Goal: Task Accomplishment & Management: Manage account settings

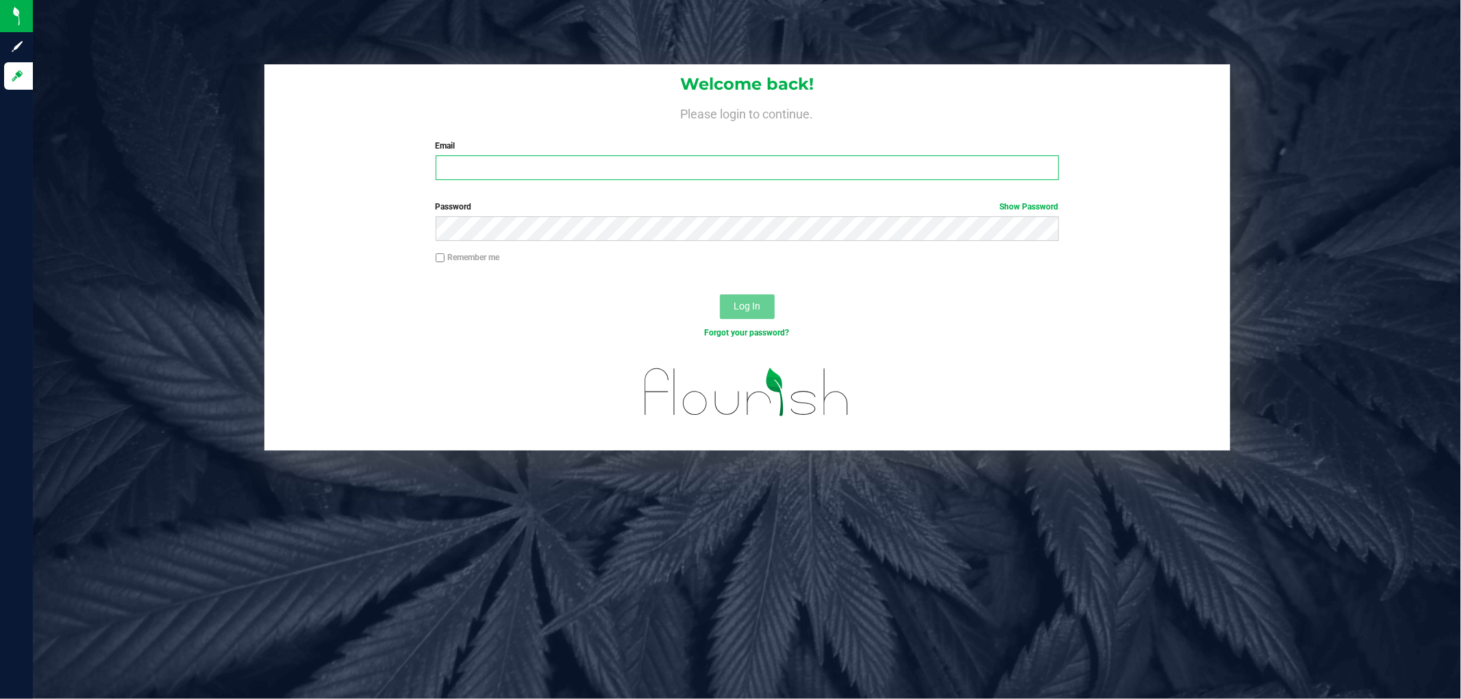
click at [492, 171] on input "Email" at bounding box center [747, 167] width 623 height 25
type input "[EMAIL_ADDRESS][DOMAIN_NAME]"
click at [720, 295] on button "Log In" at bounding box center [747, 307] width 55 height 25
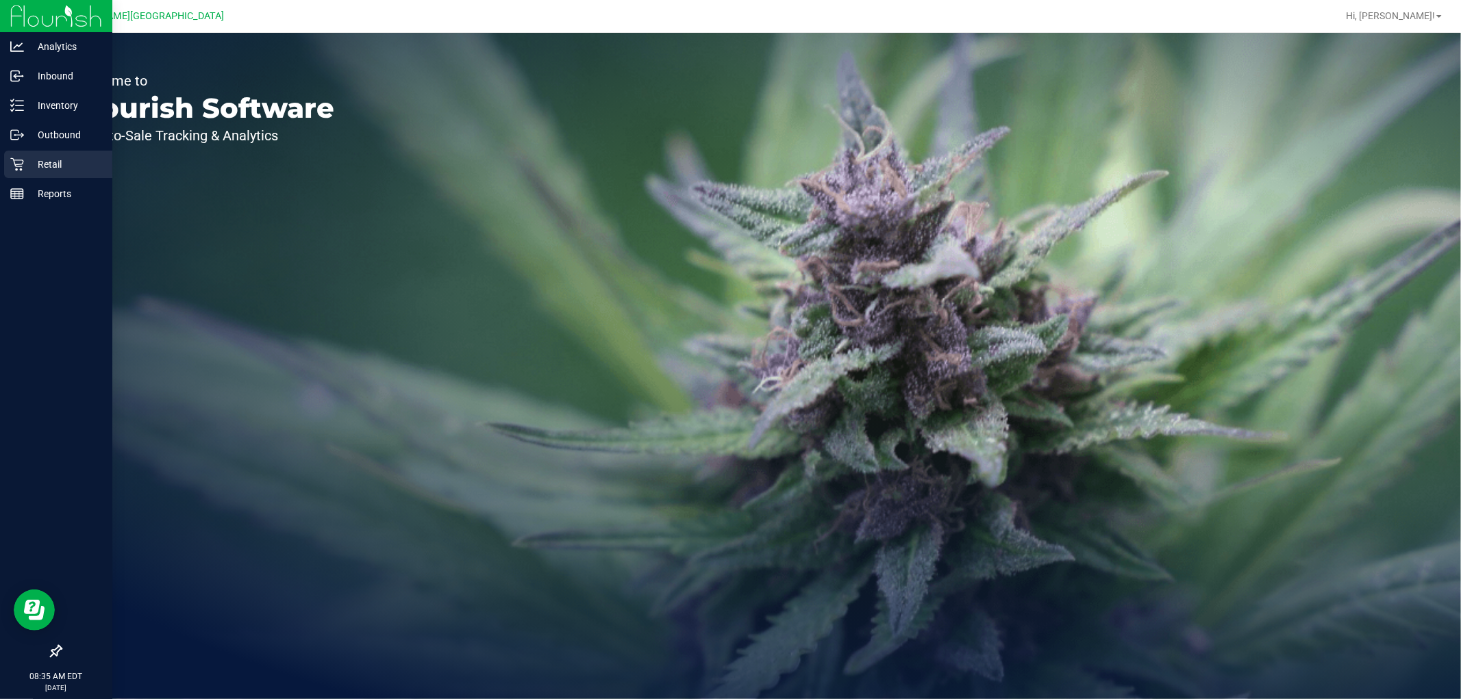
click at [32, 153] on div "Retail" at bounding box center [58, 164] width 108 height 27
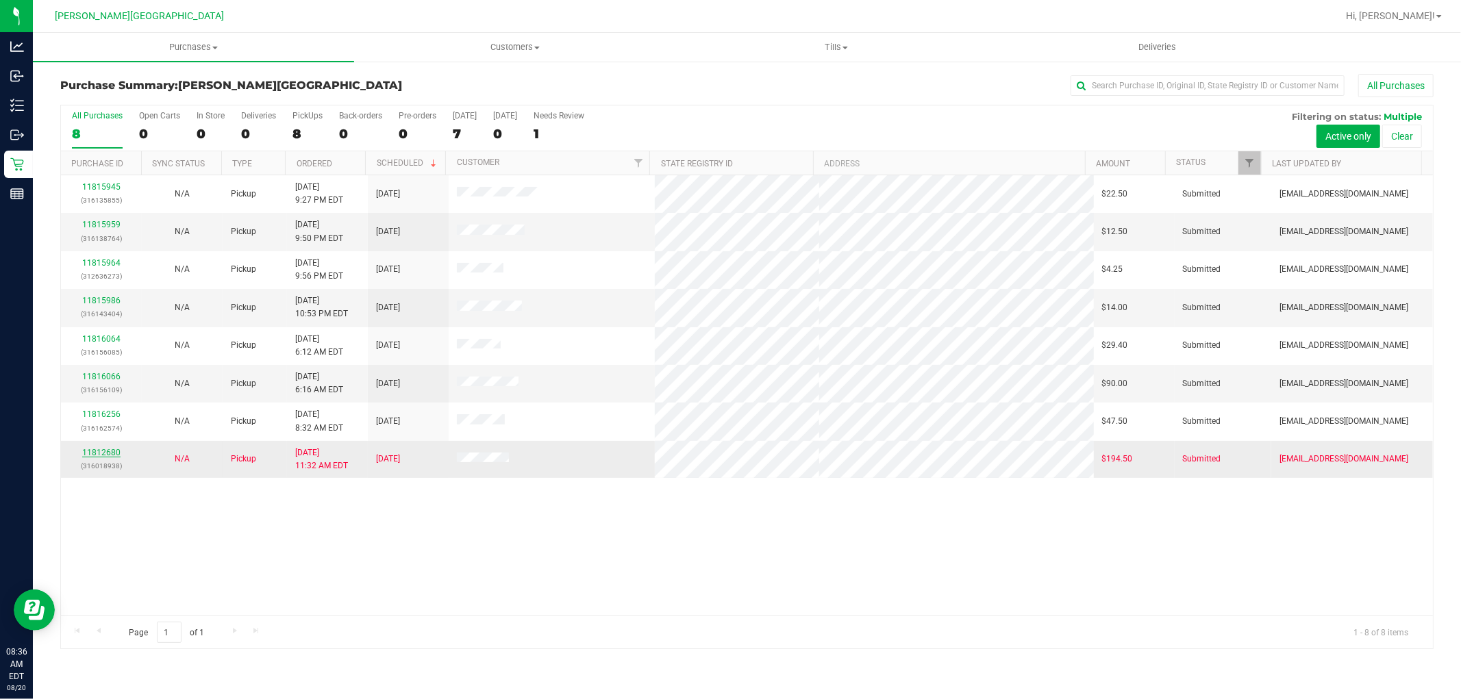
click at [99, 450] on link "11812680" at bounding box center [101, 453] width 38 height 10
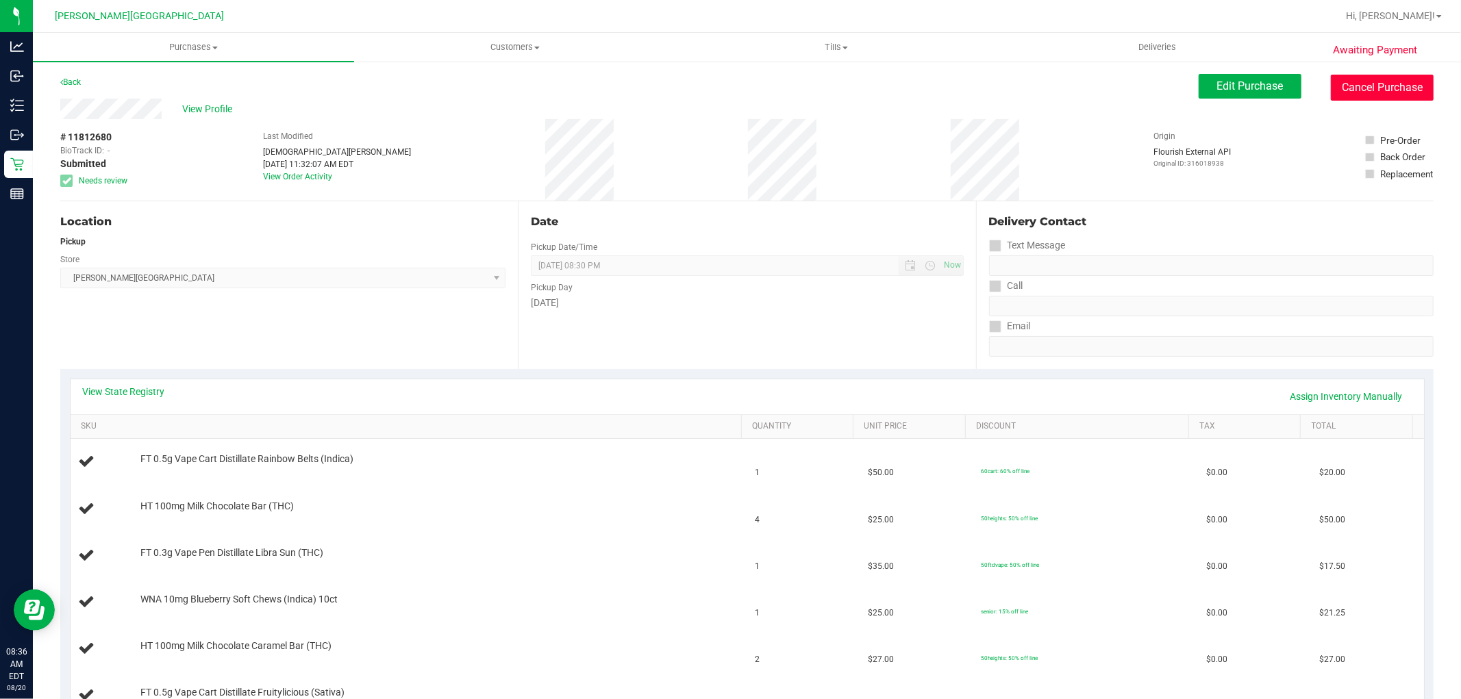
click at [1370, 76] on button "Cancel Purchase" at bounding box center [1382, 88] width 103 height 26
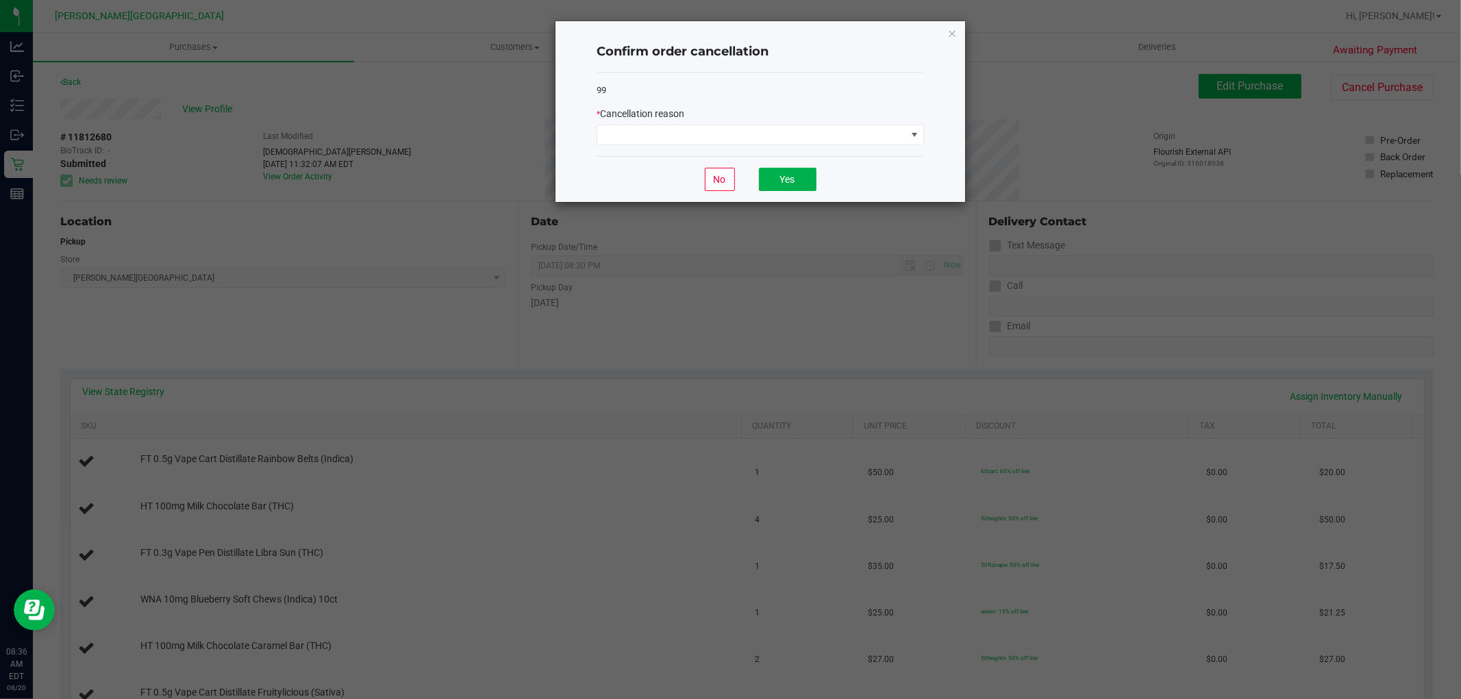
click at [654, 121] on div "* Cancellation reason" at bounding box center [760, 114] width 327 height 14
click at [649, 131] on span at bounding box center [751, 134] width 309 height 19
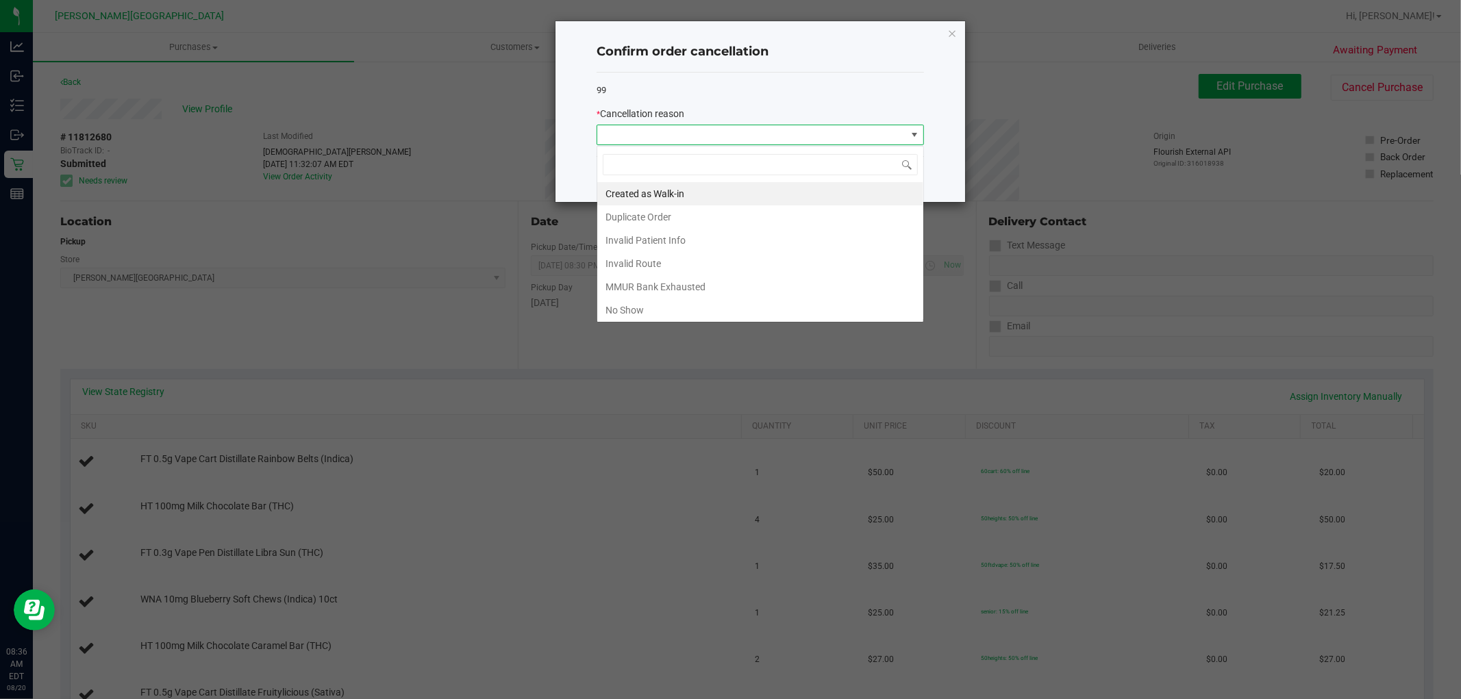
scroll to position [21, 327]
click at [668, 236] on li "Invalid Patient Info" at bounding box center [760, 240] width 326 height 23
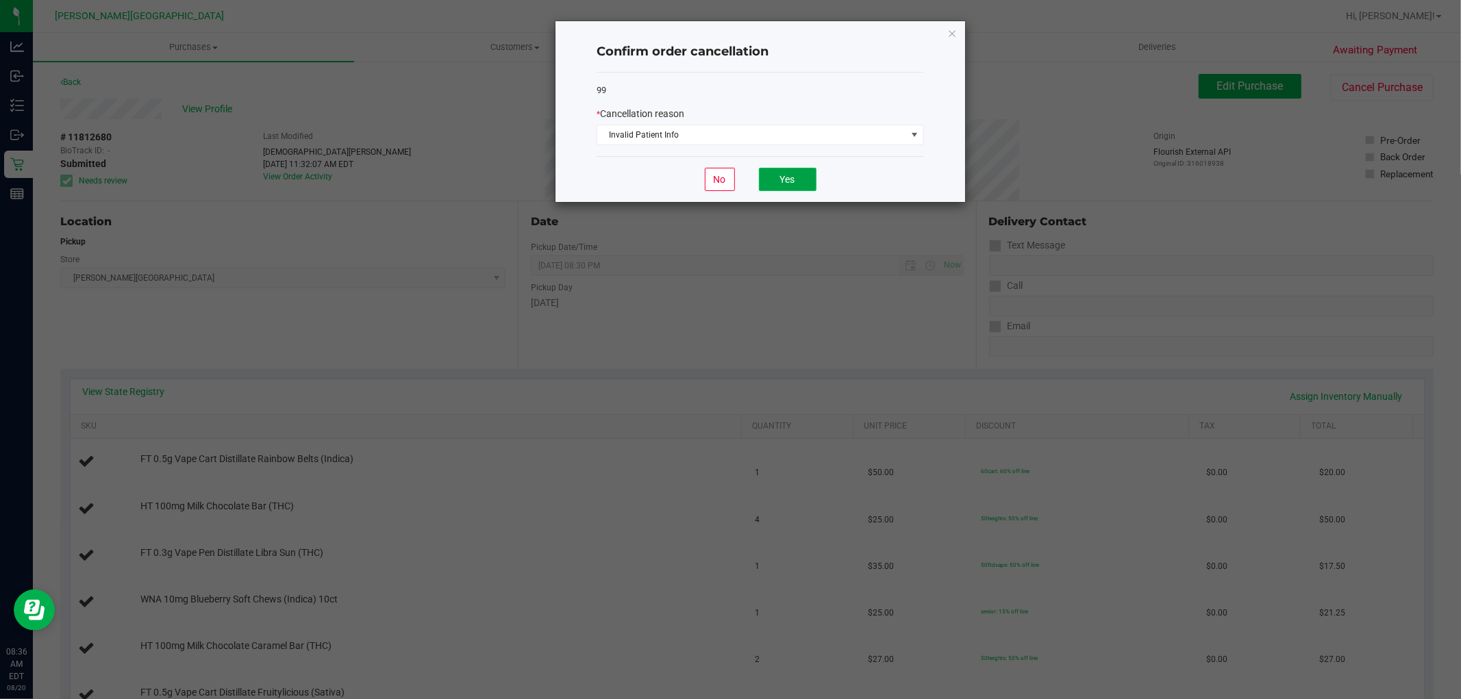
click at [770, 173] on button "Yes" at bounding box center [788, 179] width 58 height 23
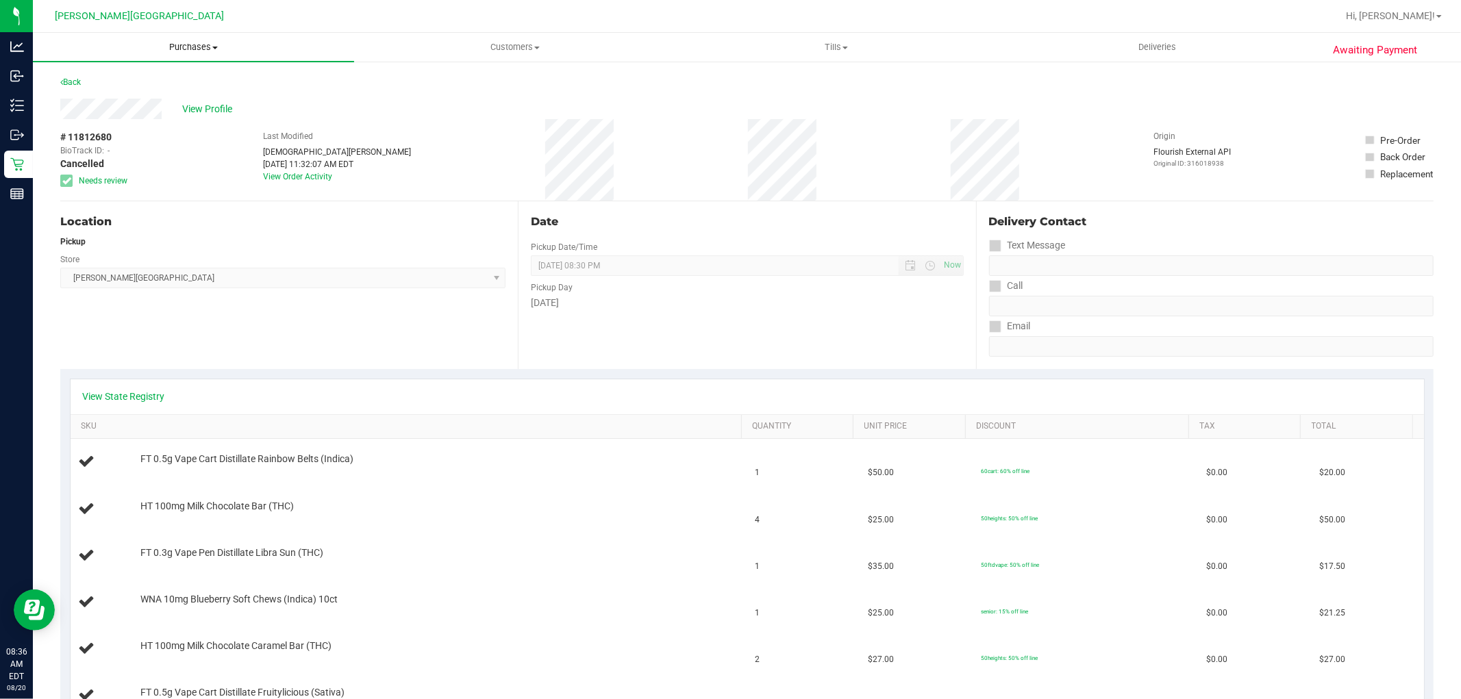
drag, startPoint x: 205, startPoint y: 41, endPoint x: 183, endPoint y: 52, distance: 25.1
click at [204, 41] on span "Purchases" at bounding box center [193, 47] width 321 height 12
click at [114, 103] on span "Fulfillment" at bounding box center [75, 99] width 85 height 12
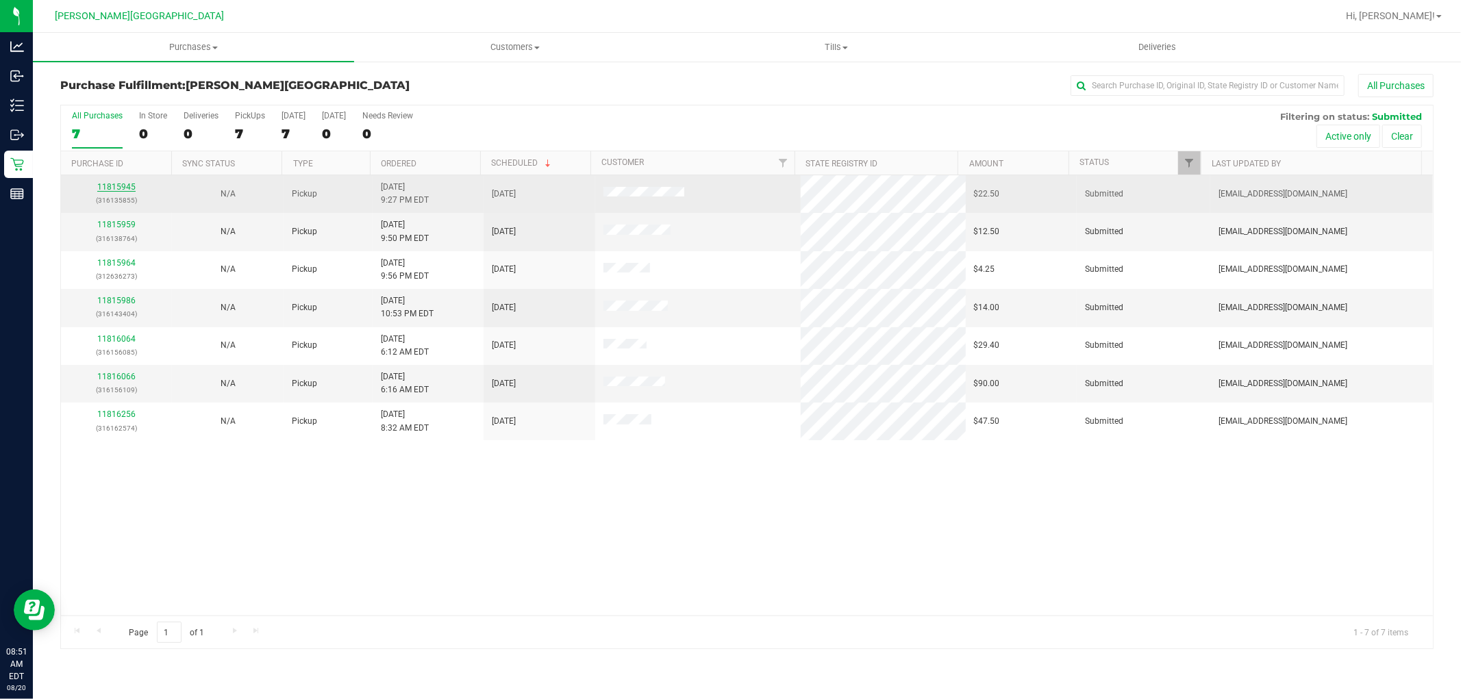
click at [123, 185] on link "11815945" at bounding box center [116, 187] width 38 height 10
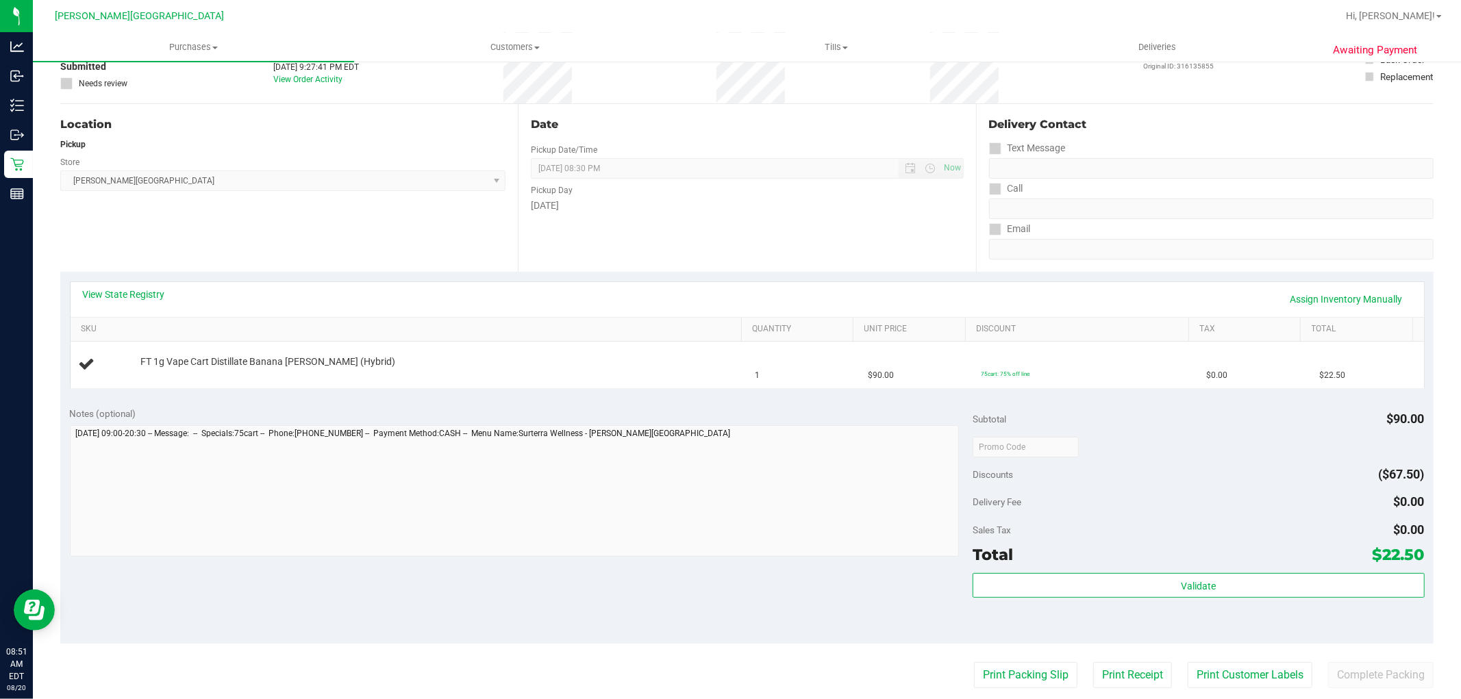
scroll to position [152, 0]
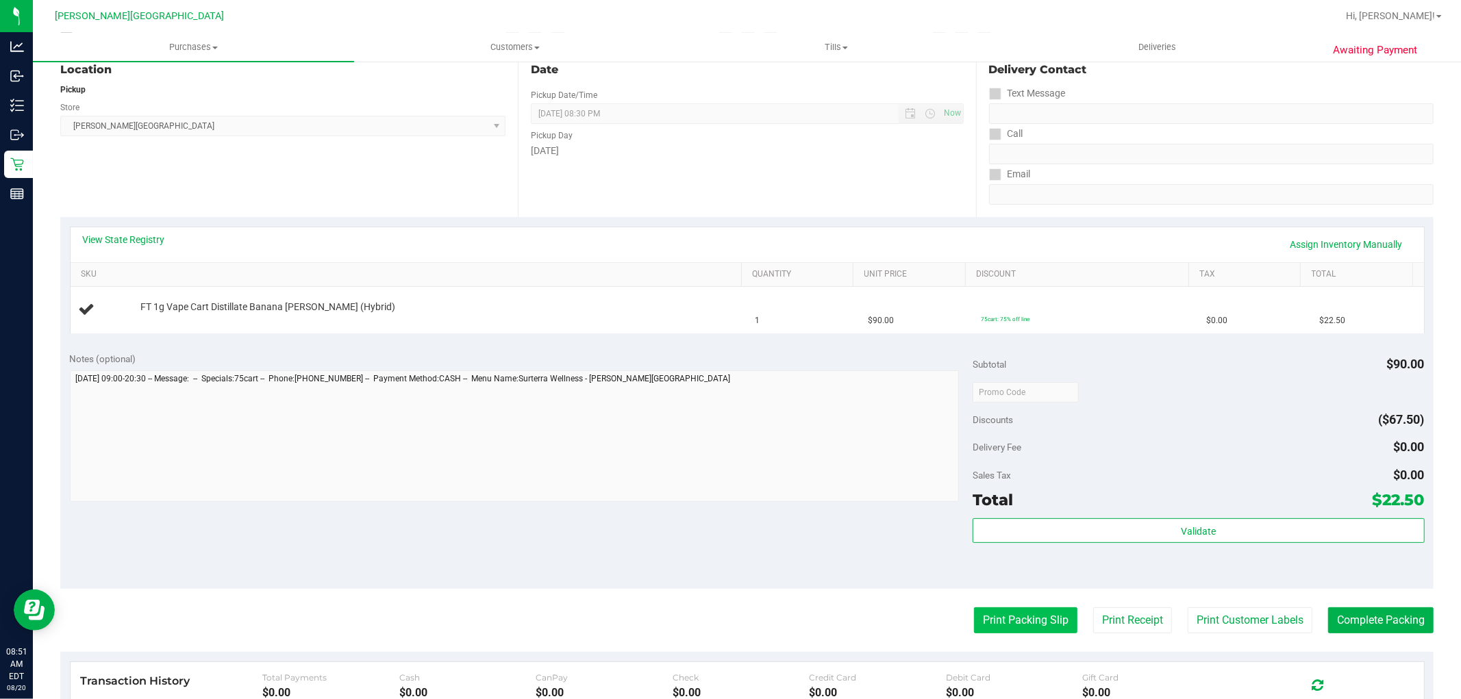
click at [1021, 611] on button "Print Packing Slip" at bounding box center [1025, 621] width 103 height 26
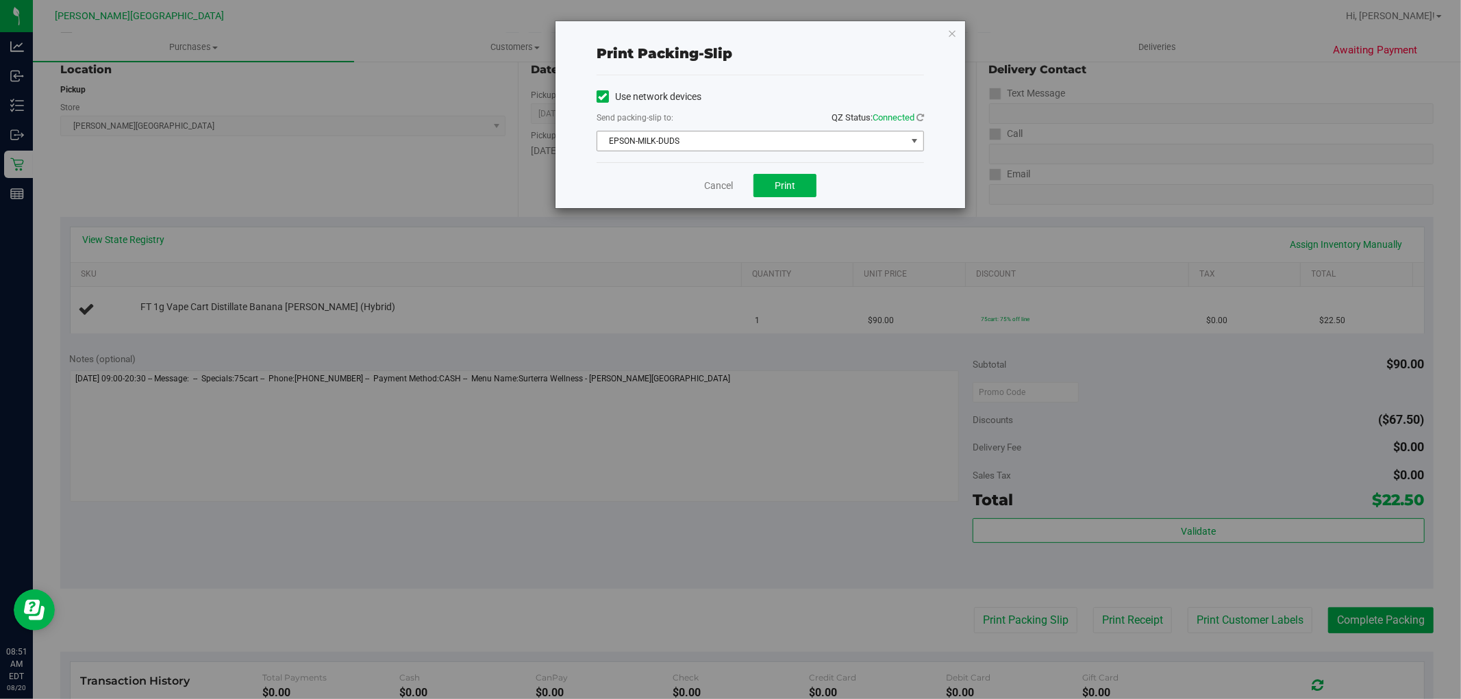
click at [779, 144] on span "EPSON-MILK-DUDS" at bounding box center [751, 141] width 309 height 19
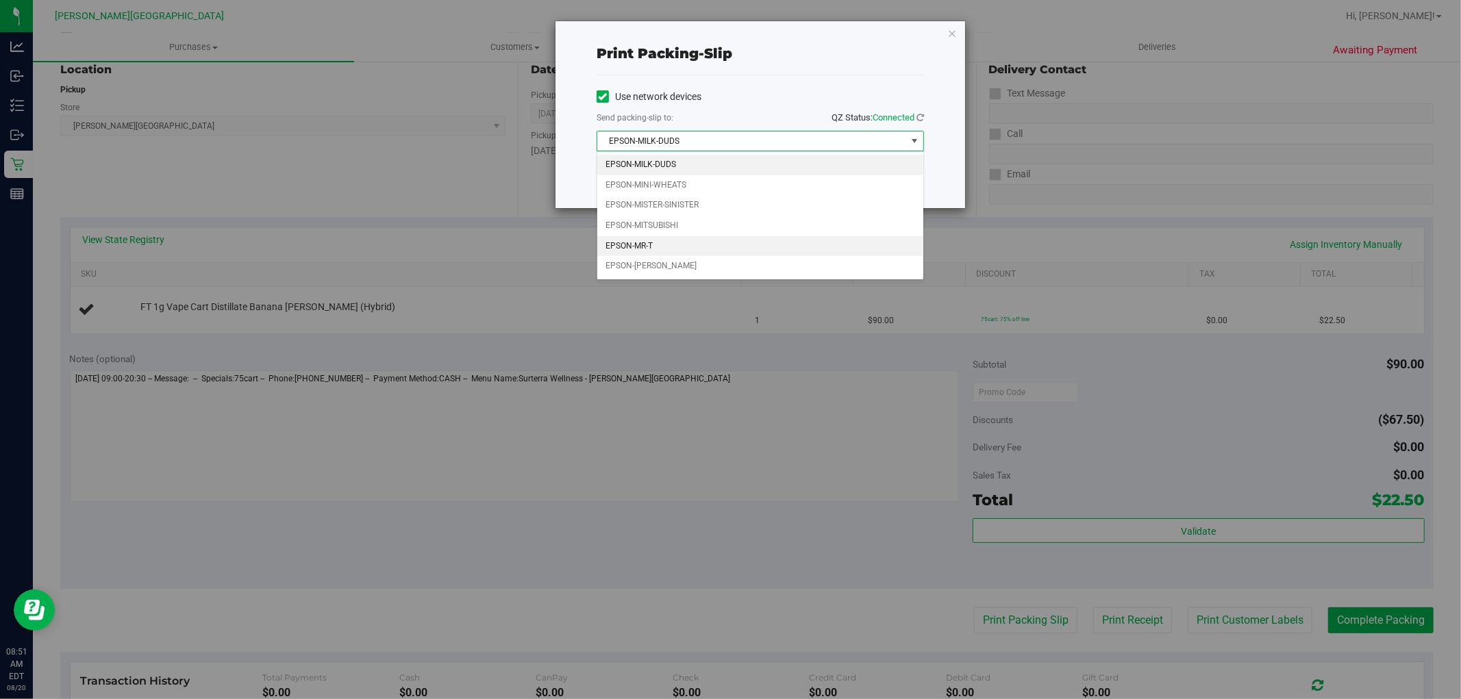
click at [660, 244] on li "EPSON-MR-T" at bounding box center [760, 246] width 326 height 21
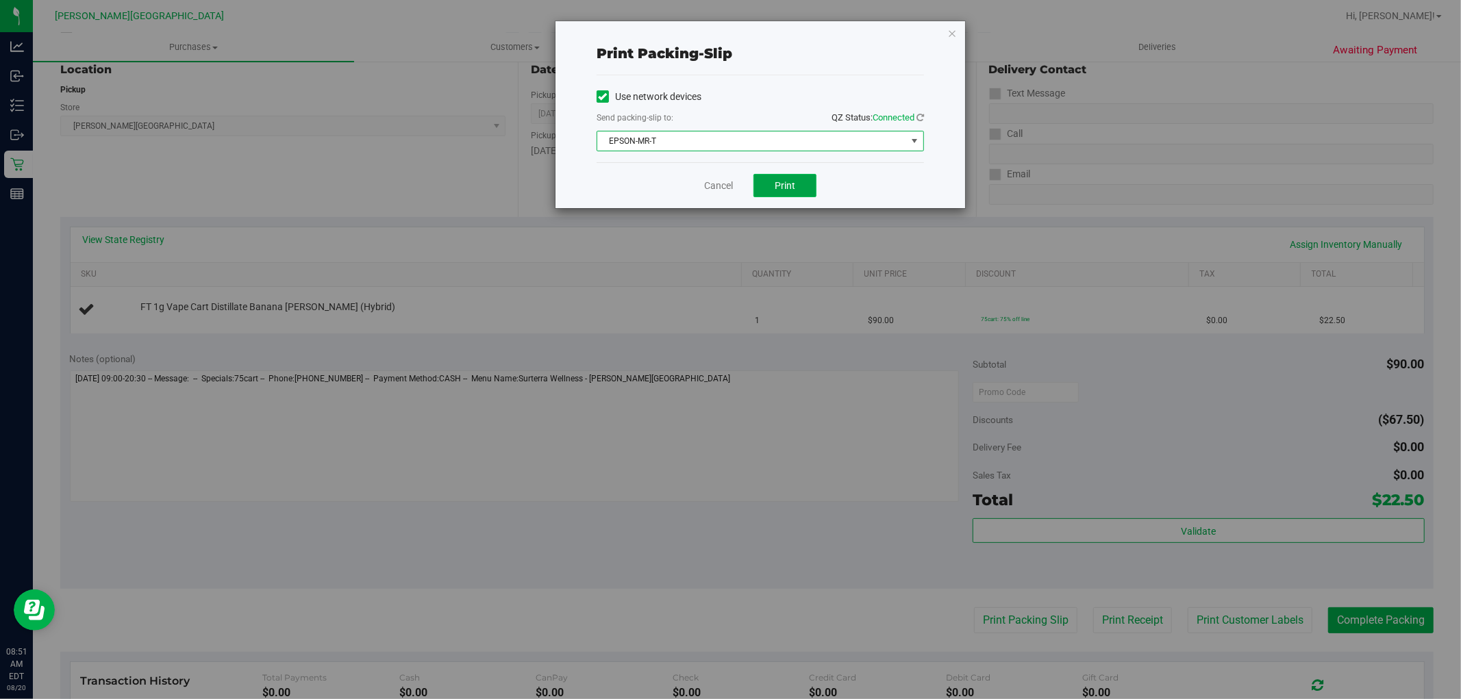
click at [785, 188] on span "Print" at bounding box center [785, 185] width 21 height 11
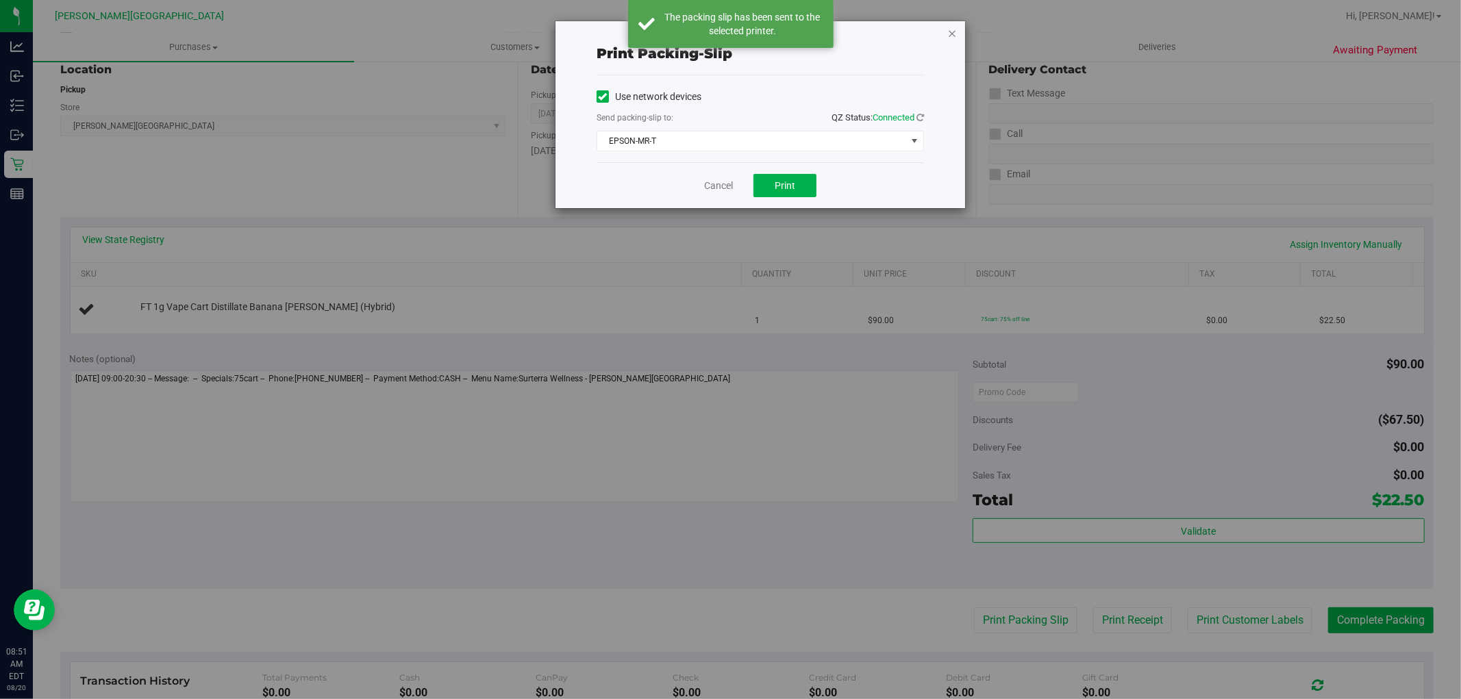
click at [956, 30] on icon "button" at bounding box center [952, 33] width 10 height 16
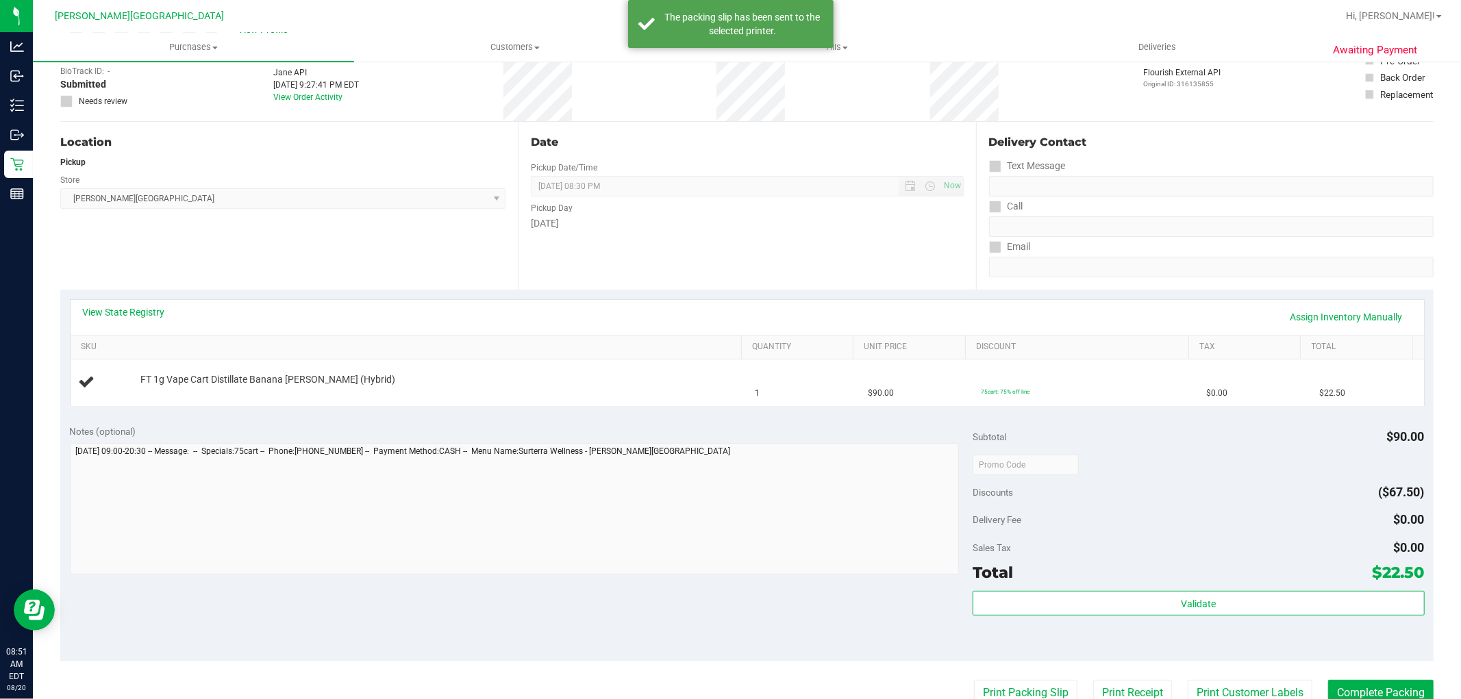
scroll to position [0, 0]
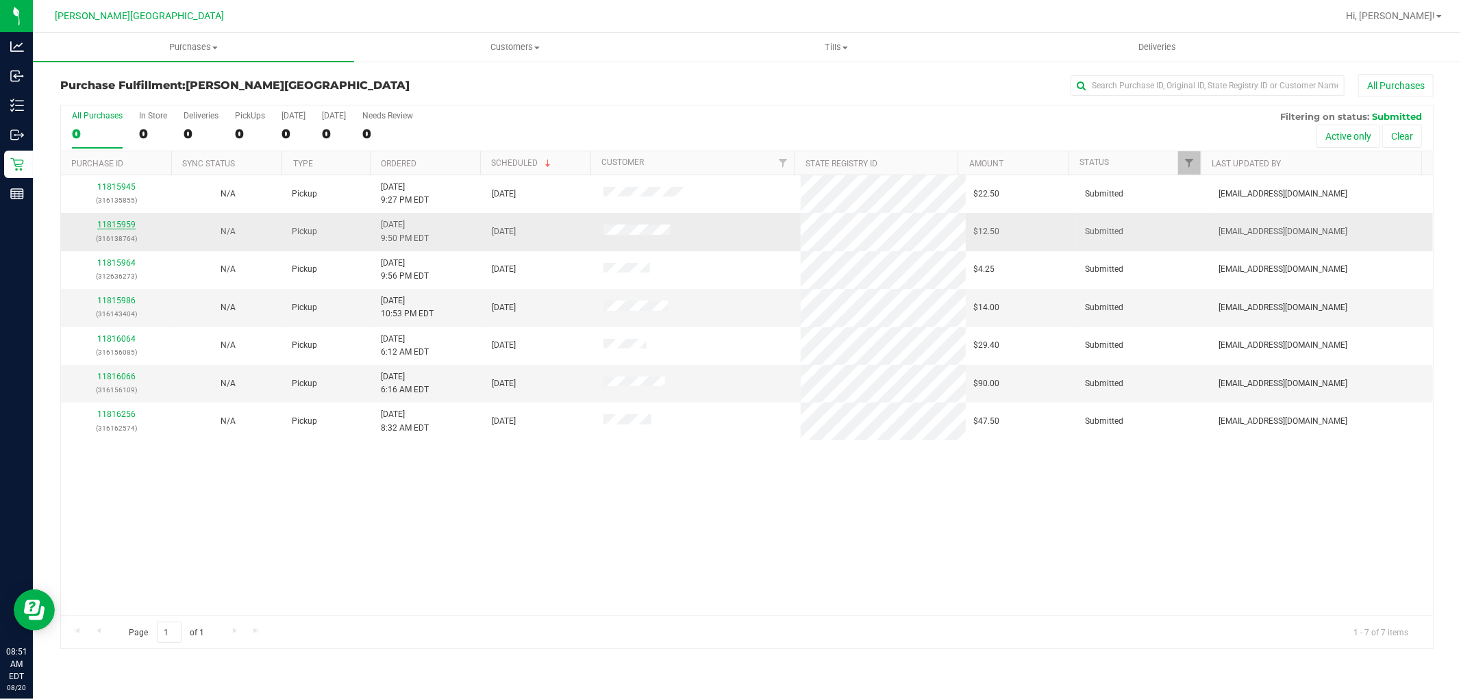
click at [123, 227] on link "11815959" at bounding box center [116, 225] width 38 height 10
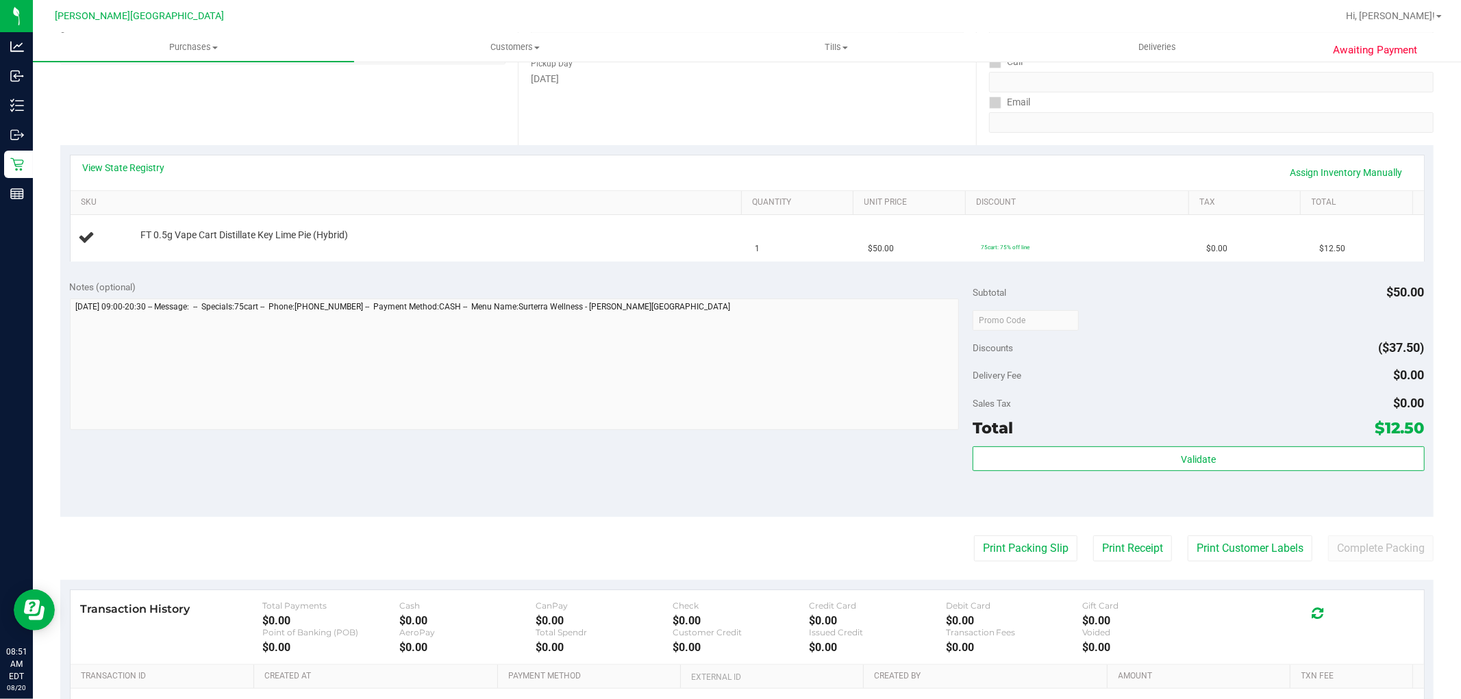
scroll to position [228, 0]
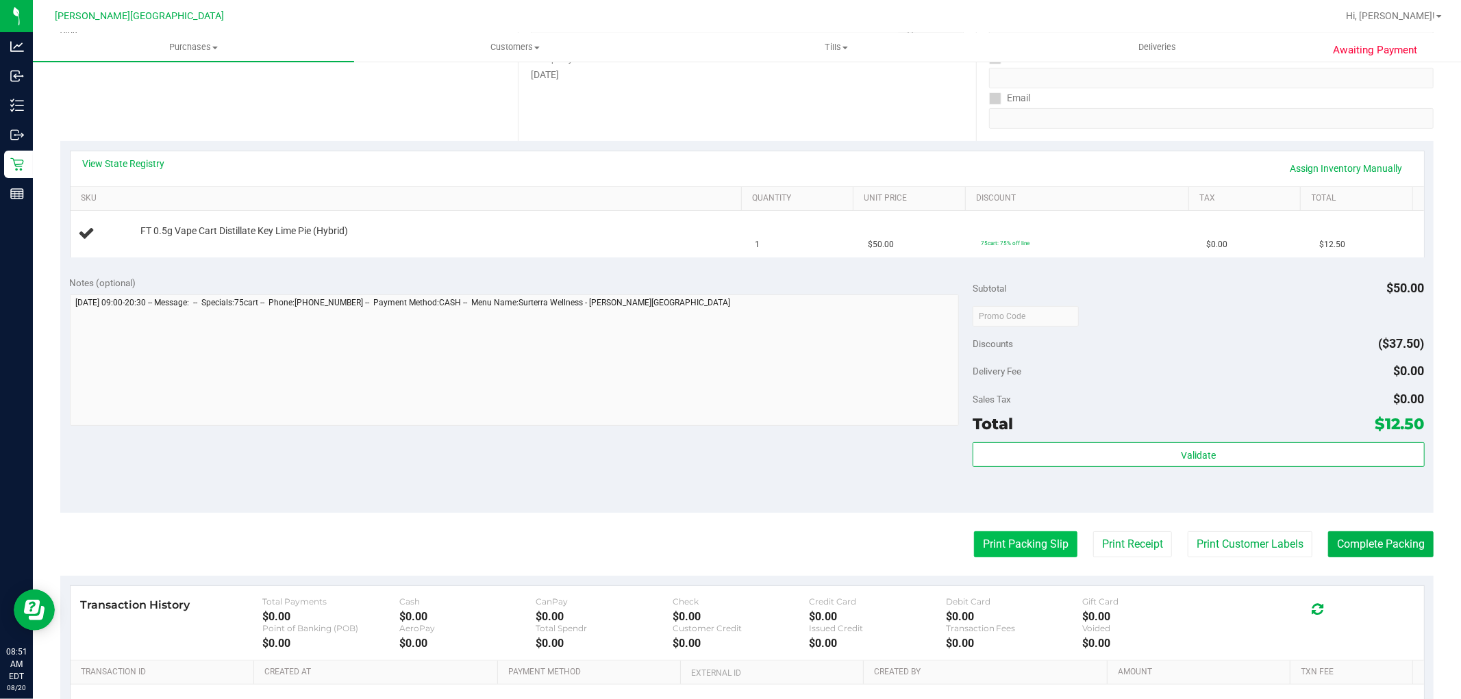
click at [1008, 537] on button "Print Packing Slip" at bounding box center [1025, 545] width 103 height 26
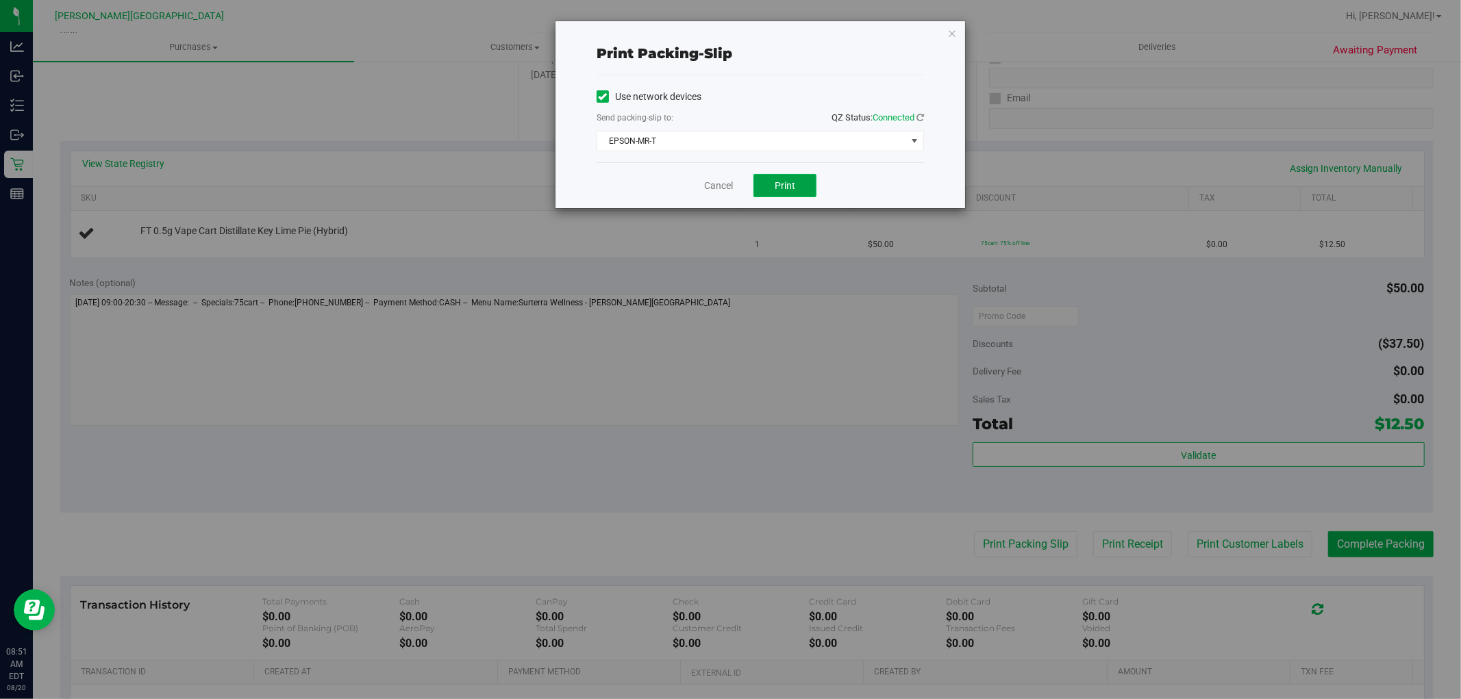
click at [799, 188] on button "Print" at bounding box center [784, 185] width 63 height 23
click at [955, 31] on icon "button" at bounding box center [952, 33] width 10 height 16
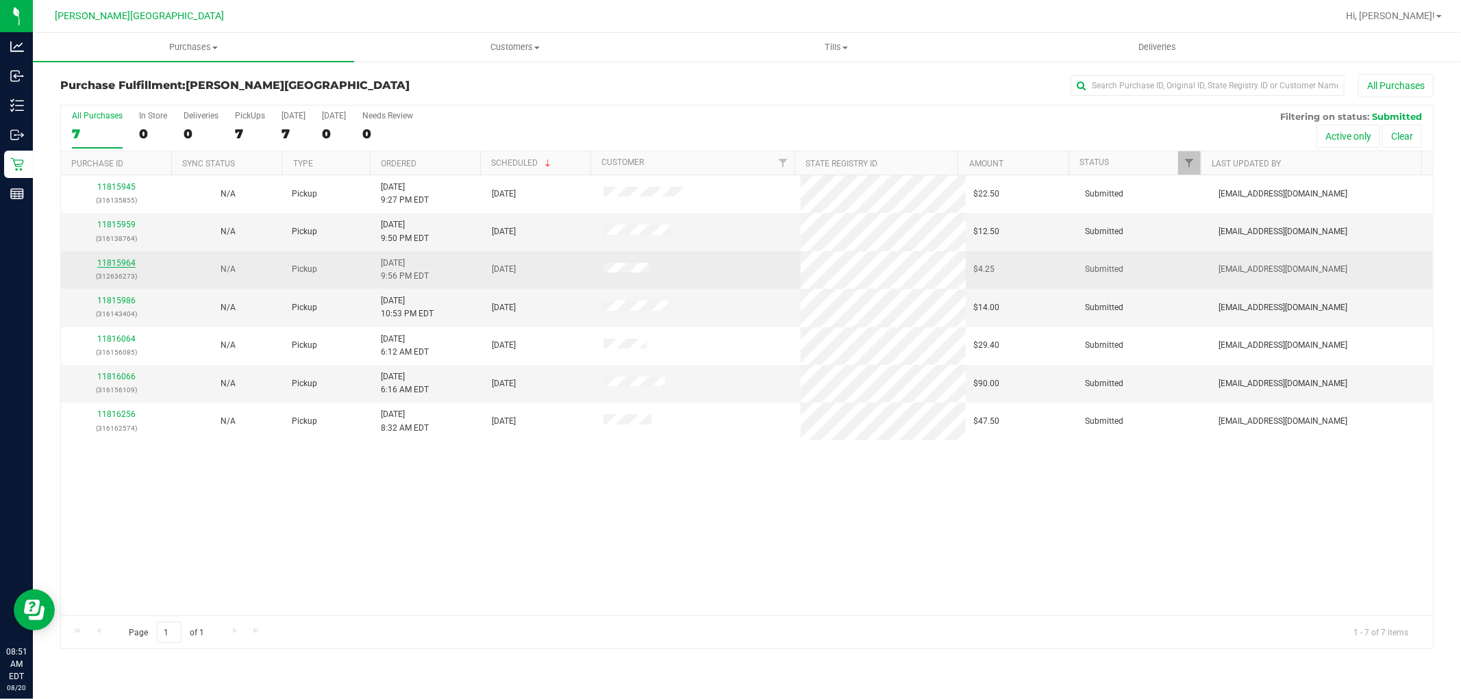
click at [127, 263] on link "11815964" at bounding box center [116, 263] width 38 height 10
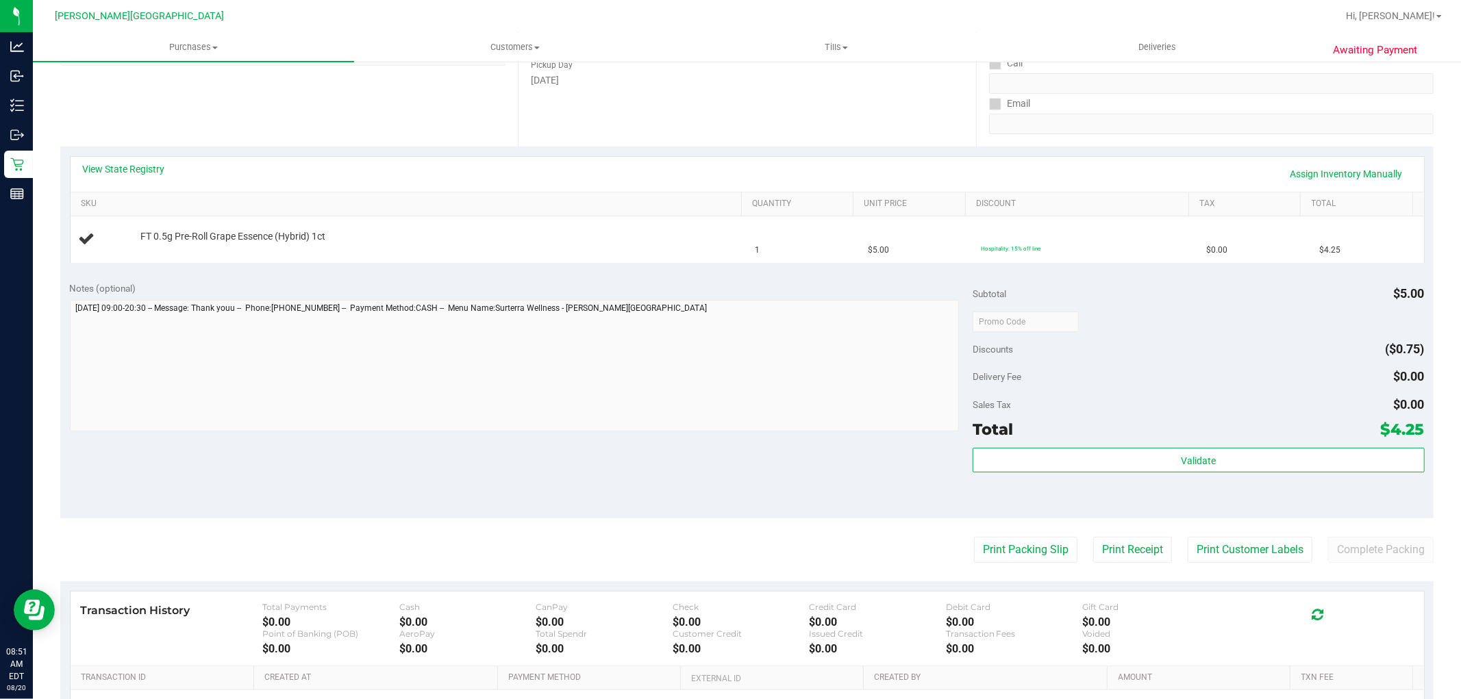
scroll to position [228, 0]
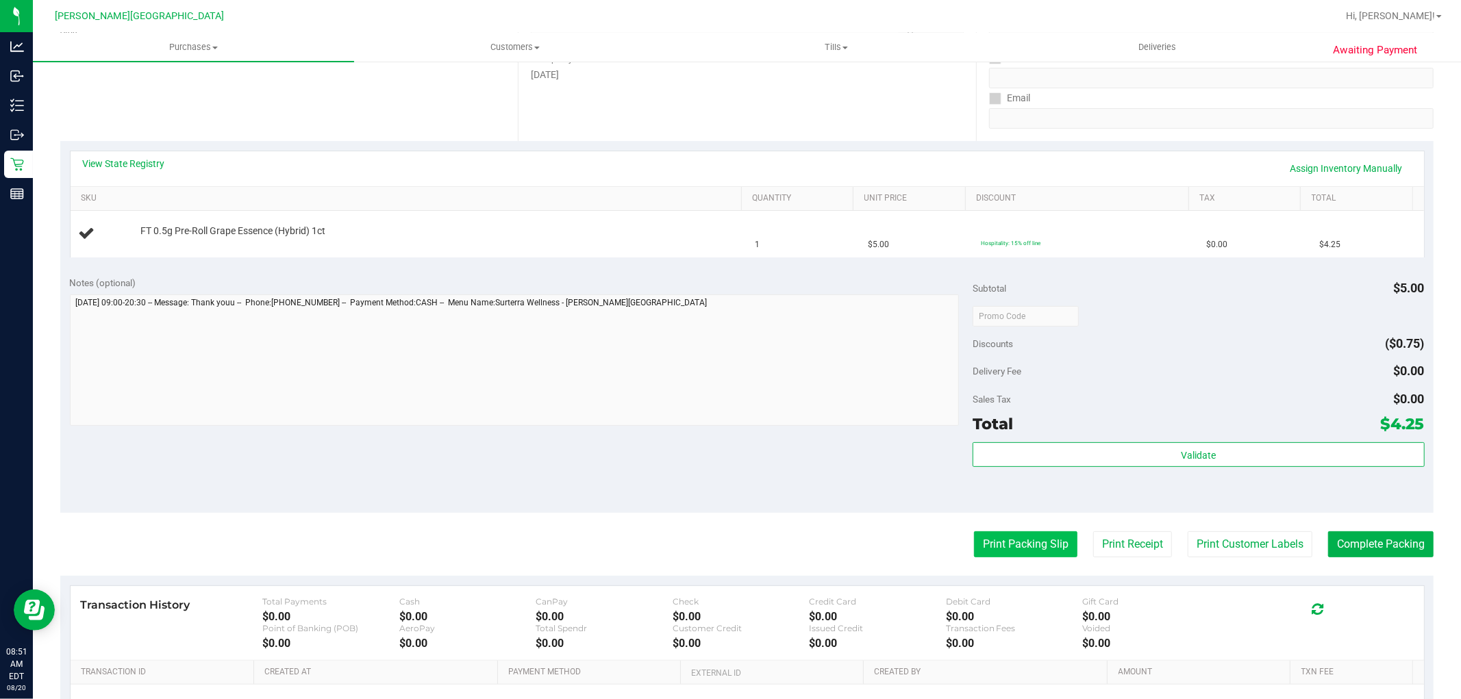
click at [1031, 549] on button "Print Packing Slip" at bounding box center [1025, 545] width 103 height 26
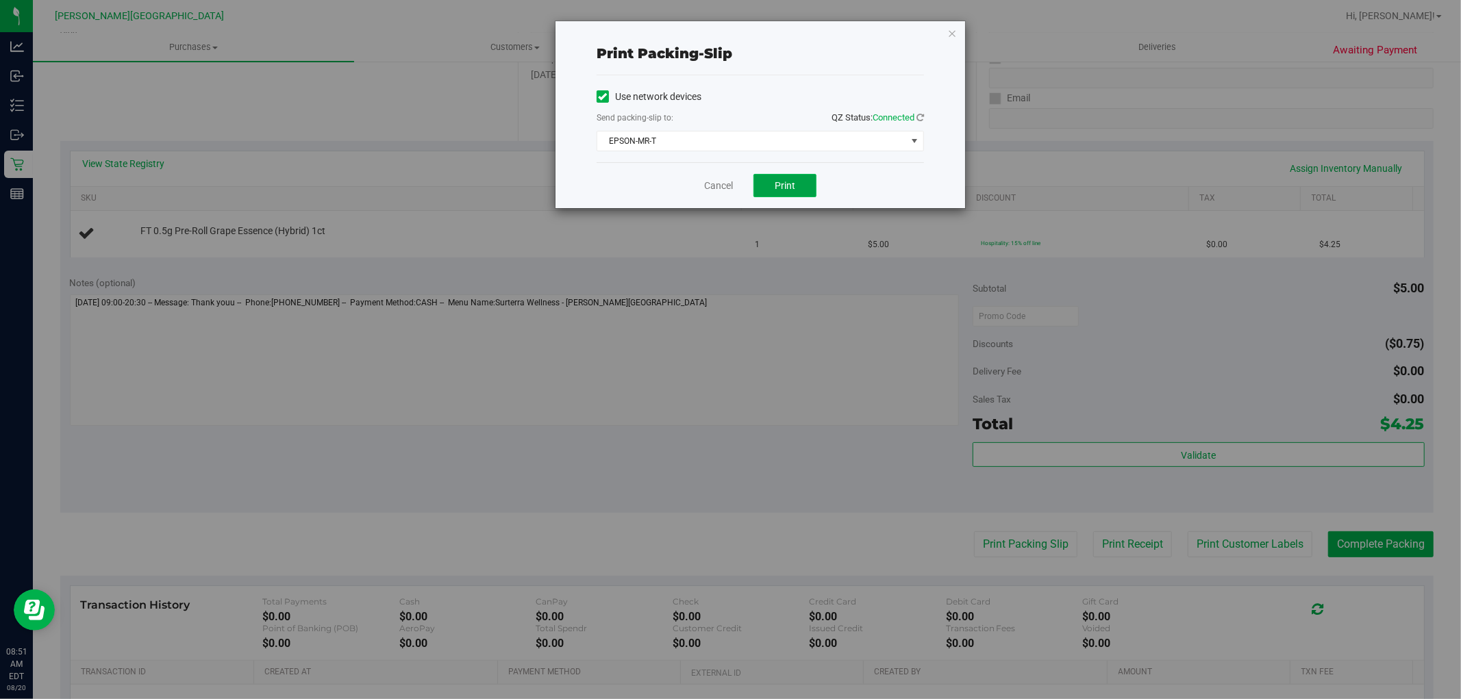
click at [800, 176] on button "Print" at bounding box center [784, 185] width 63 height 23
click at [951, 33] on icon "button" at bounding box center [952, 33] width 10 height 16
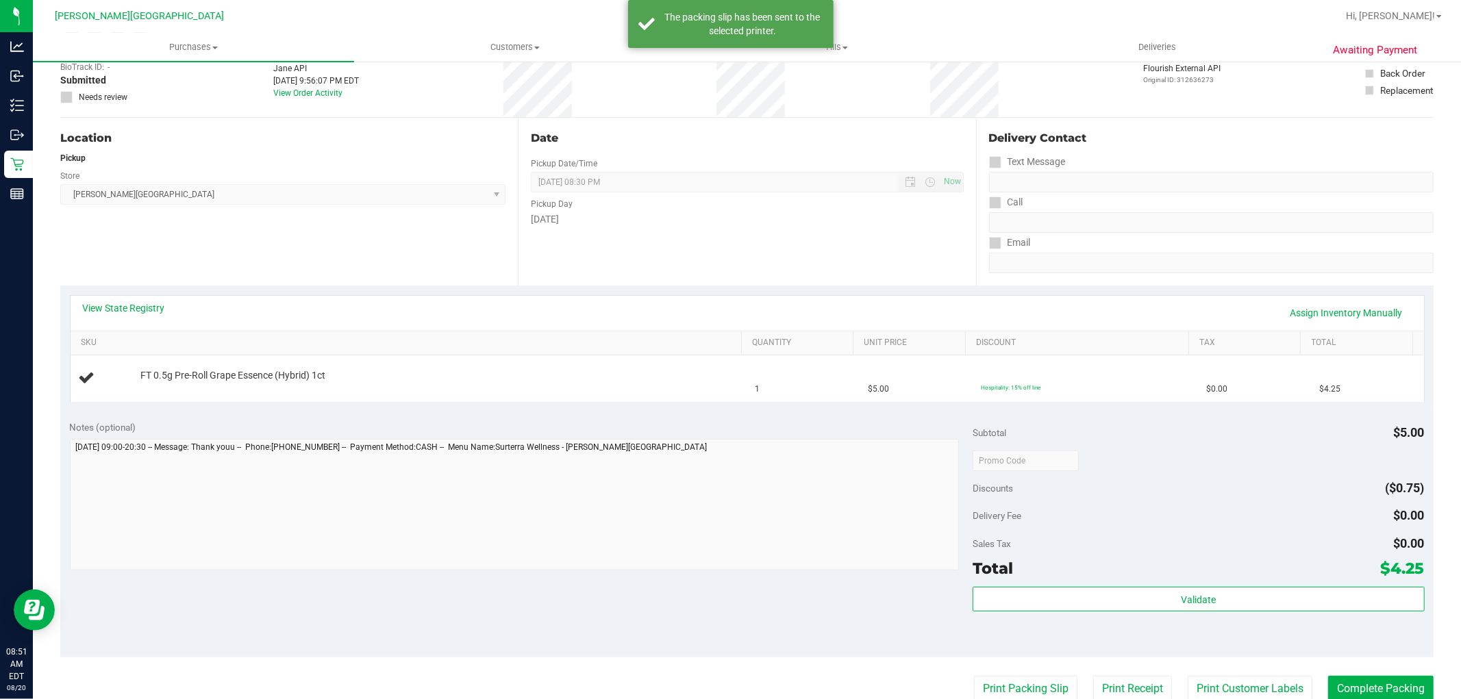
scroll to position [0, 0]
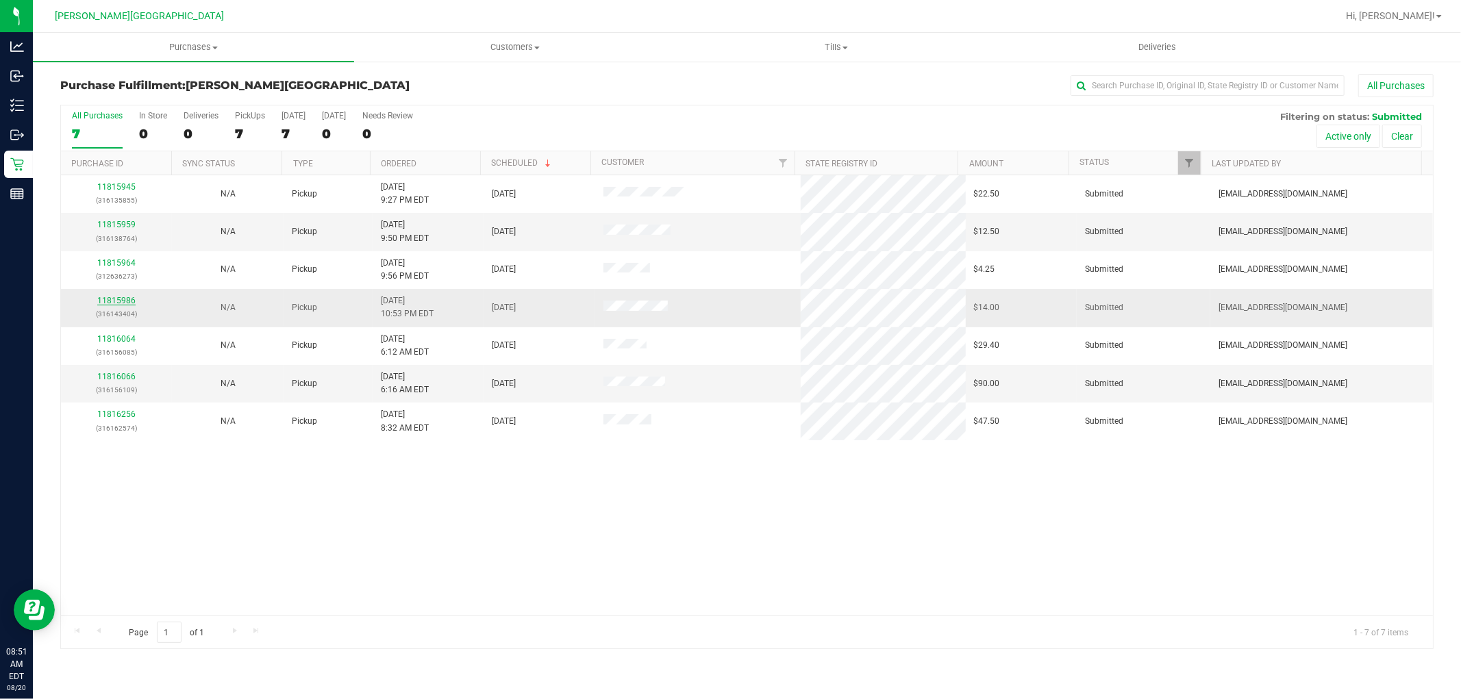
click at [131, 302] on link "11815986" at bounding box center [116, 301] width 38 height 10
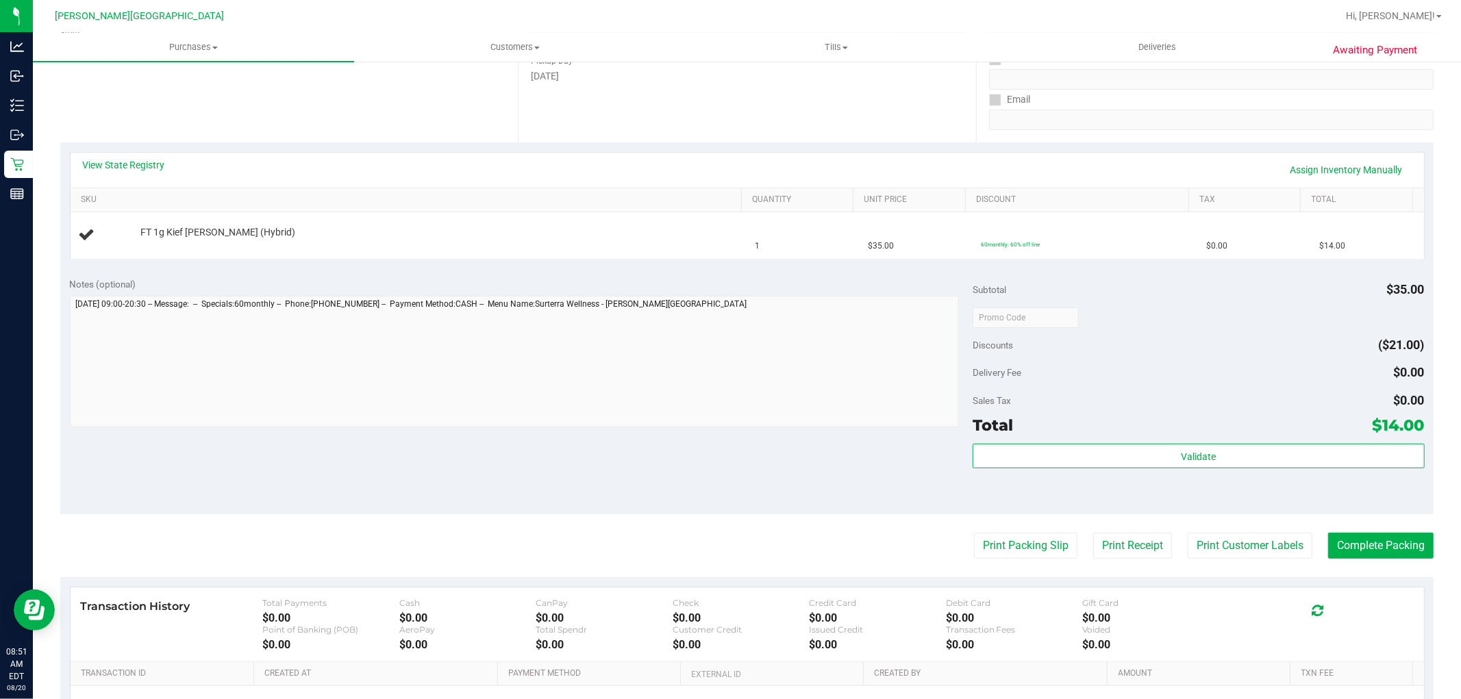
scroll to position [228, 0]
click at [1052, 542] on button "Print Packing Slip" at bounding box center [1025, 545] width 103 height 26
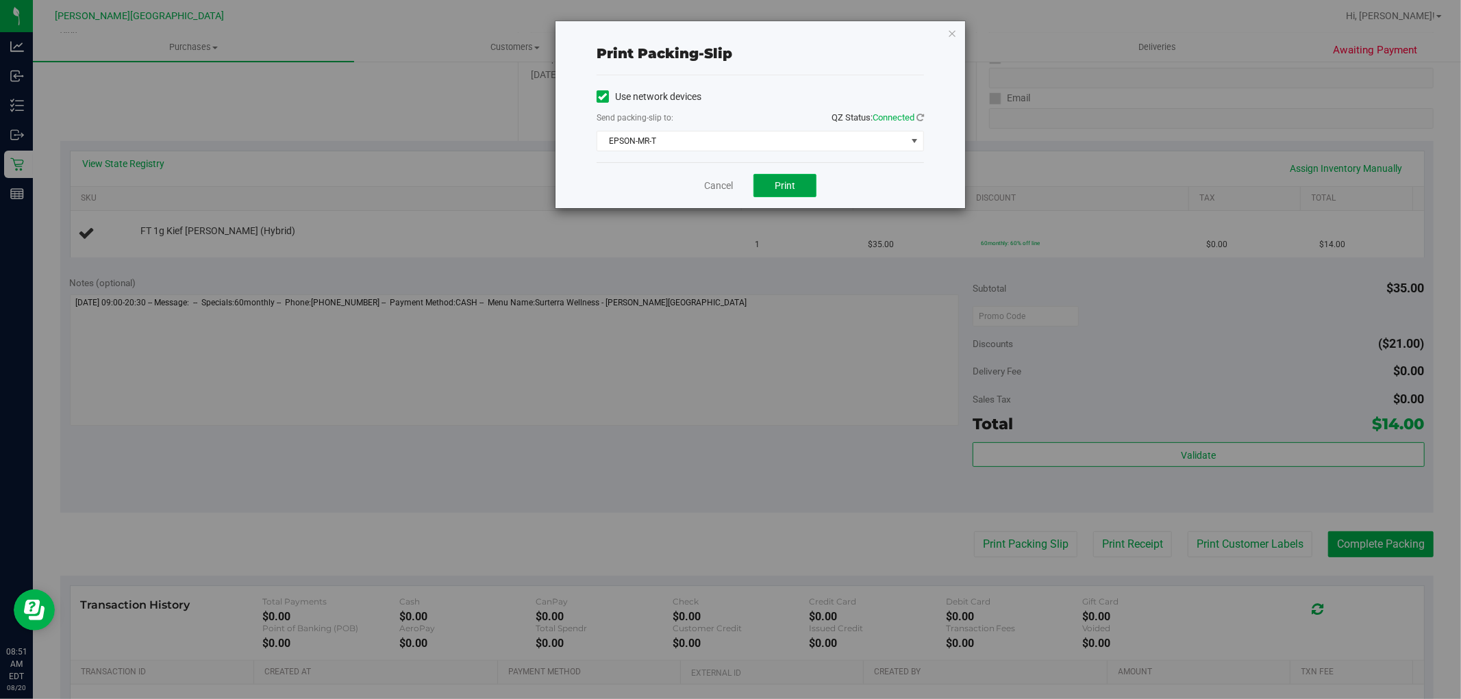
click at [782, 188] on span "Print" at bounding box center [785, 185] width 21 height 11
click at [953, 27] on icon "button" at bounding box center [952, 33] width 10 height 16
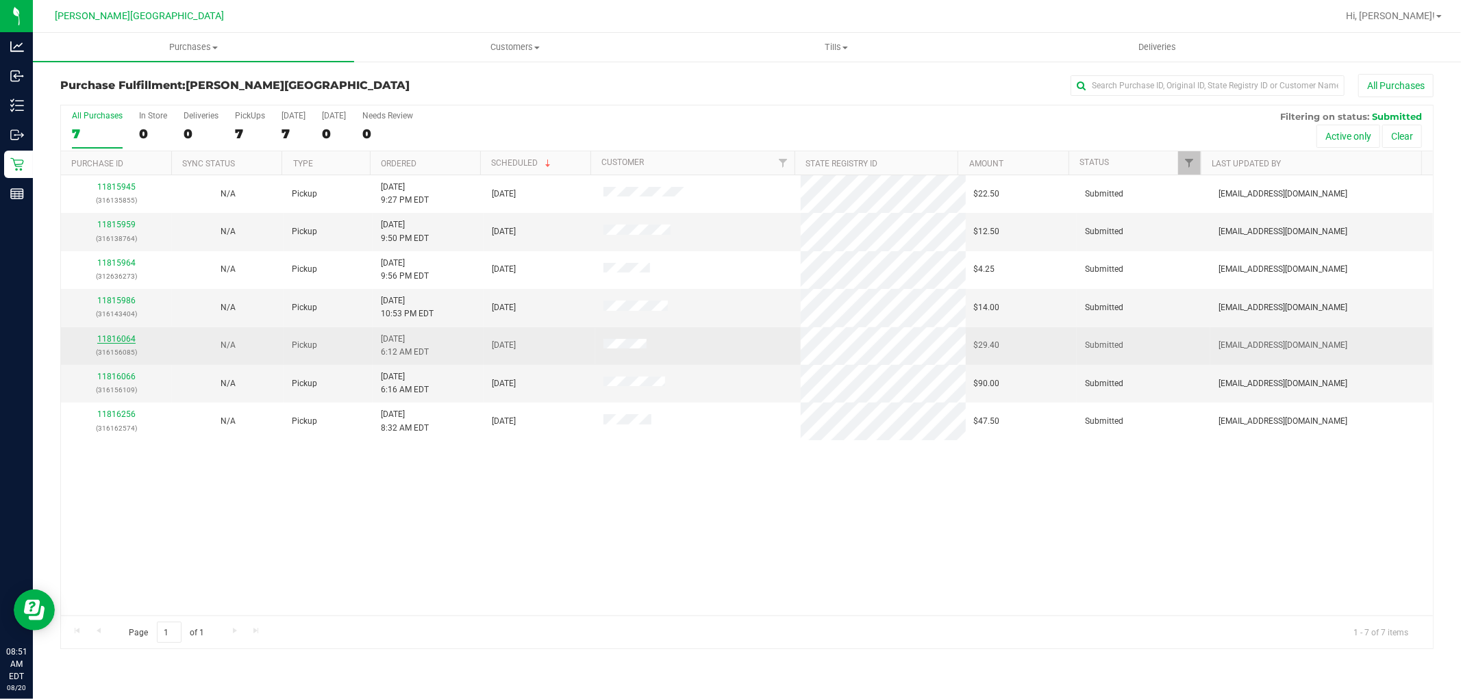
click at [119, 341] on link "11816064" at bounding box center [116, 339] width 38 height 10
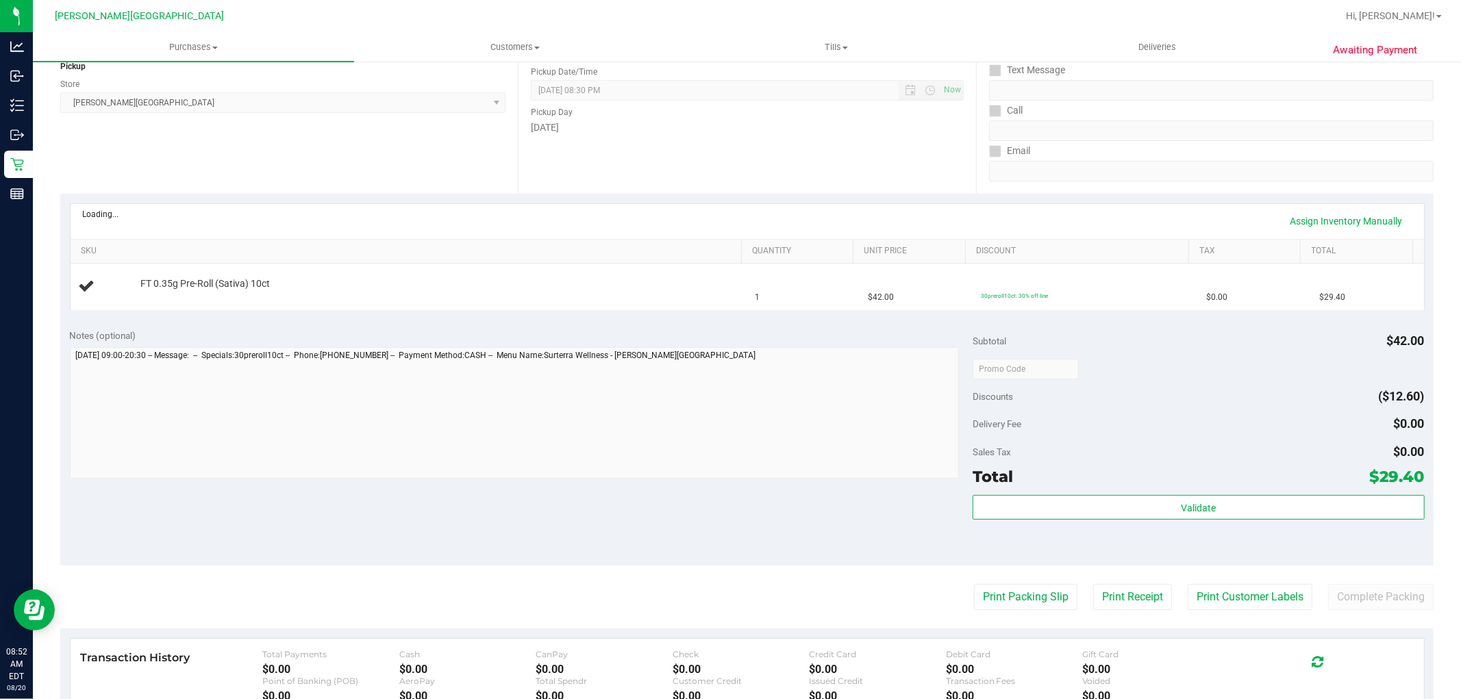
scroll to position [228, 0]
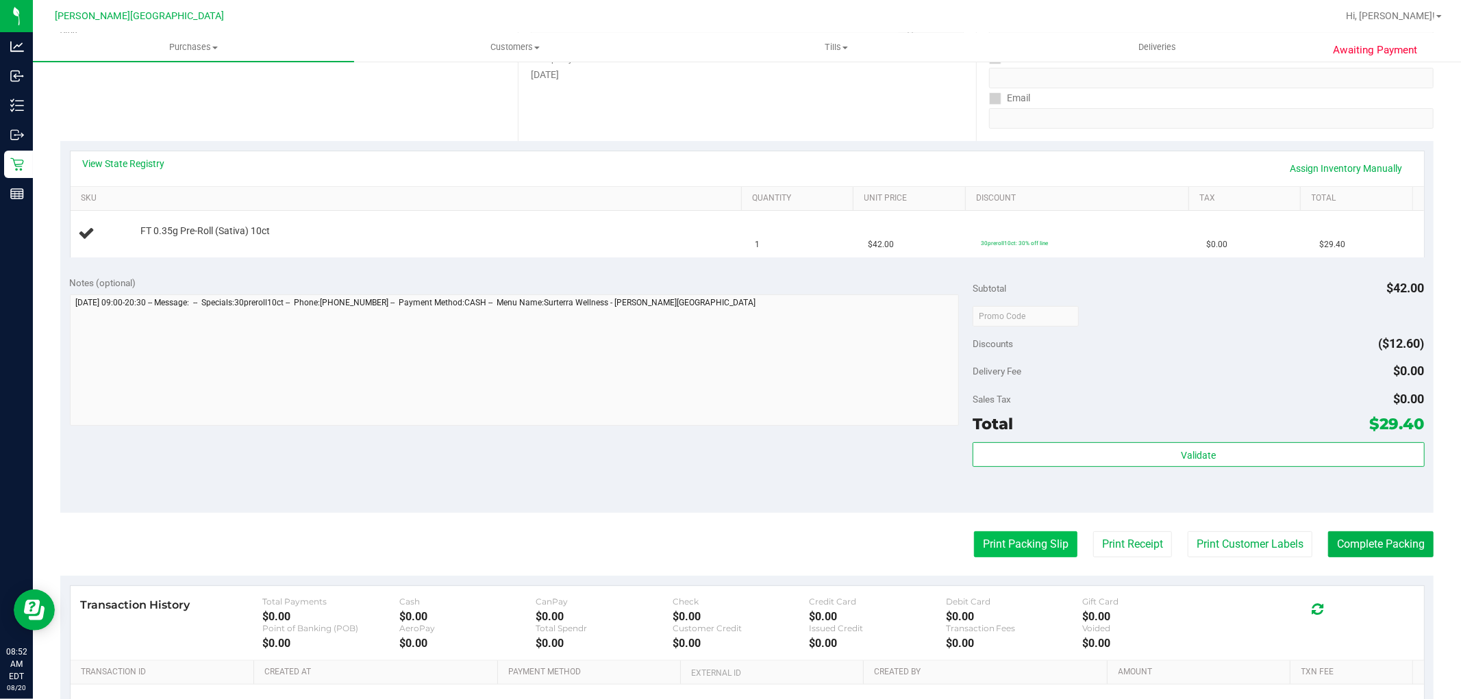
click at [1021, 536] on button "Print Packing Slip" at bounding box center [1025, 545] width 103 height 26
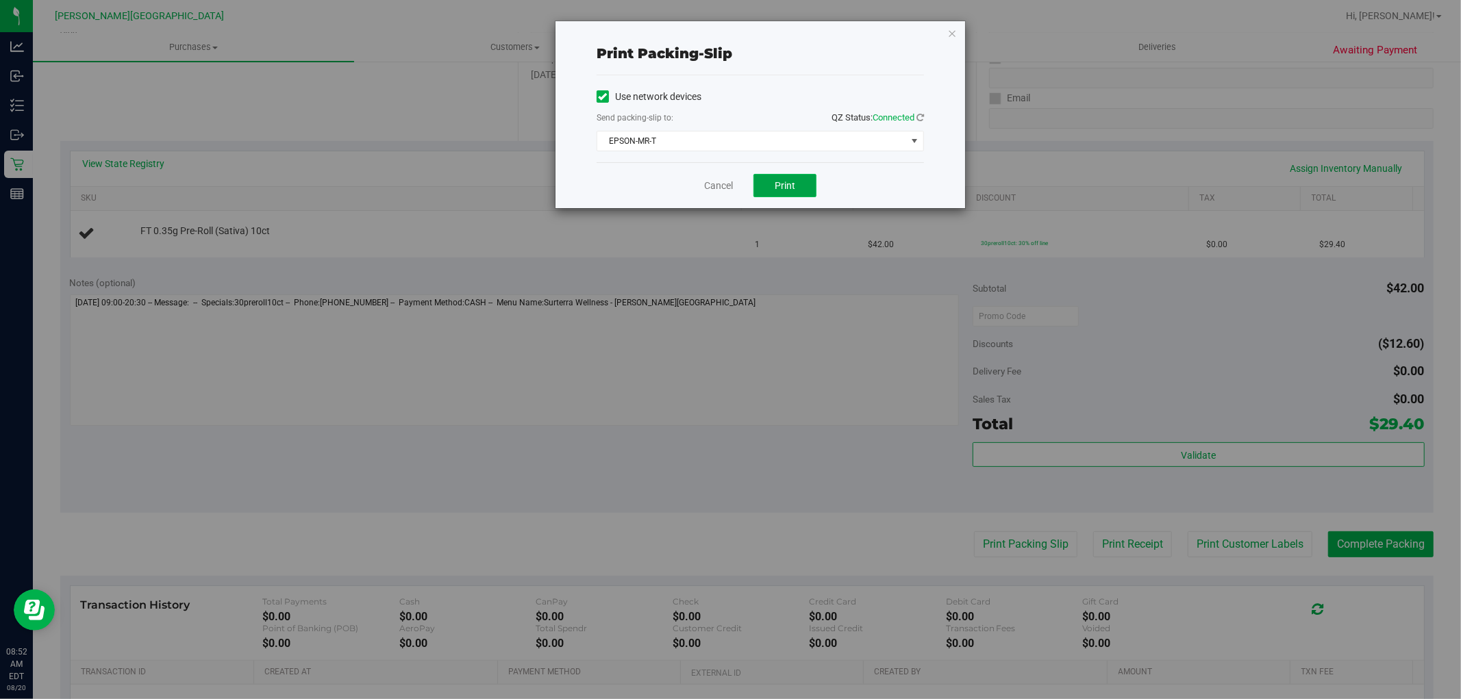
click at [773, 178] on button "Print" at bounding box center [784, 185] width 63 height 23
click at [953, 30] on icon "button" at bounding box center [952, 33] width 10 height 16
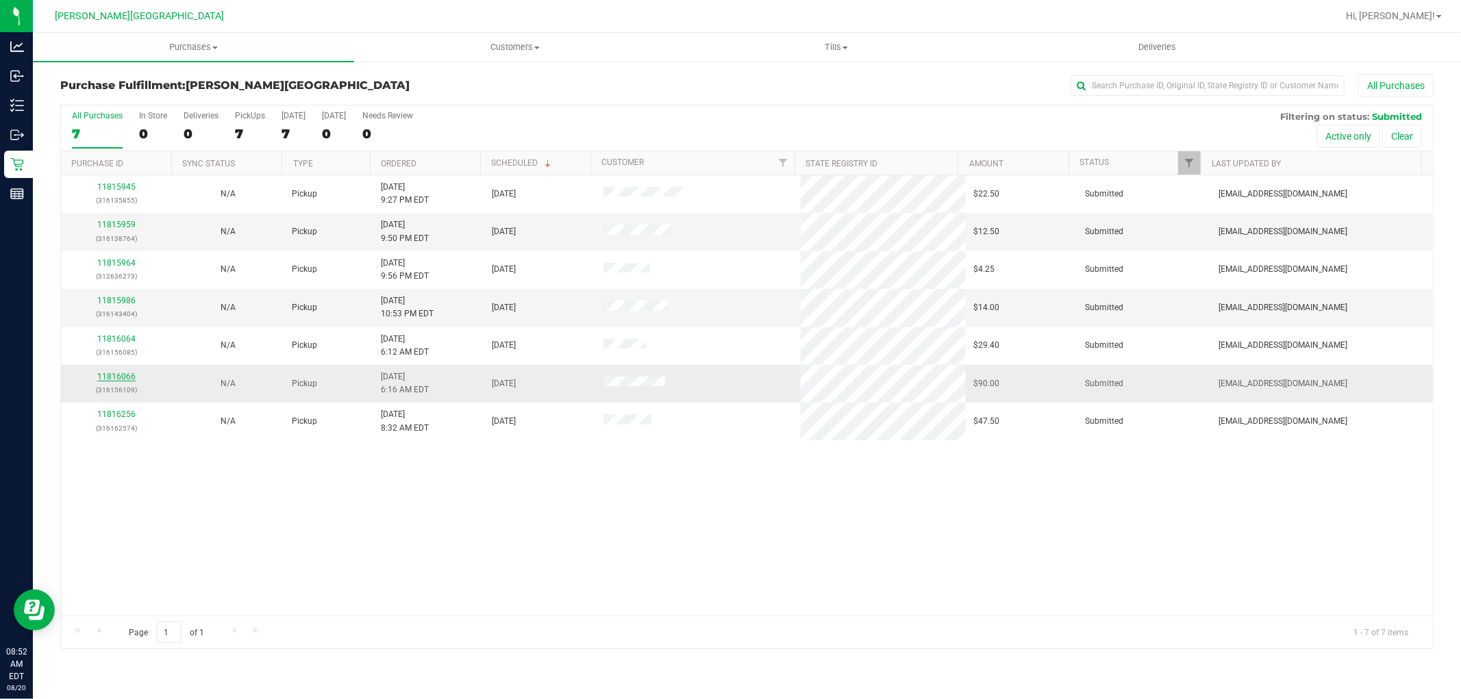
click at [110, 374] on link "11816066" at bounding box center [116, 377] width 38 height 10
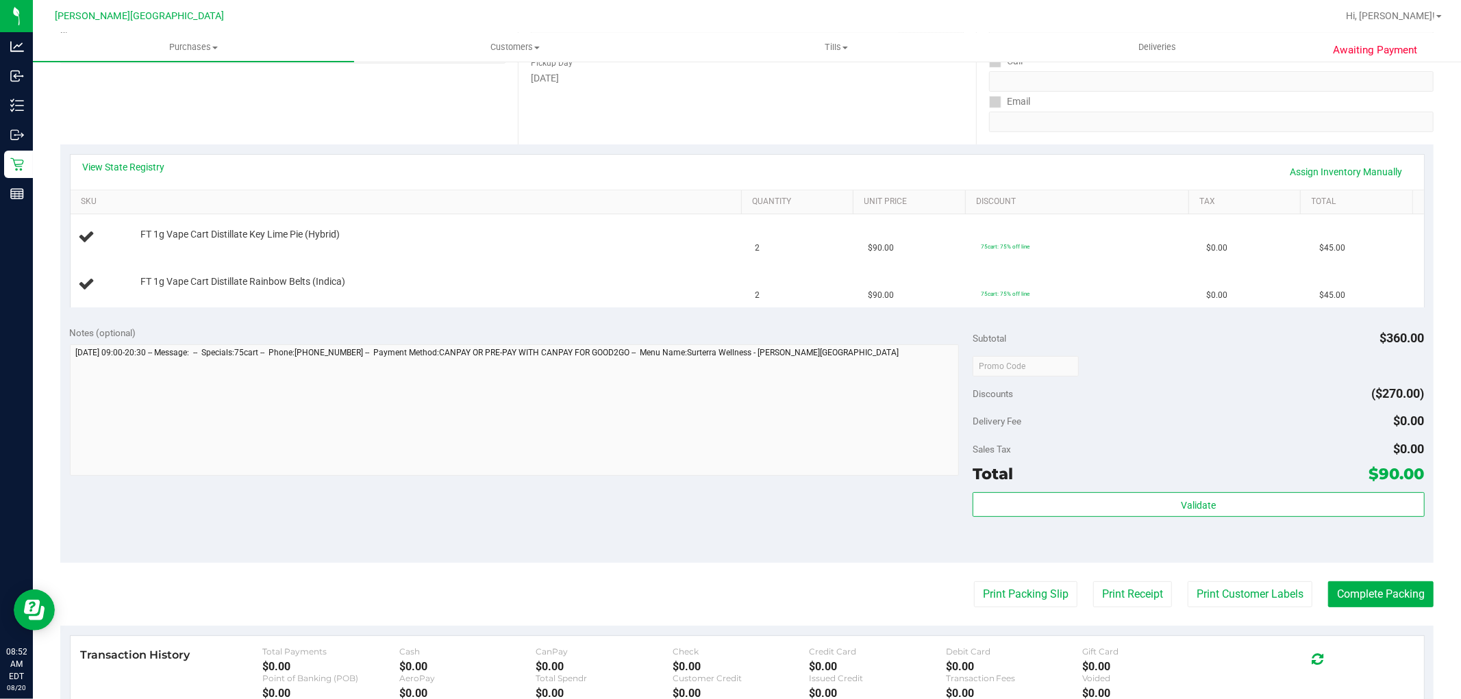
scroll to position [228, 0]
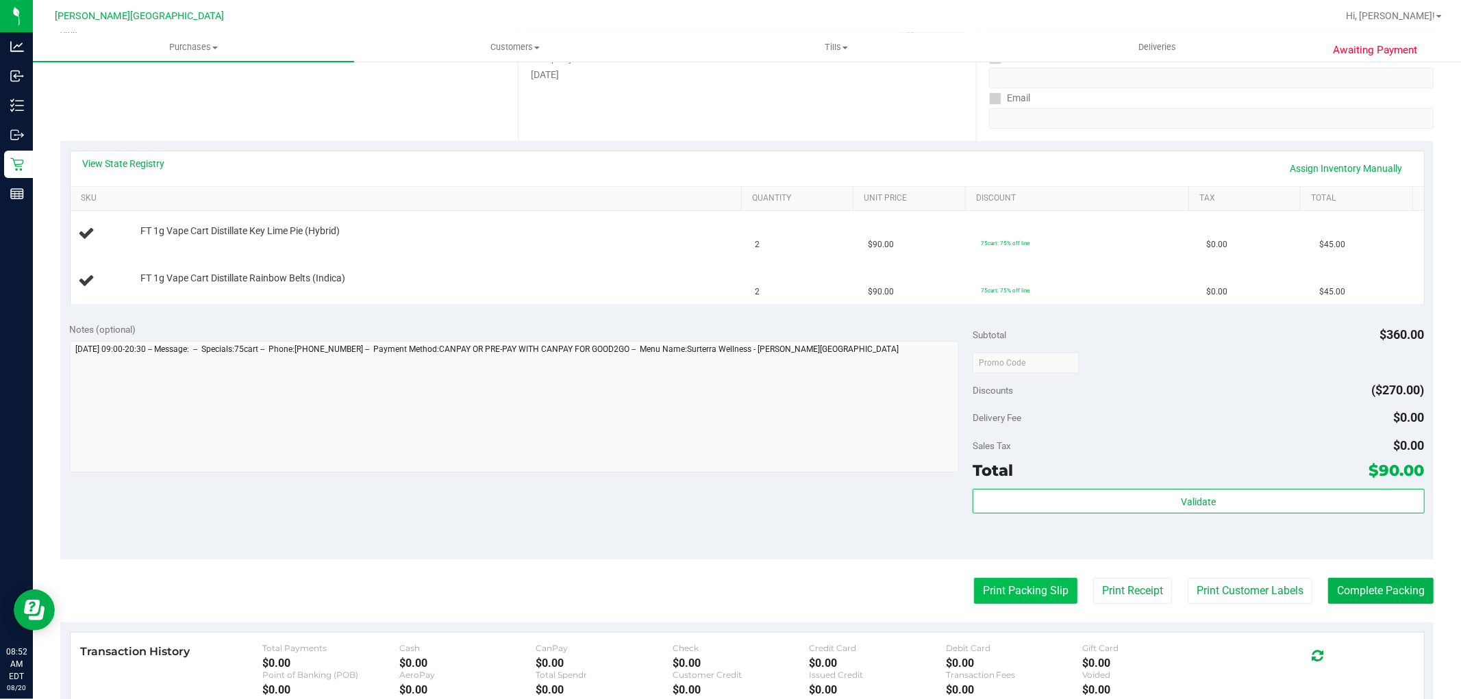
click at [1021, 591] on button "Print Packing Slip" at bounding box center [1025, 591] width 103 height 26
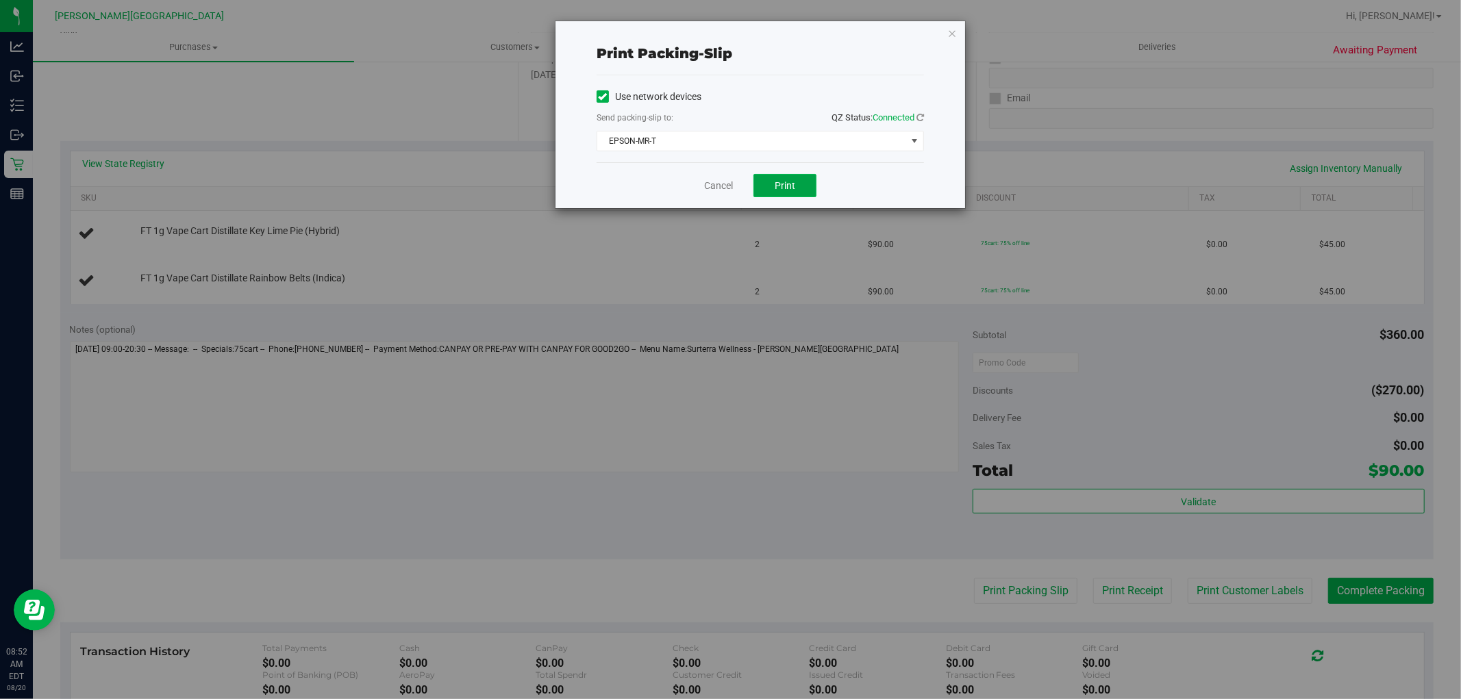
click at [799, 184] on button "Print" at bounding box center [784, 185] width 63 height 23
click at [955, 29] on icon "button" at bounding box center [952, 33] width 10 height 16
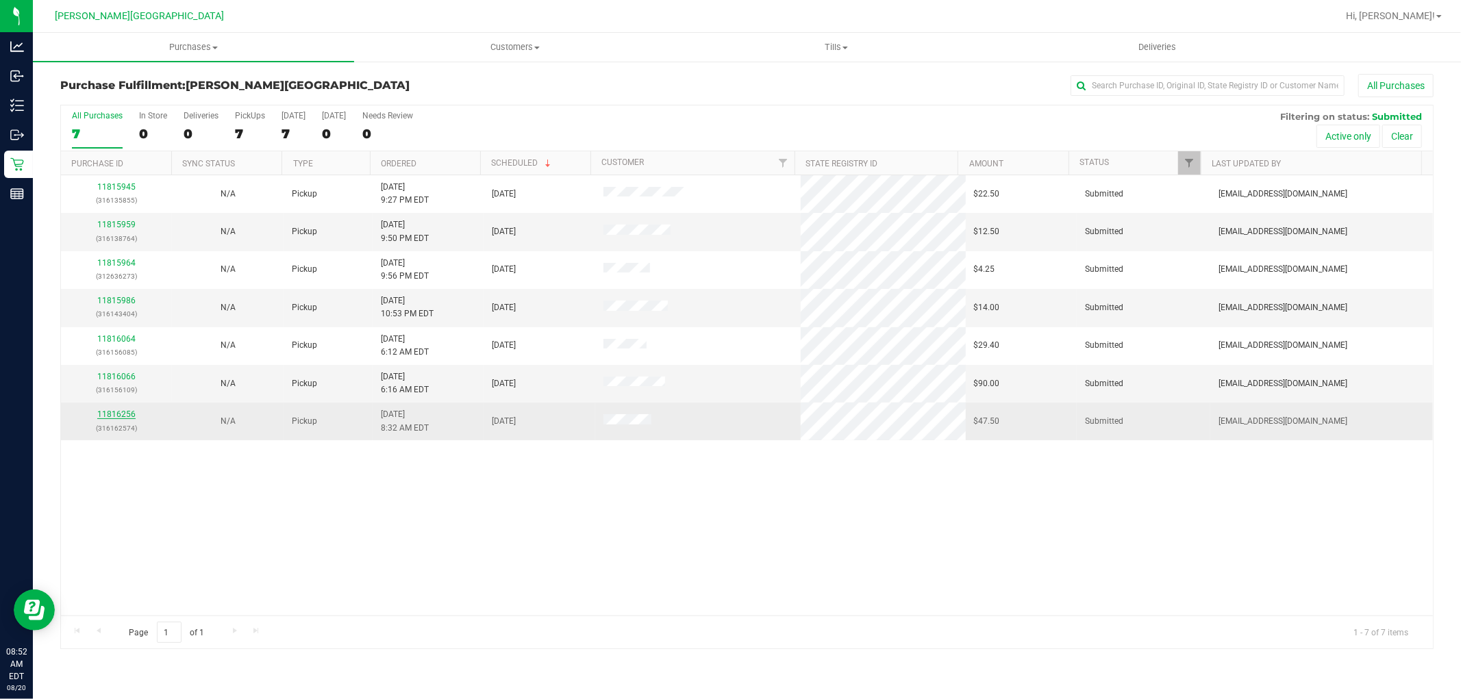
click at [116, 419] on link "11816256" at bounding box center [116, 415] width 38 height 10
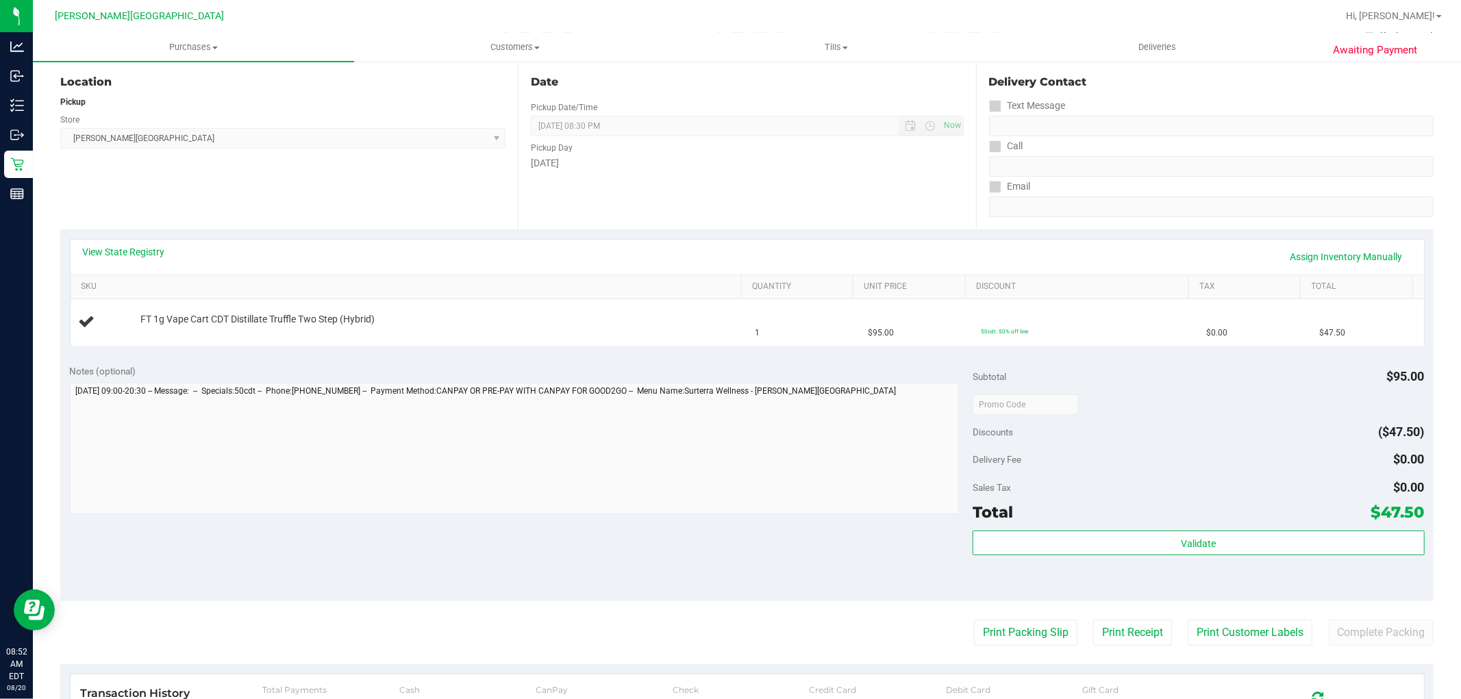
scroll to position [152, 0]
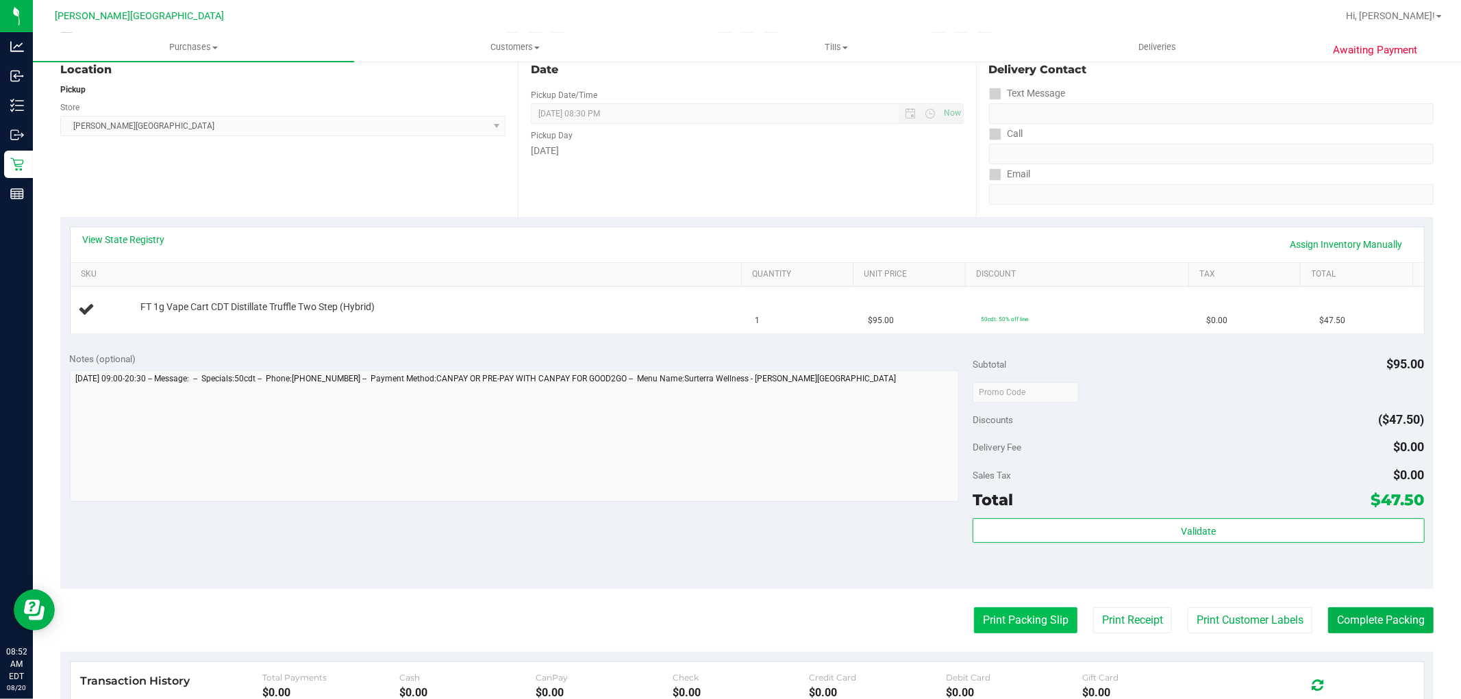
click at [1017, 619] on button "Print Packing Slip" at bounding box center [1025, 621] width 103 height 26
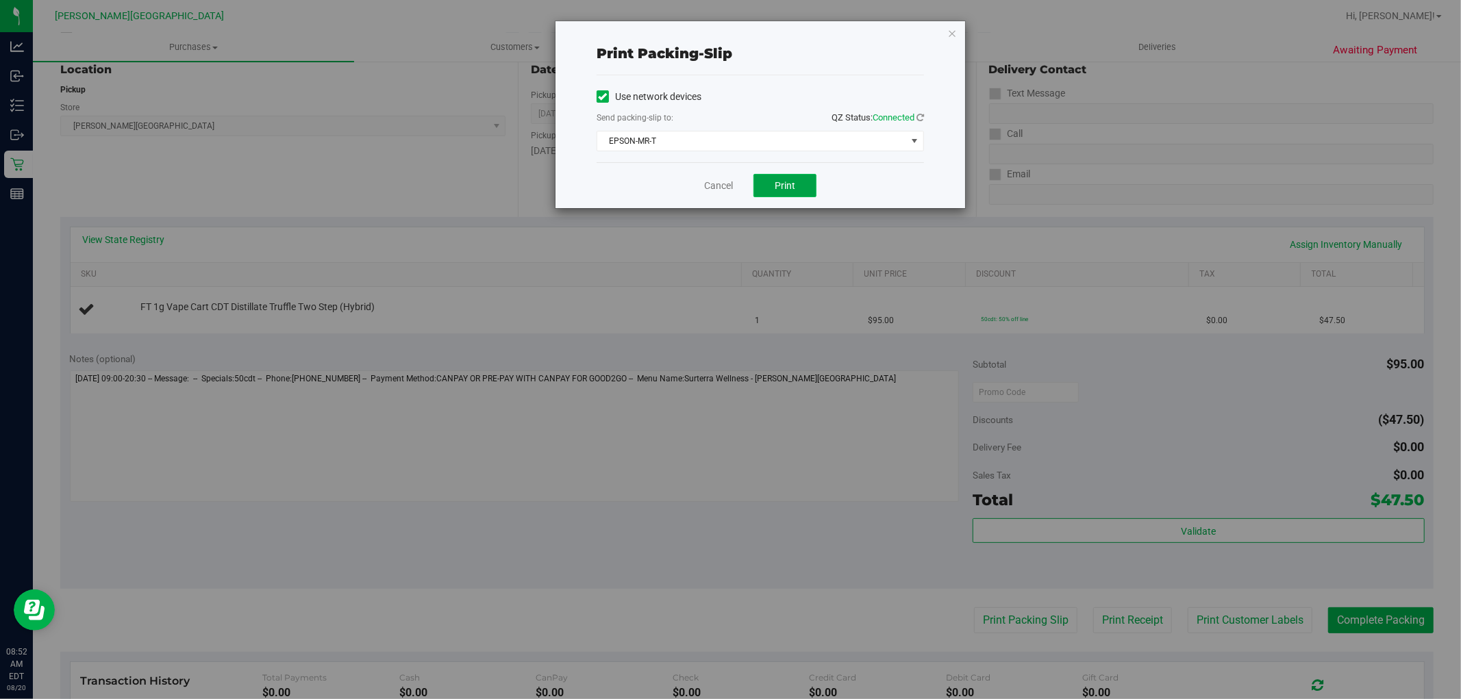
click at [784, 180] on span "Print" at bounding box center [785, 185] width 21 height 11
click at [722, 179] on link "Cancel" at bounding box center [718, 186] width 29 height 14
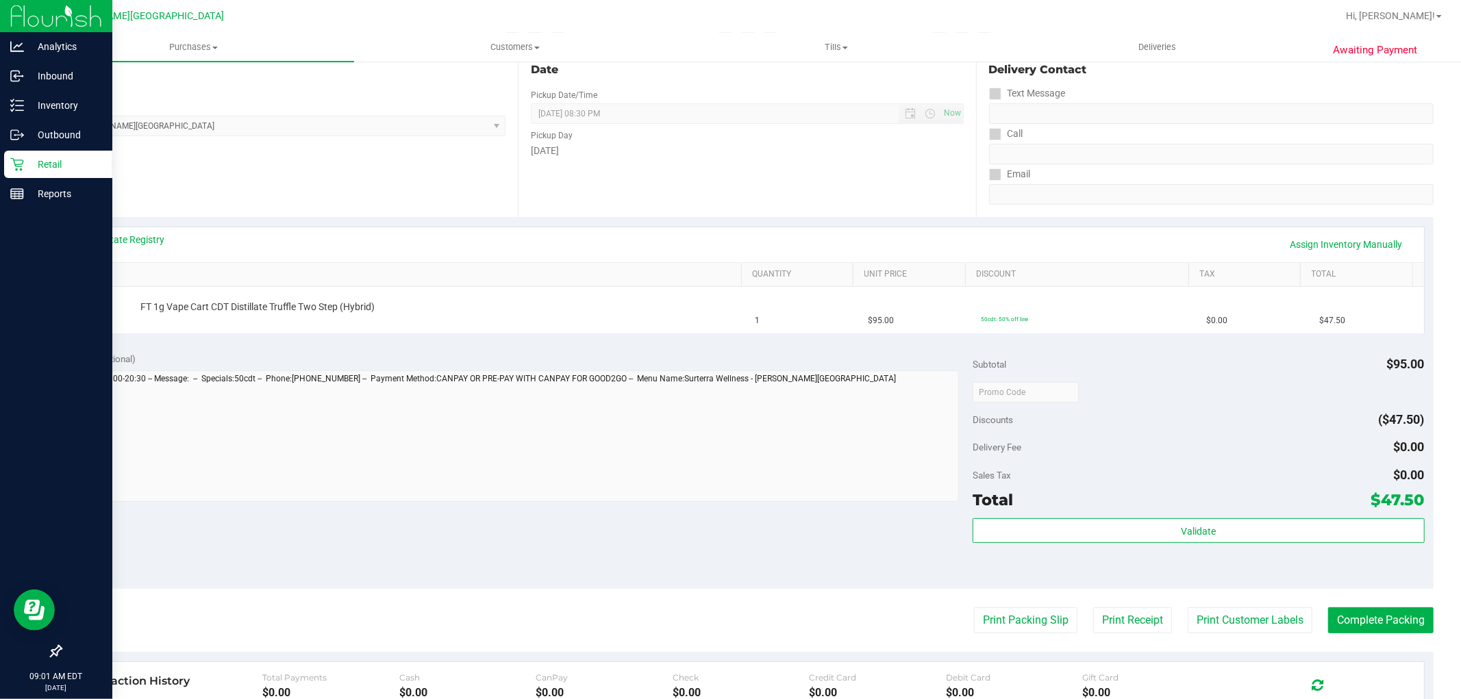
click at [48, 164] on p "Retail" at bounding box center [65, 164] width 82 height 16
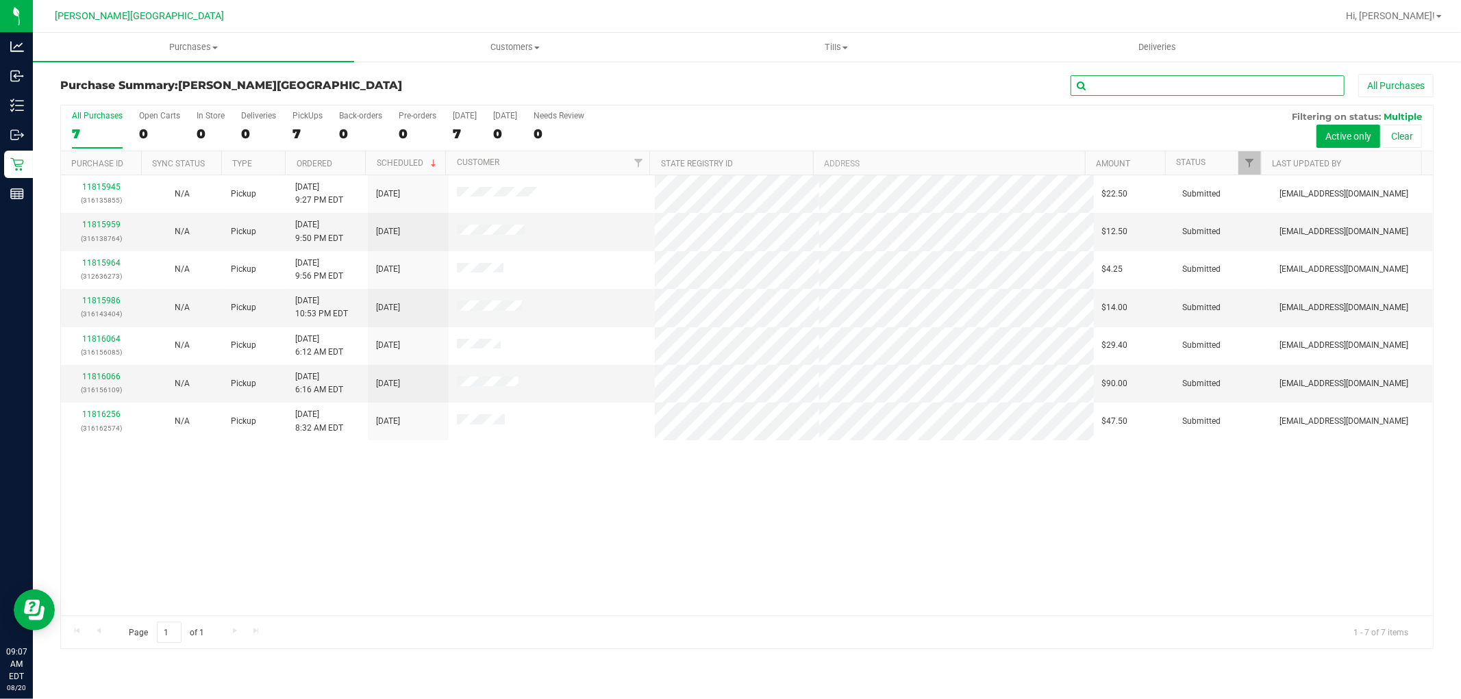
click at [1117, 82] on input "text" at bounding box center [1208, 85] width 274 height 21
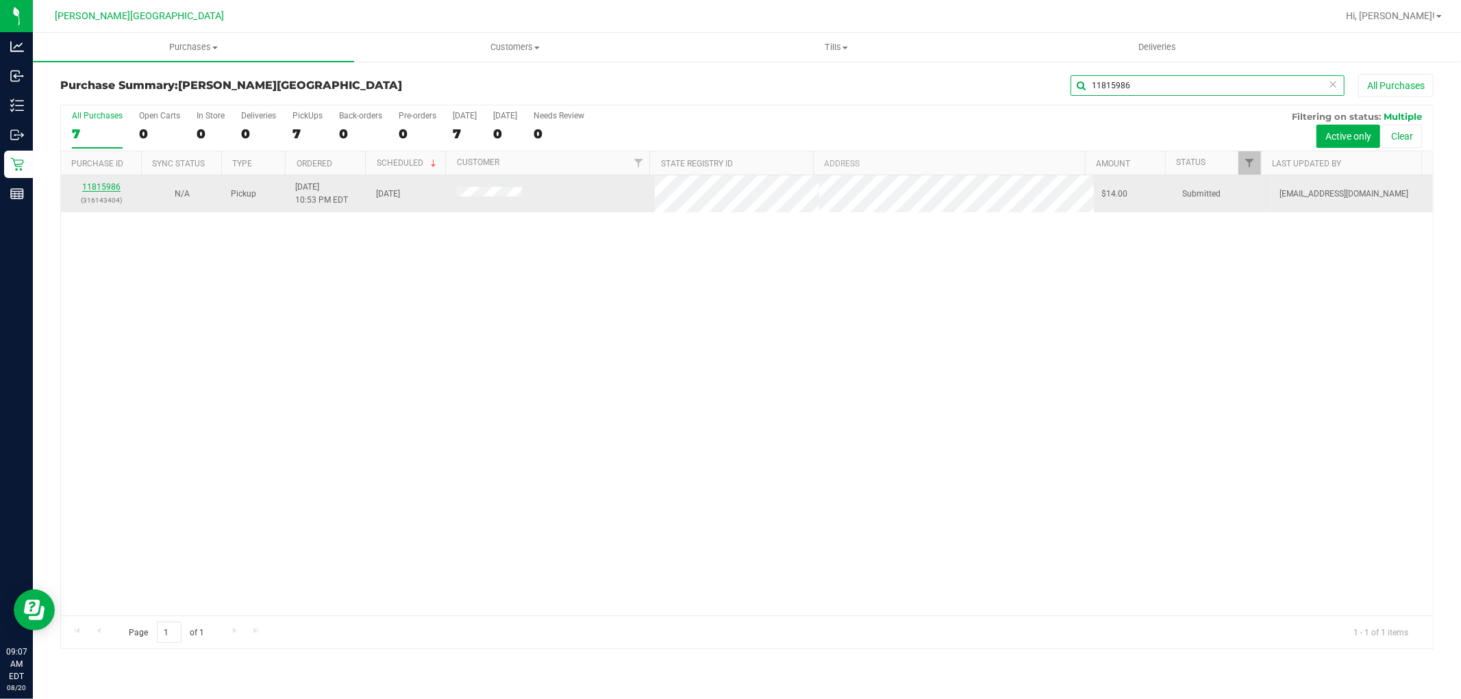
type input "11815986"
click at [110, 192] on link "11815986" at bounding box center [101, 187] width 38 height 10
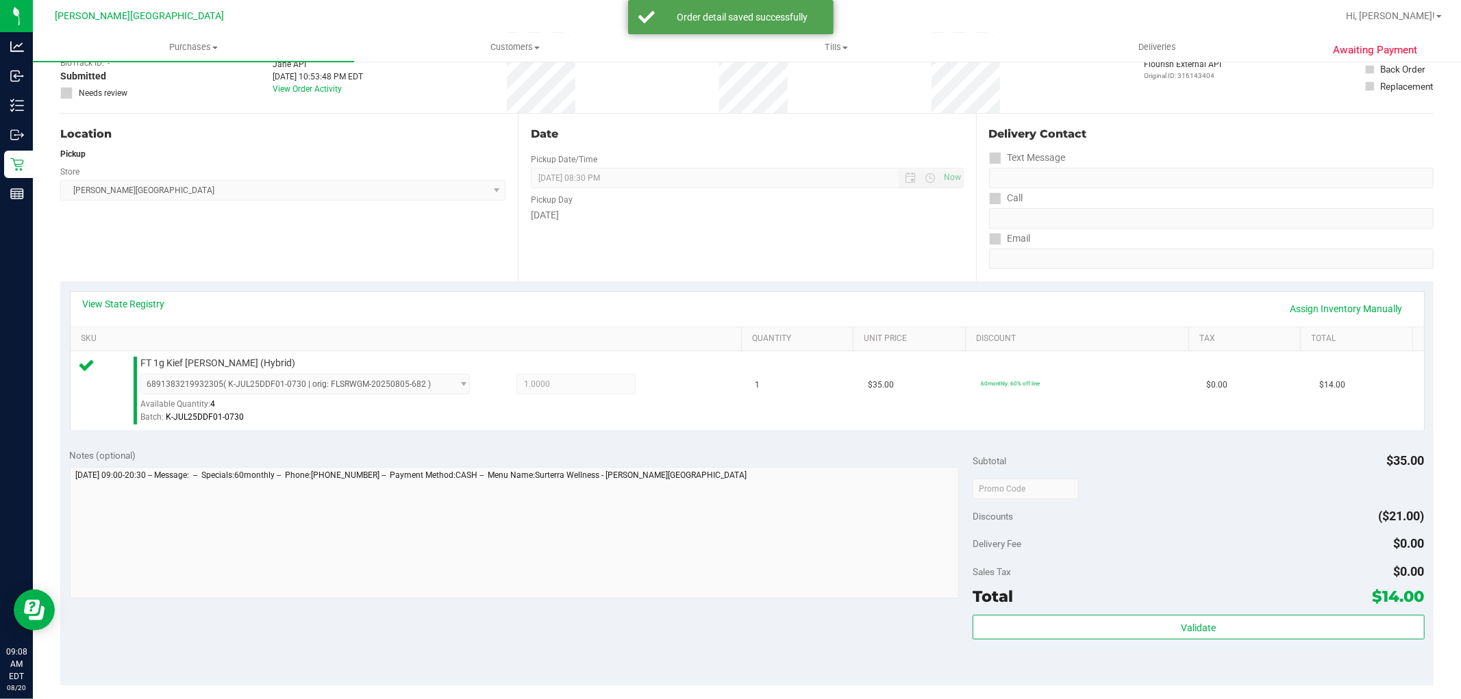
scroll to position [228, 0]
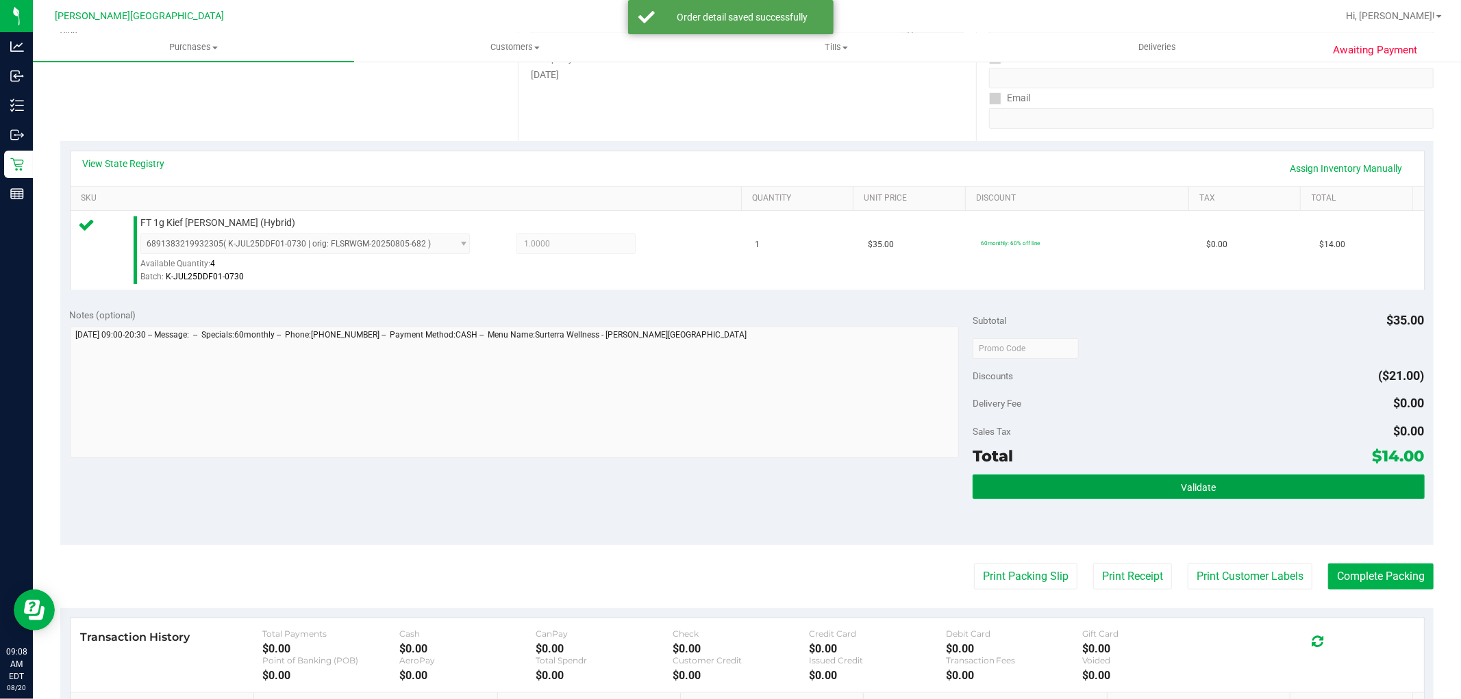
click at [1093, 491] on button "Validate" at bounding box center [1198, 487] width 451 height 25
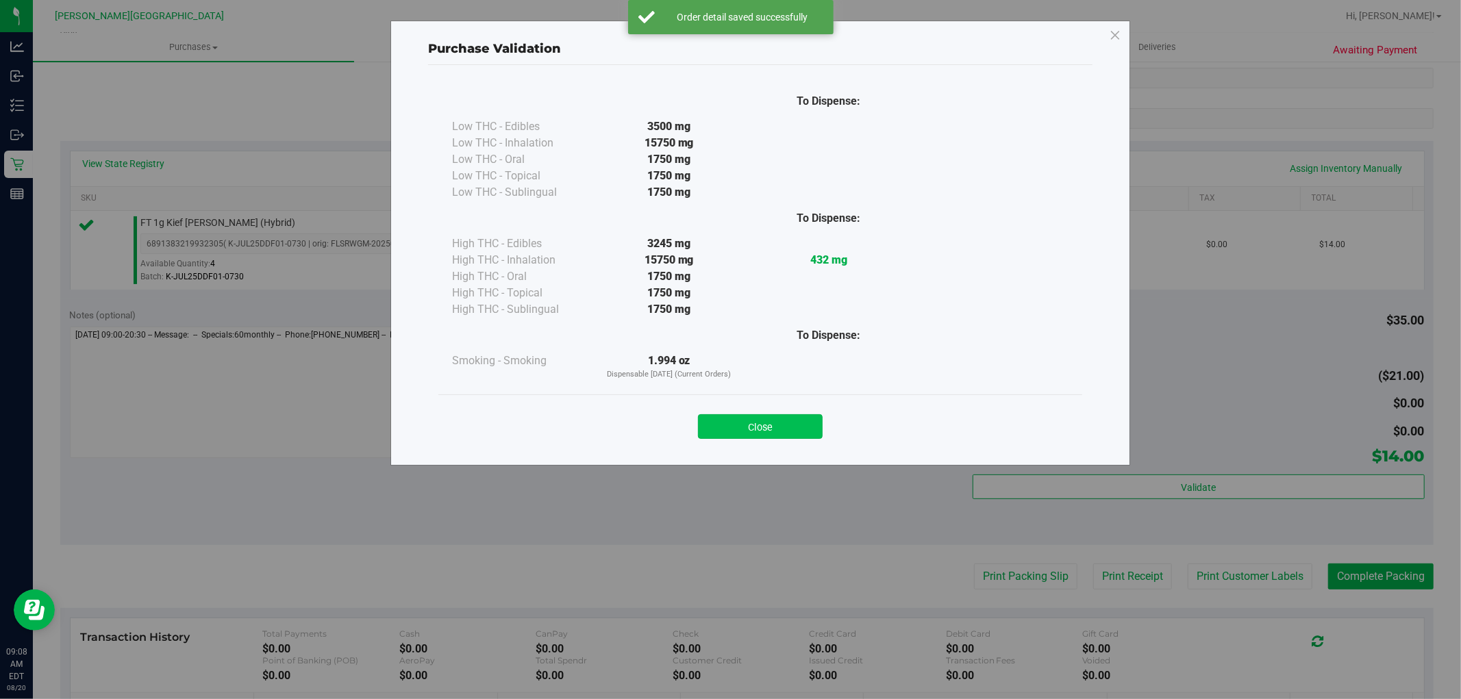
click at [799, 428] on button "Close" at bounding box center [760, 426] width 125 height 25
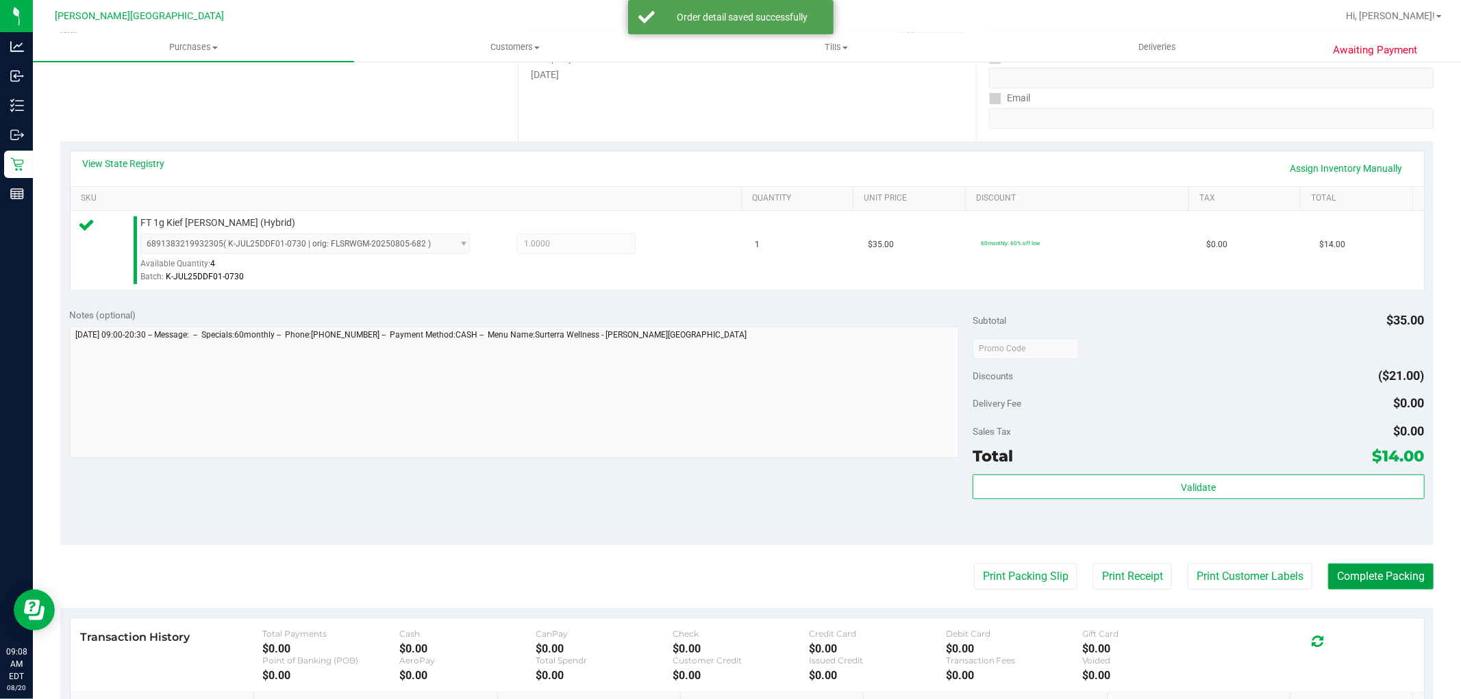
click at [1351, 575] on button "Complete Packing" at bounding box center [1380, 577] width 105 height 26
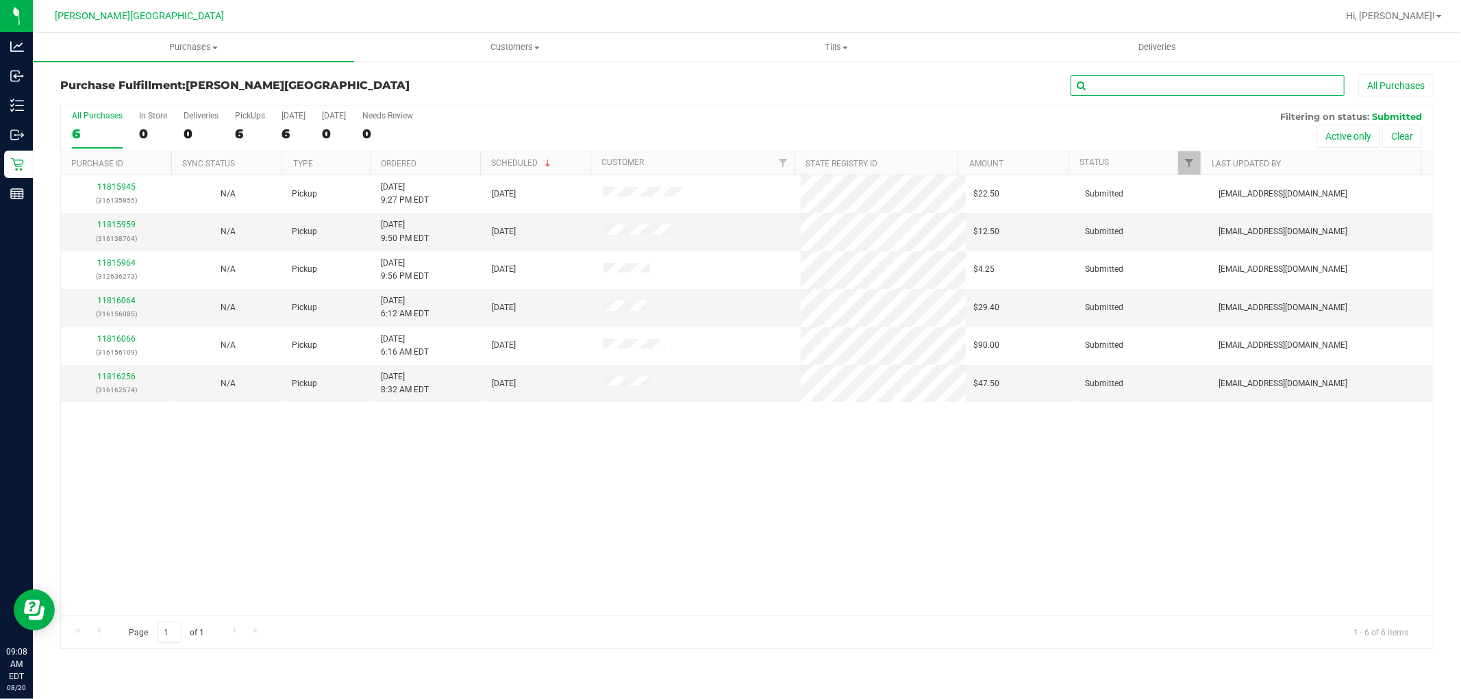
click at [1169, 86] on input "text" at bounding box center [1208, 85] width 274 height 21
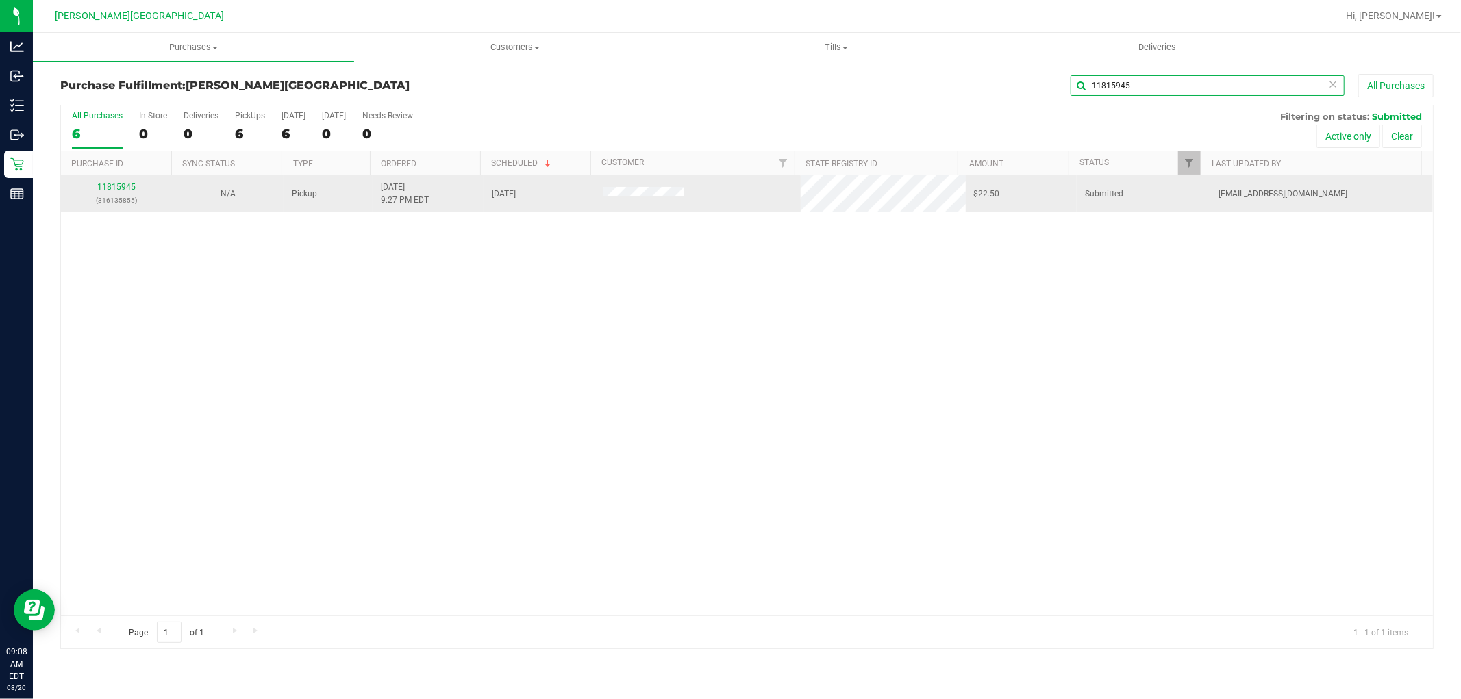
type input "11815945"
click at [117, 182] on div "11815945 (316135855)" at bounding box center [116, 194] width 95 height 26
click at [127, 190] on link "11815945" at bounding box center [116, 187] width 38 height 10
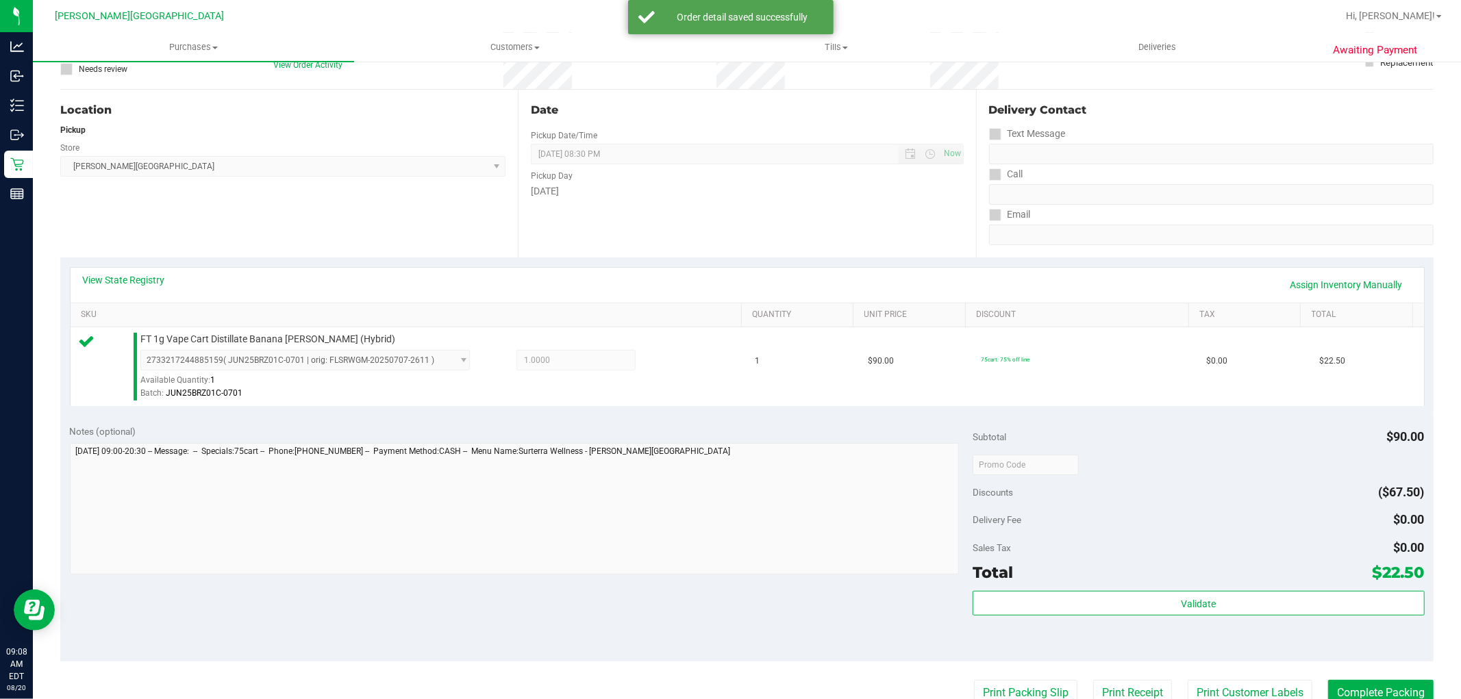
scroll to position [228, 0]
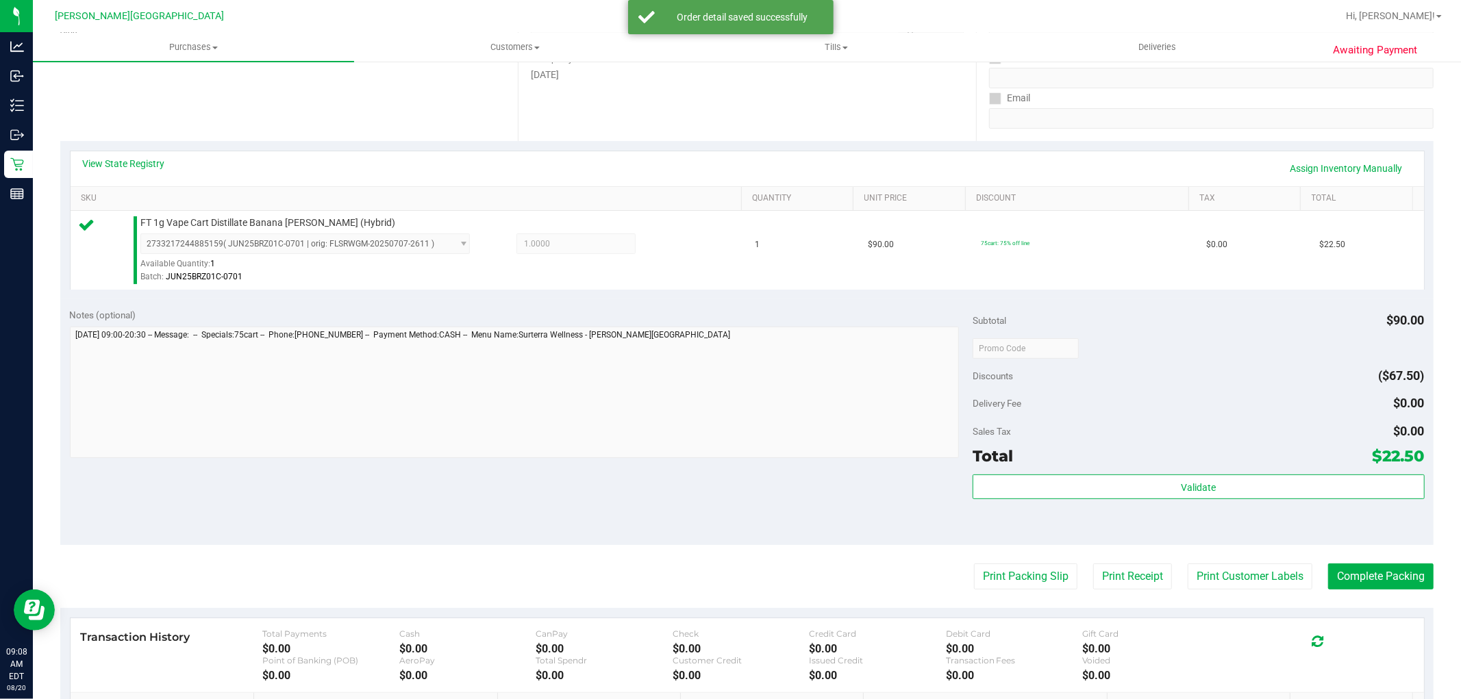
click at [1110, 466] on div "Total $22.50" at bounding box center [1198, 456] width 451 height 25
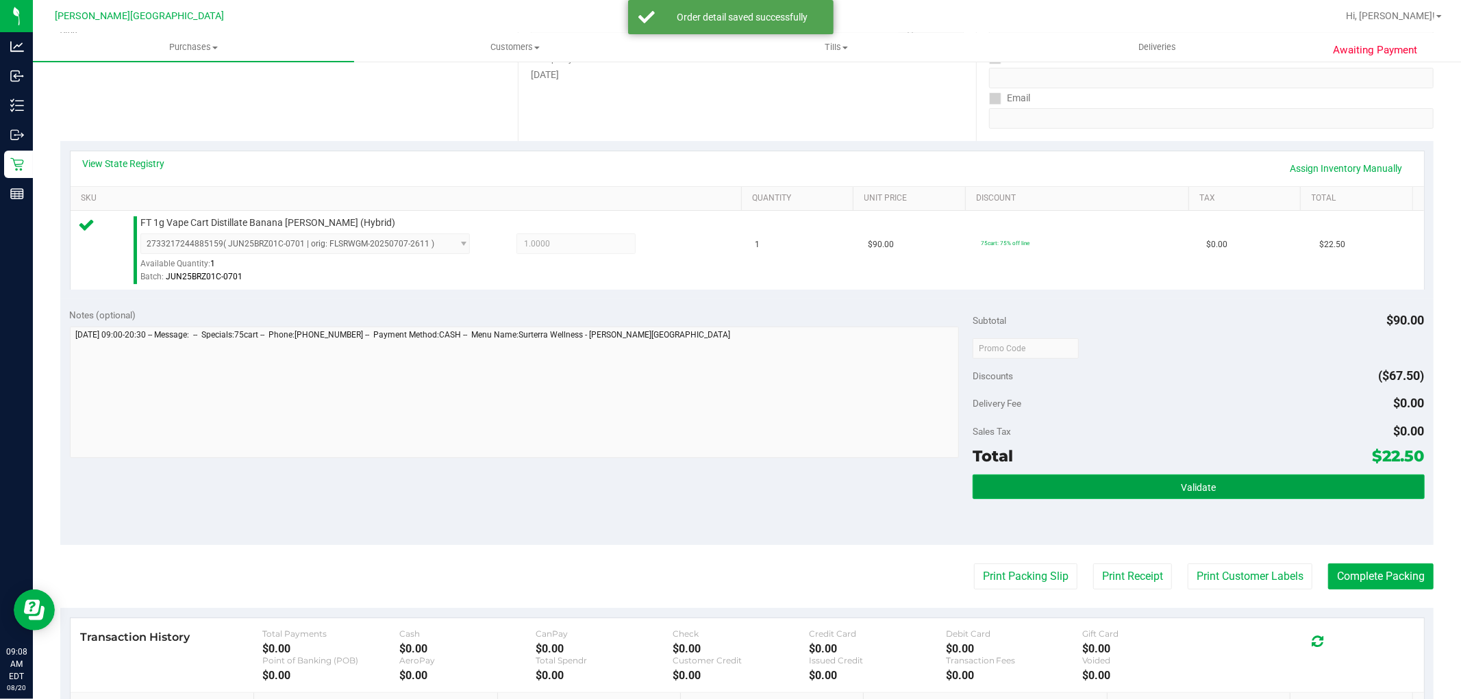
click at [1113, 477] on button "Validate" at bounding box center [1198, 487] width 451 height 25
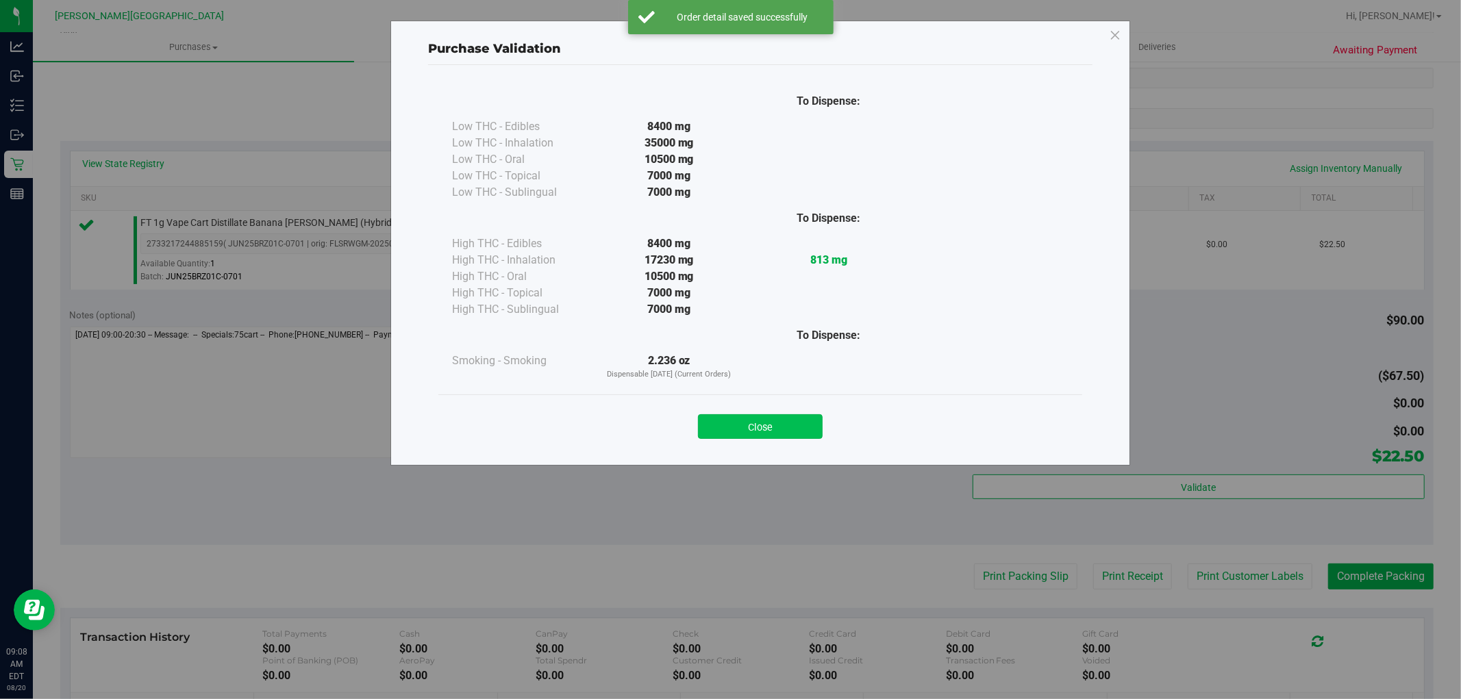
click at [729, 420] on button "Close" at bounding box center [760, 426] width 125 height 25
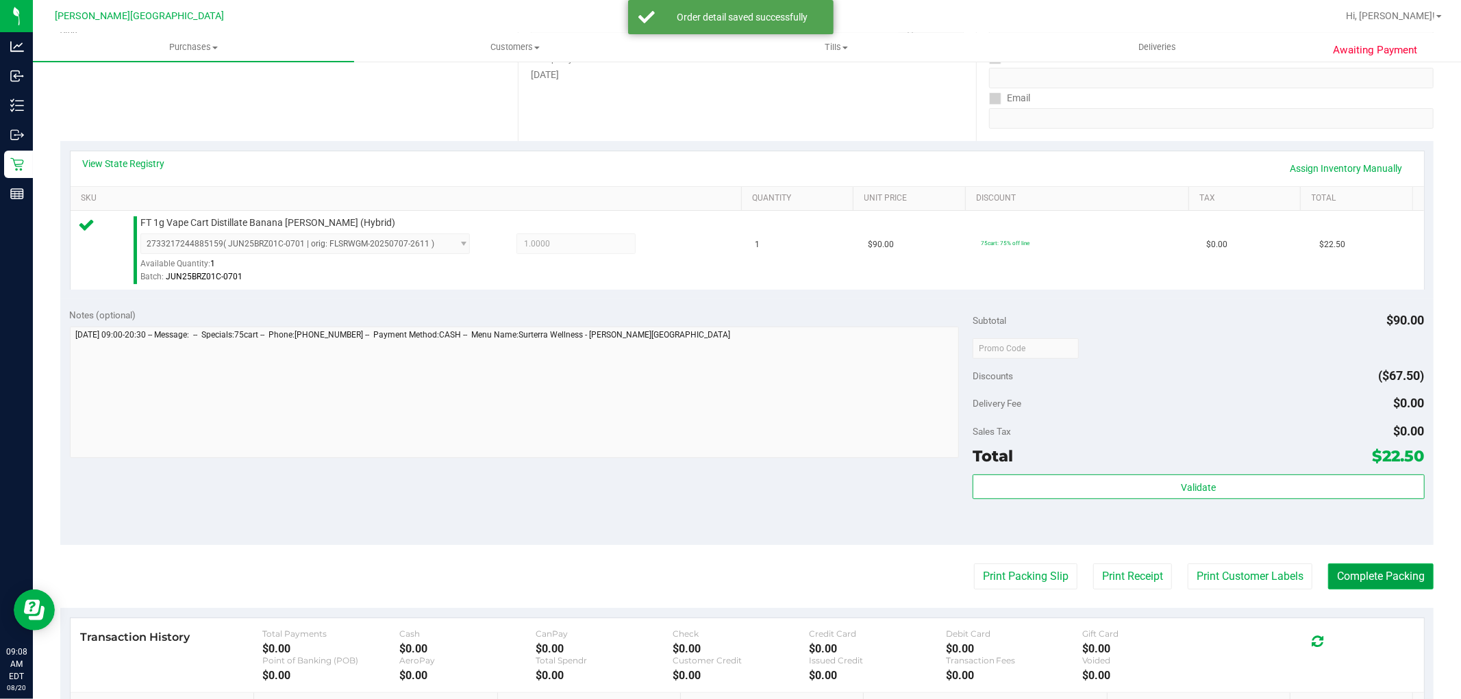
click at [1382, 573] on button "Complete Packing" at bounding box center [1380, 577] width 105 height 26
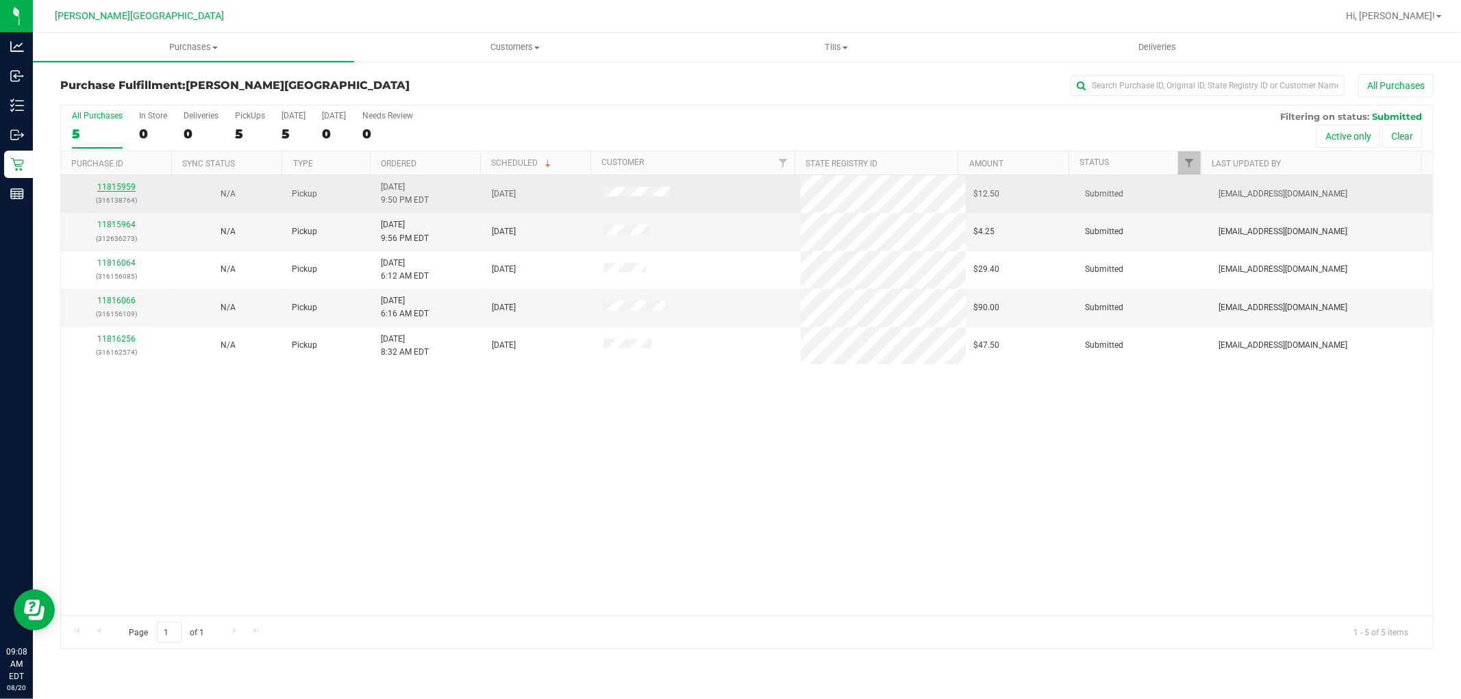
click at [118, 188] on link "11815959" at bounding box center [116, 187] width 38 height 10
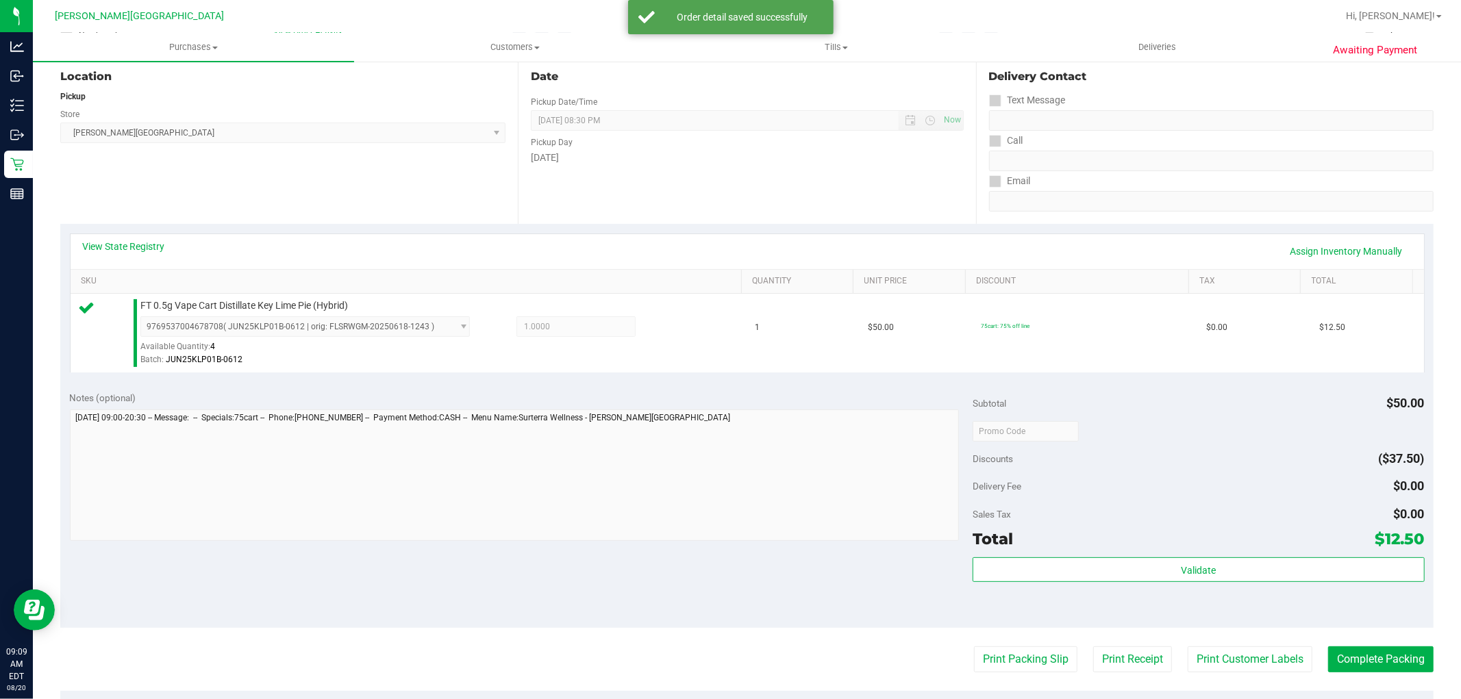
scroll to position [152, 0]
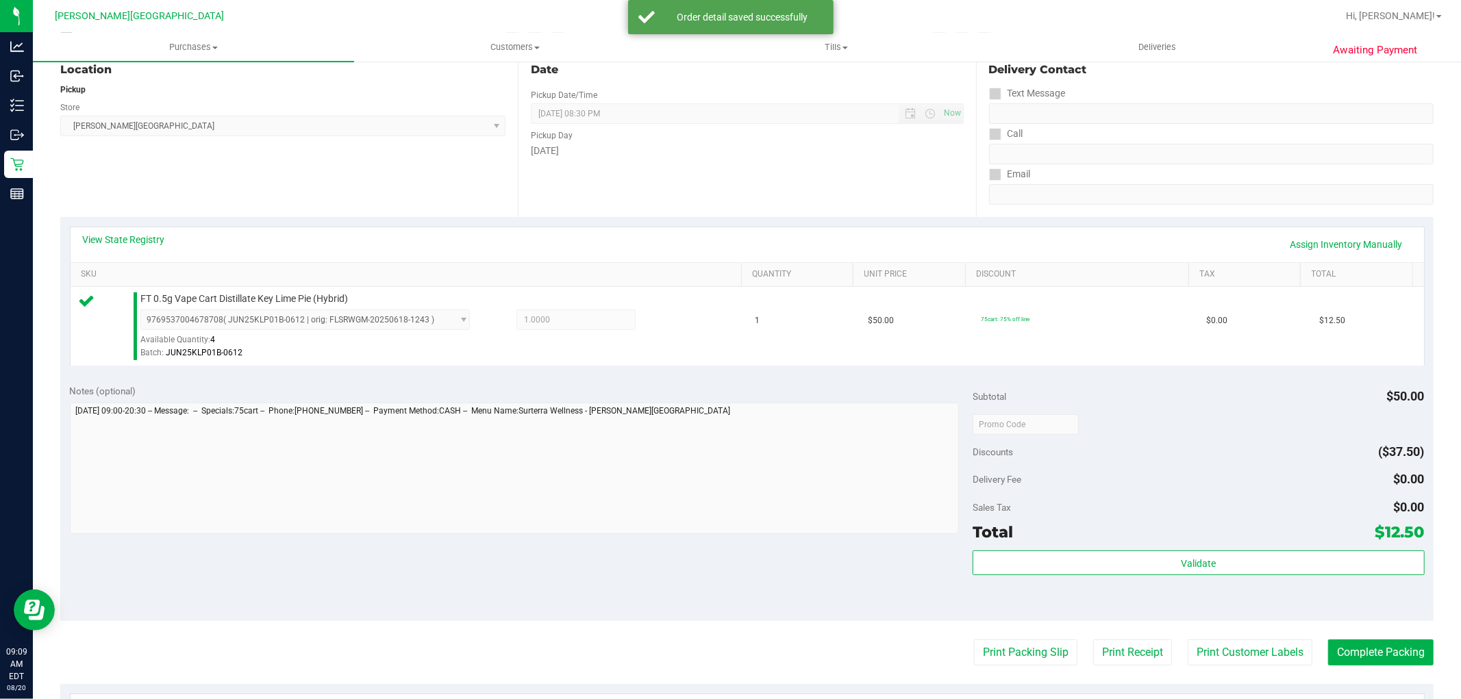
click at [1319, 578] on div "Validate" at bounding box center [1198, 582] width 451 height 62
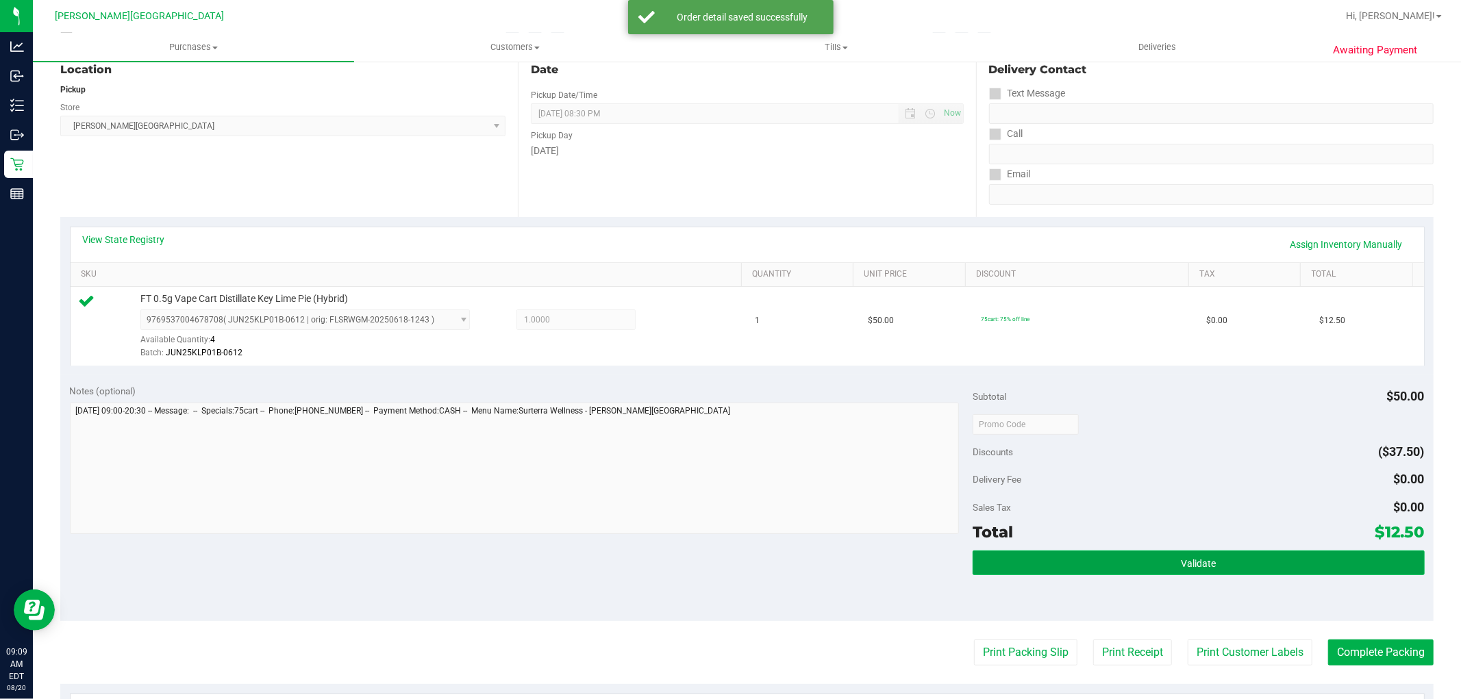
click at [1319, 573] on button "Validate" at bounding box center [1198, 563] width 451 height 25
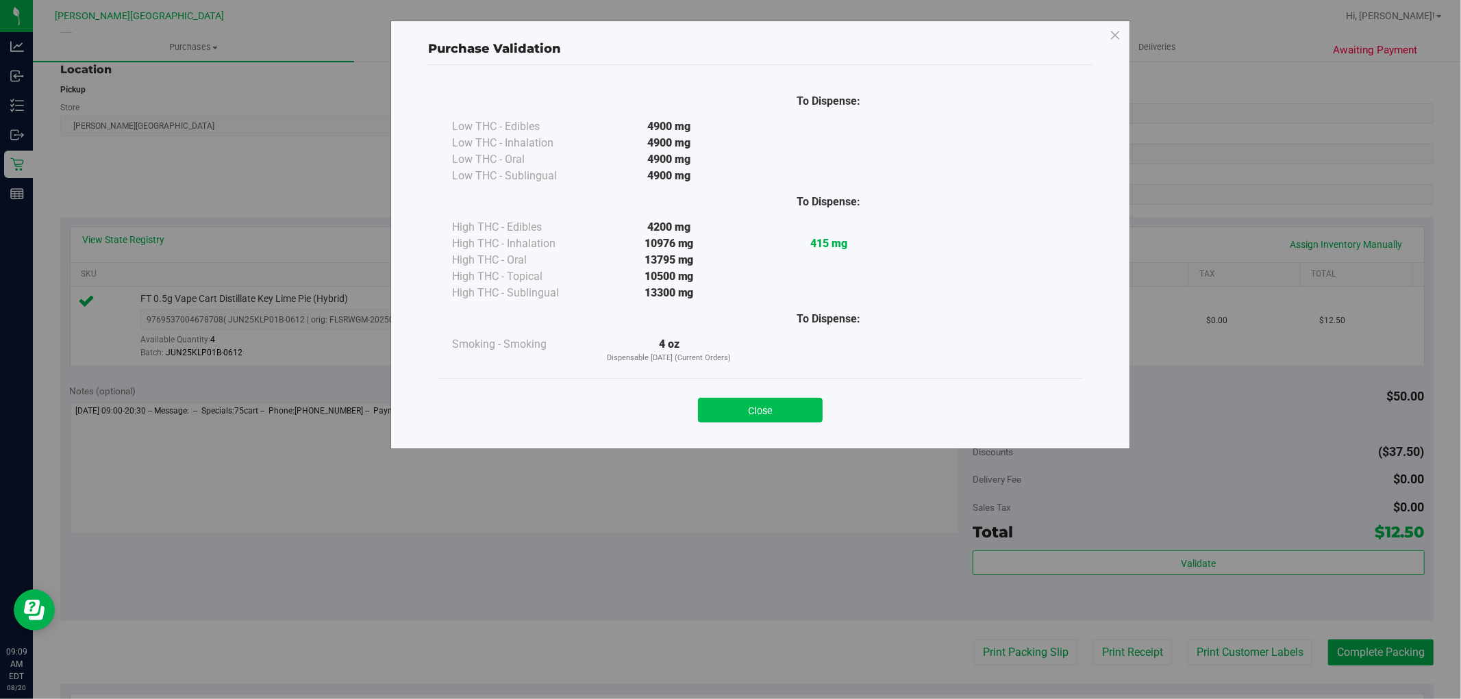
click at [768, 413] on button "Close" at bounding box center [760, 410] width 125 height 25
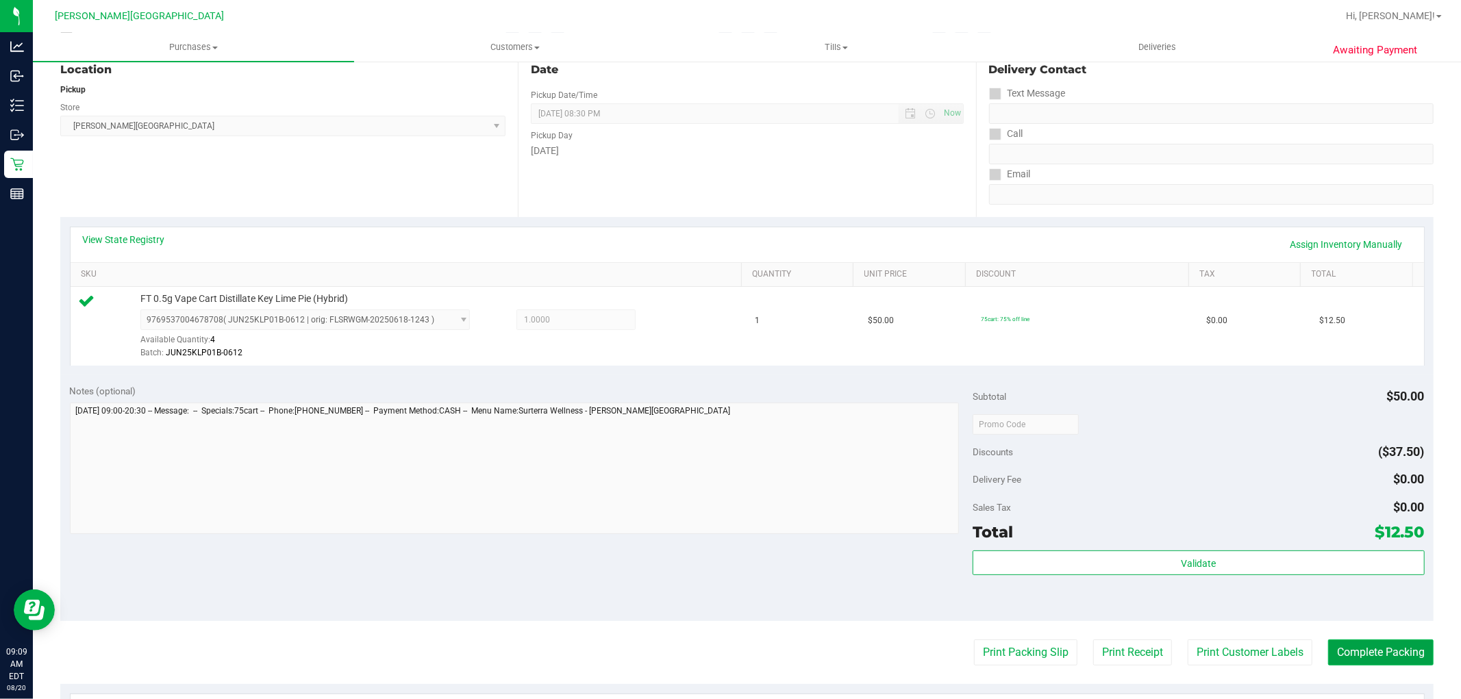
click at [1402, 653] on button "Complete Packing" at bounding box center [1380, 653] width 105 height 26
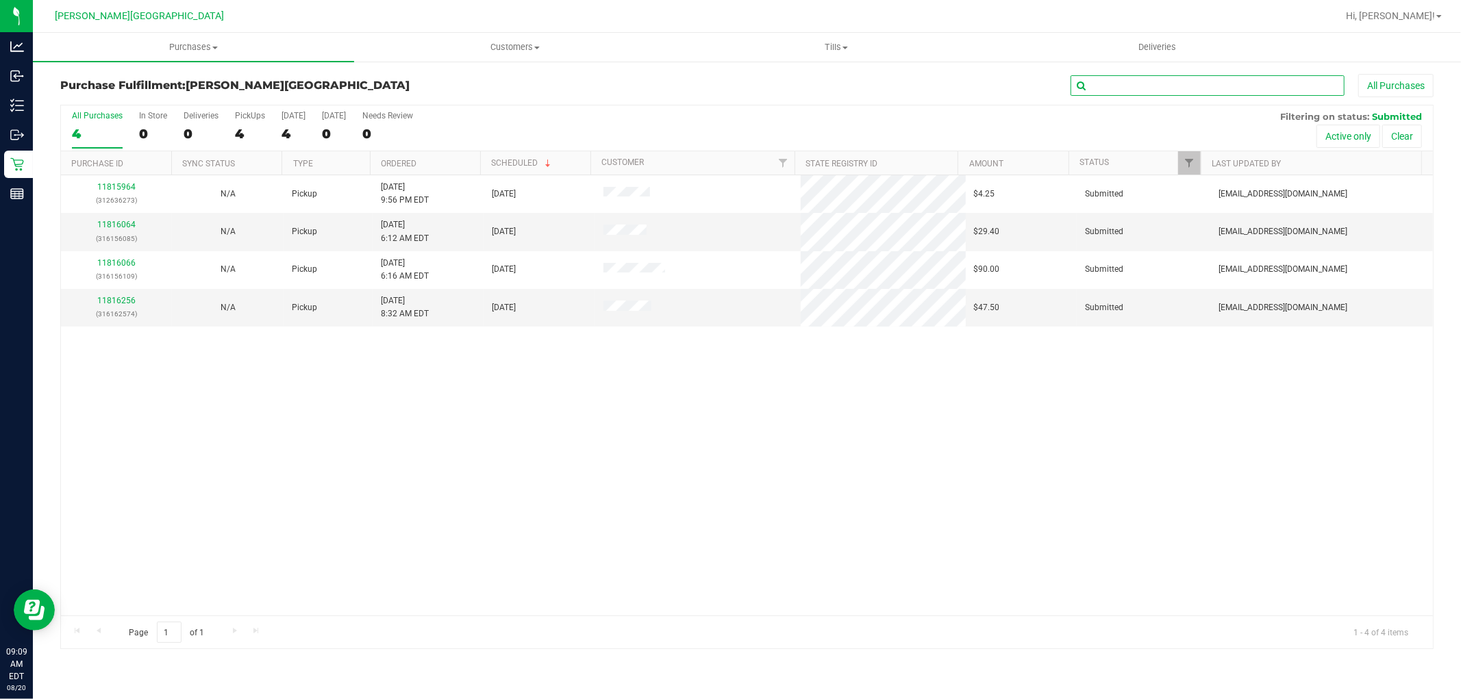
click at [1105, 80] on input "text" at bounding box center [1208, 85] width 274 height 21
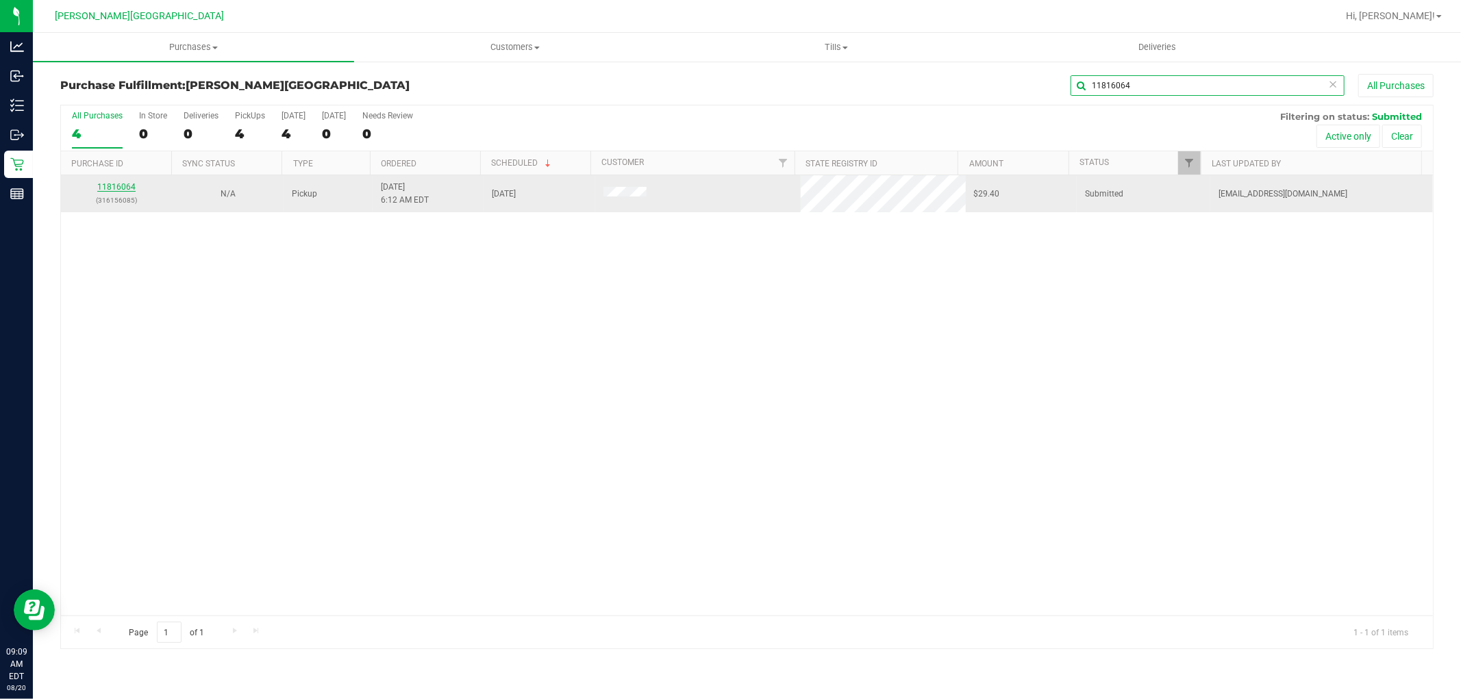
type input "11816064"
click at [121, 186] on link "11816064" at bounding box center [116, 187] width 38 height 10
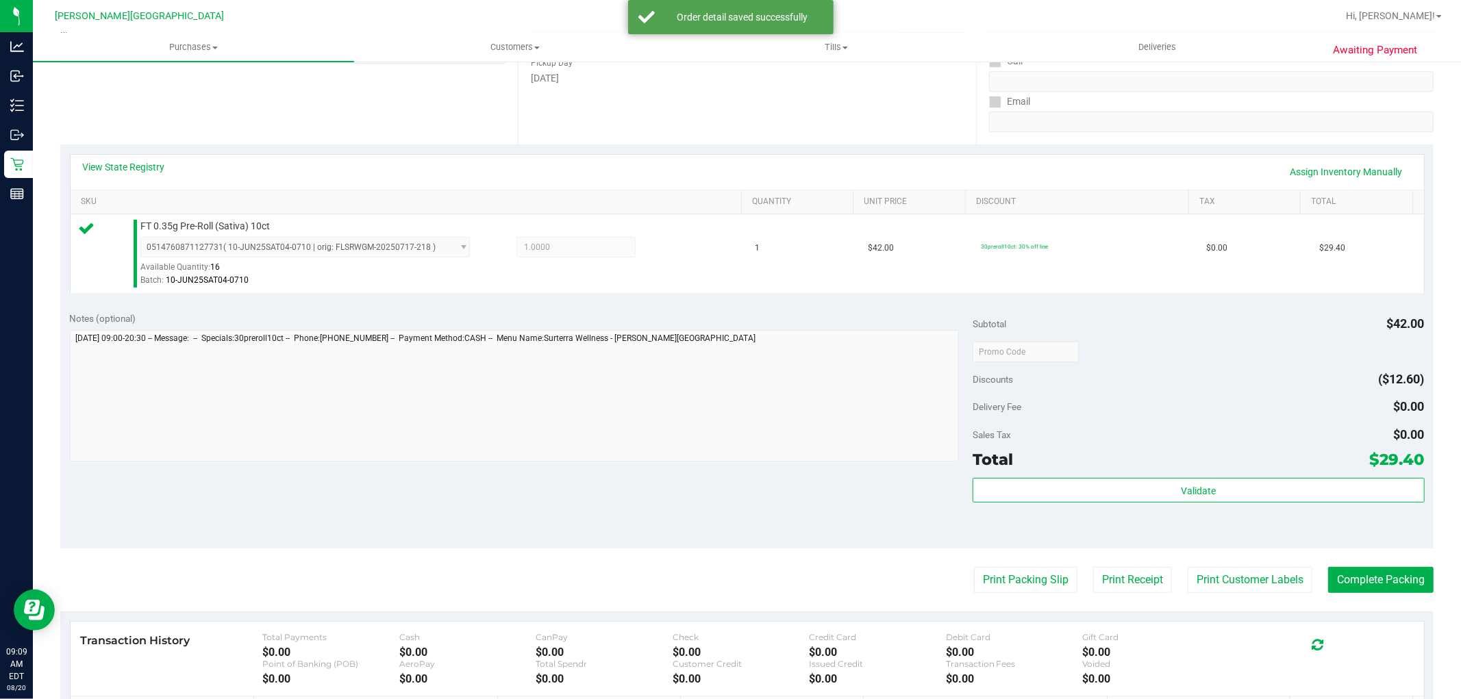
scroll to position [228, 0]
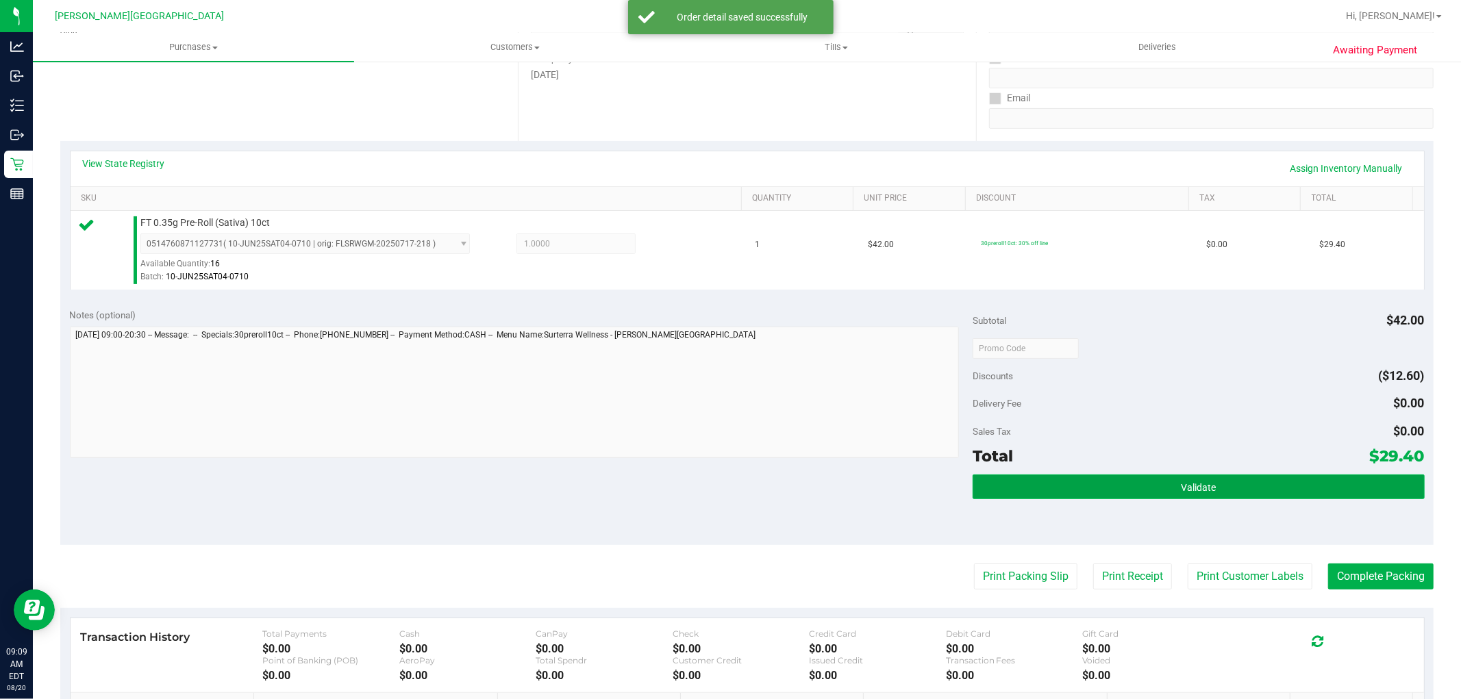
click at [1181, 482] on span "Validate" at bounding box center [1198, 487] width 35 height 11
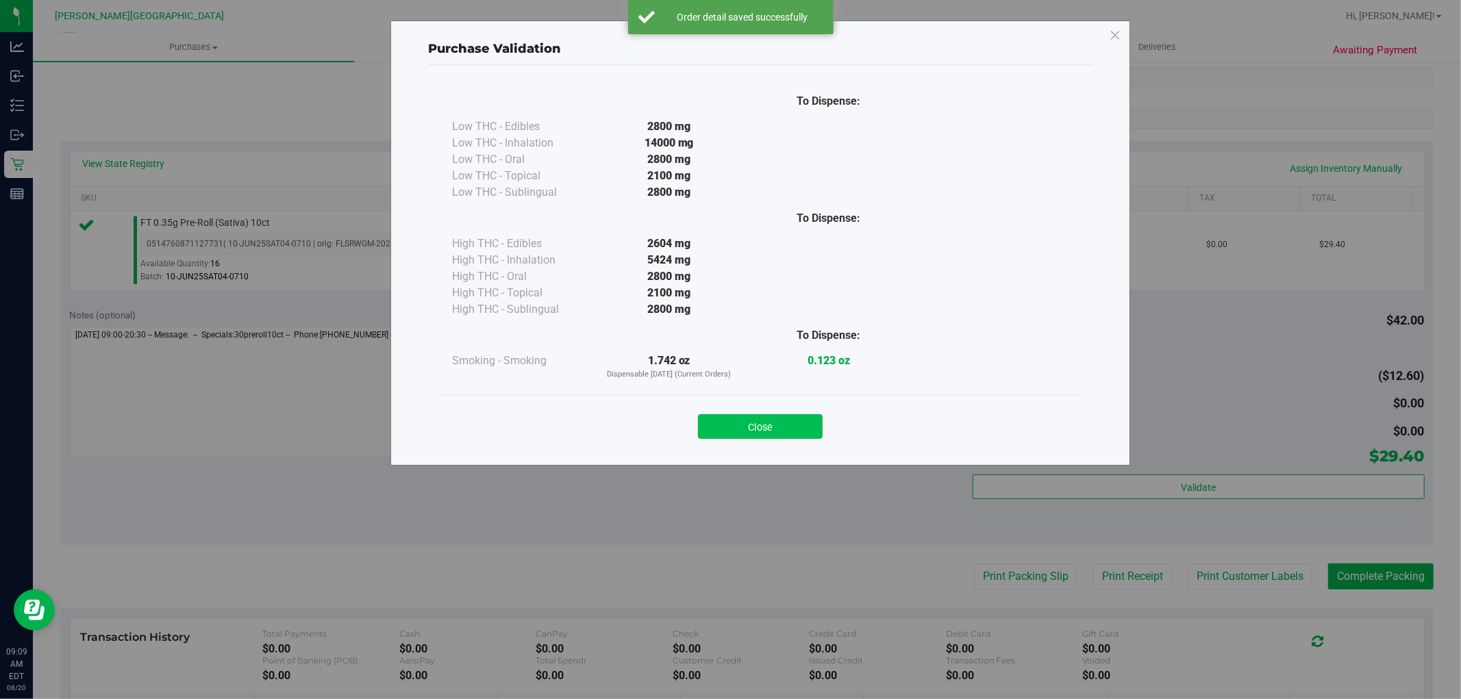
click at [809, 426] on button "Close" at bounding box center [760, 426] width 125 height 25
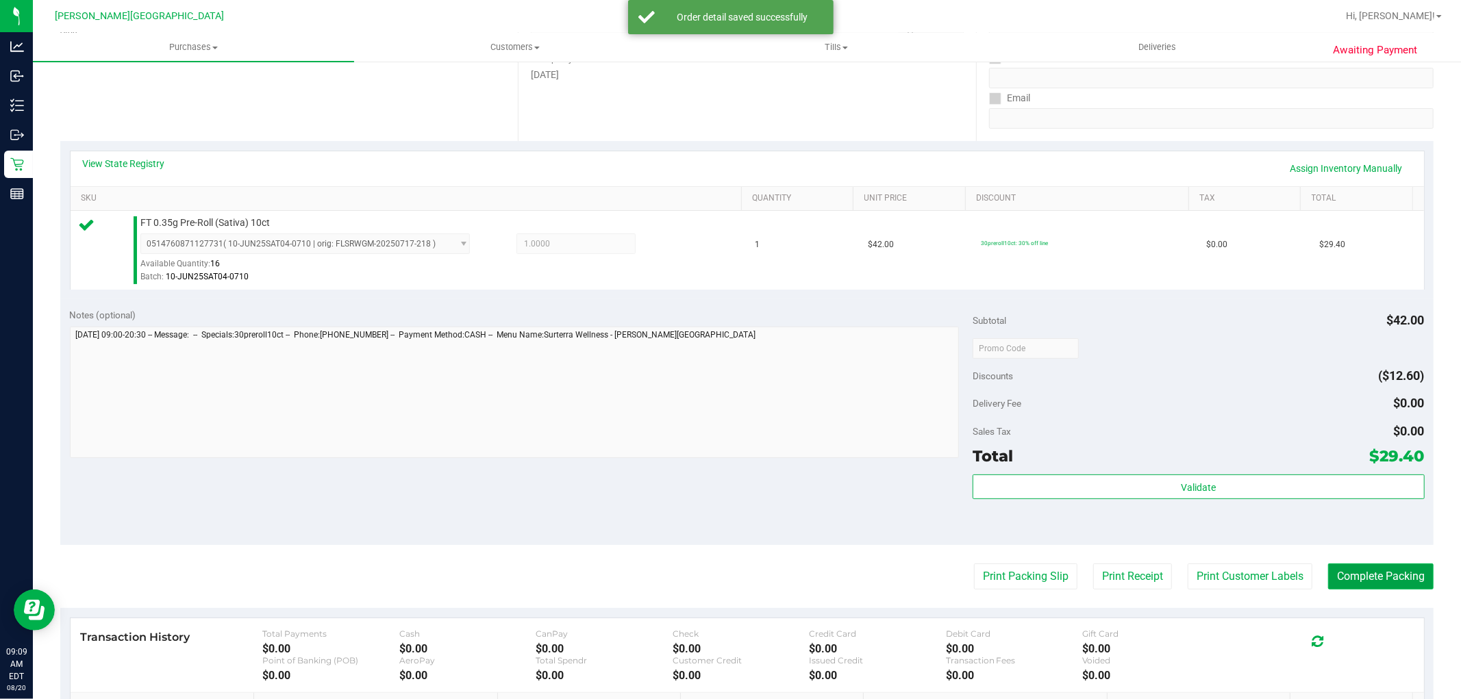
click at [1350, 579] on button "Complete Packing" at bounding box center [1380, 577] width 105 height 26
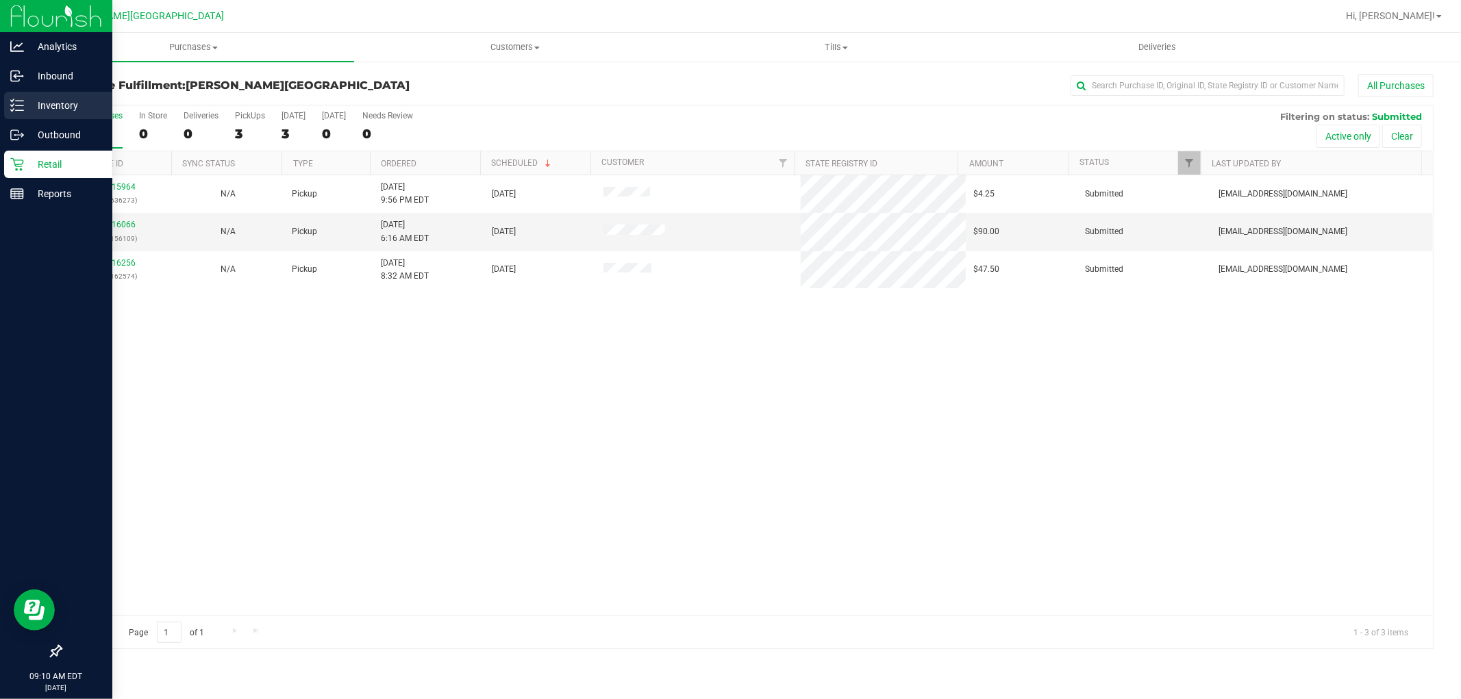
click at [22, 104] on icon at bounding box center [17, 106] width 14 height 14
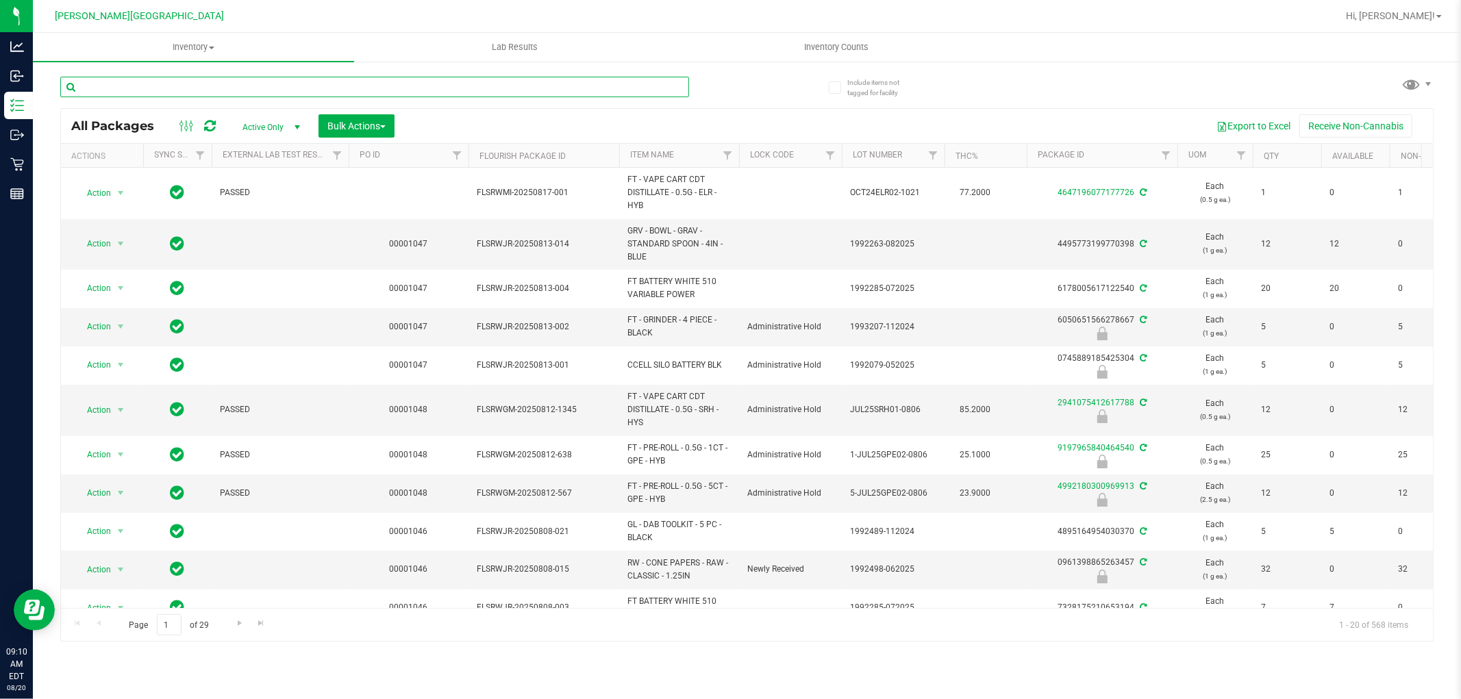
click at [158, 90] on input "text" at bounding box center [374, 87] width 629 height 21
type input "4992180300969913"
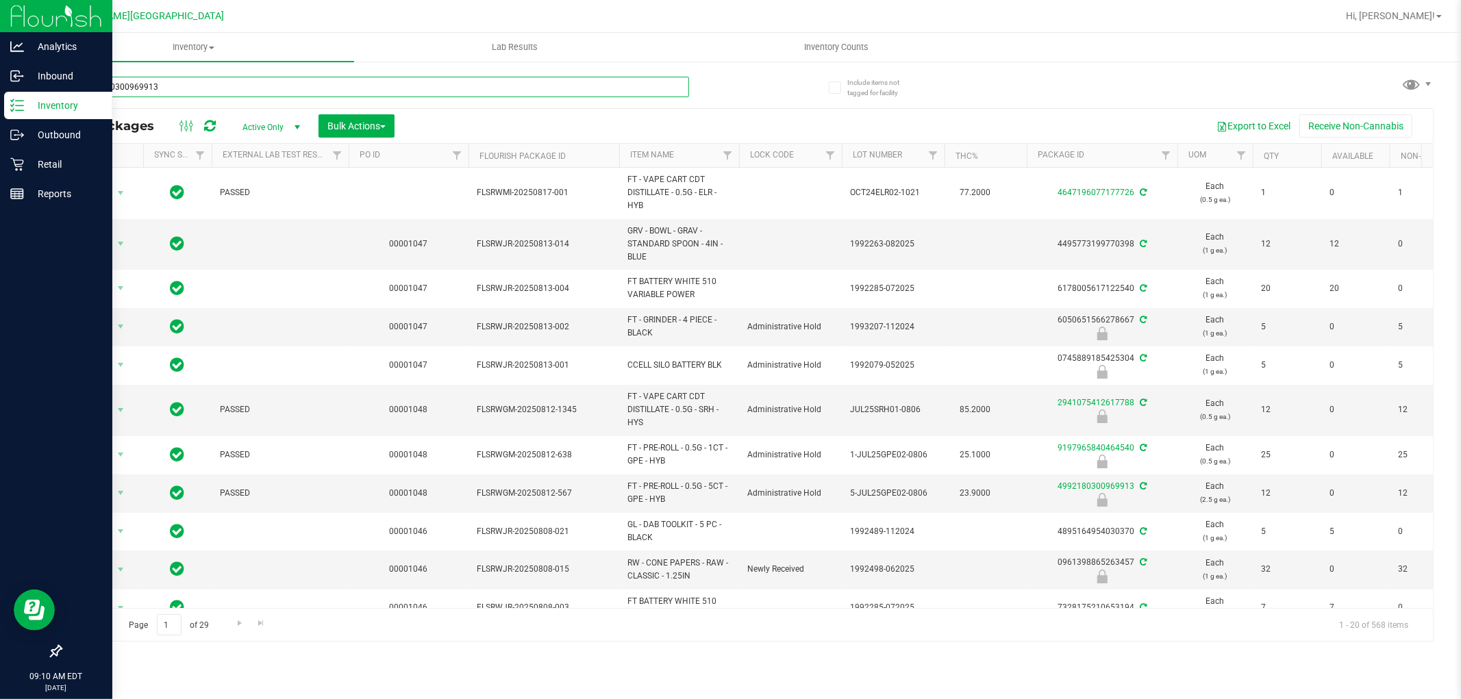
drag, startPoint x: 177, startPoint y: 83, endPoint x: 0, endPoint y: 108, distance: 178.4
click at [0, 108] on div "Analytics Inbound Inventory Outbound Retail Reports 09:10 AM EDT 08/20/2025 08/…" at bounding box center [730, 349] width 1461 height 699
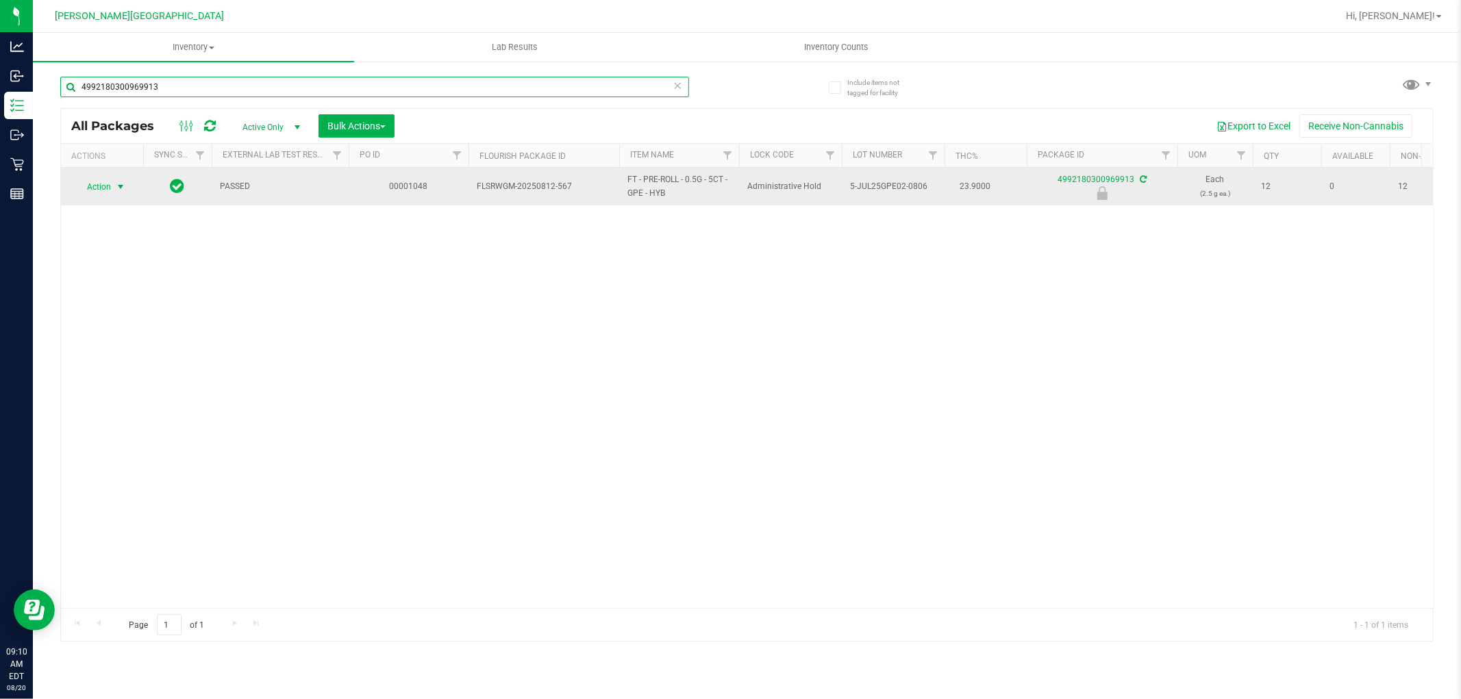
type input "4992180300969913"
click at [107, 190] on span "Action" at bounding box center [93, 186] width 37 height 19
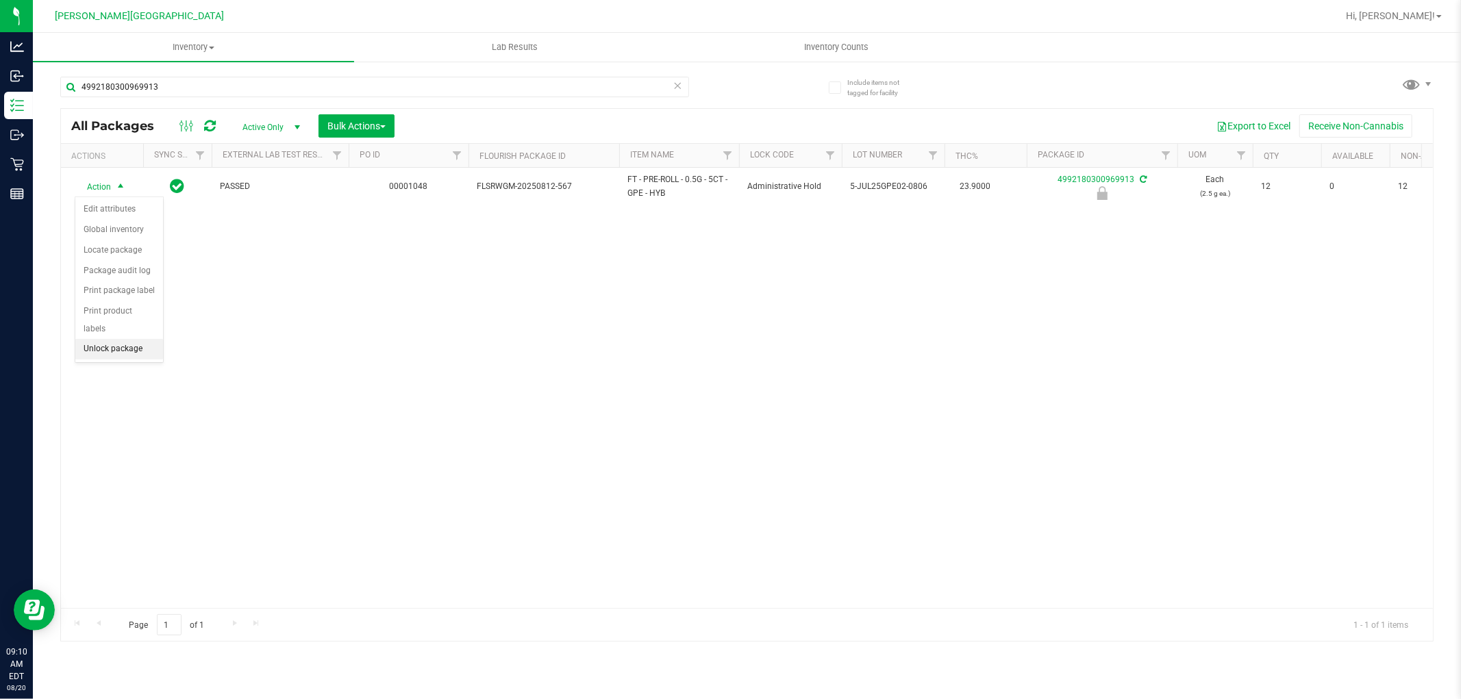
click at [103, 347] on li "Unlock package" at bounding box center [119, 349] width 88 height 21
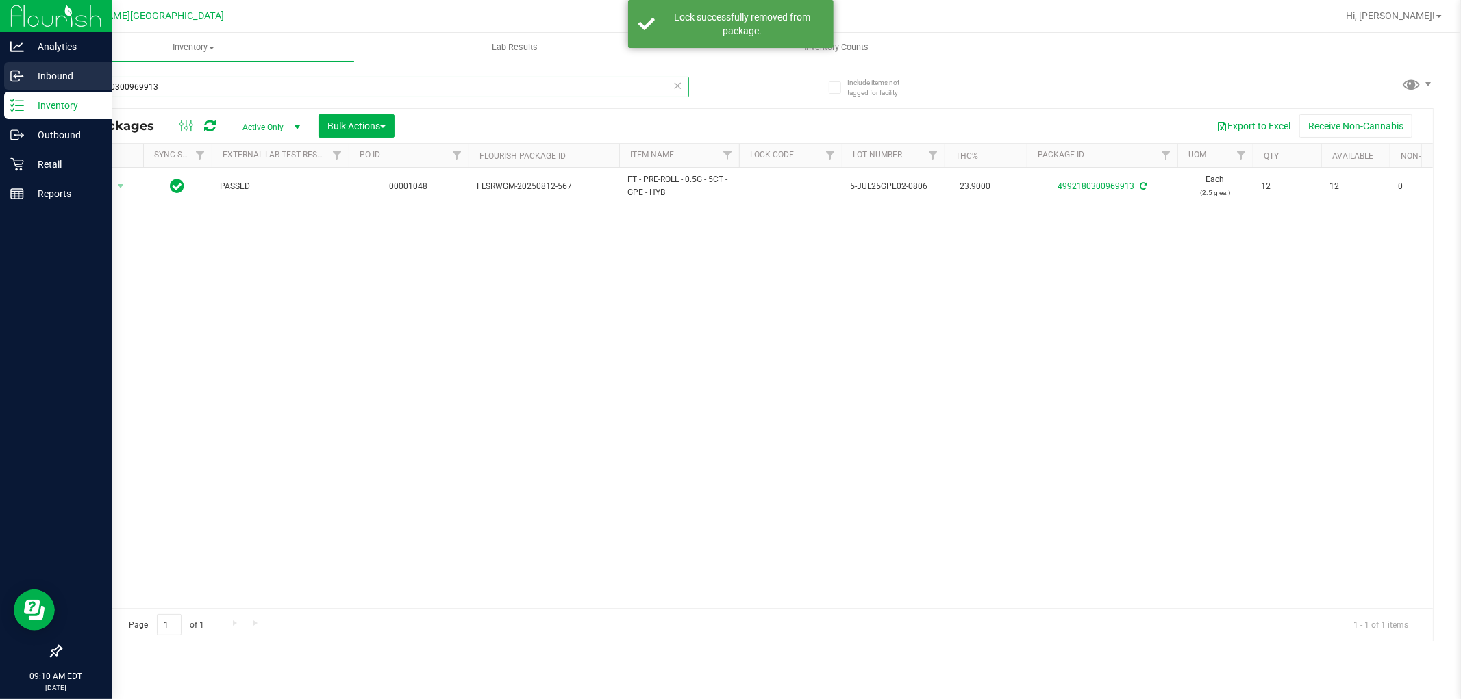
drag, startPoint x: 185, startPoint y: 84, endPoint x: 0, endPoint y: 80, distance: 185.0
click at [0, 118] on div "Analytics Inbound Inventory Outbound Retail Reports 09:10 AM EDT 08/20/2025 08/…" at bounding box center [730, 349] width 1461 height 699
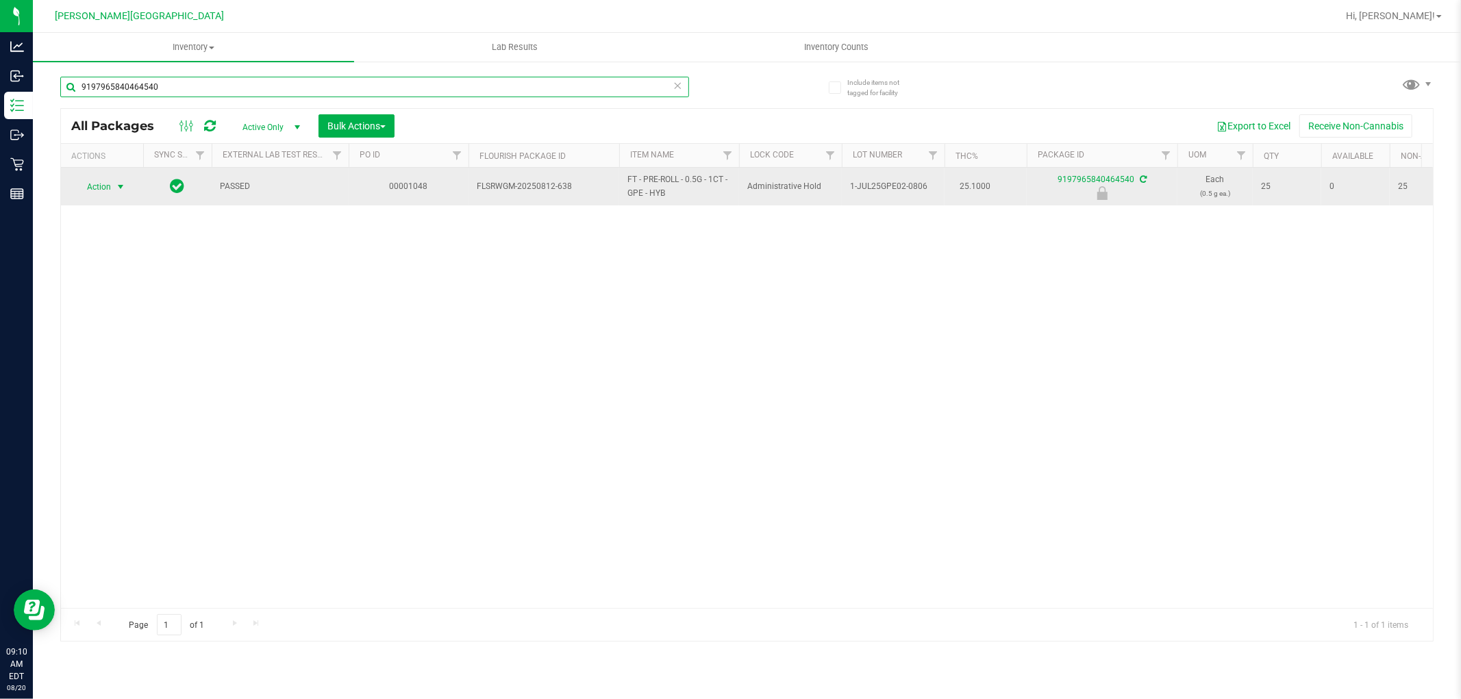
type input "9197965840464540"
click at [115, 192] on span "select" at bounding box center [120, 186] width 17 height 19
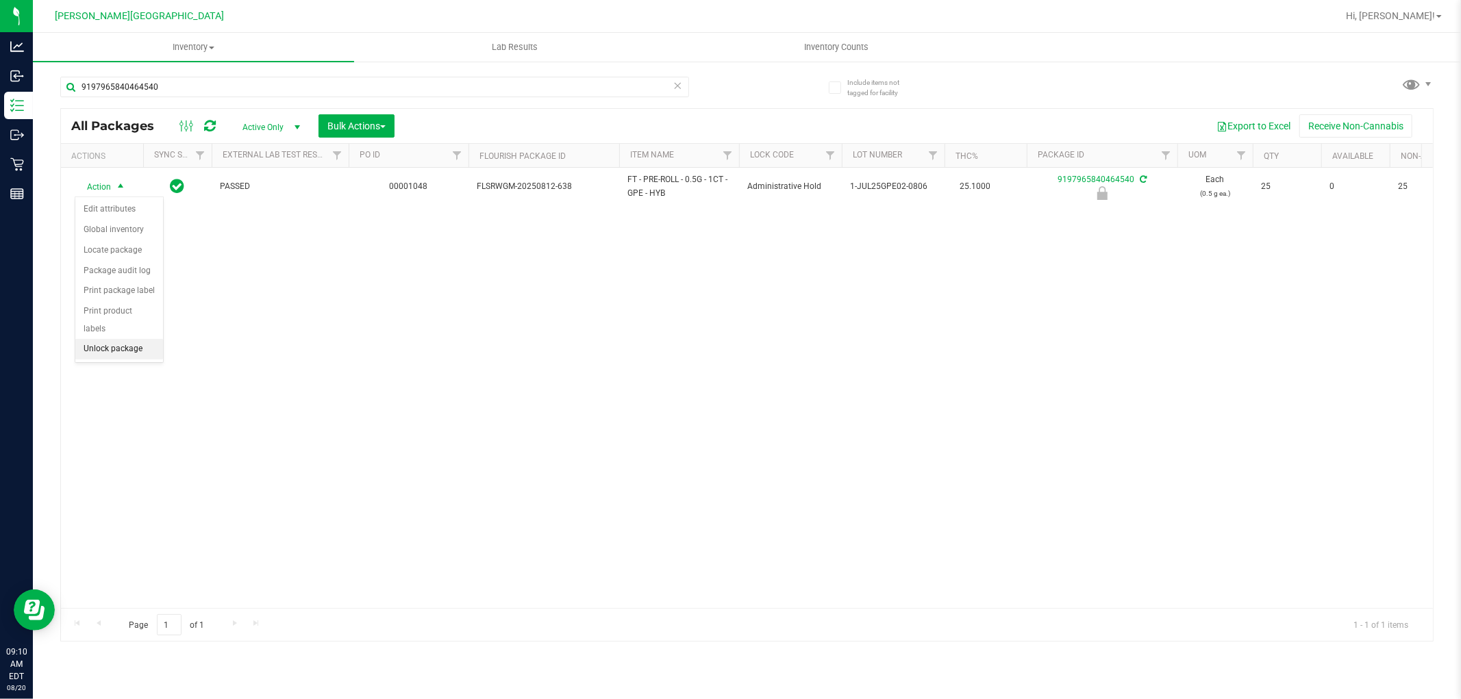
click at [95, 348] on li "Unlock package" at bounding box center [119, 349] width 88 height 21
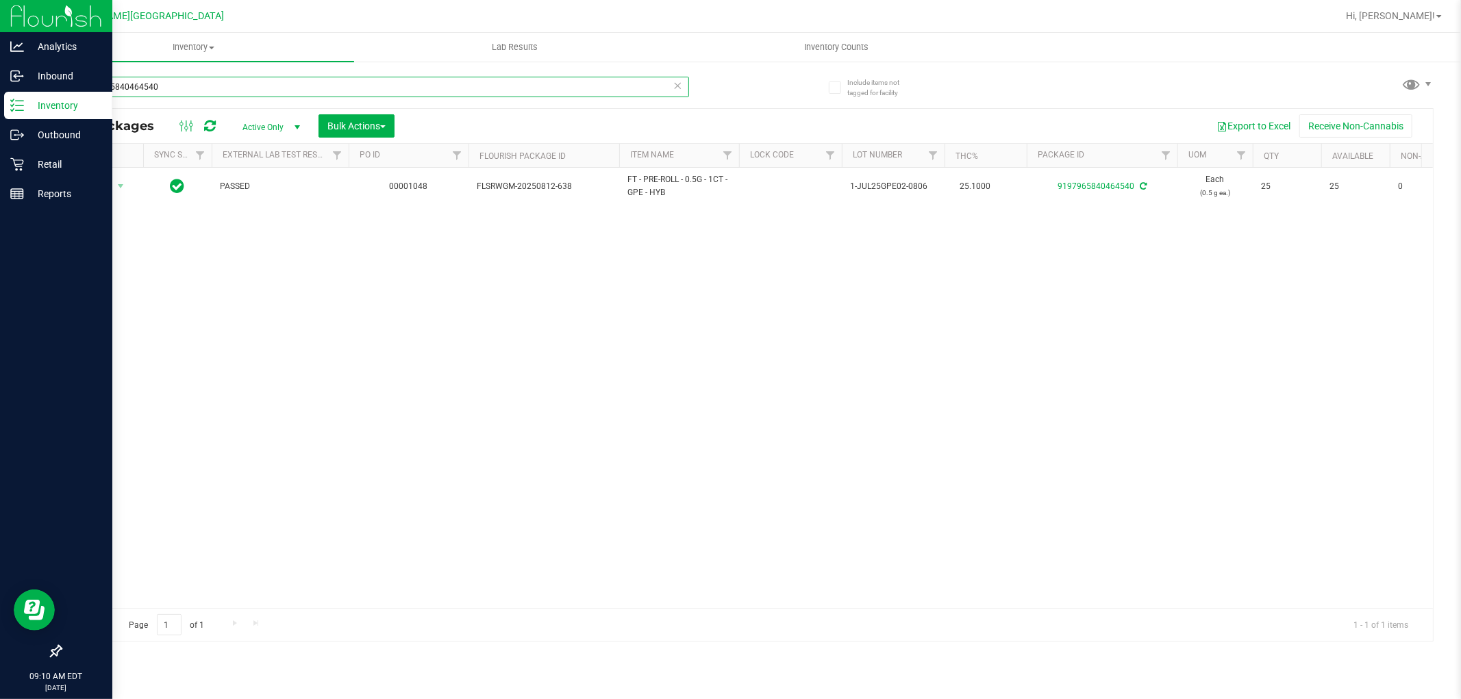
drag, startPoint x: 164, startPoint y: 96, endPoint x: 0, endPoint y: 101, distance: 164.5
click at [0, 103] on div "Analytics Inbound Inventory Outbound Retail Reports 09:10 AM EDT 08/20/2025 08/…" at bounding box center [730, 349] width 1461 height 699
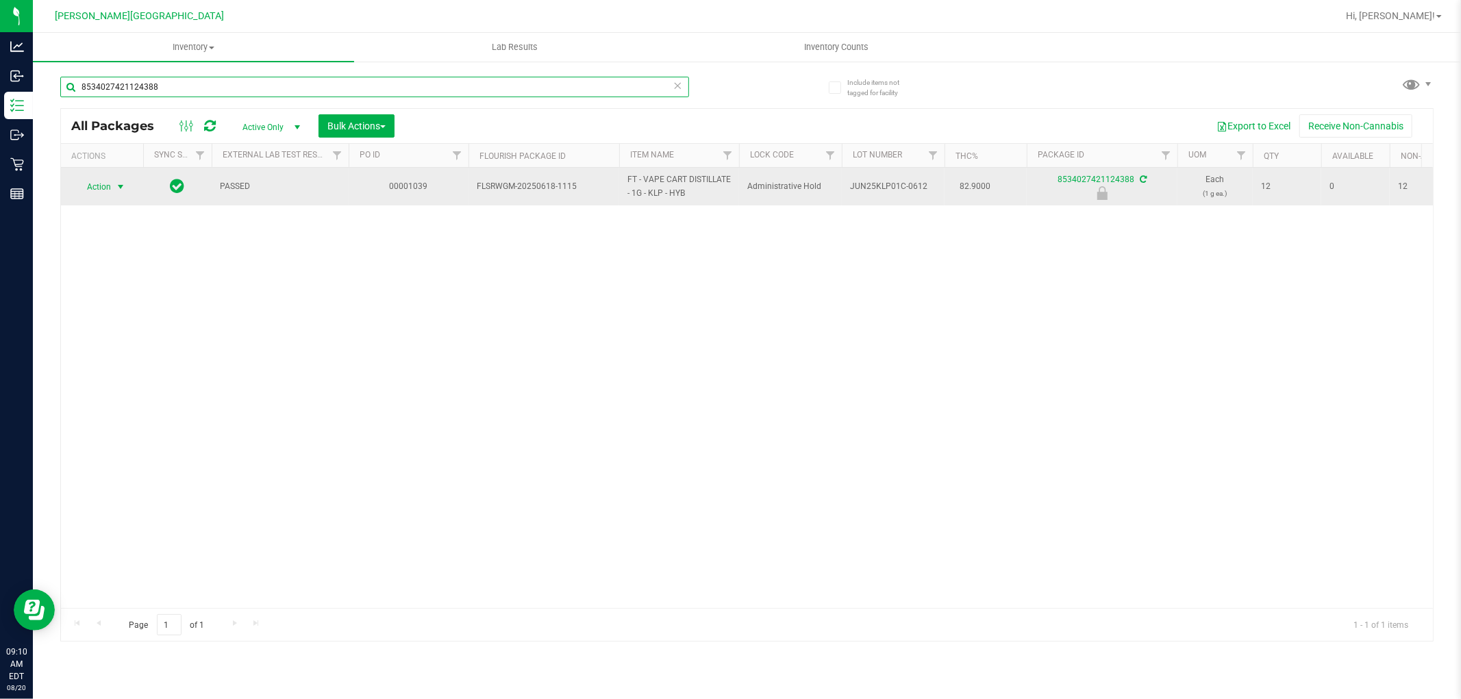
type input "8534027421124388"
click at [121, 185] on span "select" at bounding box center [120, 187] width 11 height 11
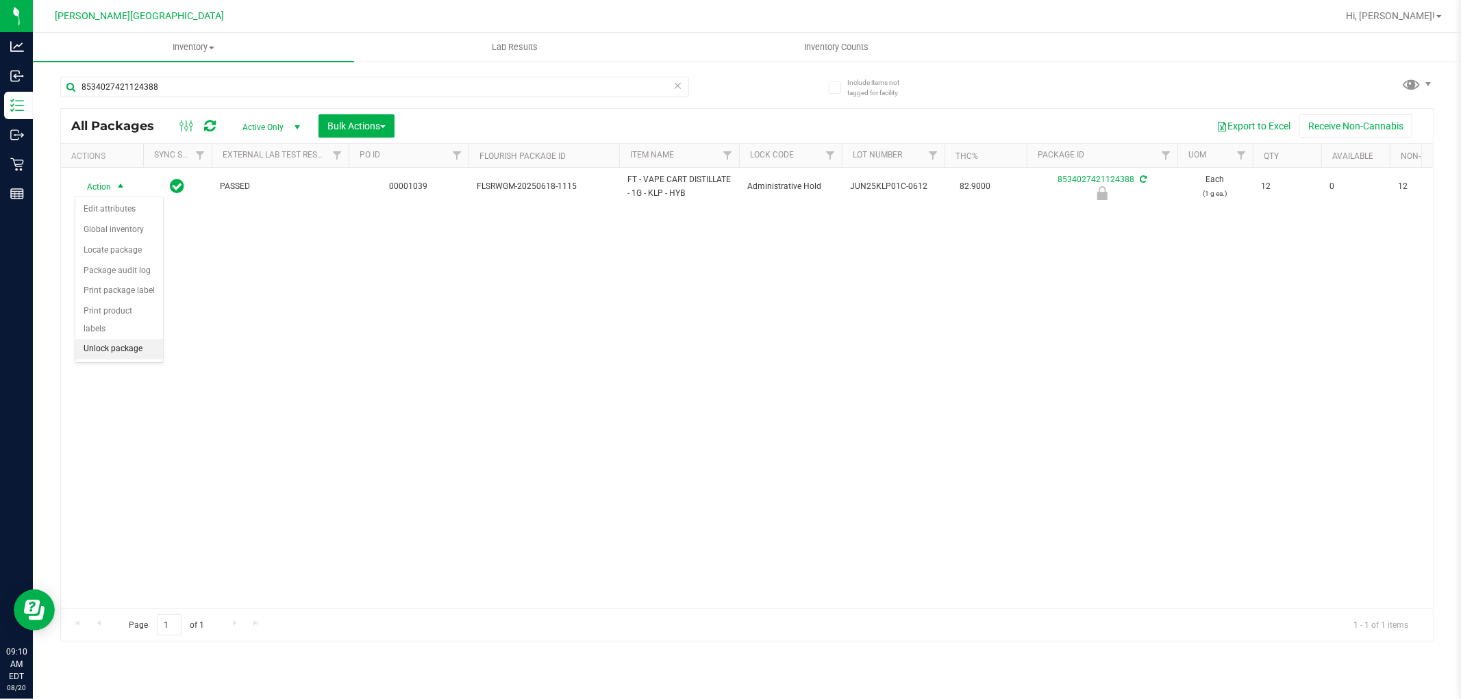
click at [110, 354] on li "Unlock package" at bounding box center [119, 349] width 88 height 21
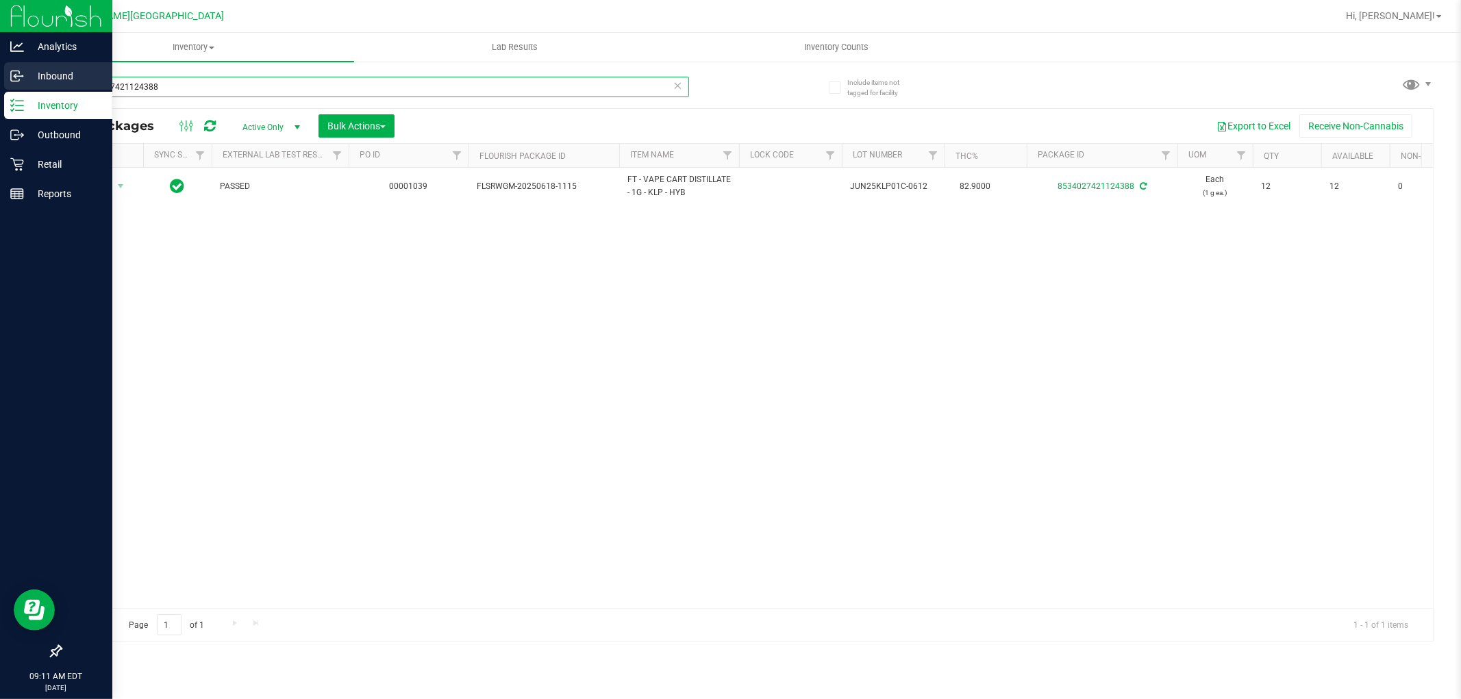
drag, startPoint x: 186, startPoint y: 88, endPoint x: 0, endPoint y: 83, distance: 186.4
click at [0, 83] on div "Analytics Inbound Inventory Outbound Retail Reports 09:11 AM EDT 08/20/2025 08/…" at bounding box center [730, 349] width 1461 height 699
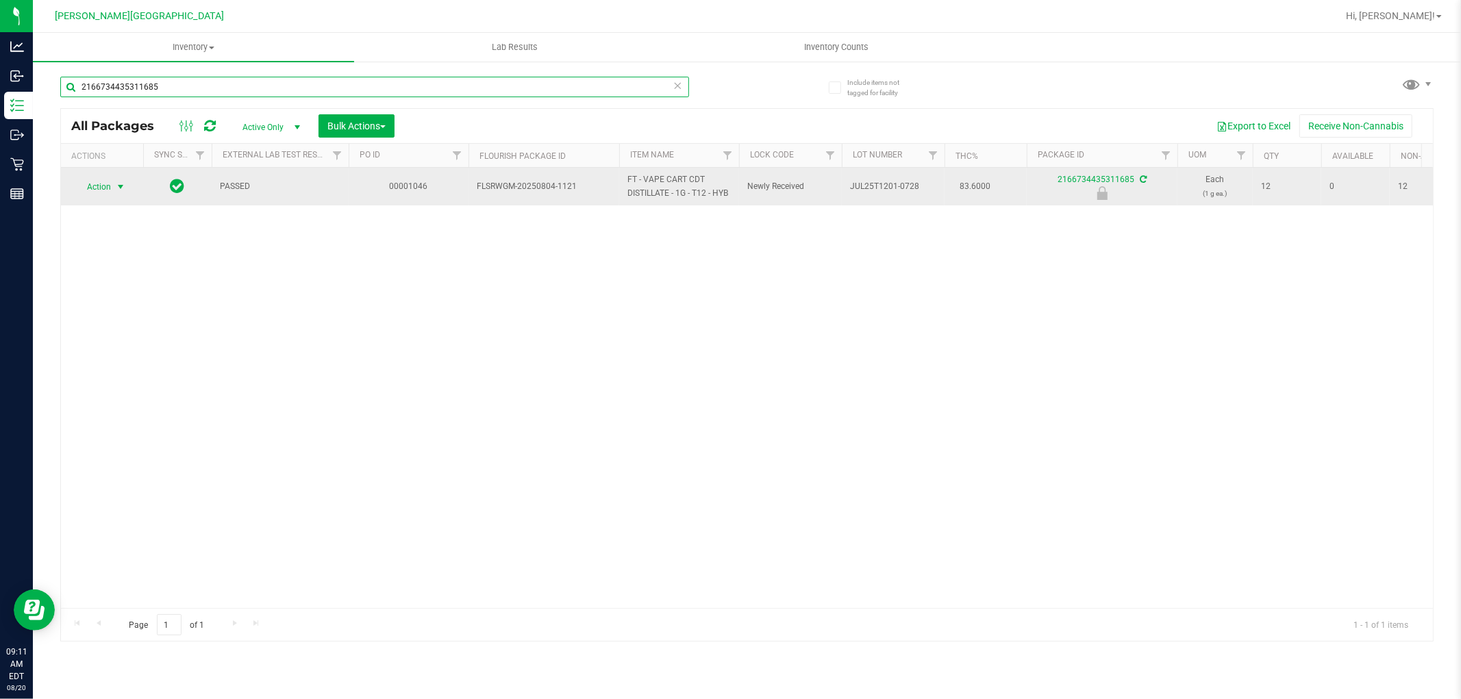
type input "2166734435311685"
click at [97, 189] on span "Action" at bounding box center [93, 186] width 37 height 19
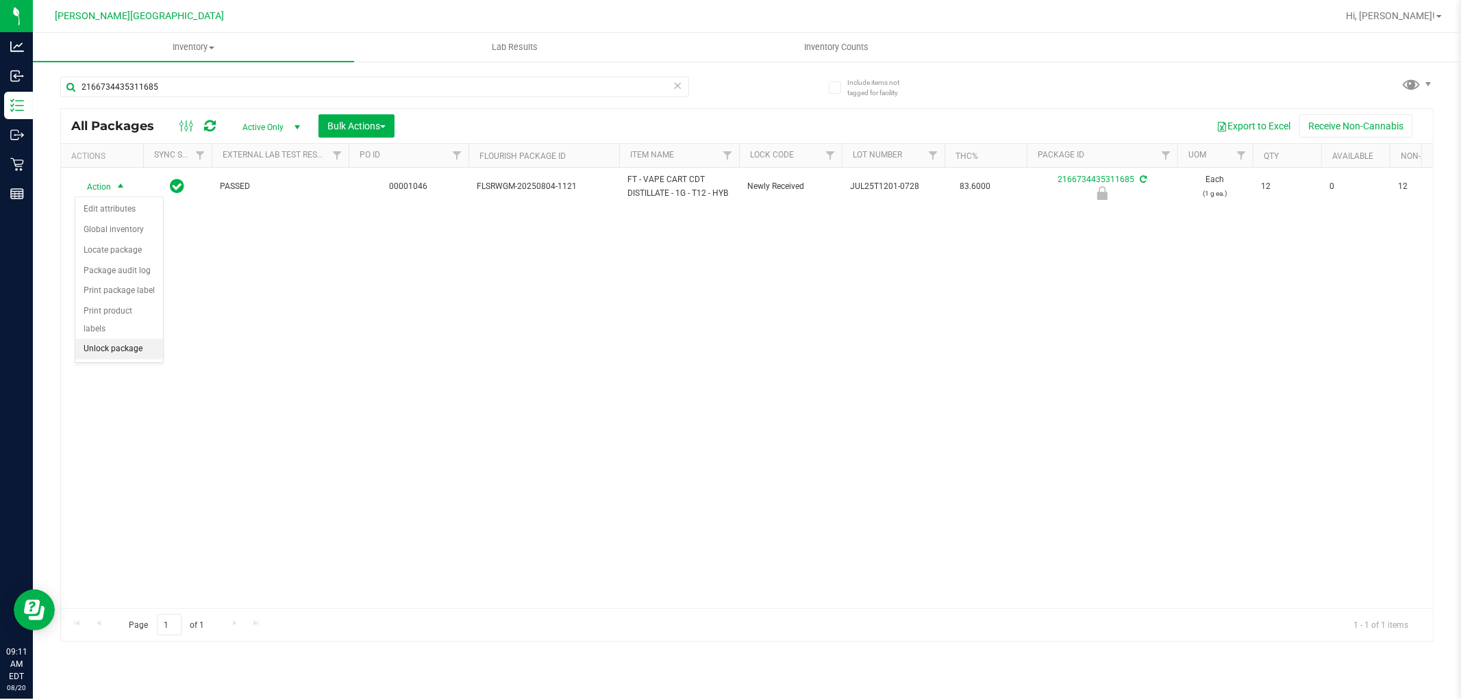
click at [113, 346] on li "Unlock package" at bounding box center [119, 349] width 88 height 21
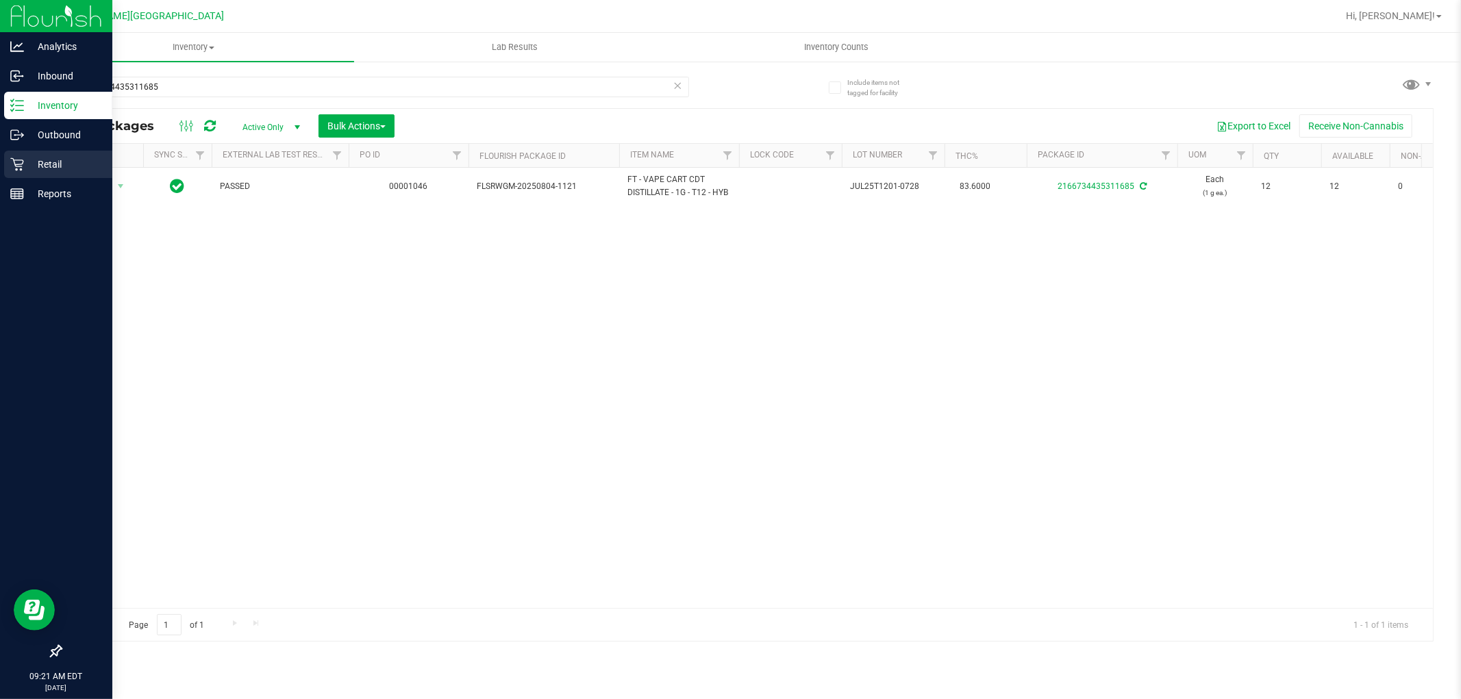
click at [58, 164] on p "Retail" at bounding box center [65, 164] width 82 height 16
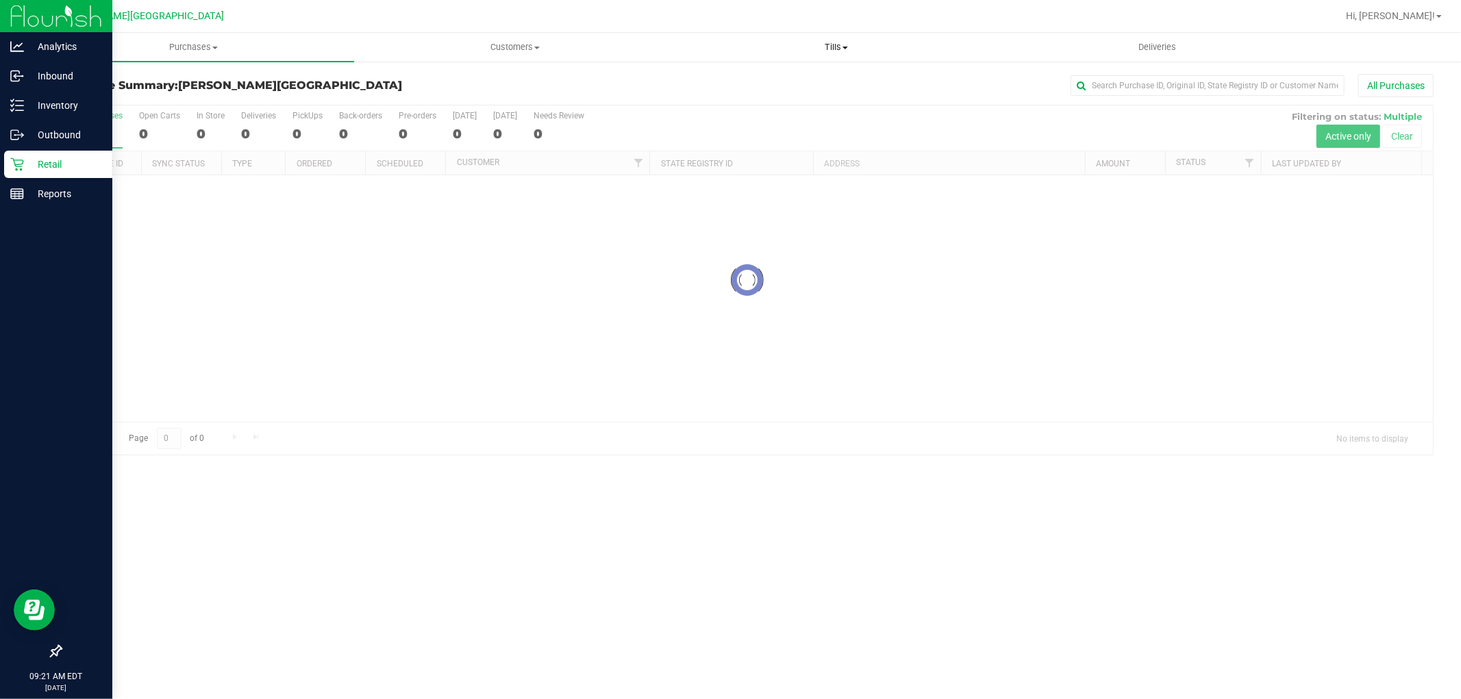
click at [832, 46] on span "Tills" at bounding box center [836, 47] width 320 height 12
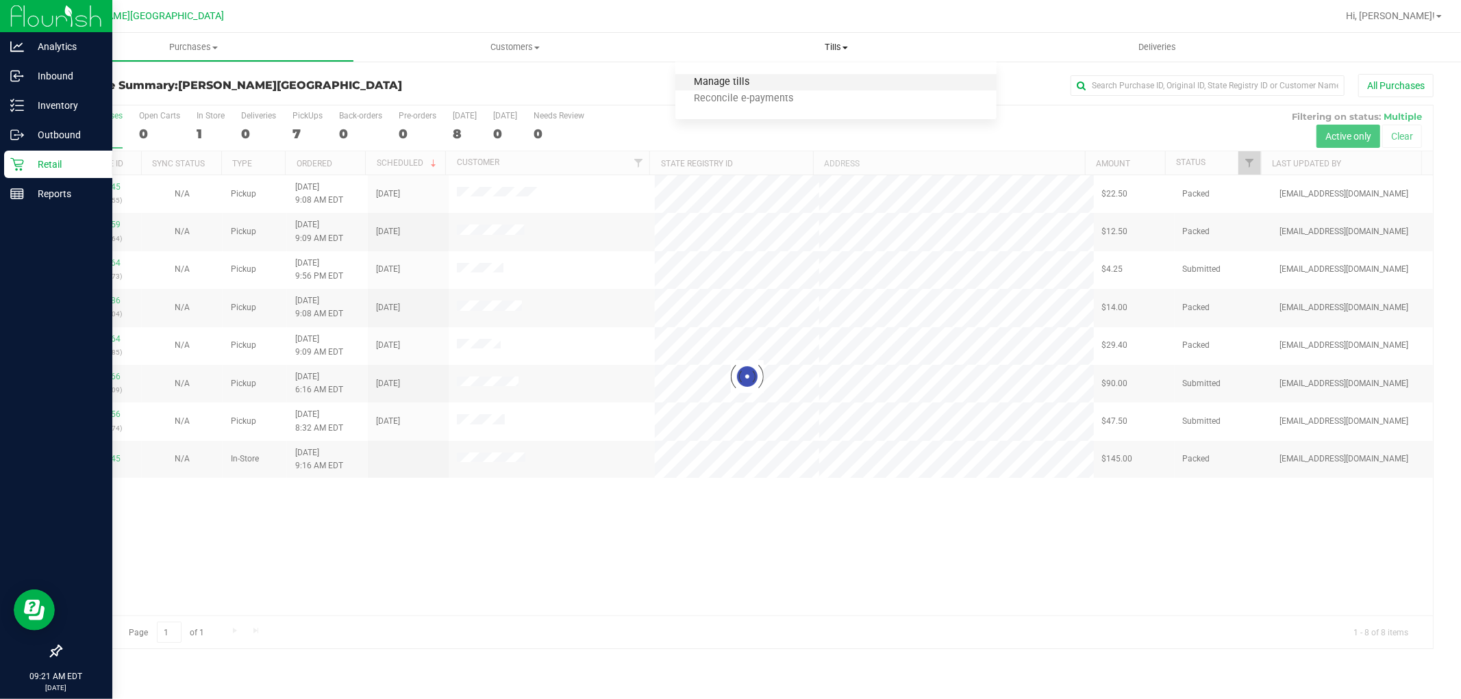
click at [711, 84] on span "Manage tills" at bounding box center [721, 83] width 92 height 12
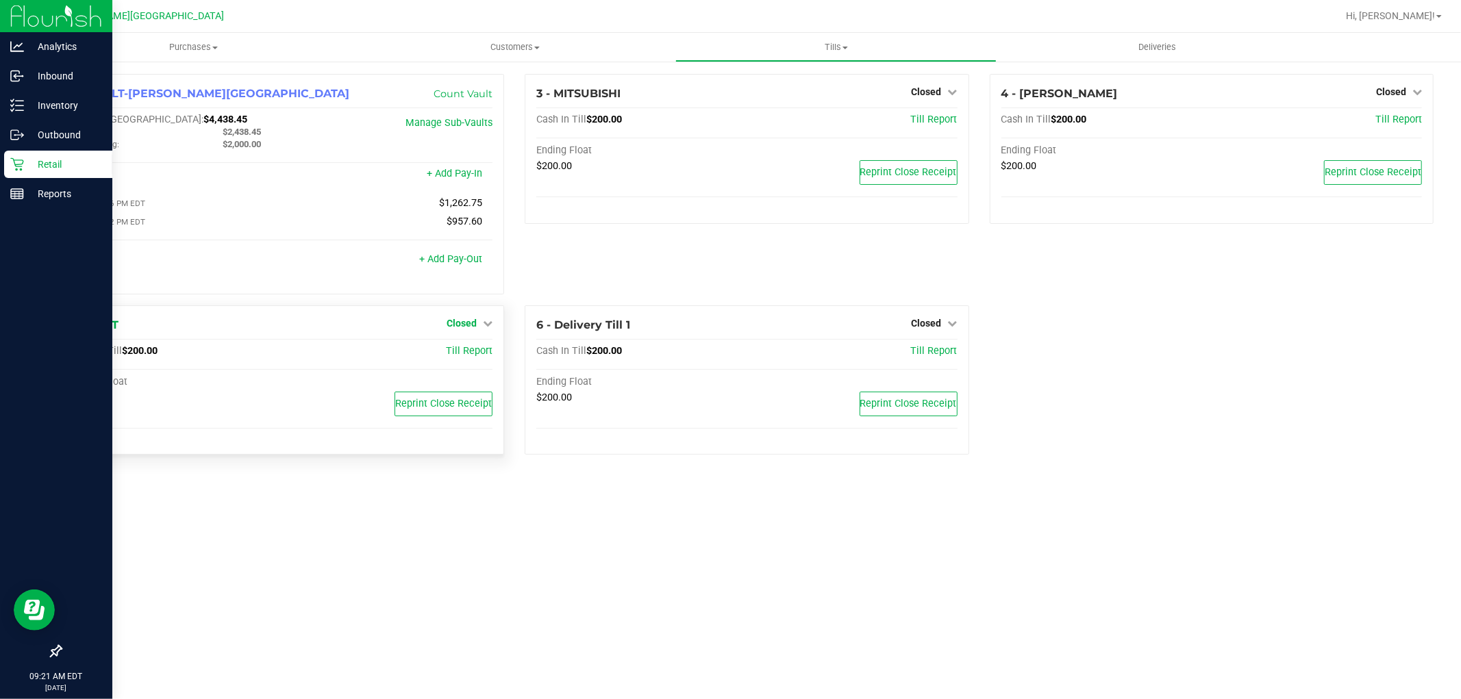
click at [485, 320] on link "Closed" at bounding box center [470, 323] width 46 height 11
click at [467, 360] on div "Open Till" at bounding box center [461, 351] width 101 height 17
click at [483, 359] on div "Open Till" at bounding box center [461, 351] width 101 height 17
click at [467, 356] on link "Open Till" at bounding box center [461, 351] width 36 height 11
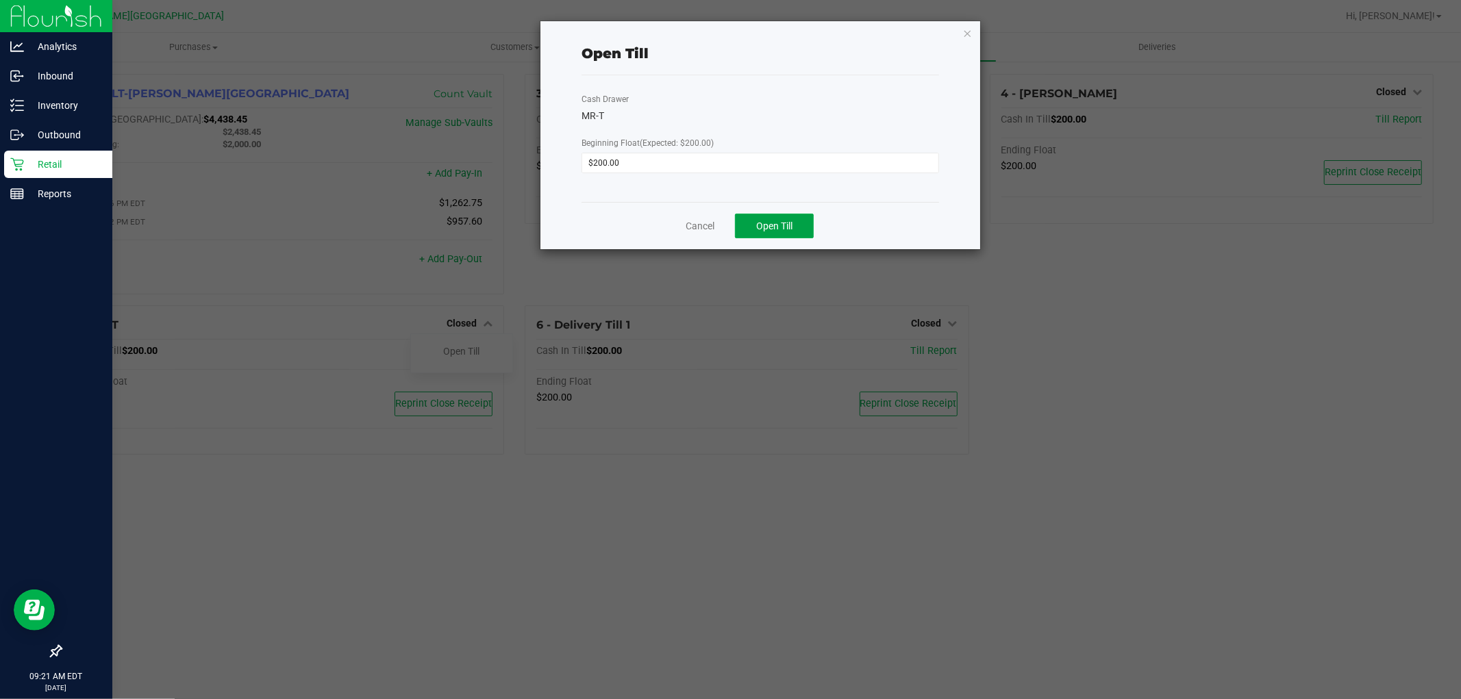
drag, startPoint x: 776, startPoint y: 225, endPoint x: 803, endPoint y: 253, distance: 39.3
click at [777, 224] on span "Open Till" at bounding box center [774, 226] width 36 height 11
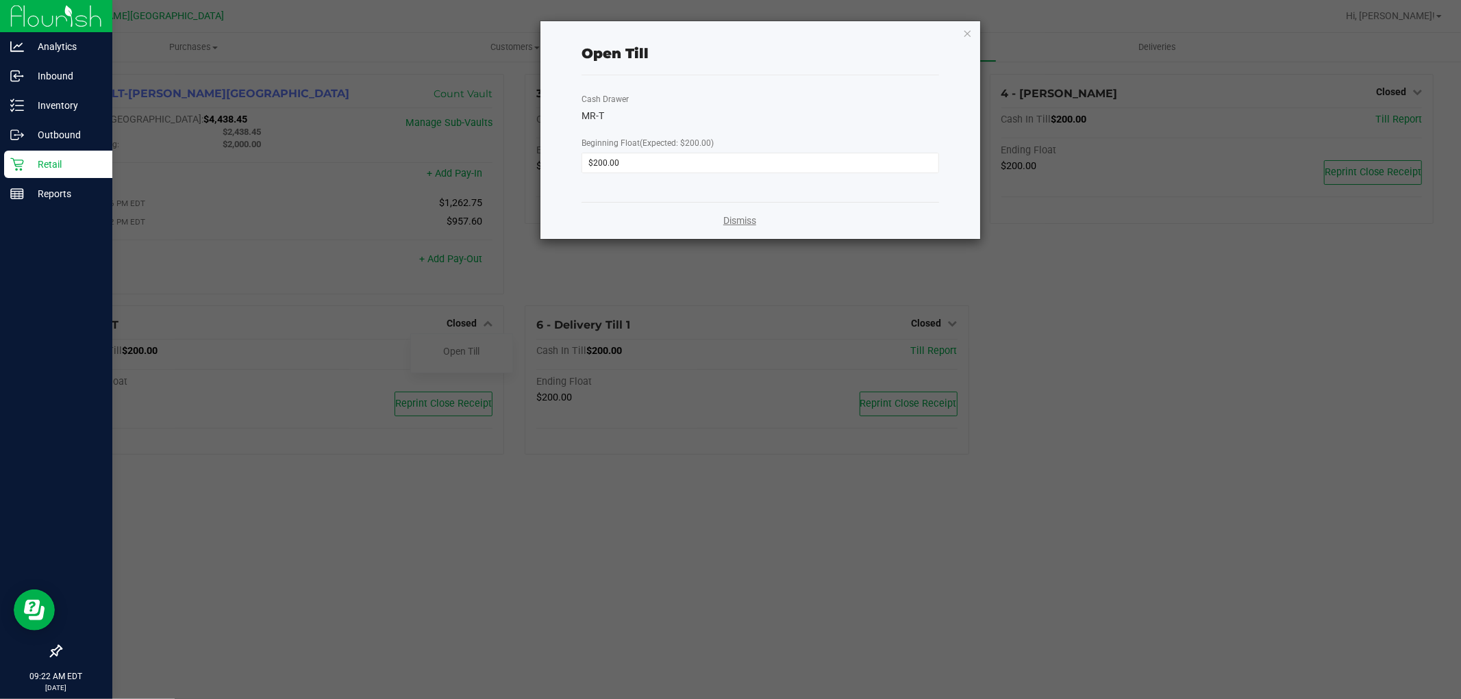
click at [754, 216] on link "Dismiss" at bounding box center [739, 221] width 33 height 14
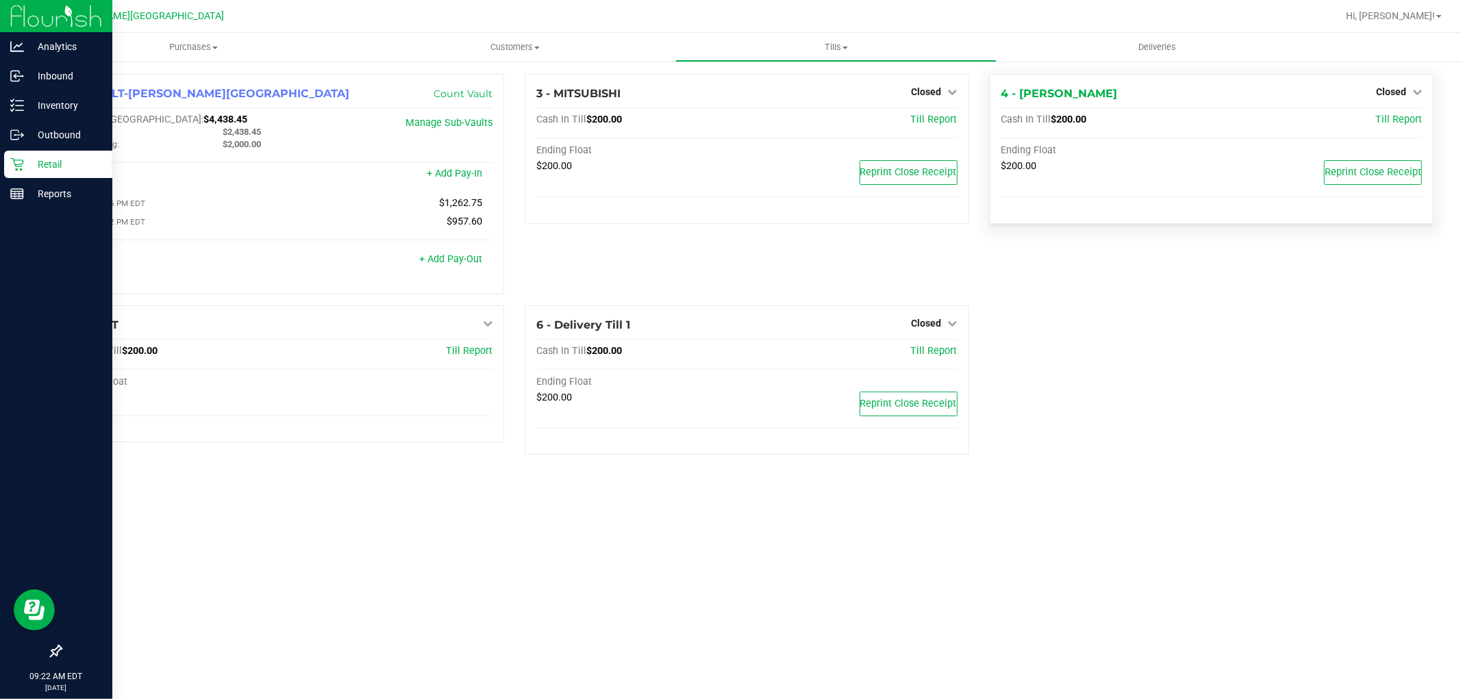
drag, startPoint x: 1382, startPoint y: 87, endPoint x: 1379, endPoint y: 99, distance: 12.0
click at [1382, 87] on span "Closed" at bounding box center [1391, 91] width 30 height 11
click at [1382, 118] on link "Open Till" at bounding box center [1391, 120] width 36 height 11
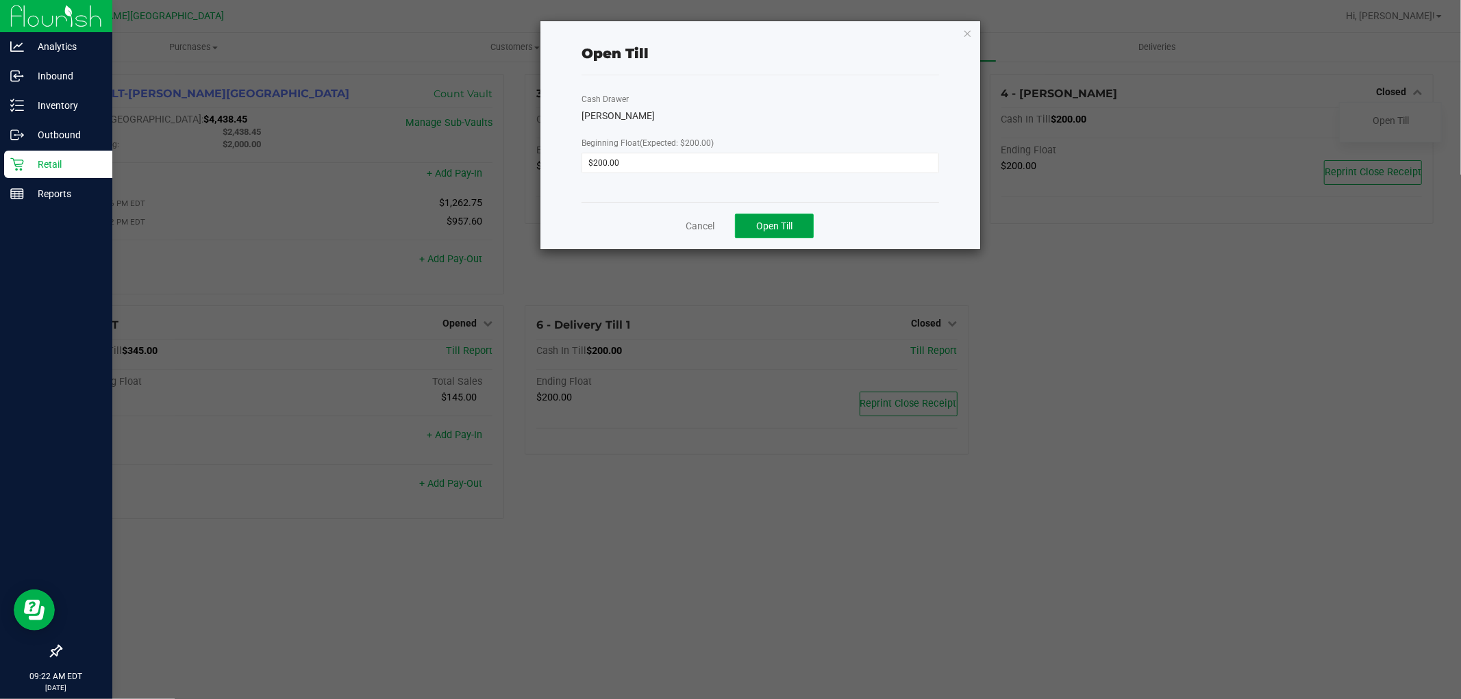
click at [793, 228] on button "Open Till" at bounding box center [774, 226] width 79 height 25
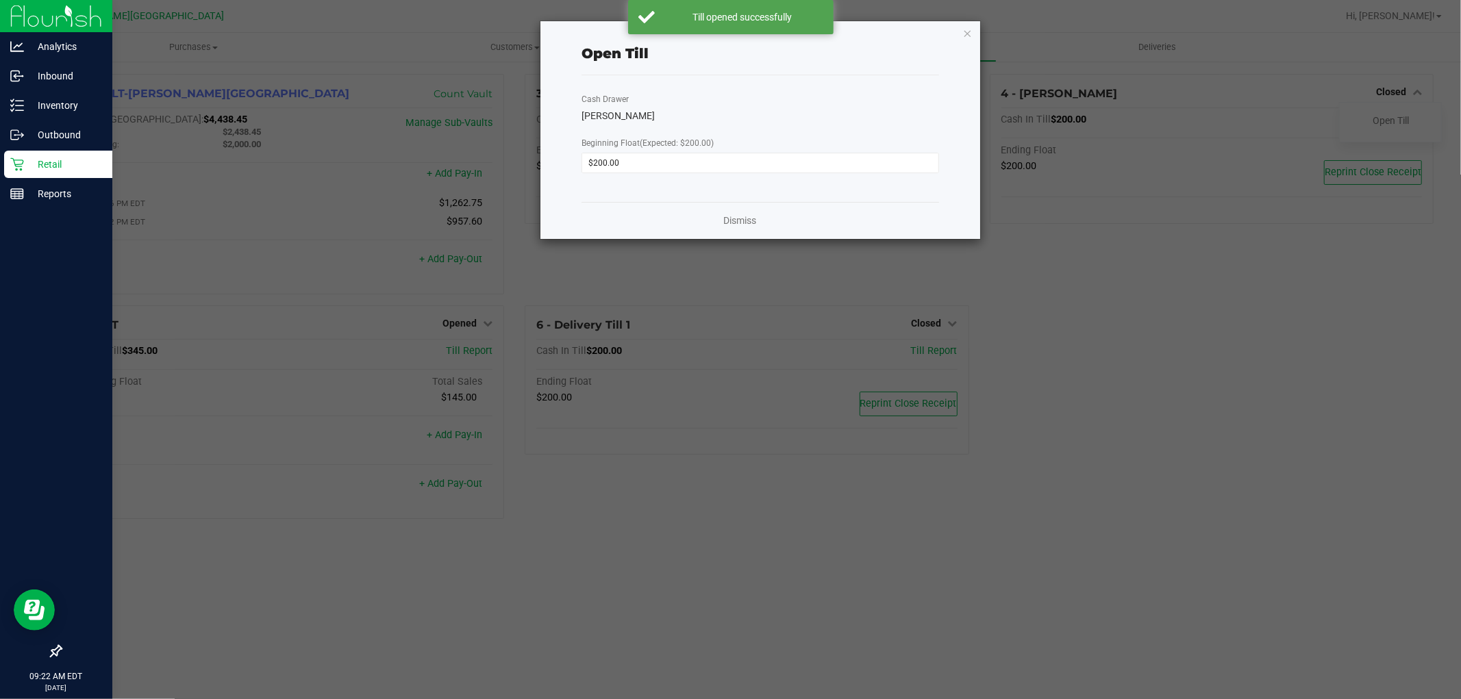
click at [969, 28] on icon "button" at bounding box center [968, 33] width 10 height 16
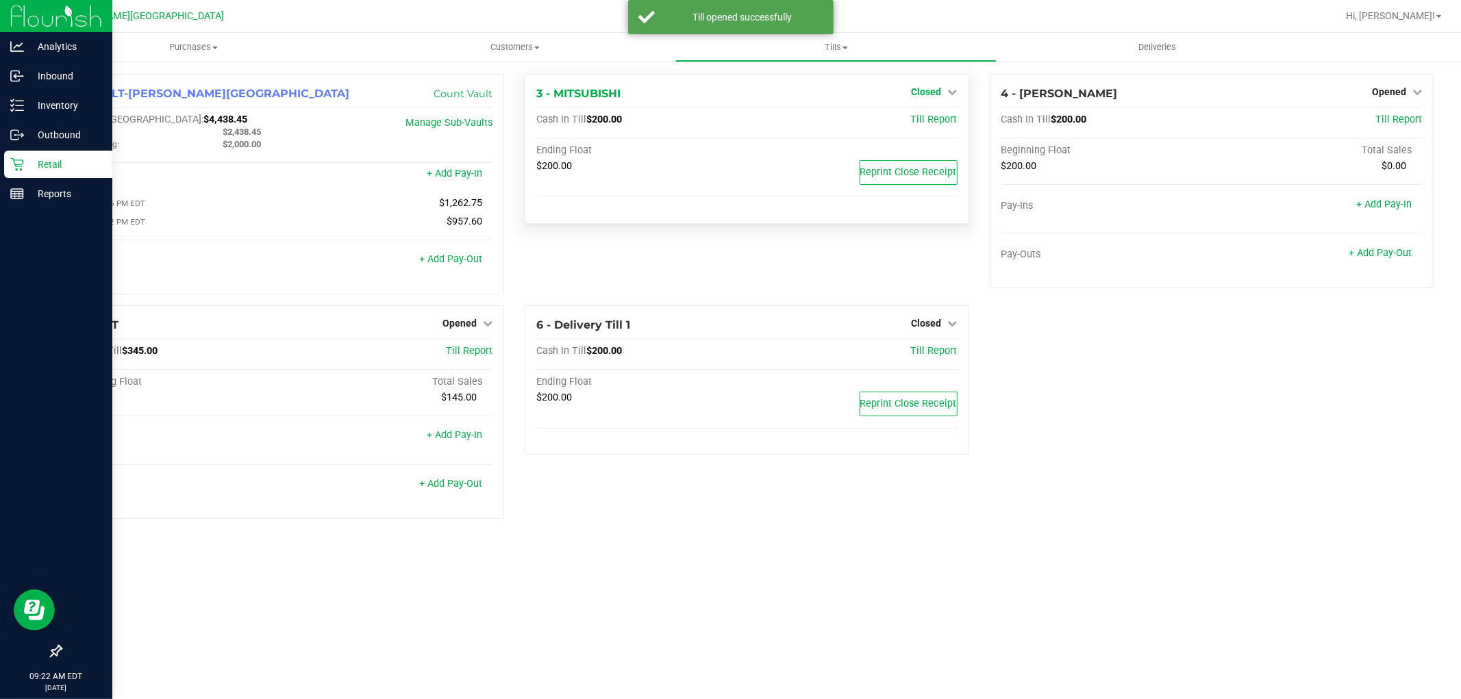
click at [943, 90] on link "Closed" at bounding box center [935, 91] width 46 height 11
click at [941, 116] on link "Open Till" at bounding box center [926, 120] width 36 height 11
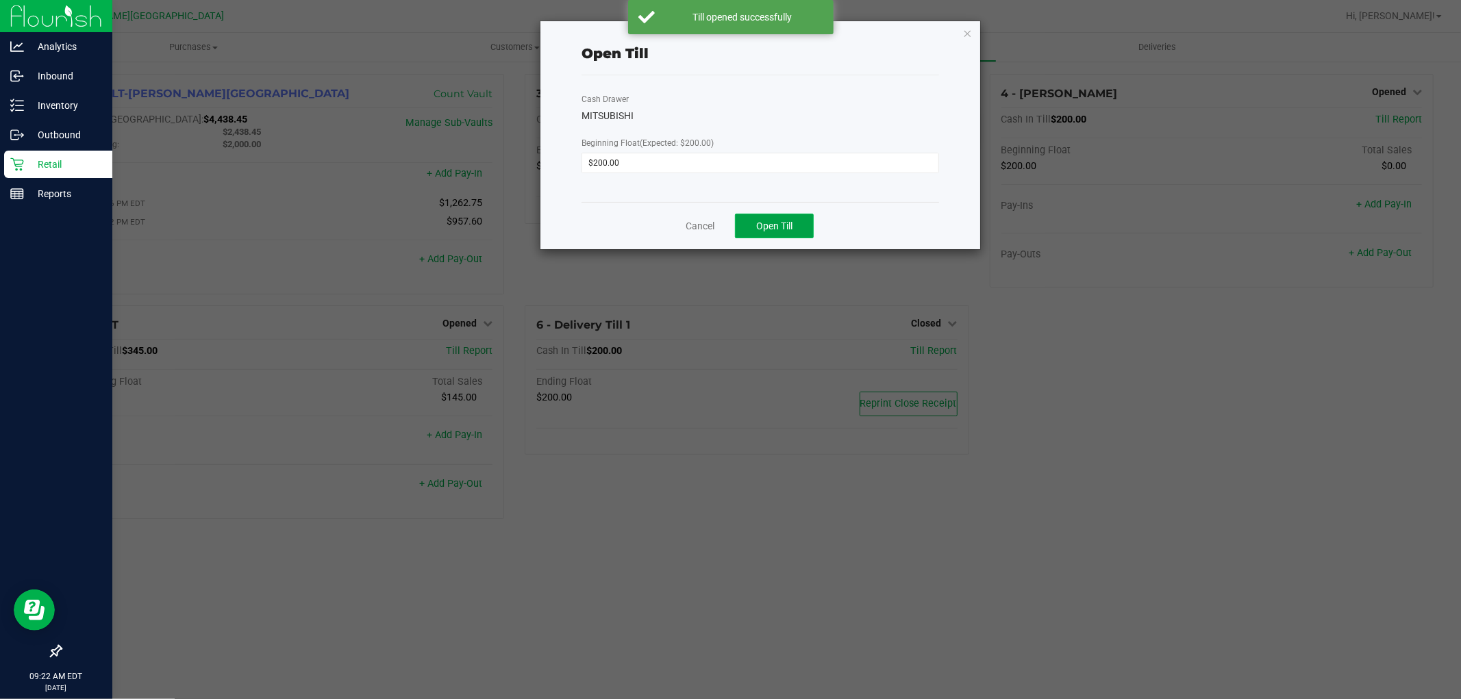
click at [801, 226] on button "Open Till" at bounding box center [774, 226] width 79 height 25
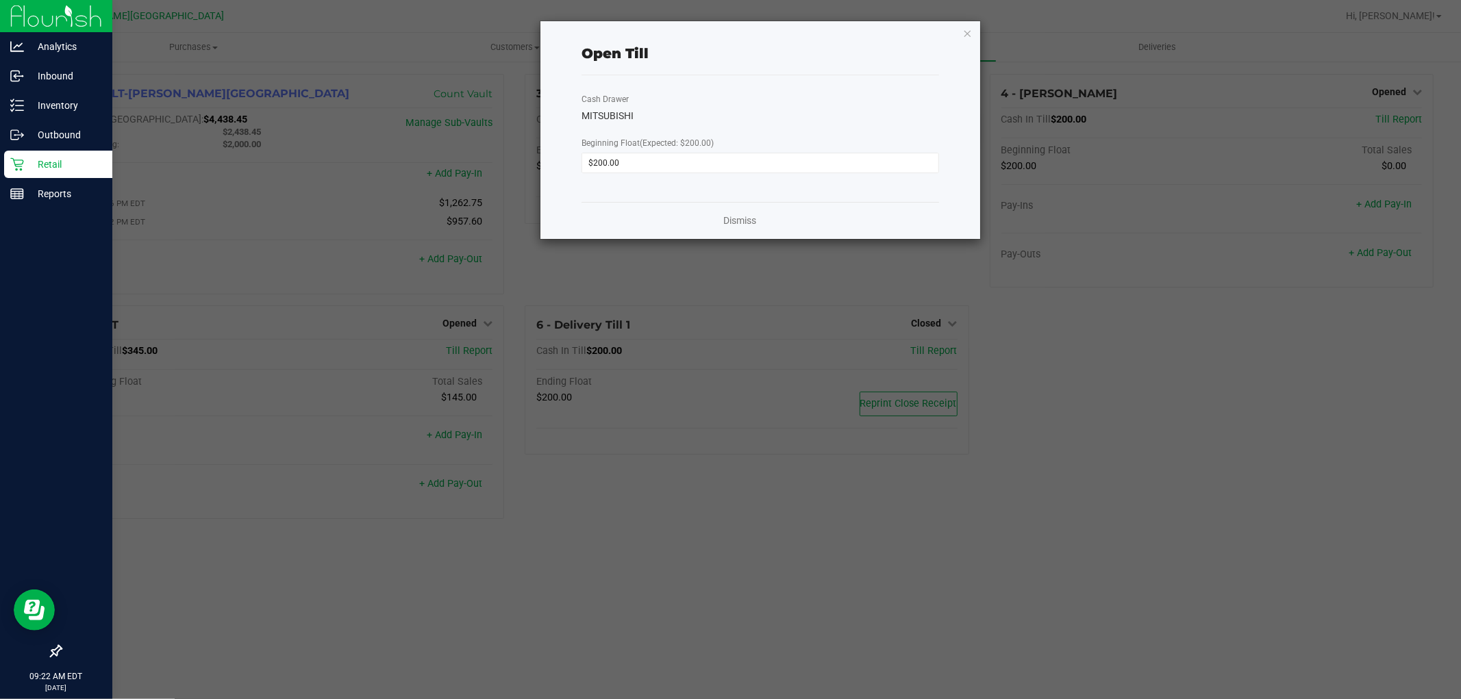
click at [964, 25] on icon "button" at bounding box center [968, 33] width 10 height 16
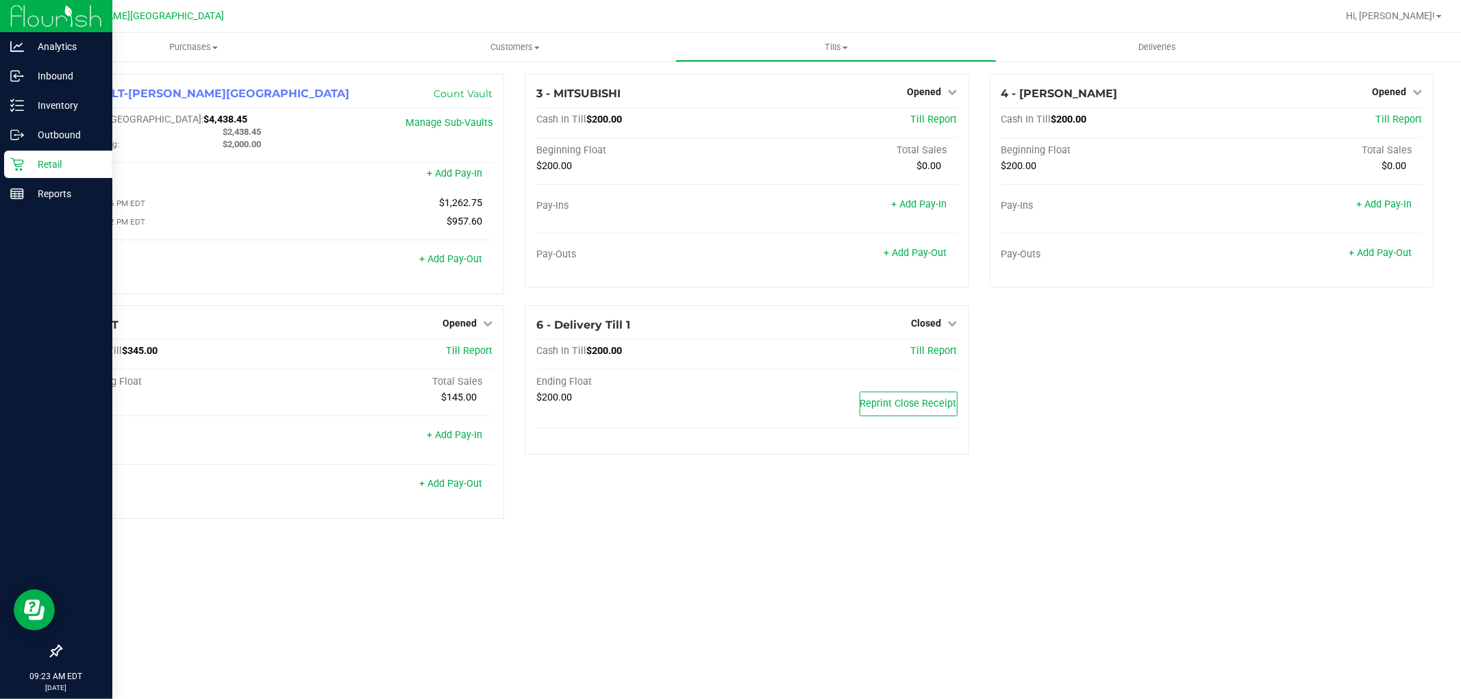
click at [51, 160] on p "Retail" at bounding box center [65, 164] width 82 height 16
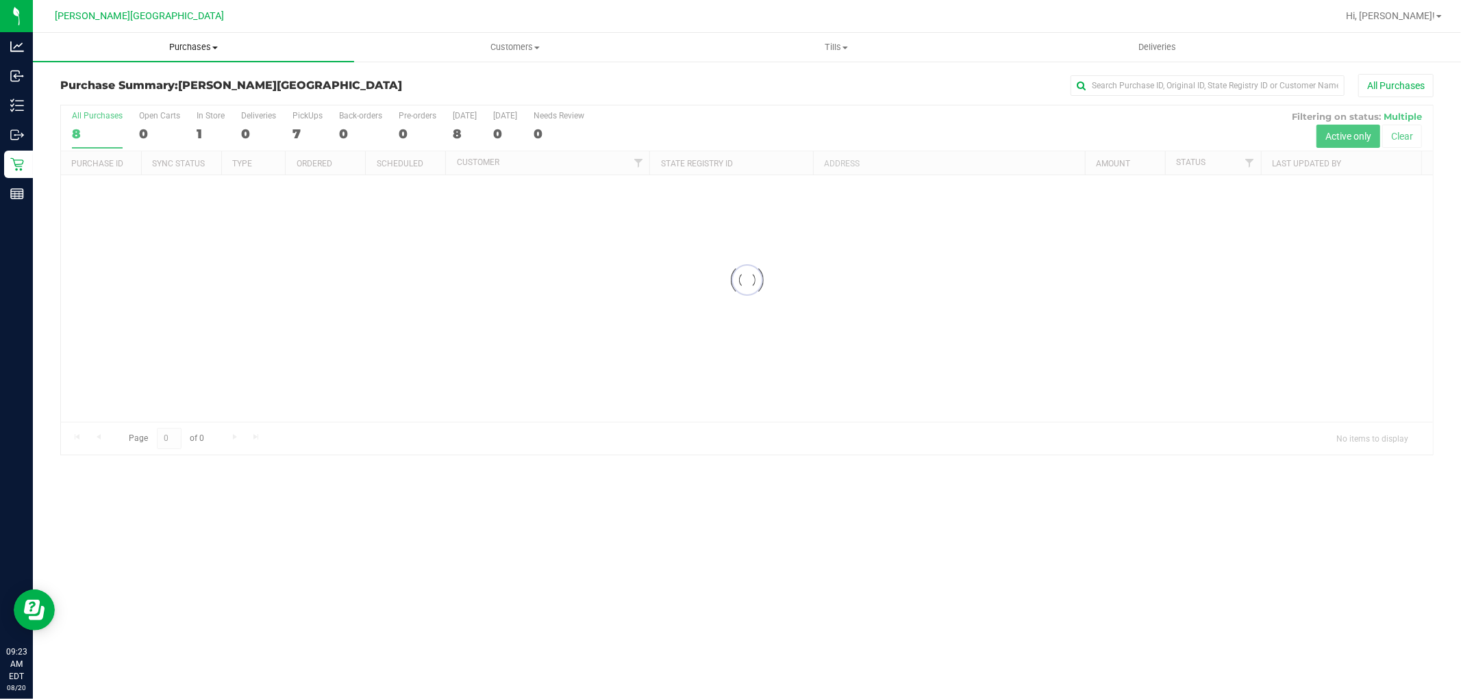
click at [187, 41] on span "Purchases" at bounding box center [193, 47] width 321 height 12
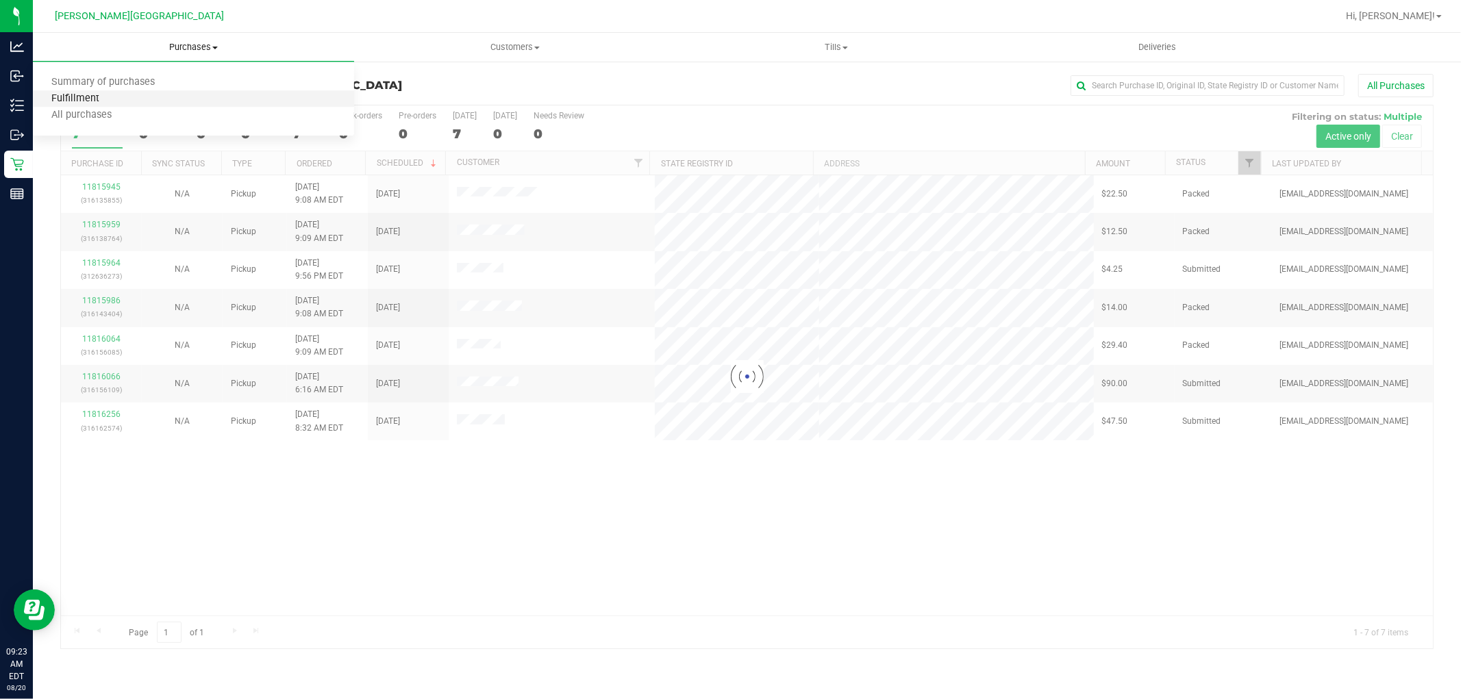
click at [114, 97] on span "Fulfillment" at bounding box center [75, 99] width 85 height 12
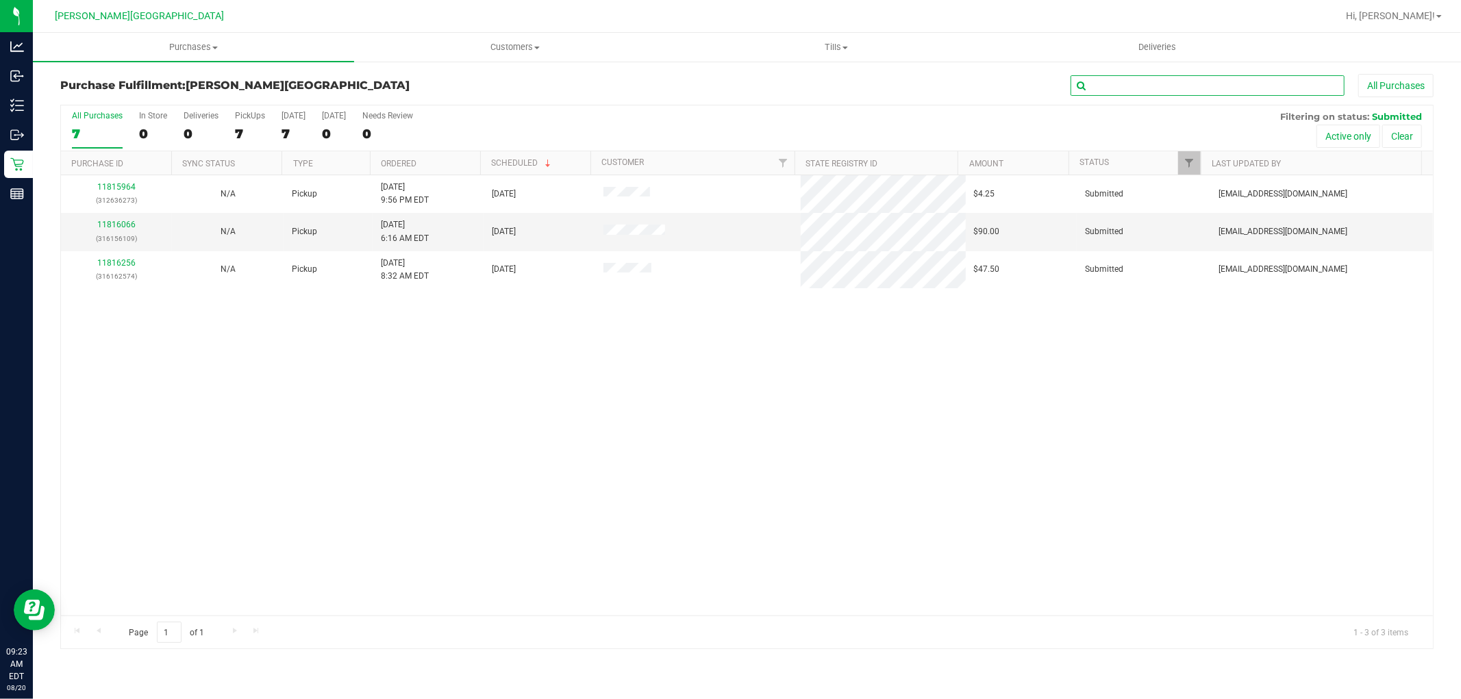
click at [1177, 86] on input "text" at bounding box center [1208, 85] width 274 height 21
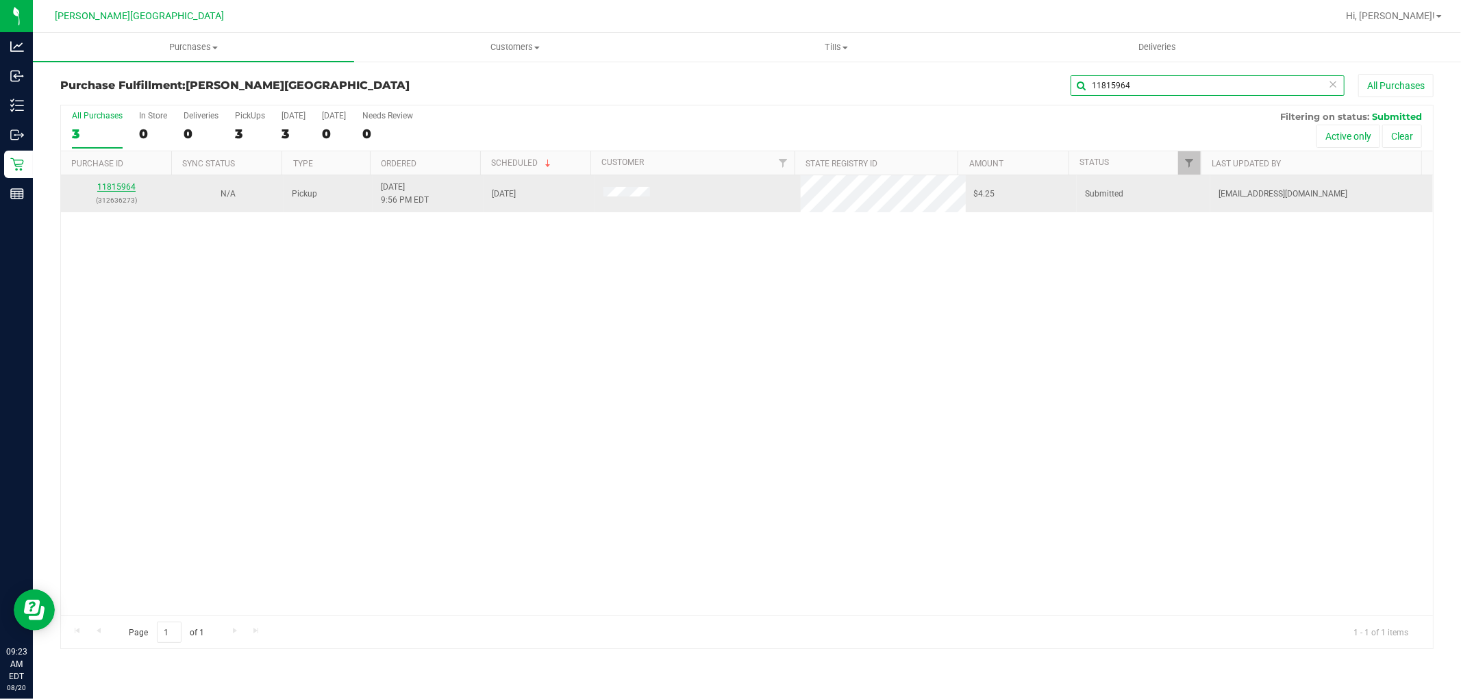
type input "11815964"
click at [123, 186] on link "11815964" at bounding box center [116, 187] width 38 height 10
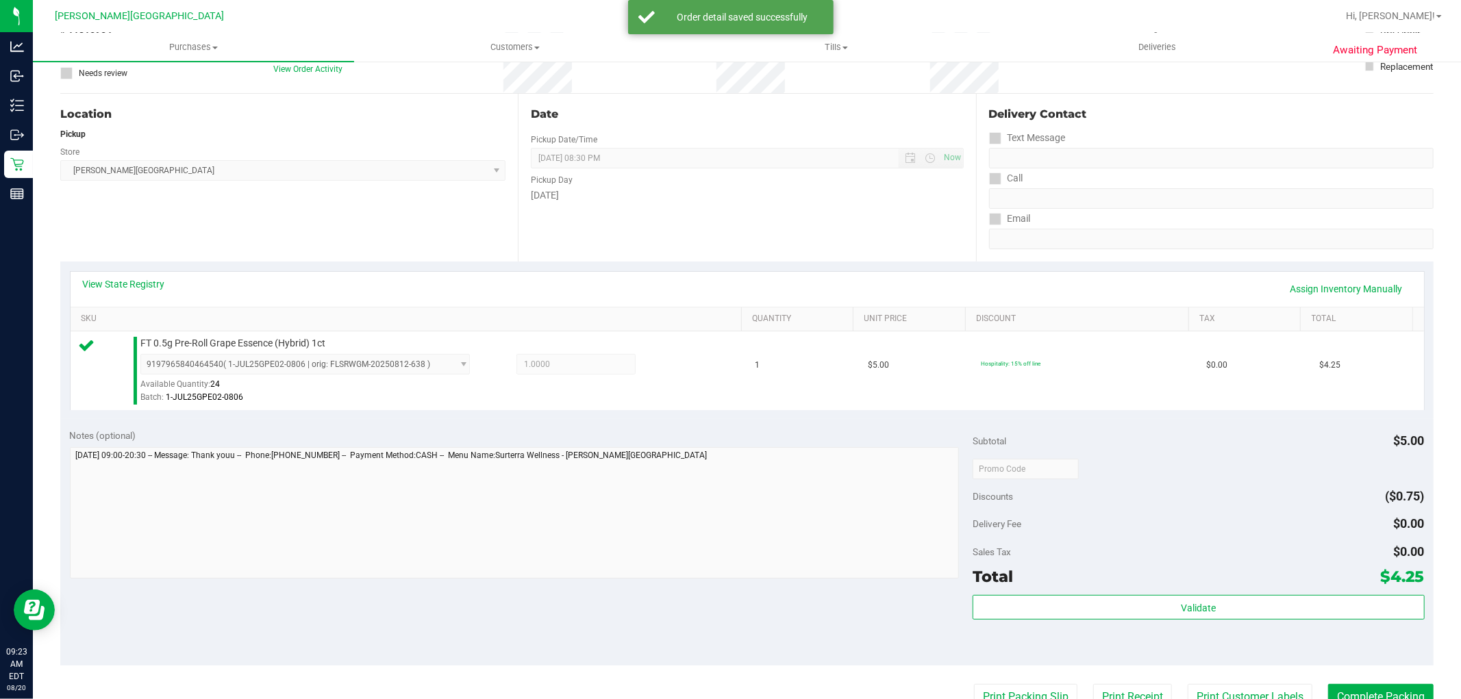
scroll to position [304, 0]
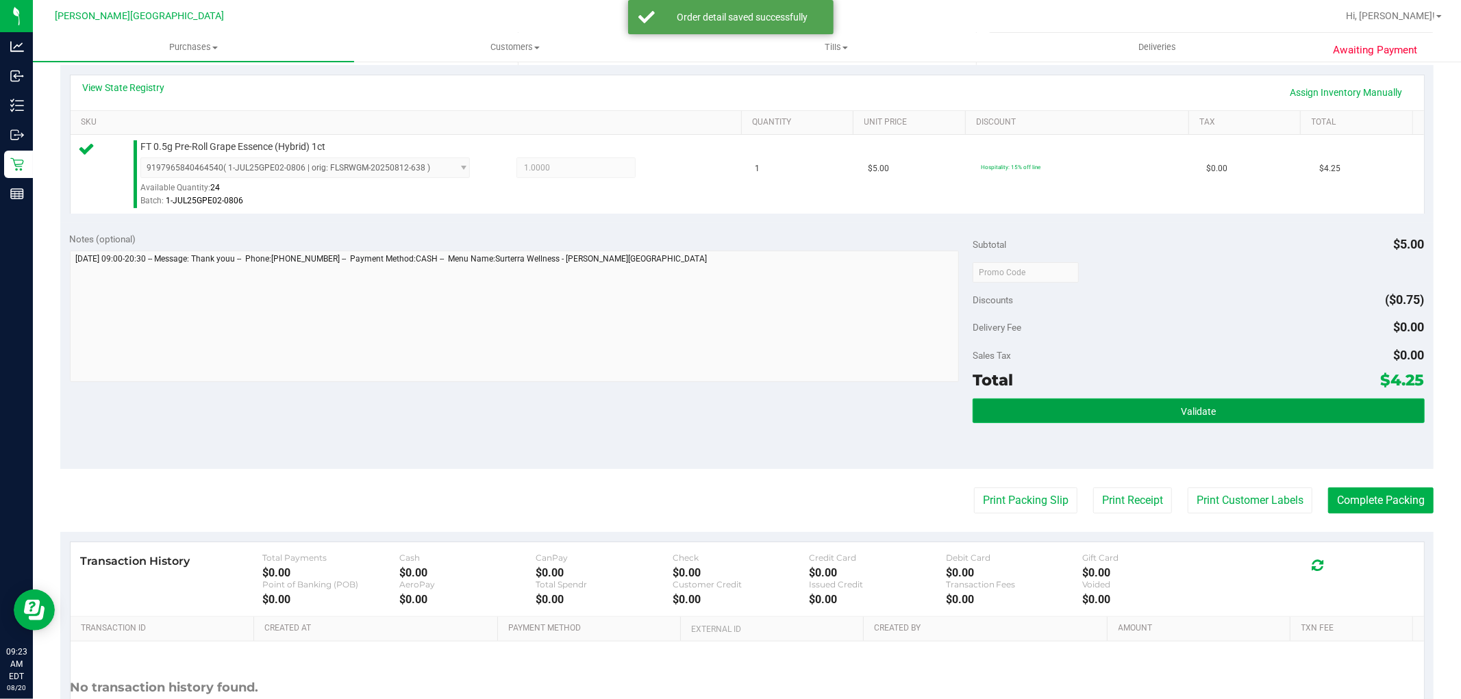
click at [1106, 409] on button "Validate" at bounding box center [1198, 411] width 451 height 25
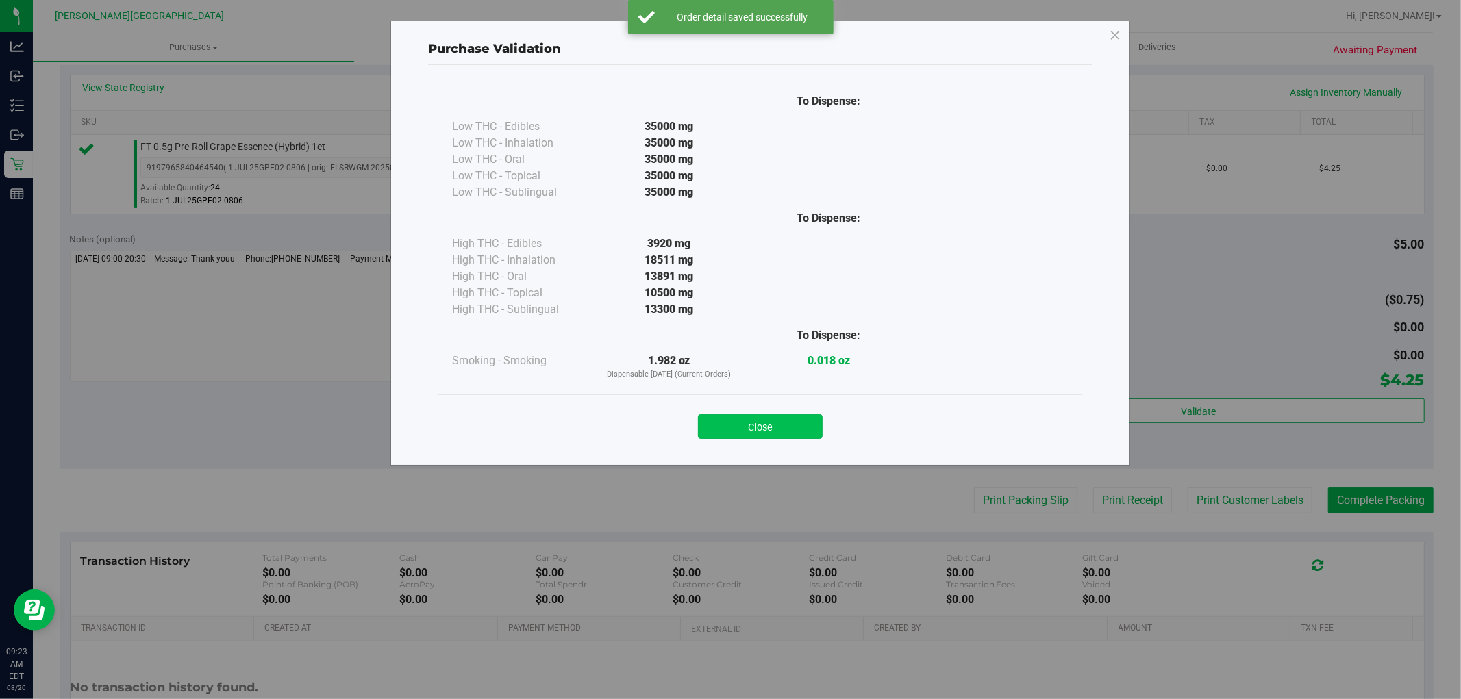
click at [770, 423] on button "Close" at bounding box center [760, 426] width 125 height 25
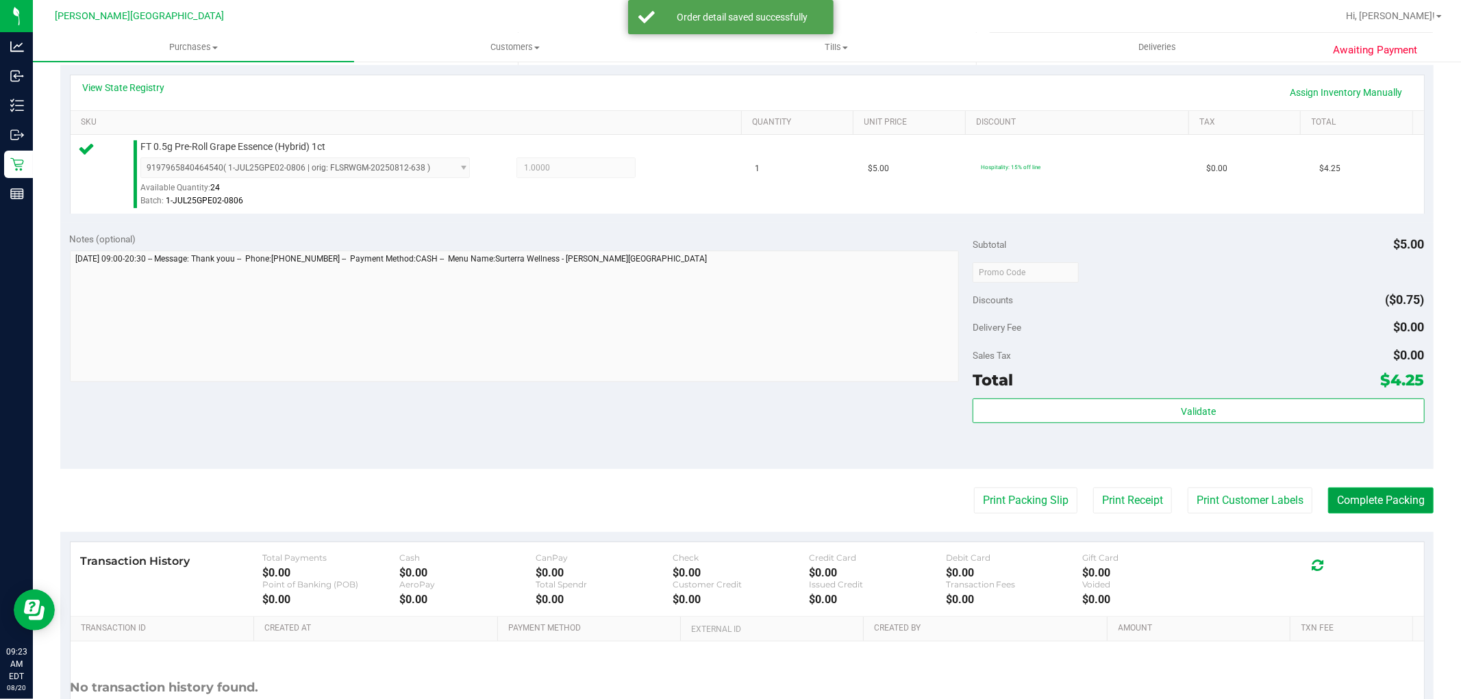
click at [1364, 494] on button "Complete Packing" at bounding box center [1380, 501] width 105 height 26
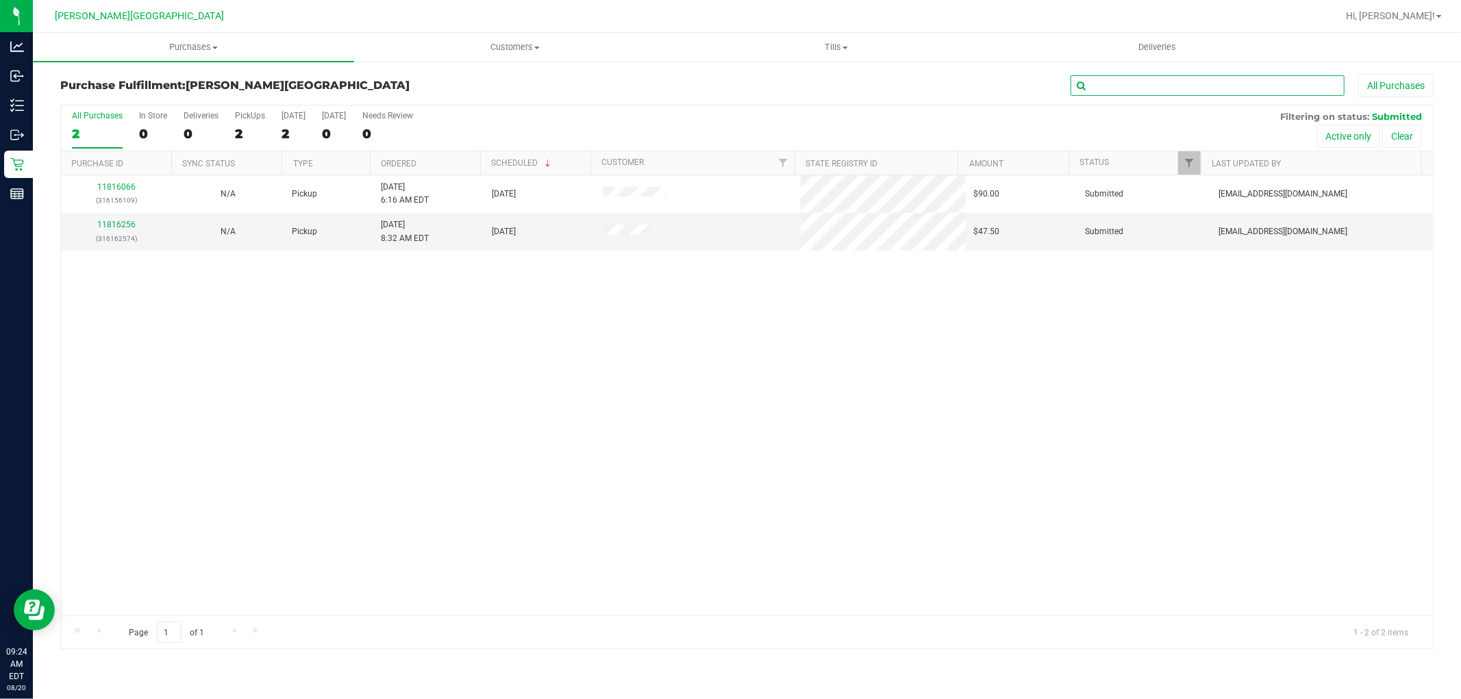
click at [1168, 79] on input "text" at bounding box center [1208, 85] width 274 height 21
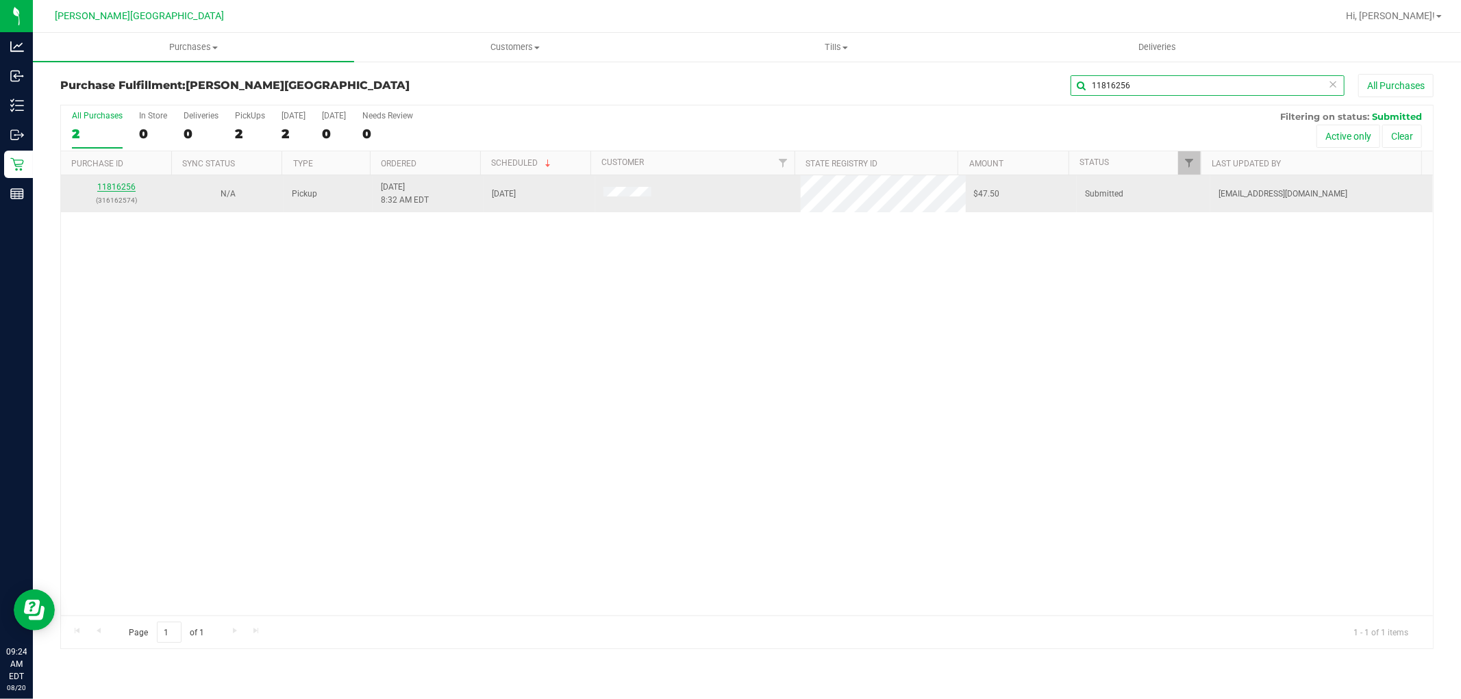
type input "11816256"
click at [112, 185] on link "11816256" at bounding box center [116, 187] width 38 height 10
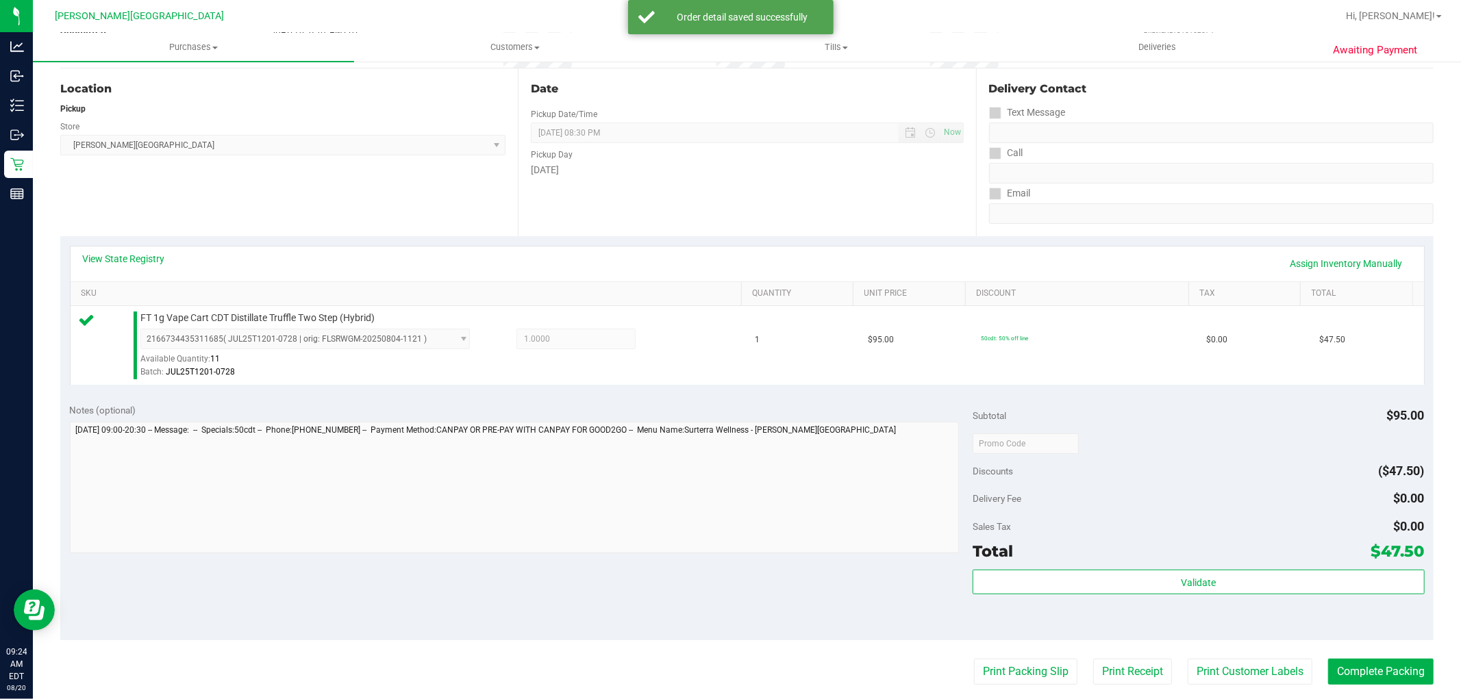
scroll to position [152, 0]
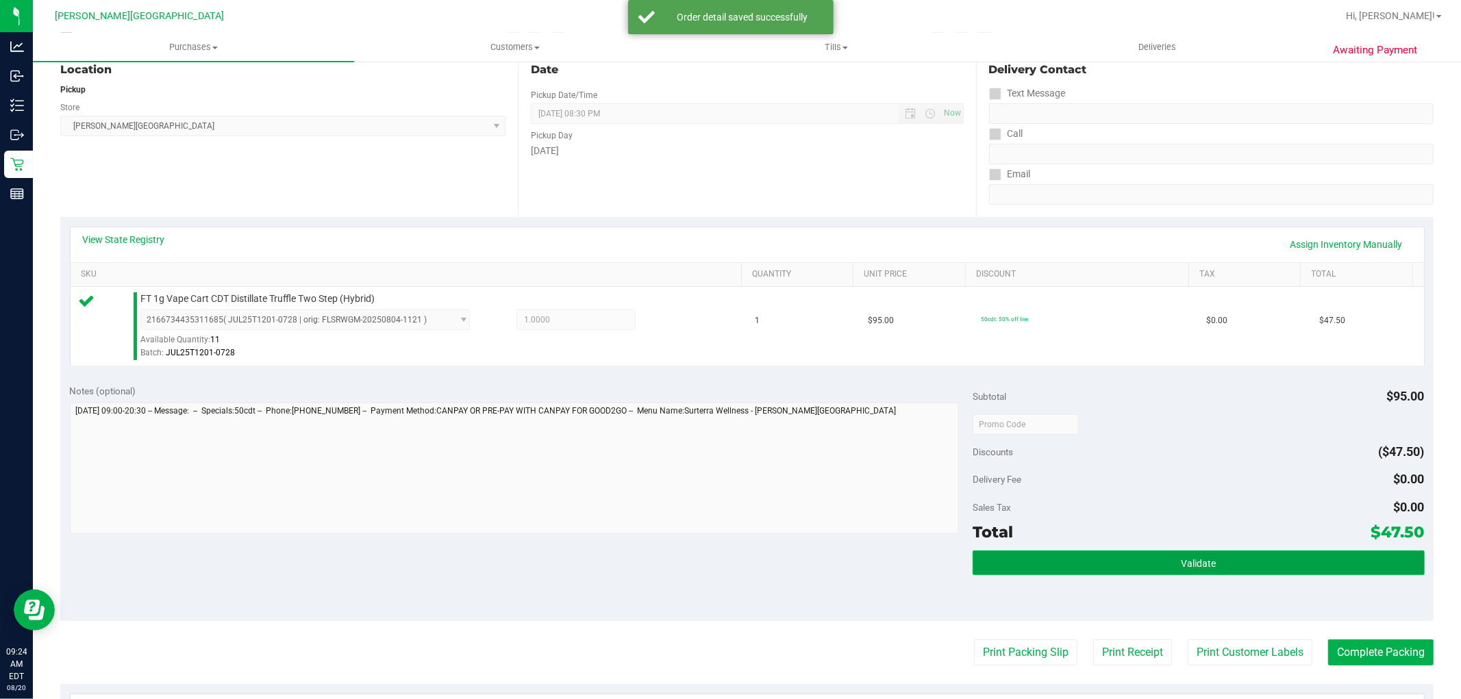
click at [1106, 562] on button "Validate" at bounding box center [1198, 563] width 451 height 25
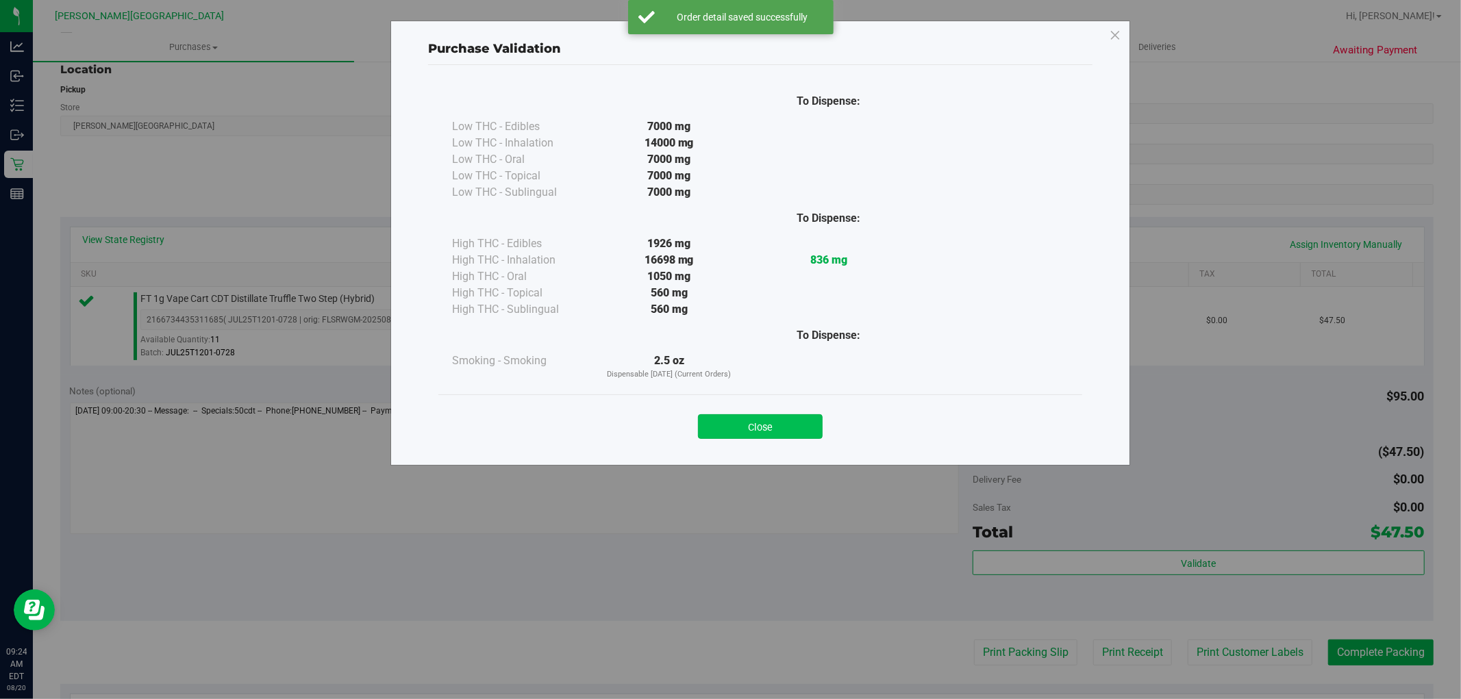
click at [775, 428] on button "Close" at bounding box center [760, 426] width 125 height 25
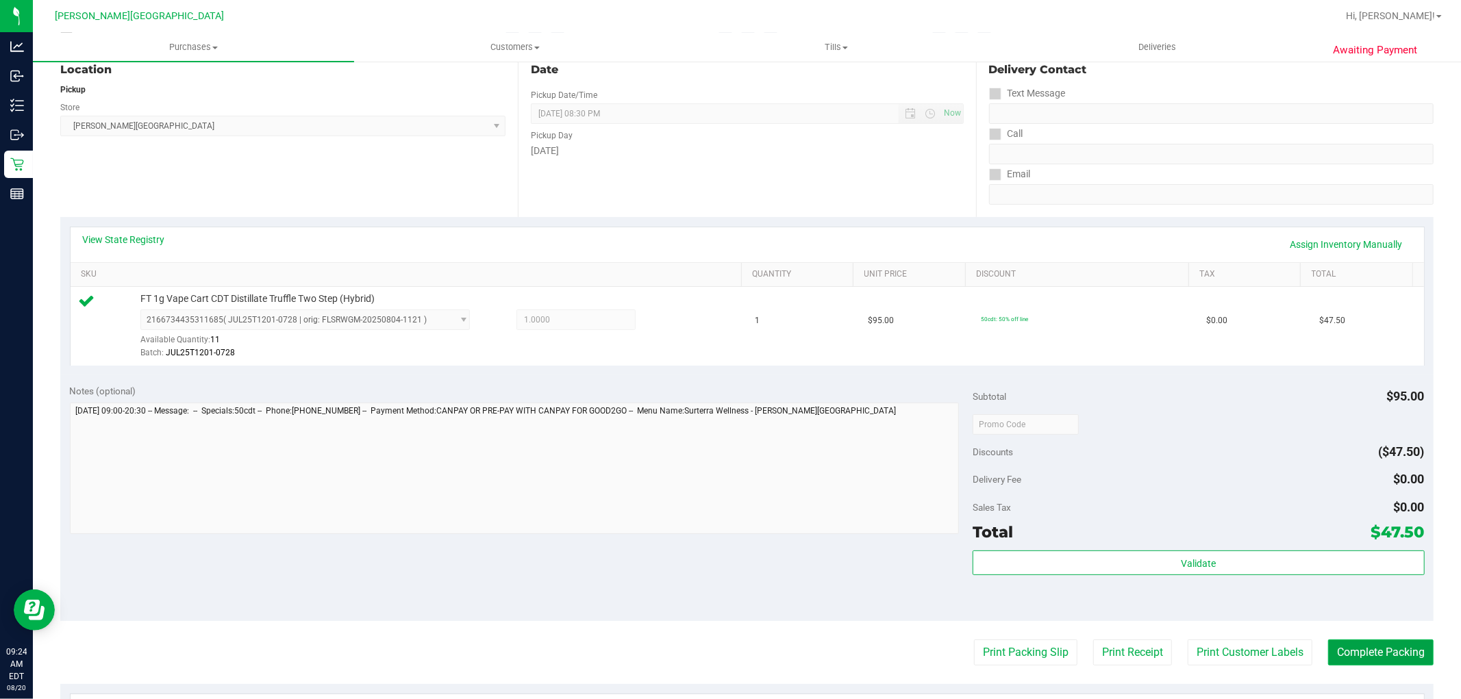
click at [1405, 647] on button "Complete Packing" at bounding box center [1380, 653] width 105 height 26
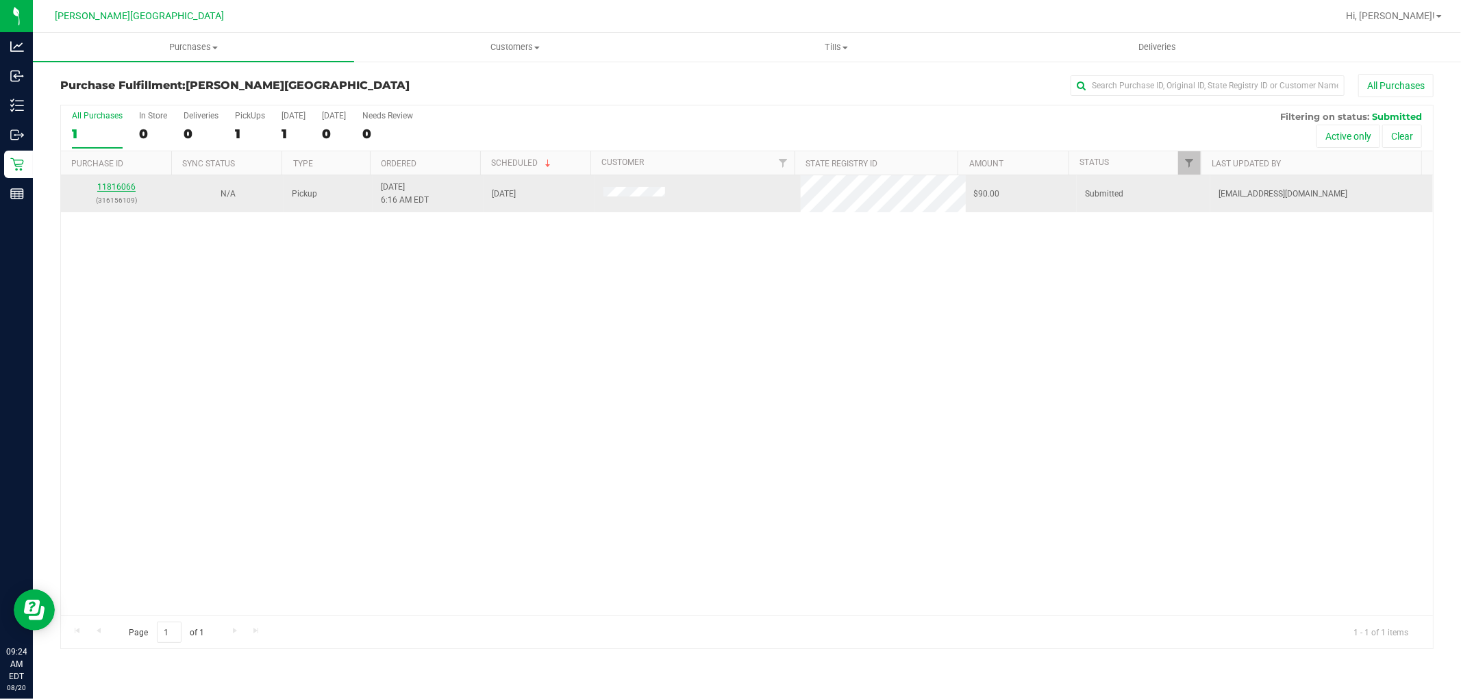
click at [121, 190] on link "11816066" at bounding box center [116, 187] width 38 height 10
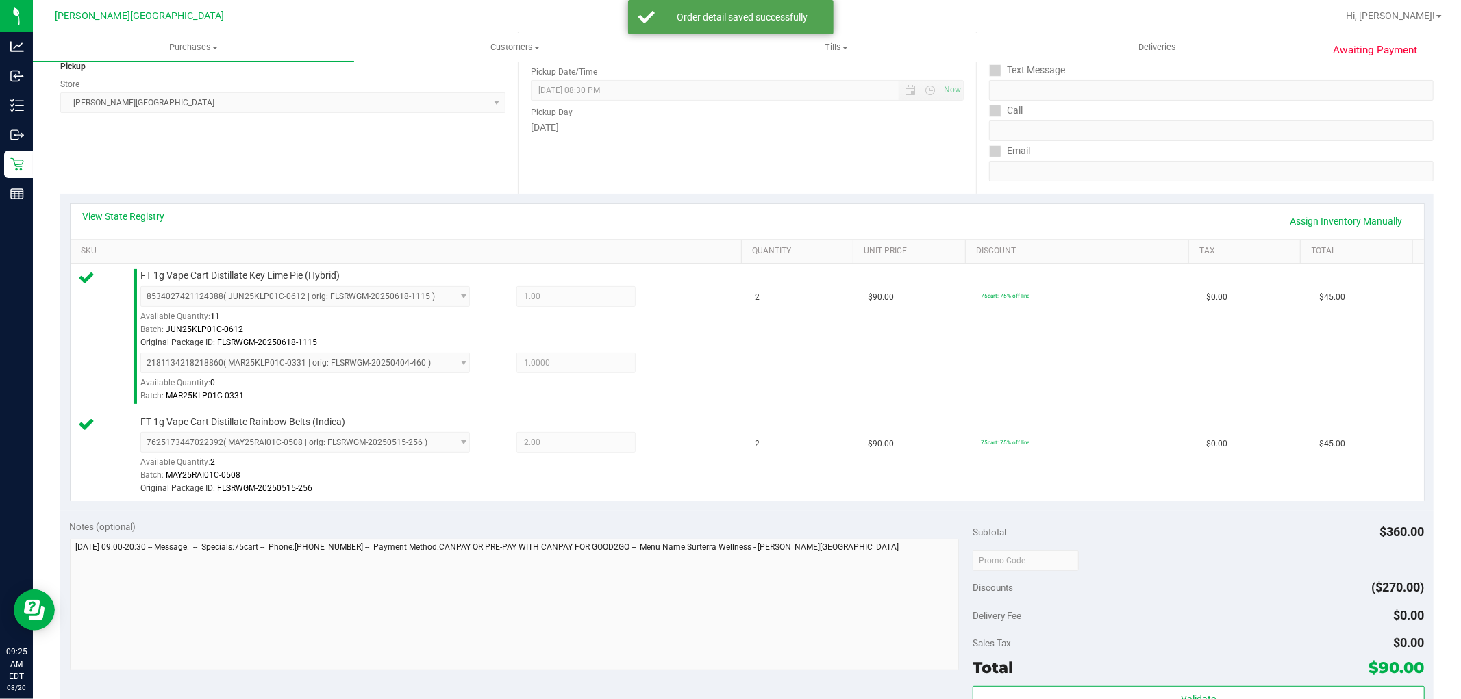
scroll to position [304, 0]
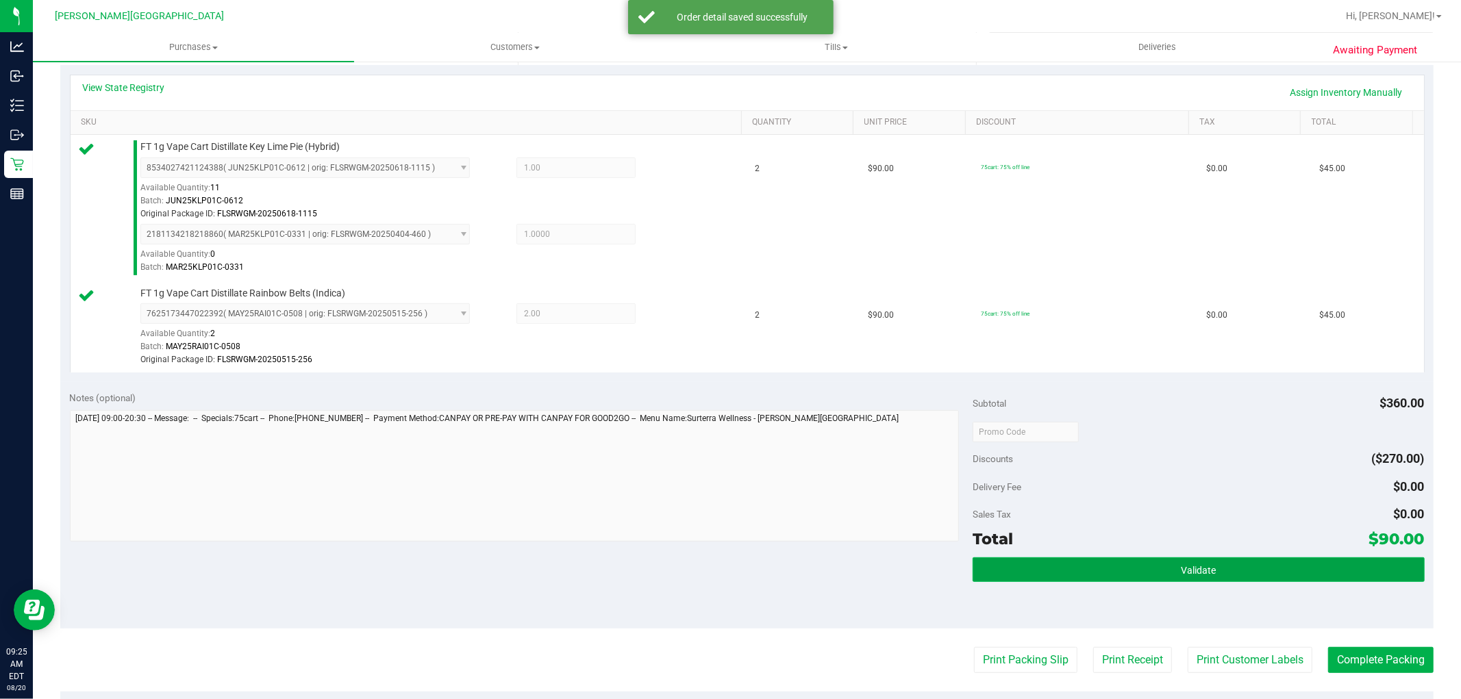
click at [1031, 564] on button "Validate" at bounding box center [1198, 570] width 451 height 25
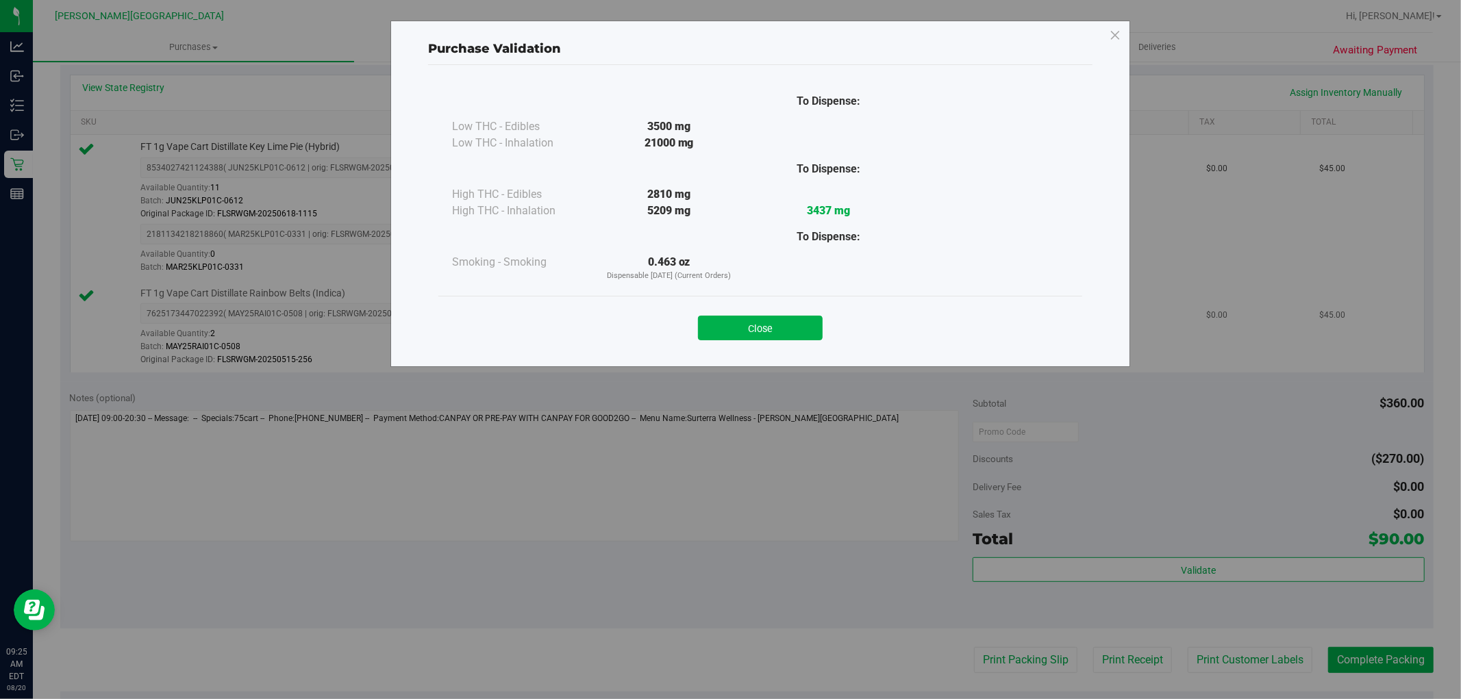
click at [776, 332] on button "Close" at bounding box center [760, 328] width 125 height 25
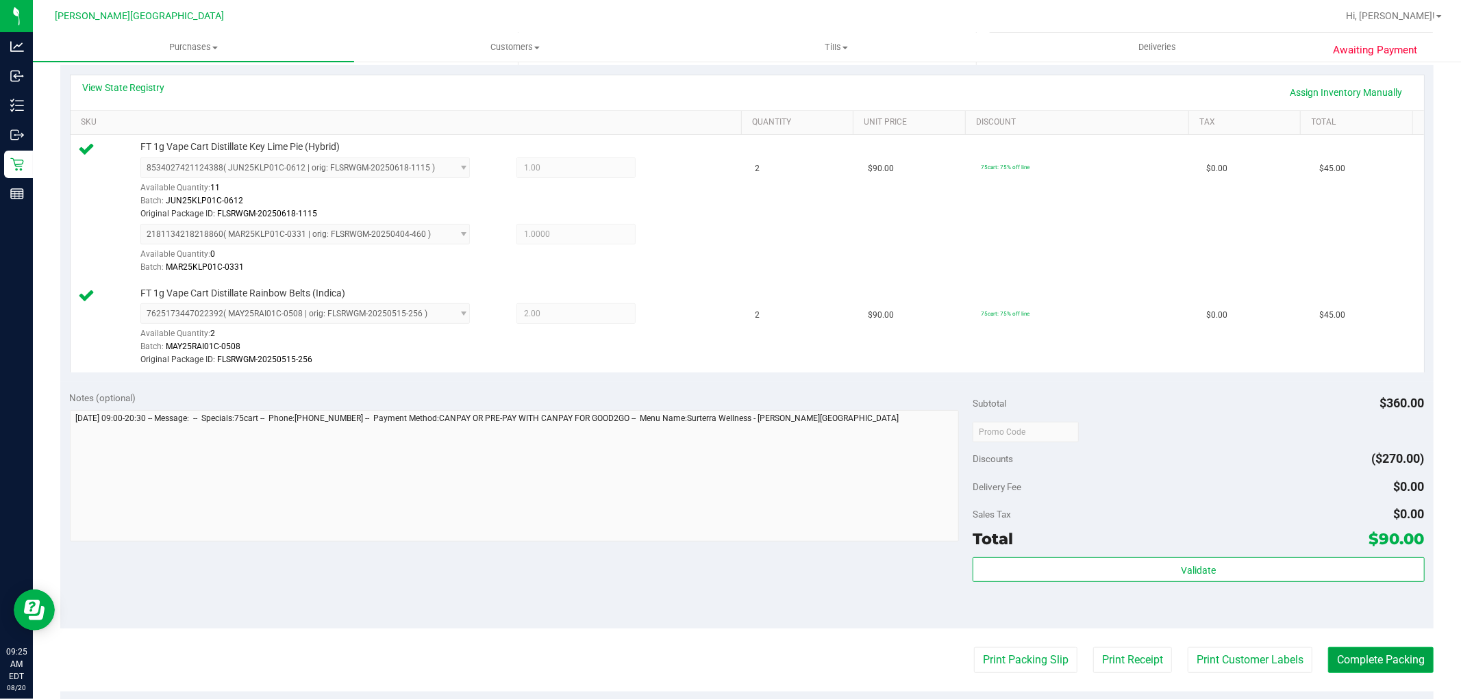
click at [1380, 658] on button "Complete Packing" at bounding box center [1380, 660] width 105 height 26
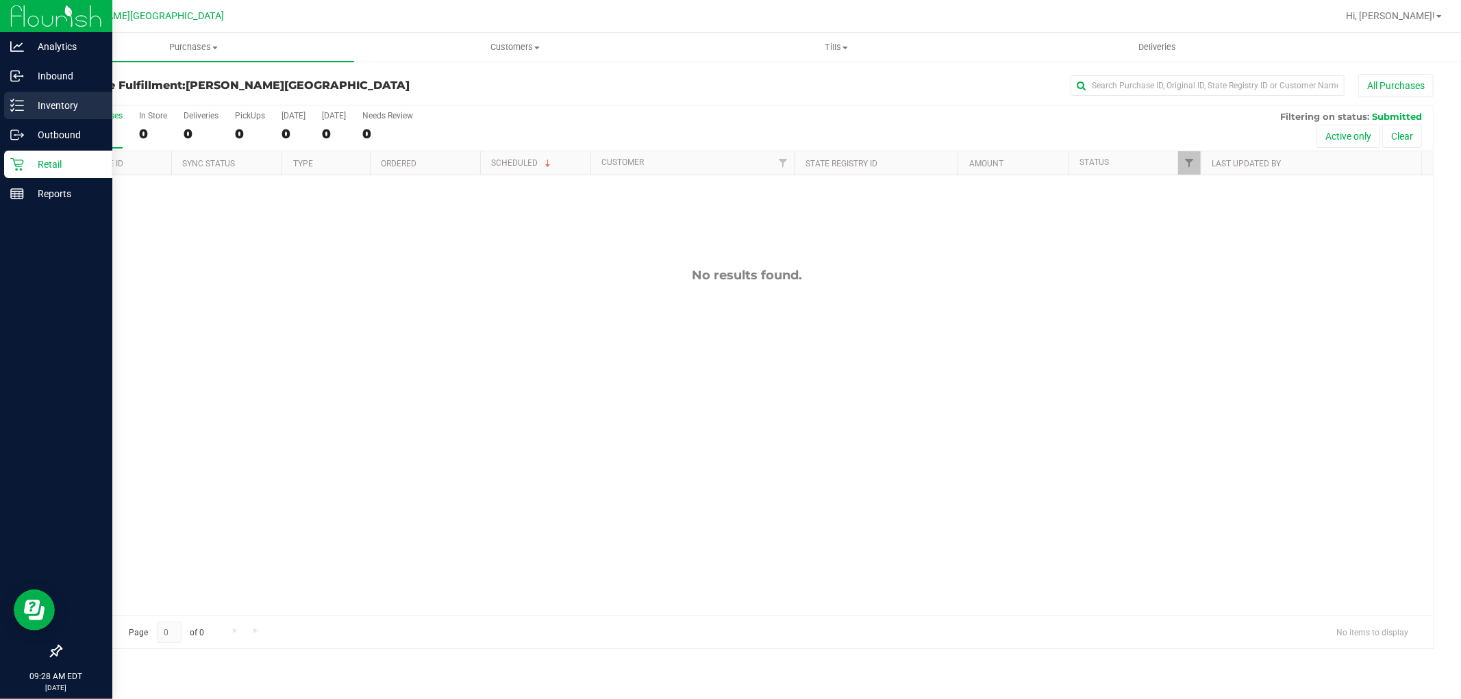
click at [48, 103] on p "Inventory" at bounding box center [65, 105] width 82 height 16
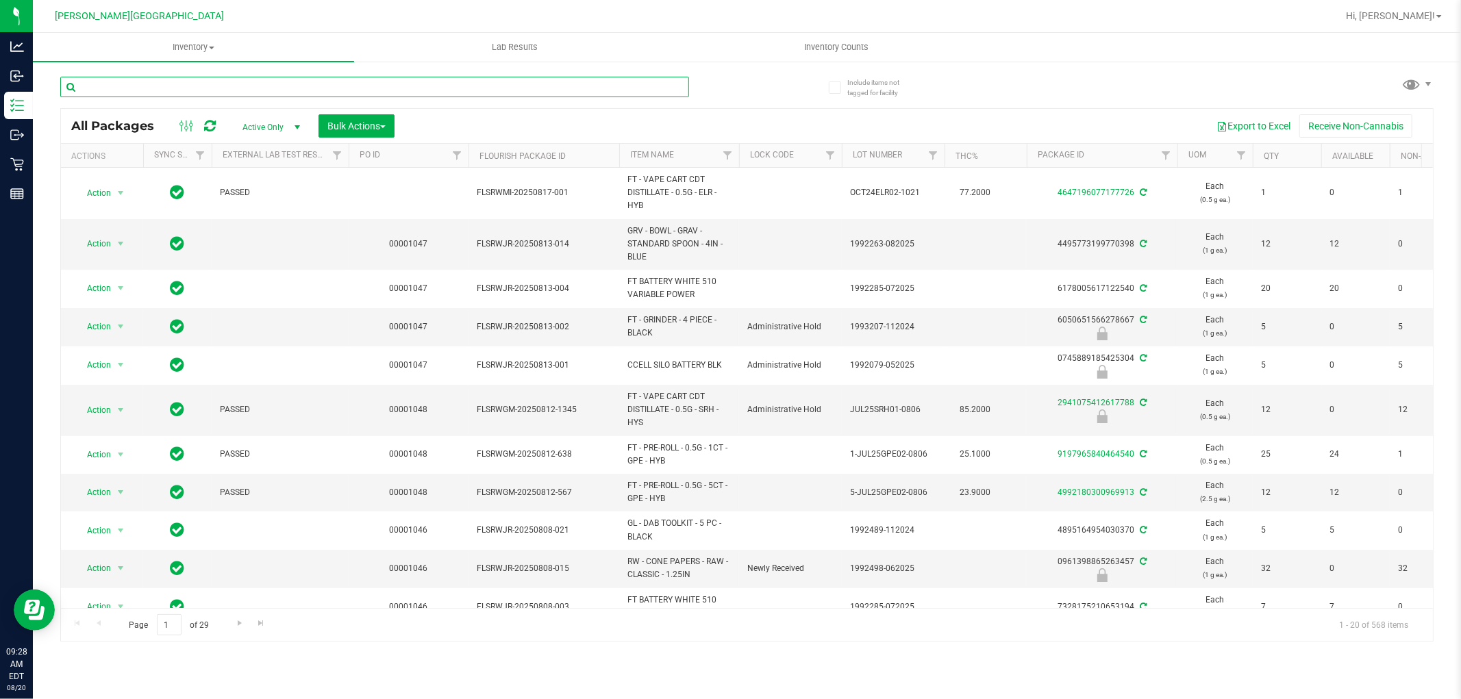
click at [133, 84] on input "text" at bounding box center [374, 87] width 629 height 21
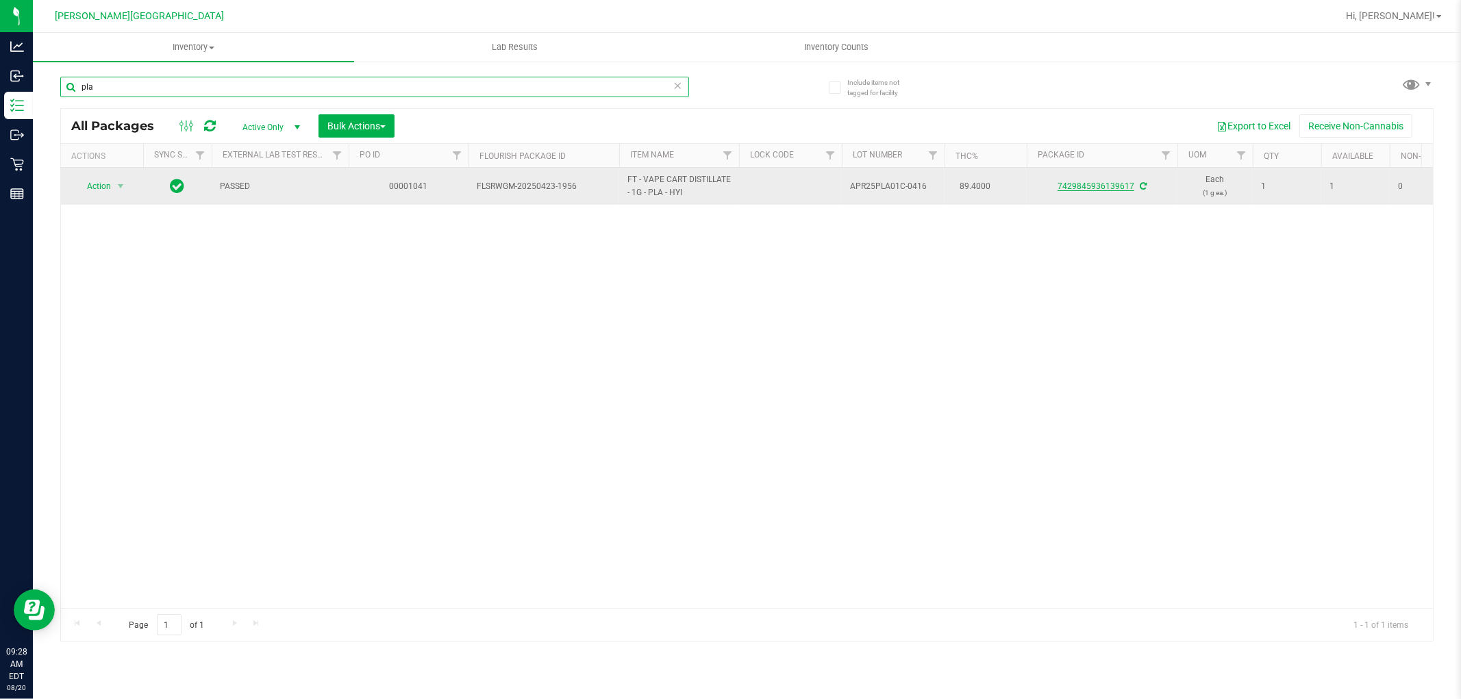
type input "pla"
click at [1106, 187] on link "7429845936139617" at bounding box center [1096, 187] width 77 height 10
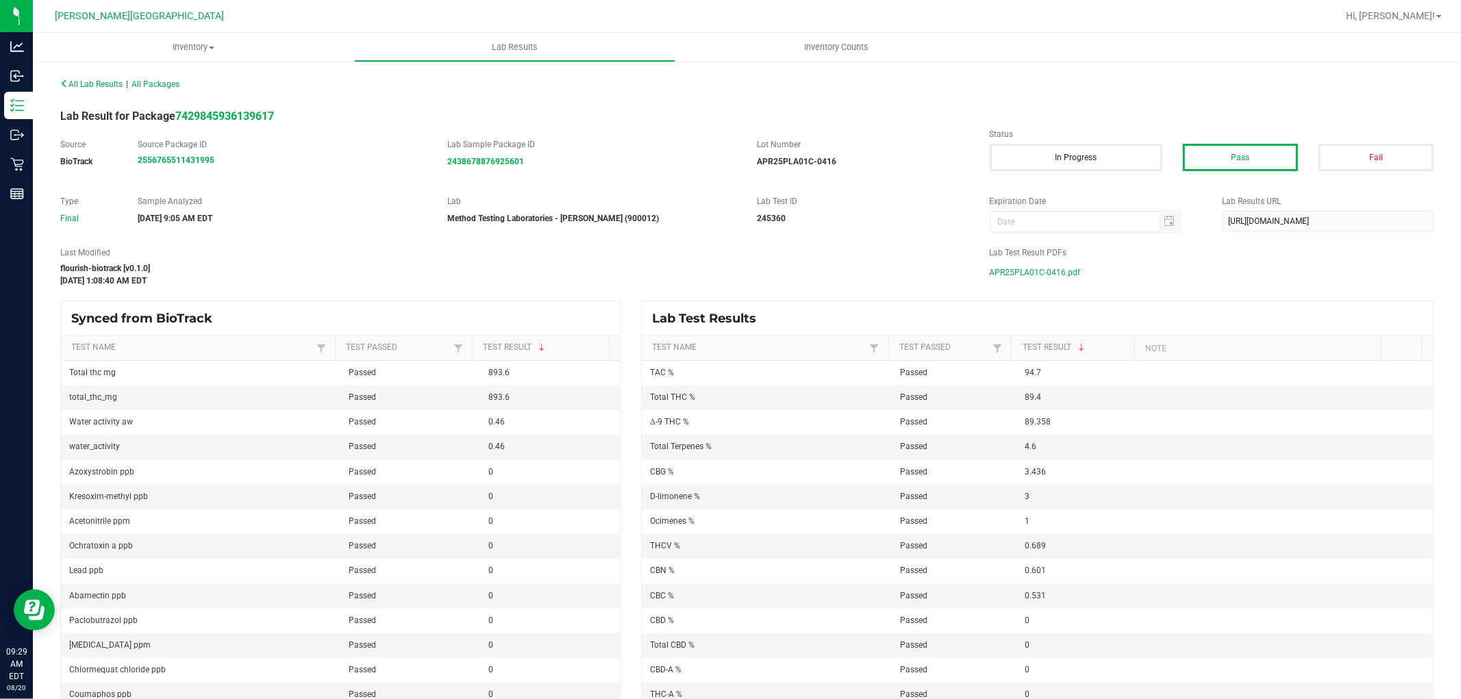
click at [1011, 269] on span "APR25PLA01C-0416.pdf" at bounding box center [1035, 272] width 91 height 21
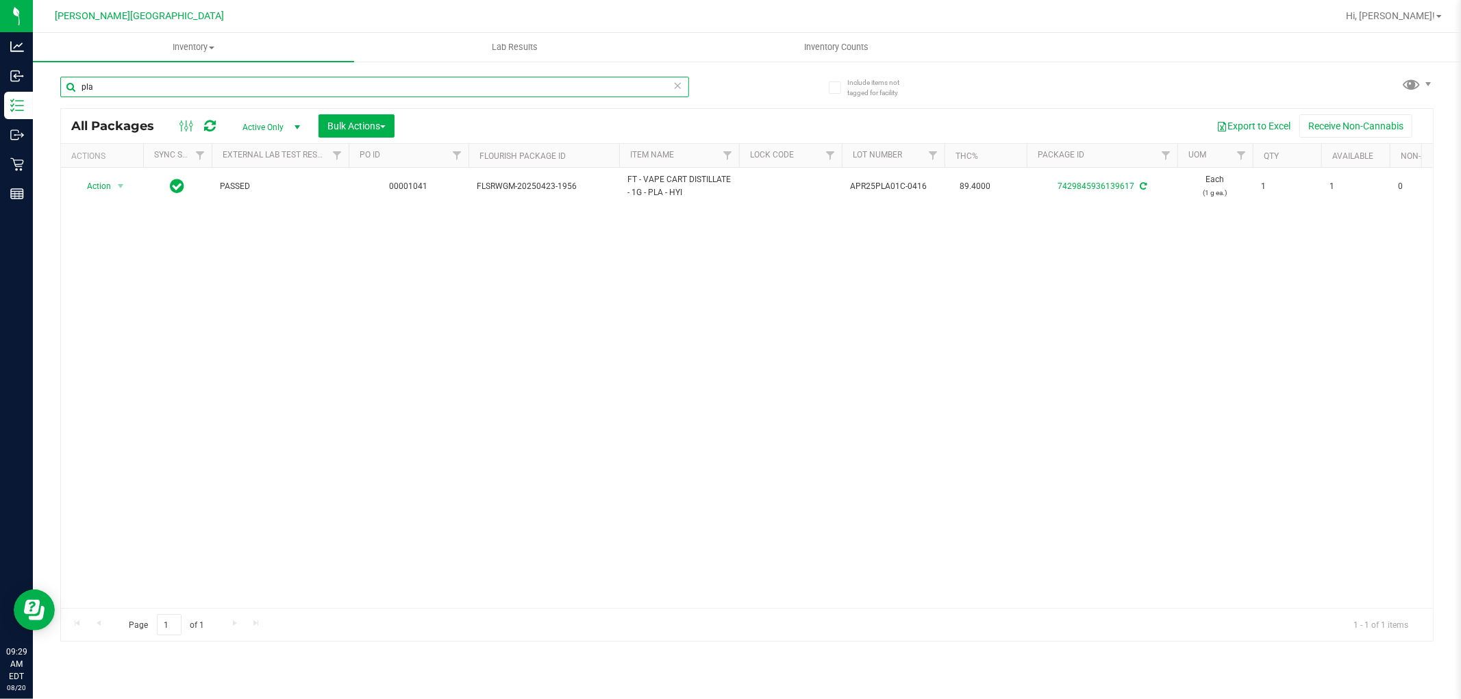
click at [156, 80] on input "pla" at bounding box center [374, 87] width 629 height 21
drag, startPoint x: 125, startPoint y: 89, endPoint x: 66, endPoint y: 77, distance: 60.9
click at [69, 86] on input "pla" at bounding box center [374, 87] width 629 height 21
type input "trk"
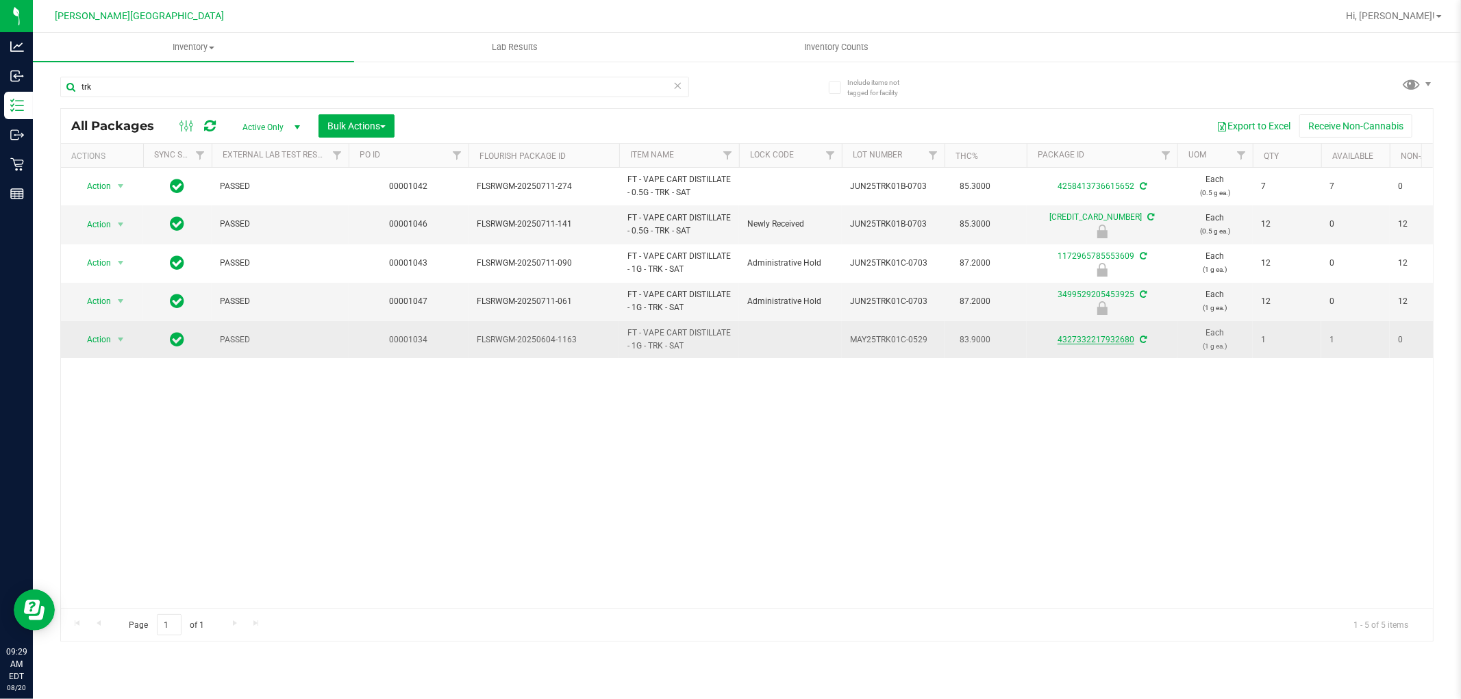
click at [1108, 341] on link "4327332217932680" at bounding box center [1096, 340] width 77 height 10
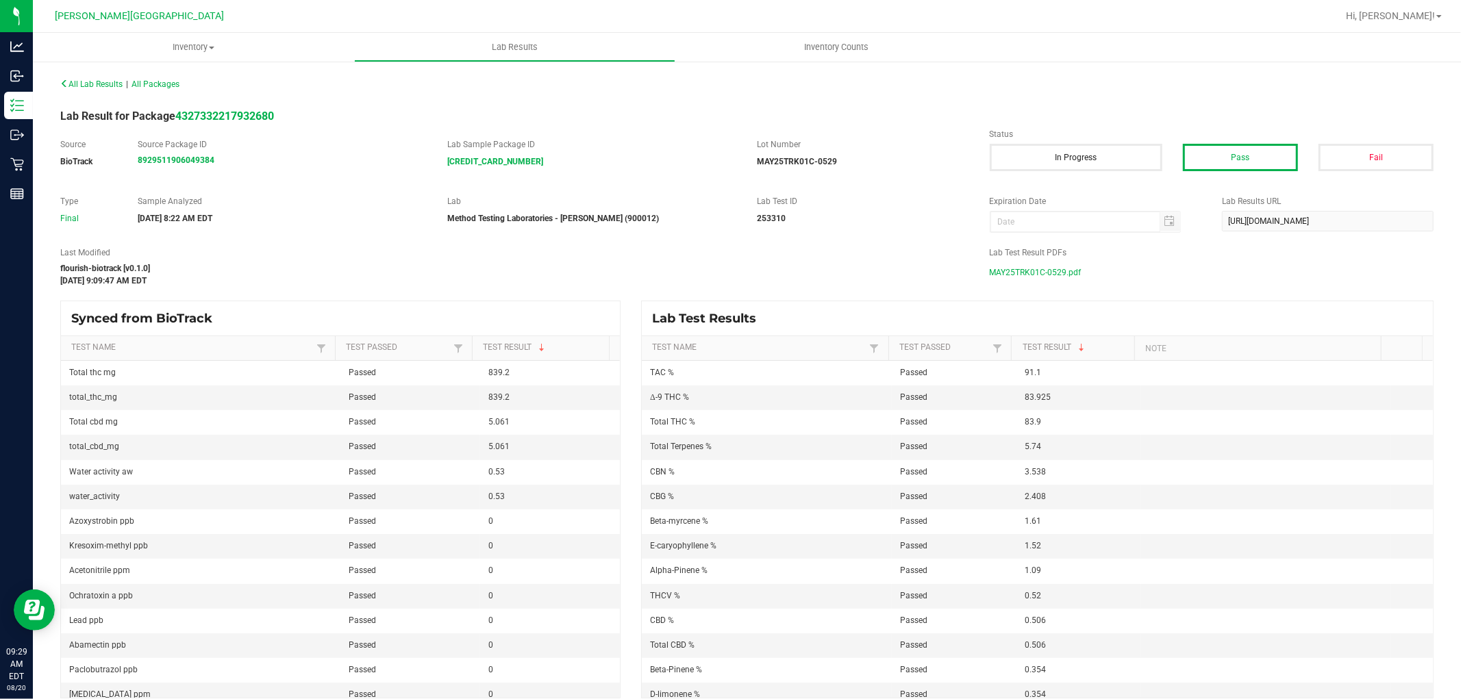
click at [1047, 273] on span "MAY25TRK01C-0529.pdf" at bounding box center [1036, 272] width 92 height 21
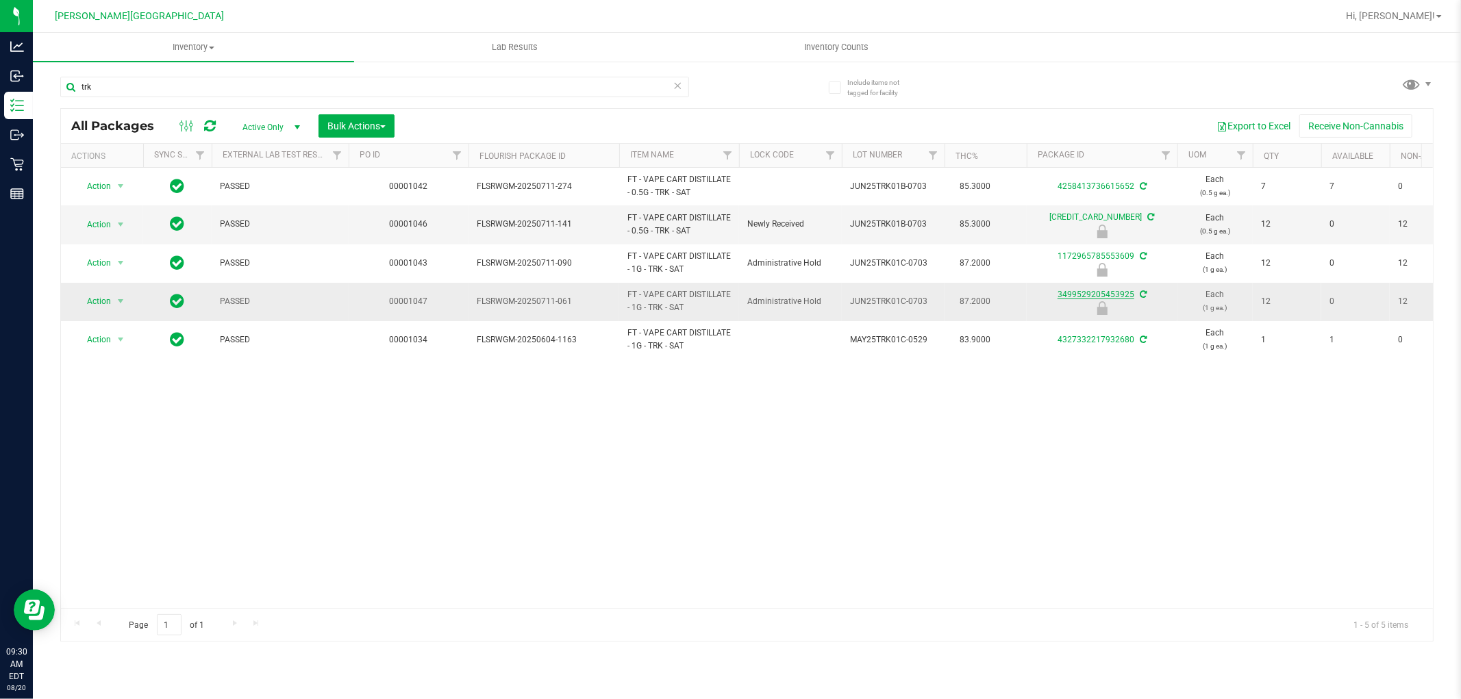
click at [1072, 295] on link "3499529205453925" at bounding box center [1096, 295] width 77 height 10
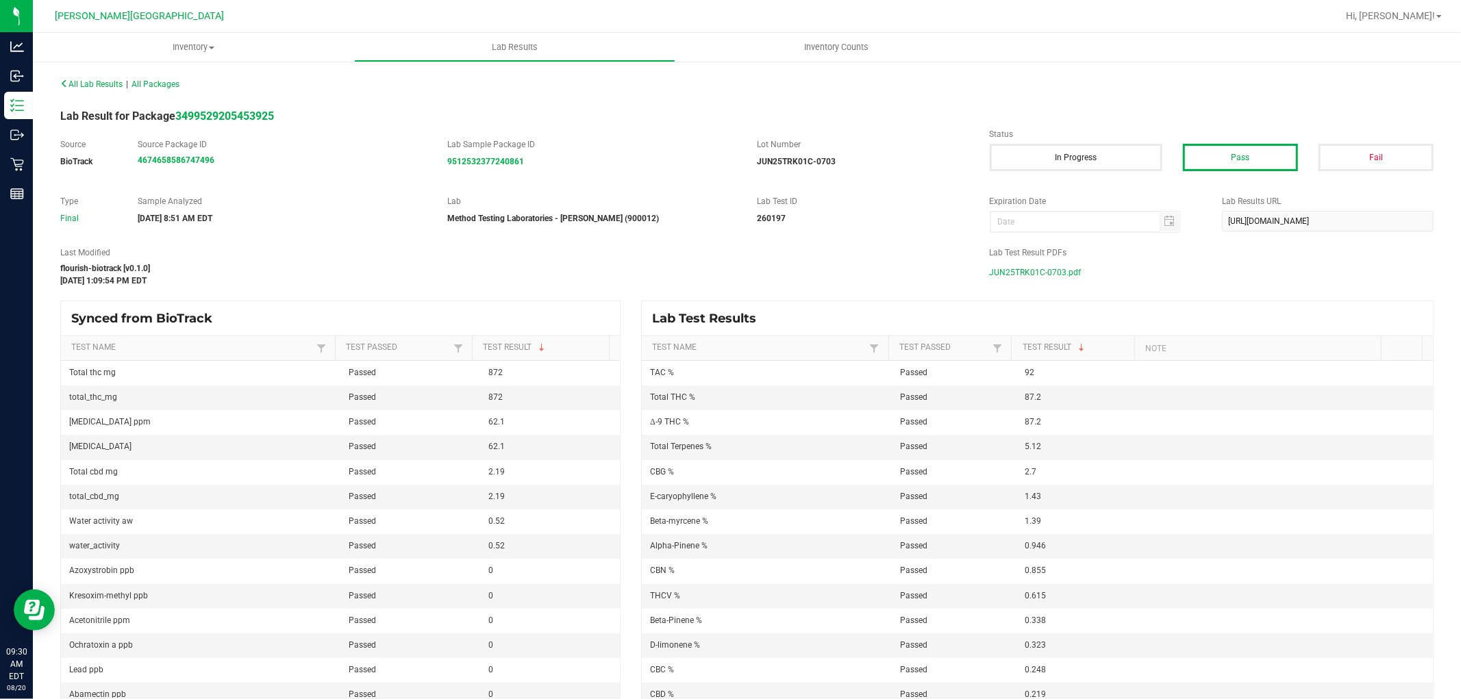
click at [1023, 273] on span "JUN25TRK01C-0703.pdf" at bounding box center [1036, 272] width 92 height 21
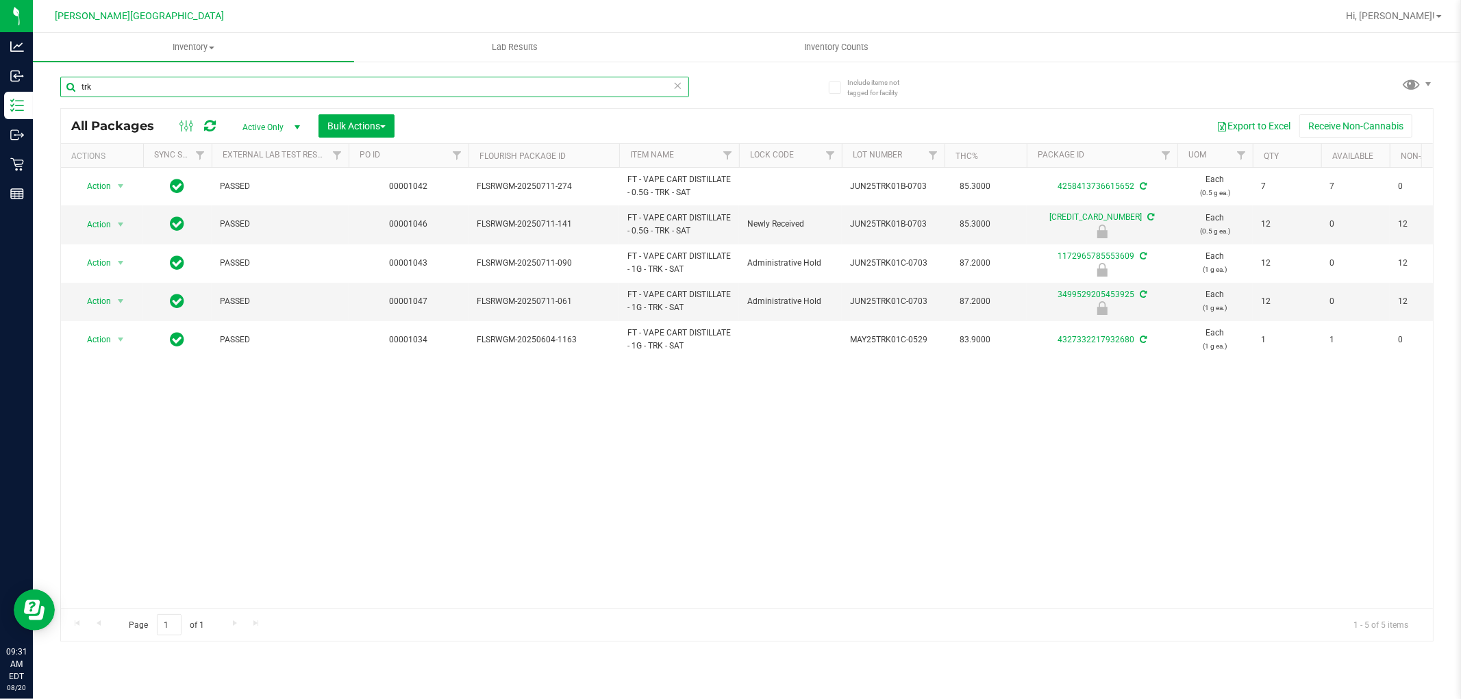
drag, startPoint x: 113, startPoint y: 86, endPoint x: 32, endPoint y: 3, distance: 115.8
click at [33, 97] on div "Include items not tagged for facility trk All Packages Active Only Active Only …" at bounding box center [747, 269] width 1428 height 418
type input "original z"
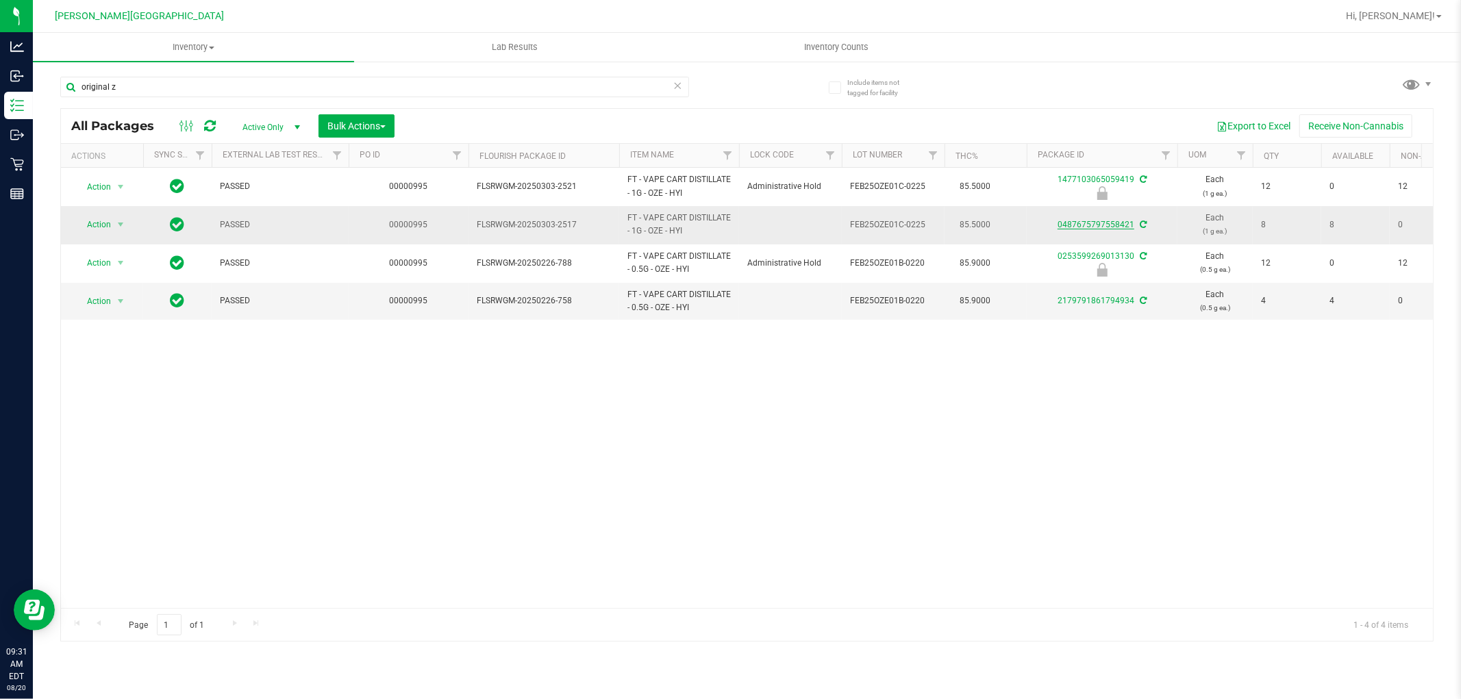
click at [1119, 221] on link "0487675797558421" at bounding box center [1096, 225] width 77 height 10
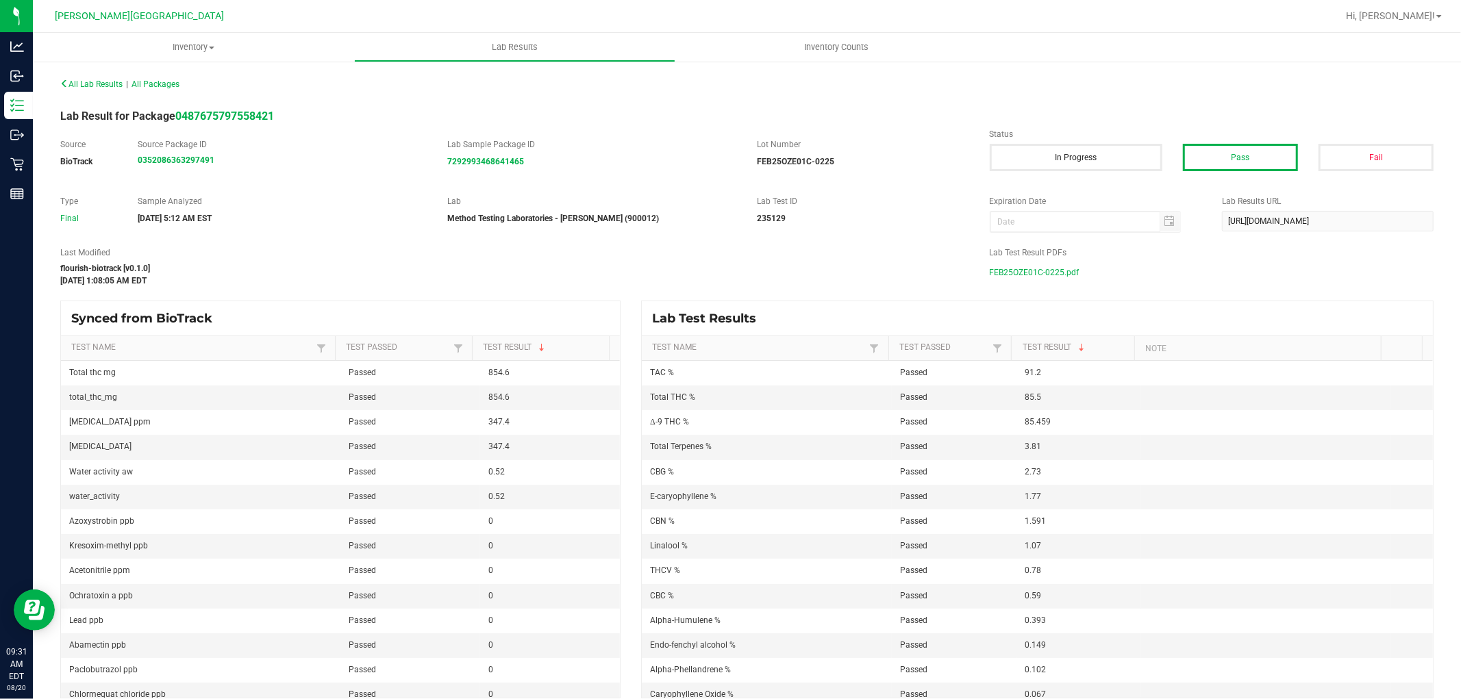
click at [998, 269] on span "FEB25OZE01C-0225.pdf" at bounding box center [1035, 272] width 90 height 21
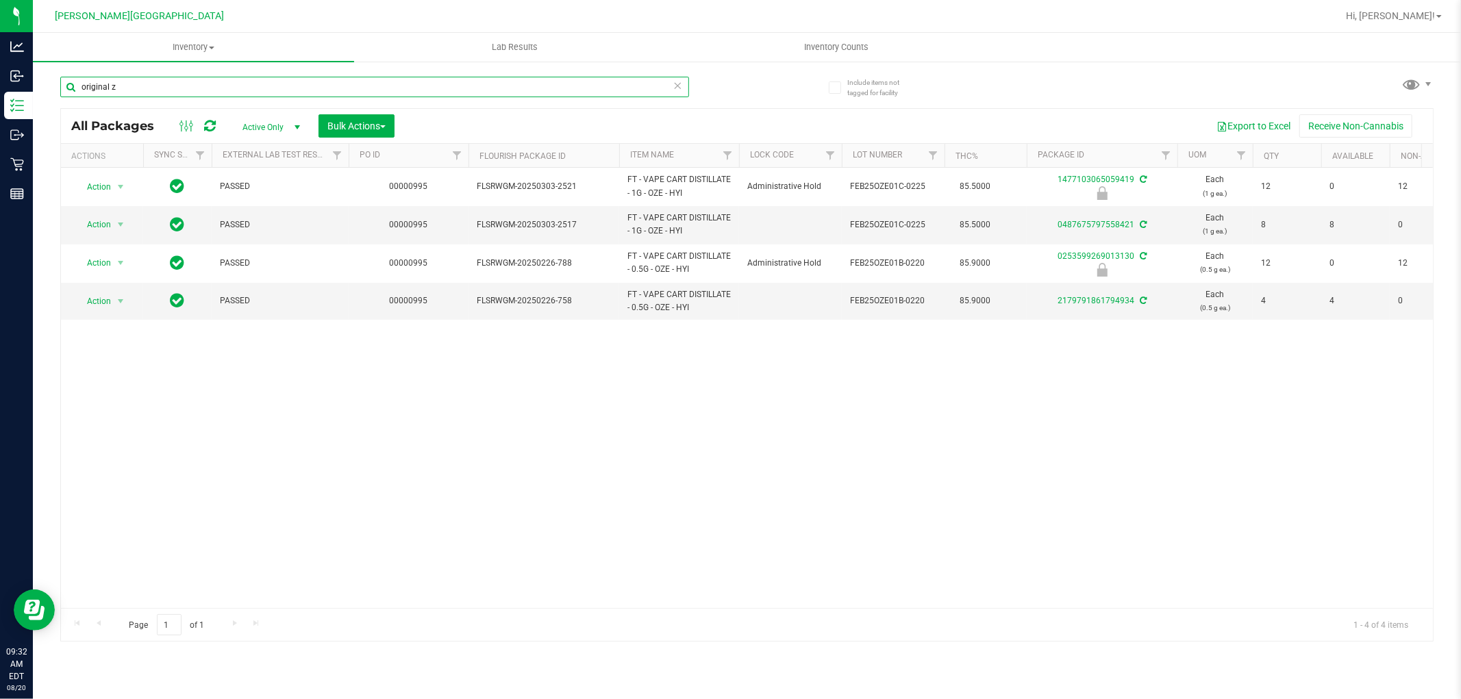
drag, startPoint x: 151, startPoint y: 79, endPoint x: 79, endPoint y: 12, distance: 97.9
click at [58, 86] on div "Include items not tagged for facility original z All Packages Active Only Activ…" at bounding box center [747, 269] width 1428 height 418
type input "jealousy"
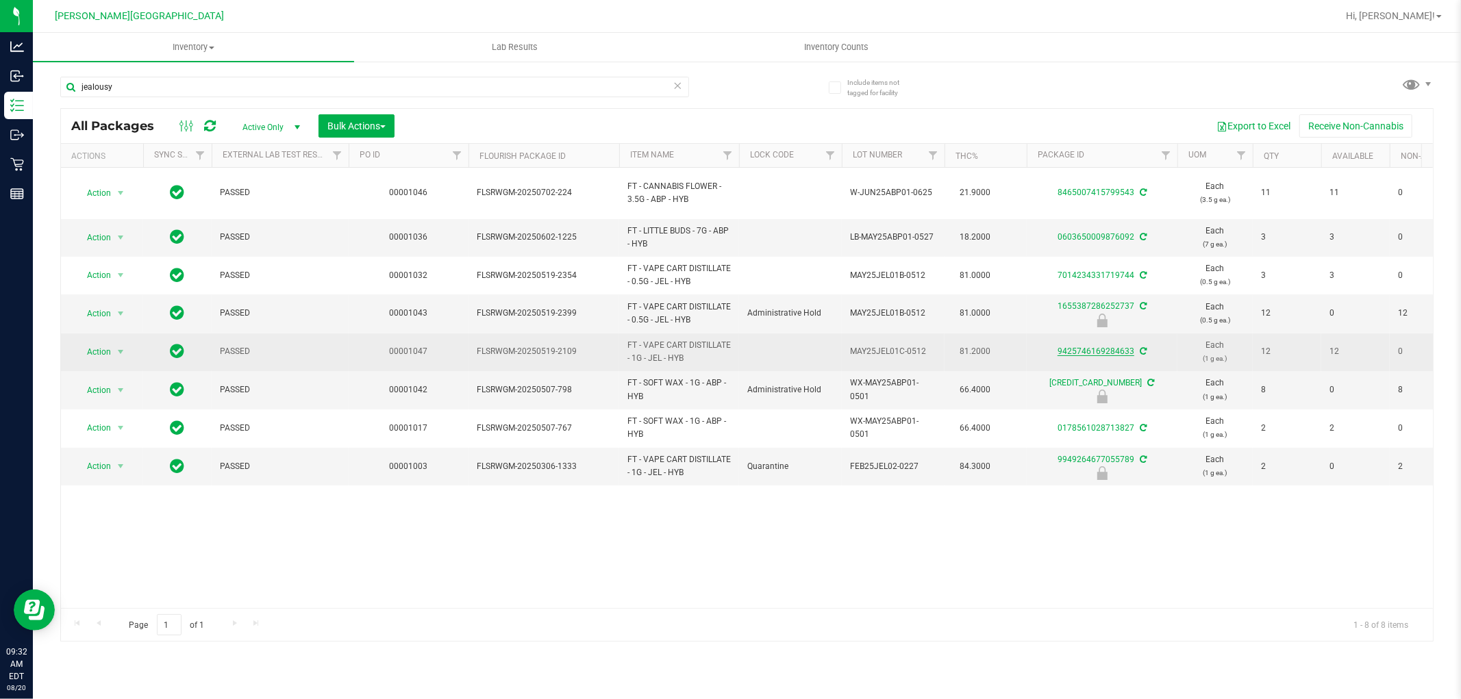
click at [1090, 351] on link "9425746169284633" at bounding box center [1096, 352] width 77 height 10
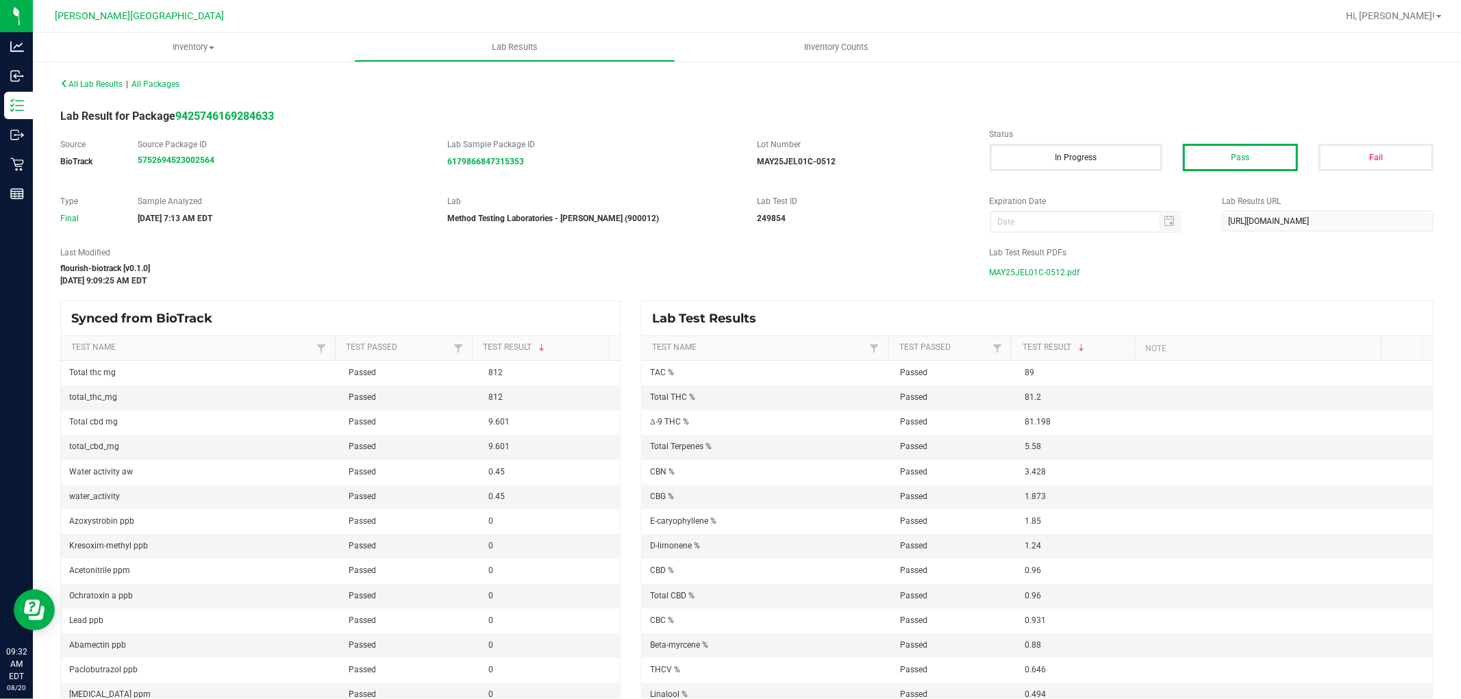
click at [1010, 271] on span "MAY25JEL01C-0512.pdf" at bounding box center [1035, 272] width 90 height 21
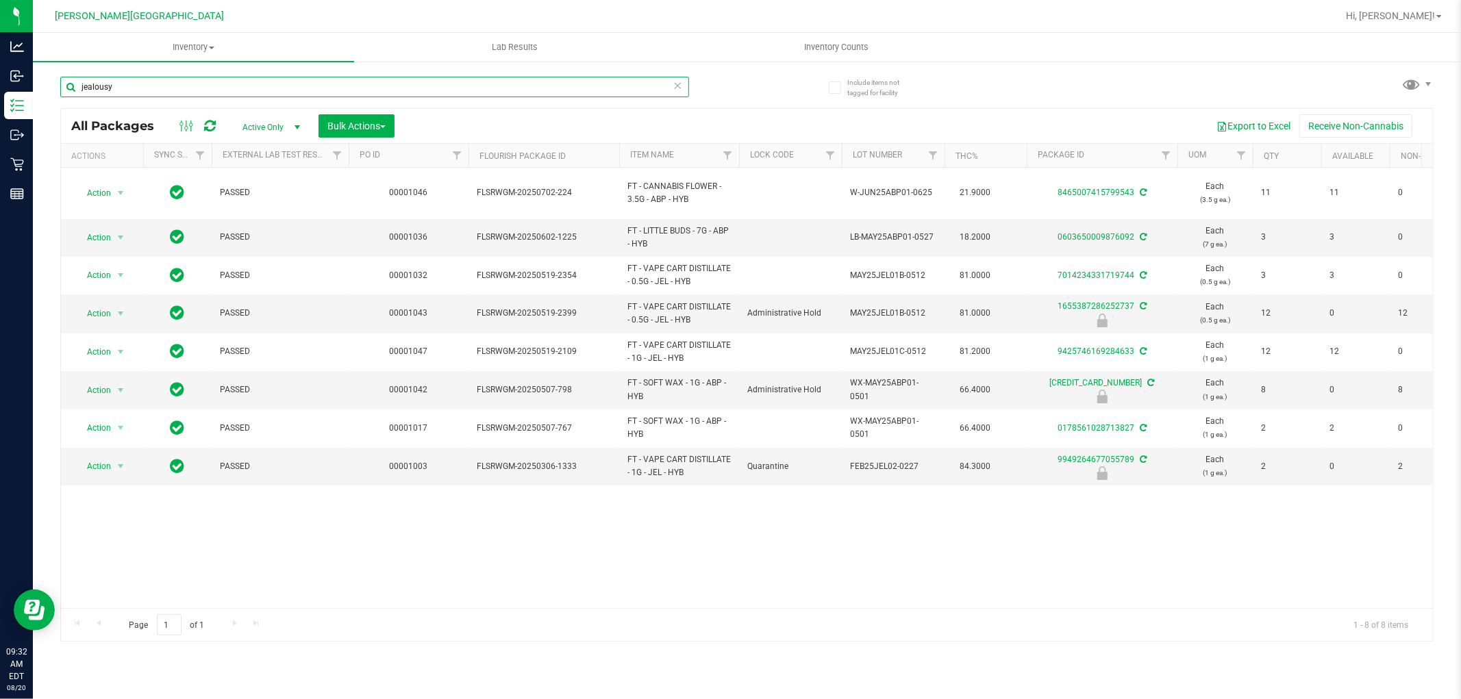
drag, startPoint x: 159, startPoint y: 90, endPoint x: 45, endPoint y: 2, distance: 144.0
click at [46, 90] on div "Include items not tagged for facility jealousy All Packages Active Only Active …" at bounding box center [747, 269] width 1428 height 418
type input "mkh"
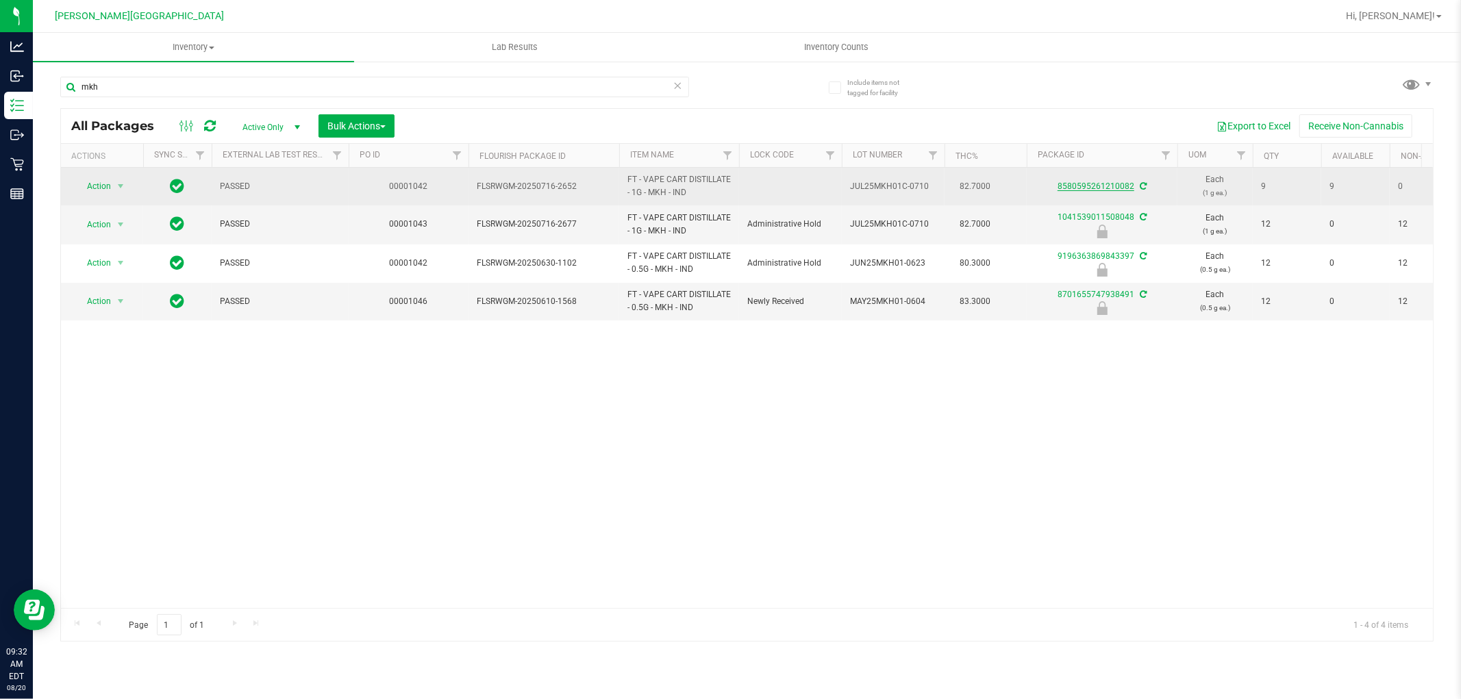
click at [1080, 186] on link "8580595261210082" at bounding box center [1096, 187] width 77 height 10
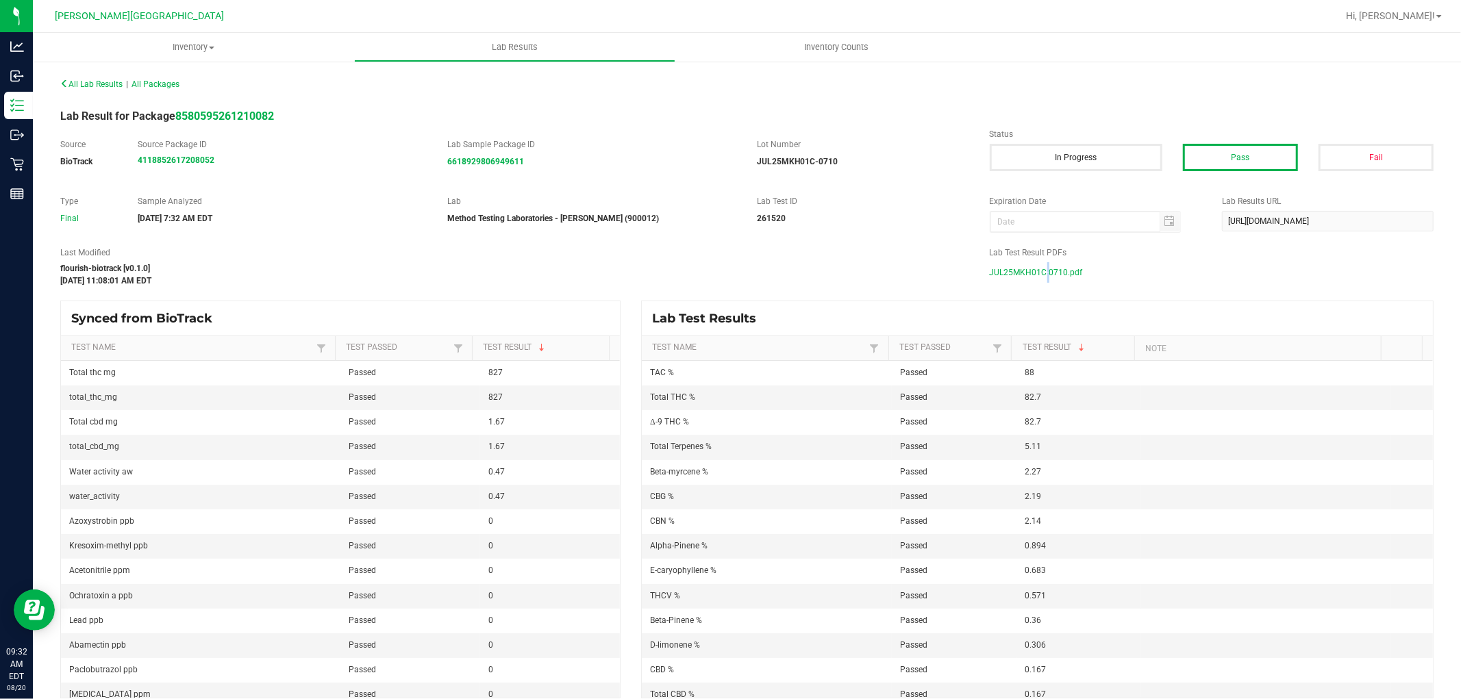
click at [1036, 269] on span "JUL25MKH01C-0710.pdf" at bounding box center [1036, 272] width 93 height 21
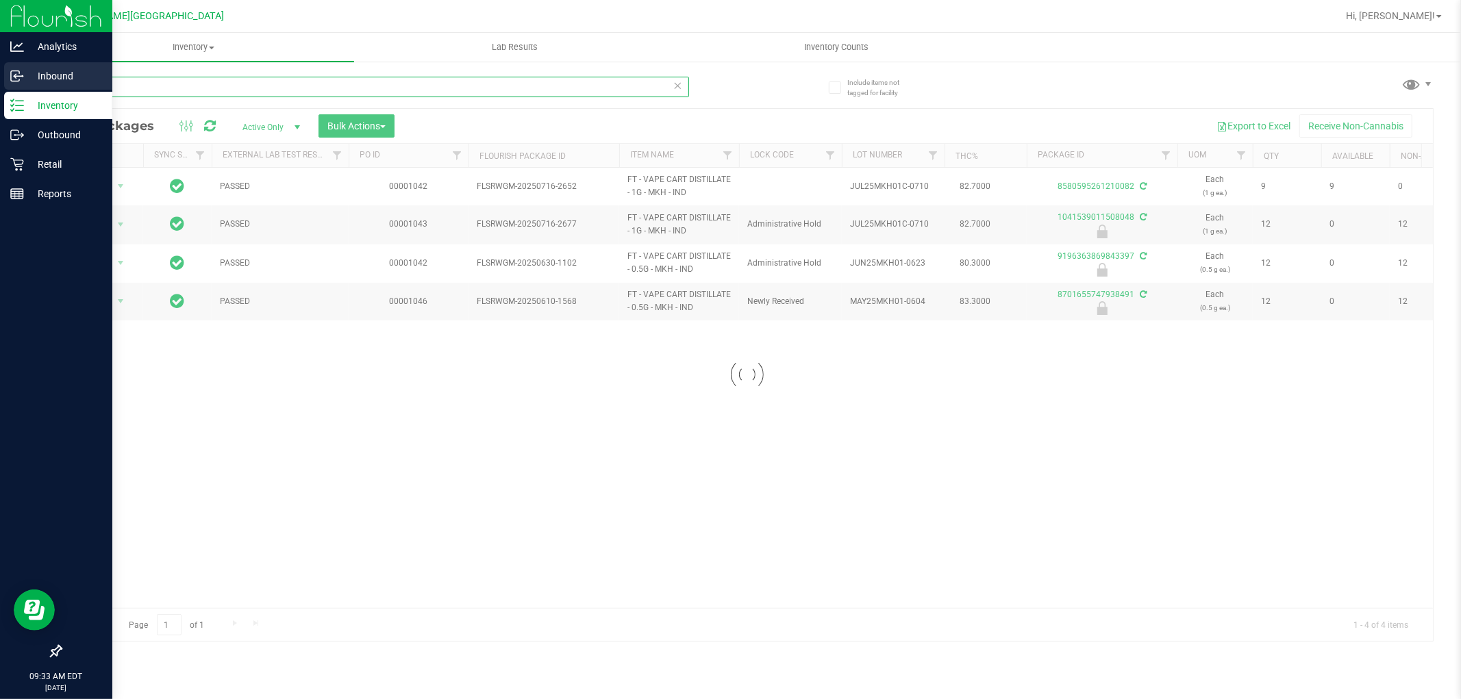
drag, startPoint x: 233, startPoint y: 82, endPoint x: 3, endPoint y: 87, distance: 229.5
click at [3, 87] on div "Analytics Inbound Inventory Outbound Retail Reports 09:33 AM EDT 08/20/2025 08/…" at bounding box center [730, 349] width 1461 height 699
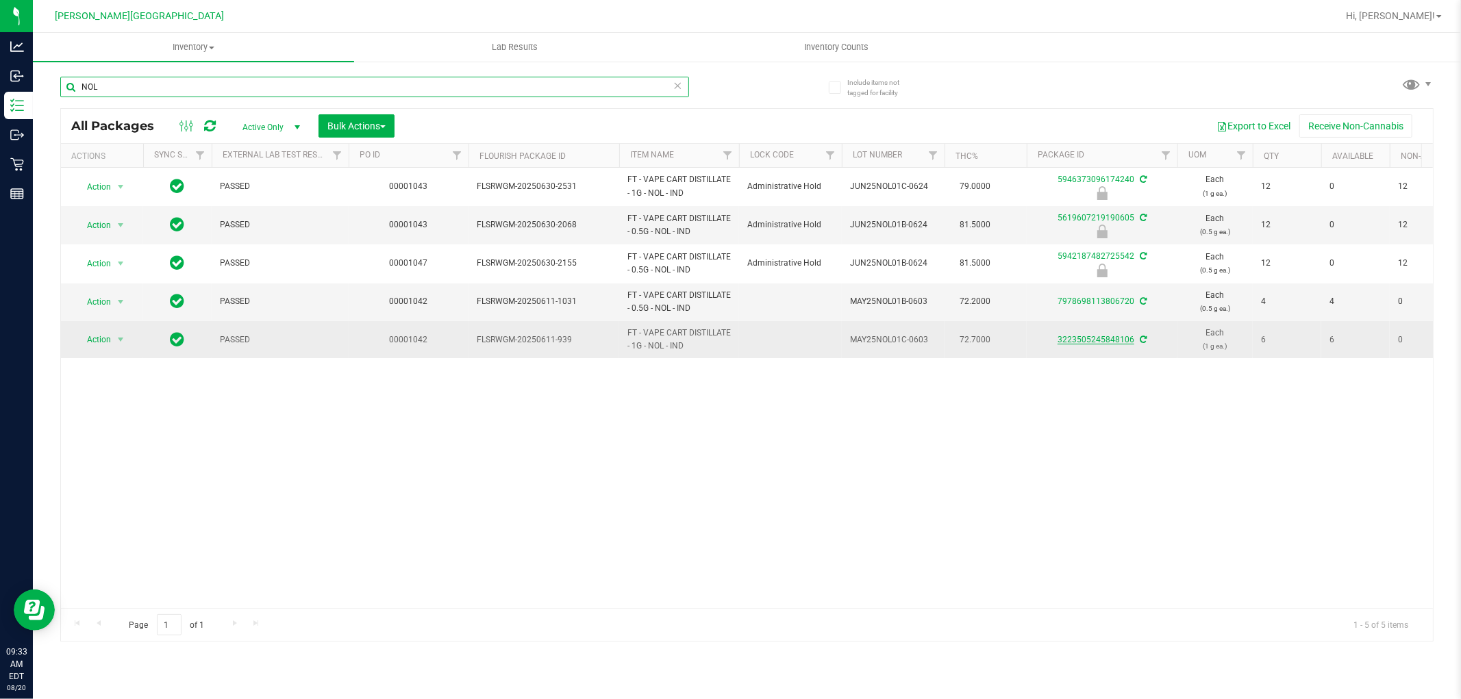
type input "NOL"
click at [1108, 340] on link "3223505245848106" at bounding box center [1096, 340] width 77 height 10
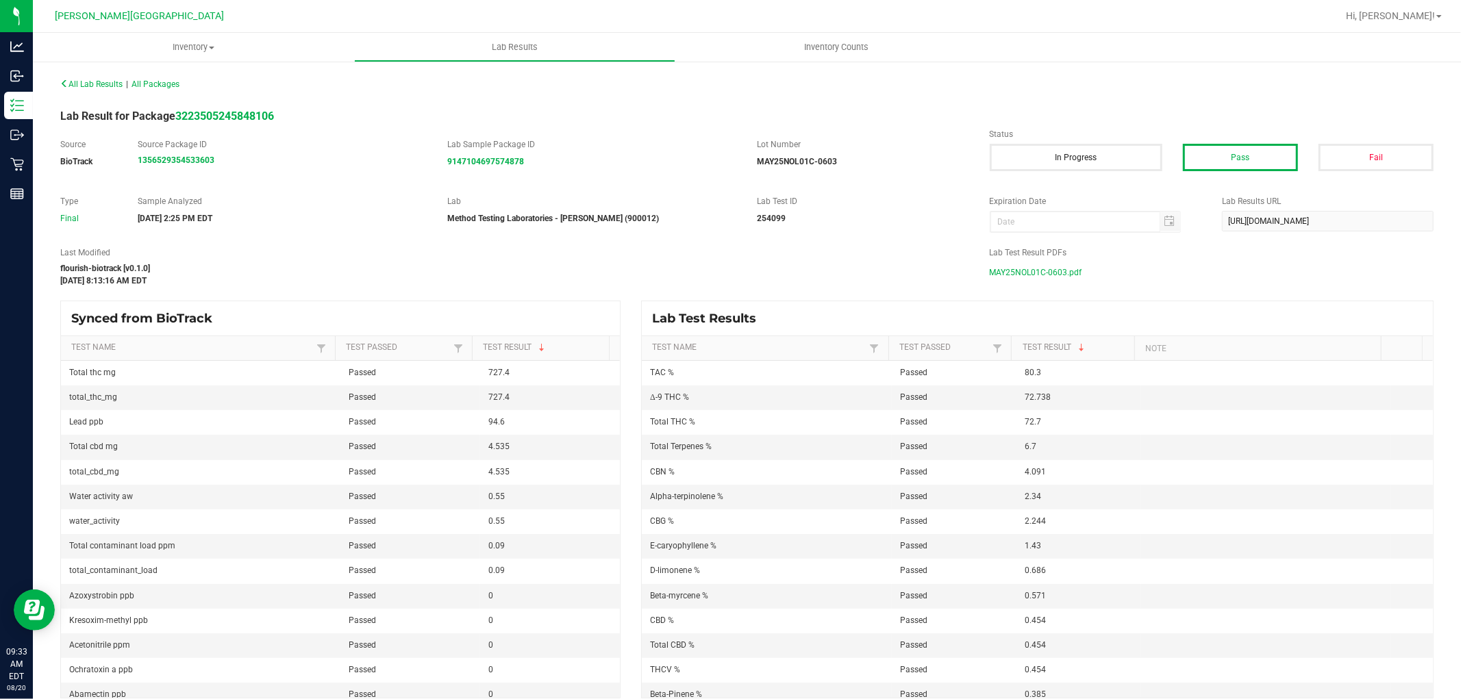
click at [1016, 270] on span "MAY25NOL01C-0603.pdf" at bounding box center [1036, 272] width 92 height 21
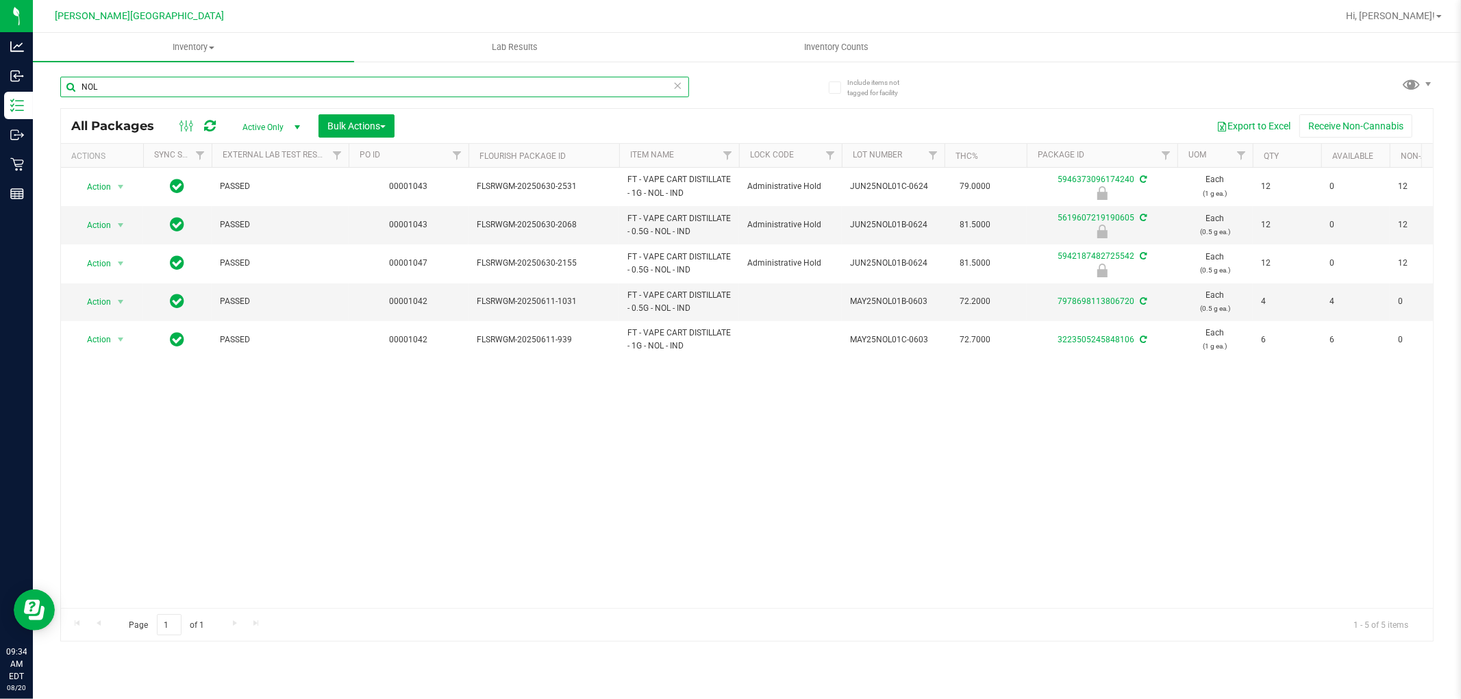
drag, startPoint x: 146, startPoint y: 96, endPoint x: 36, endPoint y: 89, distance: 110.5
click at [36, 89] on div "Include items not tagged for facility NOL All Packages Active Only Active Only …" at bounding box center [747, 269] width 1428 height 418
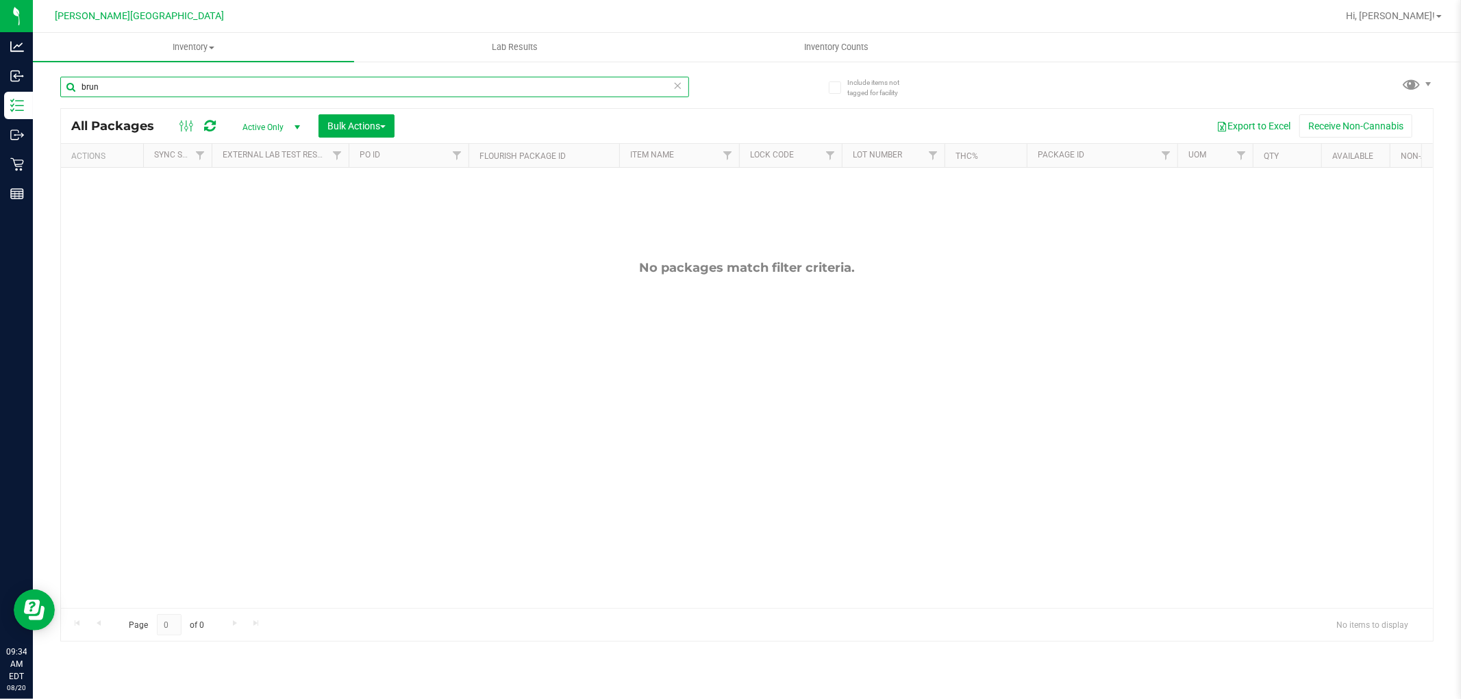
drag, startPoint x: 105, startPoint y: 88, endPoint x: 38, endPoint y: 77, distance: 67.3
click at [38, 77] on div "Include items not tagged for facility brun All Packages Active Only Active Only…" at bounding box center [747, 269] width 1428 height 418
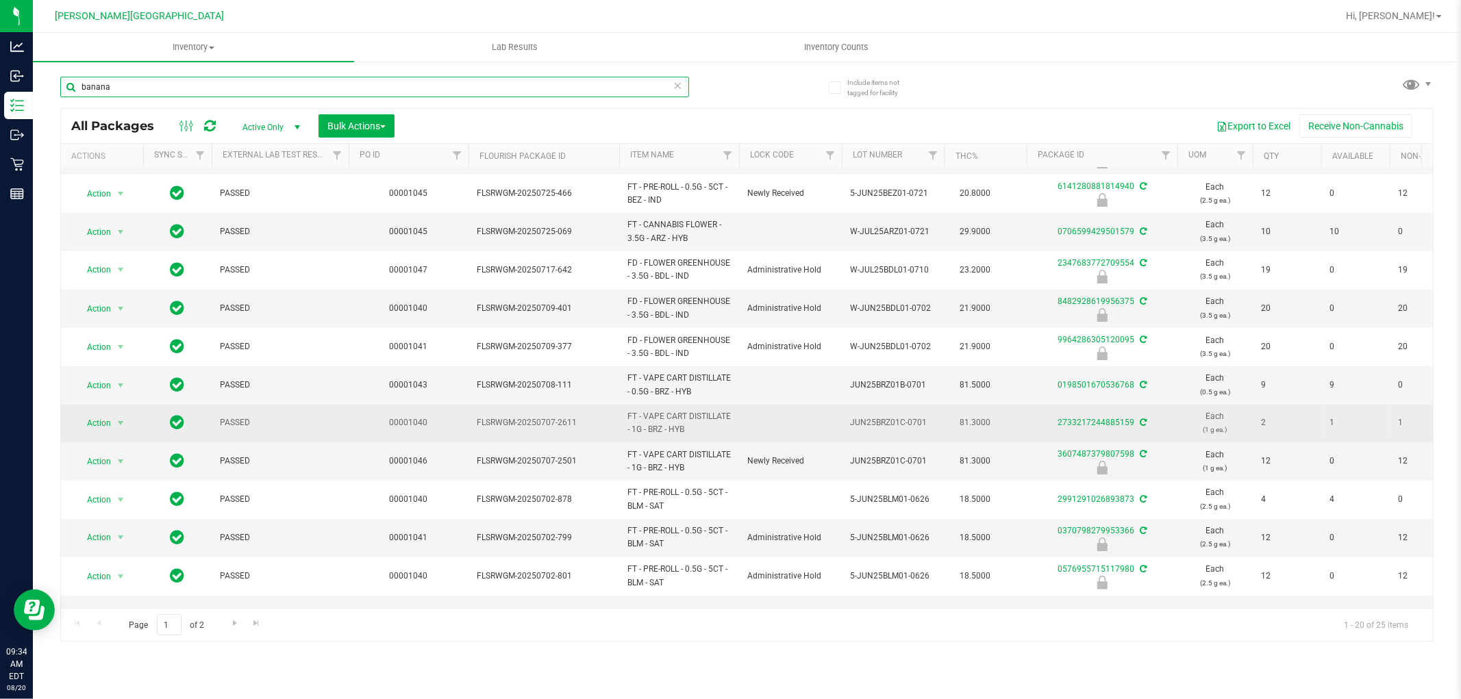
scroll to position [152, 0]
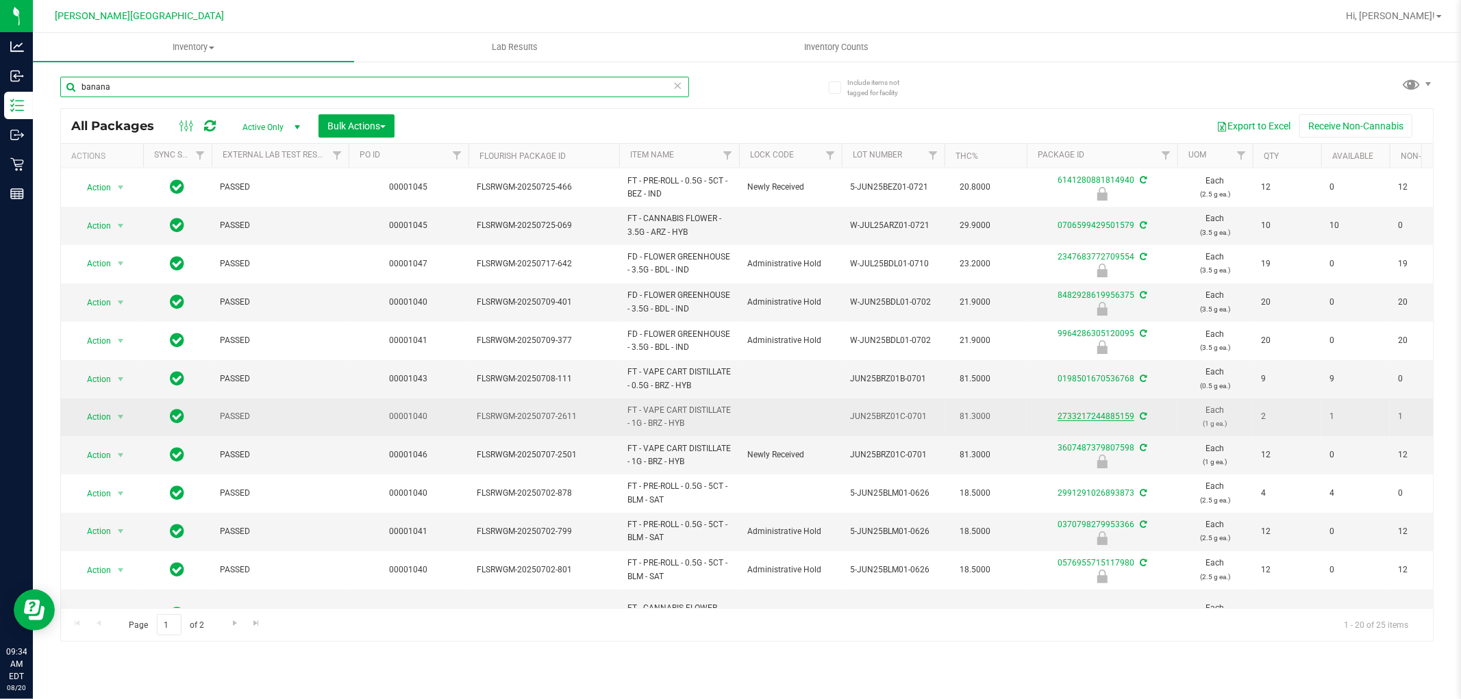
type input "banana"
click at [1116, 419] on link "2733217244885159" at bounding box center [1096, 417] width 77 height 10
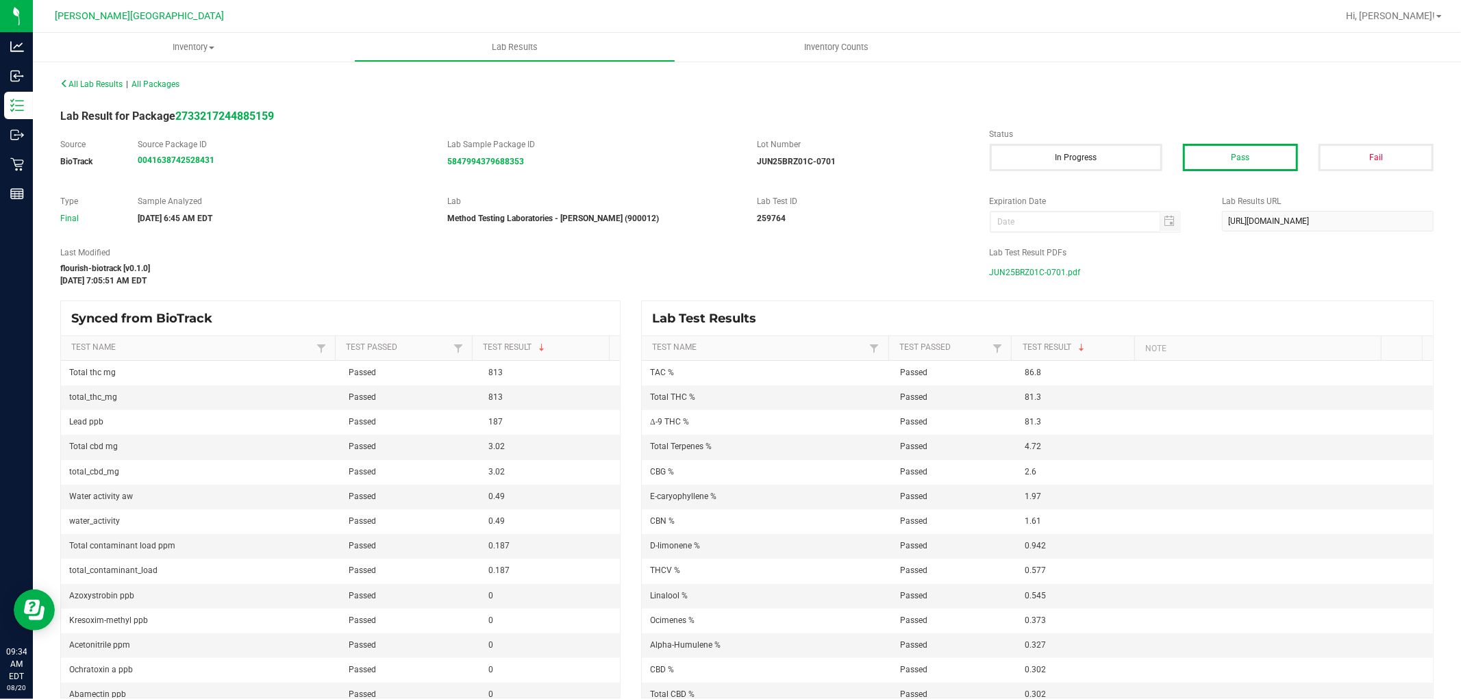
click at [1049, 273] on span "JUN25BRZ01C-0701.pdf" at bounding box center [1035, 272] width 91 height 21
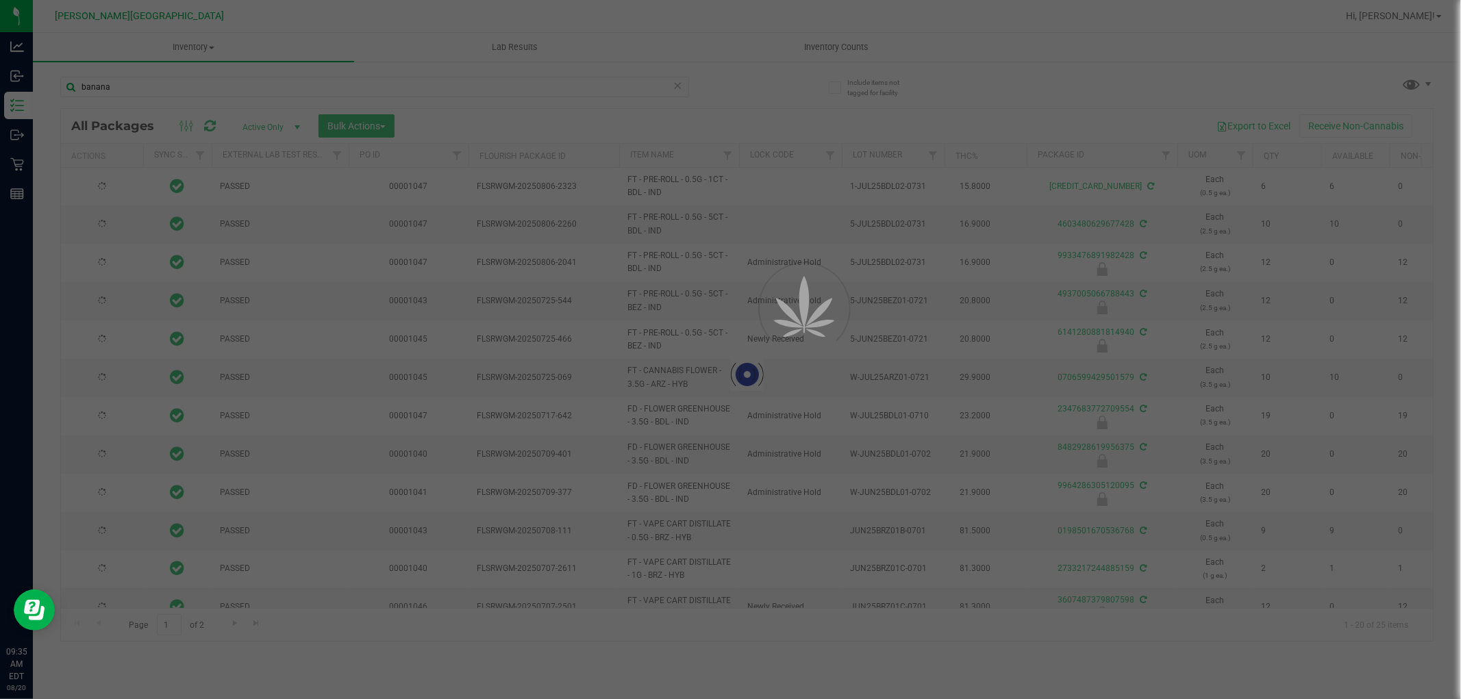
click at [23, 90] on div at bounding box center [730, 349] width 1461 height 699
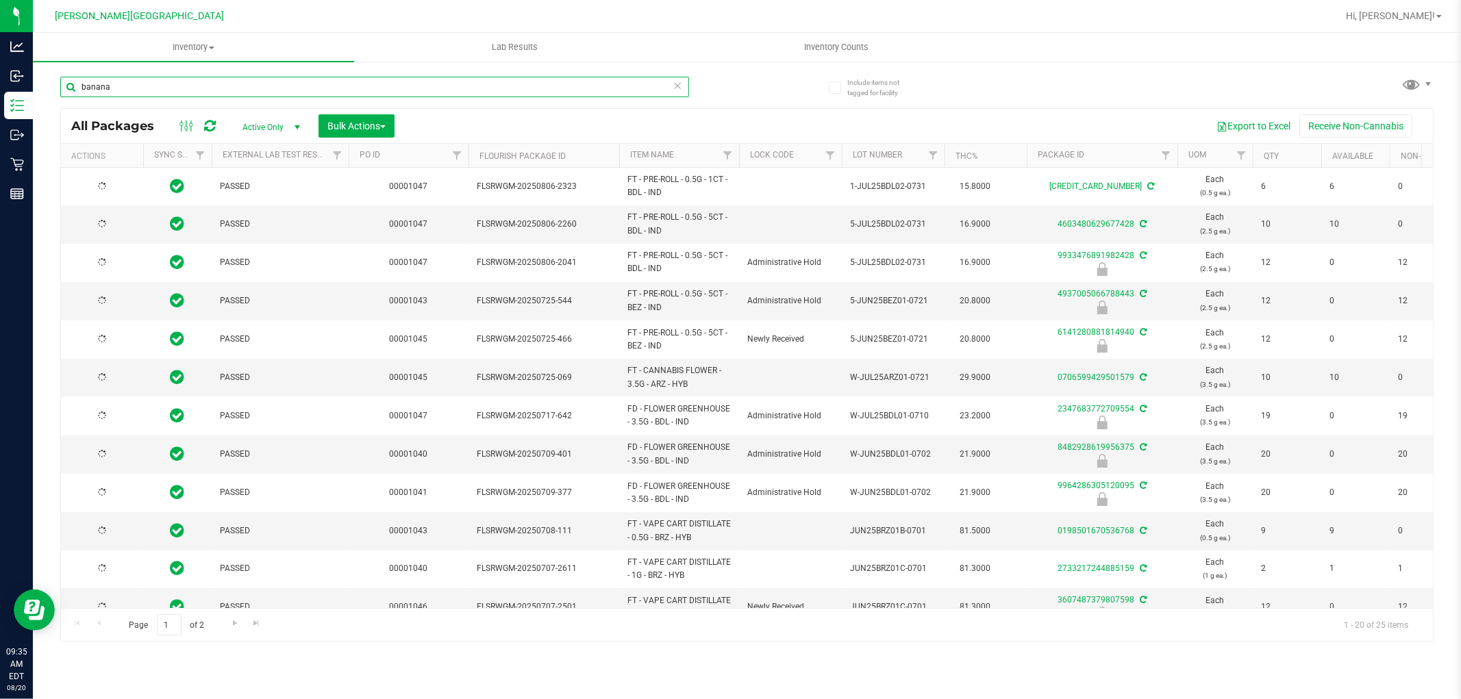
drag, startPoint x: 127, startPoint y: 84, endPoint x: 72, endPoint y: 81, distance: 55.5
click at [73, 81] on input "banana" at bounding box center [374, 87] width 629 height 21
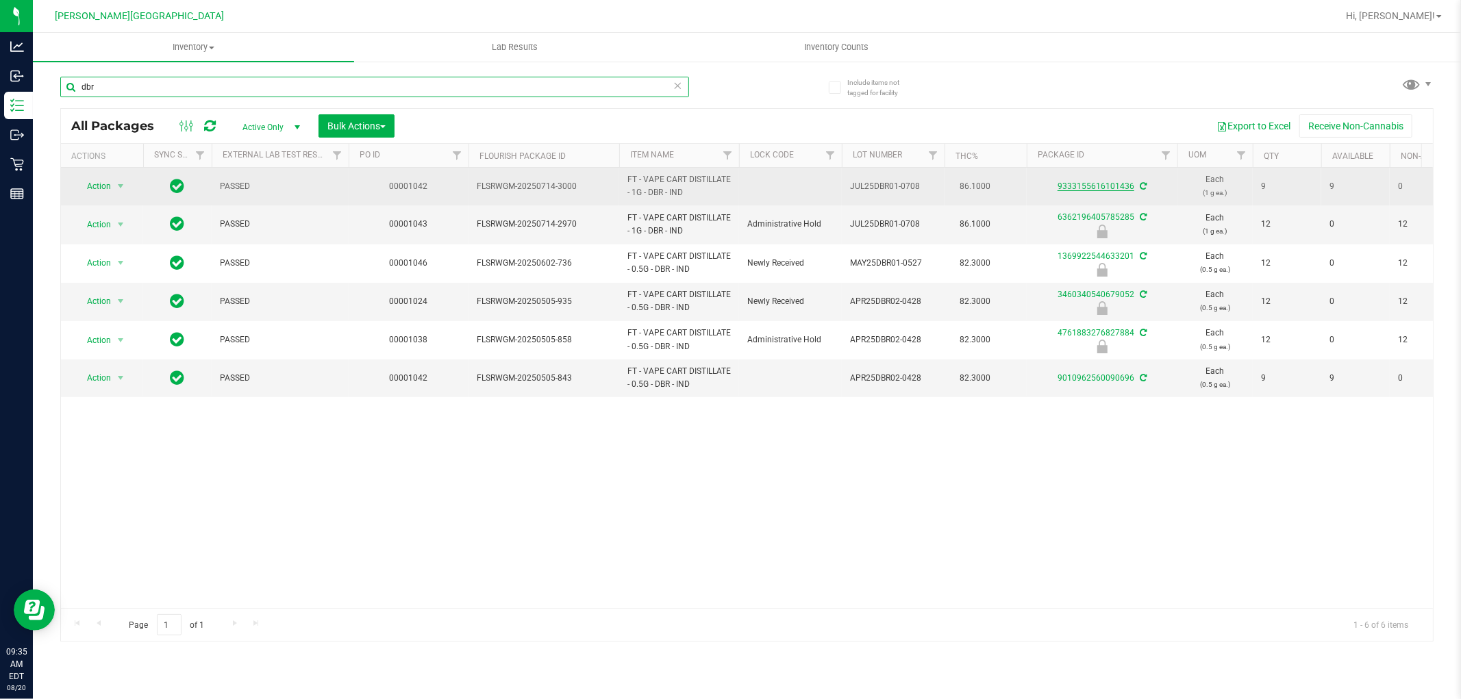
type input "dbr"
click at [1101, 184] on link "9333155616101436" at bounding box center [1096, 187] width 77 height 10
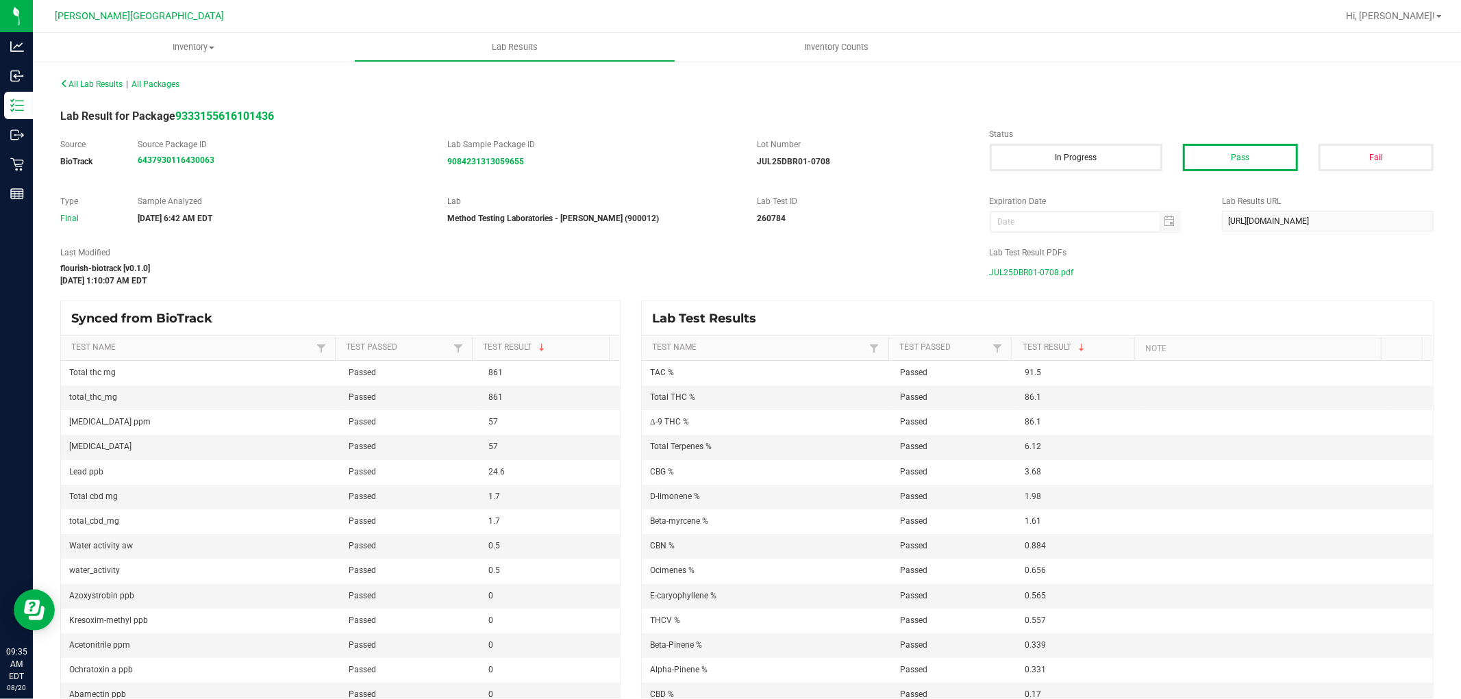
click at [1014, 271] on span "JUL25DBR01-0708.pdf" at bounding box center [1032, 272] width 84 height 21
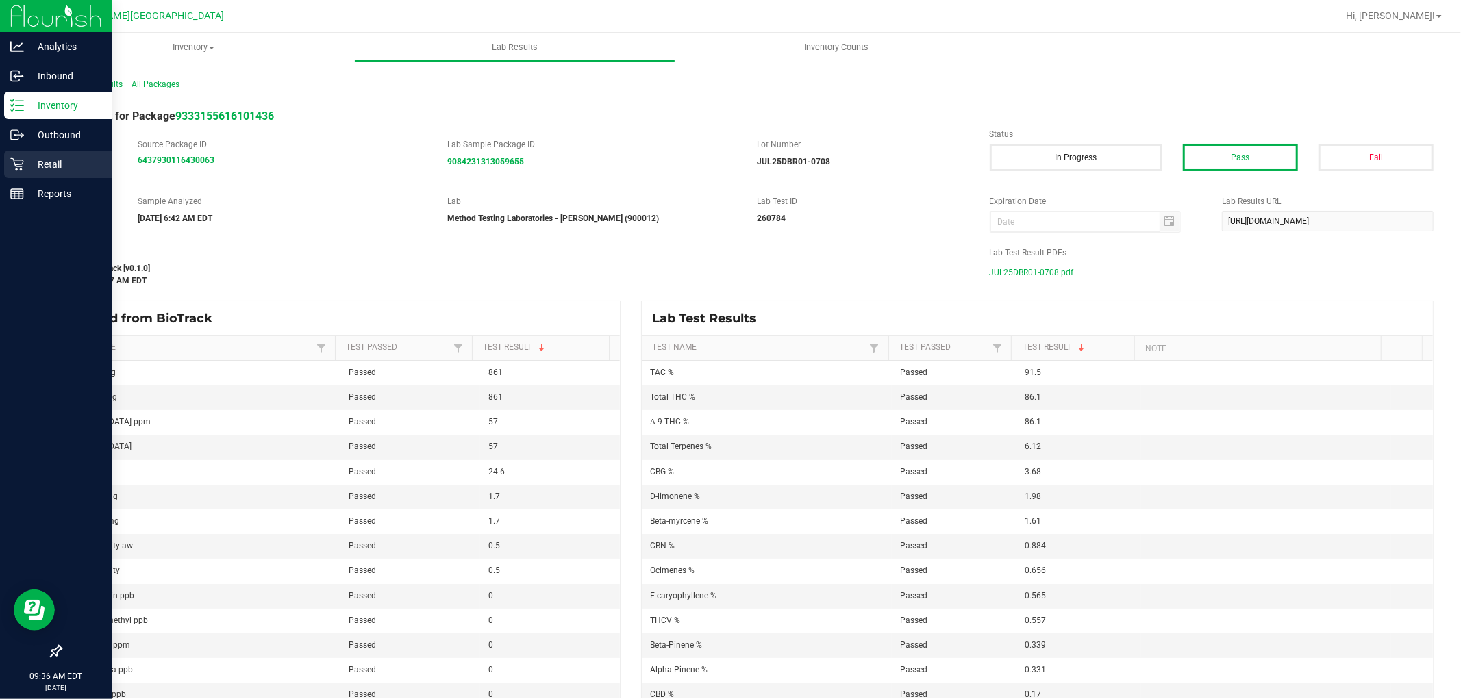
drag, startPoint x: 22, startPoint y: 160, endPoint x: 29, endPoint y: 160, distance: 7.5
click at [23, 160] on icon at bounding box center [17, 165] width 14 height 14
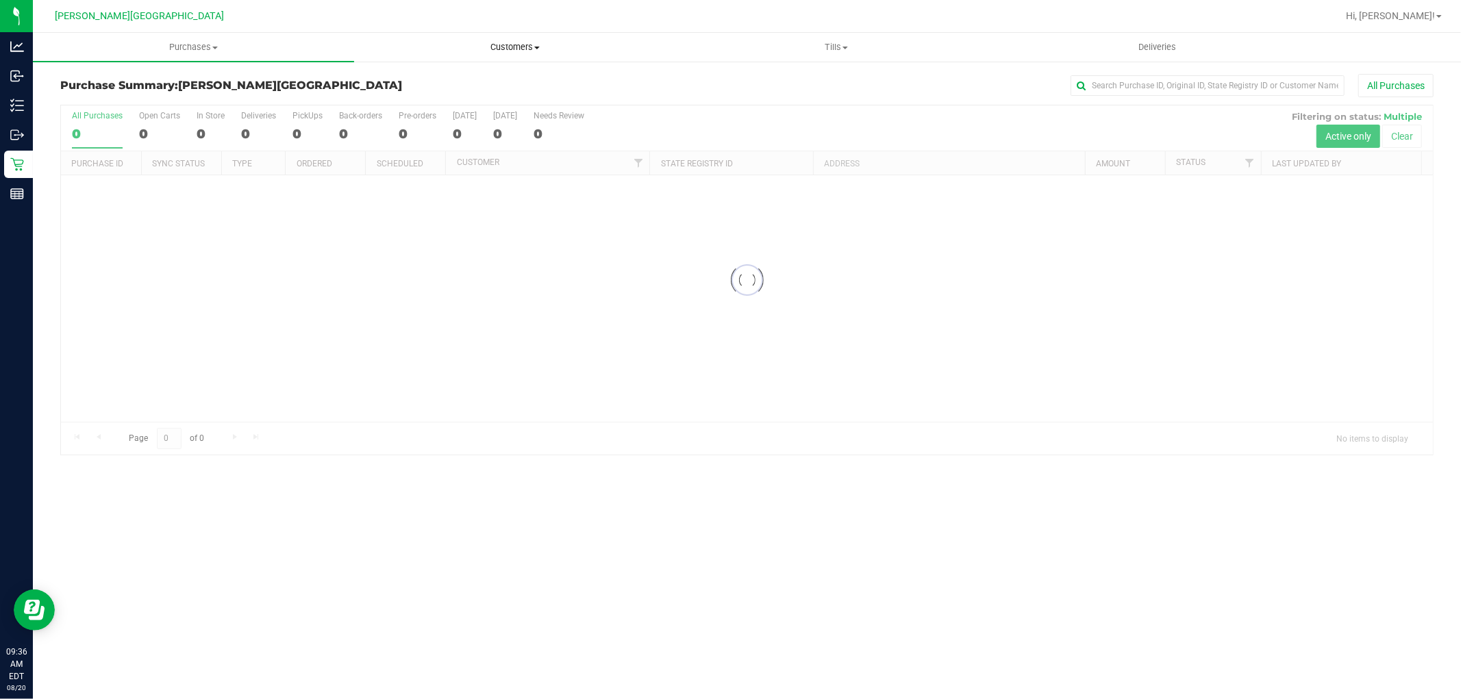
click at [508, 51] on span "Customers" at bounding box center [515, 47] width 320 height 12
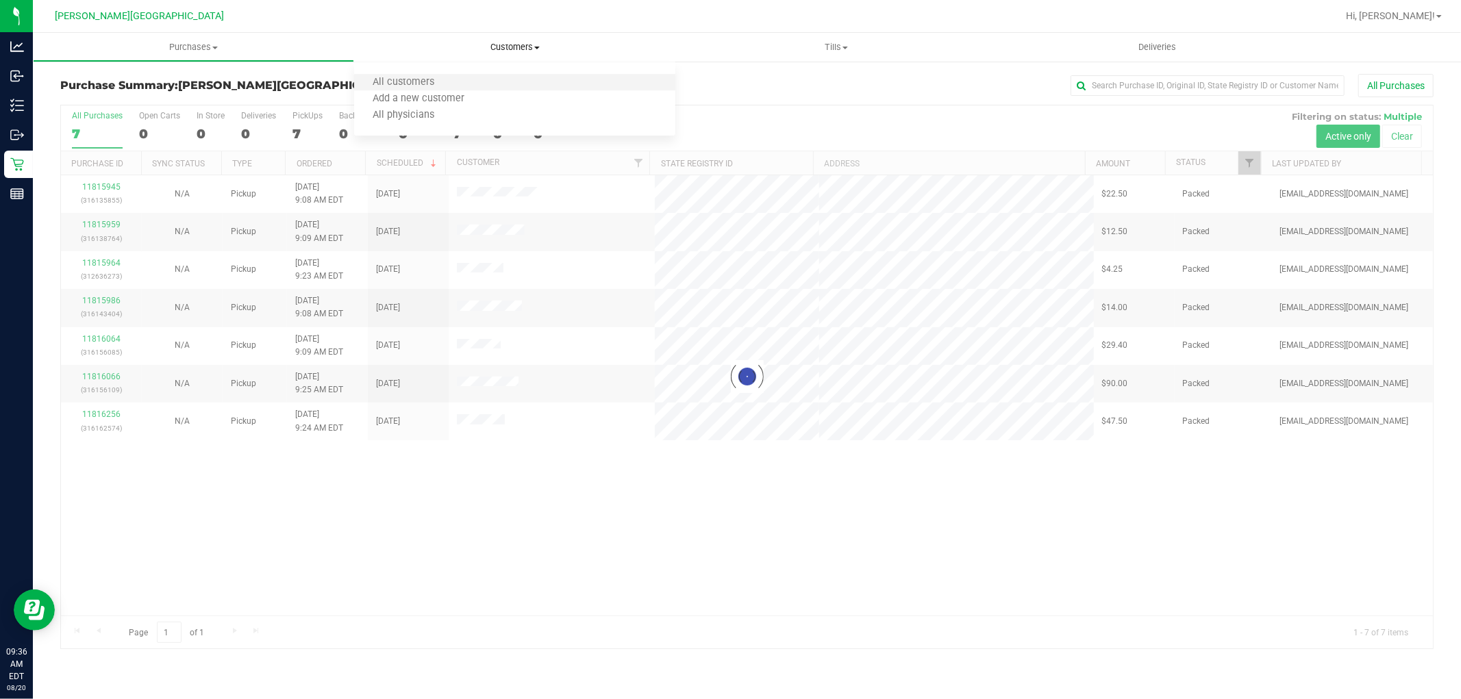
click at [460, 75] on li "All customers" at bounding box center [514, 83] width 321 height 16
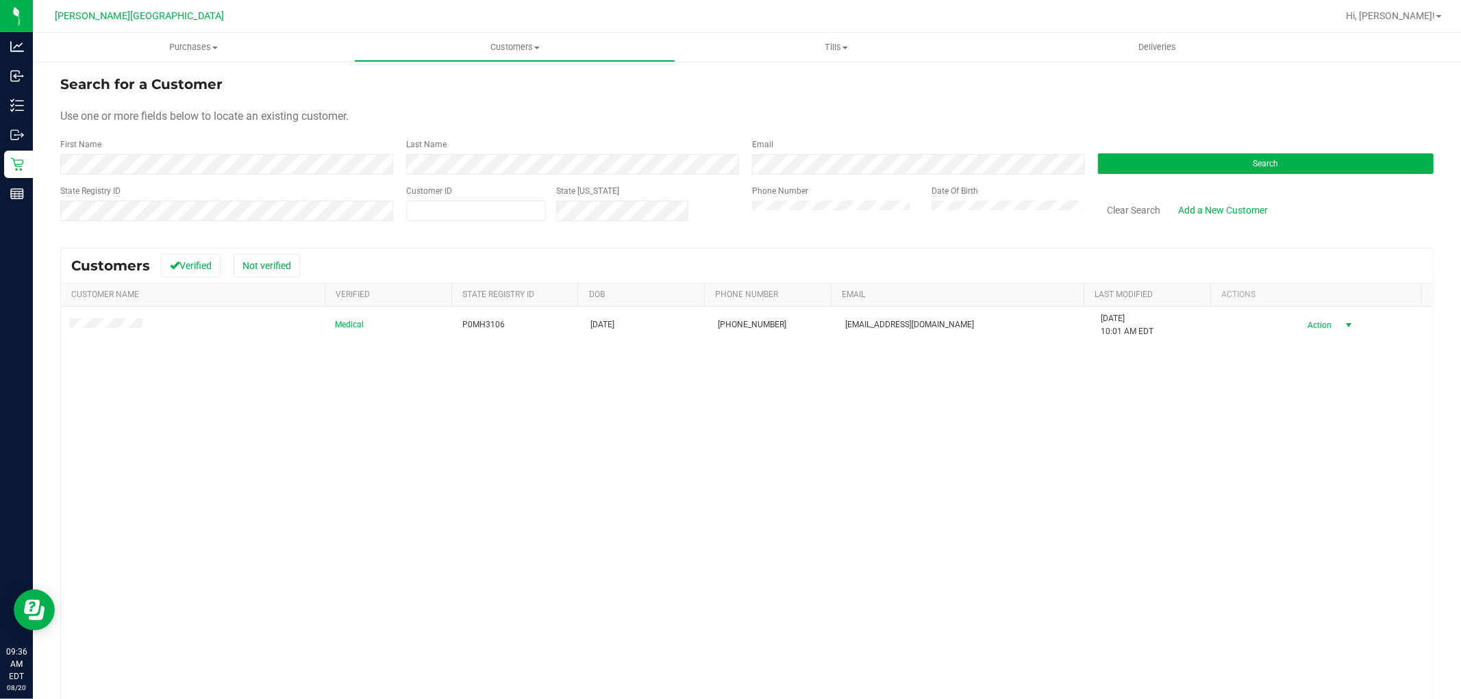
drag, startPoint x: 1316, startPoint y: 333, endPoint x: 1321, endPoint y: 326, distance: 8.0
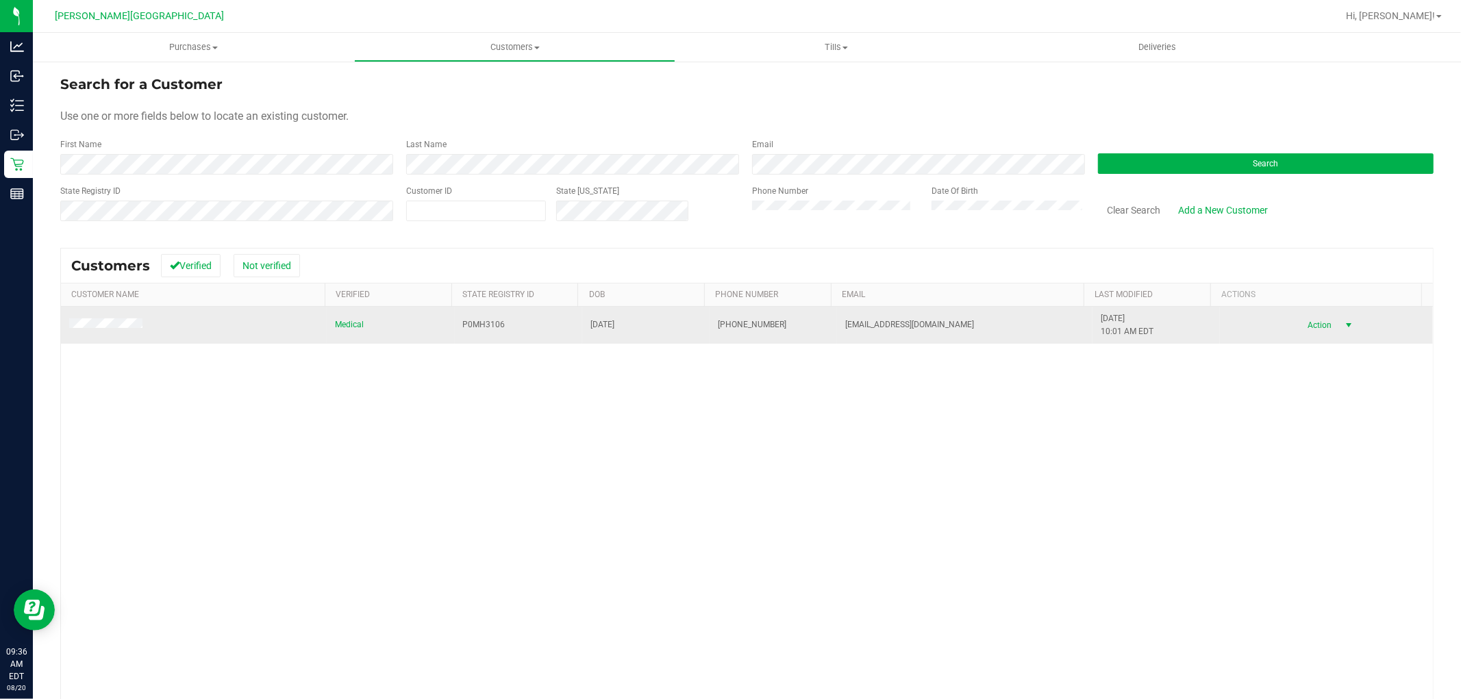
click at [1343, 323] on span "select" at bounding box center [1348, 325] width 11 height 11
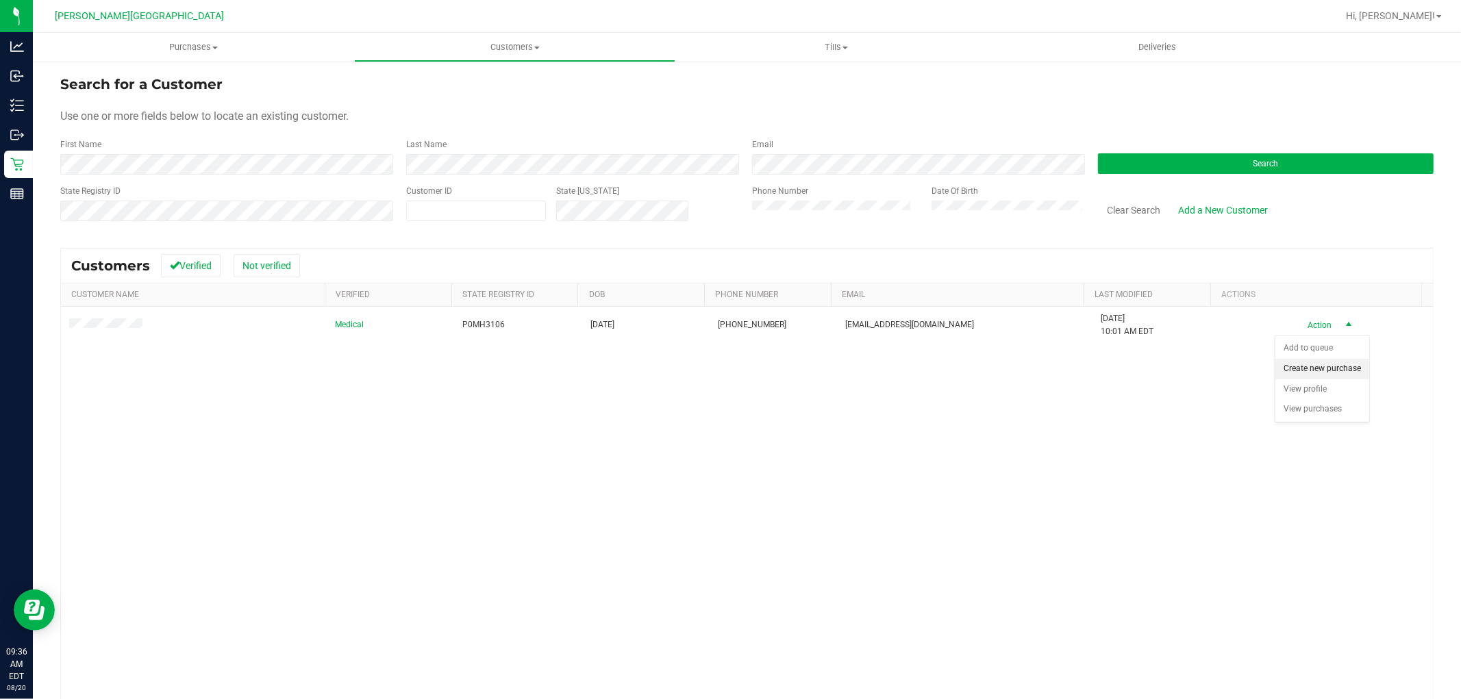
click at [1325, 375] on li "Create new purchase" at bounding box center [1322, 369] width 94 height 21
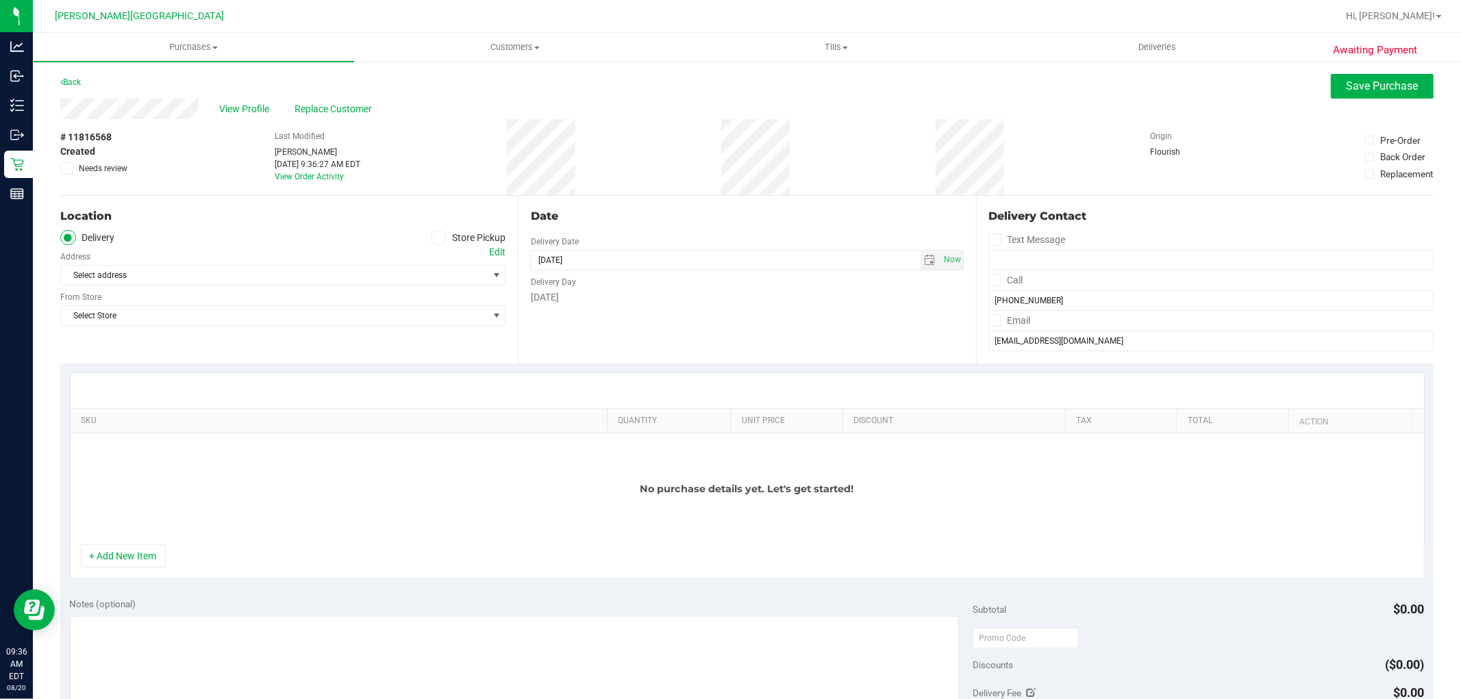
click at [434, 238] on icon at bounding box center [438, 238] width 8 height 0
click at [0, 0] on input "Store Pickup" at bounding box center [0, 0] width 0 height 0
click at [462, 278] on span "Select Store" at bounding box center [274, 275] width 427 height 19
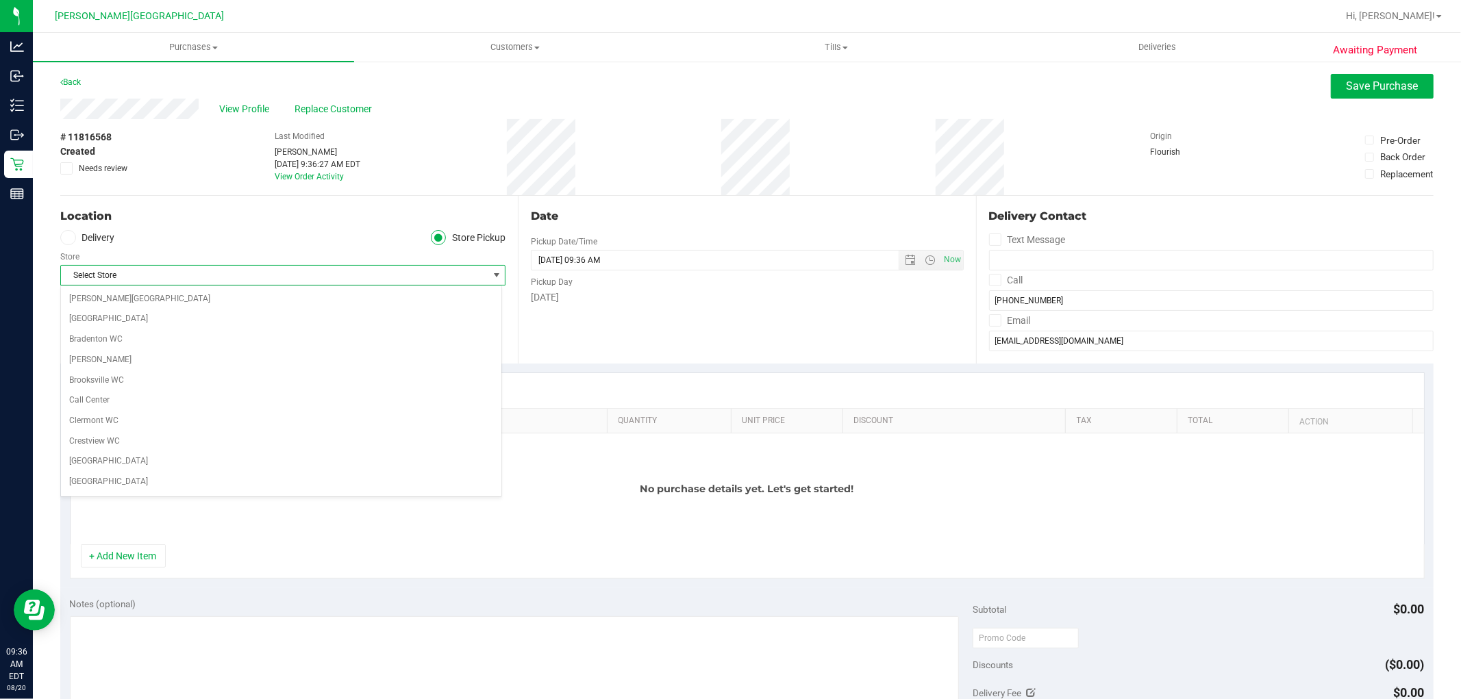
scroll to position [265, 0]
click at [366, 271] on span "[PERSON_NAME][GEOGRAPHIC_DATA]" at bounding box center [274, 275] width 427 height 19
click at [192, 304] on div "Location Delivery Store Pickup Store Merritt Island WC Select Store Bonita Spri…" at bounding box center [289, 280] width 458 height 168
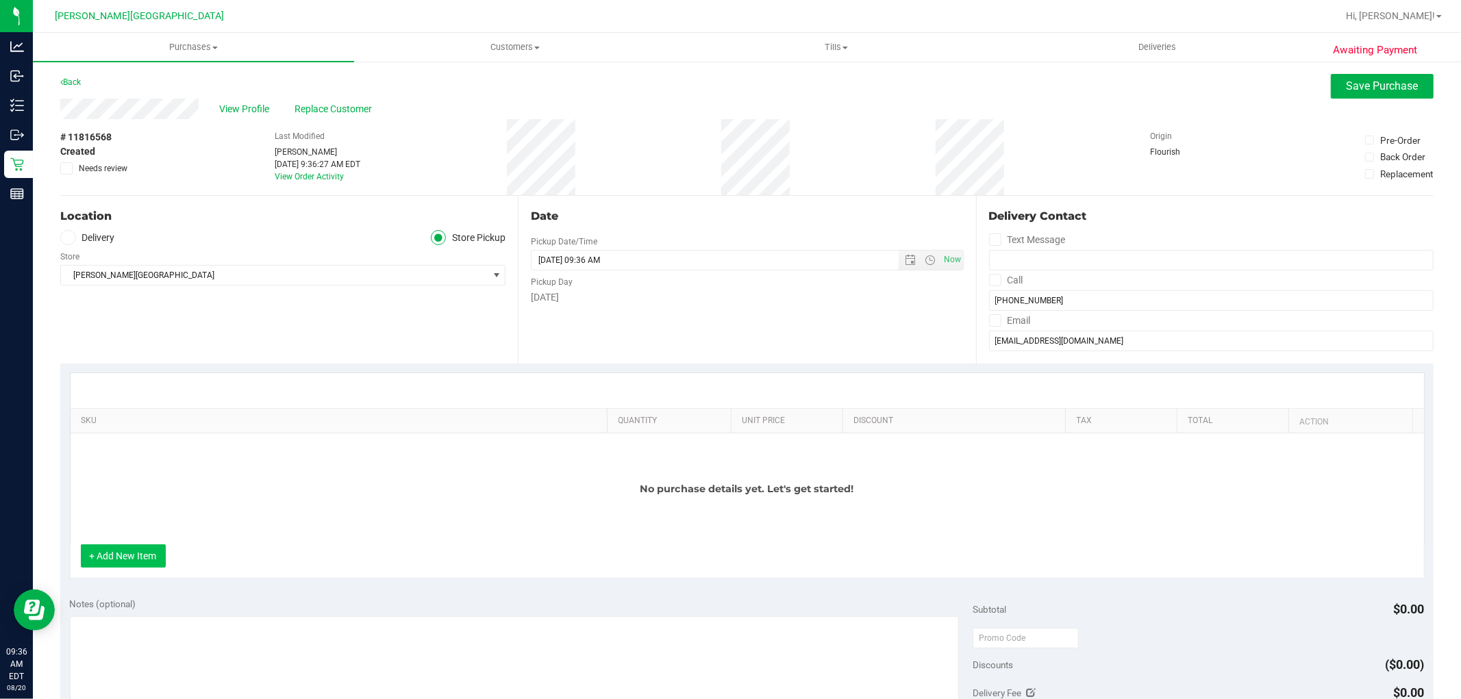
click at [129, 556] on button "+ Add New Item" at bounding box center [123, 556] width 85 height 23
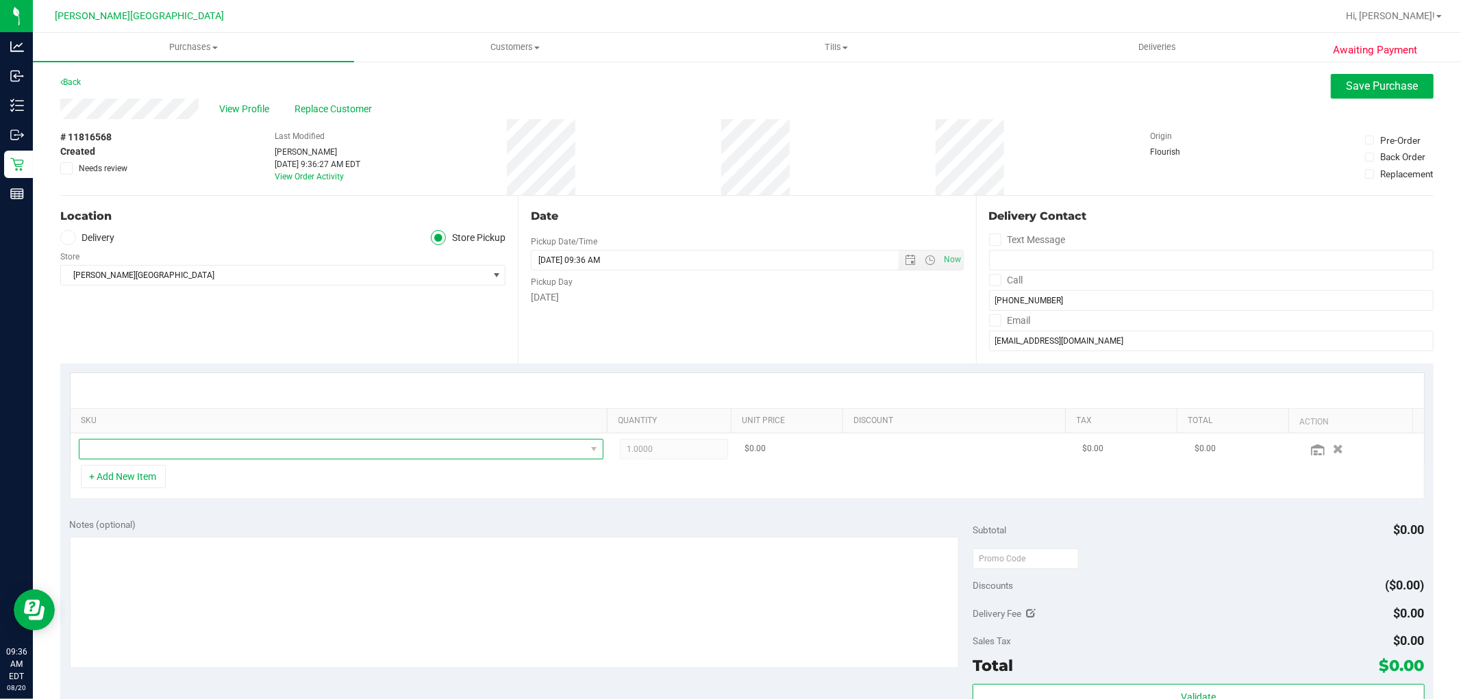
click at [148, 453] on span "NO DATA FOUND" at bounding box center [332, 449] width 506 height 19
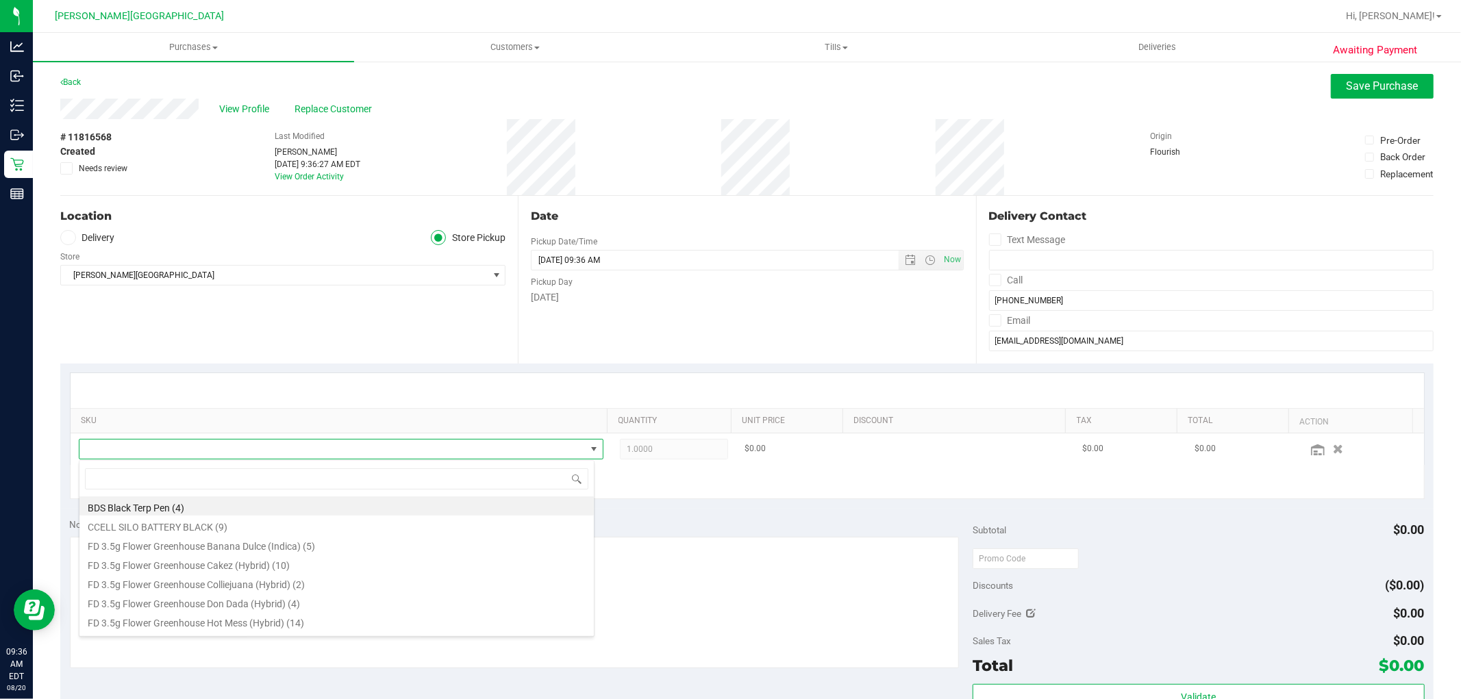
scroll to position [21, 511]
type input "master"
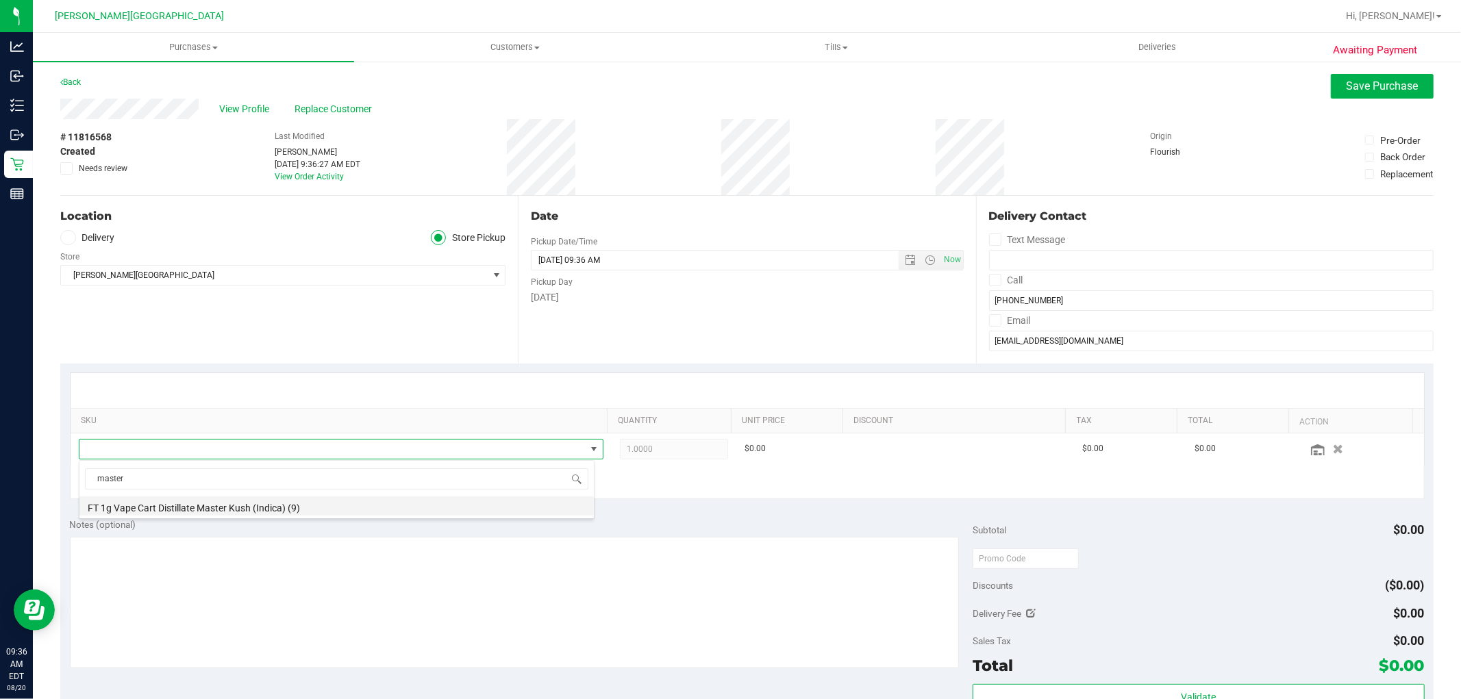
click at [225, 506] on li "FT 1g Vape Cart Distillate Master Kush (Indica) (9)" at bounding box center [336, 506] width 514 height 19
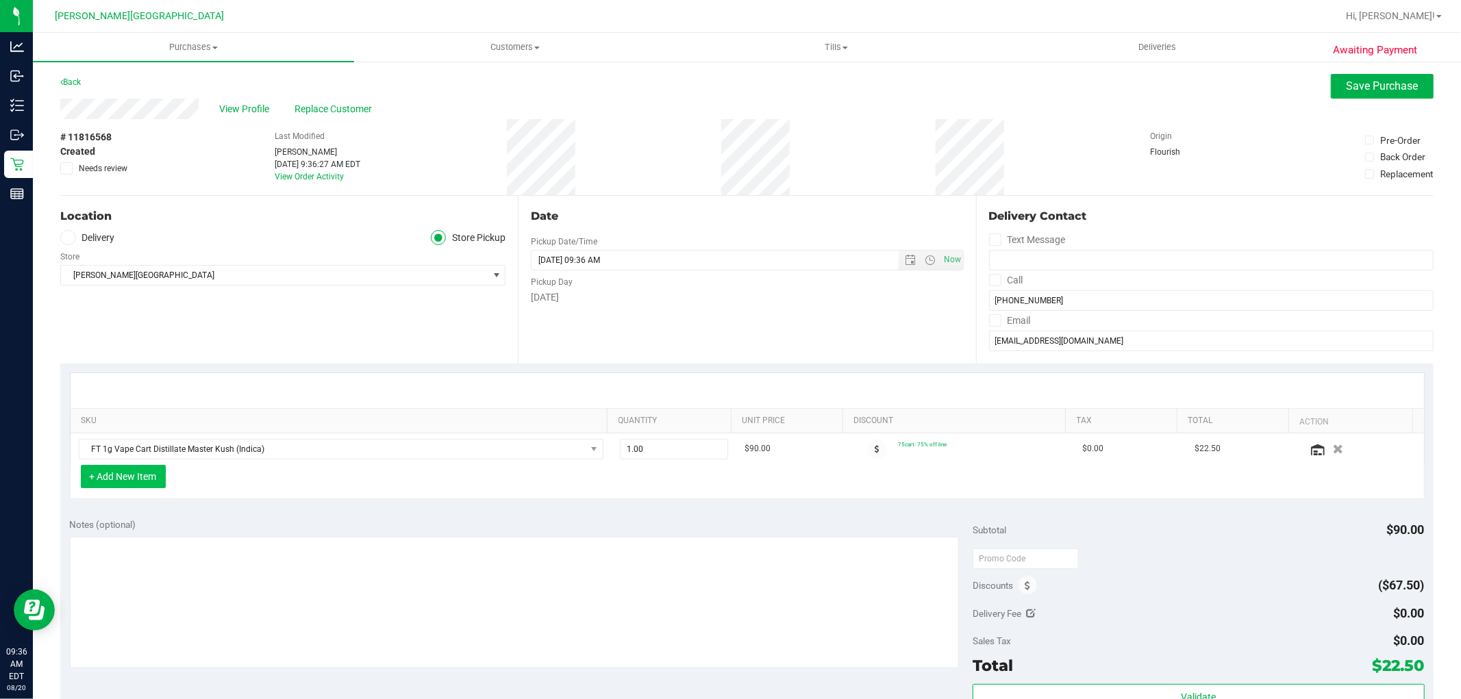
click at [141, 477] on button "+ Add New Item" at bounding box center [123, 476] width 85 height 23
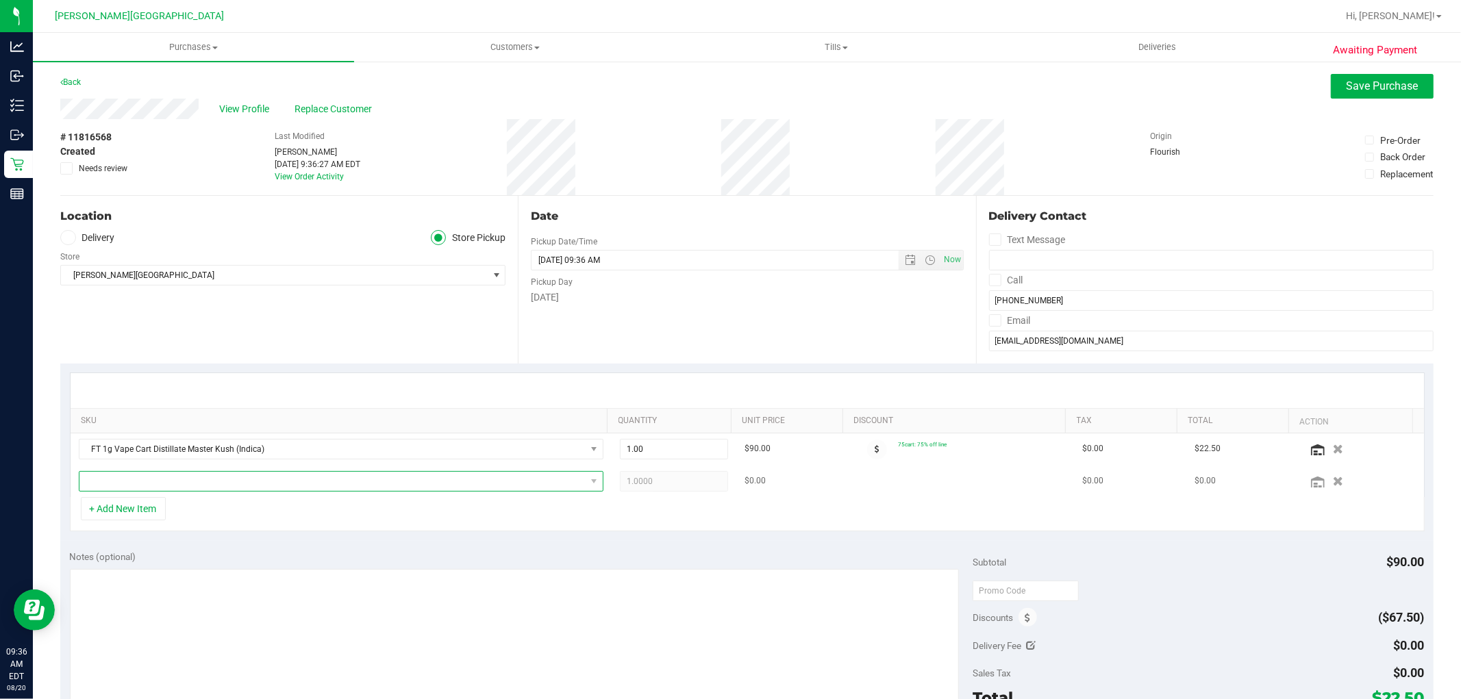
click at [132, 492] on span "NO DATA FOUND" at bounding box center [341, 481] width 525 height 21
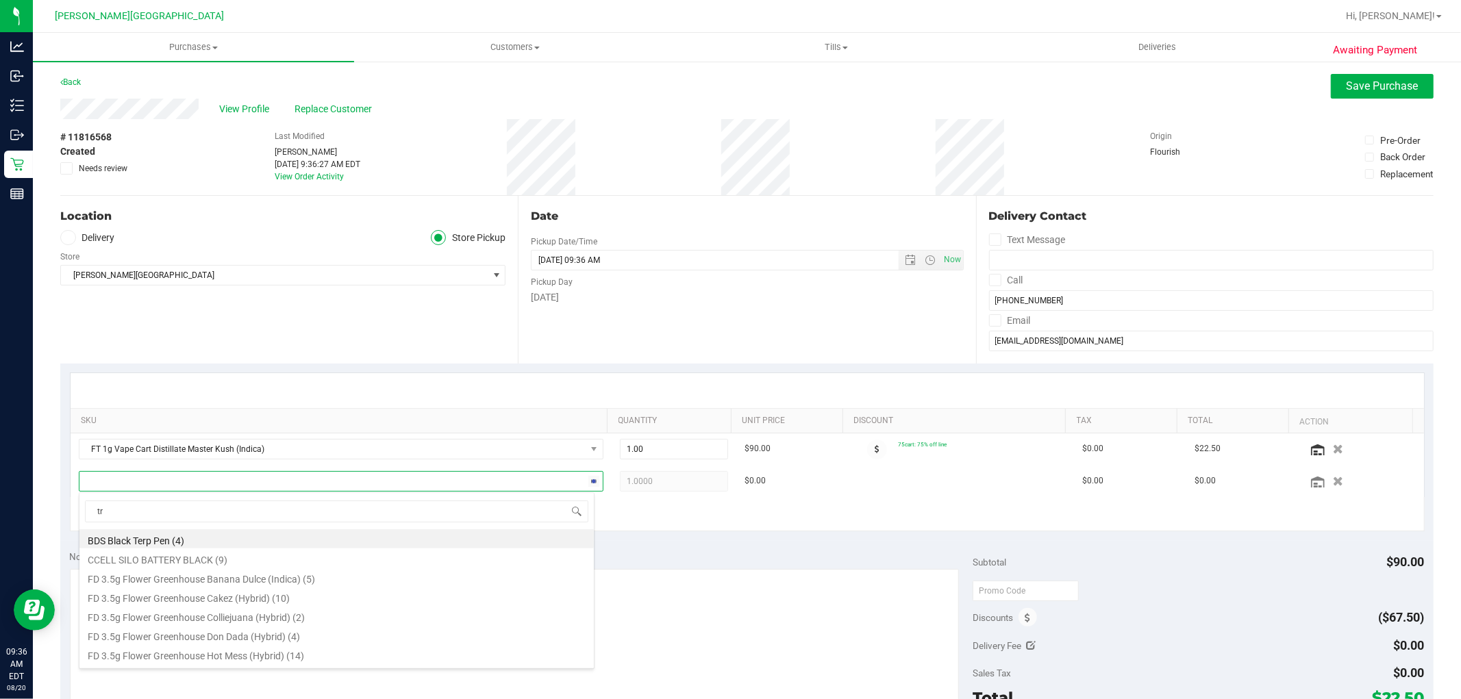
type input "trk"
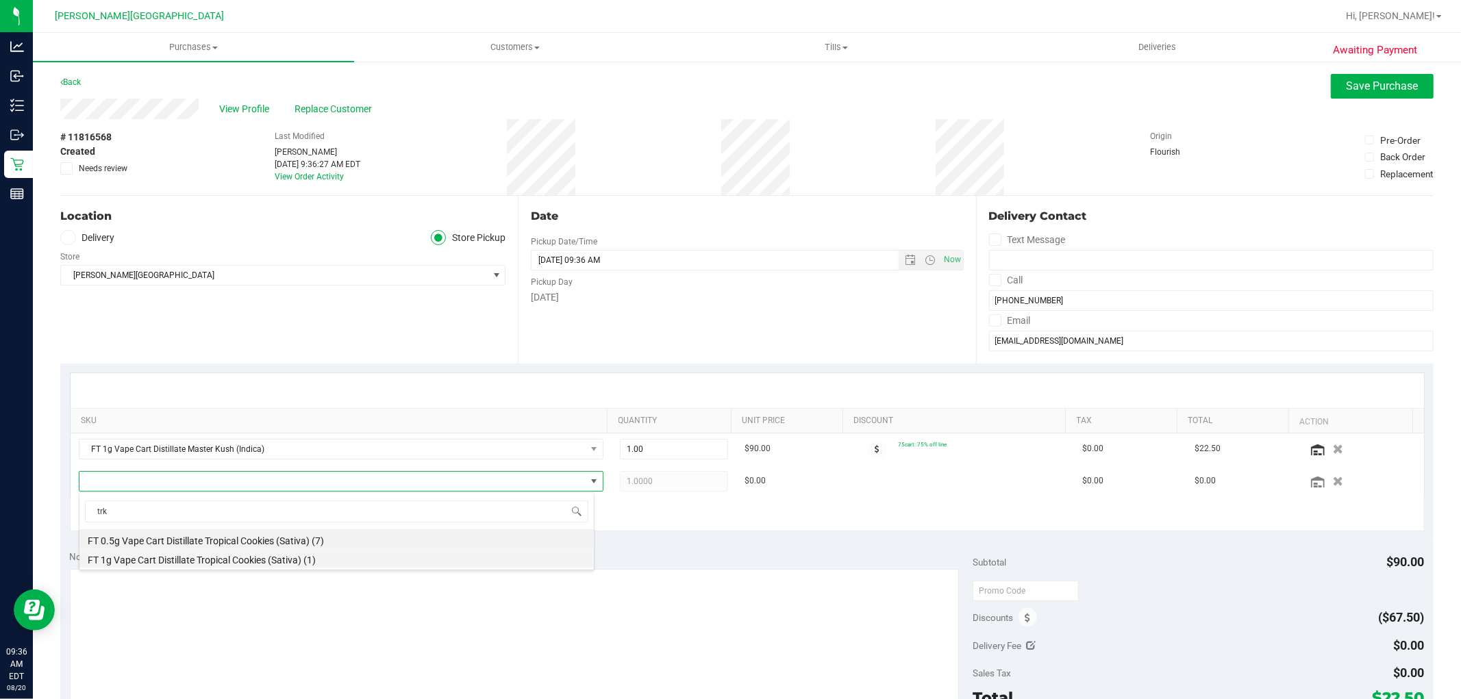
click at [149, 556] on li "FT 1g Vape Cart Distillate Tropical Cookies (Sativa) (1)" at bounding box center [336, 558] width 514 height 19
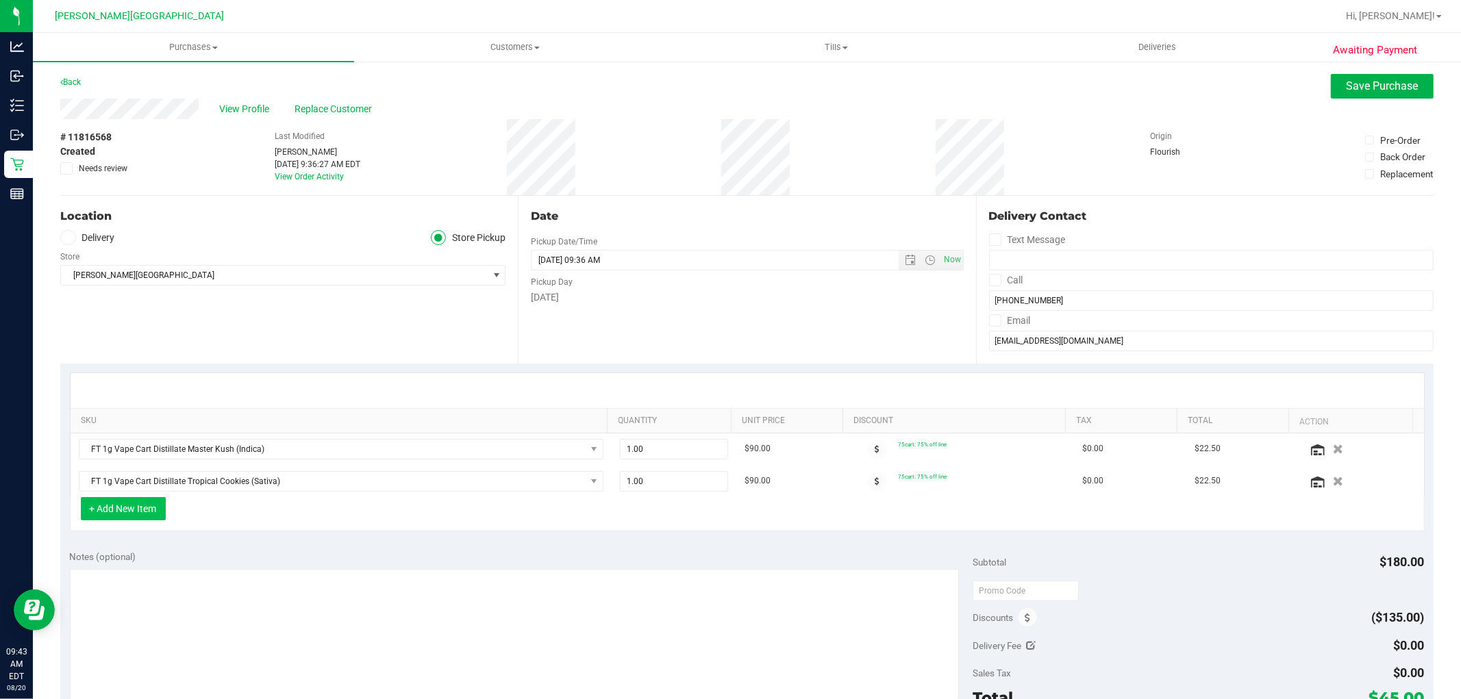
click at [151, 505] on button "+ Add New Item" at bounding box center [123, 508] width 85 height 23
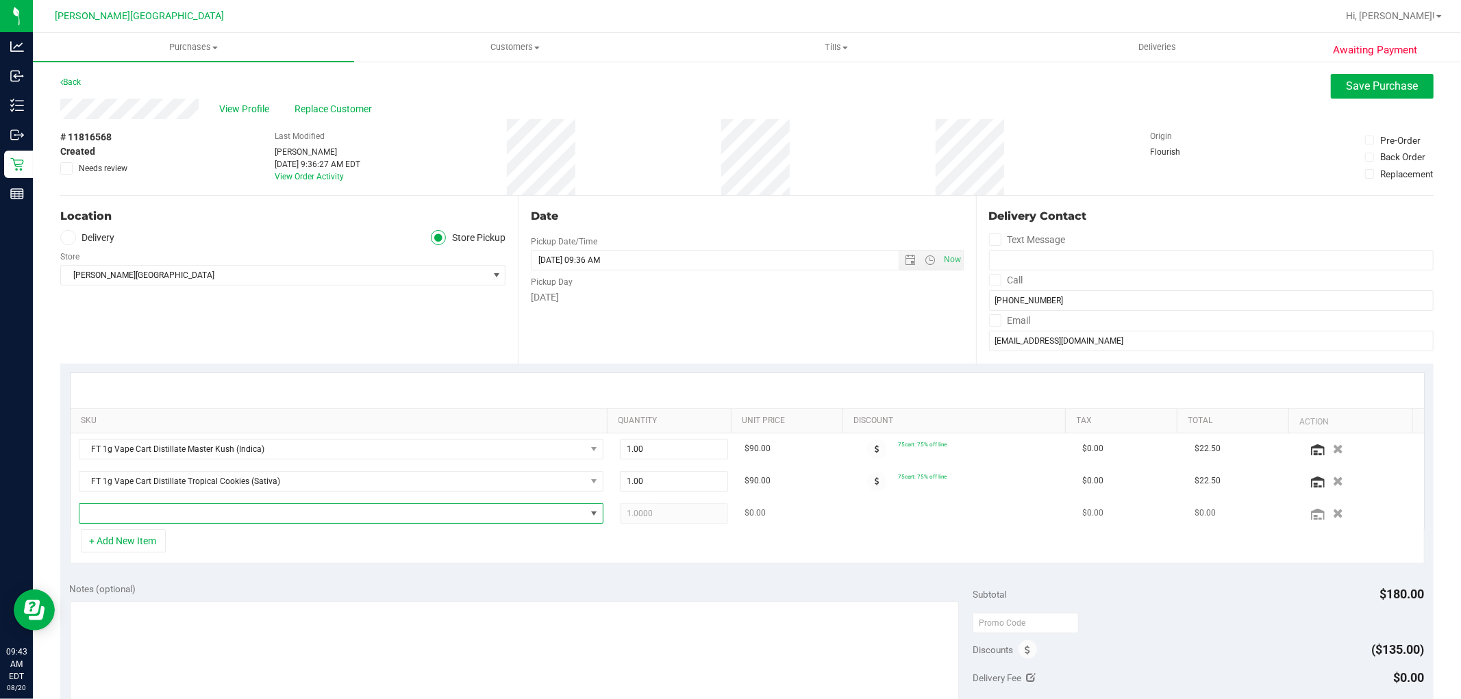
click at [165, 515] on span "NO DATA FOUND" at bounding box center [332, 513] width 506 height 19
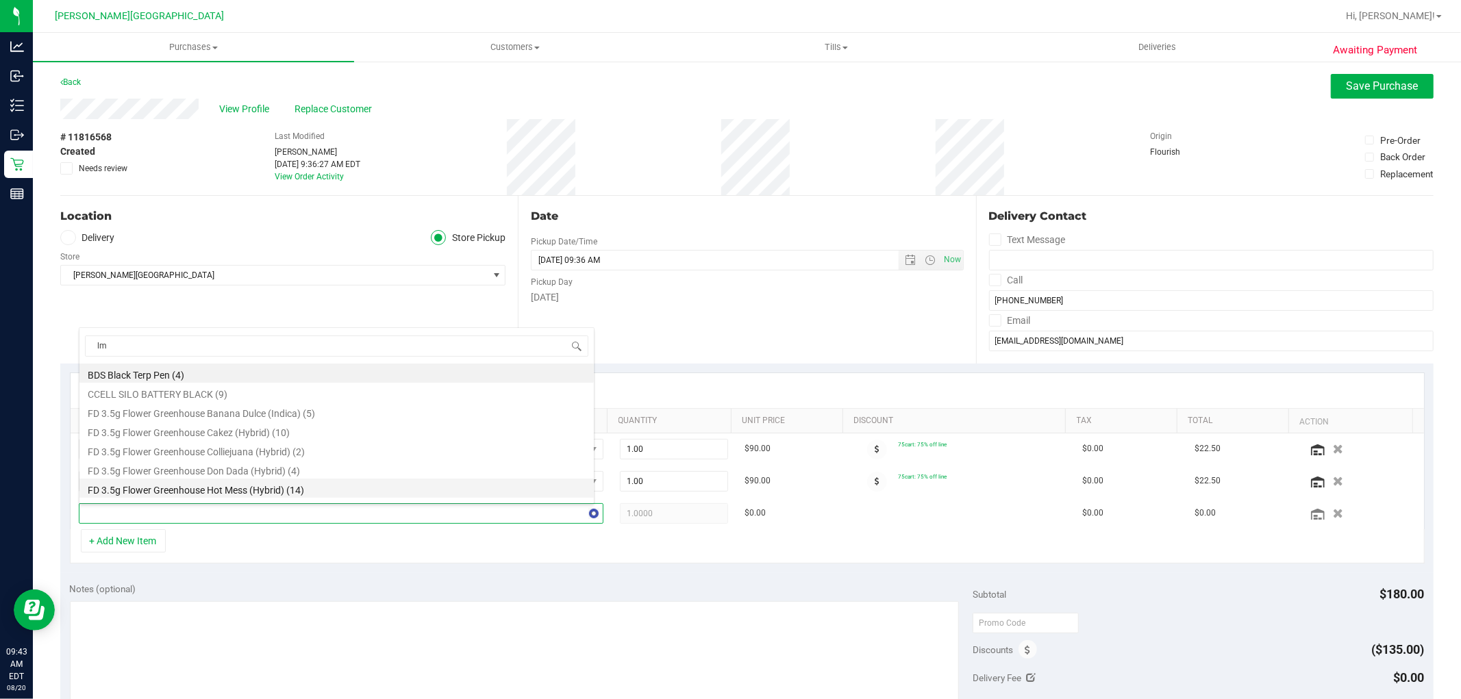
type input "lmz"
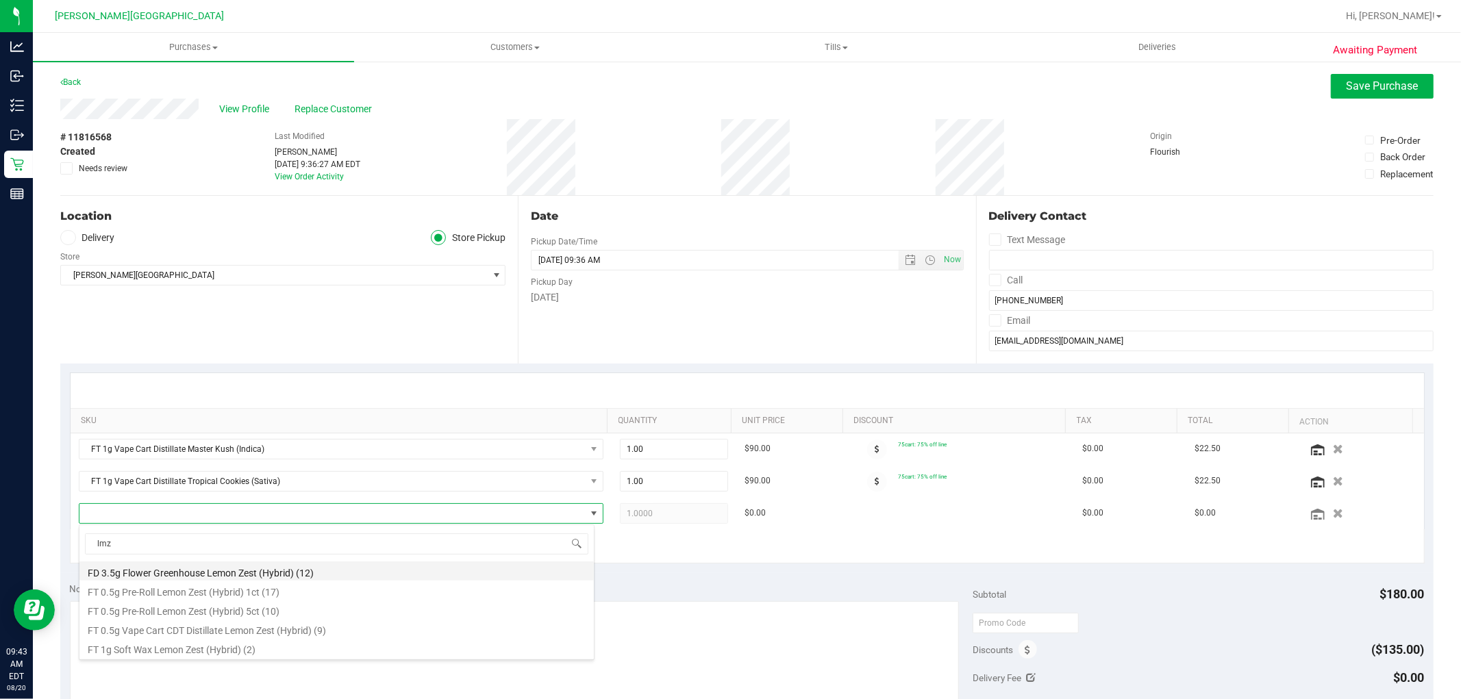
click at [195, 573] on li "FD 3.5g Flower Greenhouse Lemon Zest (Hybrid) (12)" at bounding box center [336, 571] width 514 height 19
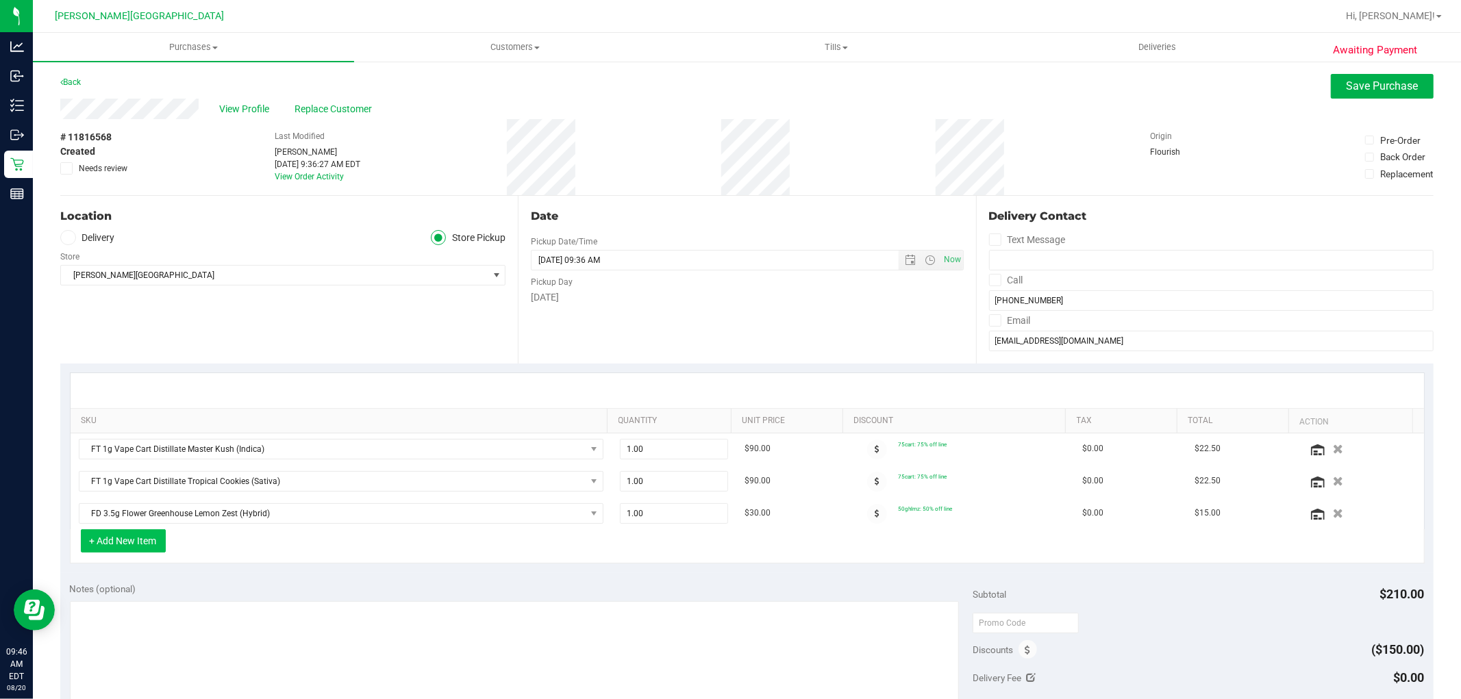
click at [132, 545] on button "+ Add New Item" at bounding box center [123, 540] width 85 height 23
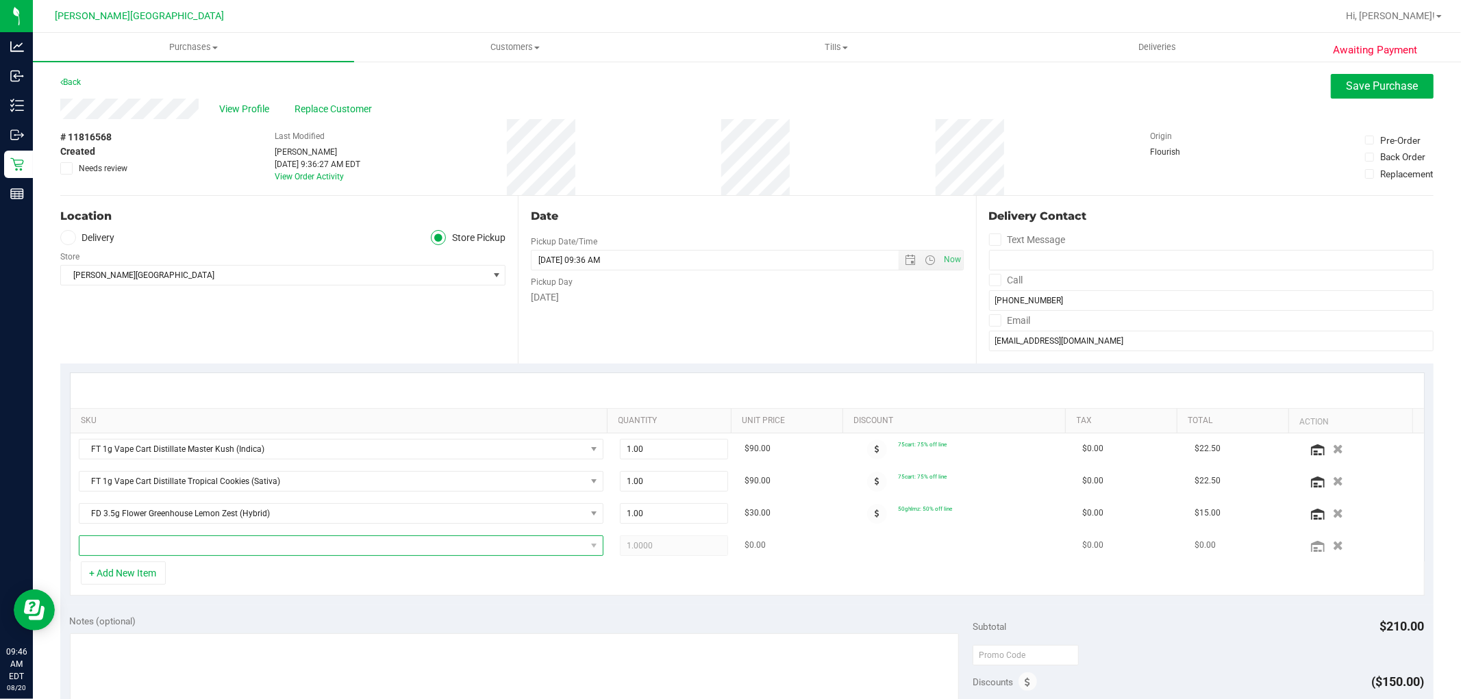
click at [141, 548] on span "NO DATA FOUND" at bounding box center [332, 545] width 506 height 19
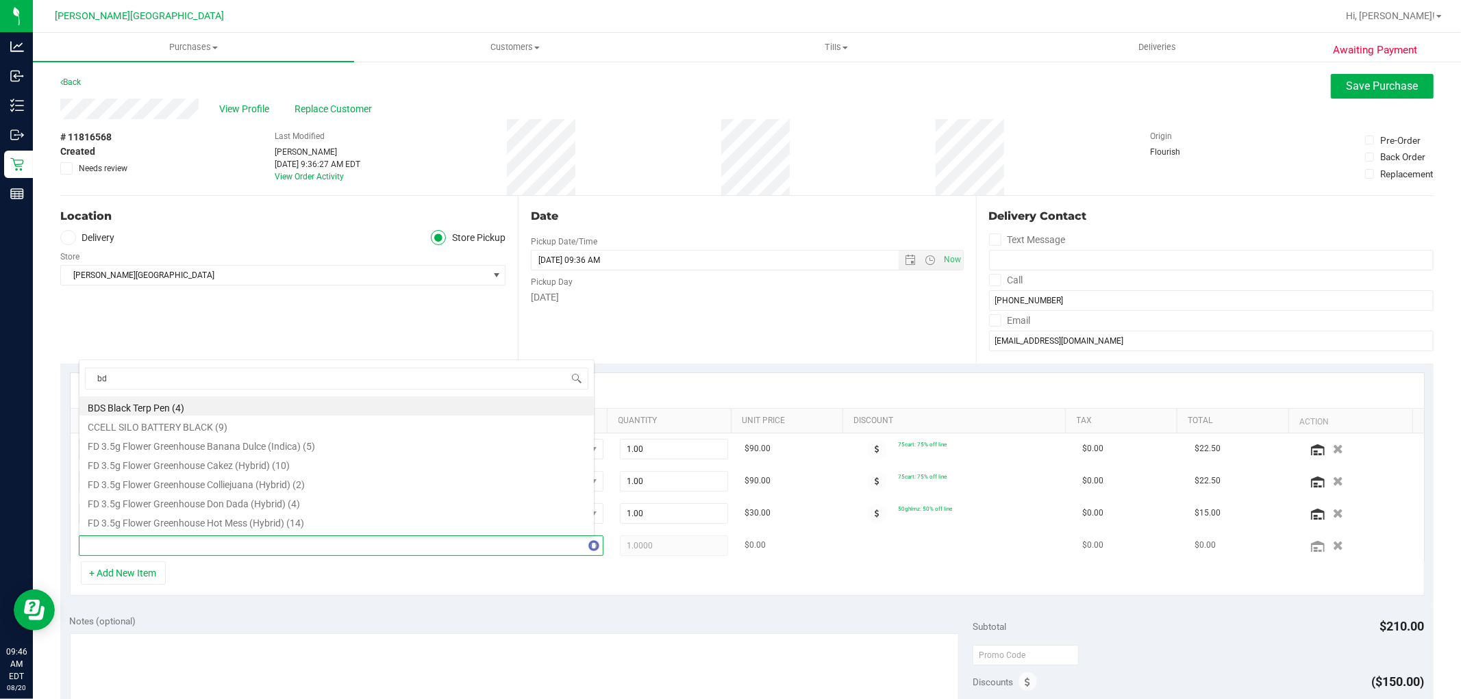
type input "bdl"
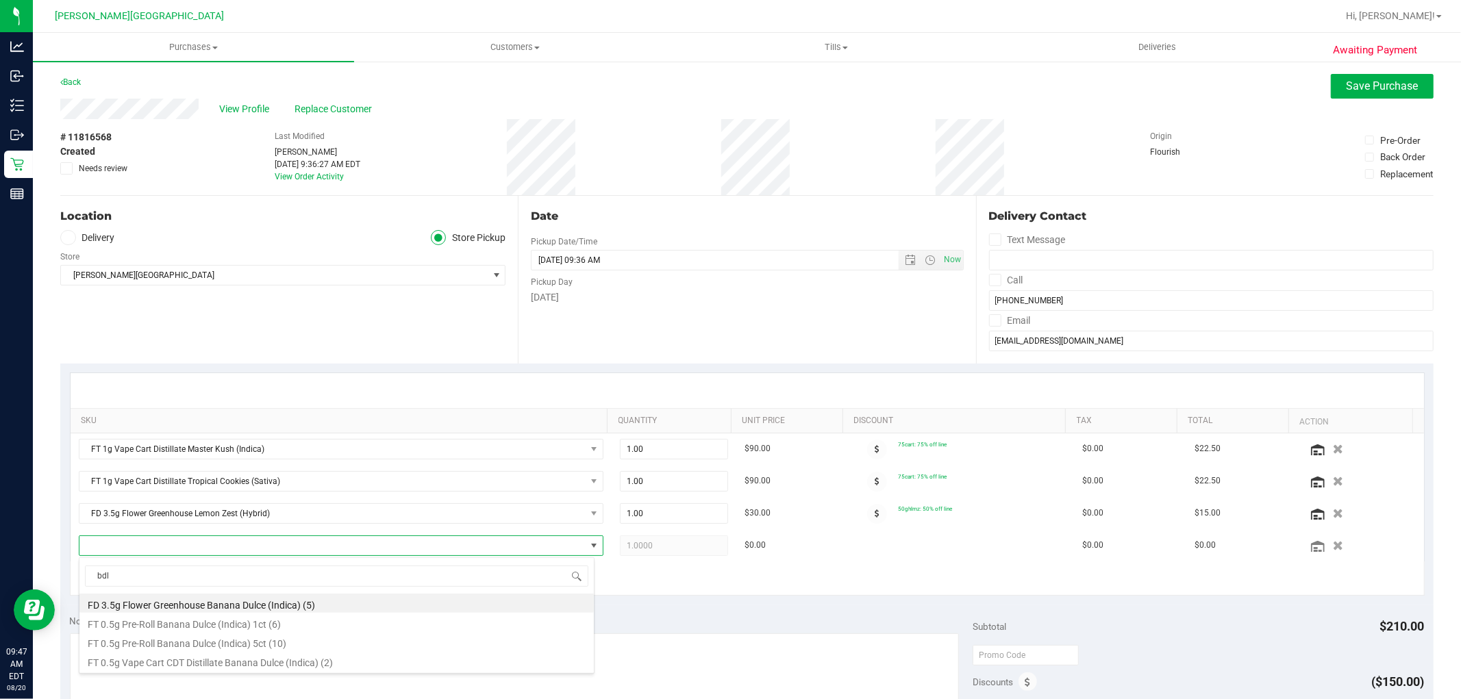
click at [209, 605] on li "FD 3.5g Flower Greenhouse Banana Dulce (Indica) (5)" at bounding box center [336, 603] width 514 height 19
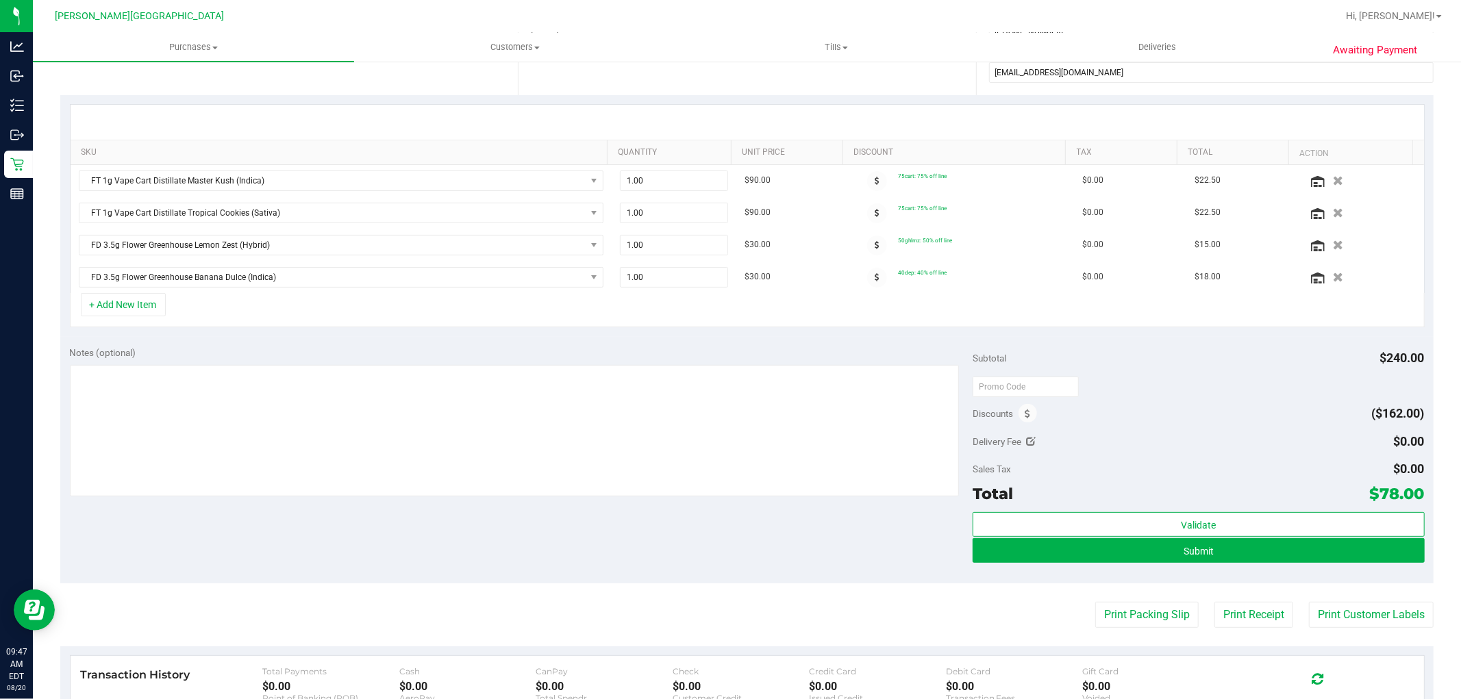
scroll to position [304, 0]
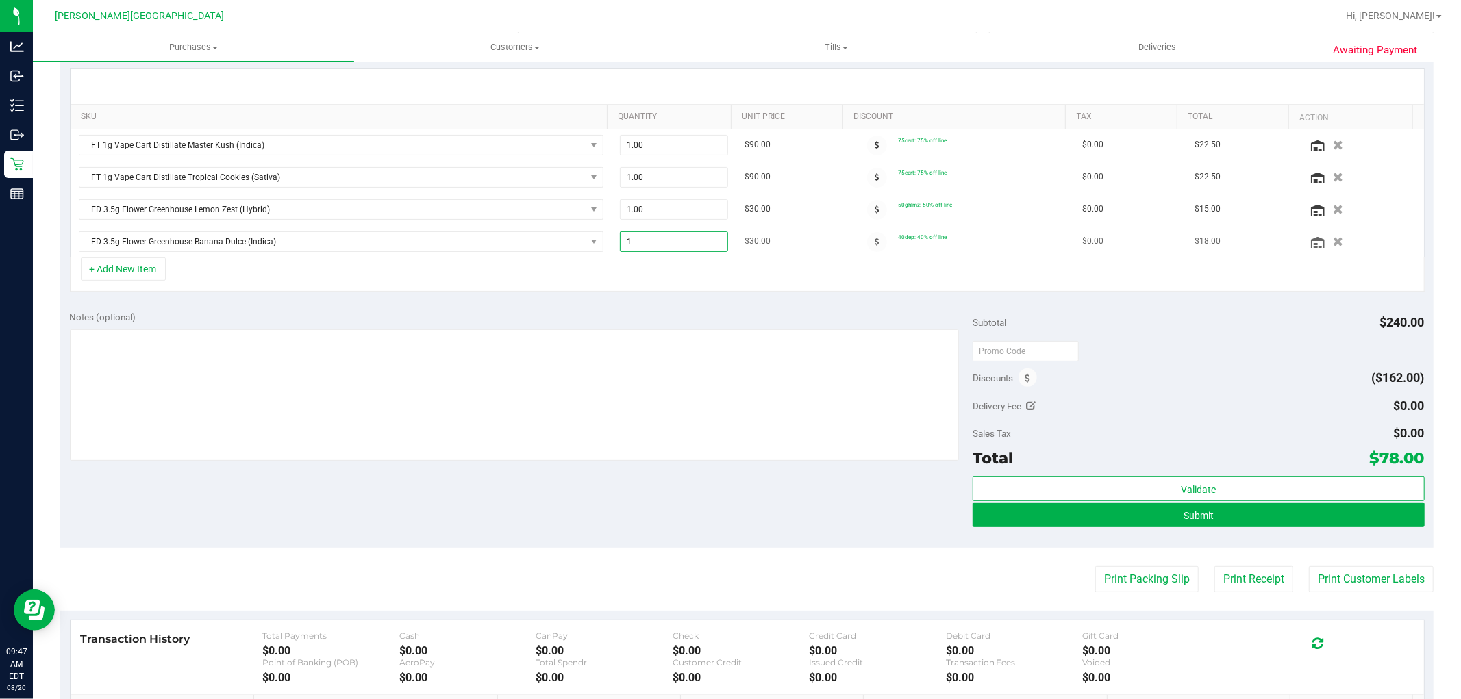
drag, startPoint x: 651, startPoint y: 242, endPoint x: 596, endPoint y: 241, distance: 55.5
click at [596, 241] on tr "FD 3.5g Flower Greenhouse Banana Dulce (Indica) 1.00 1 $30.00 40dep: 40% off li…" at bounding box center [747, 242] width 1353 height 32
type input "2"
click at [147, 275] on button "+ Add New Item" at bounding box center [123, 269] width 85 height 23
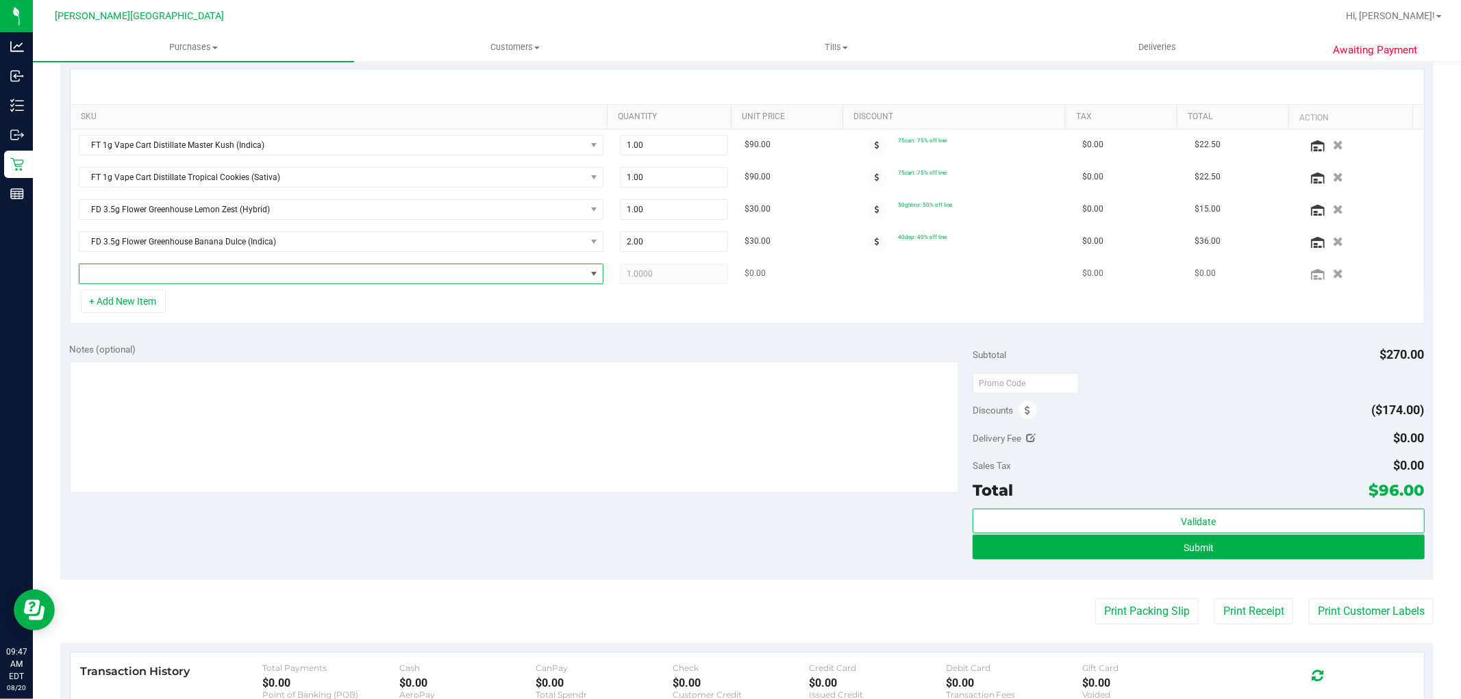
click at [176, 268] on span "NO DATA FOUND" at bounding box center [332, 273] width 506 height 19
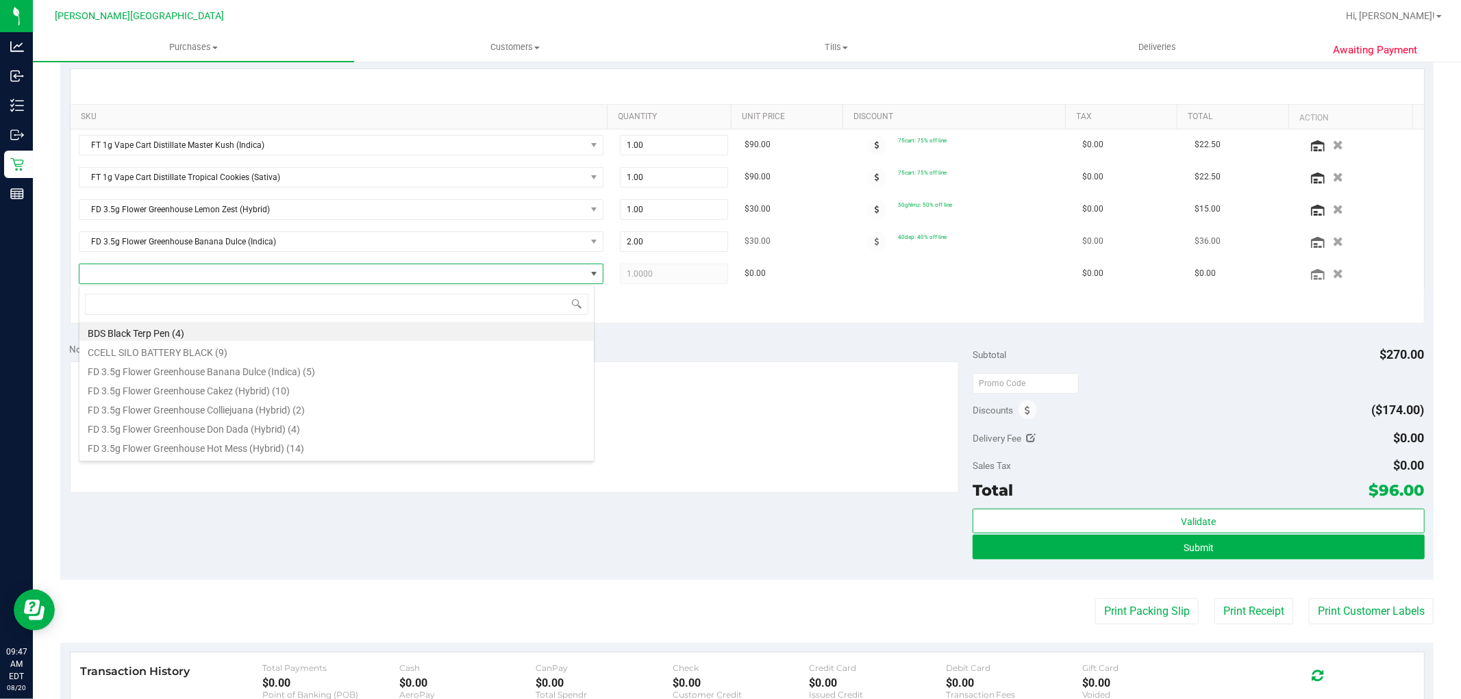
scroll to position [21, 516]
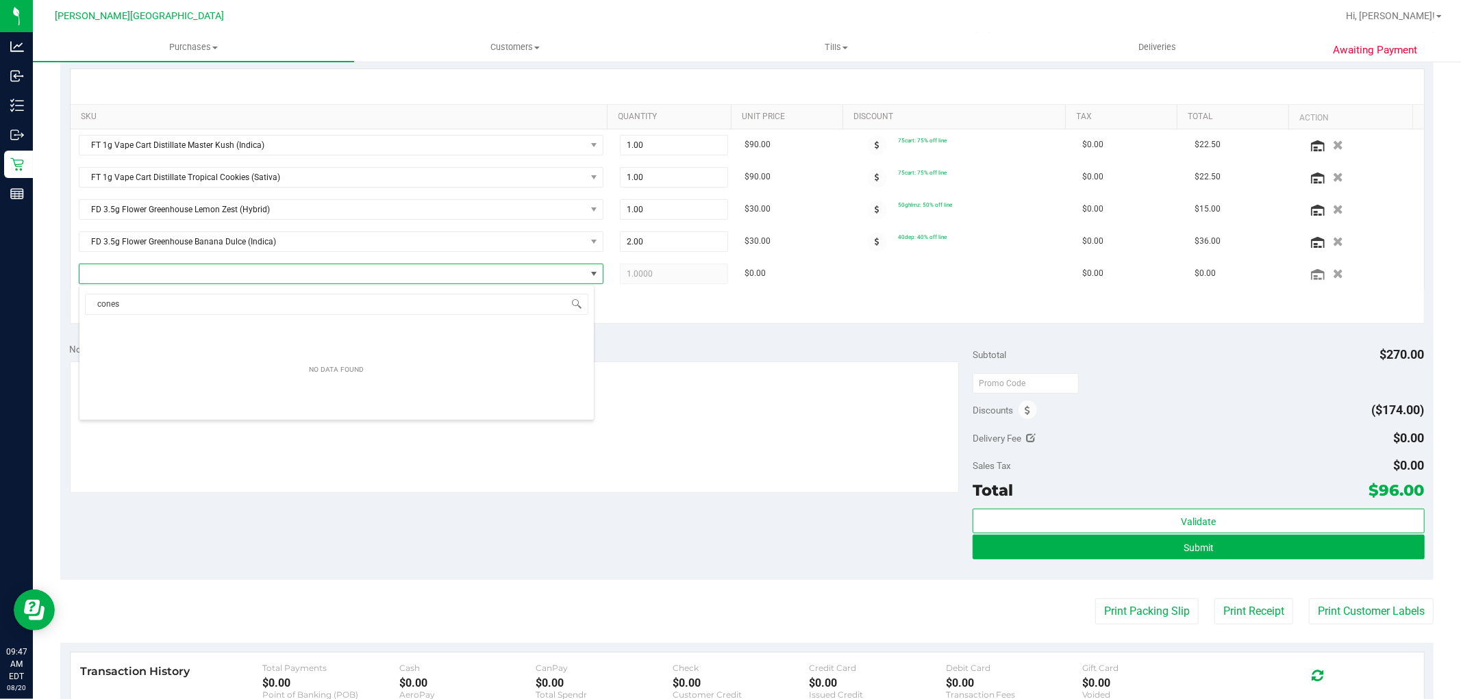
drag, startPoint x: 135, startPoint y: 305, endPoint x: 60, endPoint y: 299, distance: 74.9
click at [64, 307] on body "Analytics Inbound Inventory Outbound Retail Reports 09:47 AM EDT 08/20/2025 08/…" at bounding box center [730, 349] width 1461 height 699
type input "raw"
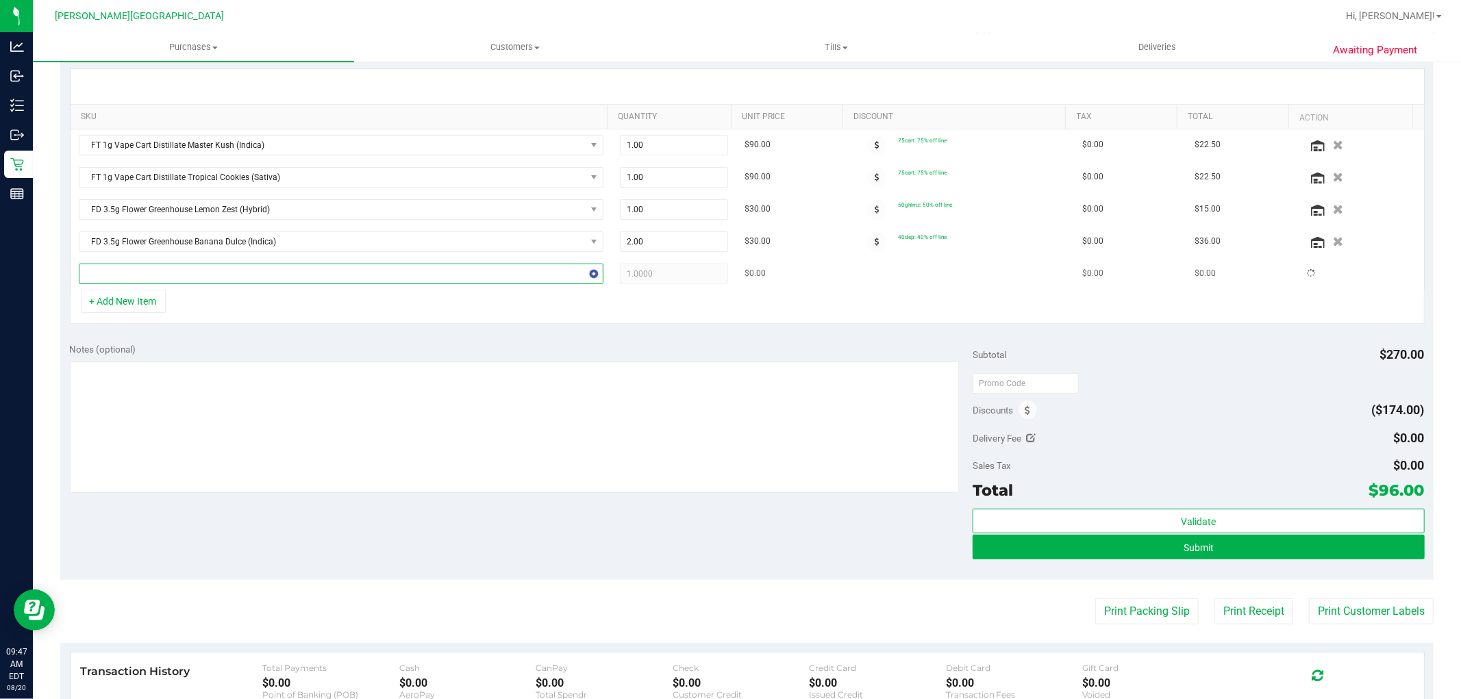
click at [140, 272] on span at bounding box center [332, 273] width 506 height 19
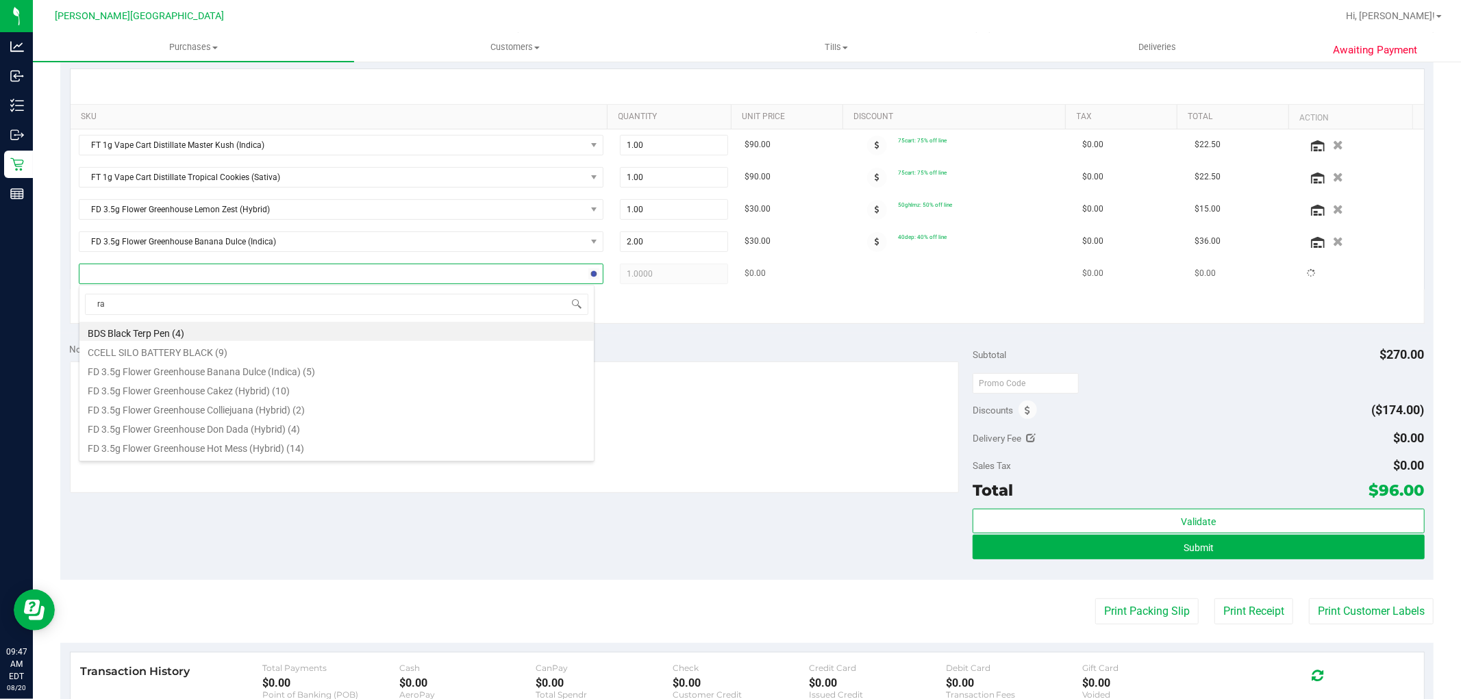
type input "raw"
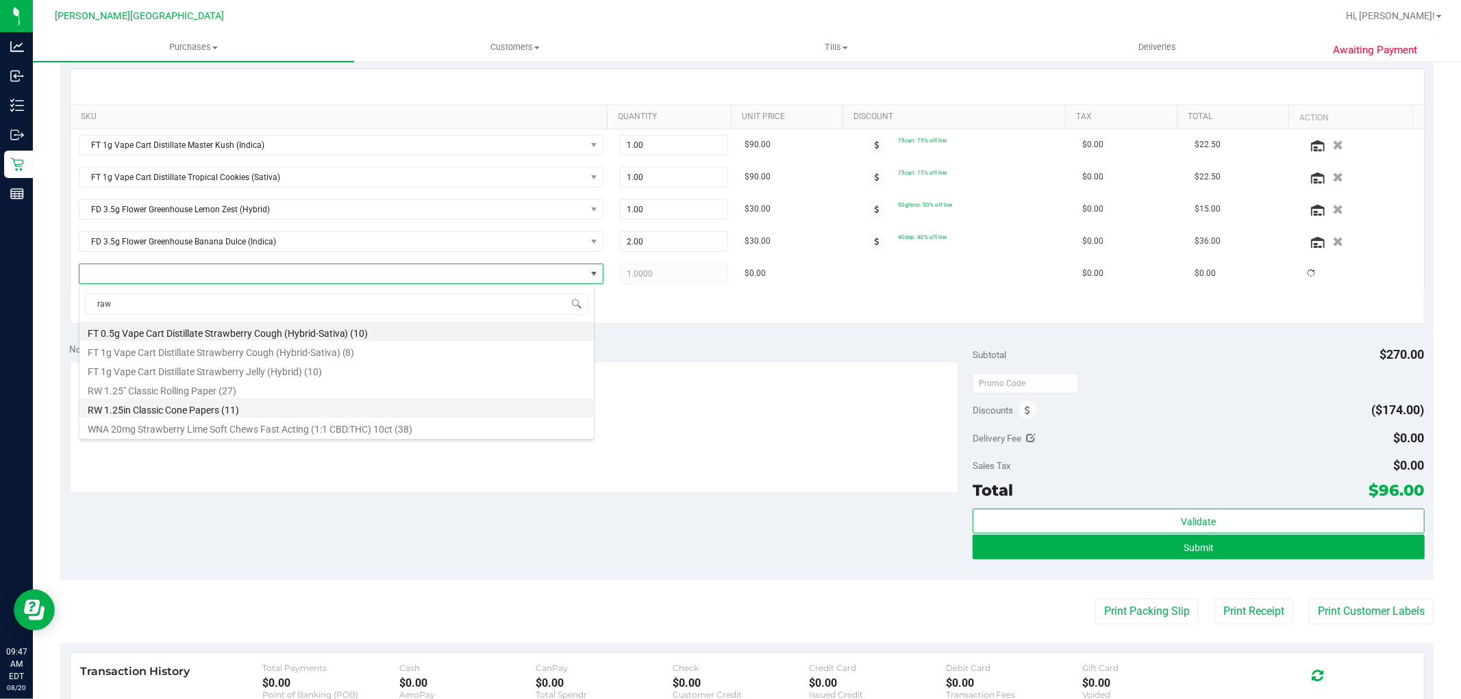
click at [201, 414] on li "RW 1.25in Classic Cone Papers (11)" at bounding box center [336, 408] width 514 height 19
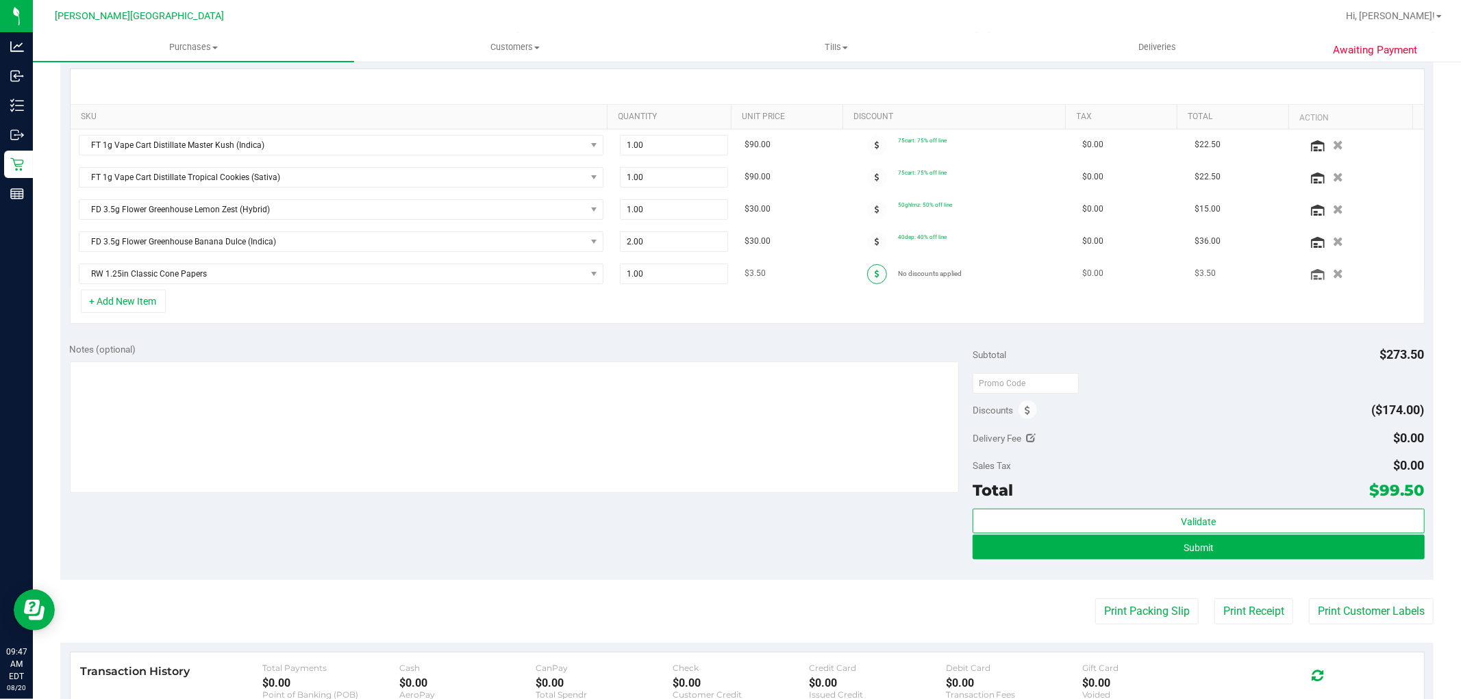
click at [867, 271] on span at bounding box center [877, 274] width 20 height 20
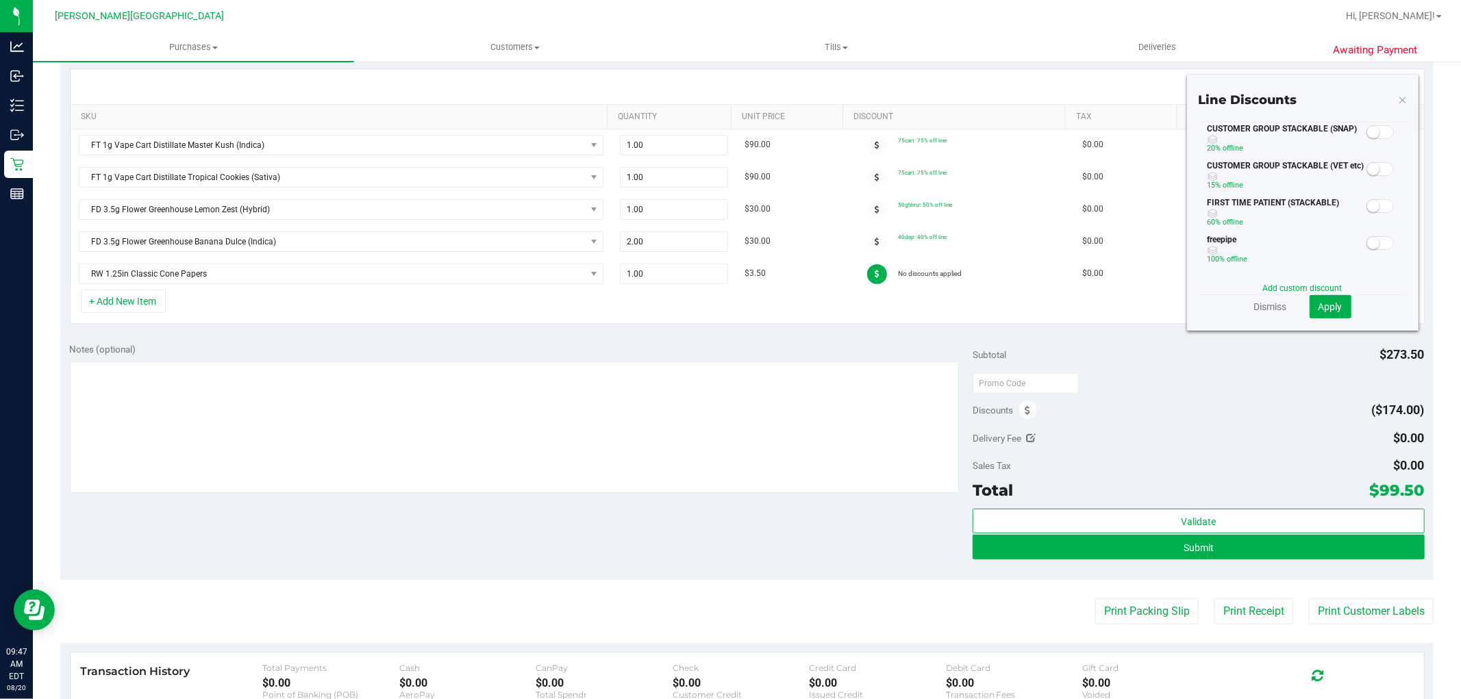
click at [1367, 129] on small at bounding box center [1373, 132] width 12 height 12
click at [1329, 310] on span "Apply" at bounding box center [1331, 306] width 24 height 11
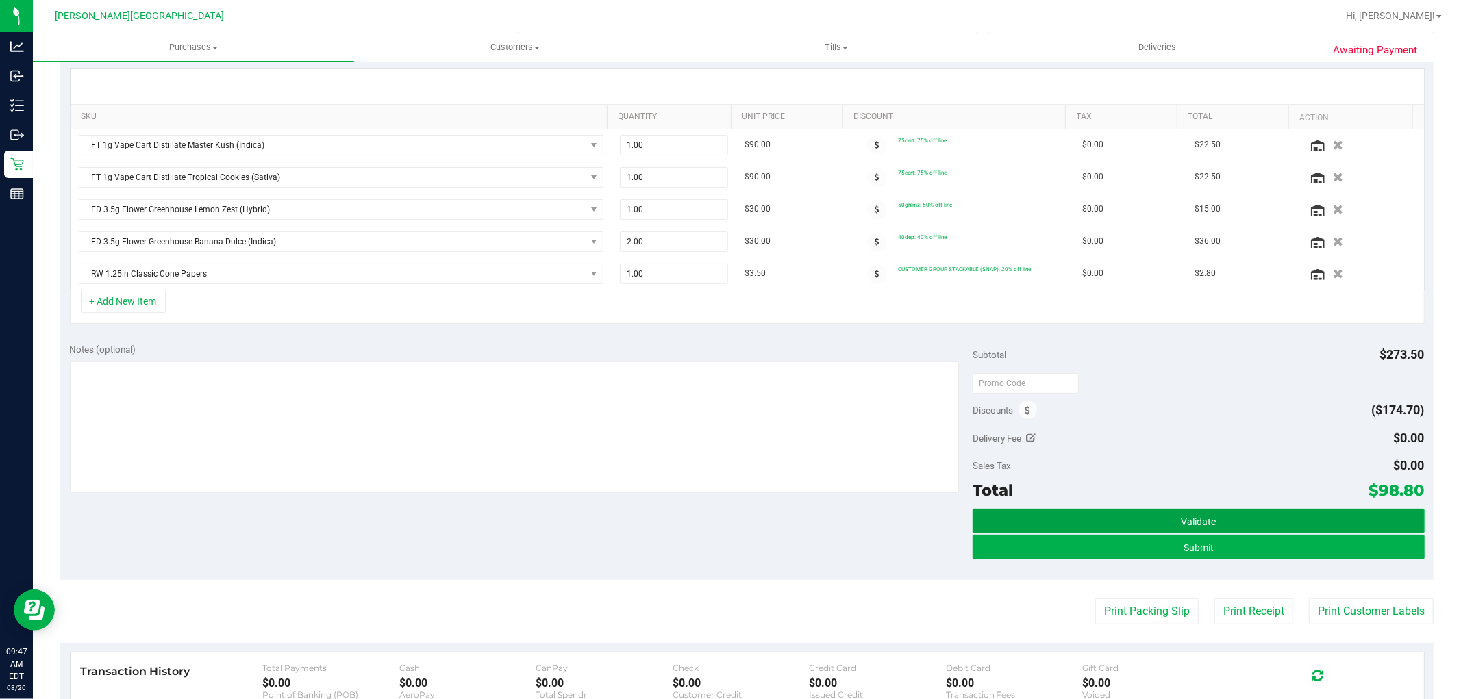
click at [1195, 512] on button "Validate" at bounding box center [1198, 521] width 451 height 25
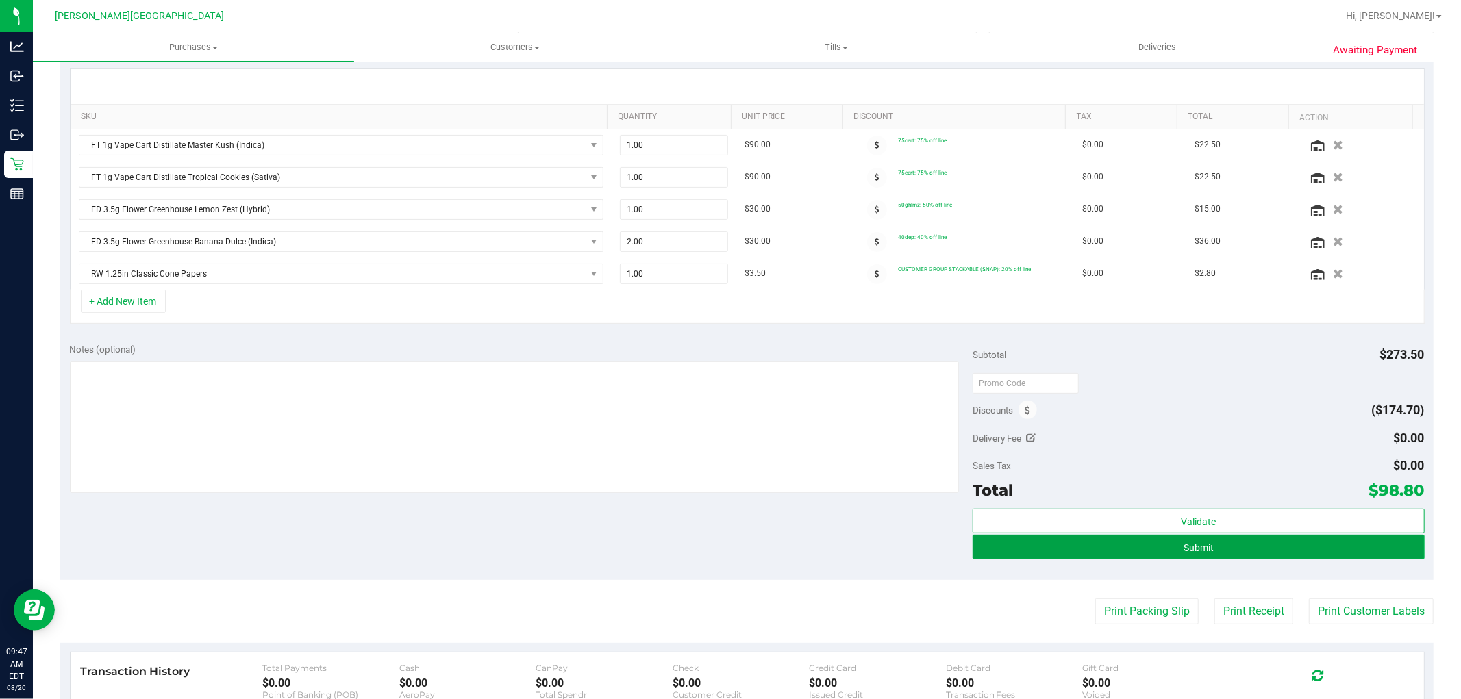
click at [1208, 551] on button "Submit" at bounding box center [1198, 547] width 451 height 25
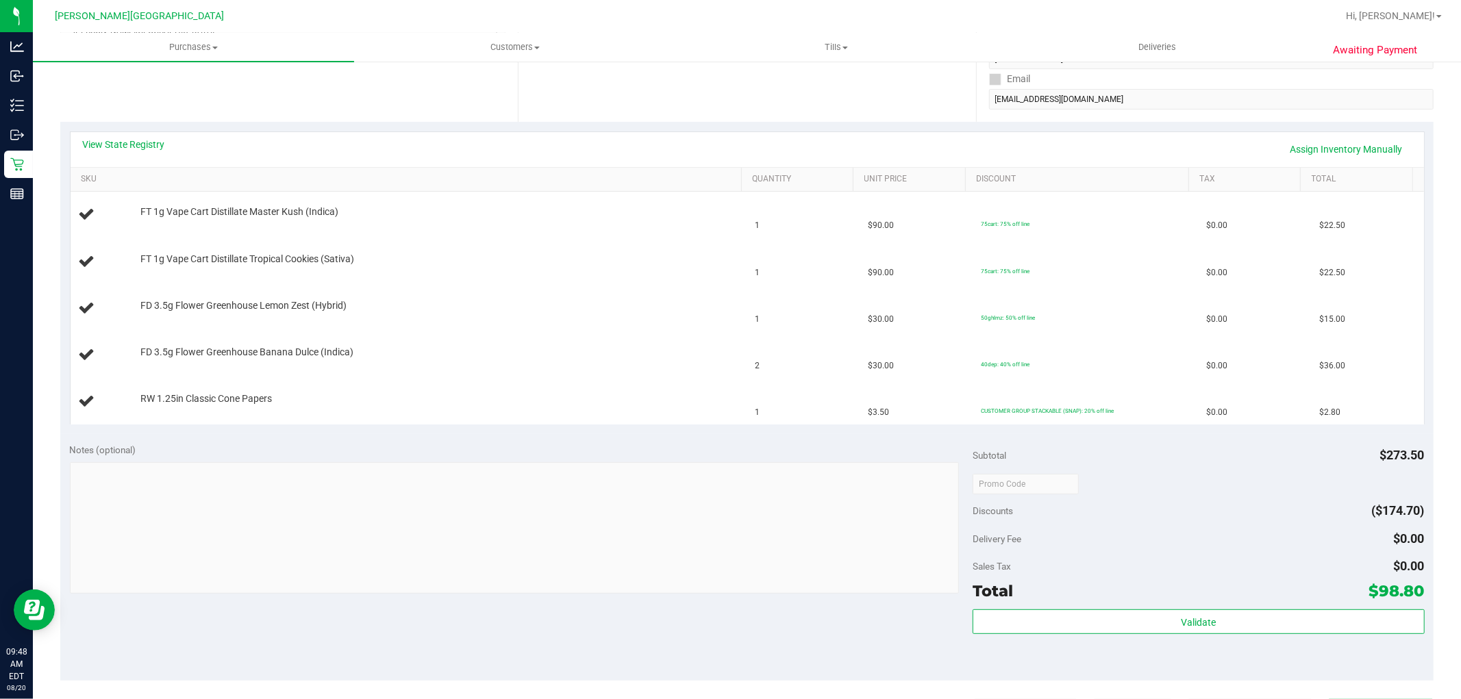
scroll to position [304, 0]
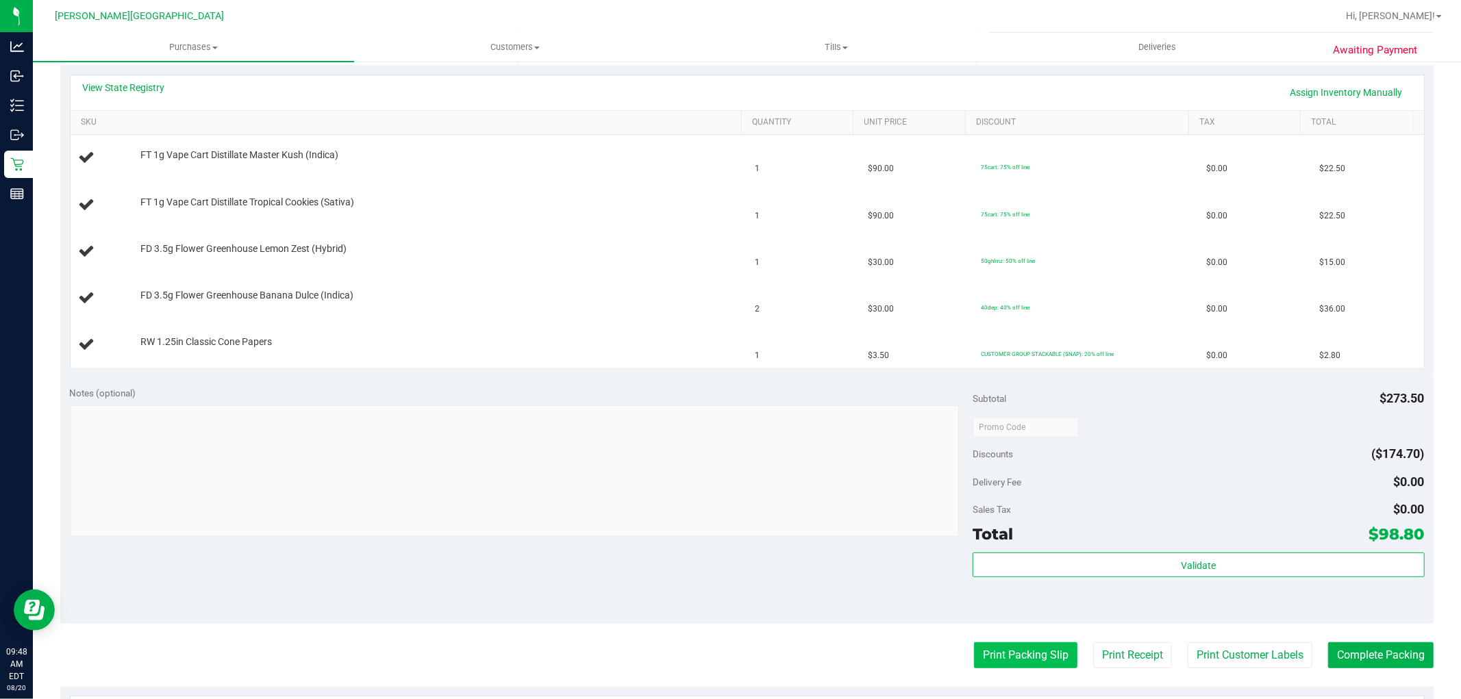
click at [1025, 653] on button "Print Packing Slip" at bounding box center [1025, 655] width 103 height 26
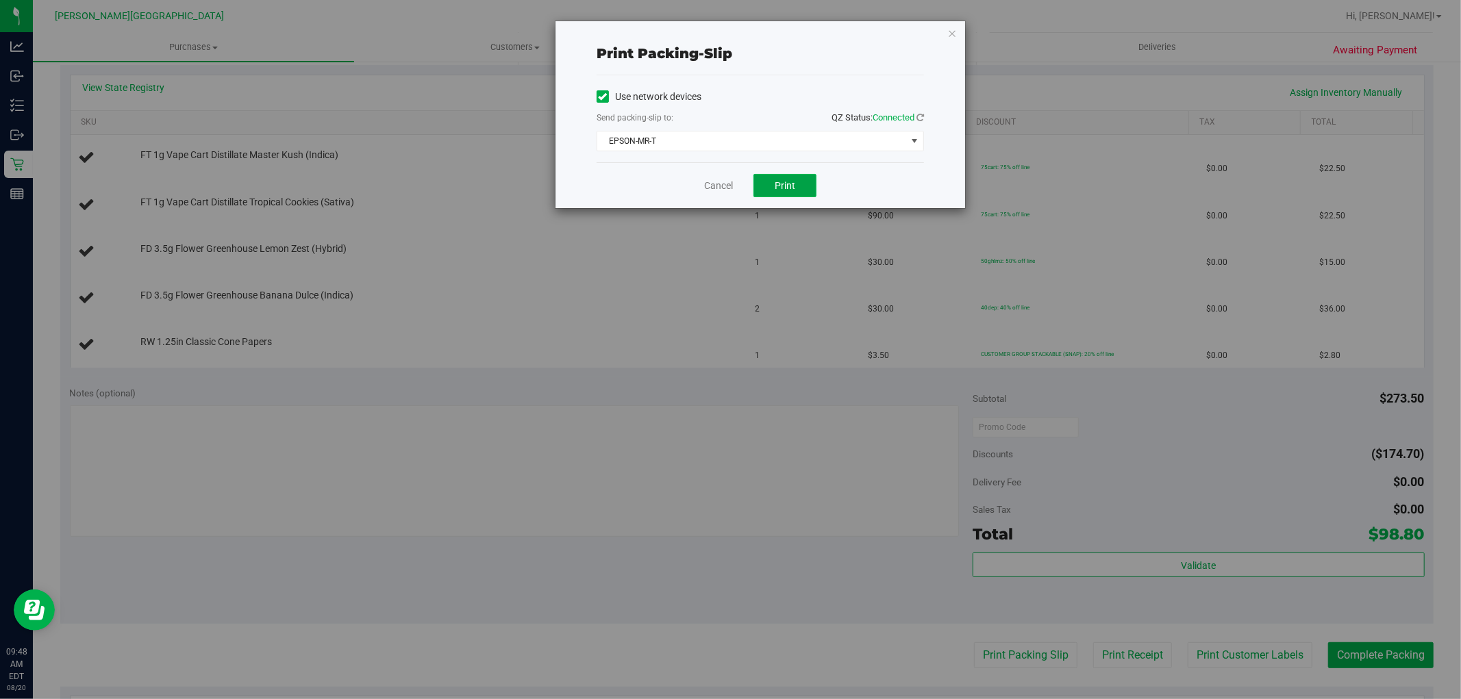
click at [801, 180] on button "Print" at bounding box center [784, 185] width 63 height 23
click at [714, 177] on div "Cancel Print" at bounding box center [760, 185] width 327 height 46
click at [726, 186] on link "Cancel" at bounding box center [718, 186] width 29 height 14
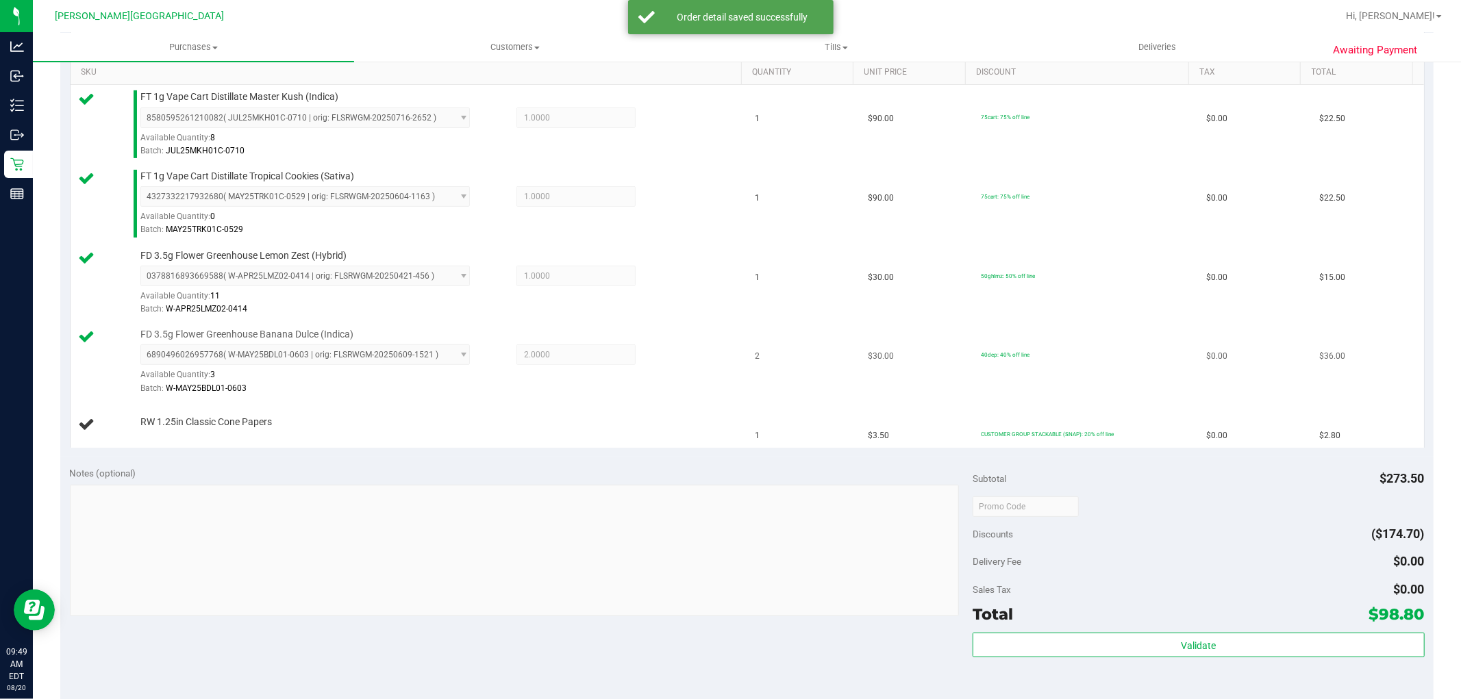
scroll to position [380, 0]
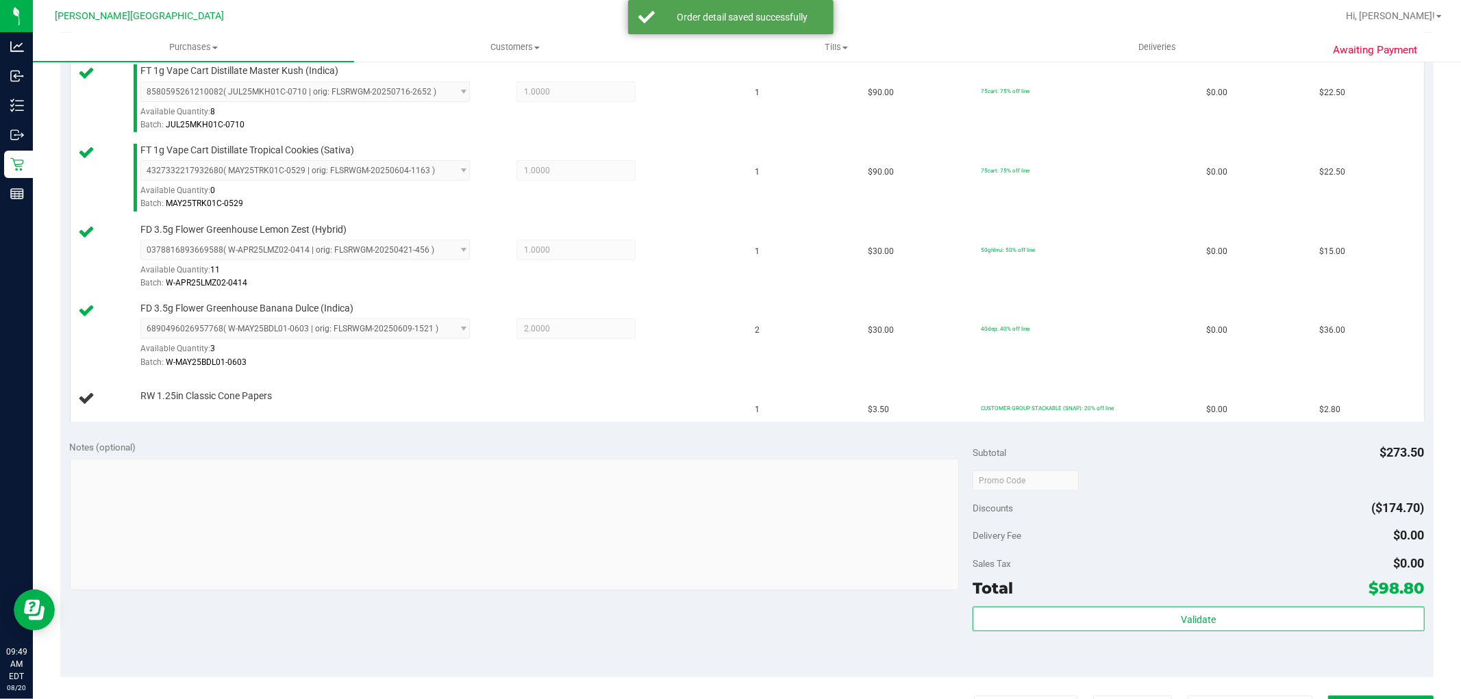
click at [1251, 598] on div "Total $98.80" at bounding box center [1198, 588] width 451 height 25
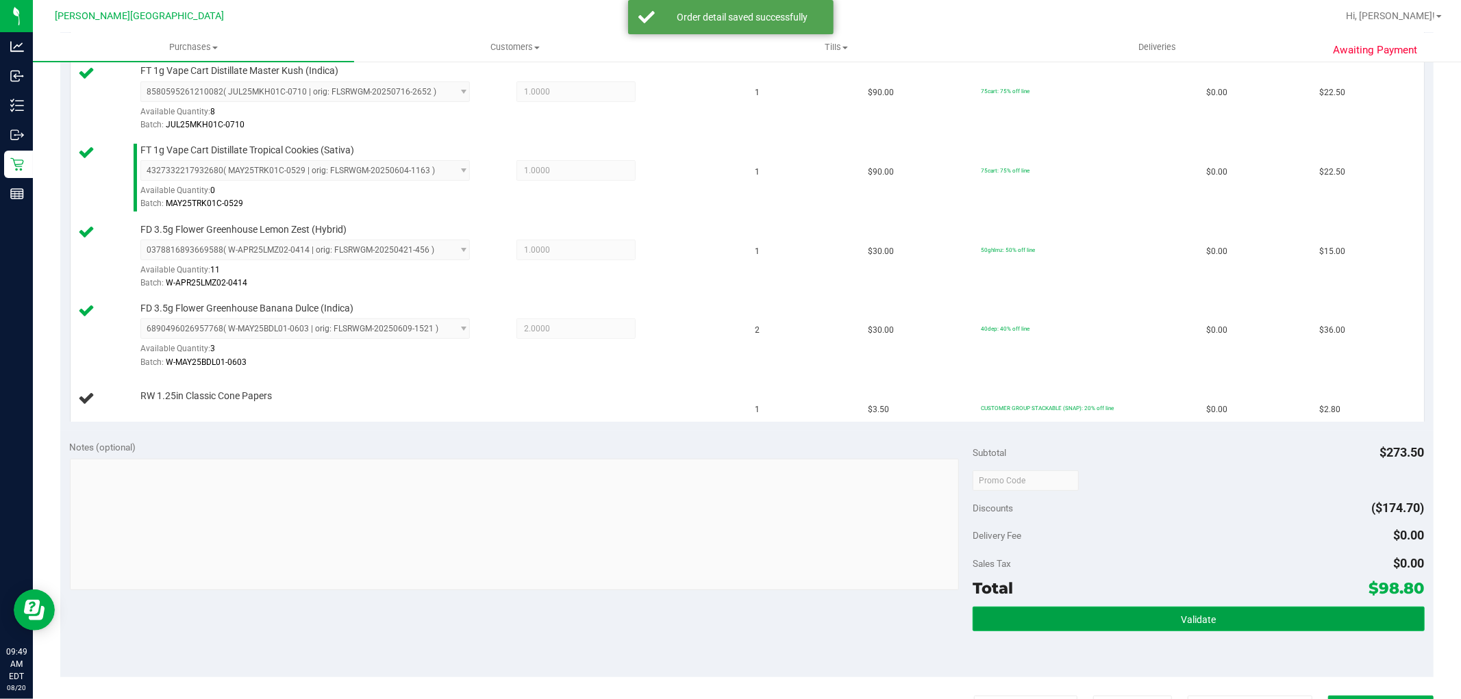
click at [1236, 613] on button "Validate" at bounding box center [1198, 619] width 451 height 25
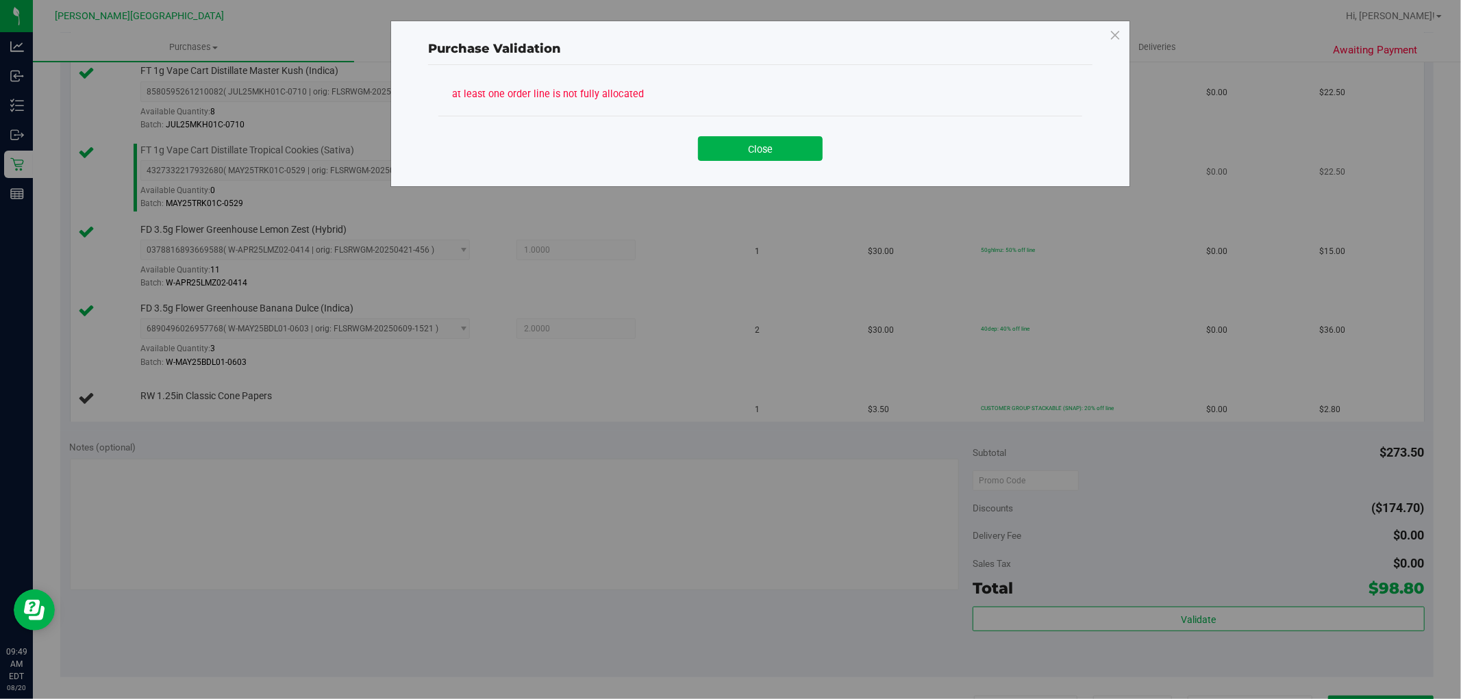
click at [730, 145] on button "Close" at bounding box center [760, 148] width 125 height 25
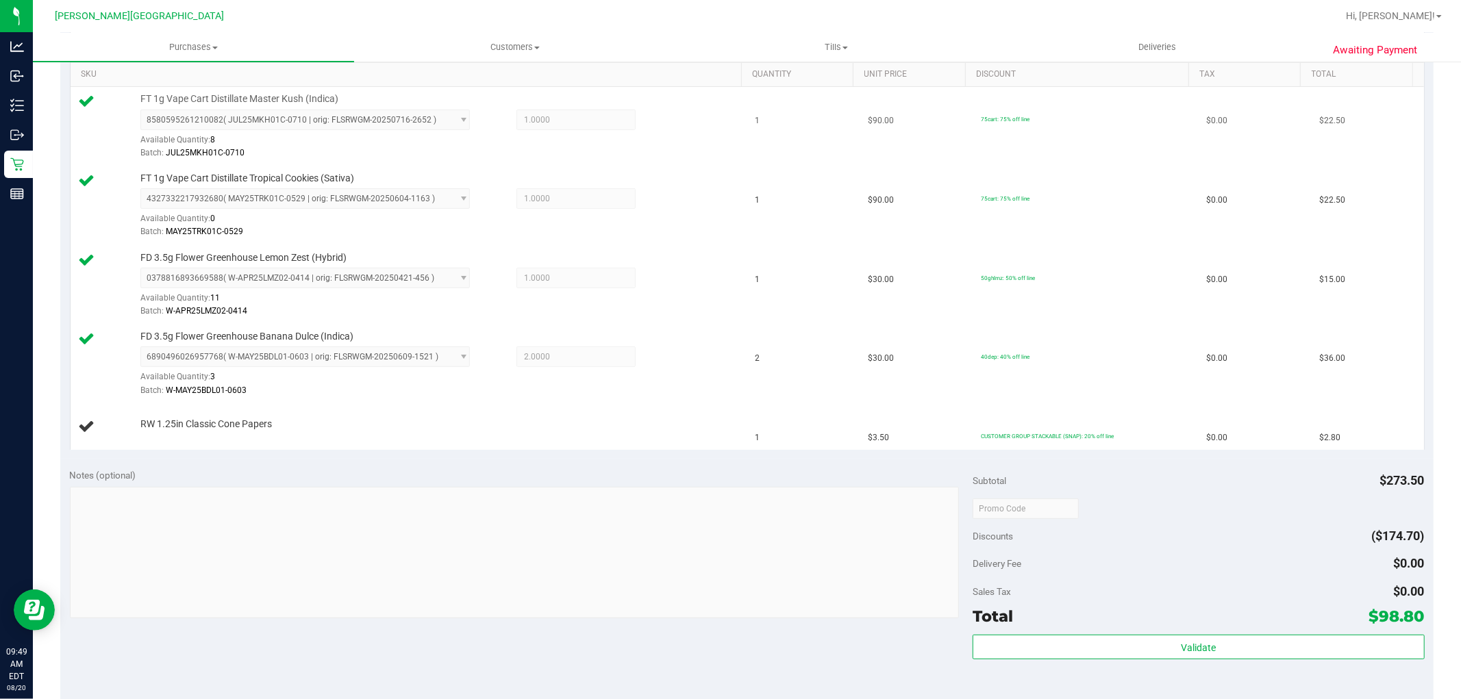
scroll to position [304, 0]
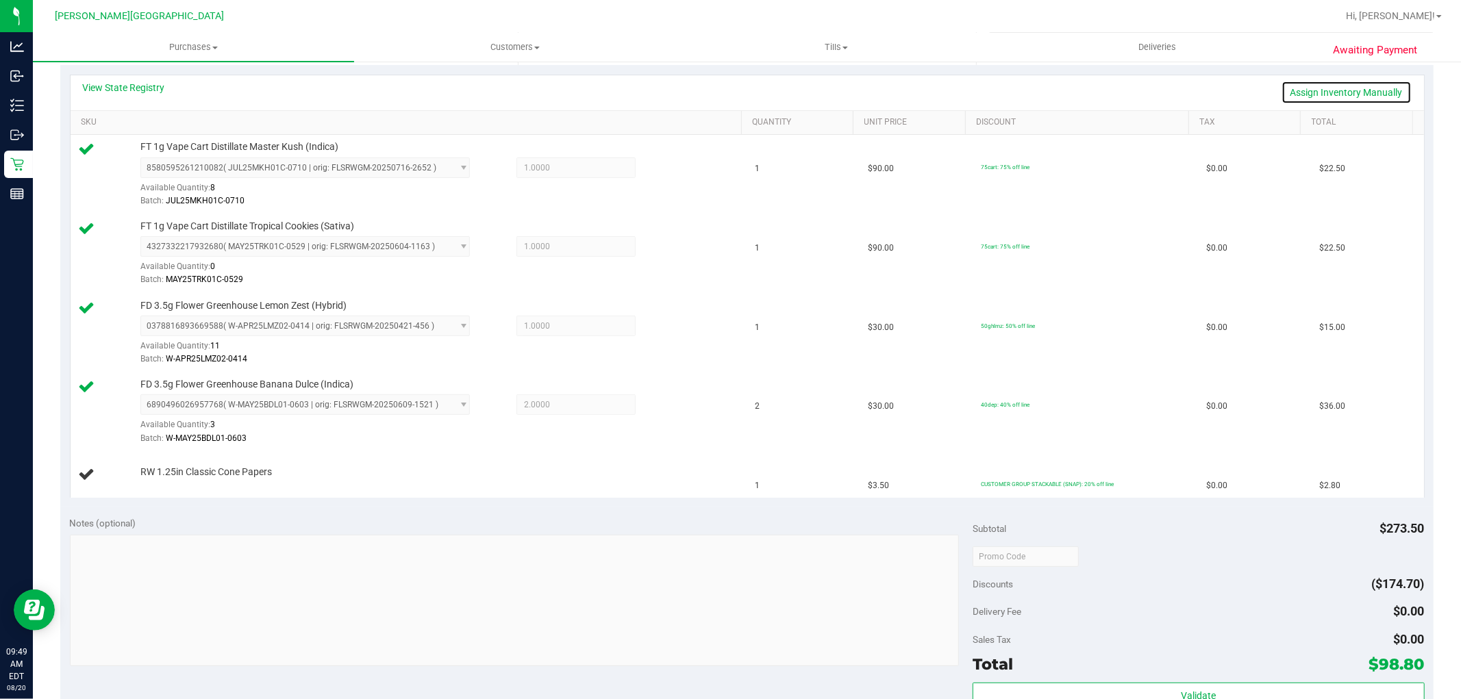
click at [1338, 92] on link "Assign Inventory Manually" at bounding box center [1347, 92] width 130 height 23
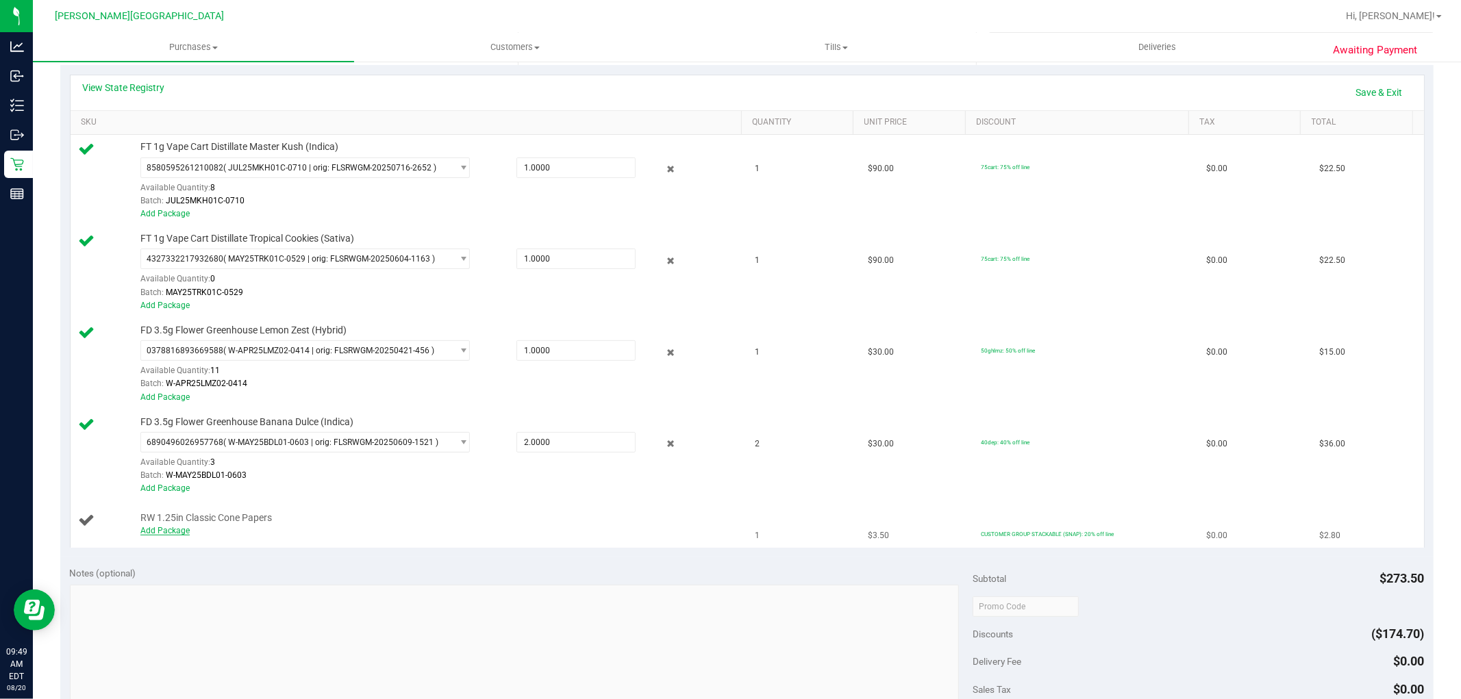
click at [166, 534] on link "Add Package" at bounding box center [164, 531] width 49 height 10
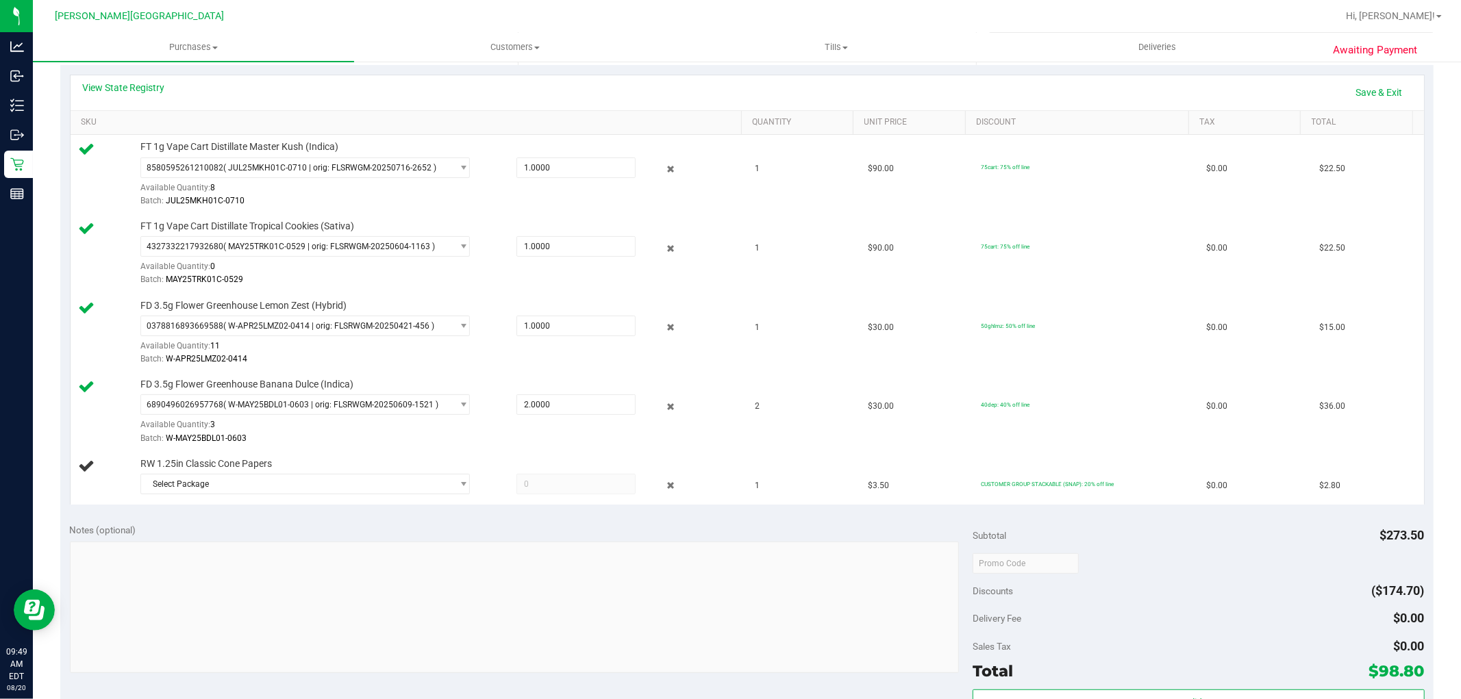
click at [263, 541] on div "Notes (optional)" at bounding box center [521, 599] width 903 height 153
click at [270, 477] on span "Select Package" at bounding box center [296, 484] width 311 height 19
click at [203, 546] on span "7655792412520690" at bounding box center [186, 541] width 77 height 10
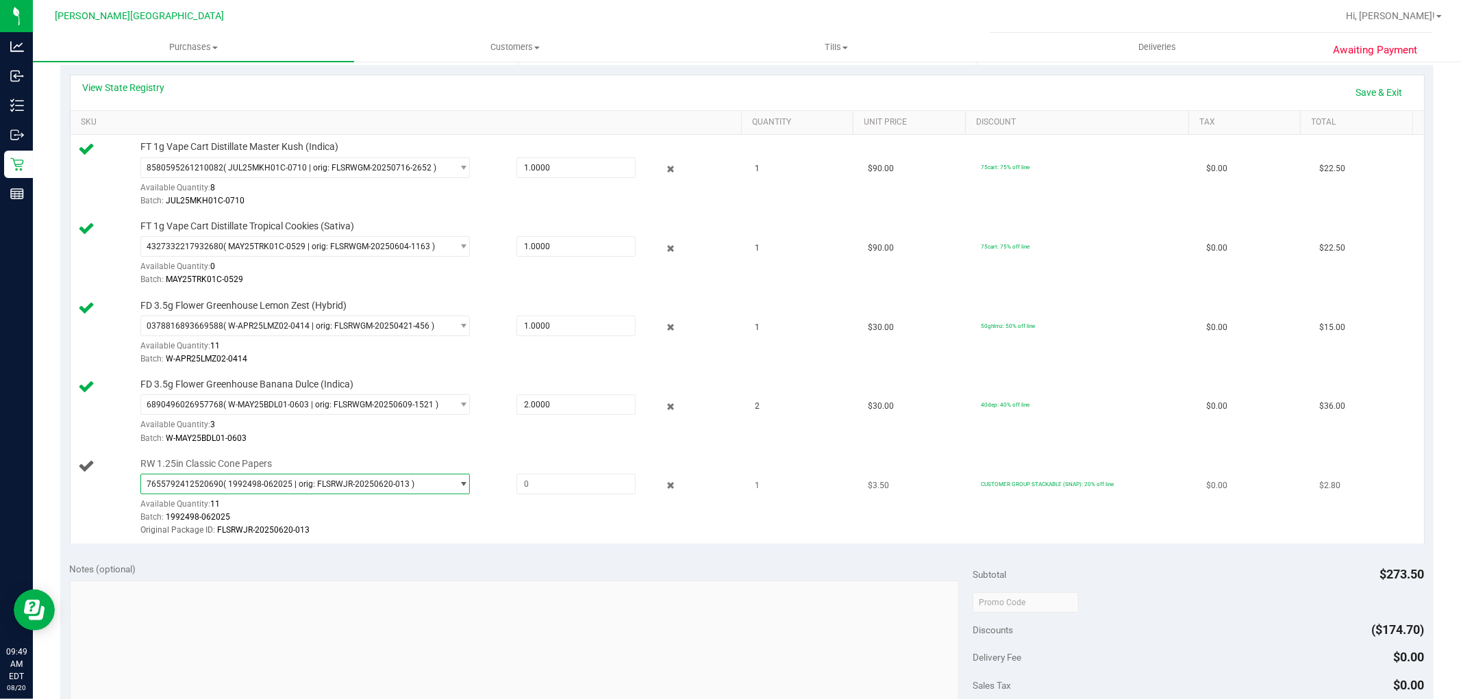
scroll to position [456, 0]
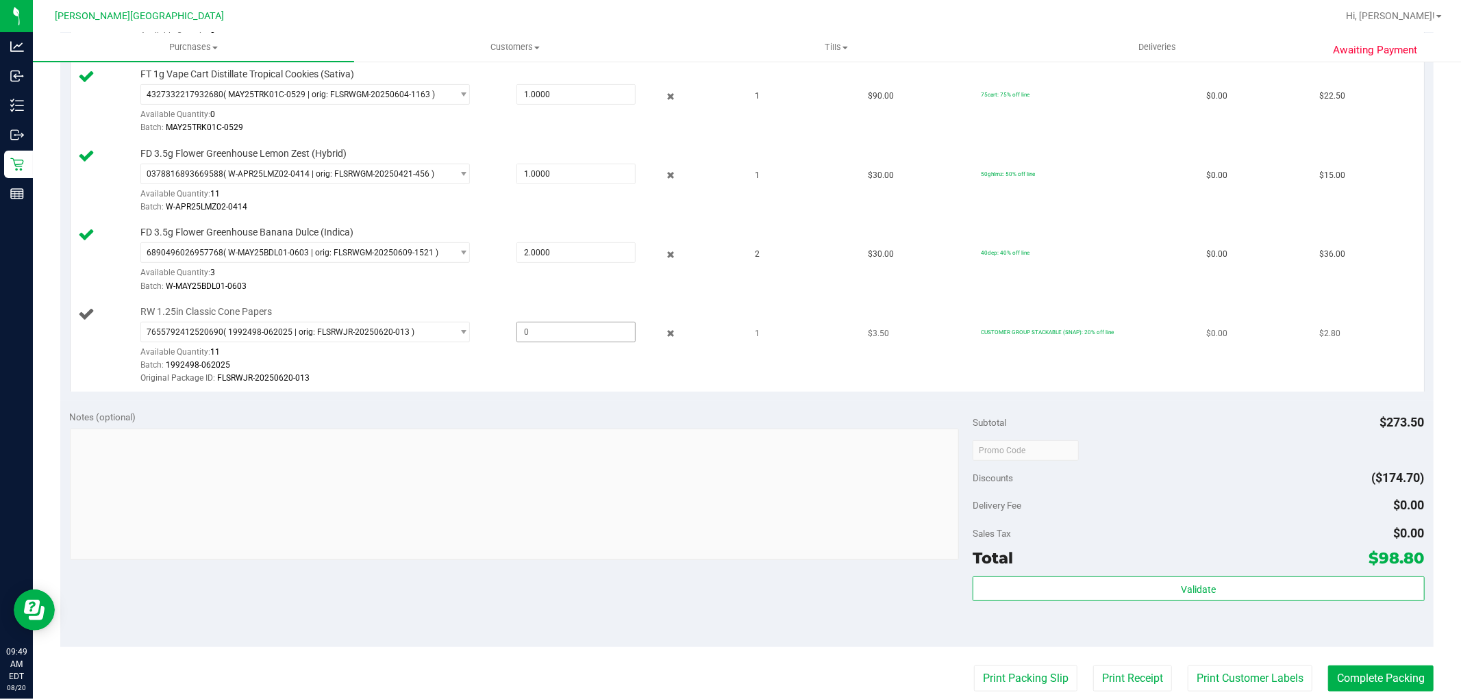
click at [525, 329] on span at bounding box center [575, 332] width 119 height 21
type input "1"
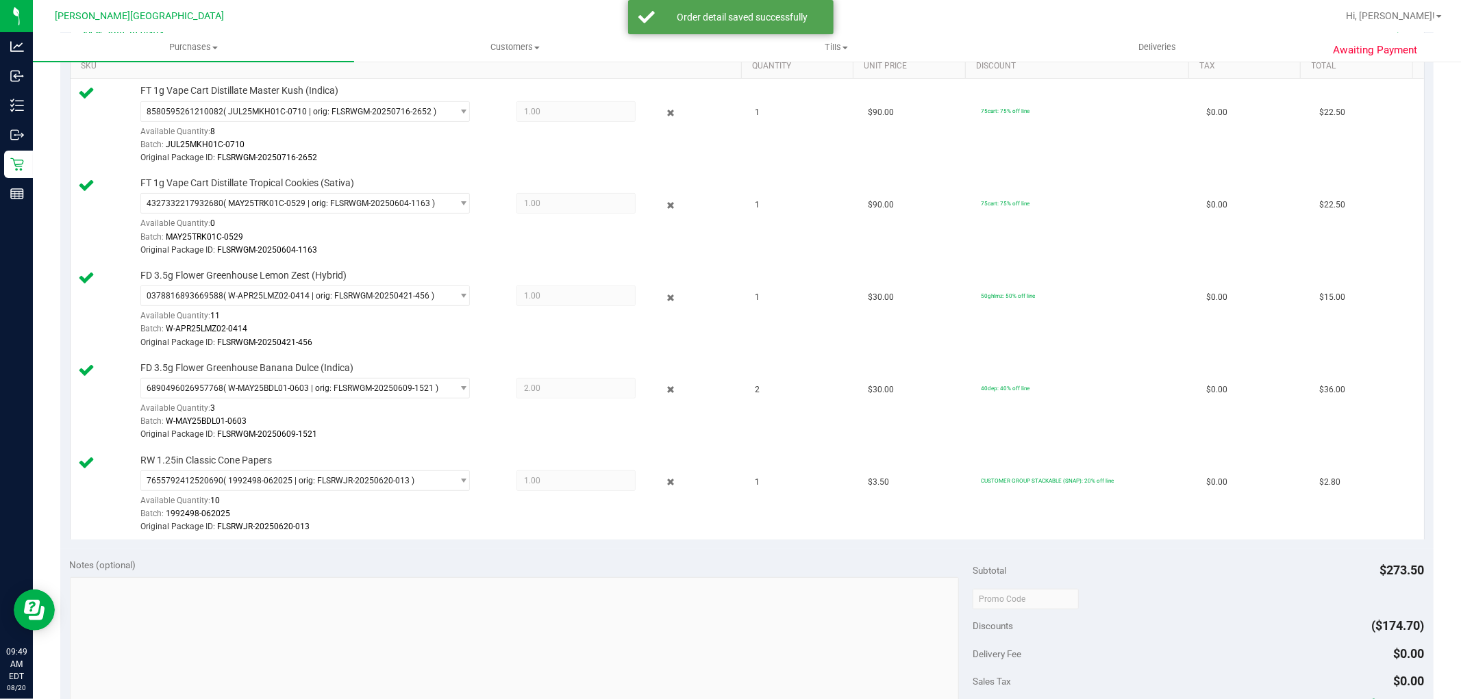
scroll to position [228, 0]
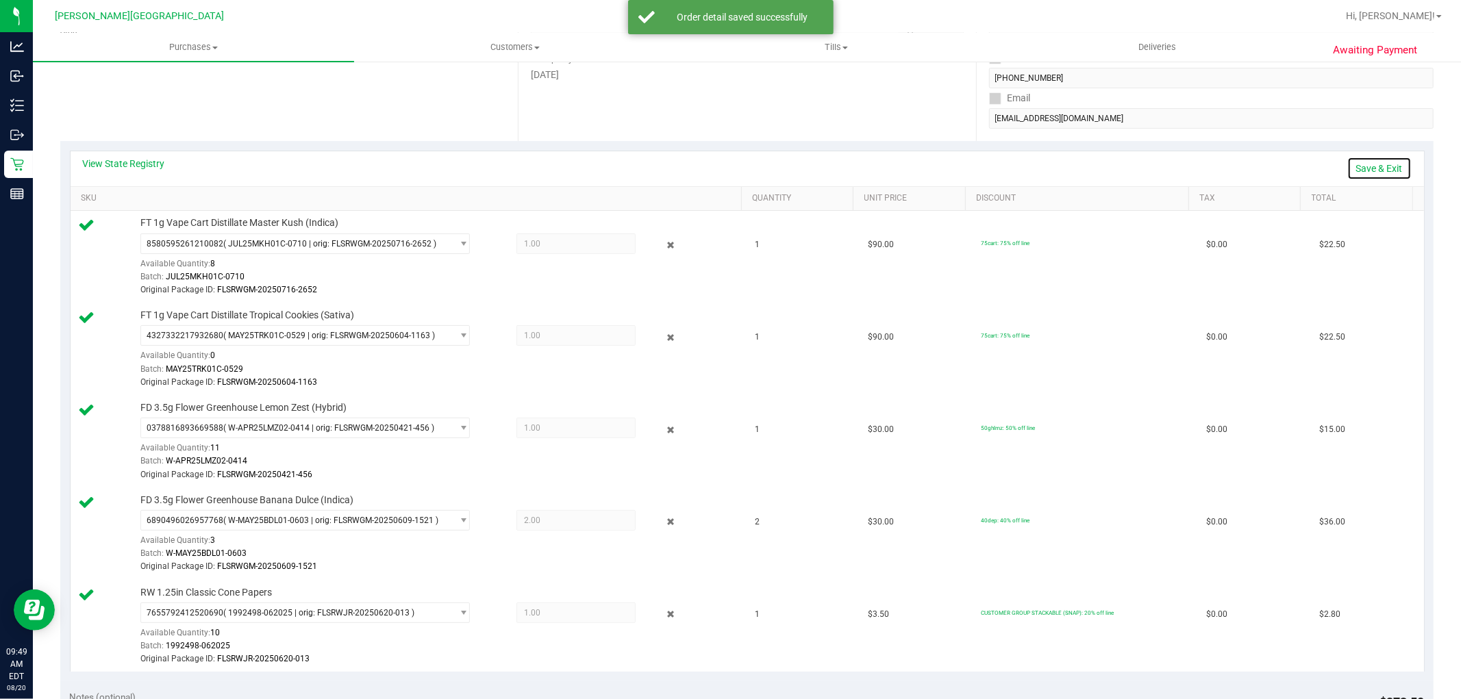
click at [1348, 172] on link "Save & Exit" at bounding box center [1379, 168] width 64 height 23
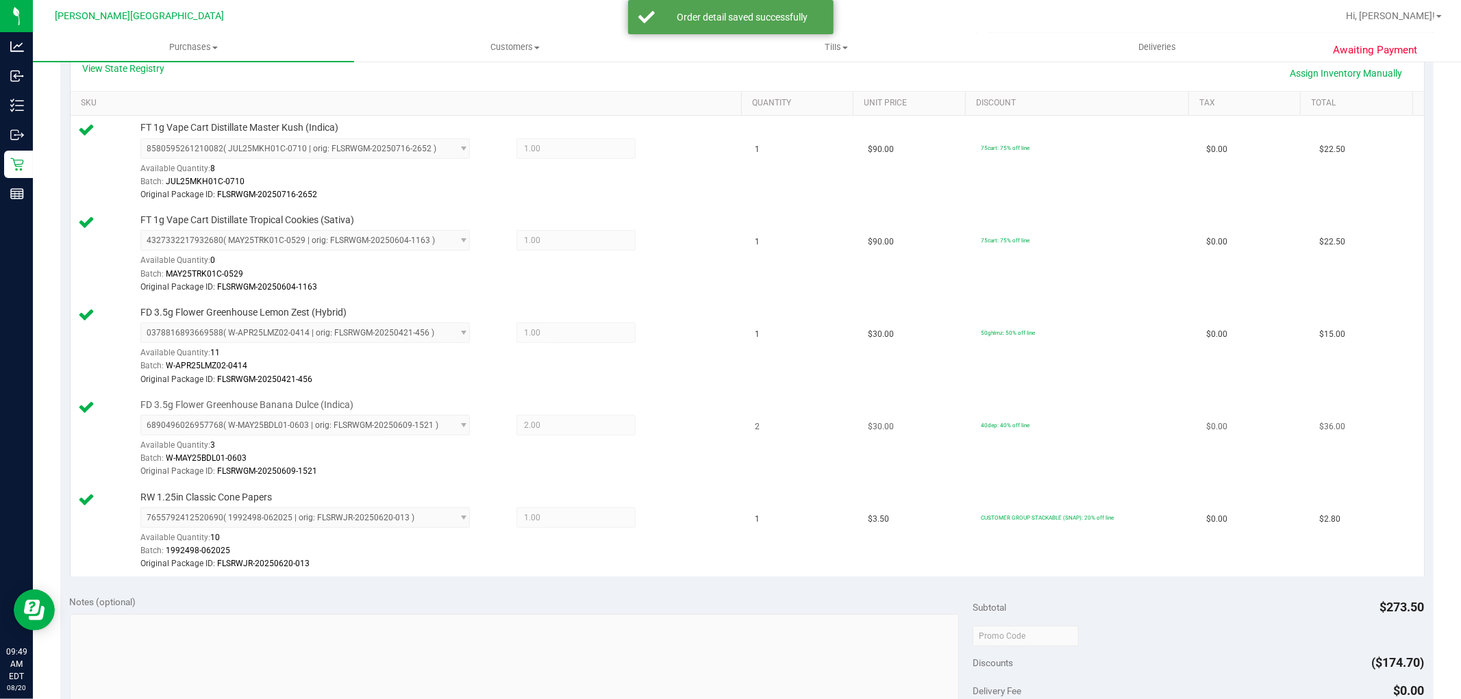
scroll to position [456, 0]
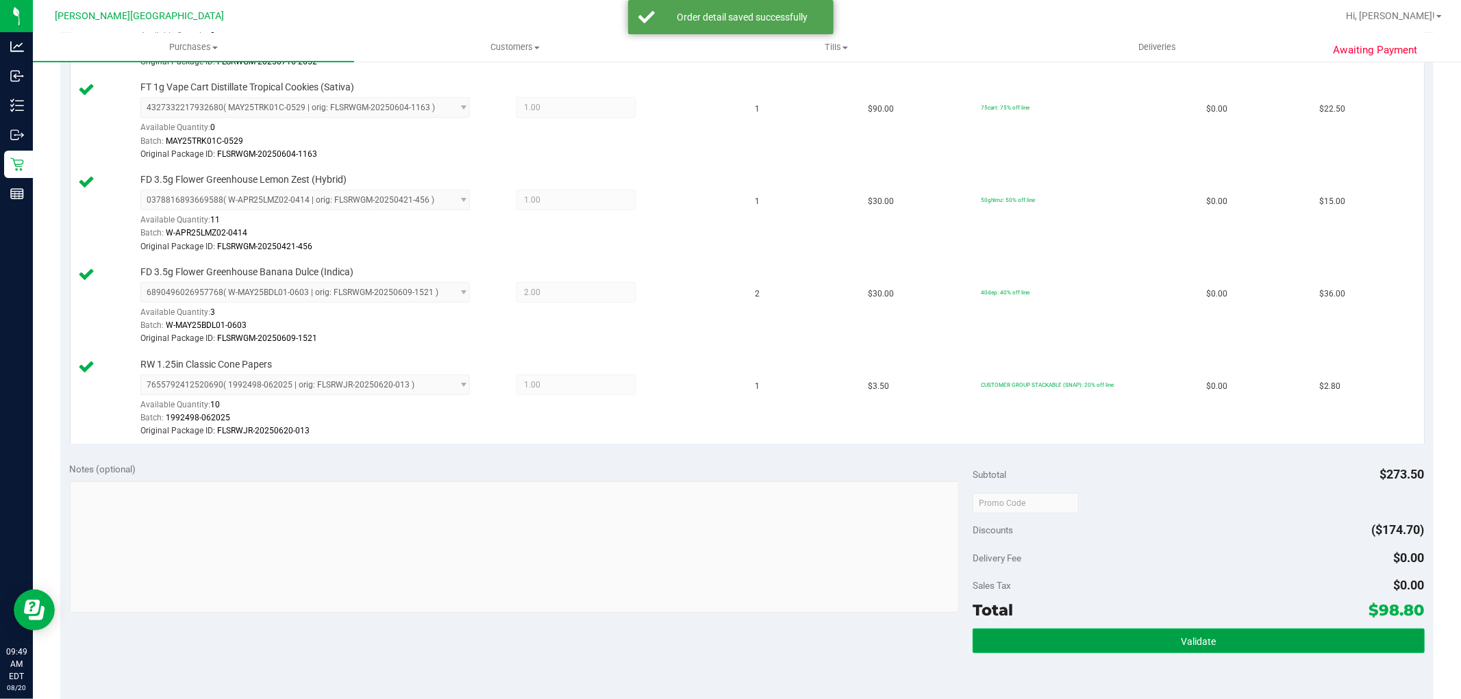
click at [1236, 632] on button "Validate" at bounding box center [1198, 641] width 451 height 25
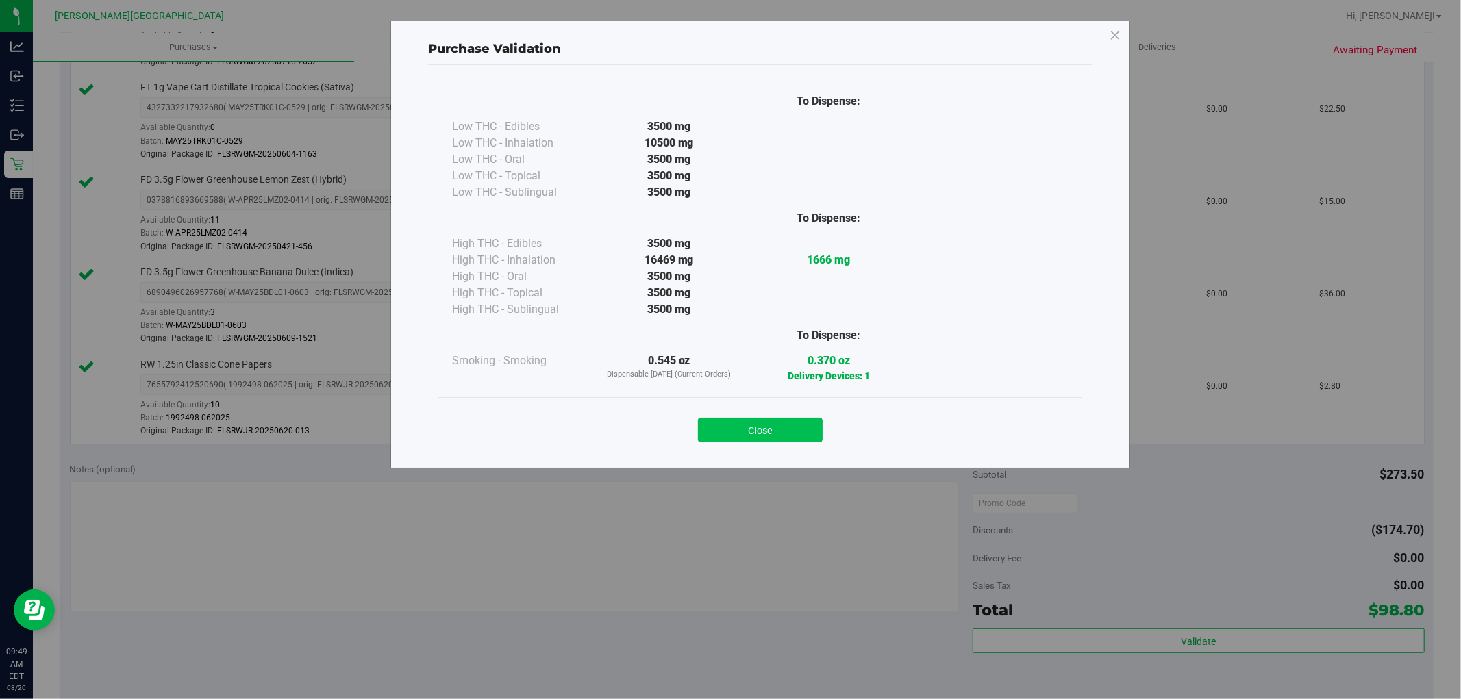
click at [758, 428] on button "Close" at bounding box center [760, 430] width 125 height 25
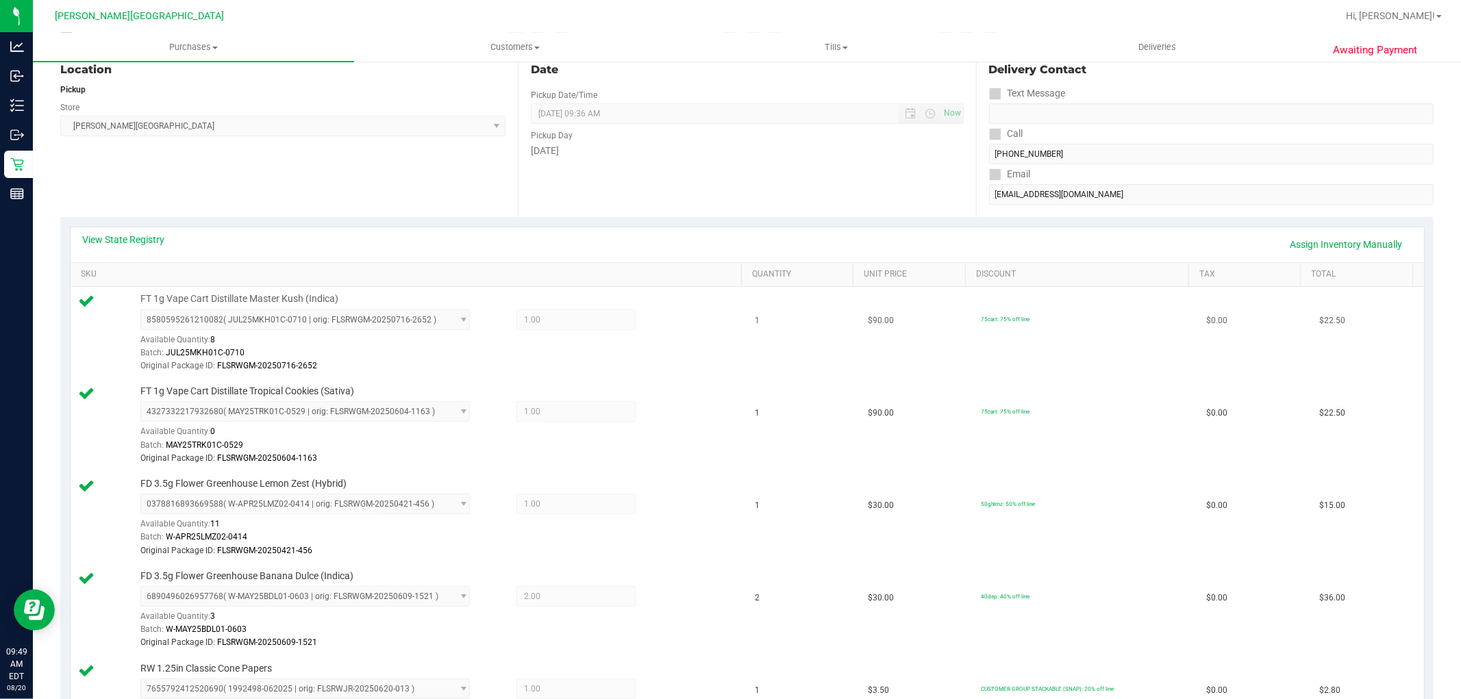
scroll to position [0, 0]
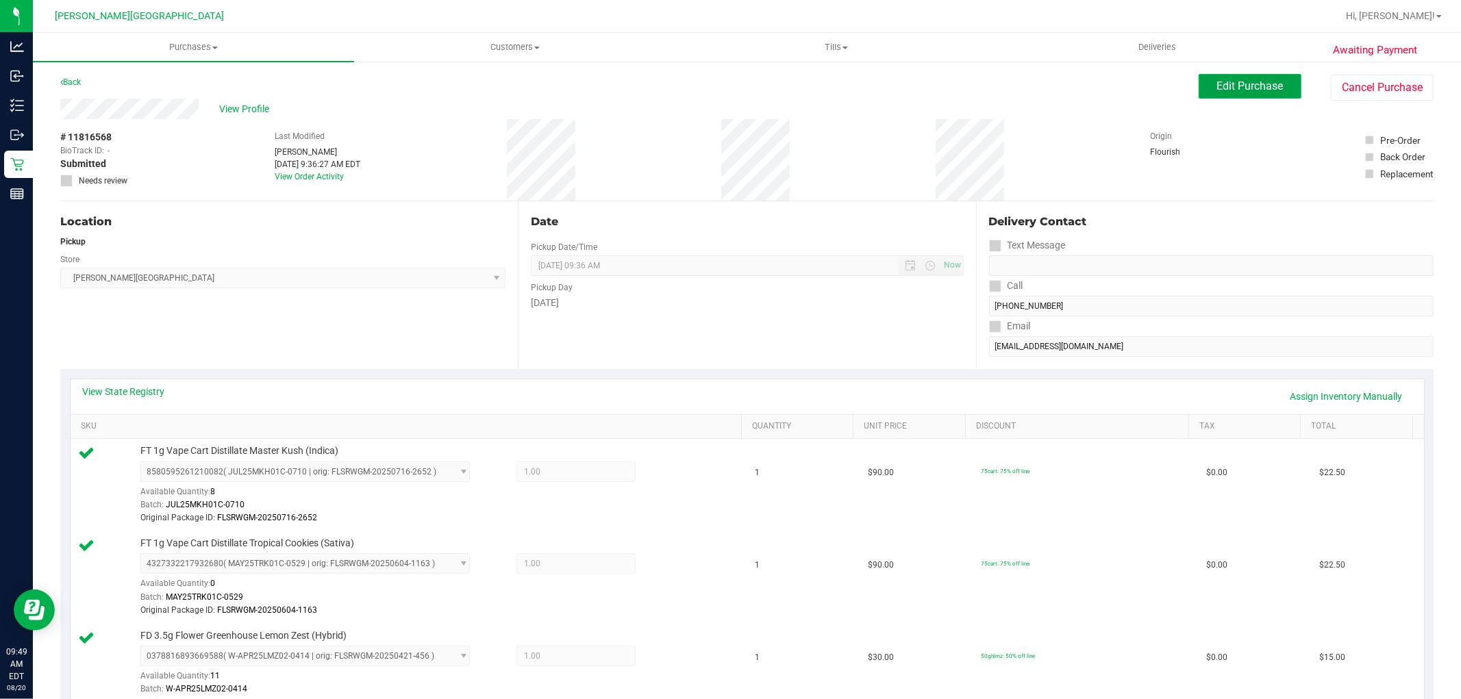
click at [1245, 77] on button "Edit Purchase" at bounding box center [1250, 86] width 103 height 25
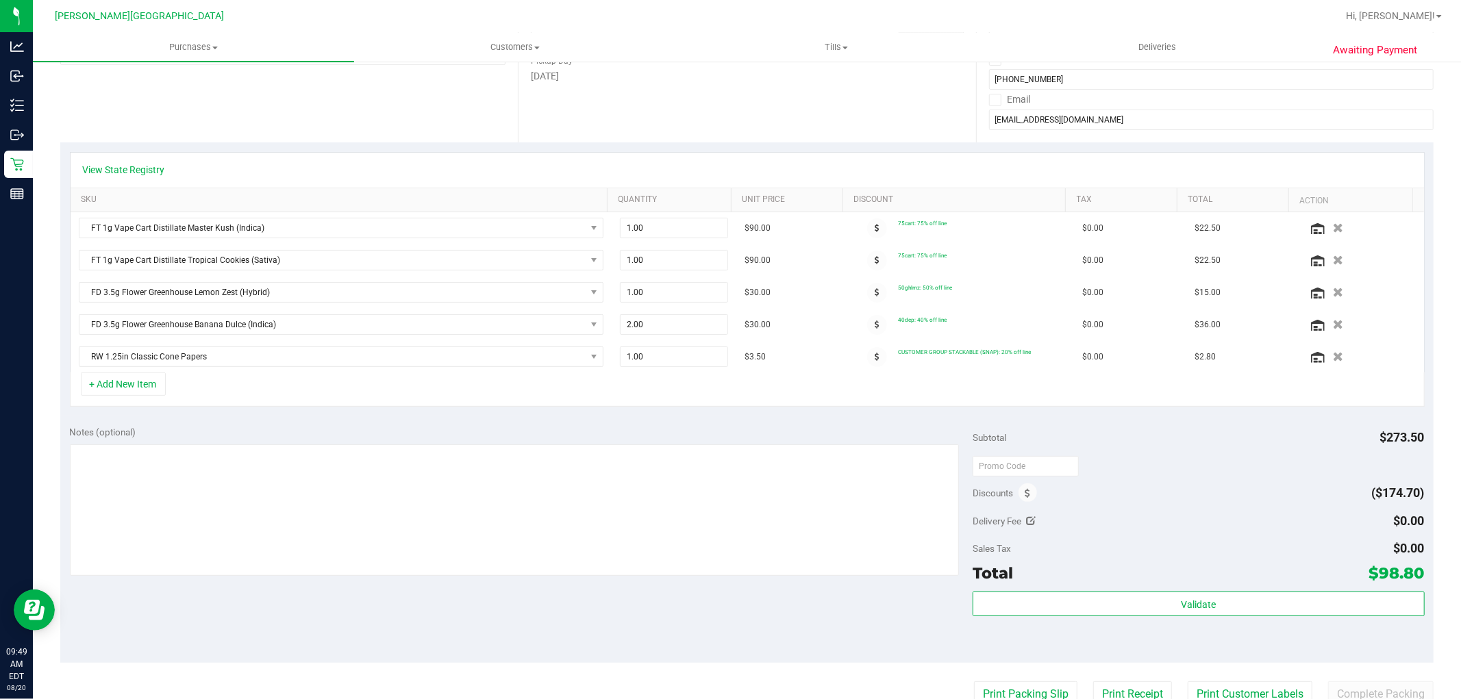
scroll to position [228, 0]
click at [148, 377] on button "+ Add New Item" at bounding box center [123, 382] width 85 height 23
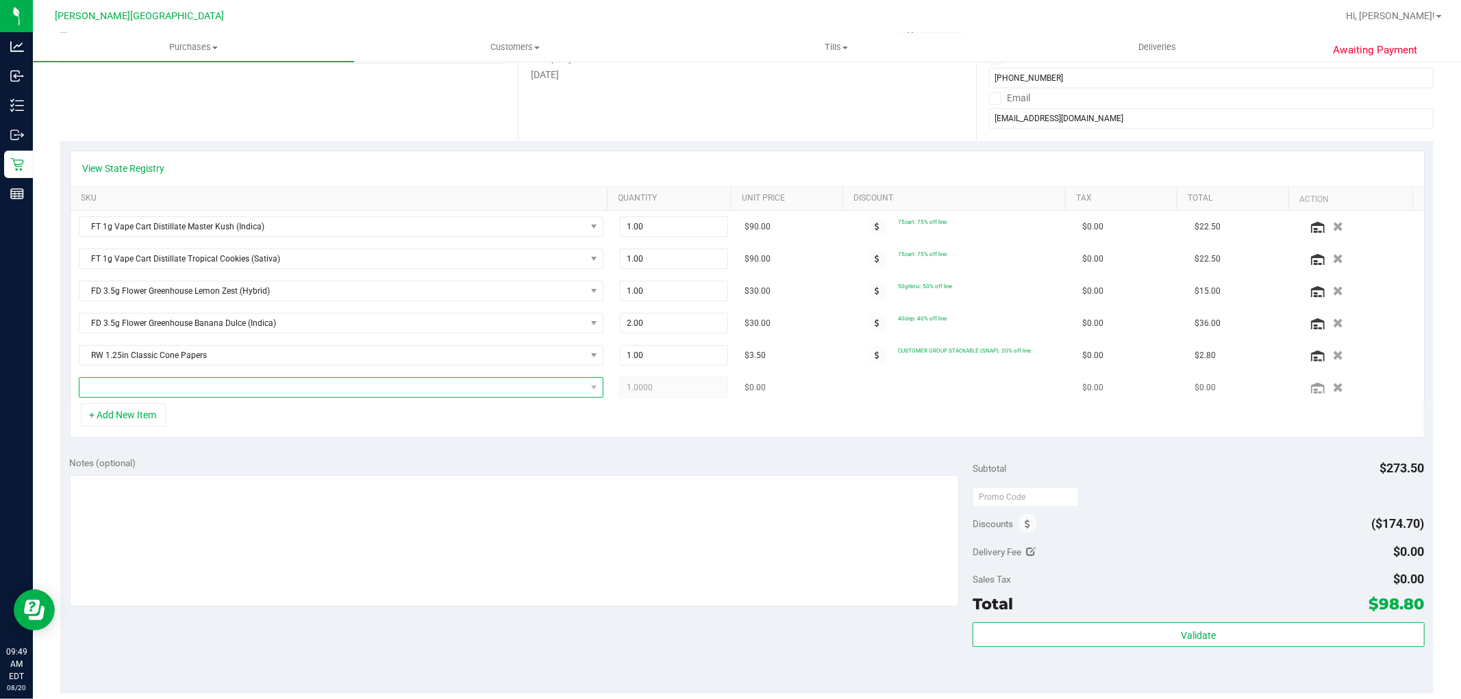
click at [147, 391] on span "NO DATA FOUND" at bounding box center [332, 387] width 506 height 19
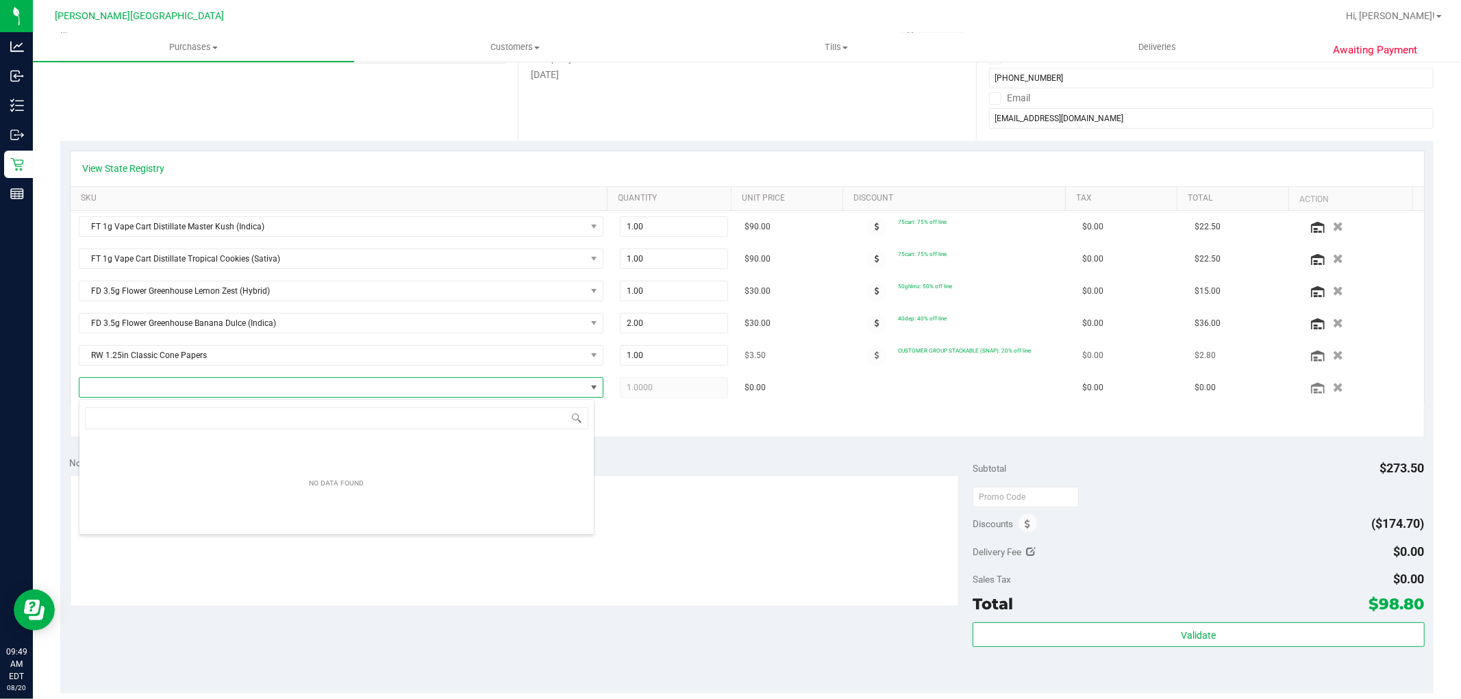
scroll to position [21, 516]
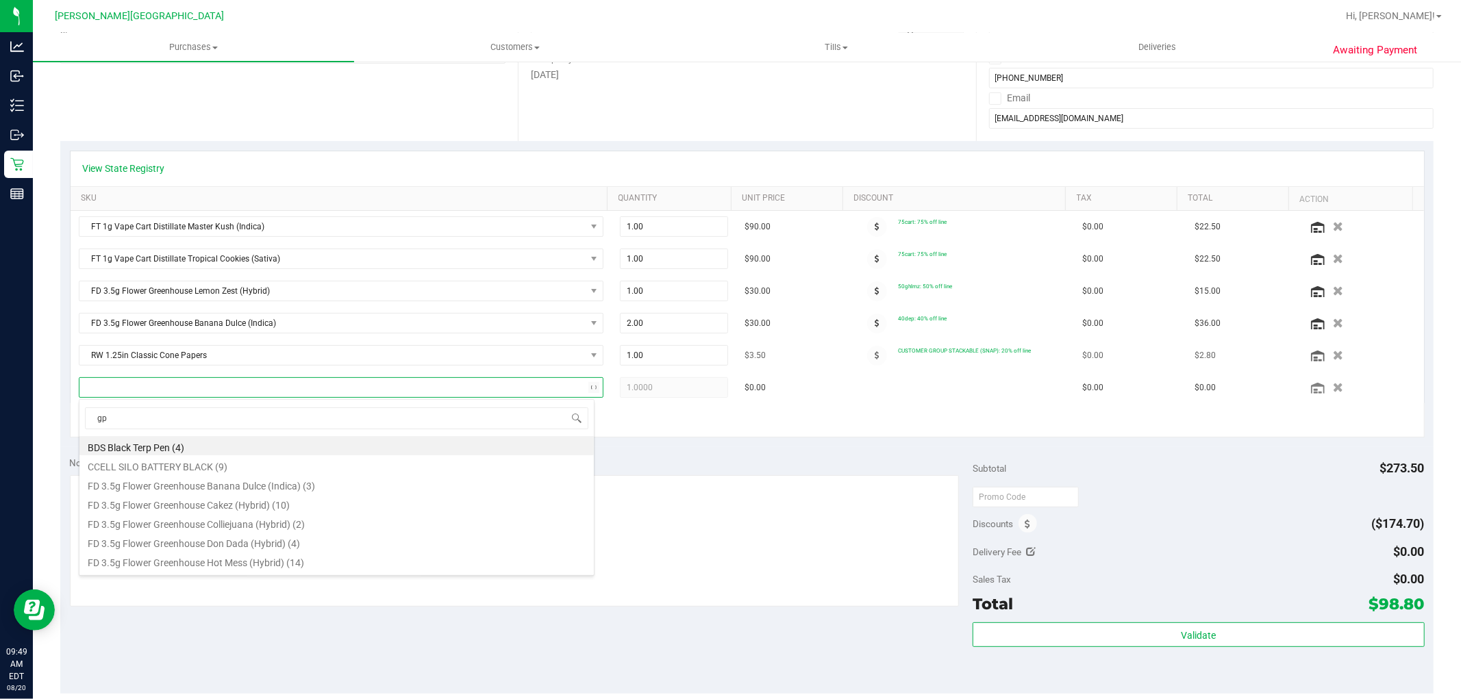
type input "gpe"
click at [247, 445] on li "FT 0.5g Pre-Roll Grape Essence (Hybrid) 1ct (24)" at bounding box center [336, 445] width 514 height 19
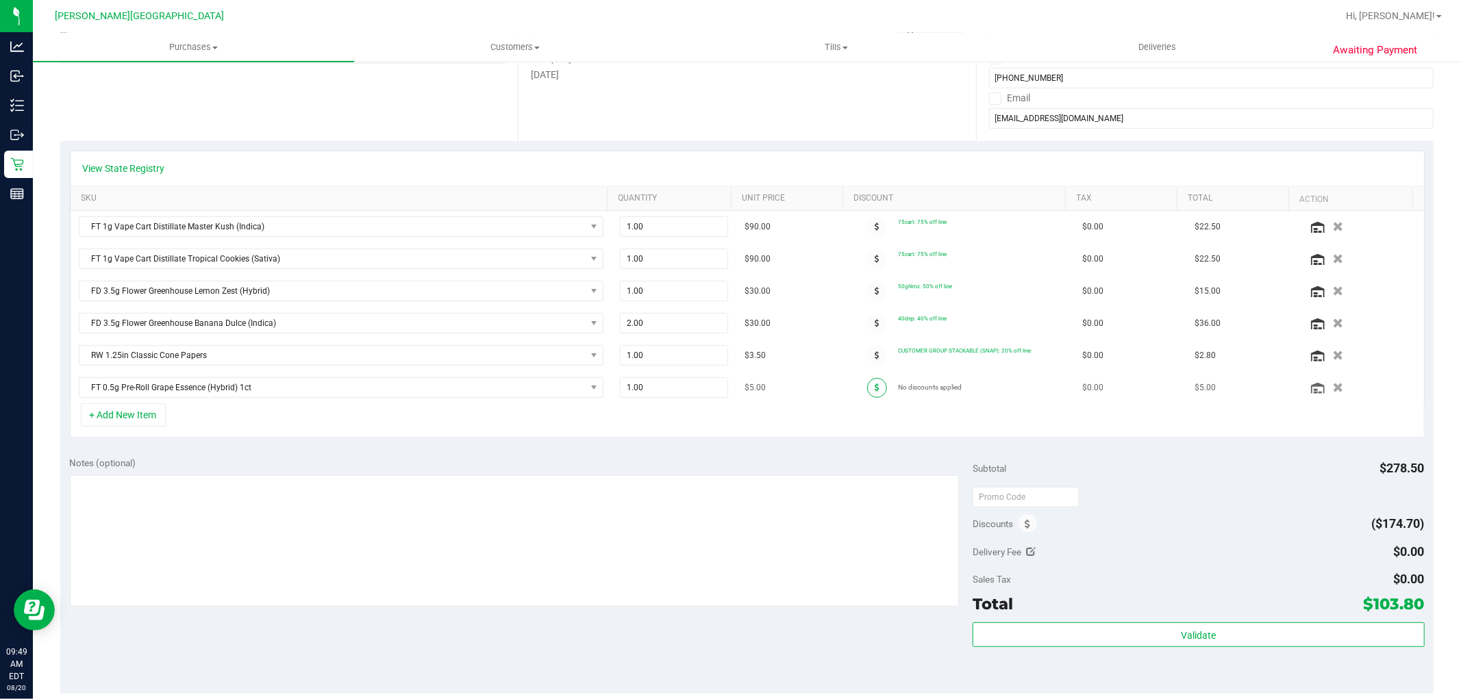
click at [875, 386] on icon at bounding box center [877, 388] width 5 height 8
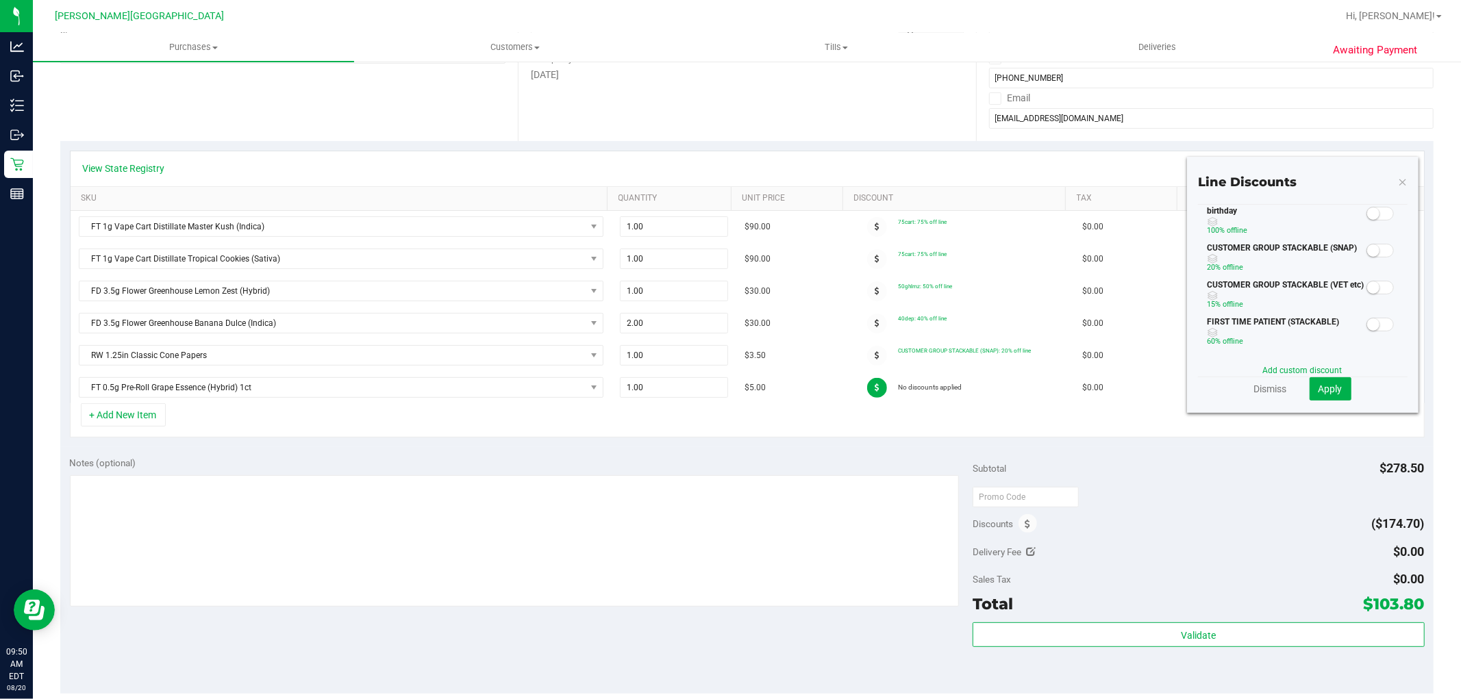
click at [1370, 250] on span at bounding box center [1380, 251] width 27 height 14
click at [1330, 384] on span "Apply" at bounding box center [1331, 389] width 24 height 11
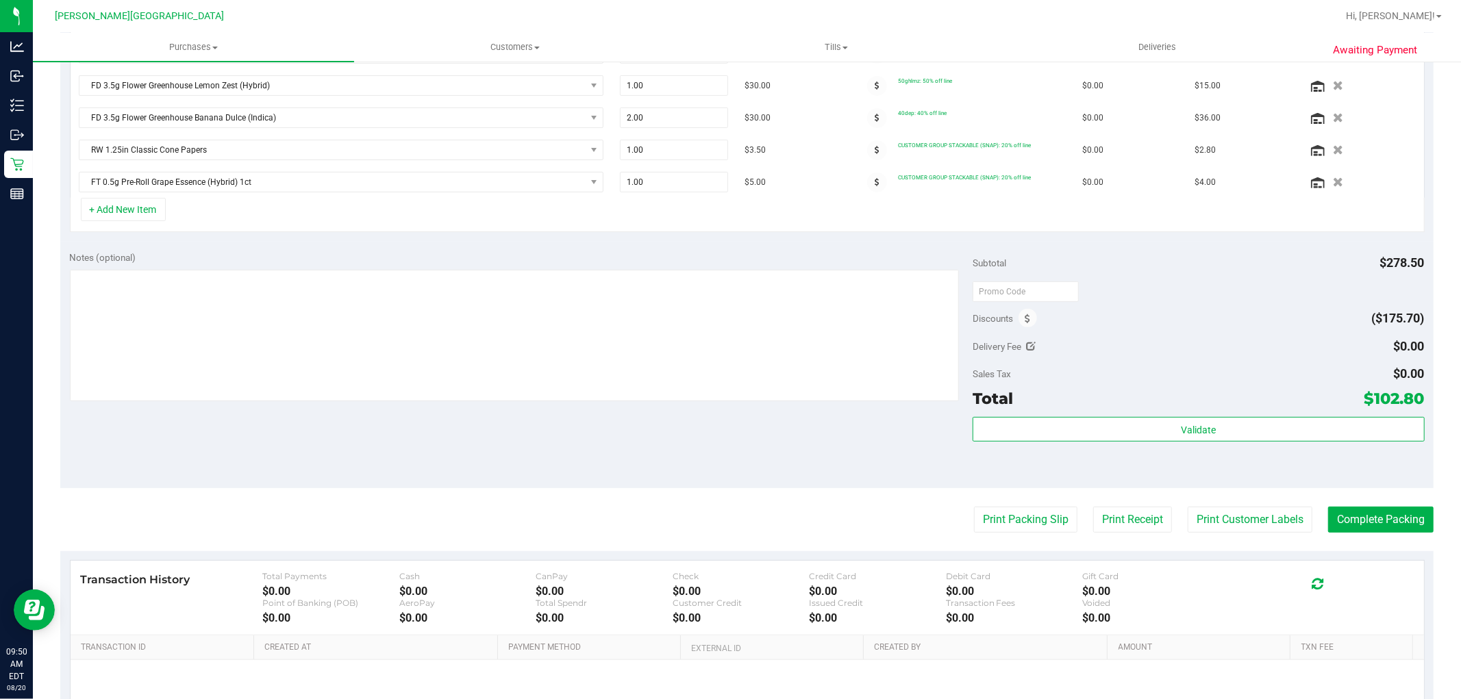
scroll to position [456, 0]
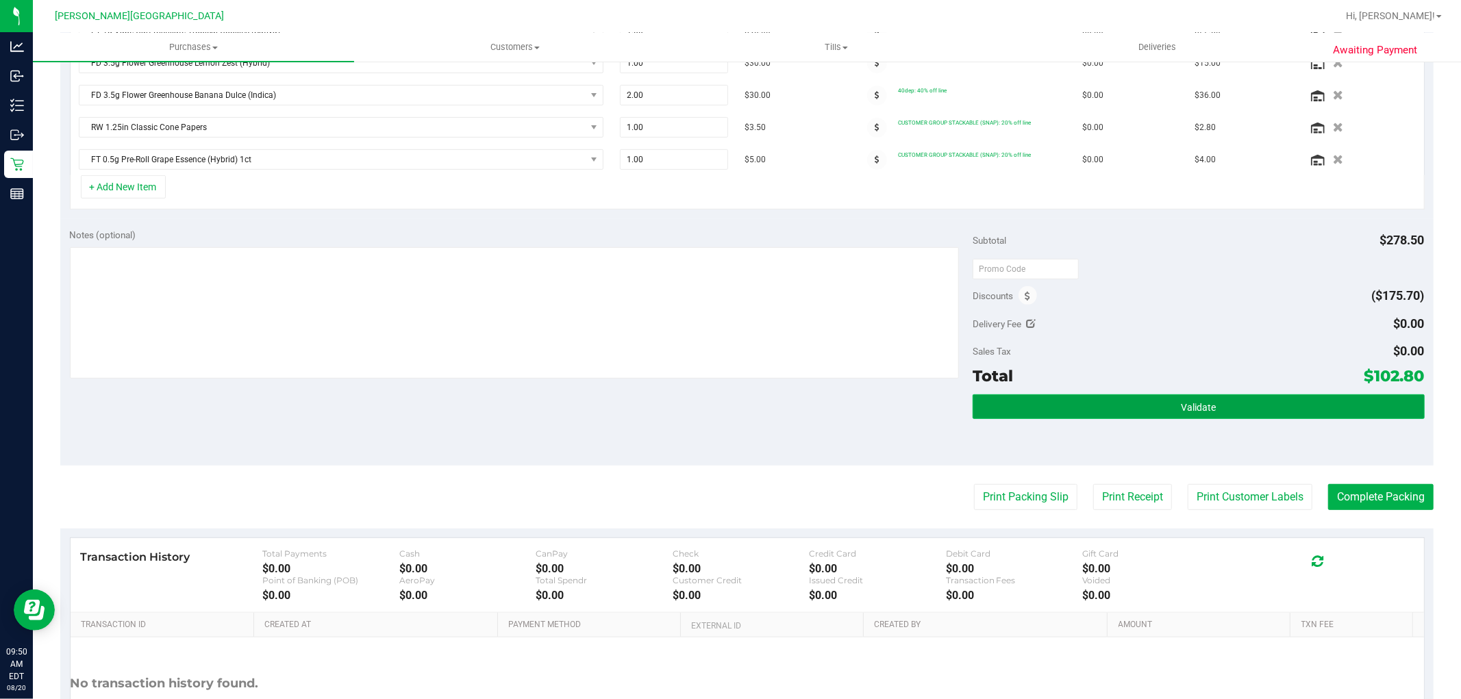
click at [1108, 408] on button "Validate" at bounding box center [1198, 407] width 451 height 25
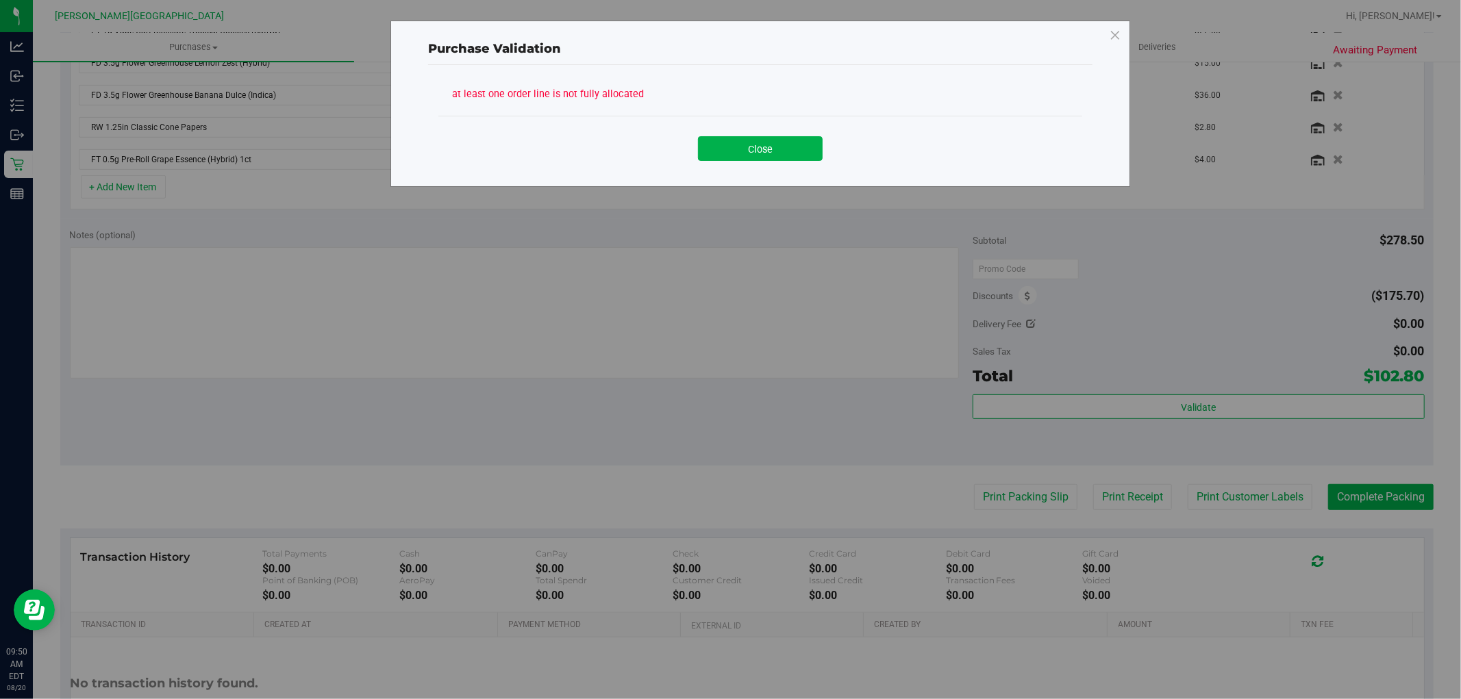
click at [760, 132] on div "Close" at bounding box center [760, 144] width 623 height 34
click at [767, 152] on button "Close" at bounding box center [760, 148] width 125 height 25
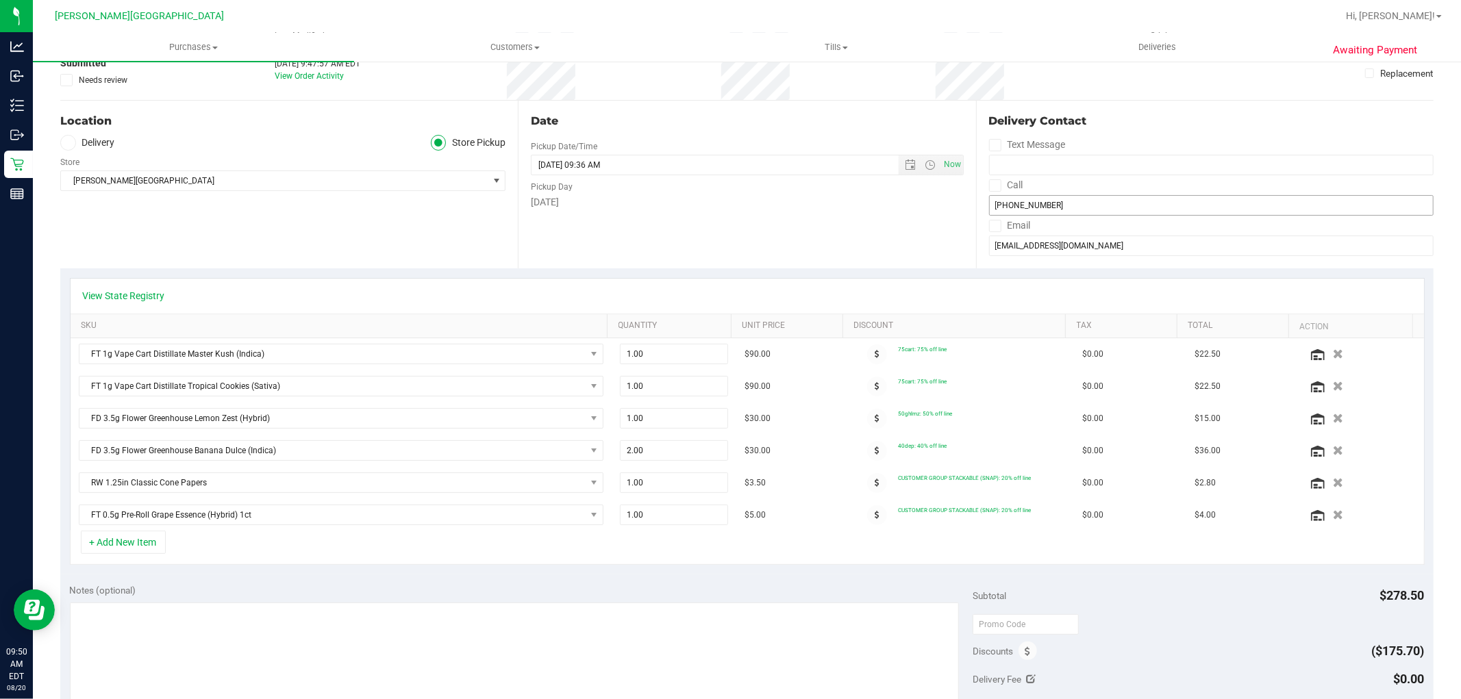
scroll to position [0, 0]
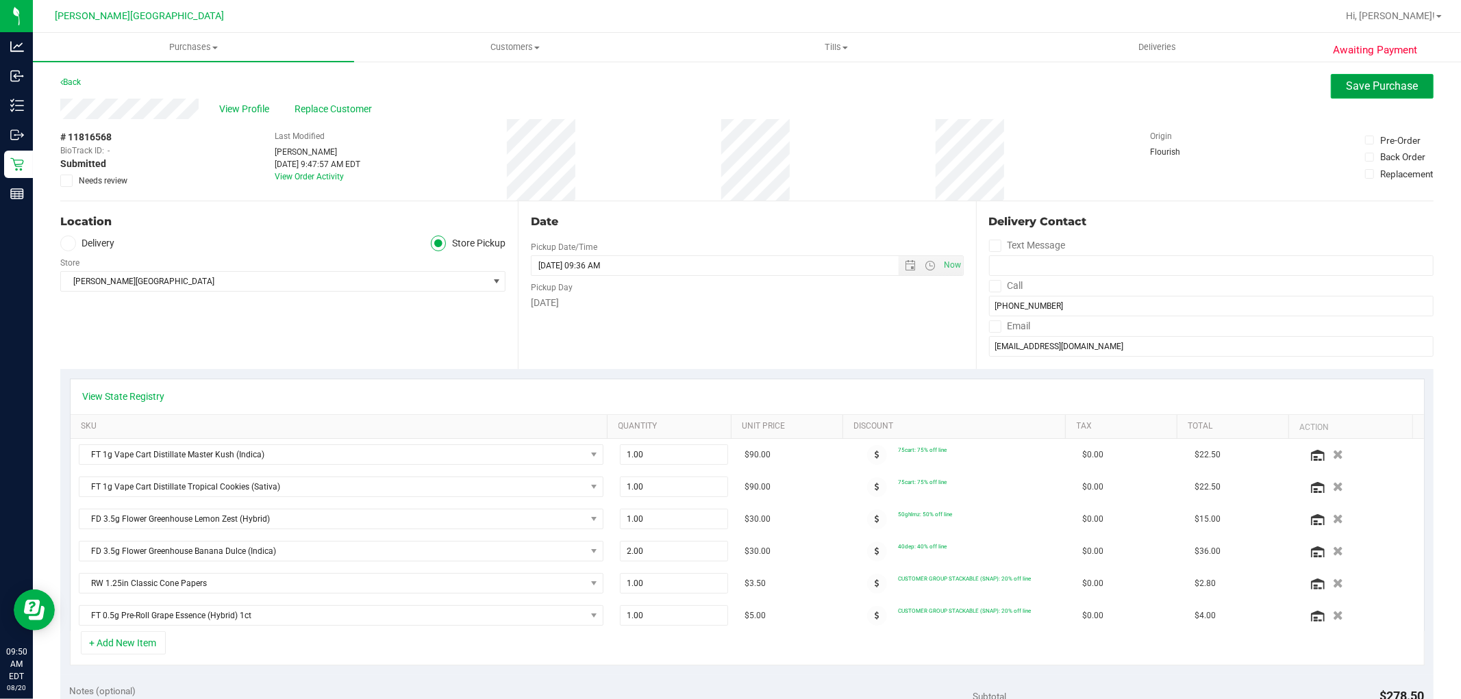
click at [1332, 87] on button "Save Purchase" at bounding box center [1382, 86] width 103 height 25
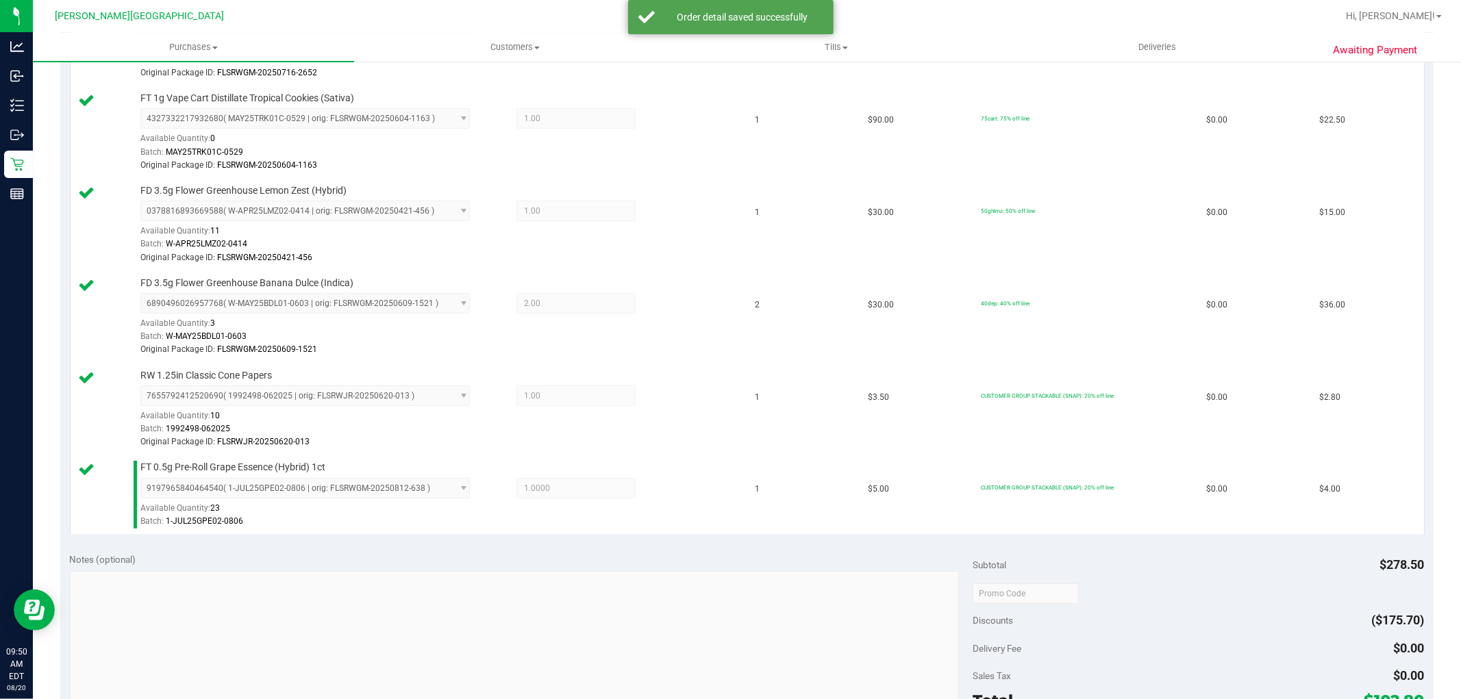
scroll to position [608, 0]
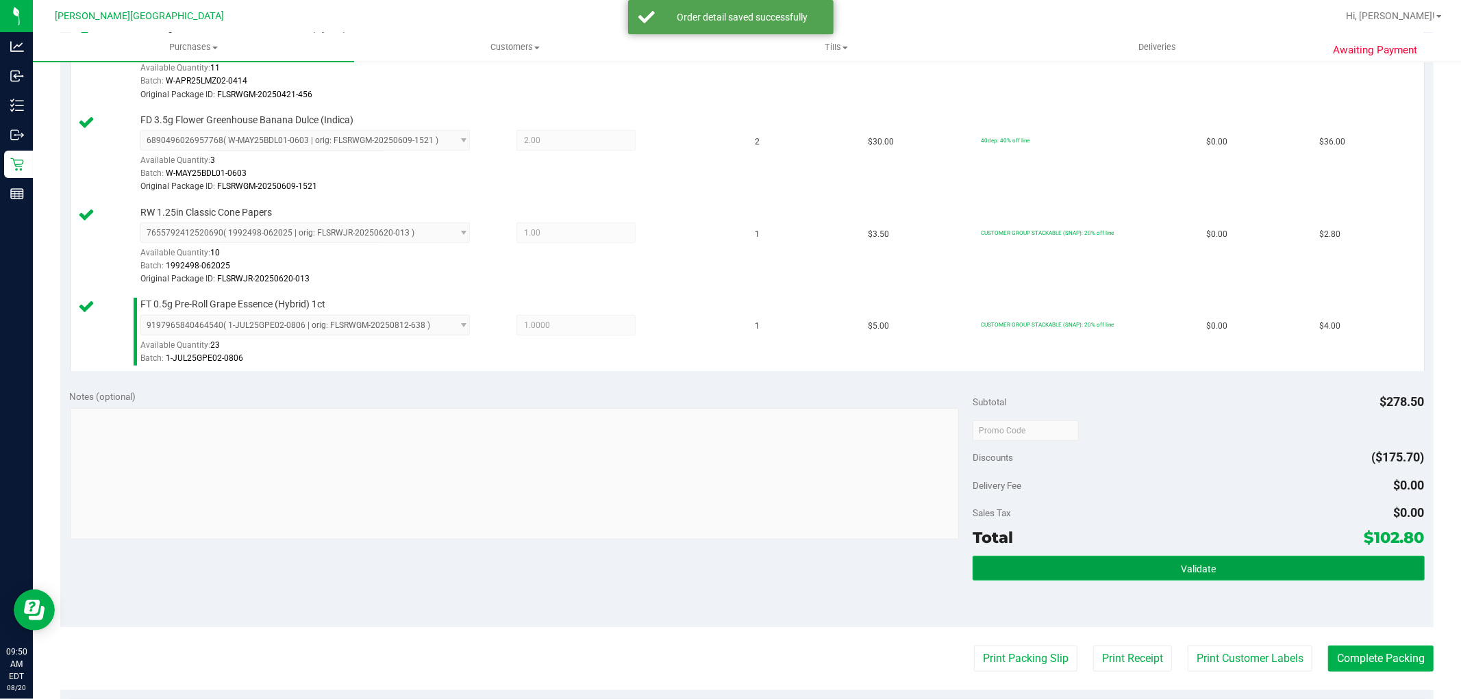
click at [1092, 577] on button "Validate" at bounding box center [1198, 568] width 451 height 25
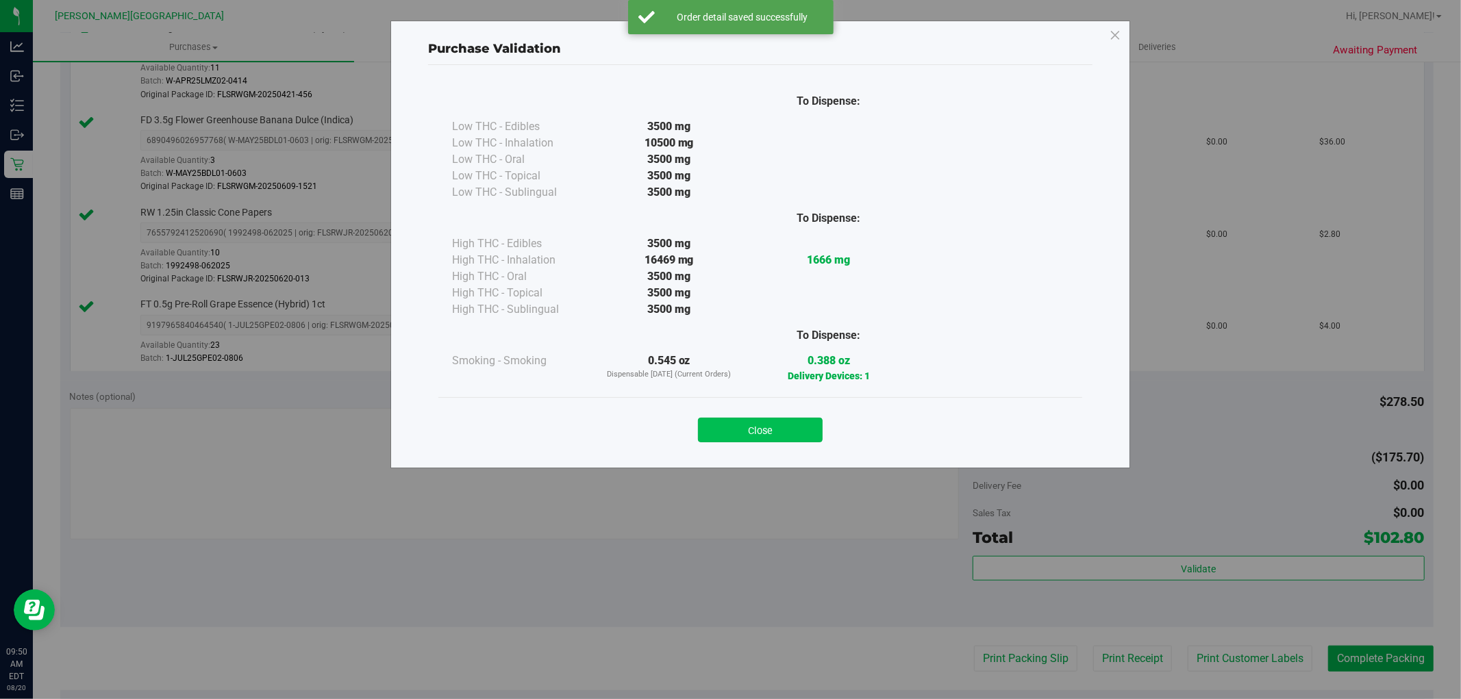
click at [772, 439] on button "Close" at bounding box center [760, 430] width 125 height 25
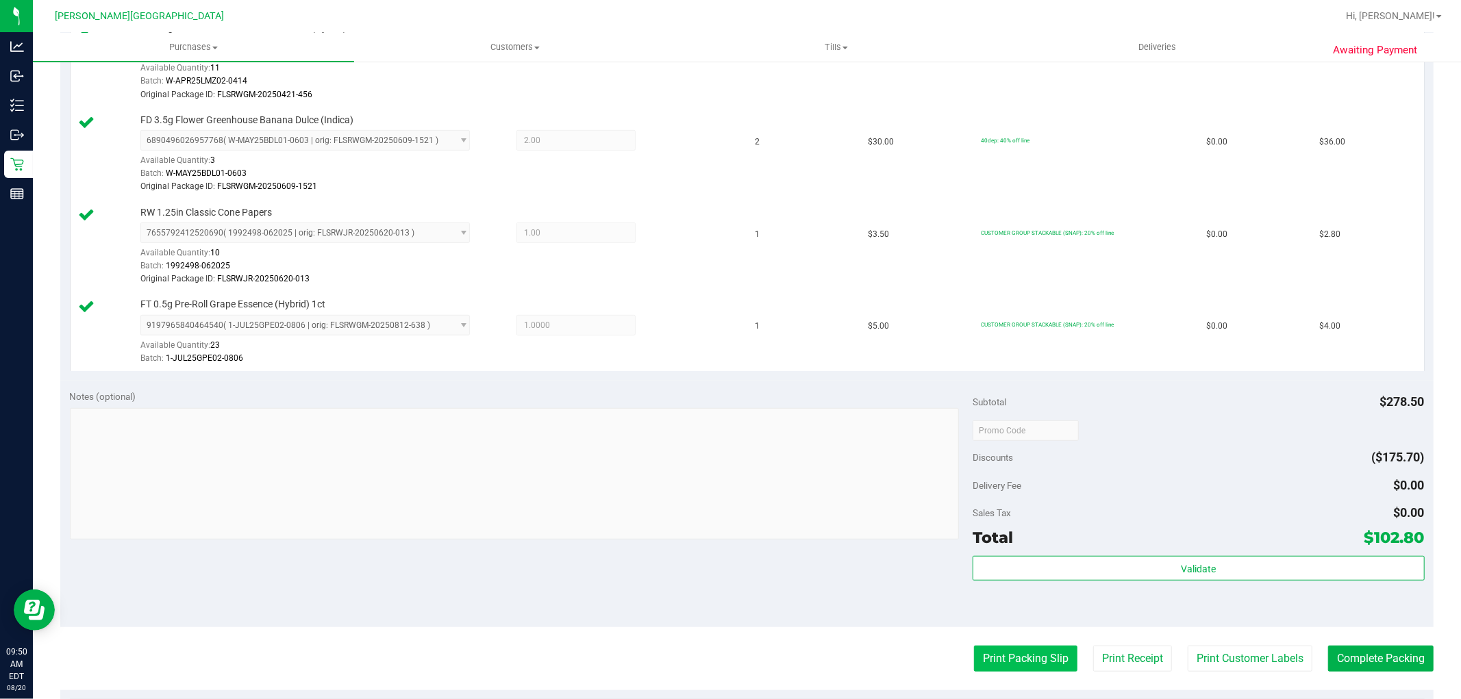
click at [1024, 665] on button "Print Packing Slip" at bounding box center [1025, 659] width 103 height 26
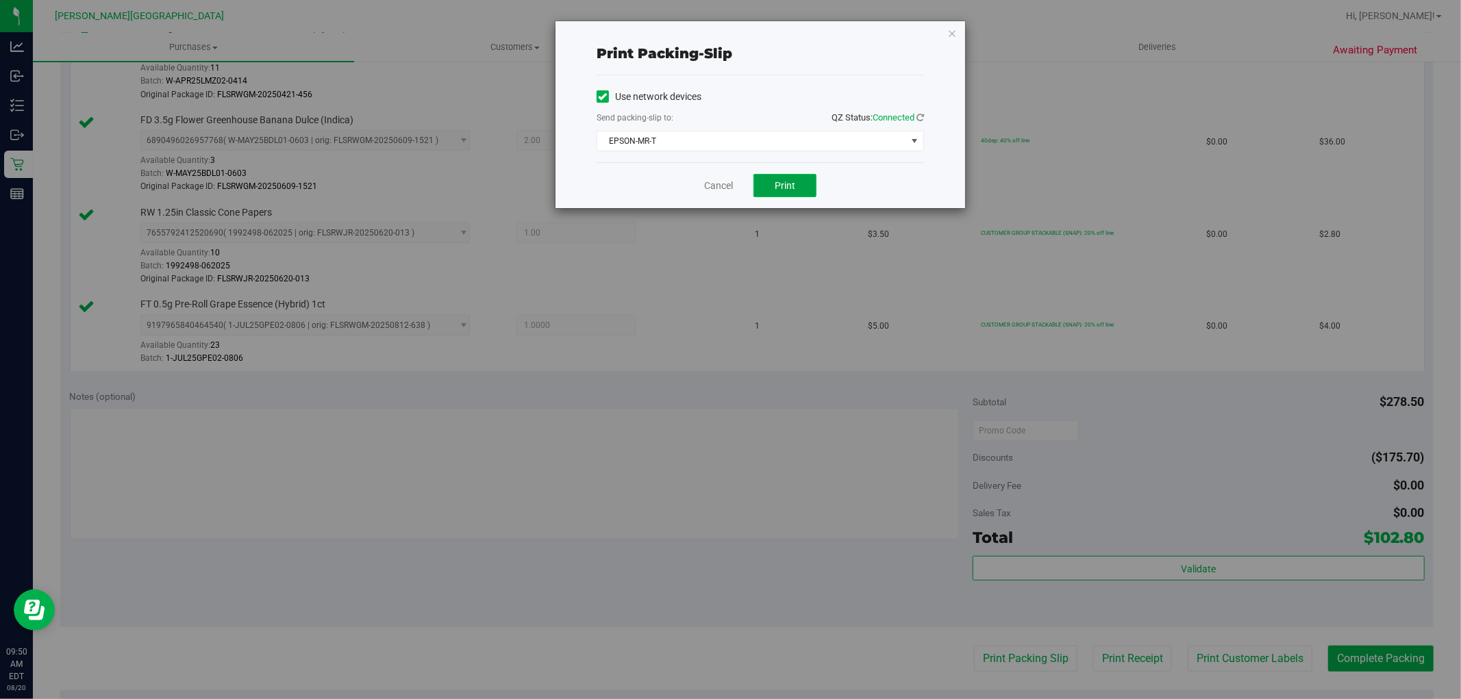
click at [812, 190] on button "Print" at bounding box center [784, 185] width 63 height 23
click at [717, 186] on link "Cancel" at bounding box center [718, 186] width 29 height 14
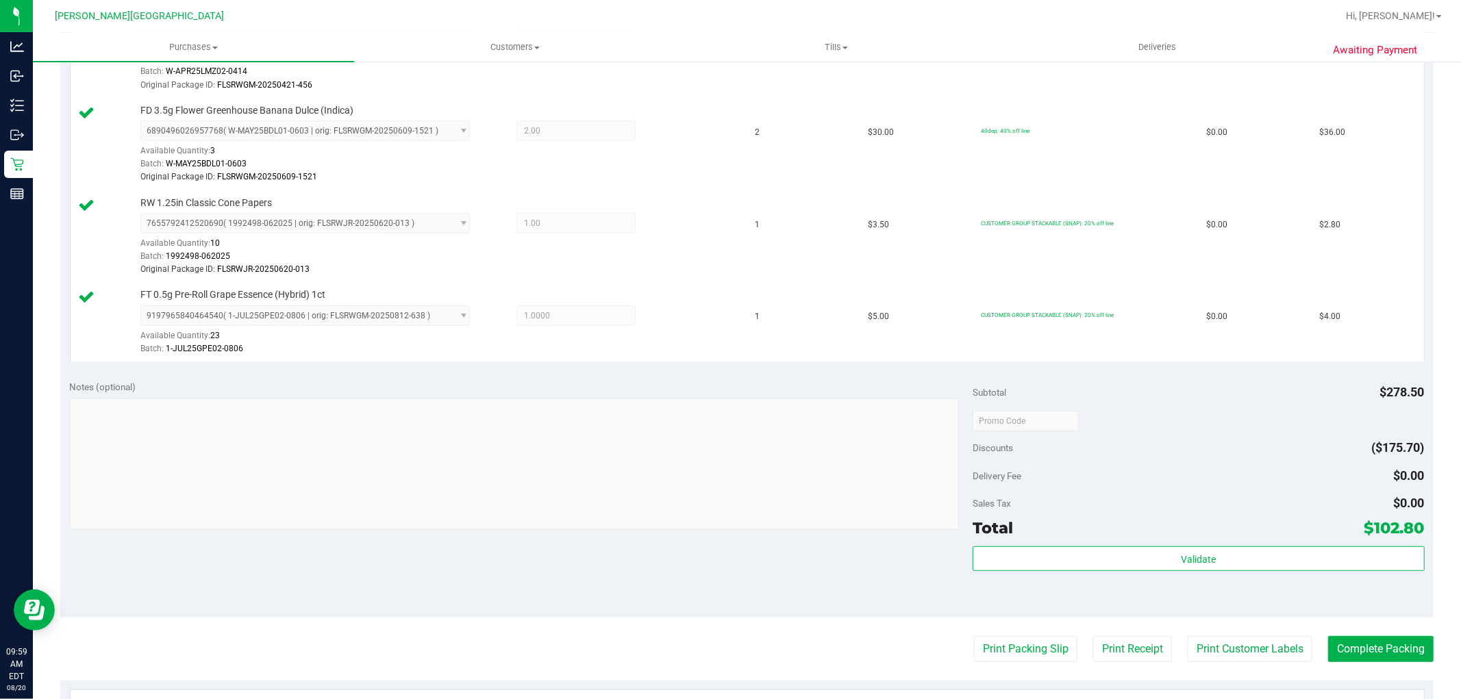
scroll to position [837, 0]
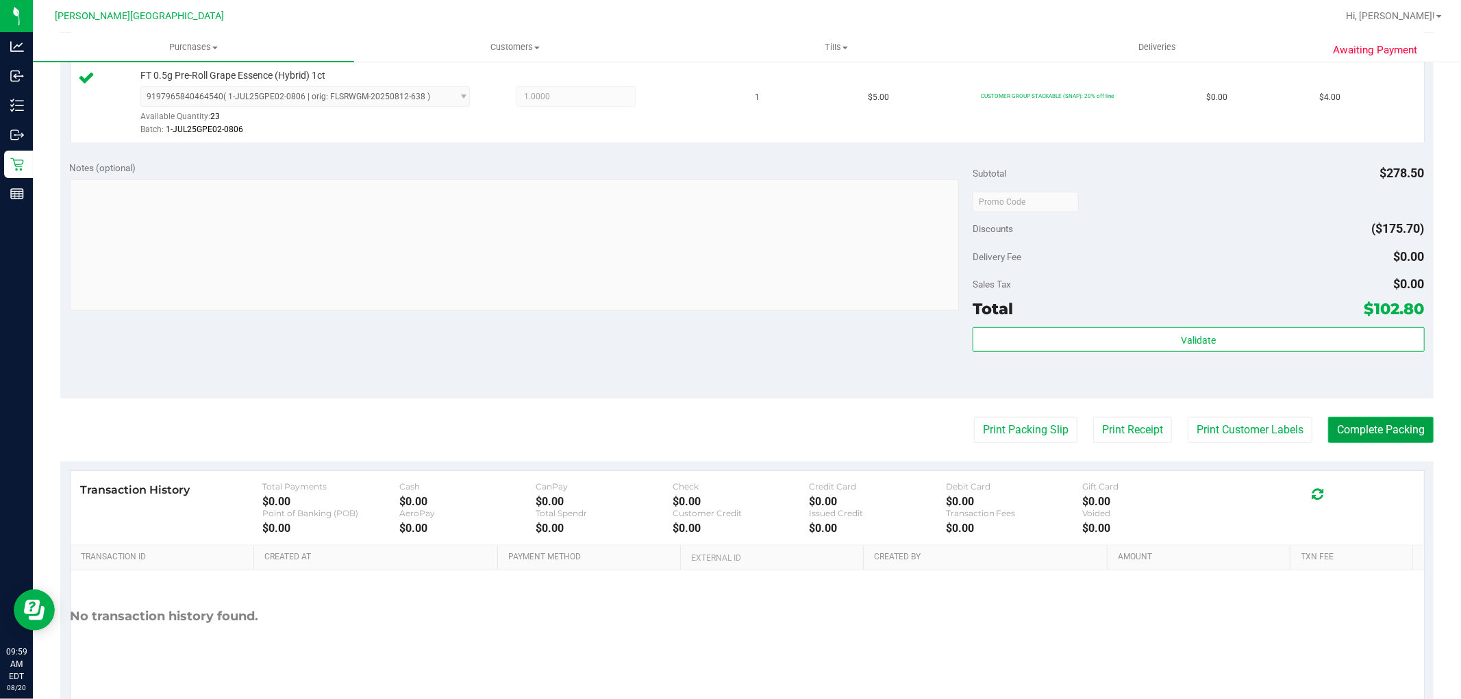
click at [1360, 435] on button "Complete Packing" at bounding box center [1380, 430] width 105 height 26
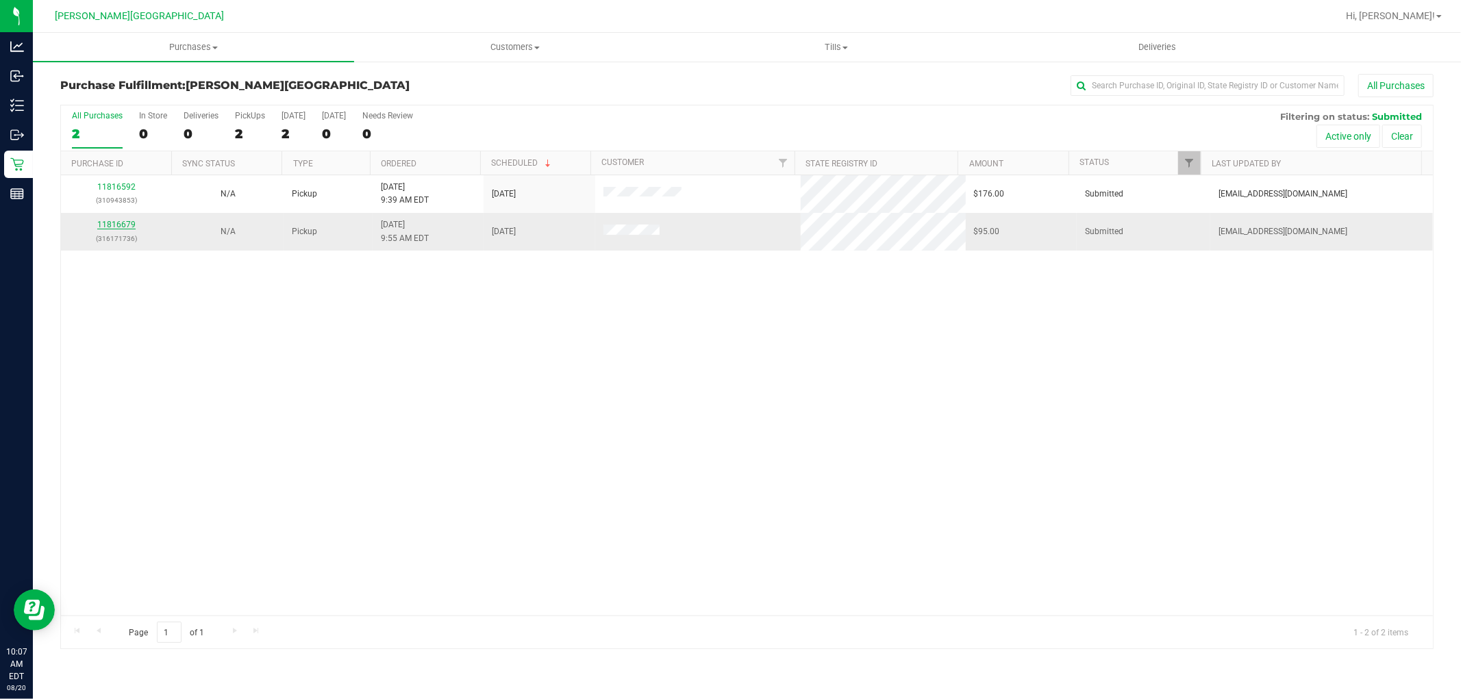
click at [122, 228] on link "11816679" at bounding box center [116, 225] width 38 height 10
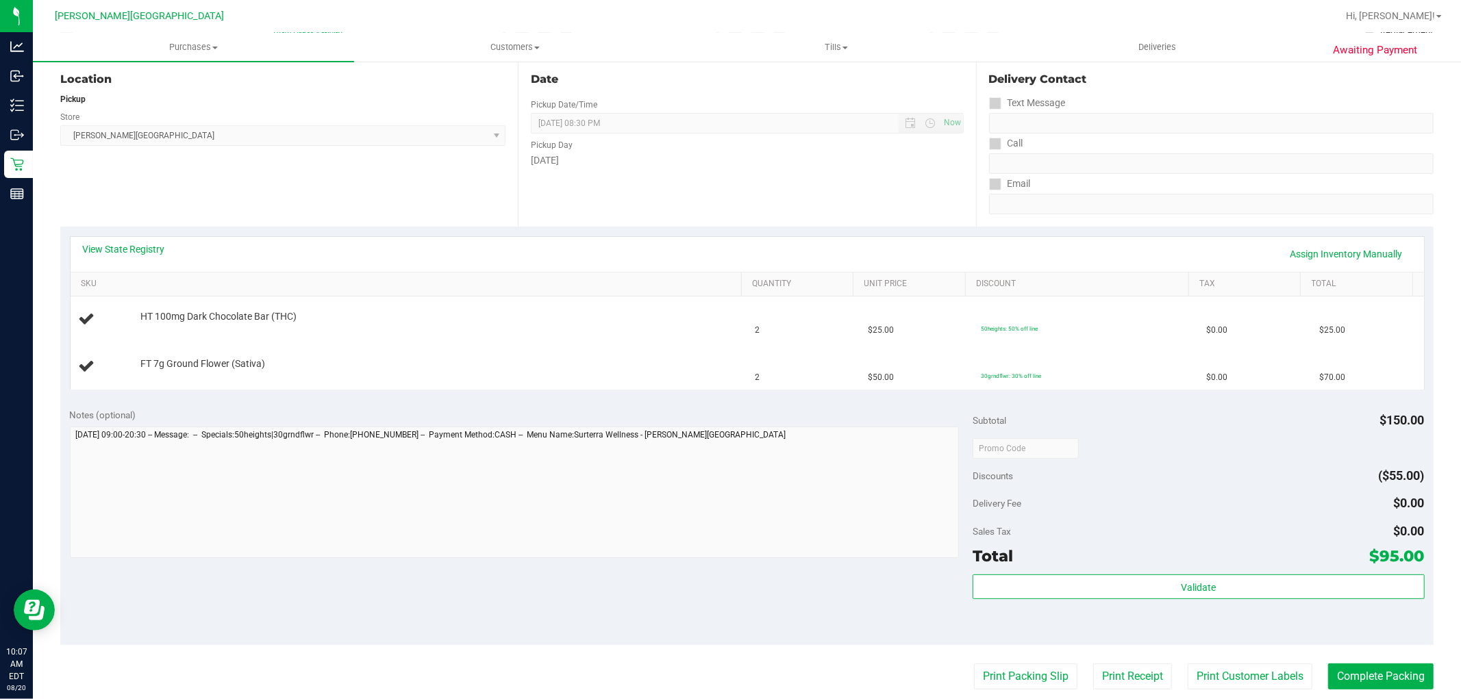
scroll to position [152, 0]
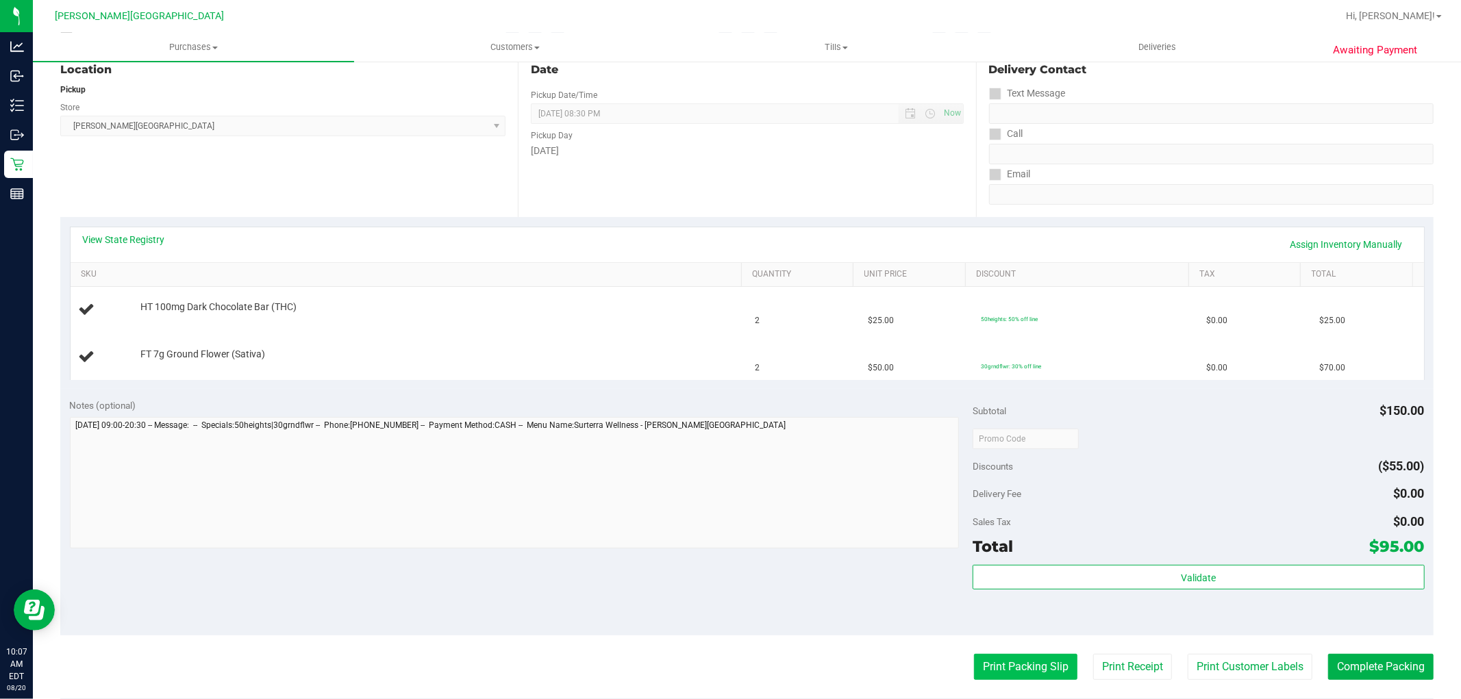
click at [990, 661] on button "Print Packing Slip" at bounding box center [1025, 667] width 103 height 26
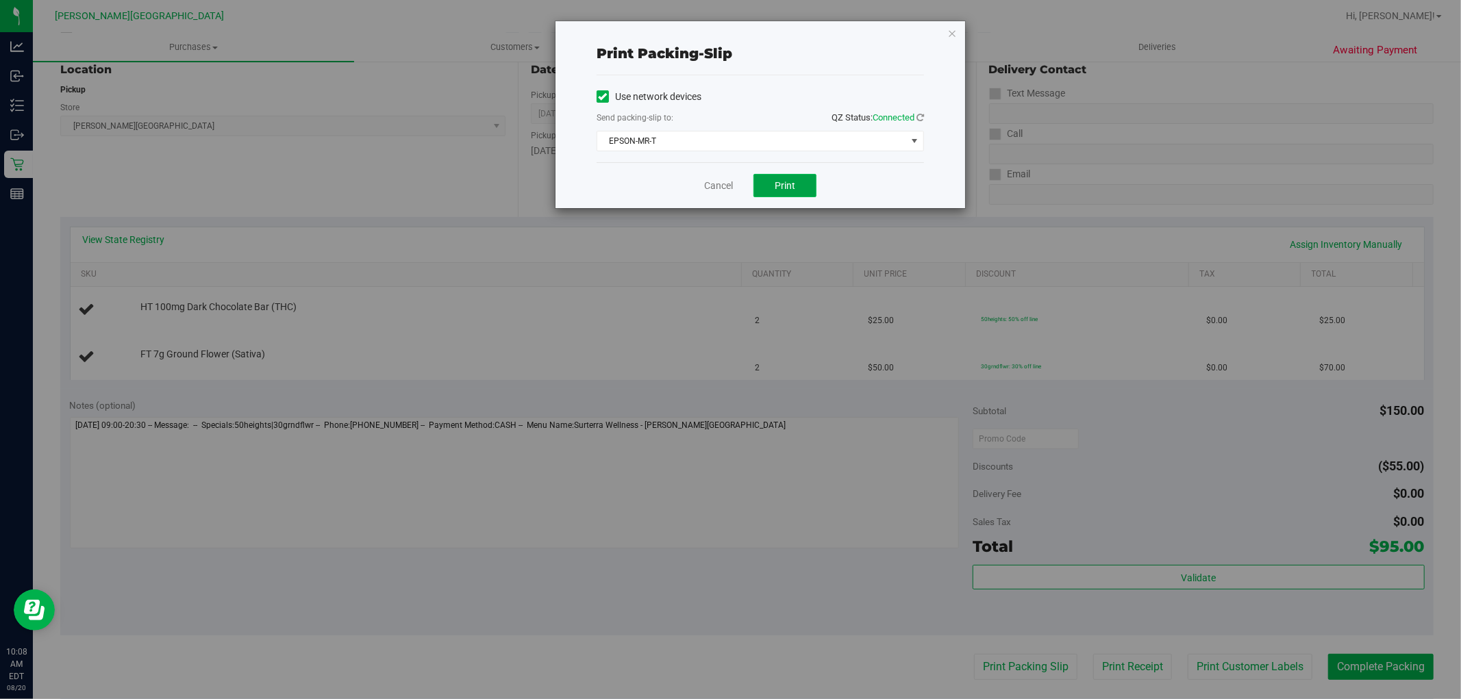
click at [771, 190] on button "Print" at bounding box center [784, 185] width 63 height 23
click at [956, 30] on icon "button" at bounding box center [952, 33] width 10 height 16
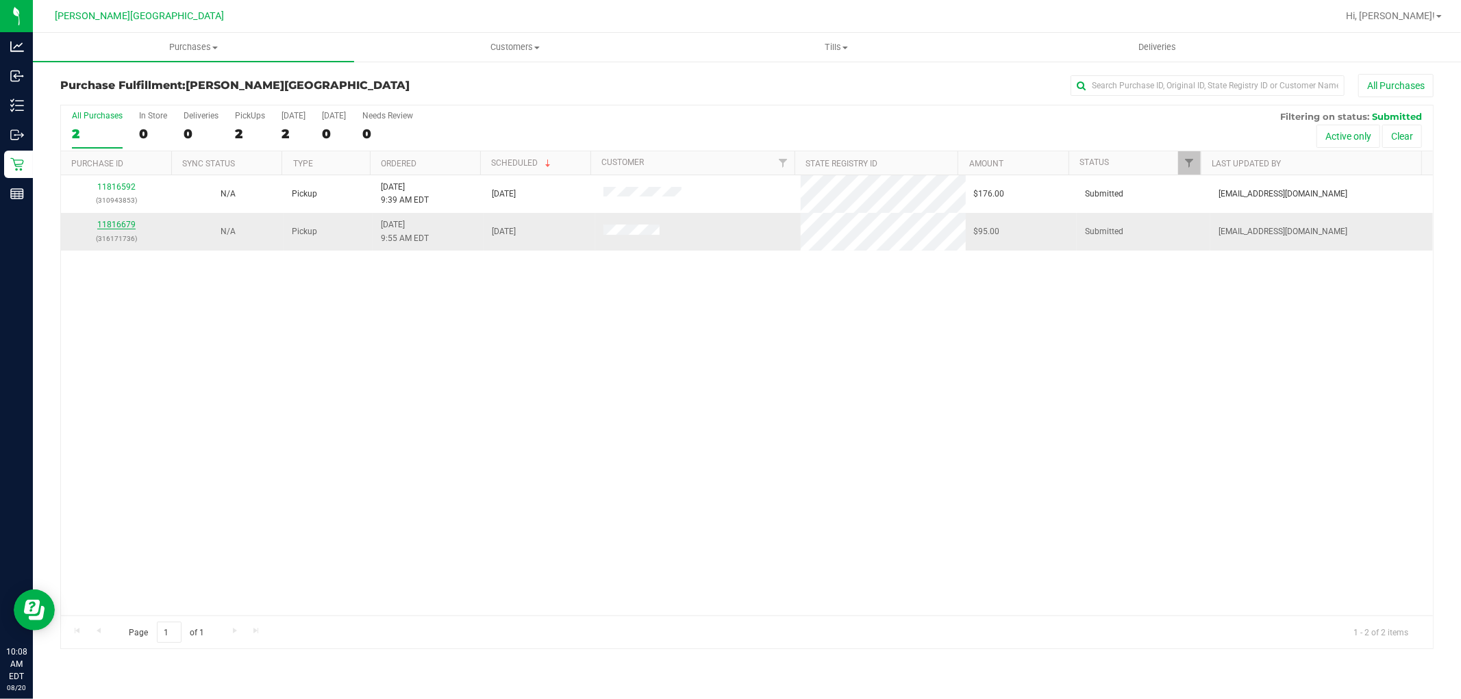
click at [120, 226] on link "11816679" at bounding box center [116, 225] width 38 height 10
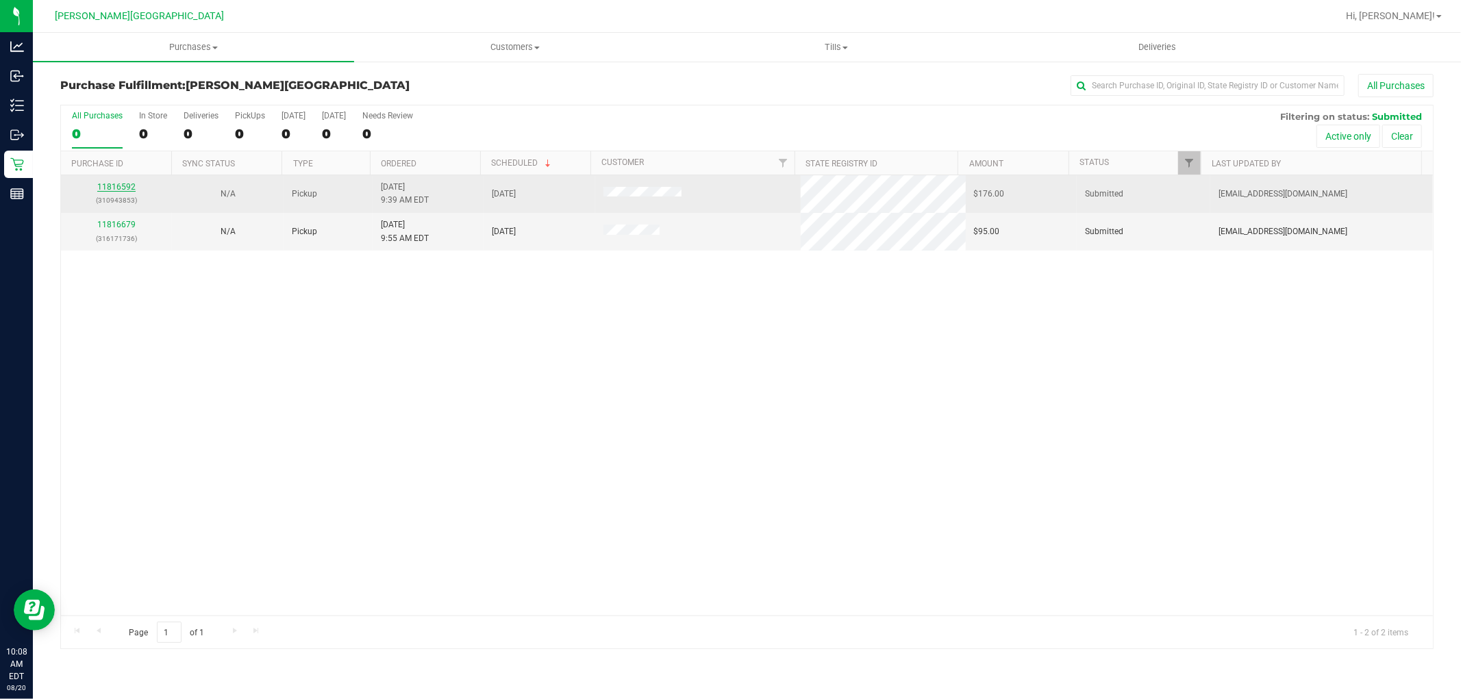
click at [108, 186] on link "11816592" at bounding box center [116, 187] width 38 height 10
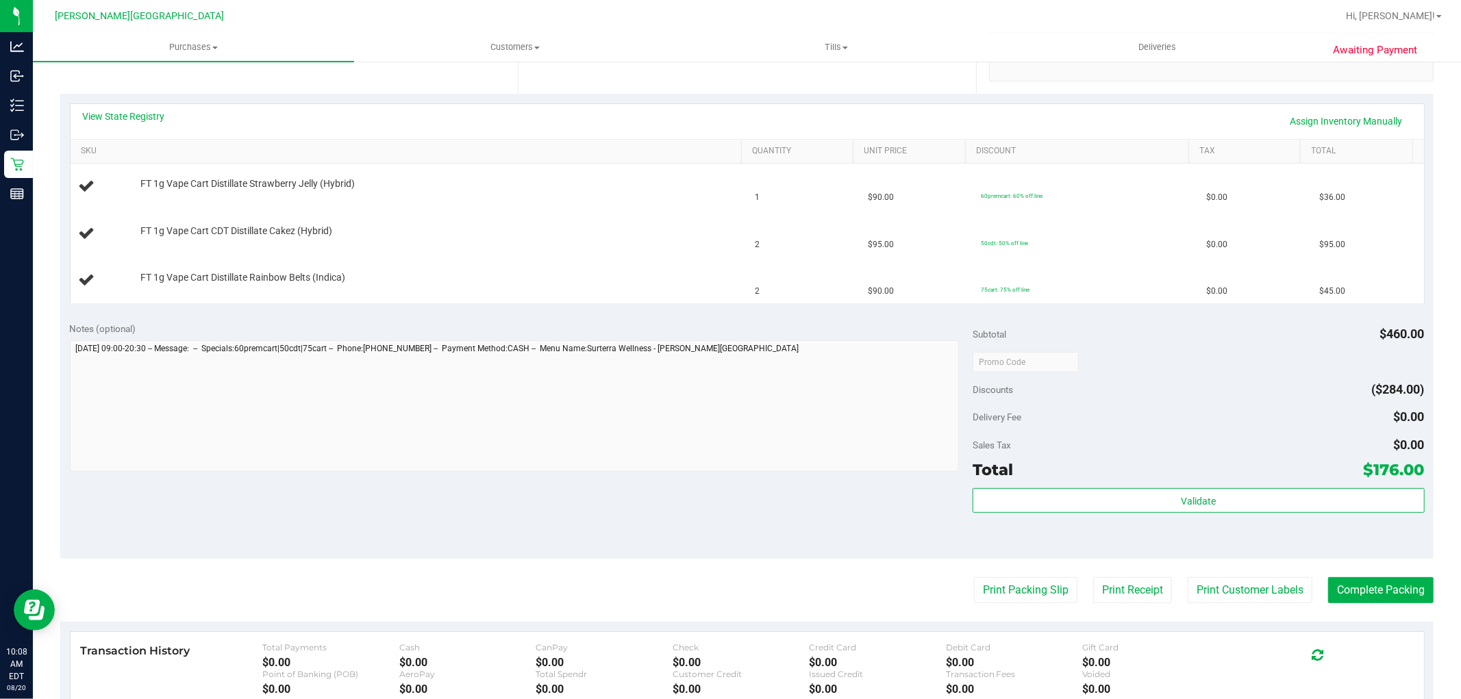
scroll to position [304, 0]
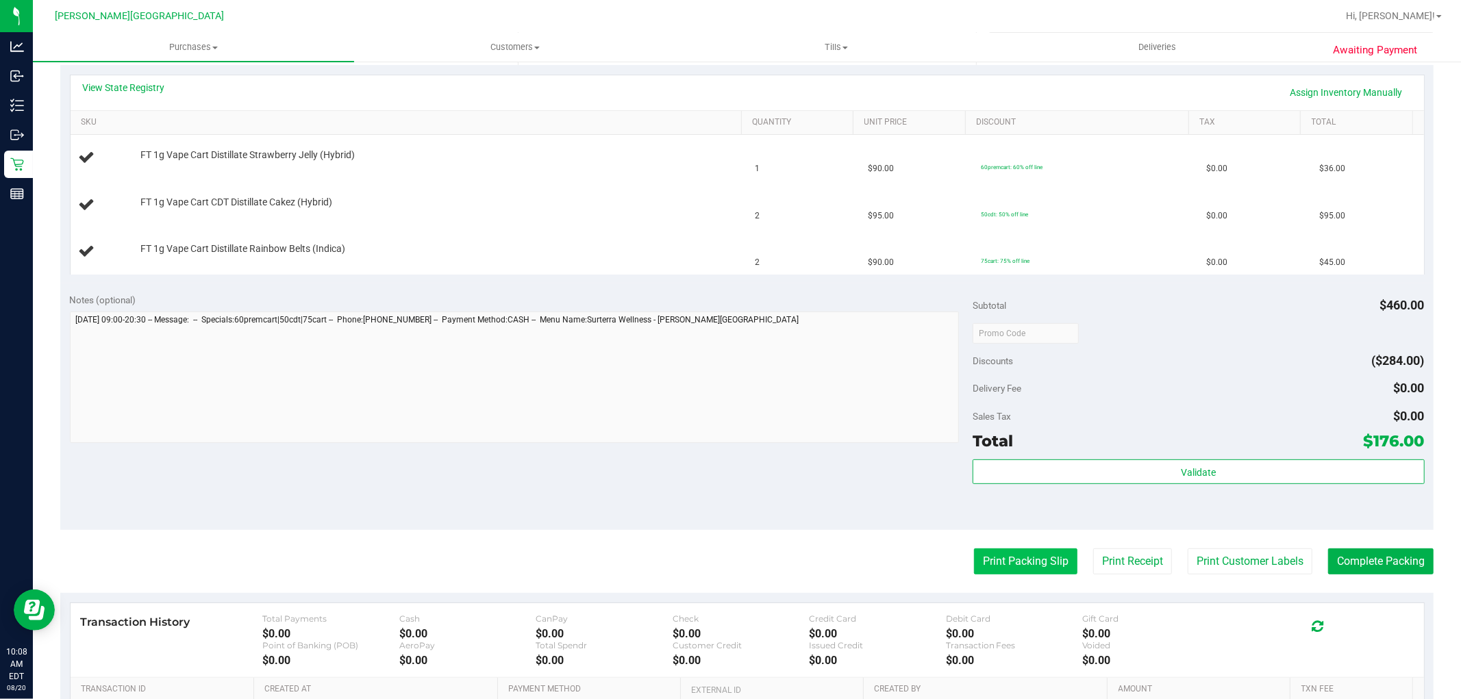
click at [999, 572] on button "Print Packing Slip" at bounding box center [1025, 562] width 103 height 26
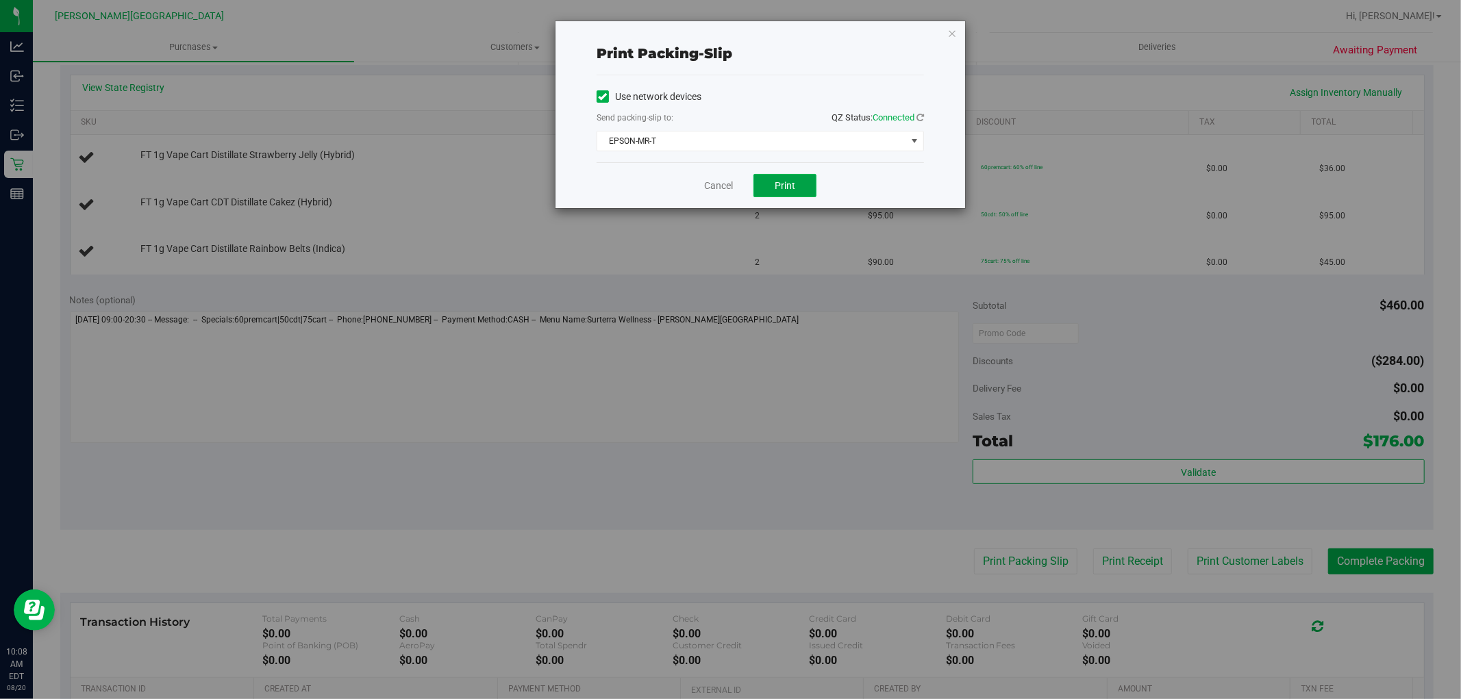
click at [785, 195] on button "Print" at bounding box center [784, 185] width 63 height 23
click at [953, 32] on icon "button" at bounding box center [952, 33] width 10 height 16
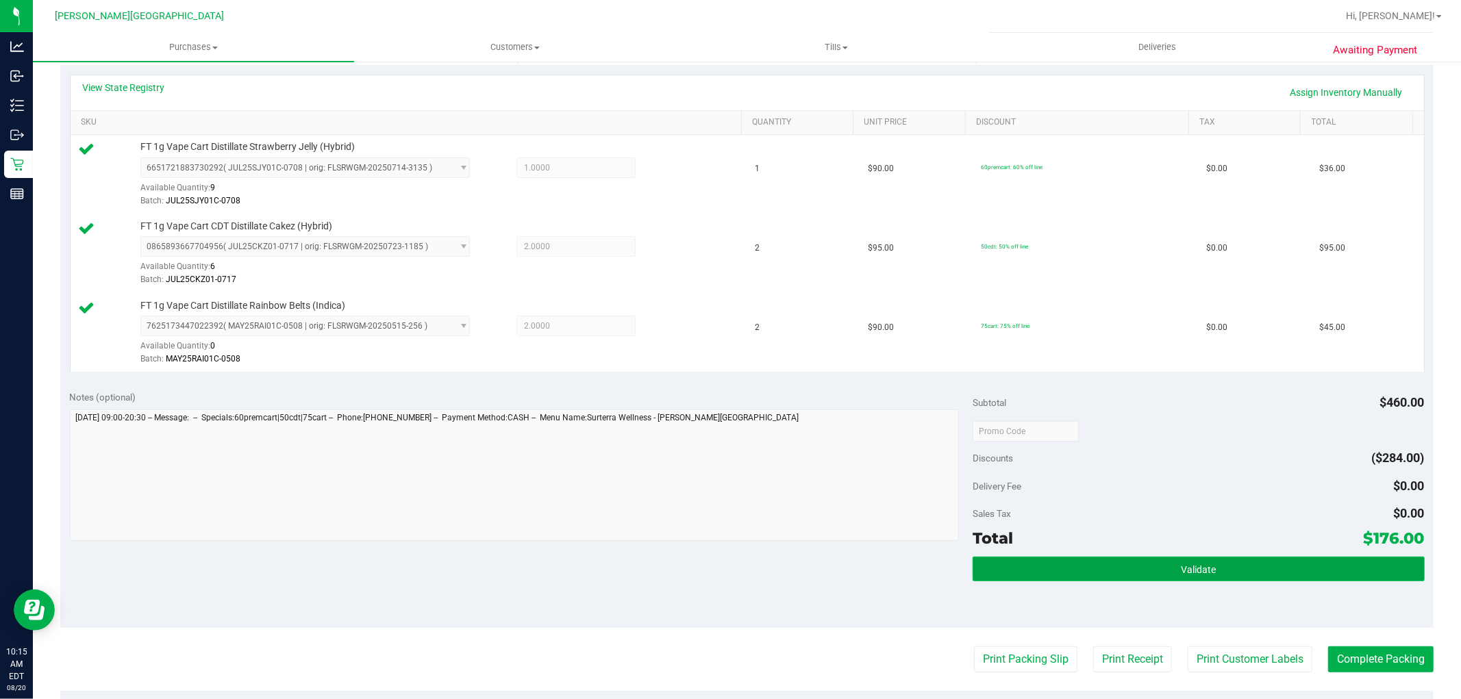
click at [1122, 558] on button "Validate" at bounding box center [1198, 569] width 451 height 25
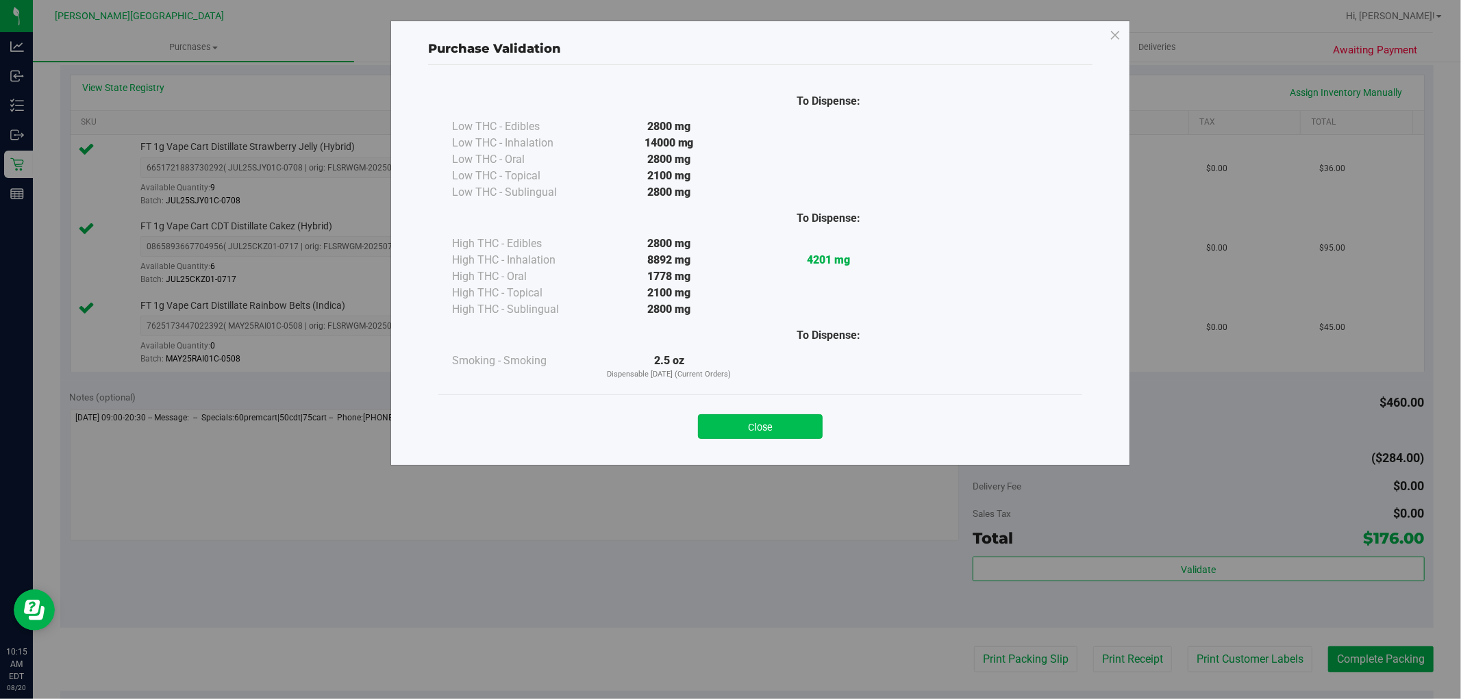
click at [797, 420] on button "Close" at bounding box center [760, 426] width 125 height 25
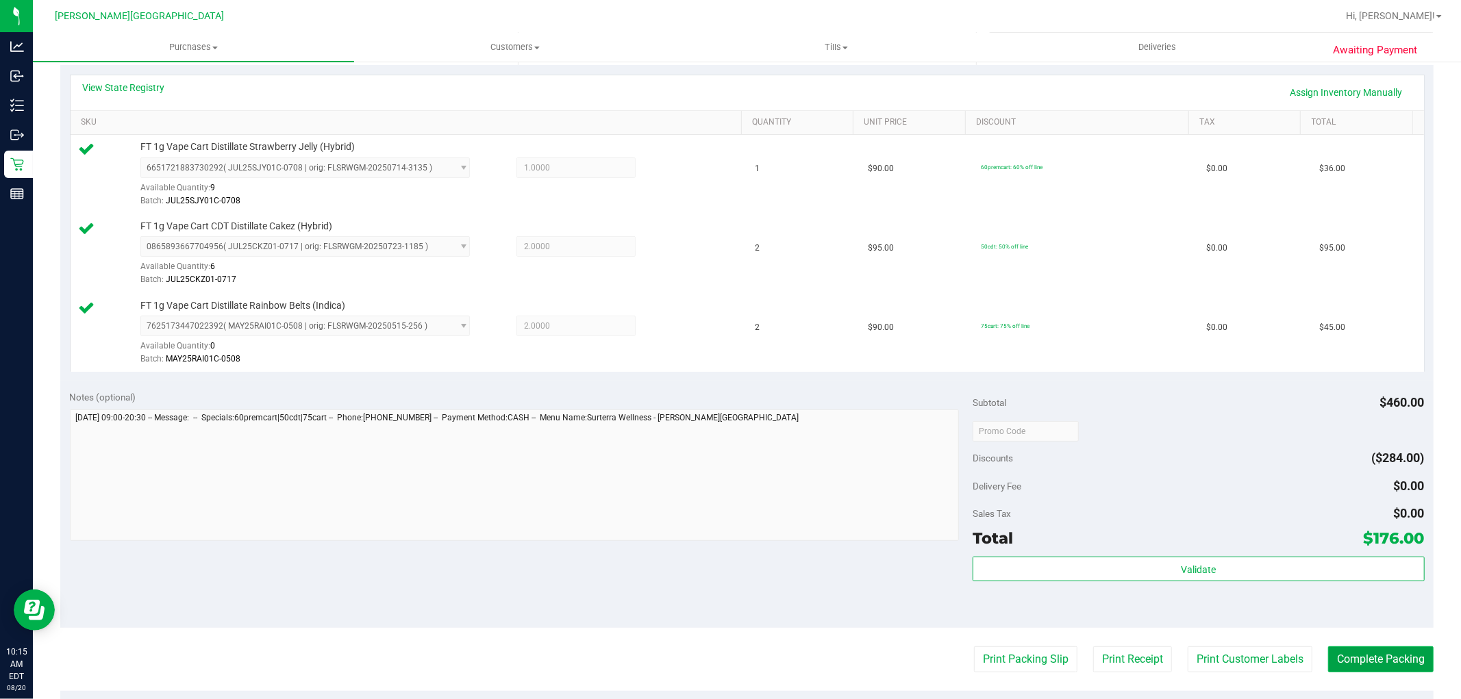
click at [1393, 661] on button "Complete Packing" at bounding box center [1380, 660] width 105 height 26
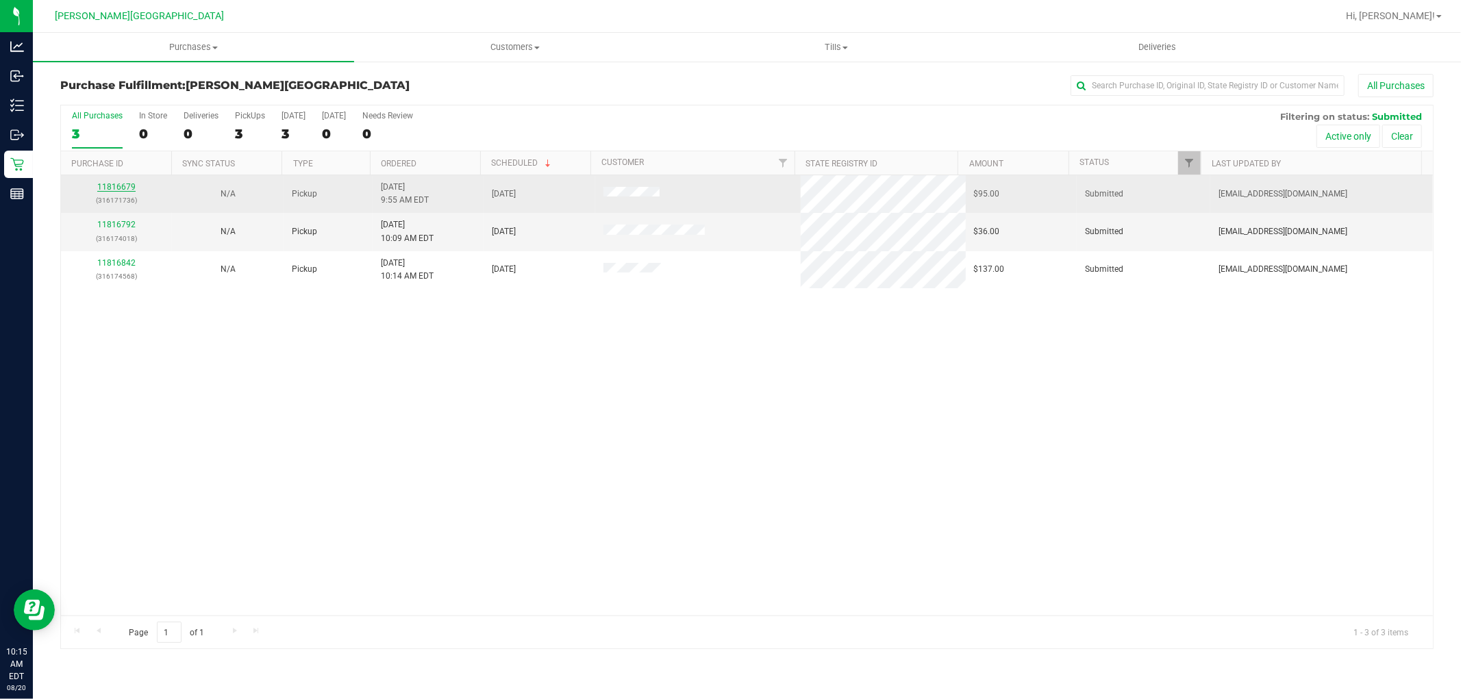
click at [117, 187] on link "11816679" at bounding box center [116, 187] width 38 height 10
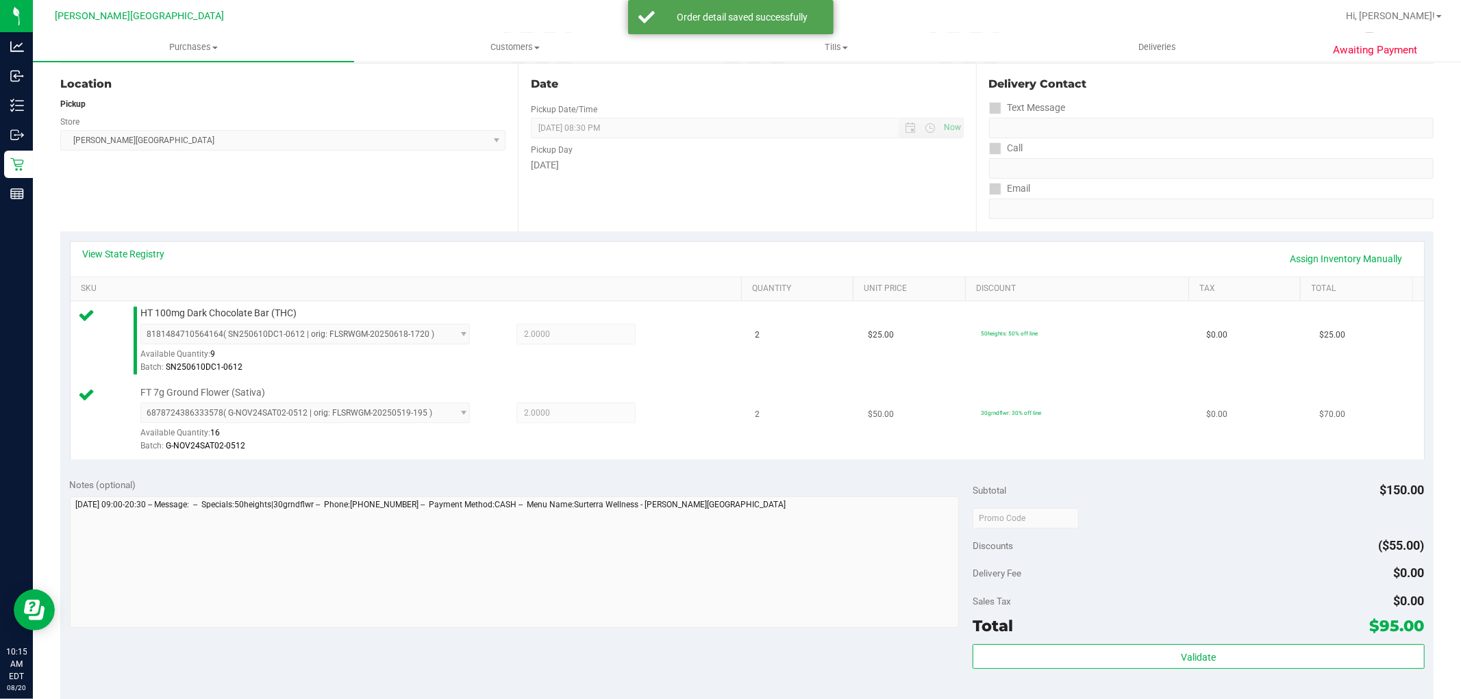
scroll to position [304, 0]
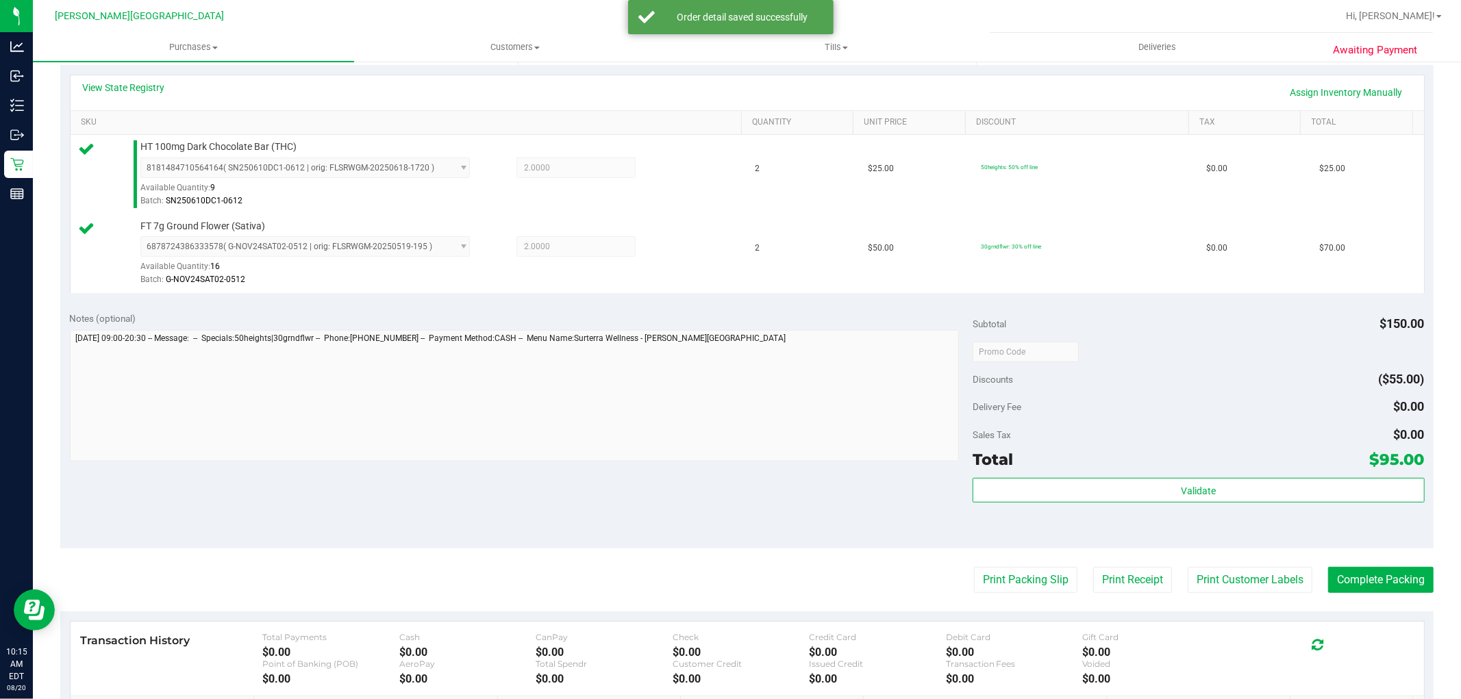
click at [1120, 503] on div "Validate" at bounding box center [1198, 491] width 451 height 26
click at [1123, 477] on div "Subtotal $150.00 Discounts ($55.00) Delivery Fee $0.00 Sales Tax $0.00 Total $9…" at bounding box center [1198, 426] width 451 height 228
click at [1105, 506] on div "Validate" at bounding box center [1198, 509] width 451 height 62
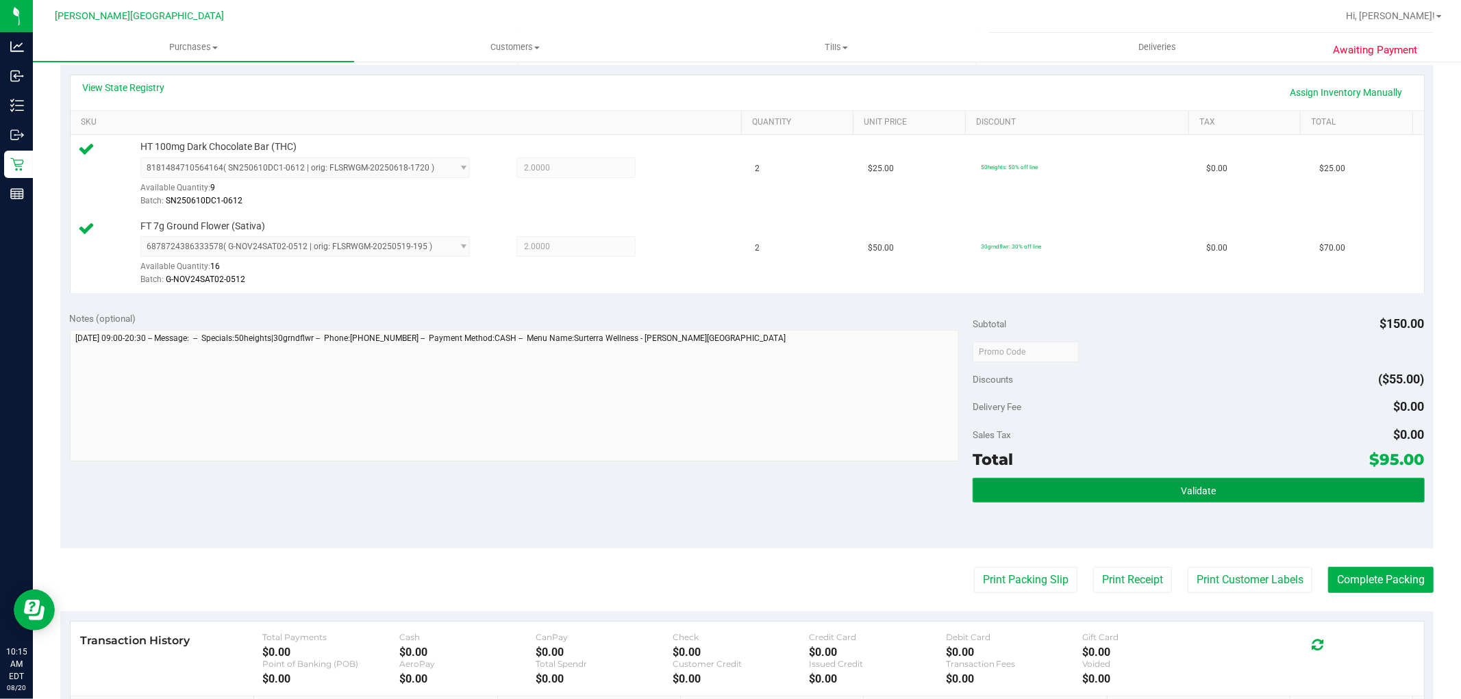
click at [1110, 495] on button "Validate" at bounding box center [1198, 490] width 451 height 25
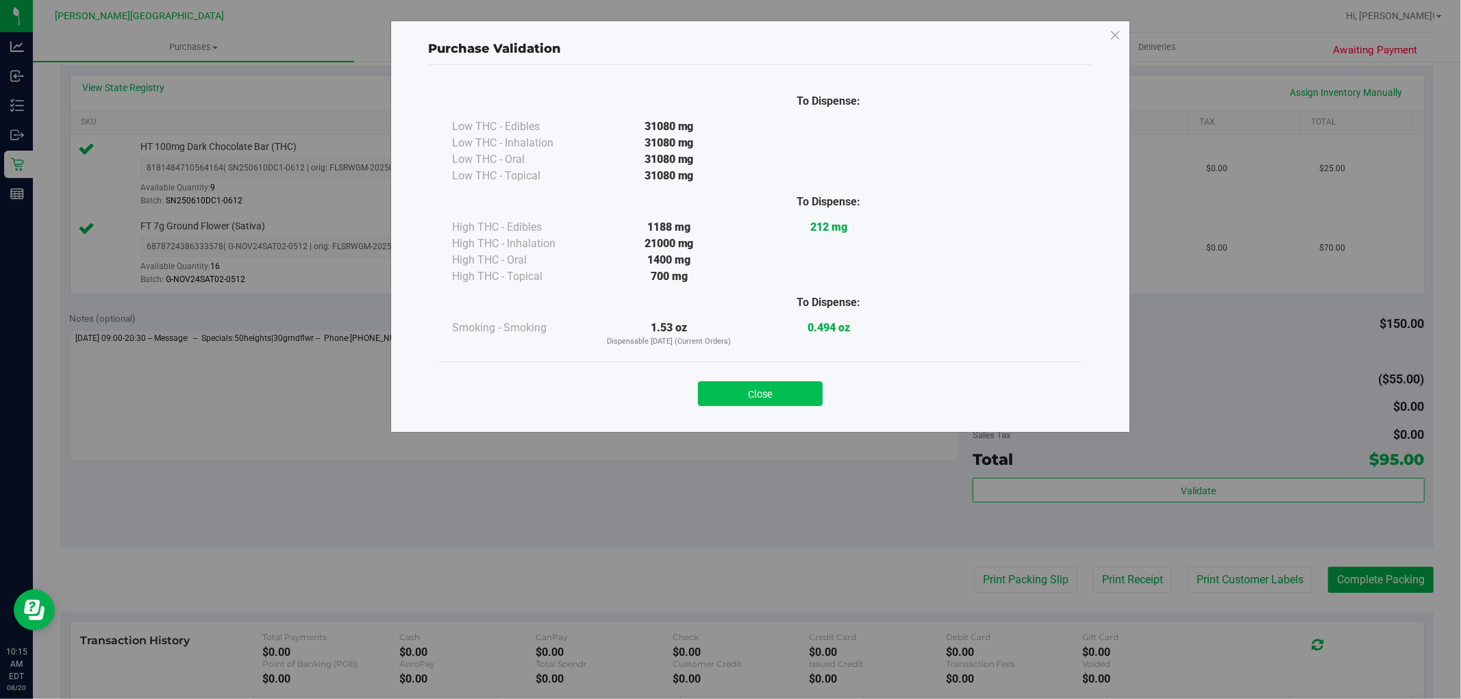
click at [788, 394] on button "Close" at bounding box center [760, 394] width 125 height 25
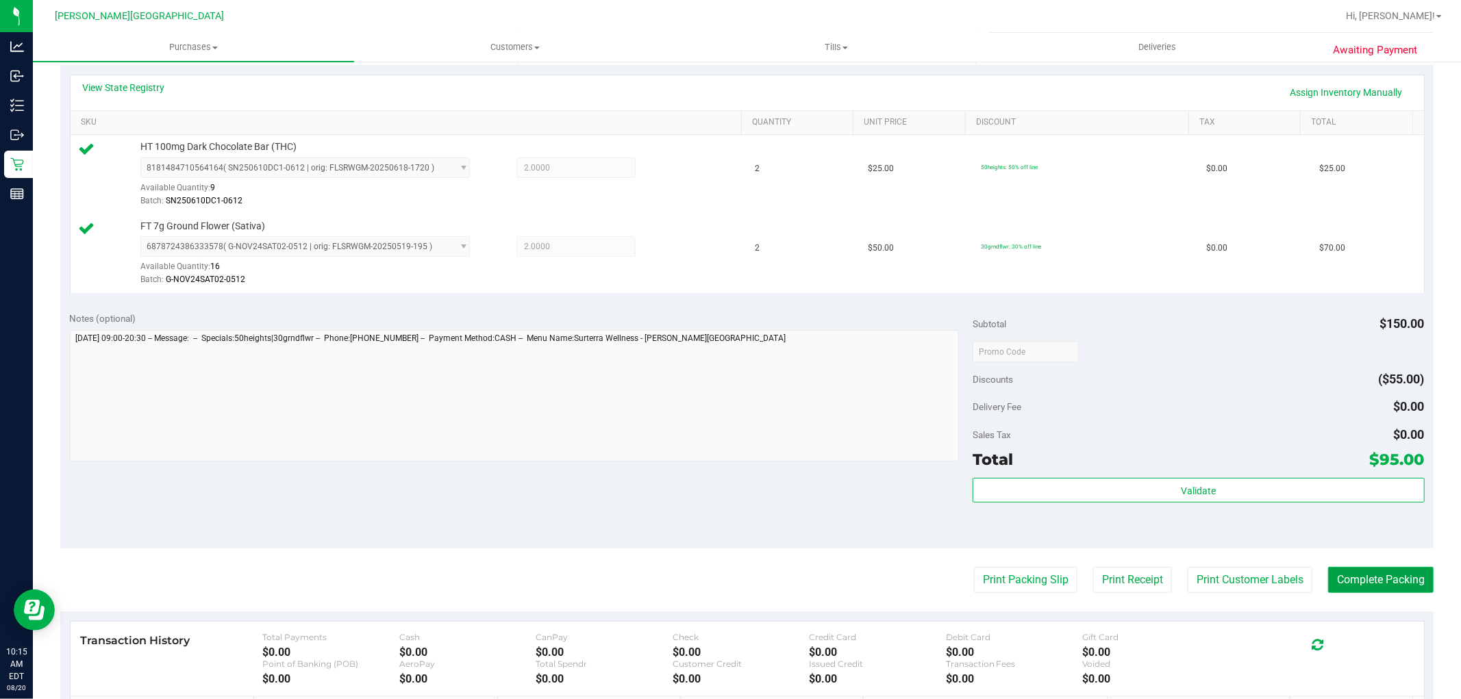
click at [1345, 579] on button "Complete Packing" at bounding box center [1380, 580] width 105 height 26
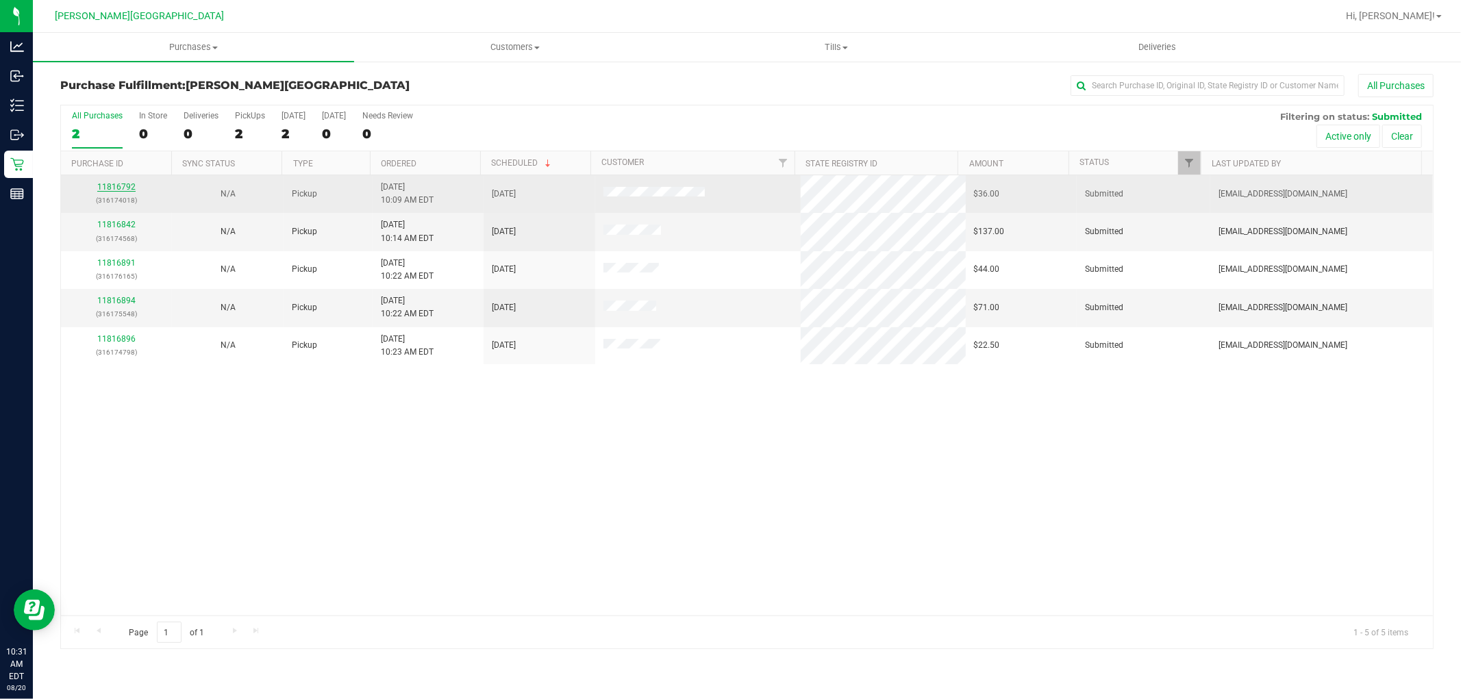
click at [107, 187] on link "11816792" at bounding box center [116, 187] width 38 height 10
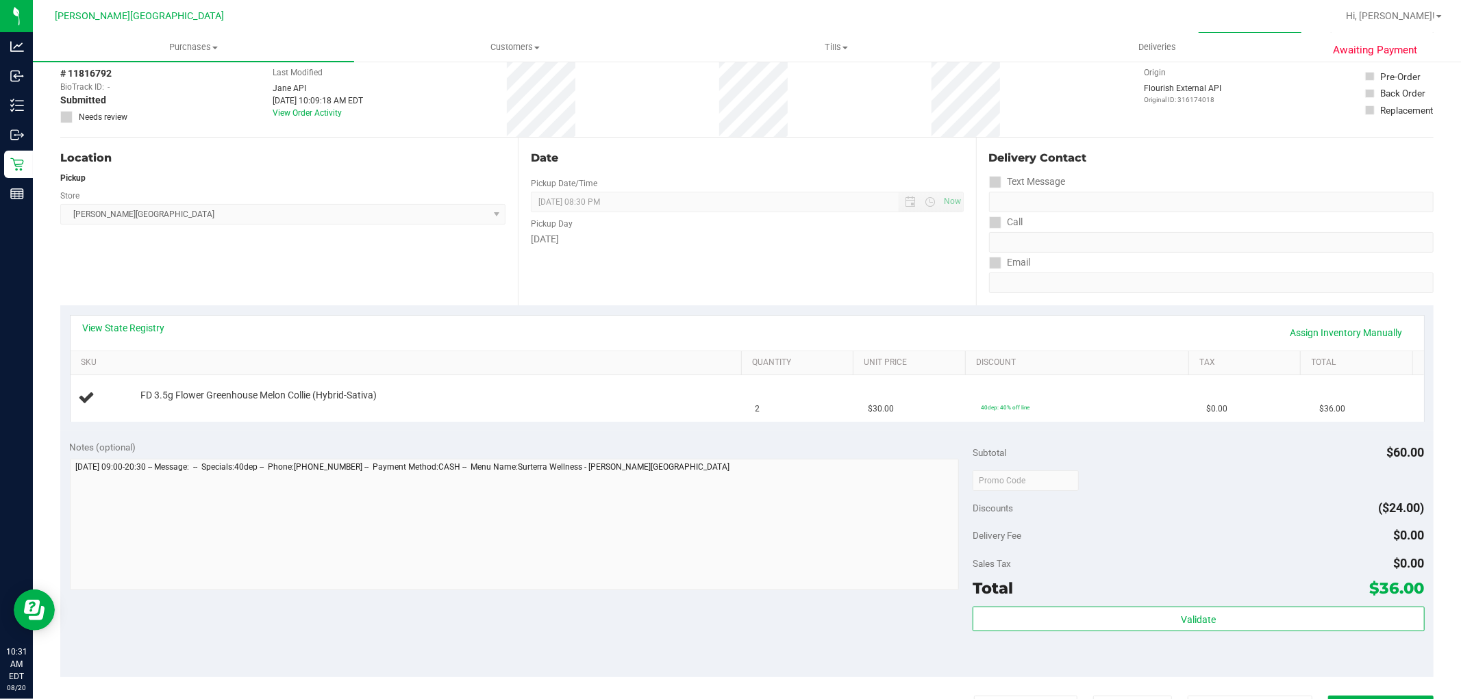
scroll to position [152, 0]
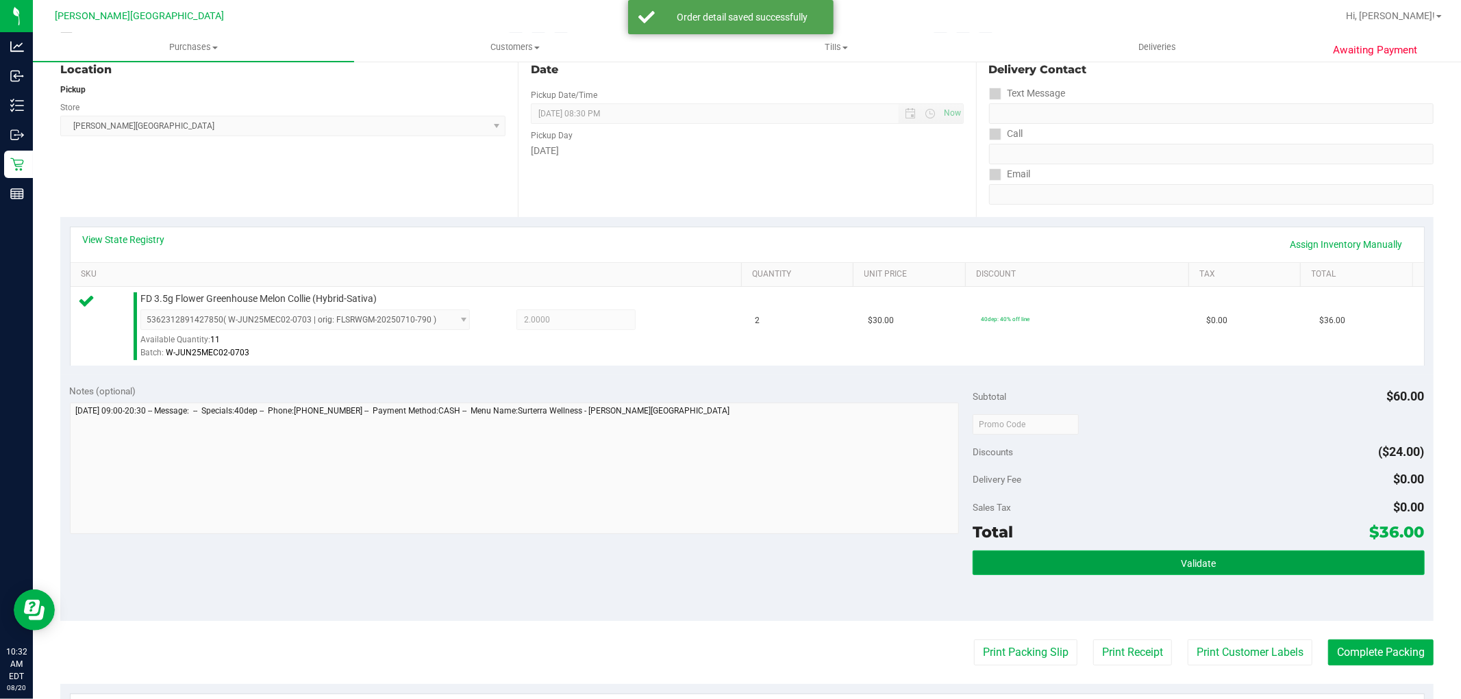
click at [1050, 562] on button "Validate" at bounding box center [1198, 563] width 451 height 25
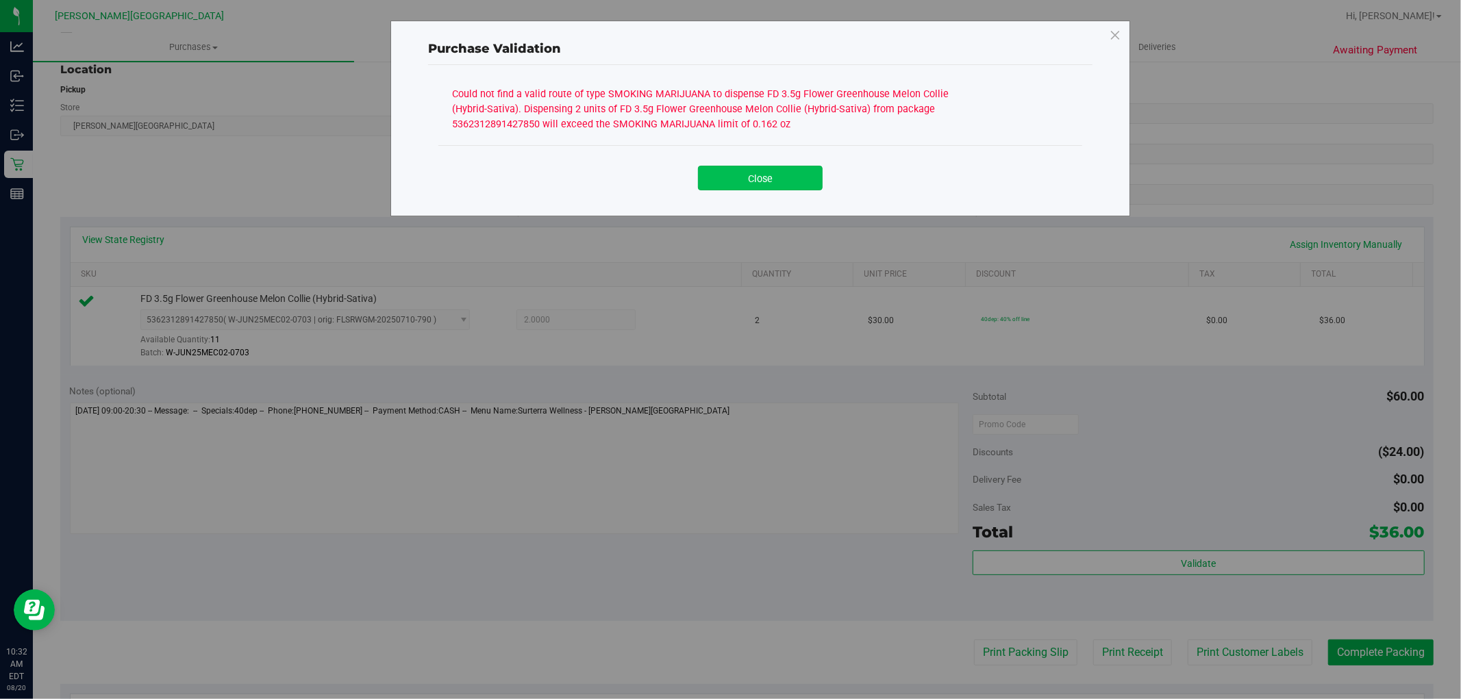
click at [763, 179] on button "Close" at bounding box center [760, 178] width 125 height 25
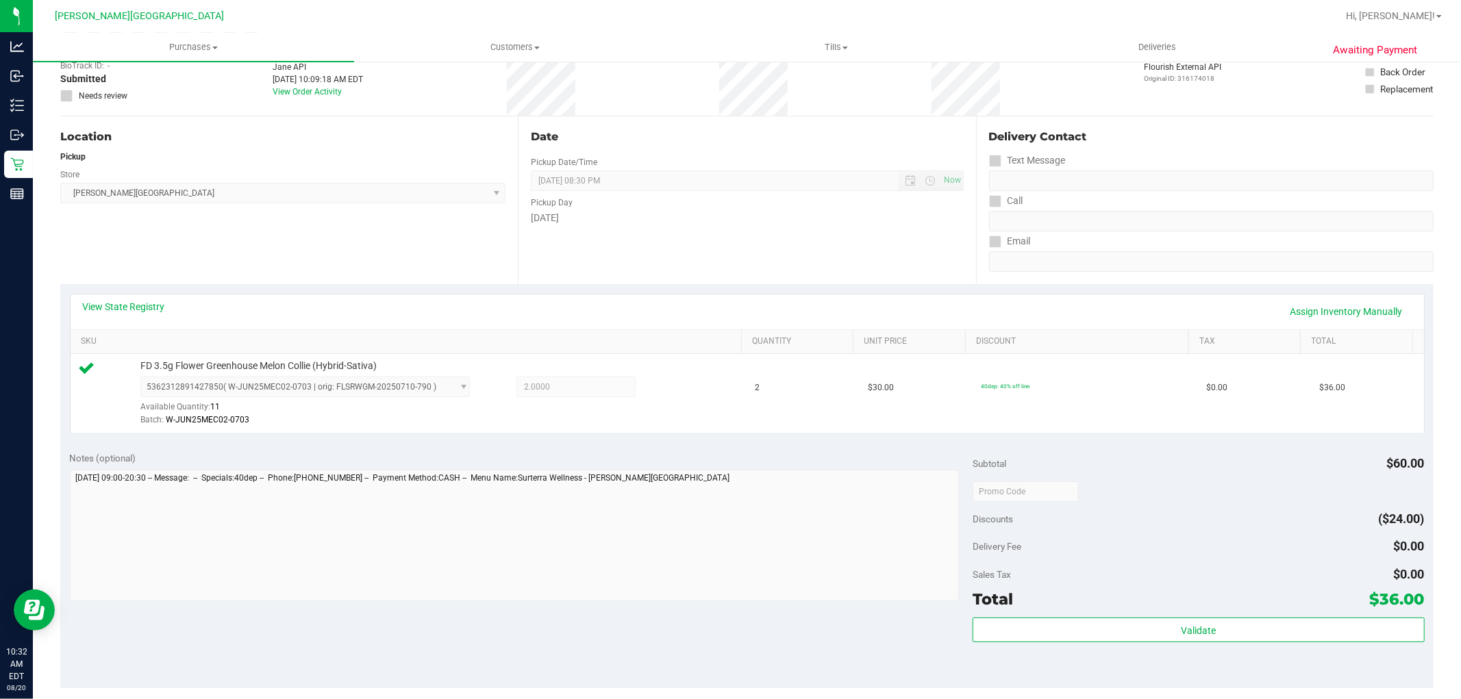
scroll to position [0, 0]
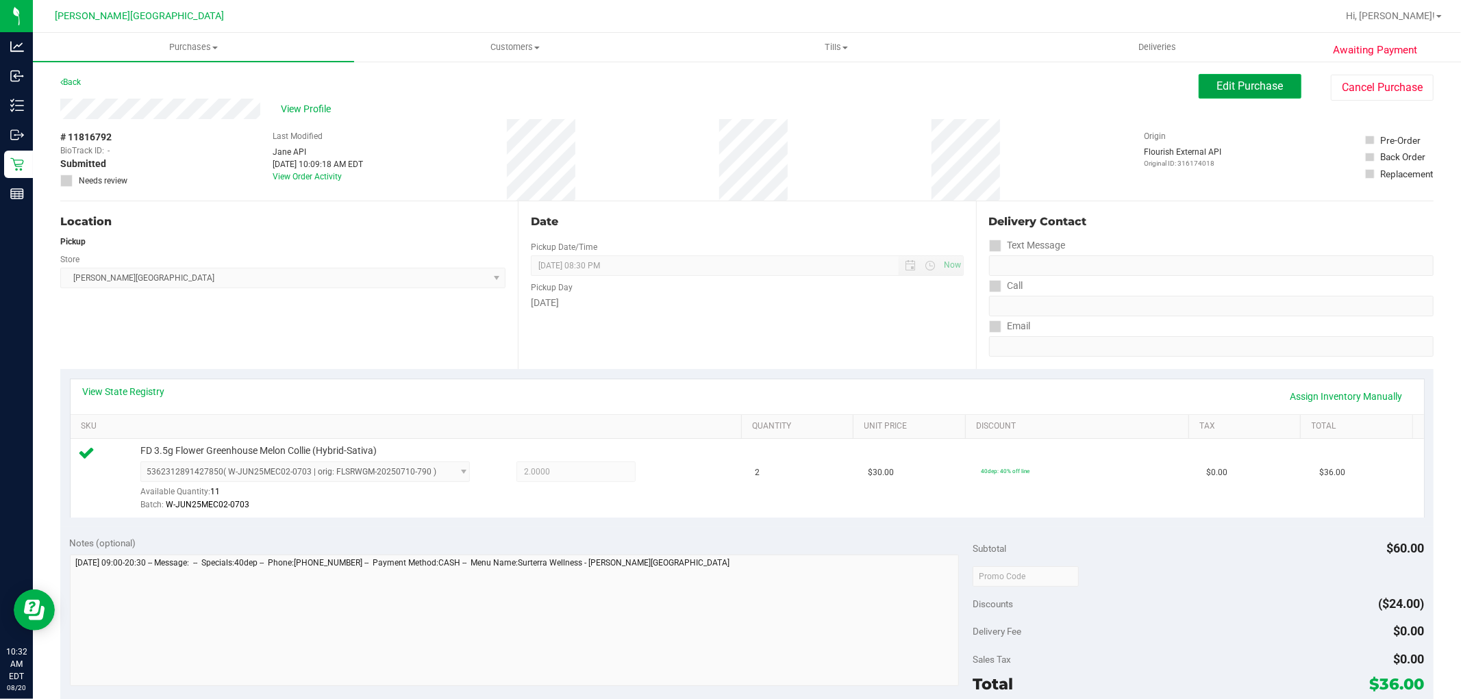
click at [1256, 85] on span "Edit Purchase" at bounding box center [1250, 85] width 66 height 13
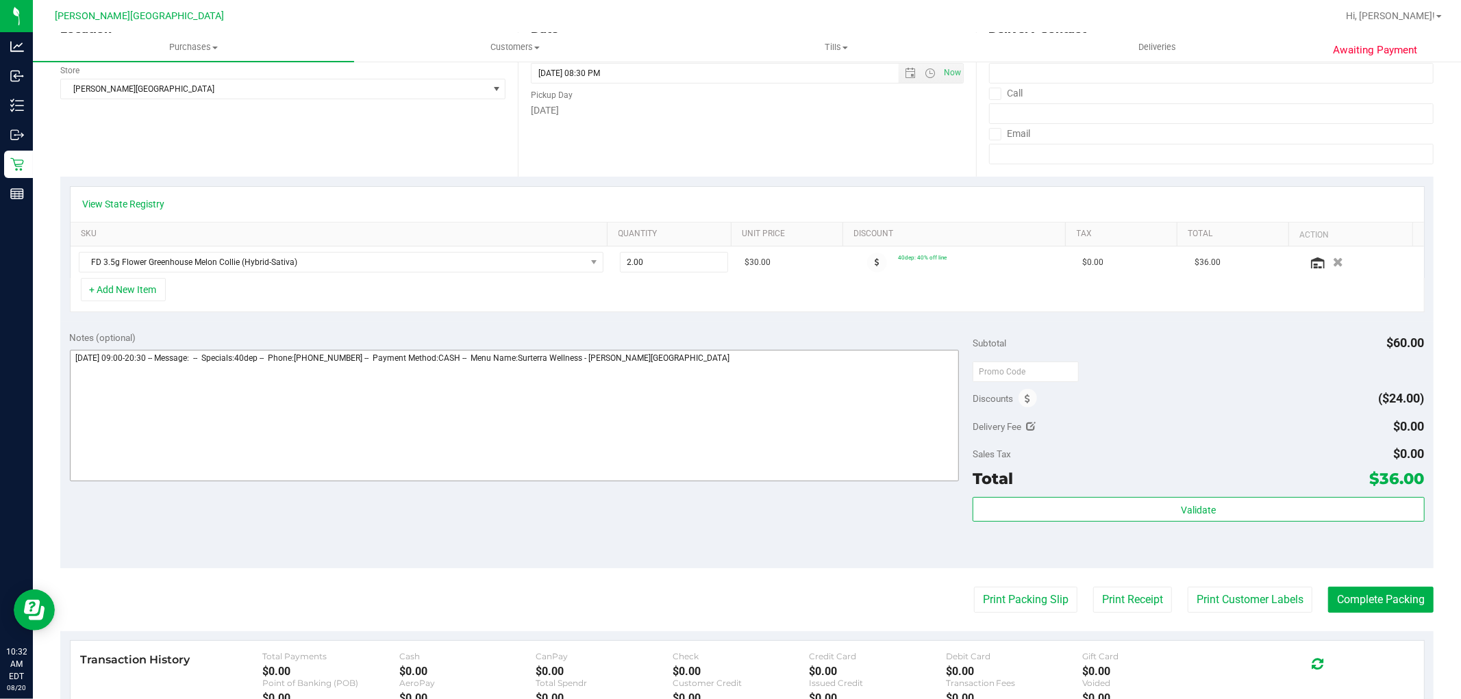
scroll to position [228, 0]
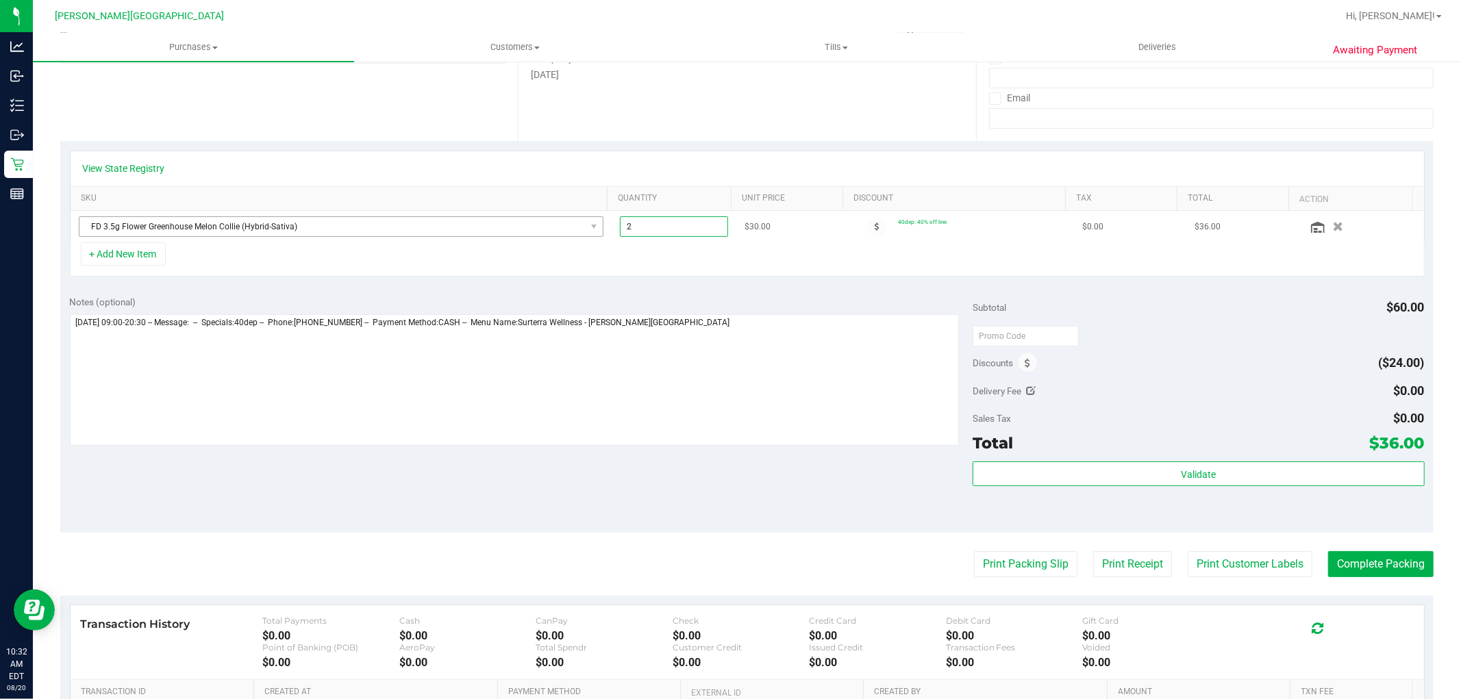
drag, startPoint x: 655, startPoint y: 221, endPoint x: 559, endPoint y: 226, distance: 96.1
click at [559, 226] on tr "FD 3.5g Flower Greenhouse Melon Collie (Hybrid-Sativa) 2.00 2 $30.00 40dep: 40%…" at bounding box center [747, 227] width 1353 height 32
type input "2"
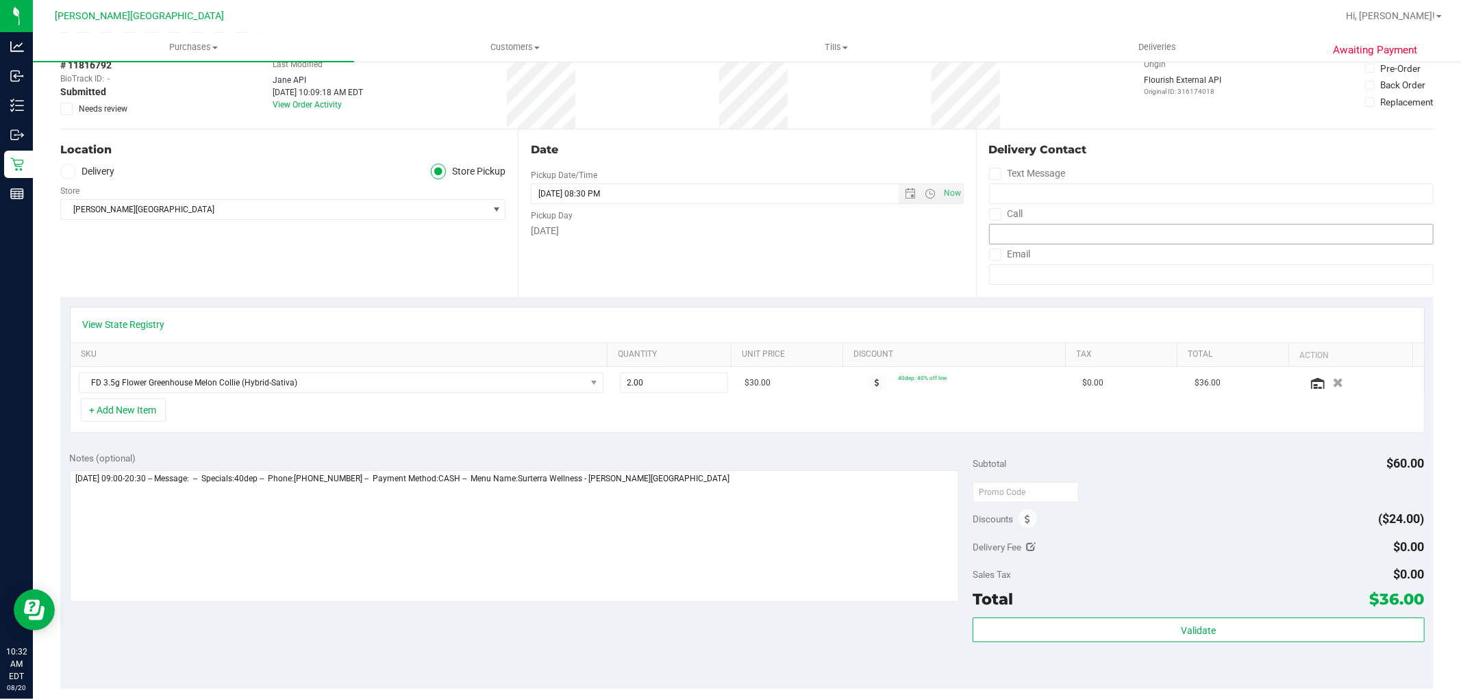
scroll to position [0, 0]
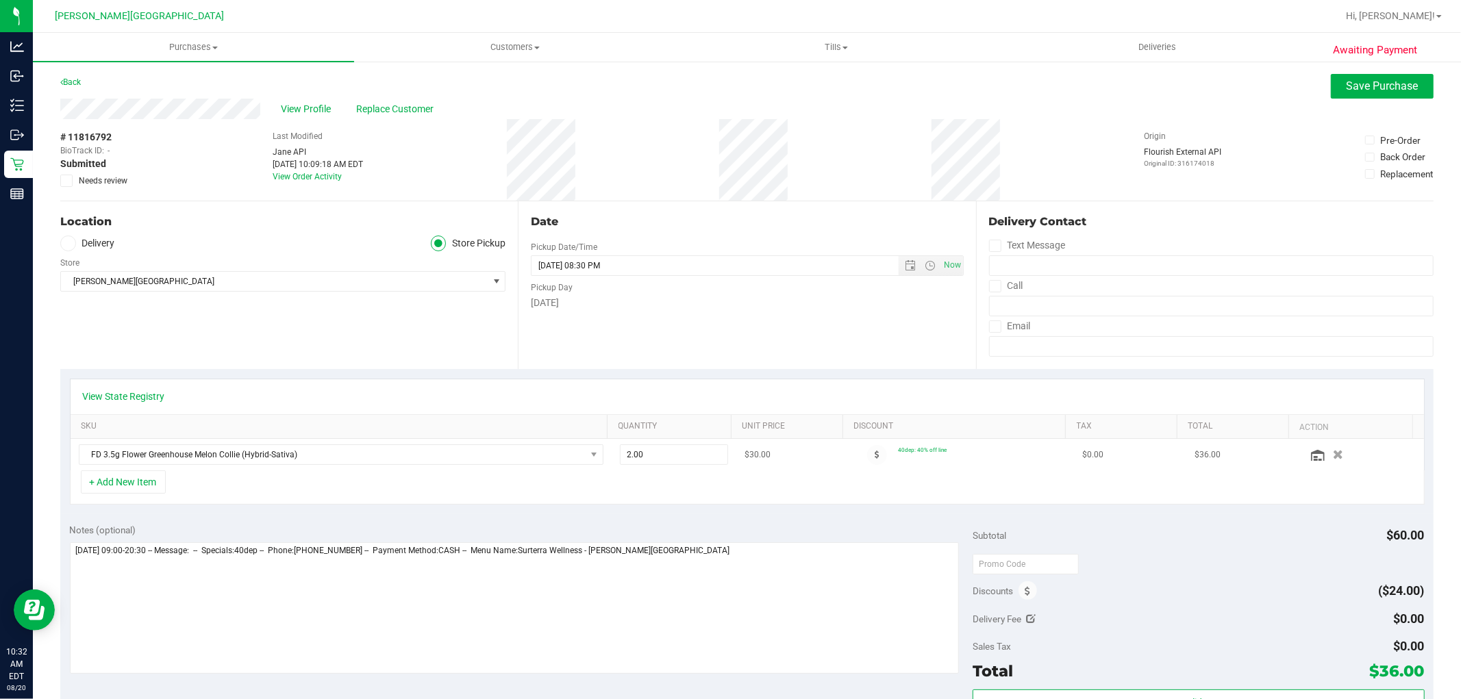
click at [1333, 455] on icon "button" at bounding box center [1338, 455] width 10 height 10
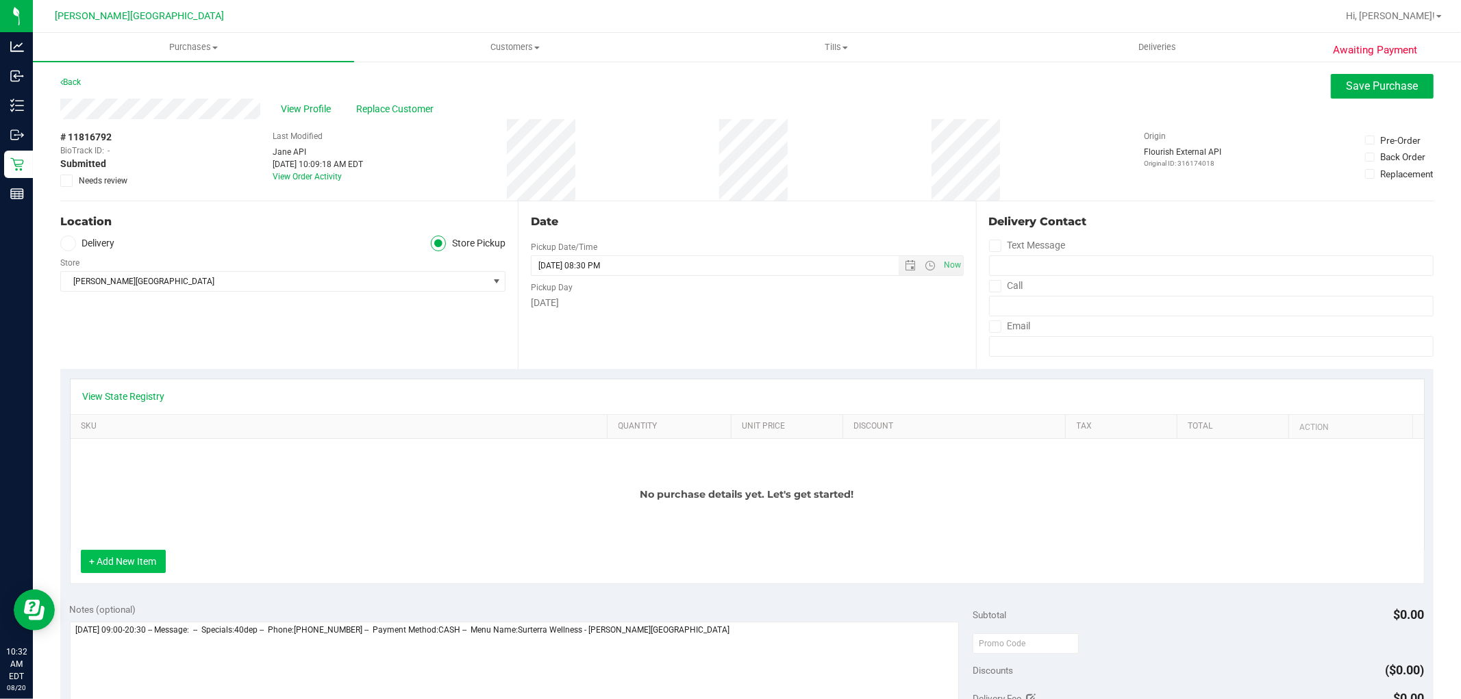
click at [145, 553] on button "+ Add New Item" at bounding box center [123, 561] width 85 height 23
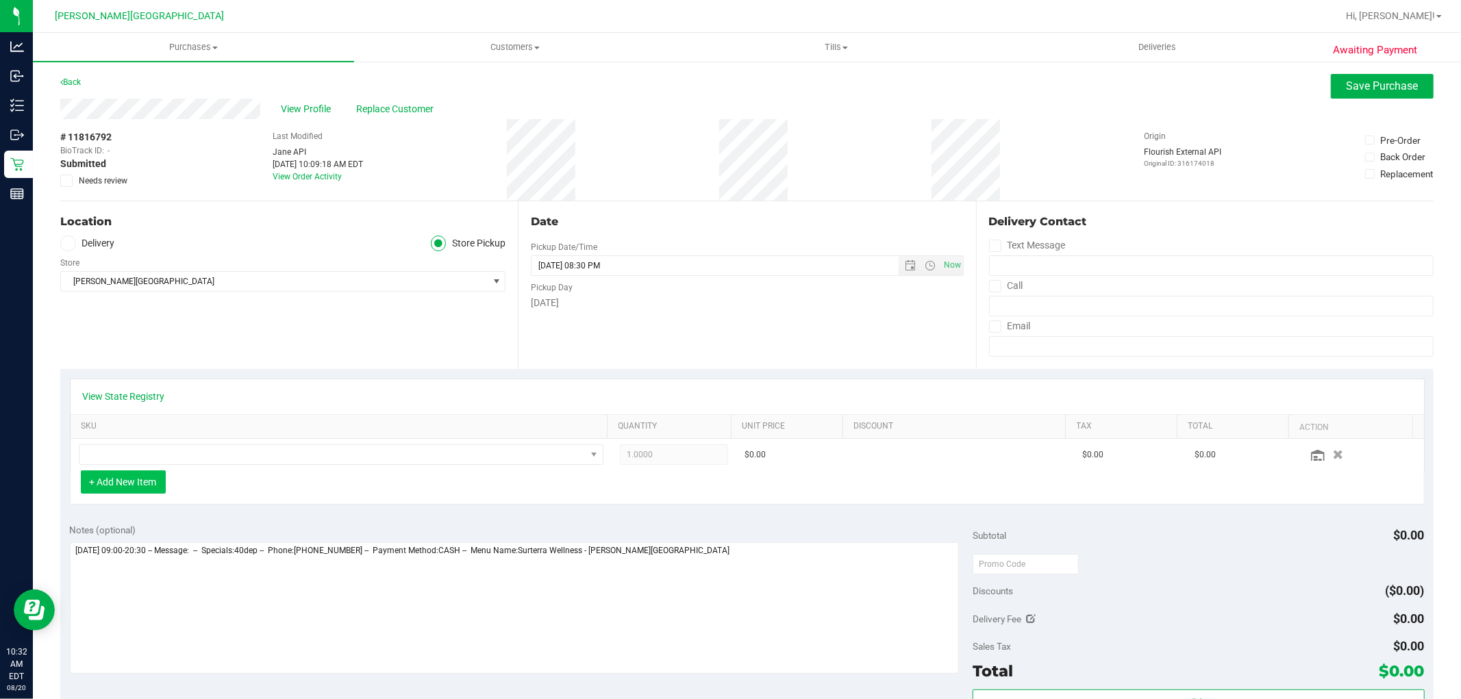
click at [127, 474] on button "+ Add New Item" at bounding box center [123, 482] width 85 height 23
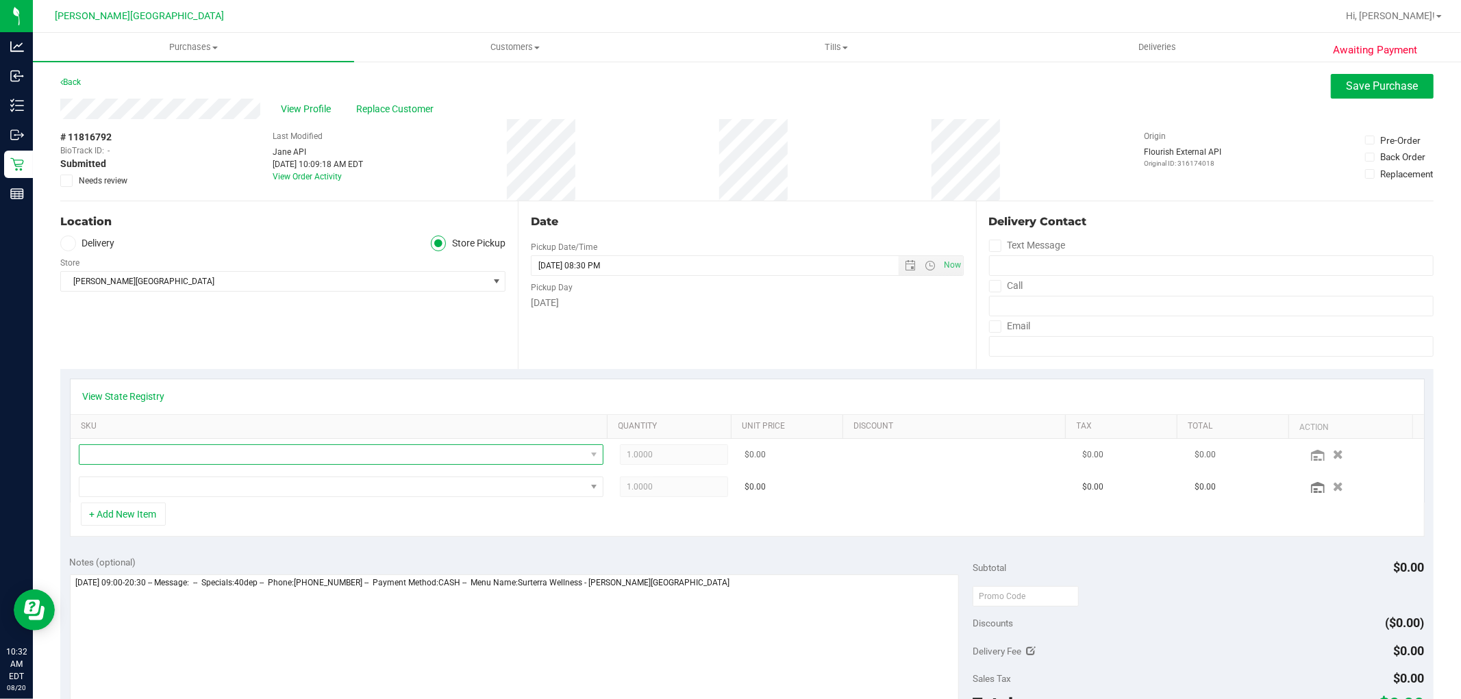
click at [321, 457] on span "NO DATA FOUND" at bounding box center [332, 454] width 506 height 19
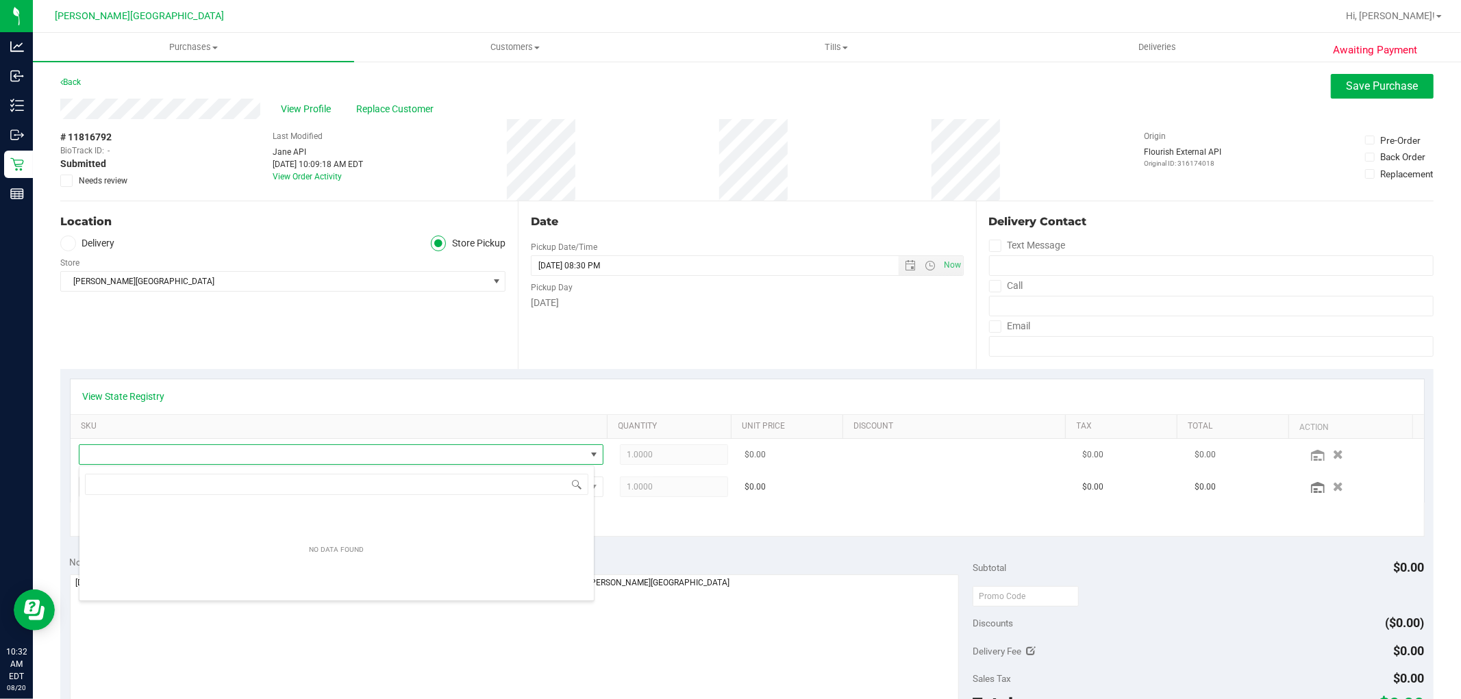
scroll to position [21, 511]
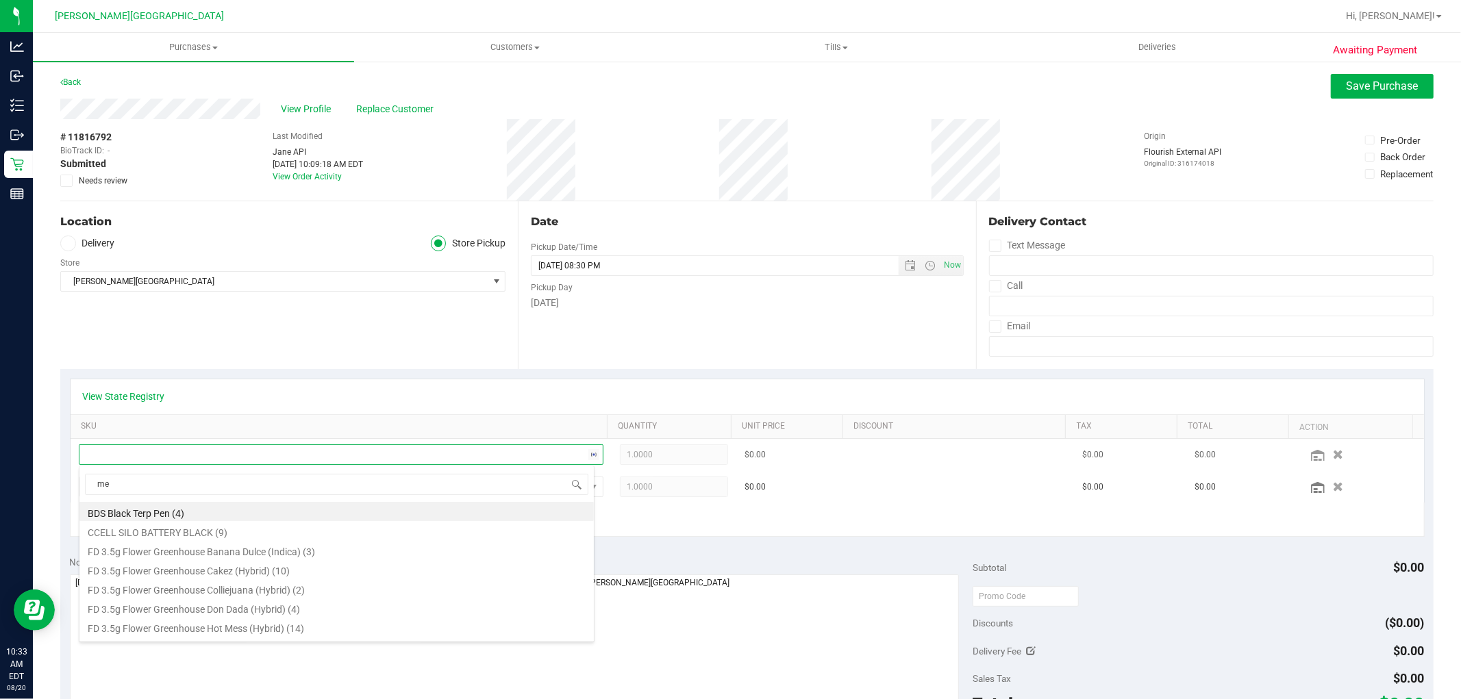
type input "mec"
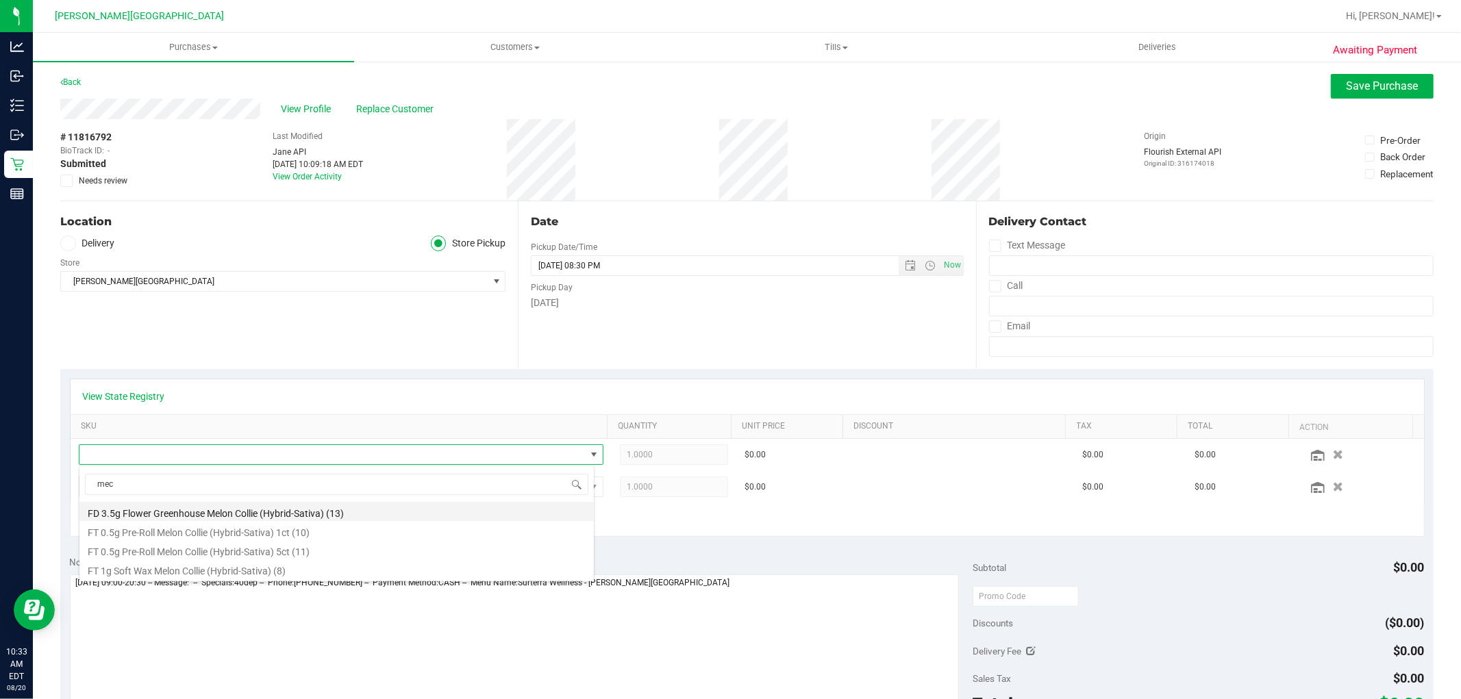
click at [319, 509] on li "FD 3.5g Flower Greenhouse Melon Collie (Hybrid-Sativa) (13)" at bounding box center [336, 511] width 514 height 19
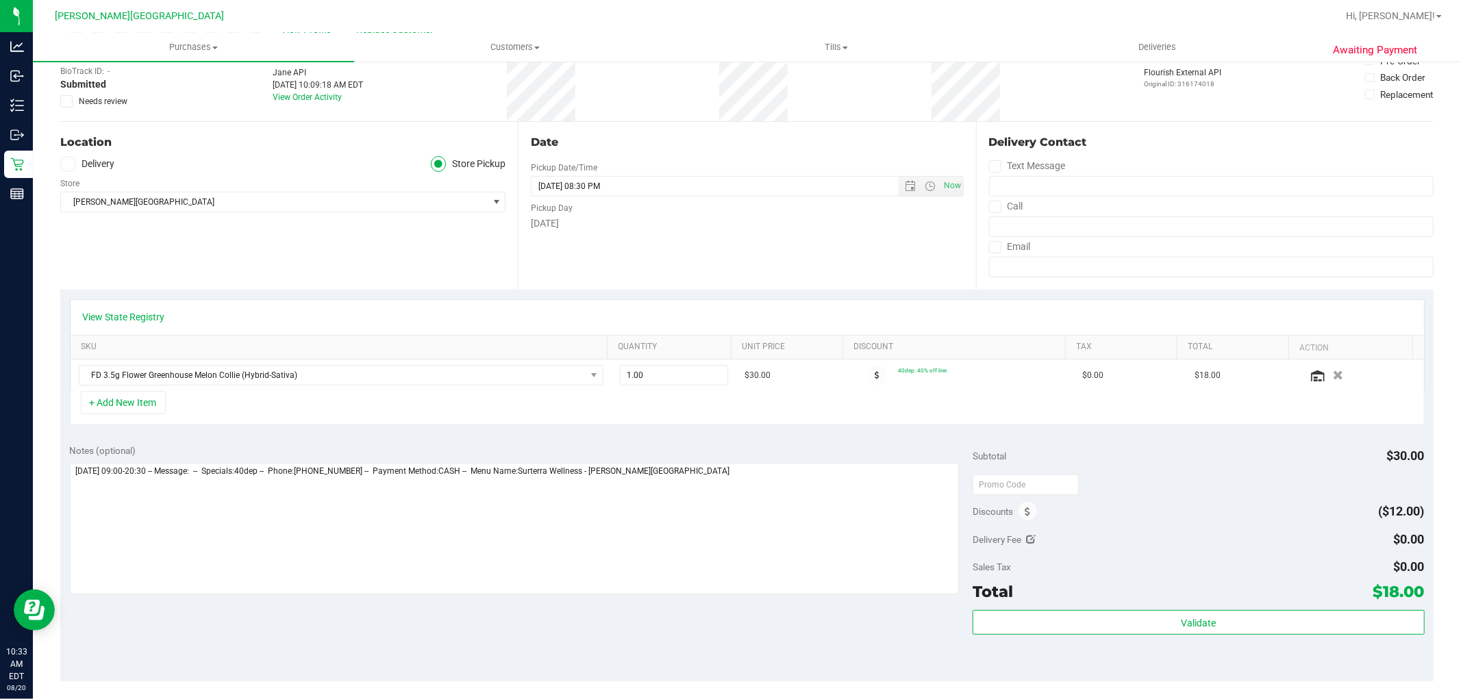
scroll to position [228, 0]
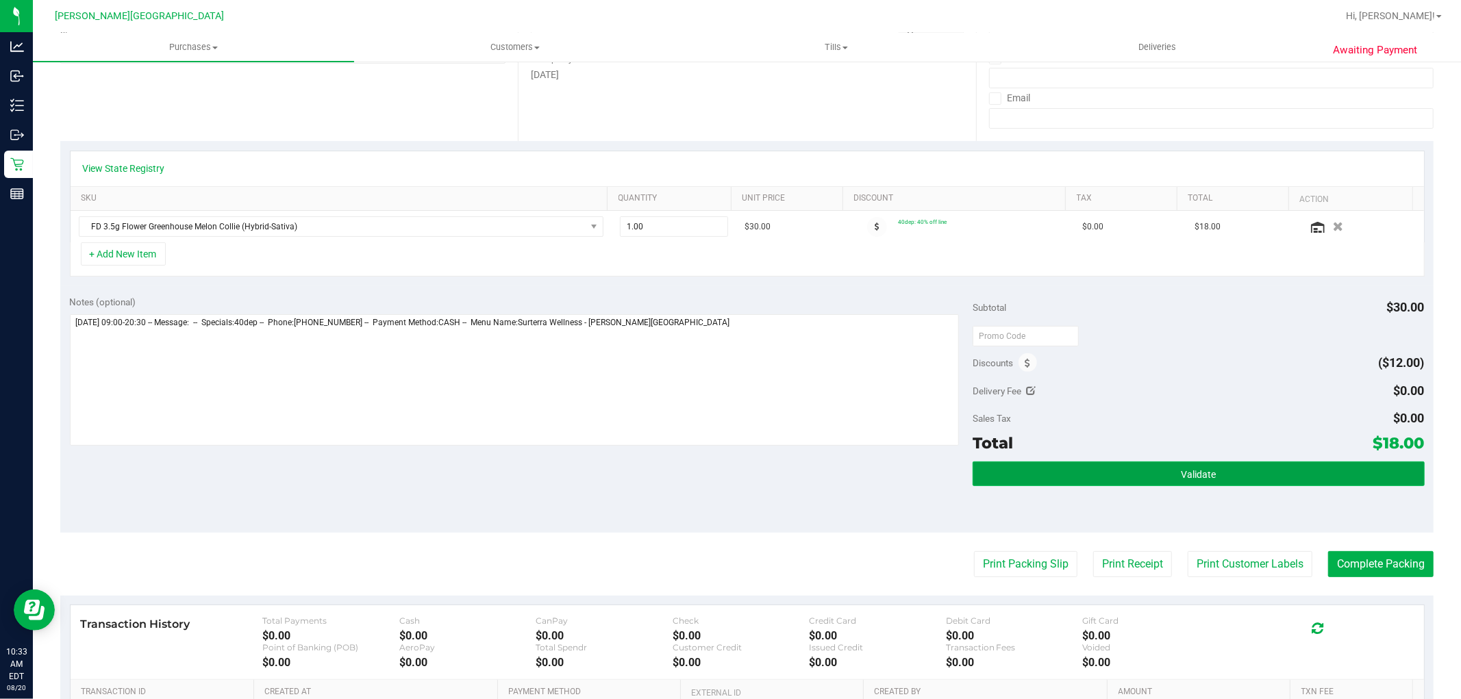
click at [1133, 477] on button "Validate" at bounding box center [1198, 474] width 451 height 25
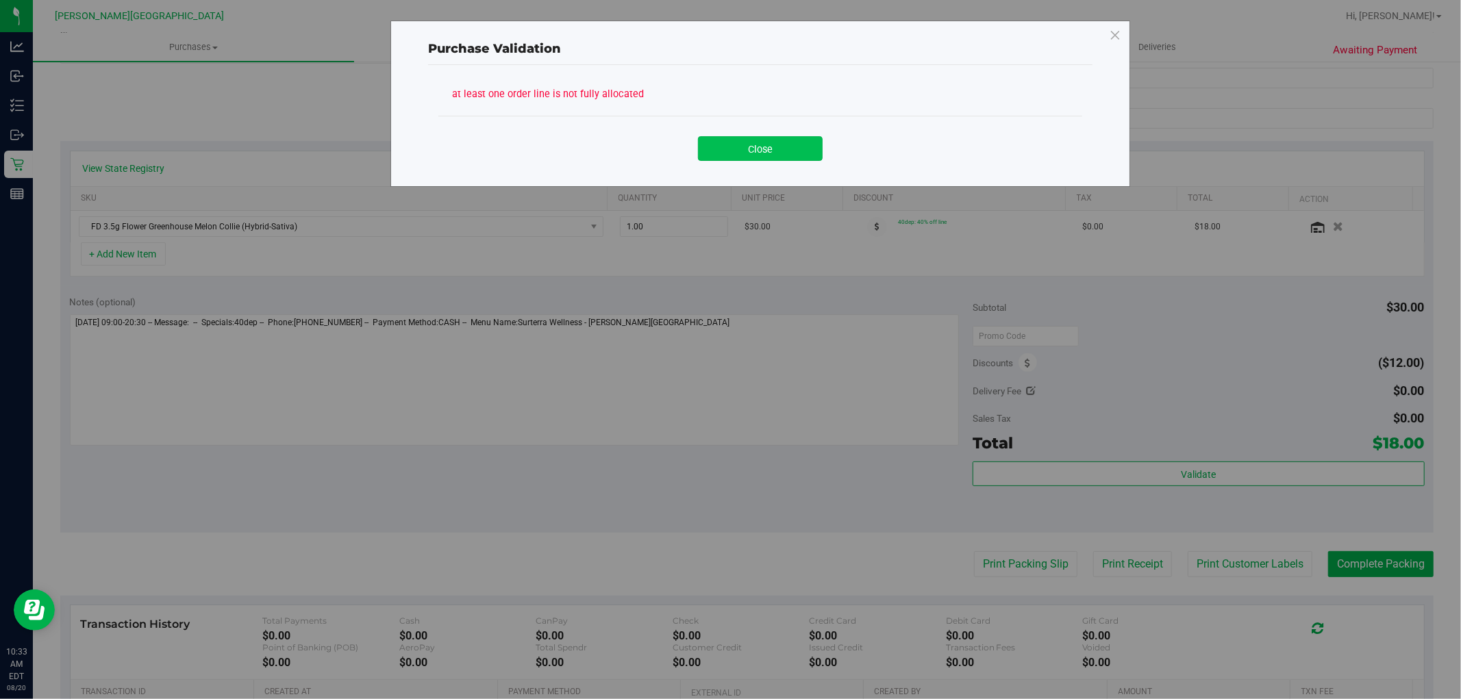
click at [735, 152] on button "Close" at bounding box center [760, 148] width 125 height 25
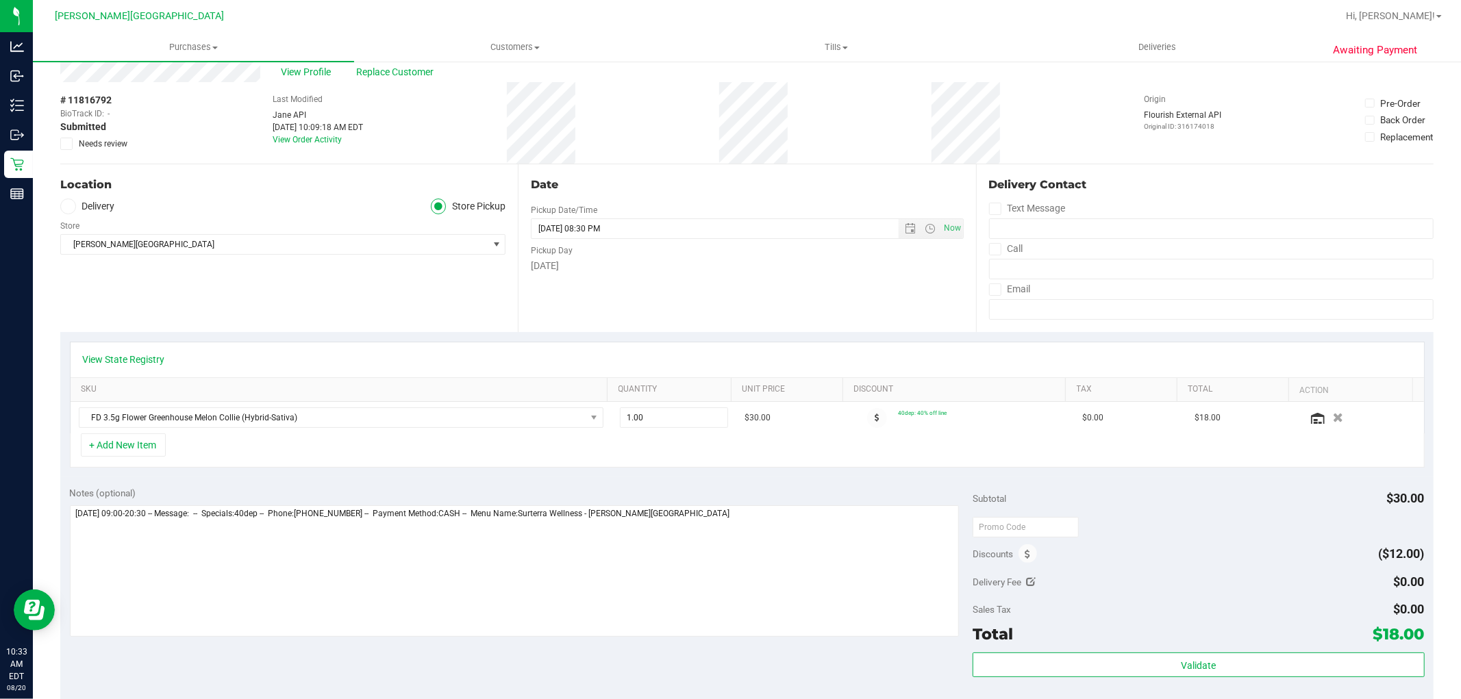
scroll to position [0, 0]
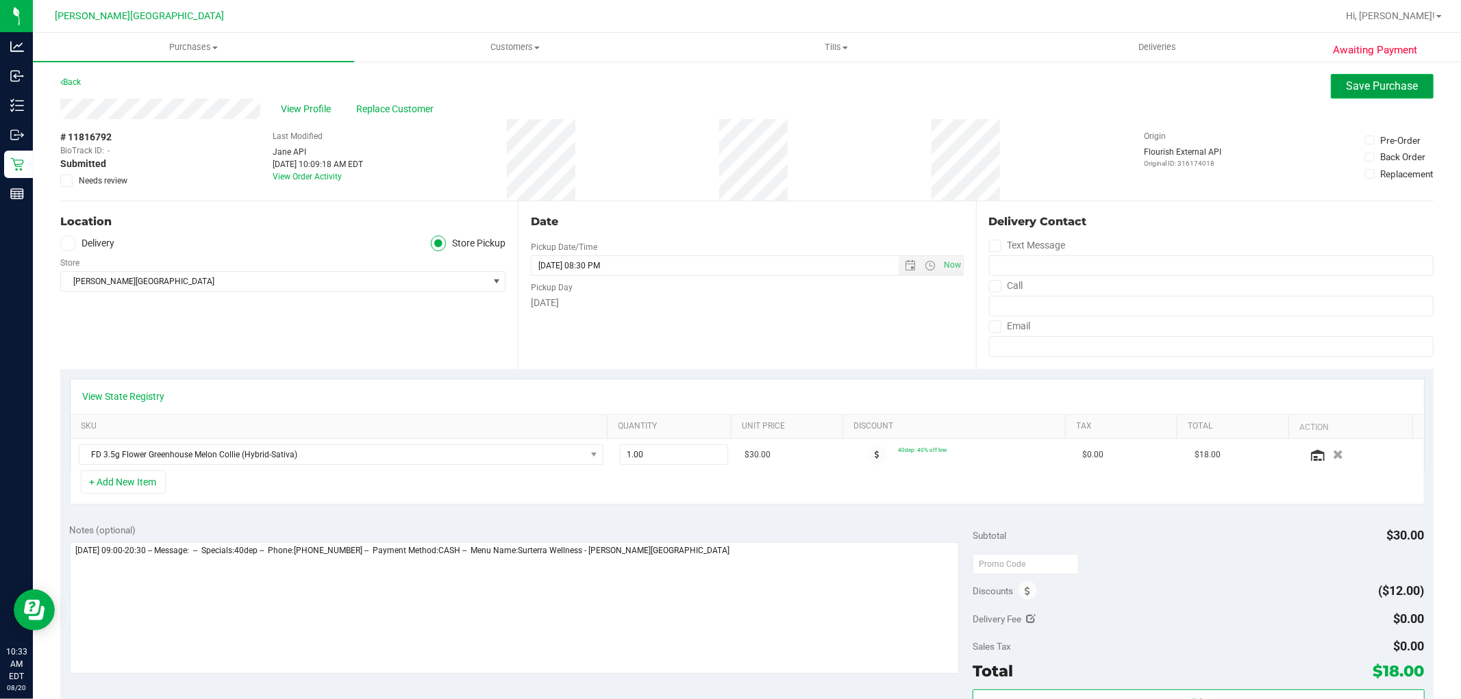
click at [1395, 74] on button "Save Purchase" at bounding box center [1382, 86] width 103 height 25
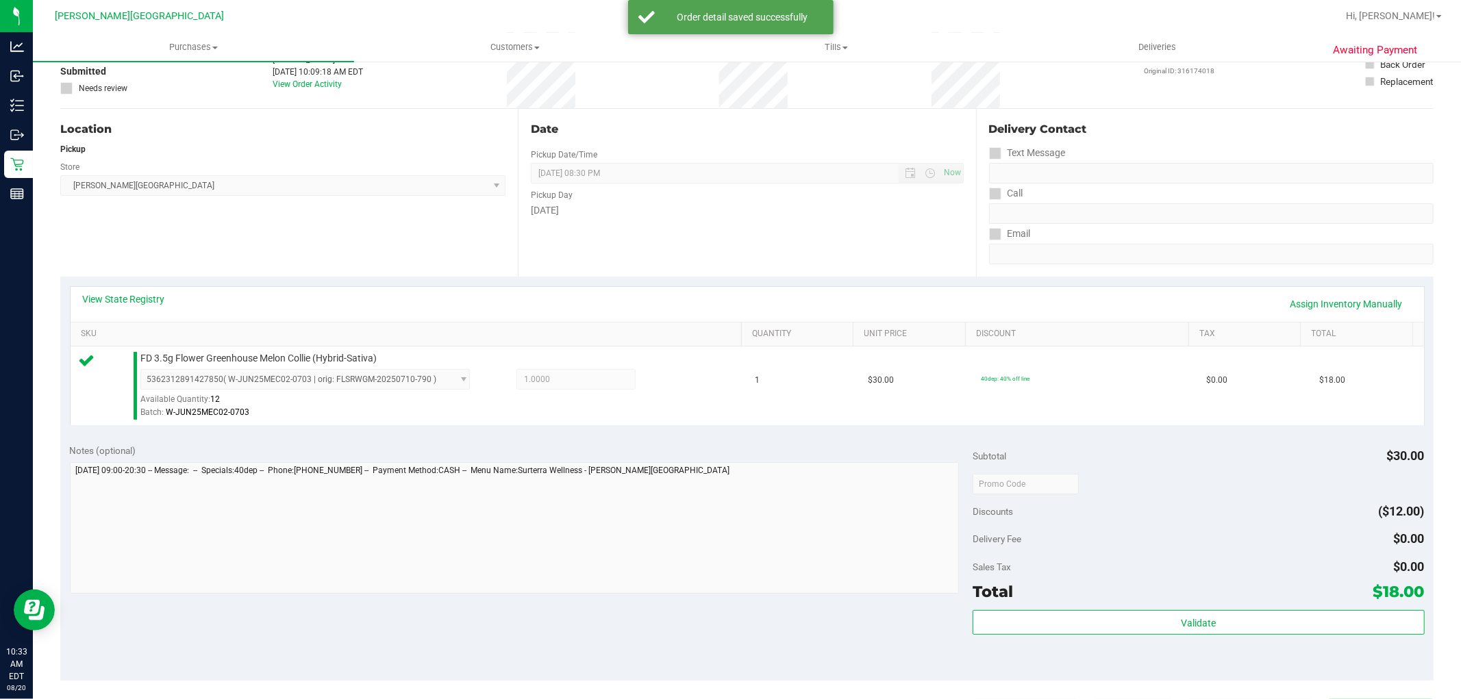
scroll to position [228, 0]
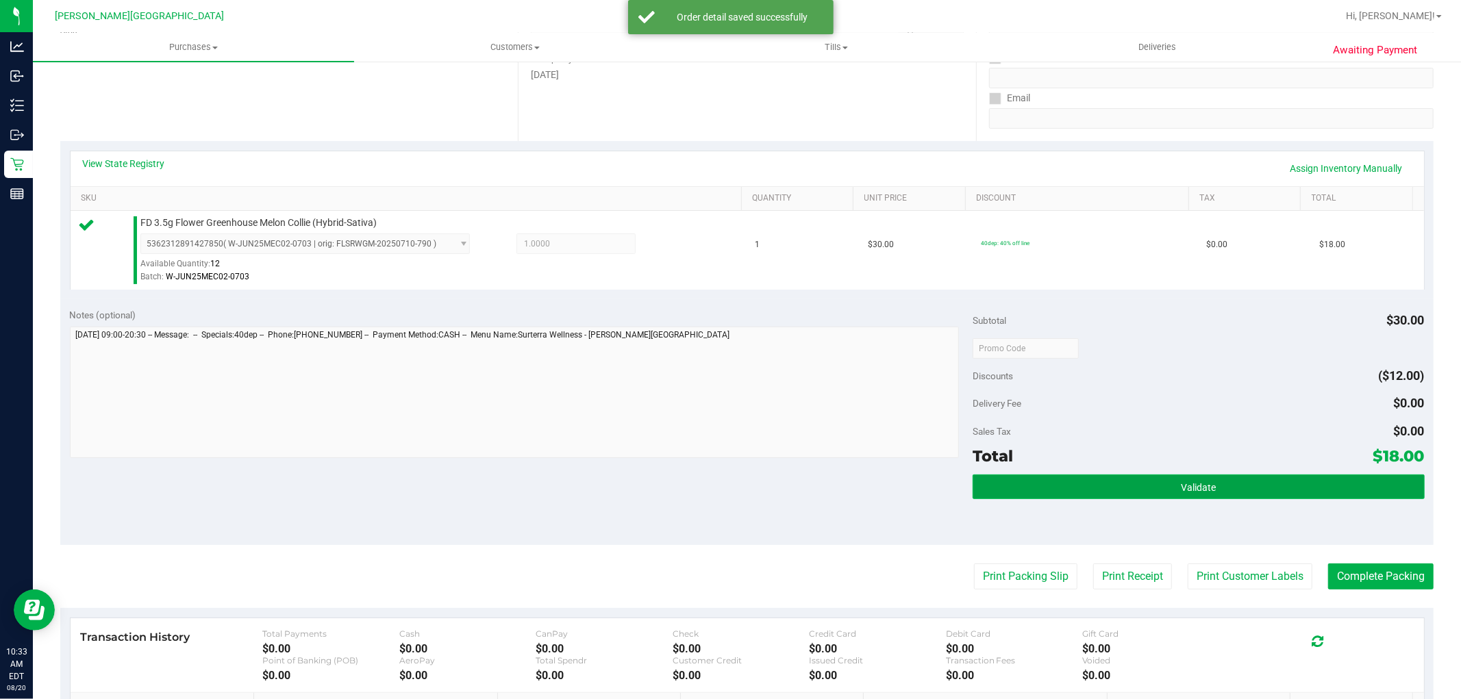
click at [1256, 483] on button "Validate" at bounding box center [1198, 487] width 451 height 25
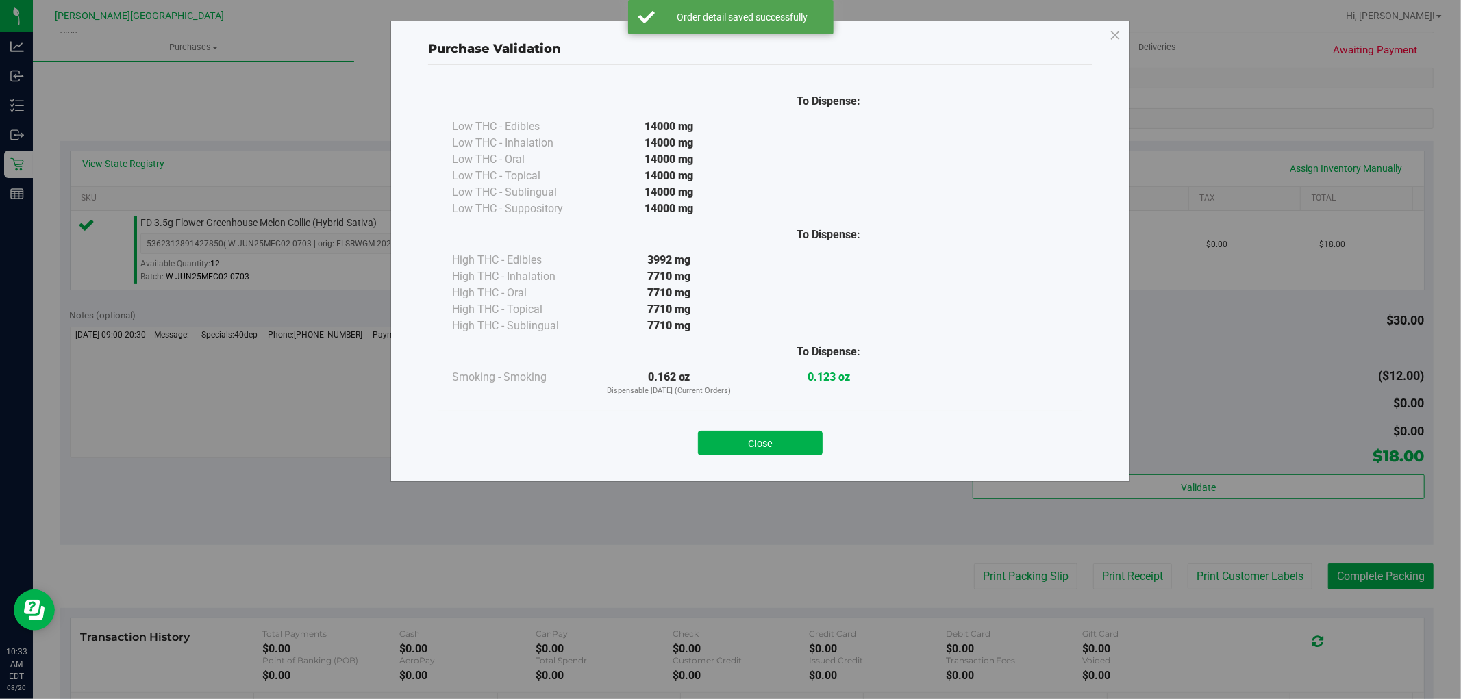
click at [714, 442] on button "Close" at bounding box center [760, 443] width 125 height 25
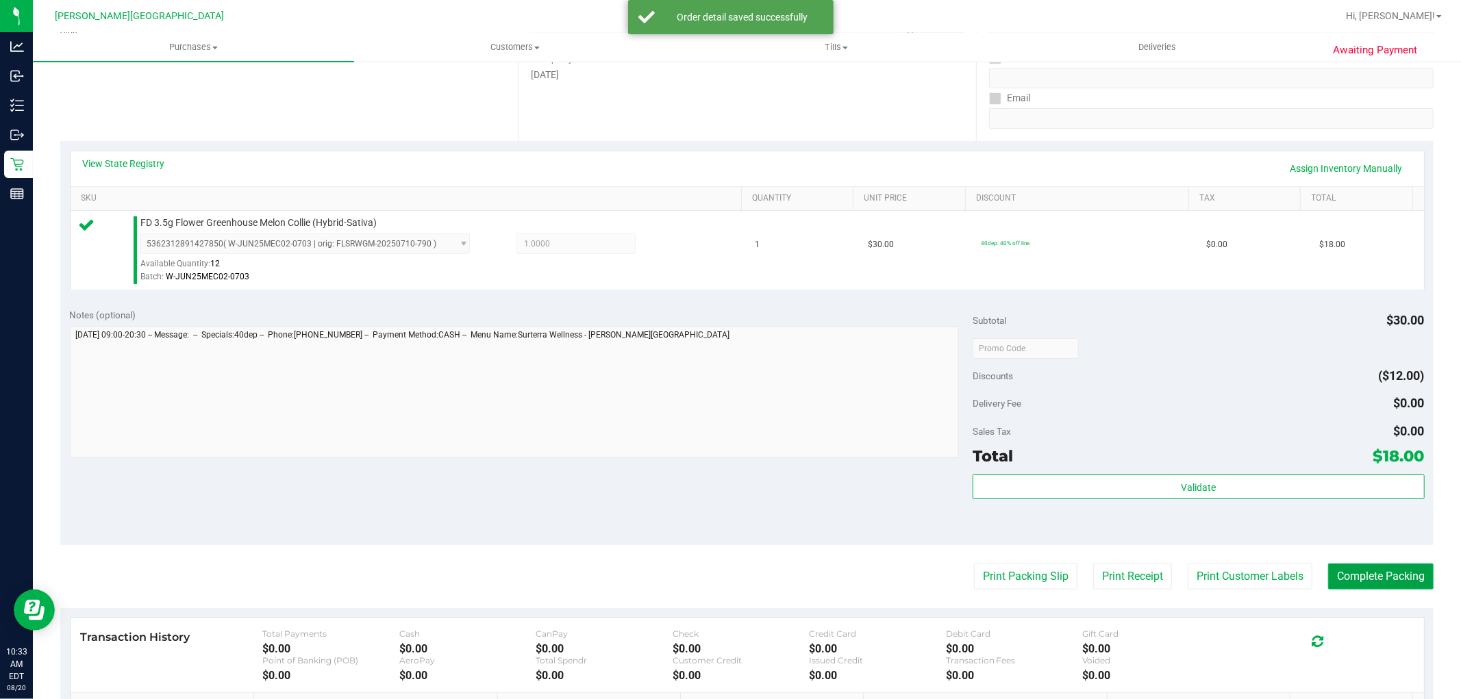
click at [1386, 578] on button "Complete Packing" at bounding box center [1380, 577] width 105 height 26
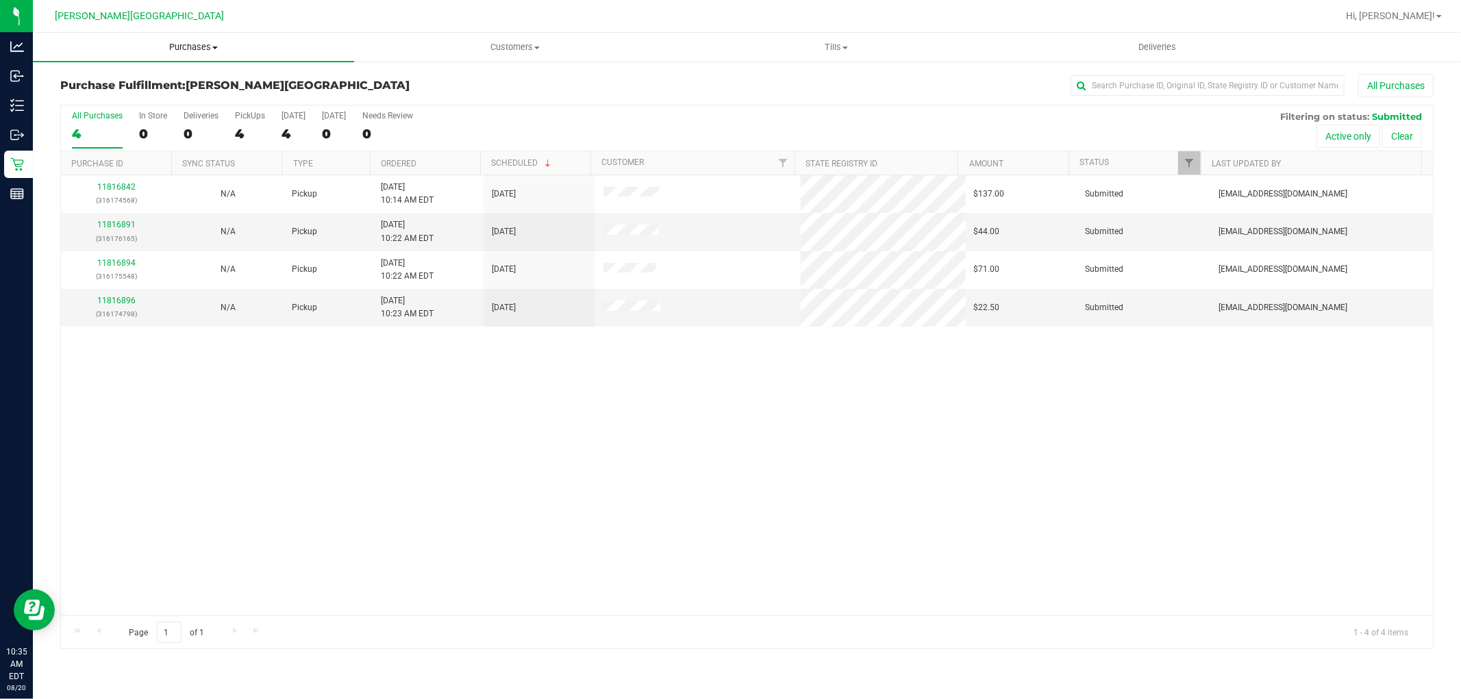
click at [187, 55] on uib-tab-heading "Purchases Summary of purchases Fulfillment All purchases" at bounding box center [193, 47] width 321 height 29
click at [147, 96] on li "Fulfillment" at bounding box center [193, 99] width 321 height 16
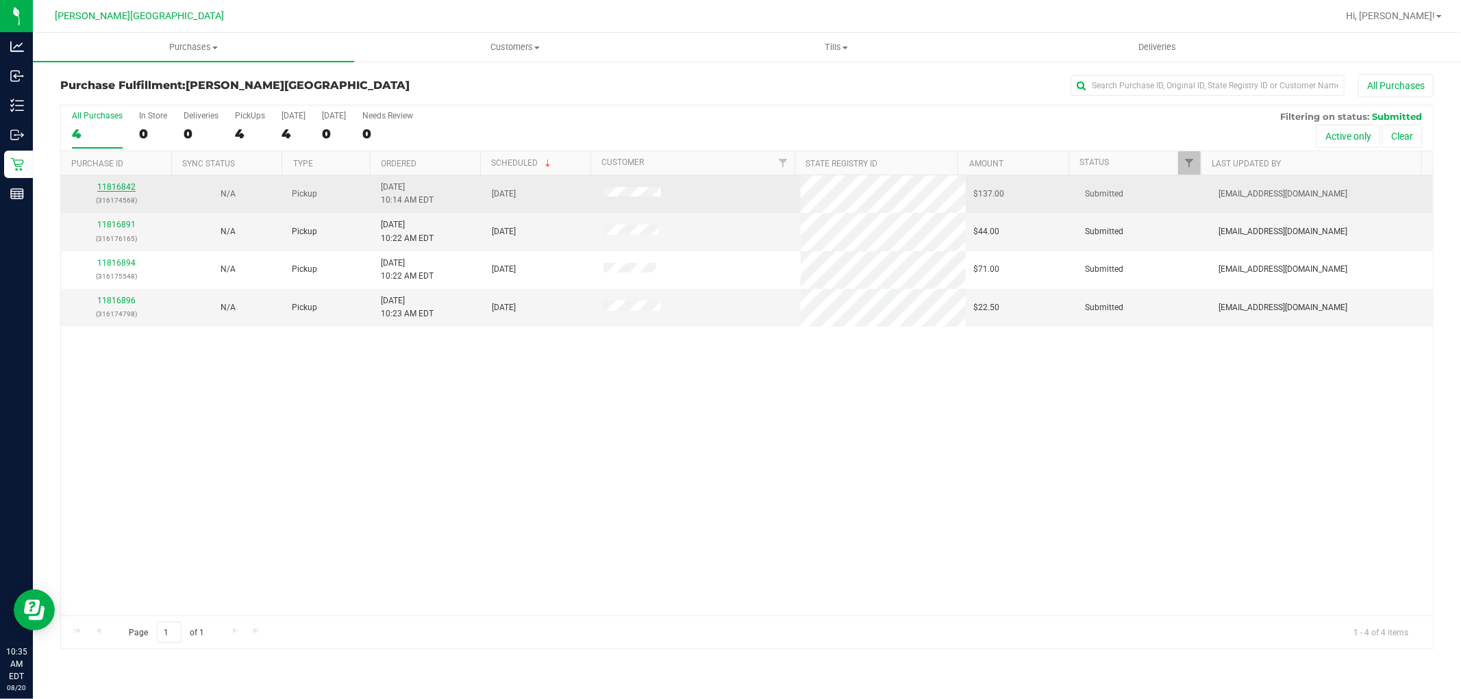
click at [122, 186] on link "11816842" at bounding box center [116, 187] width 38 height 10
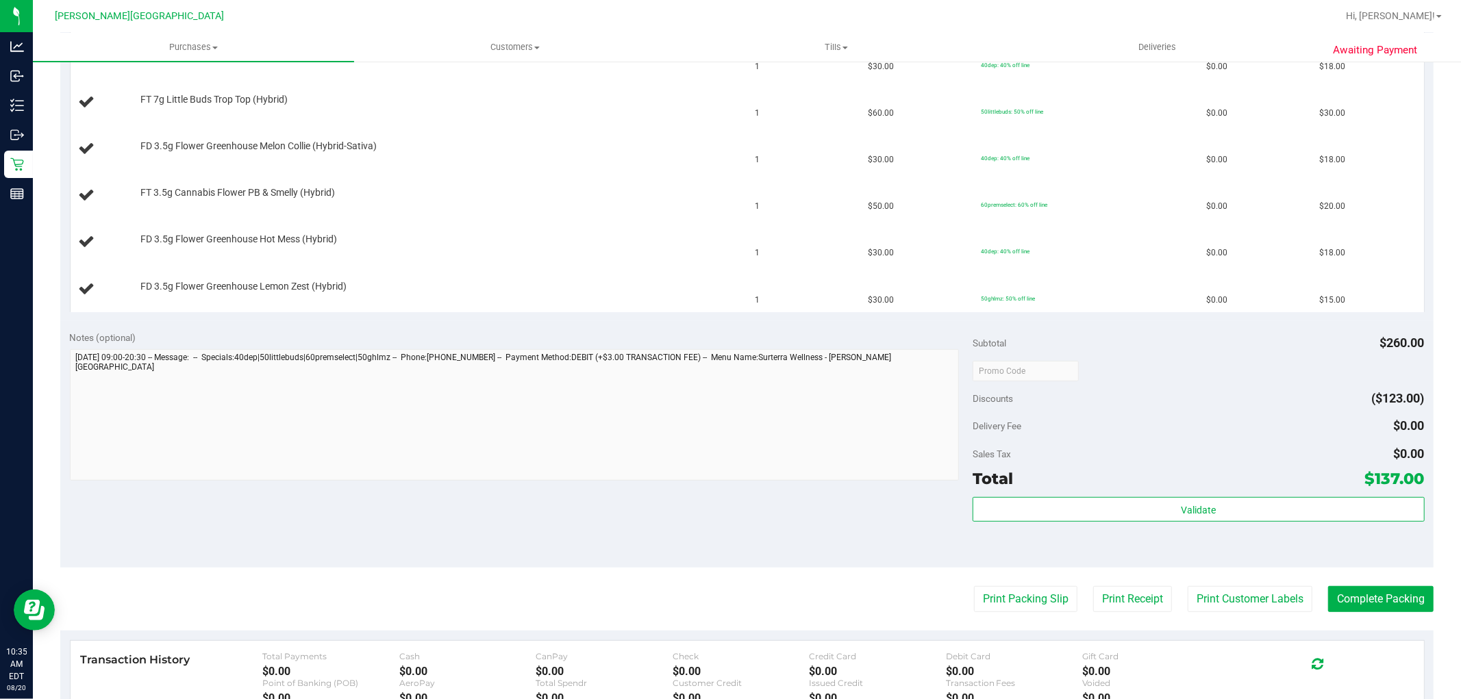
scroll to position [456, 0]
click at [990, 590] on button "Print Packing Slip" at bounding box center [1025, 597] width 103 height 26
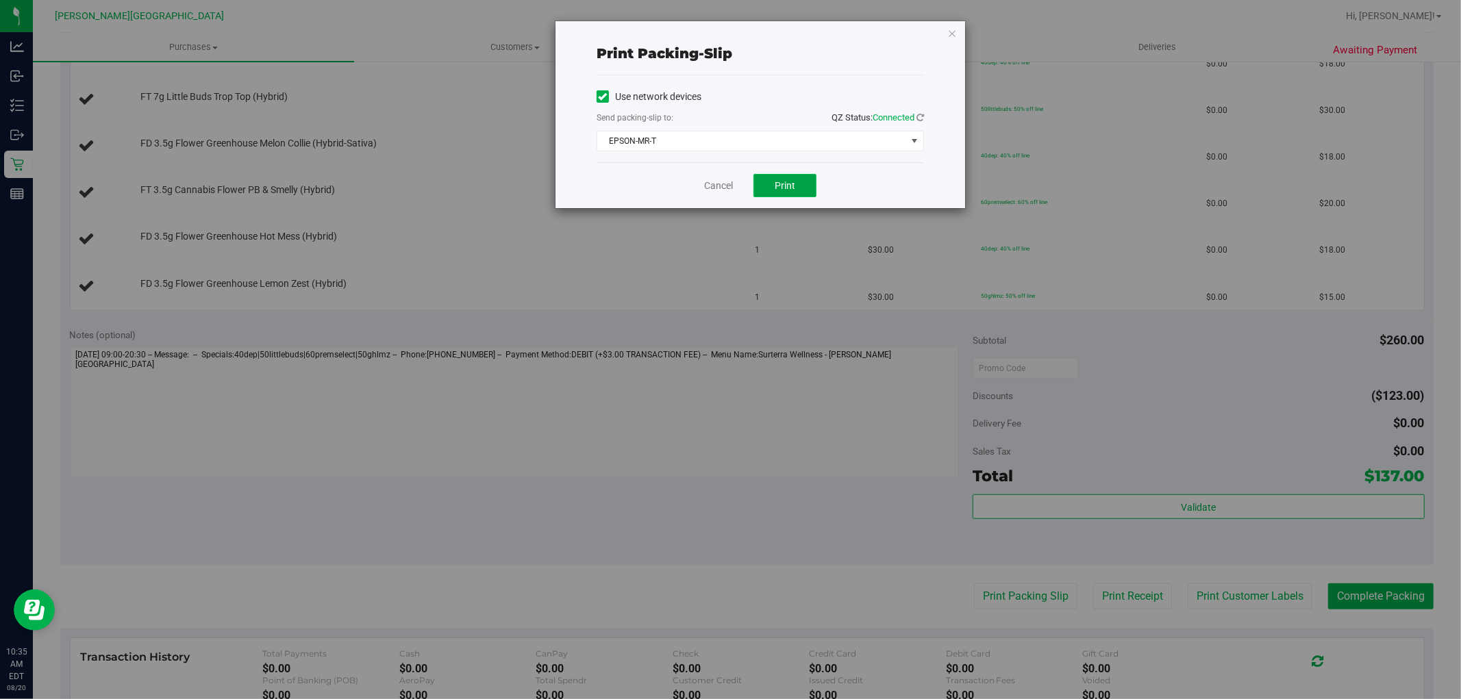
click at [793, 181] on span "Print" at bounding box center [785, 185] width 21 height 11
click at [955, 32] on icon "button" at bounding box center [952, 33] width 10 height 16
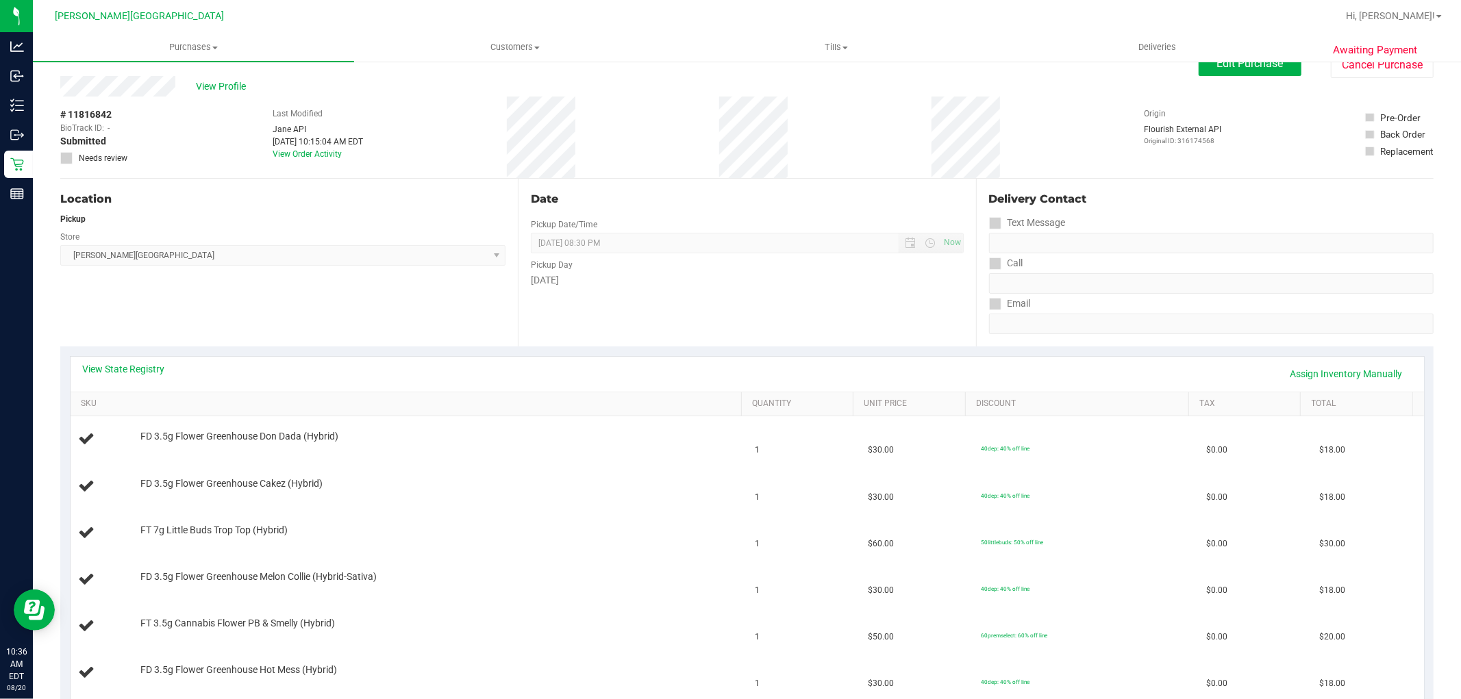
scroll to position [0, 0]
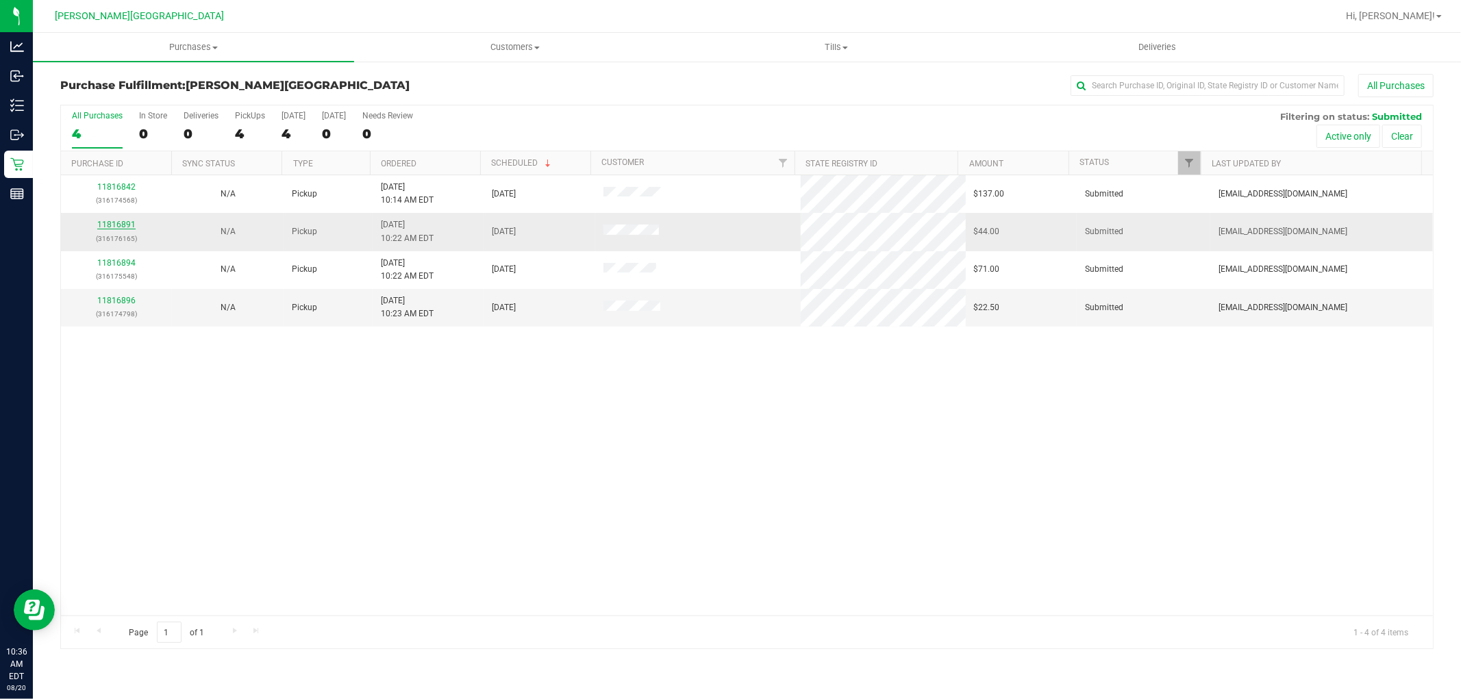
click at [118, 227] on link "11816891" at bounding box center [116, 225] width 38 height 10
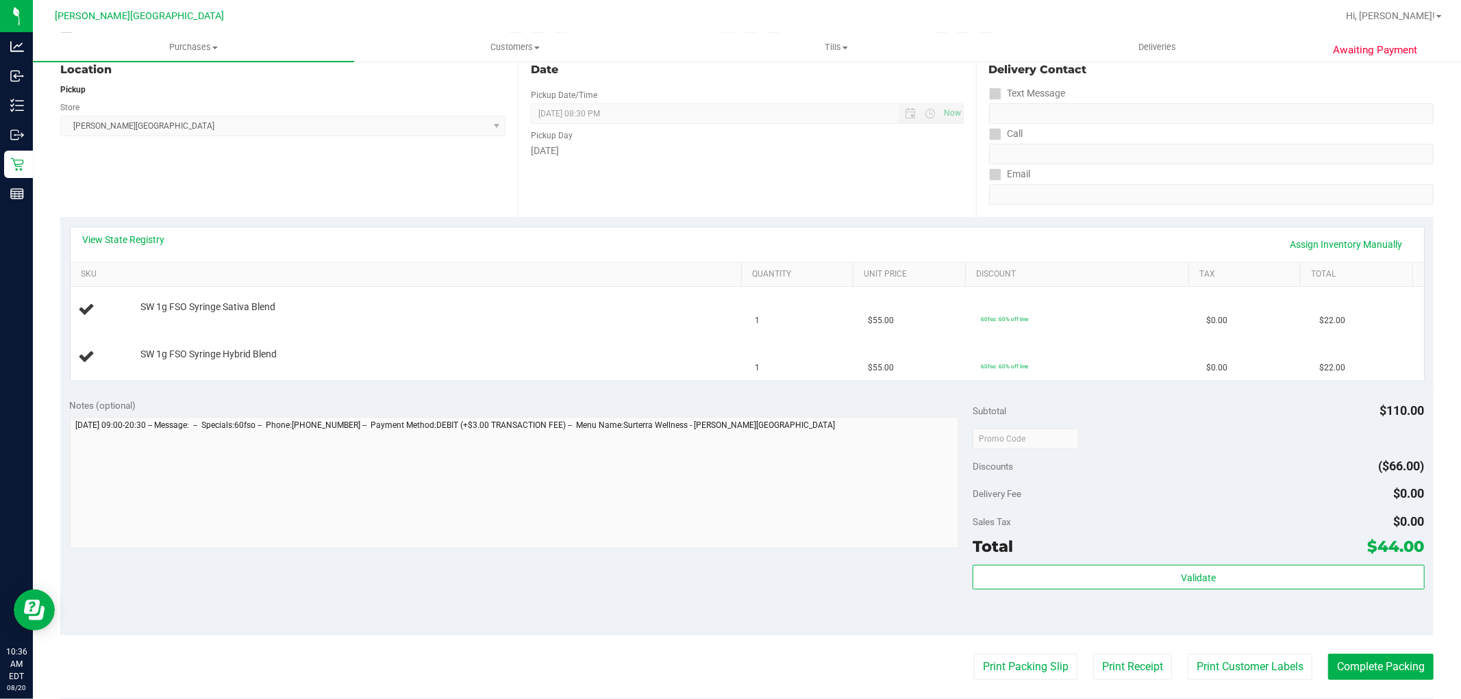
scroll to position [436, 0]
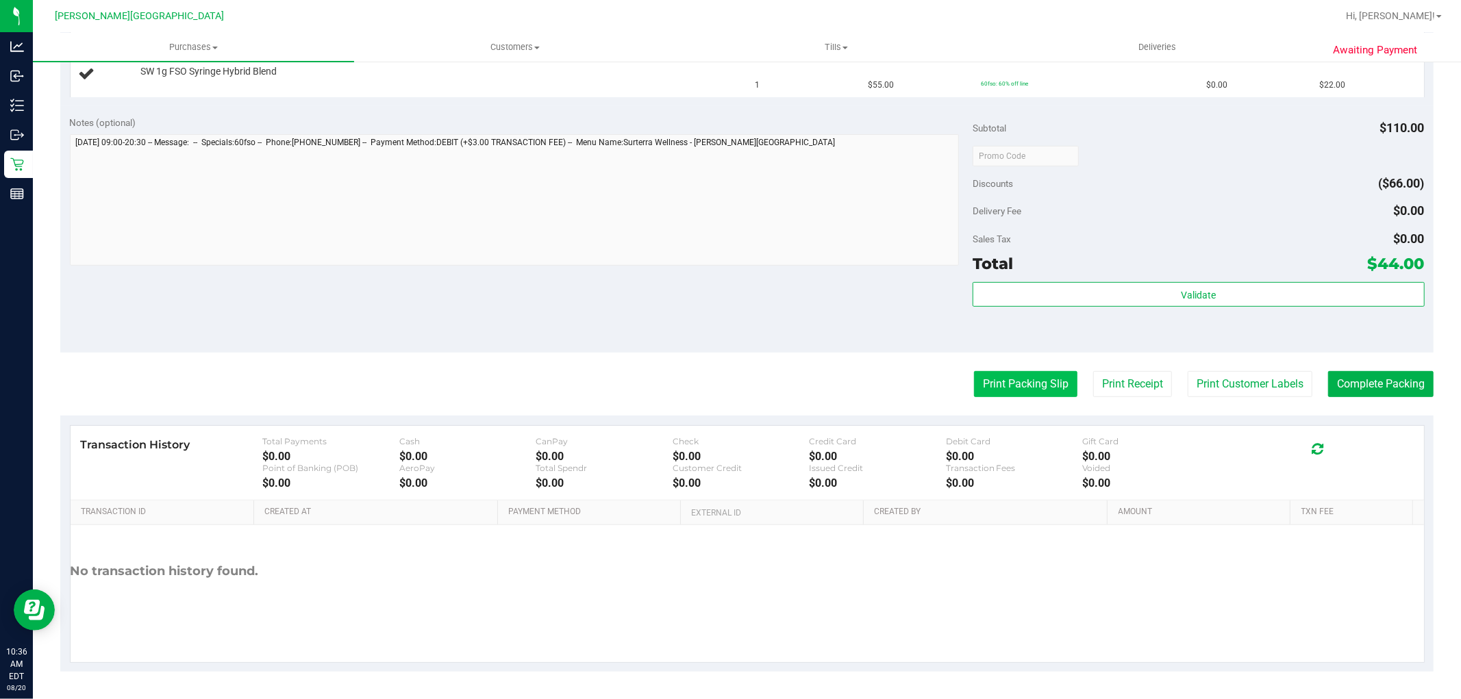
click at [1008, 382] on button "Print Packing Slip" at bounding box center [1025, 384] width 103 height 26
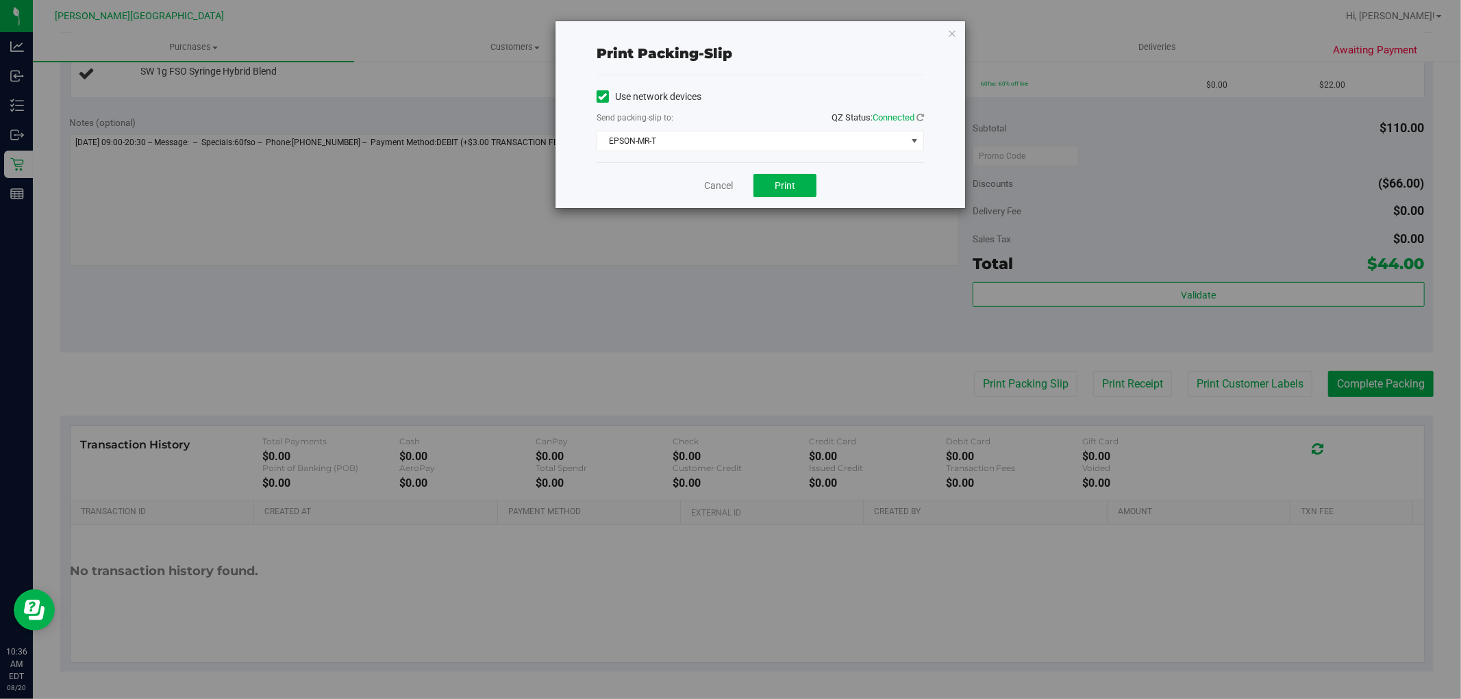
click at [760, 166] on div "Cancel Print" at bounding box center [760, 185] width 327 height 46
click at [772, 183] on button "Print" at bounding box center [784, 185] width 63 height 23
click at [954, 33] on icon "button" at bounding box center [952, 33] width 10 height 16
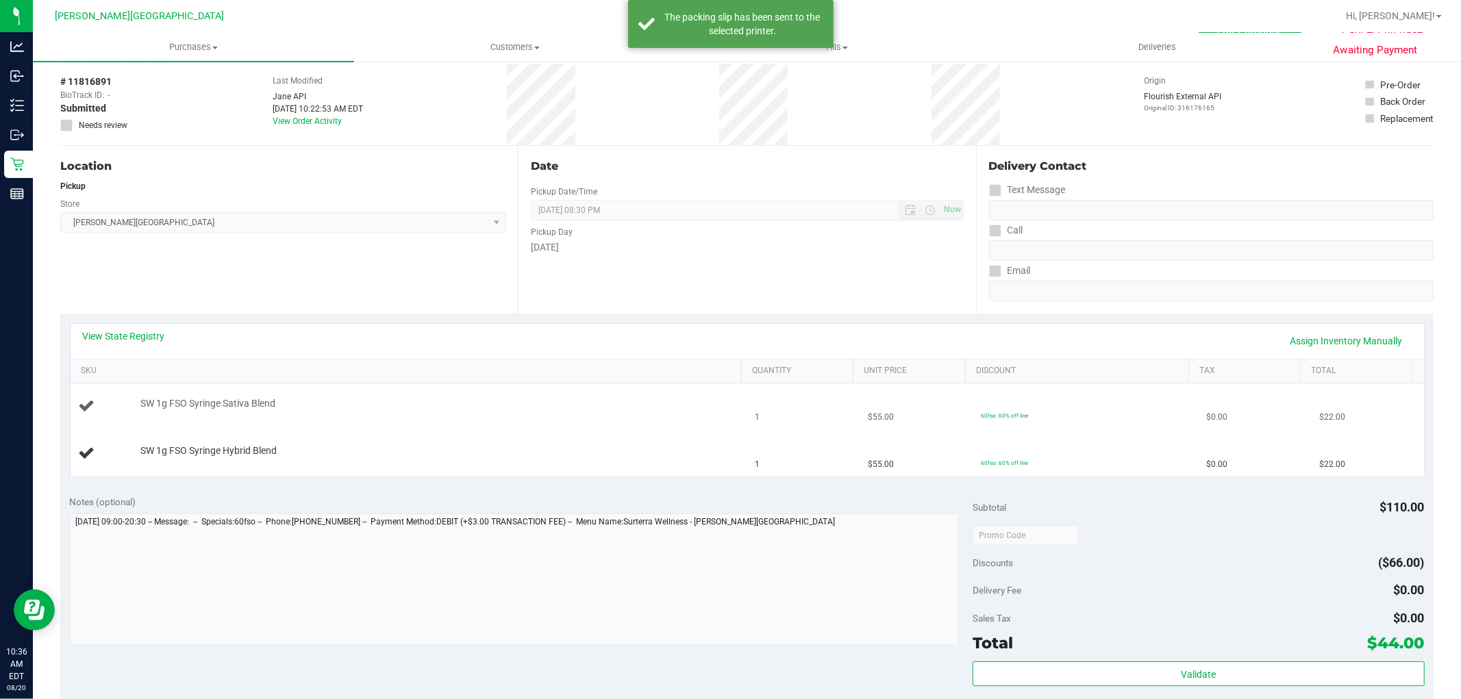
scroll to position [0, 0]
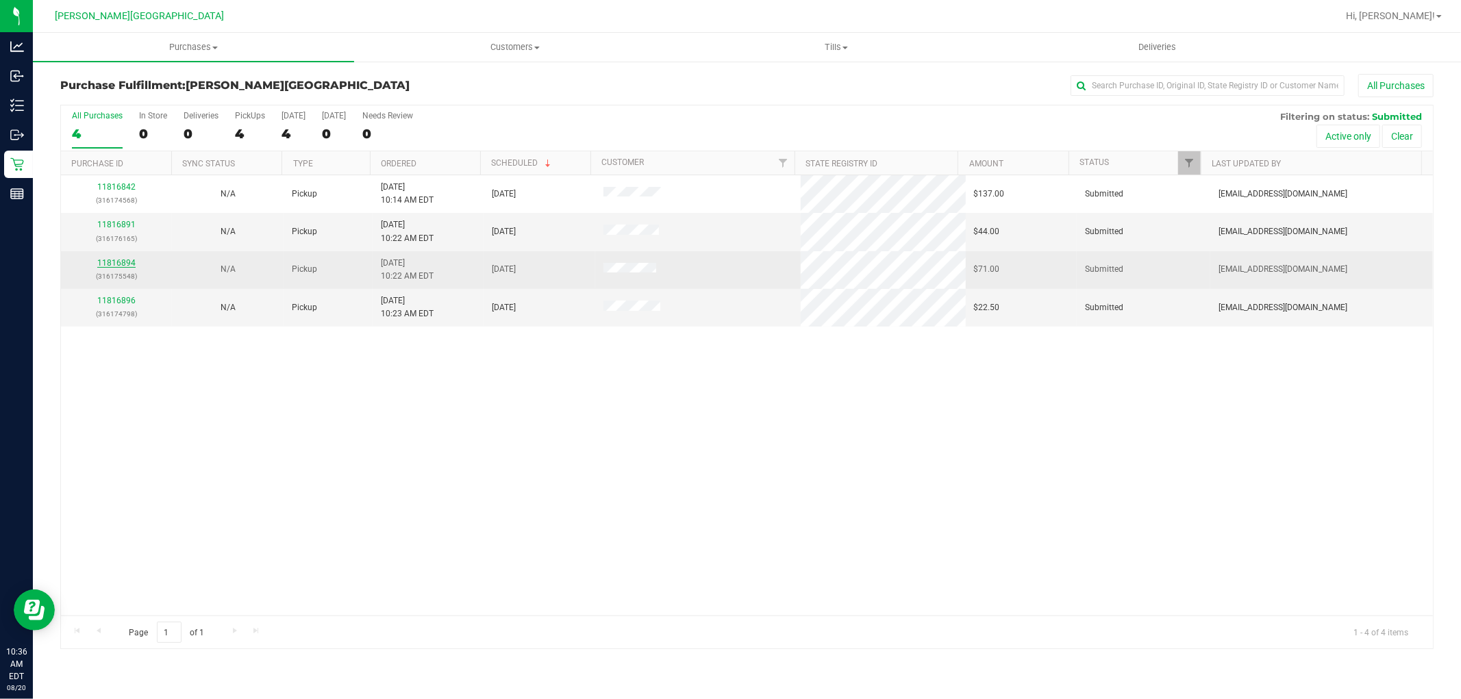
click at [128, 263] on link "11816894" at bounding box center [116, 263] width 38 height 10
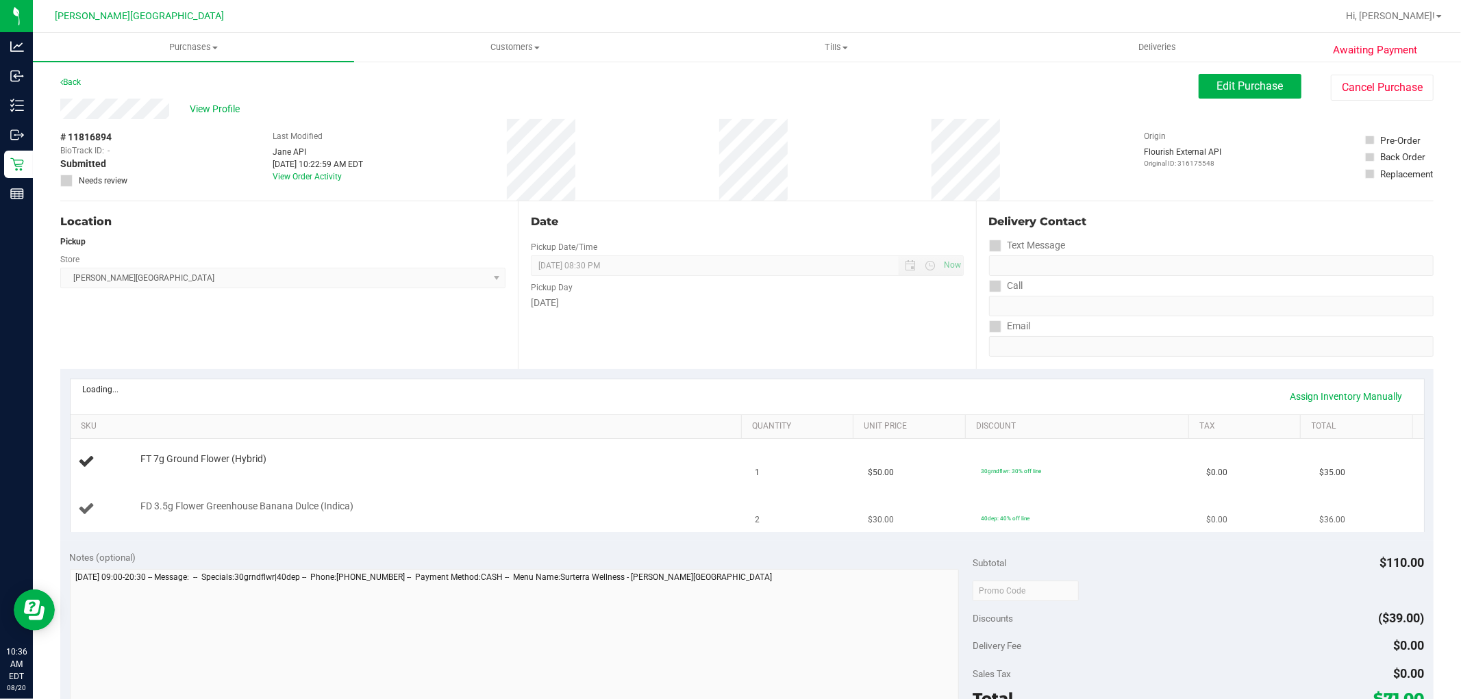
scroll to position [304, 0]
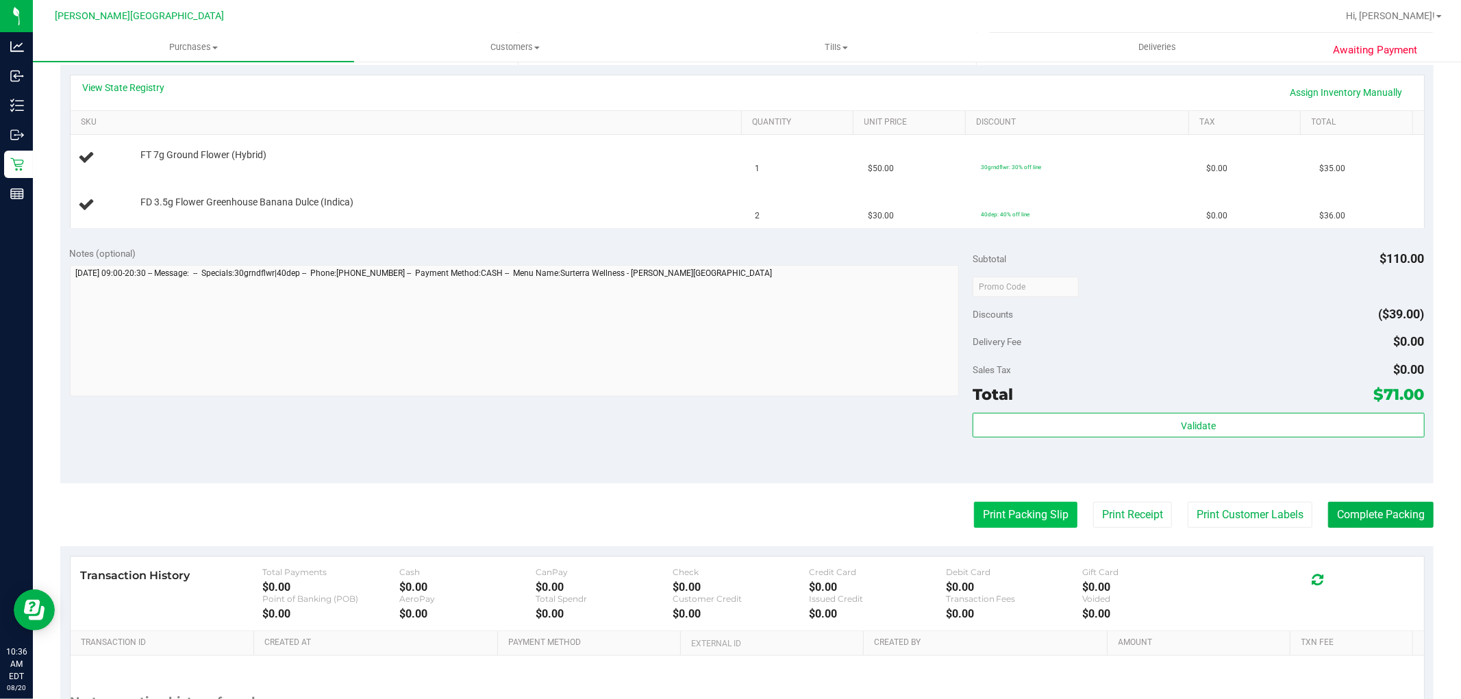
click at [1019, 518] on button "Print Packing Slip" at bounding box center [1025, 515] width 103 height 26
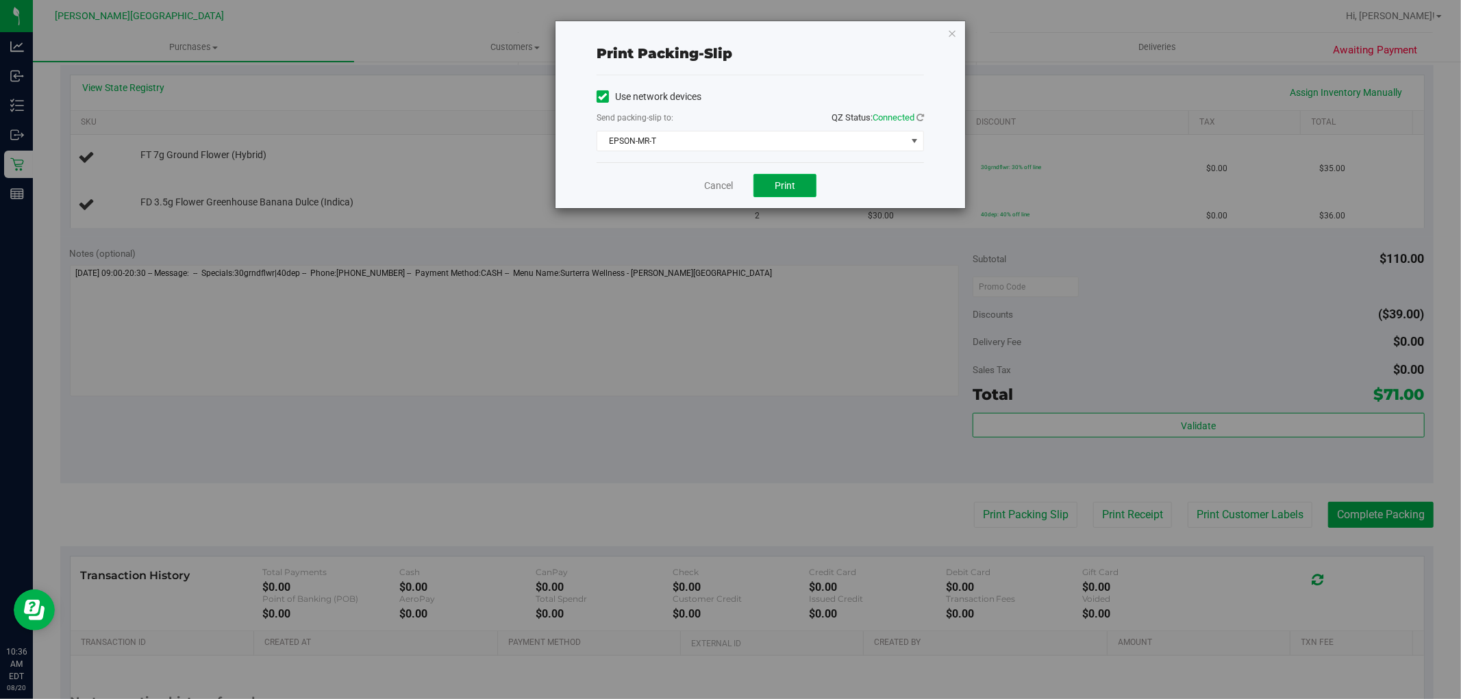
click at [775, 180] on button "Print" at bounding box center [784, 185] width 63 height 23
click at [950, 31] on icon "button" at bounding box center [952, 33] width 10 height 16
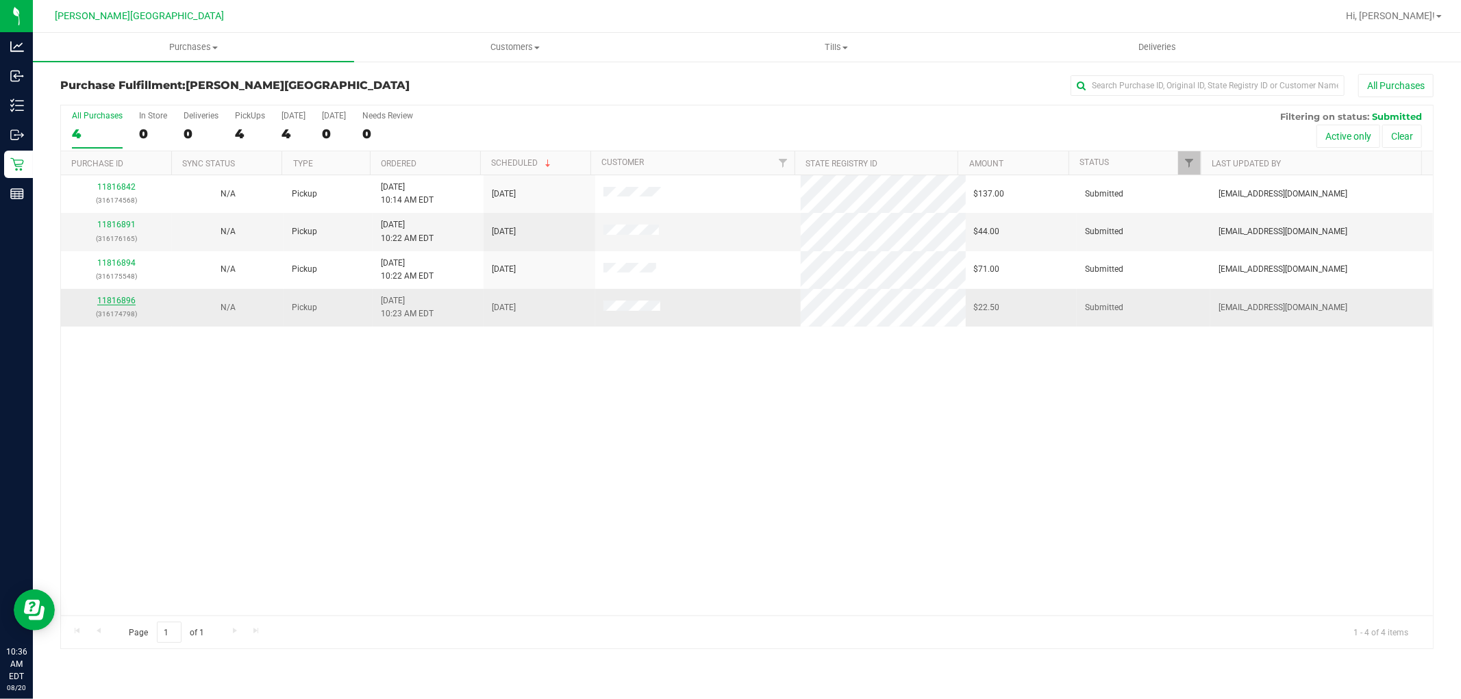
click at [127, 301] on link "11816896" at bounding box center [116, 301] width 38 height 10
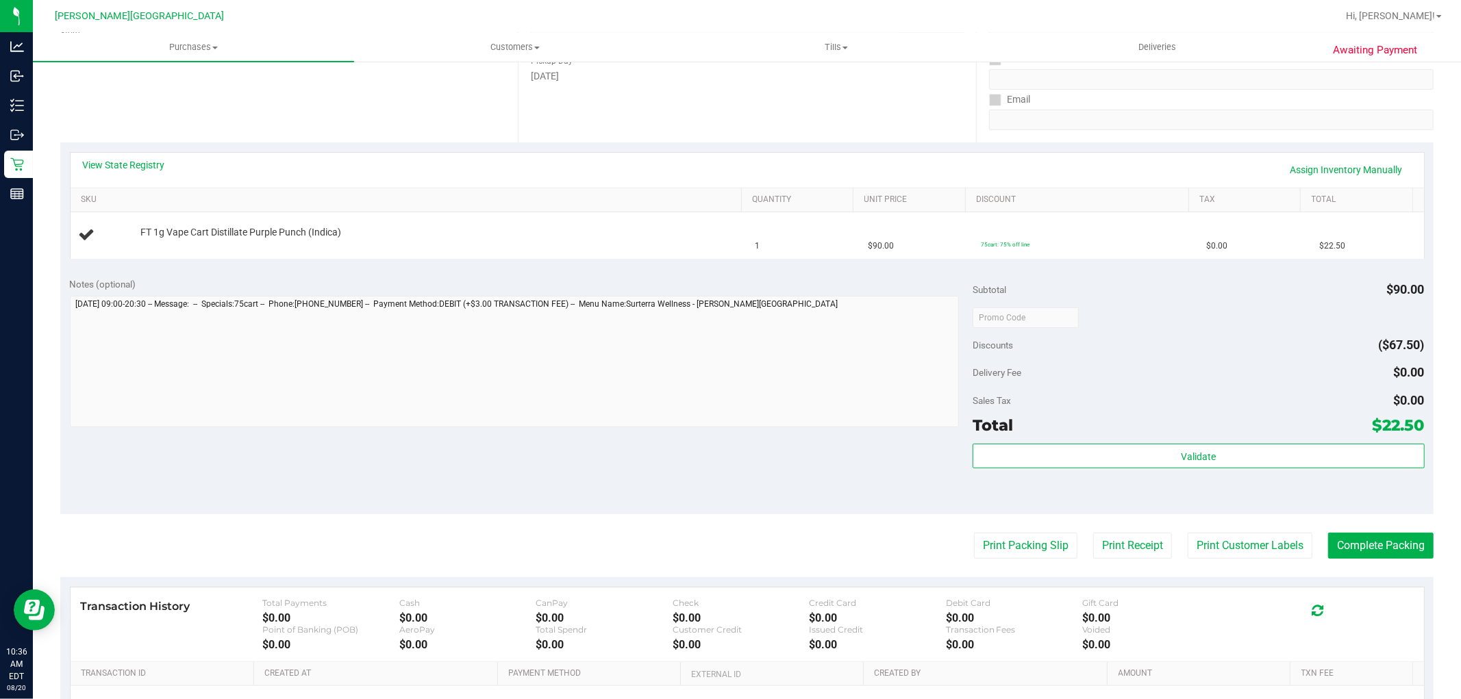
scroll to position [228, 0]
click at [1001, 548] on button "Print Packing Slip" at bounding box center [1025, 545] width 103 height 26
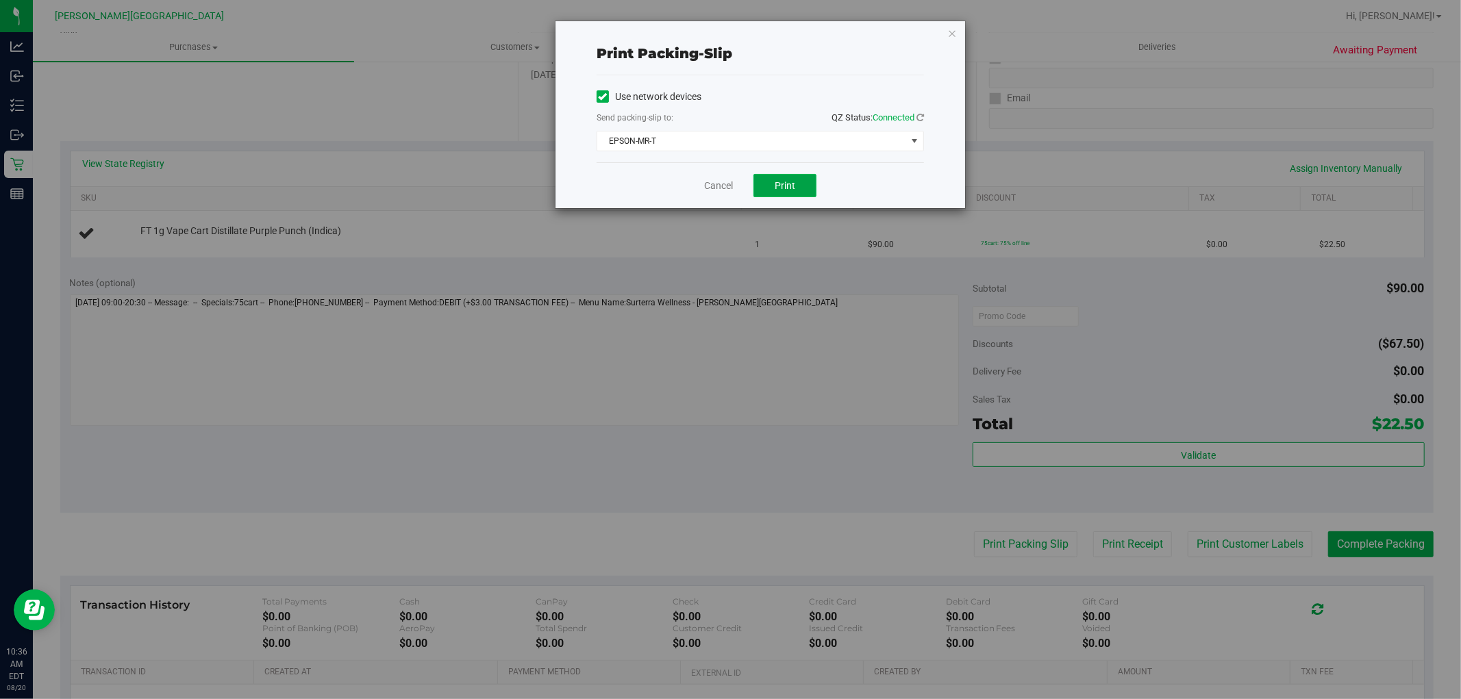
click at [789, 175] on button "Print" at bounding box center [784, 185] width 63 height 23
click at [727, 187] on link "Cancel" at bounding box center [718, 186] width 29 height 14
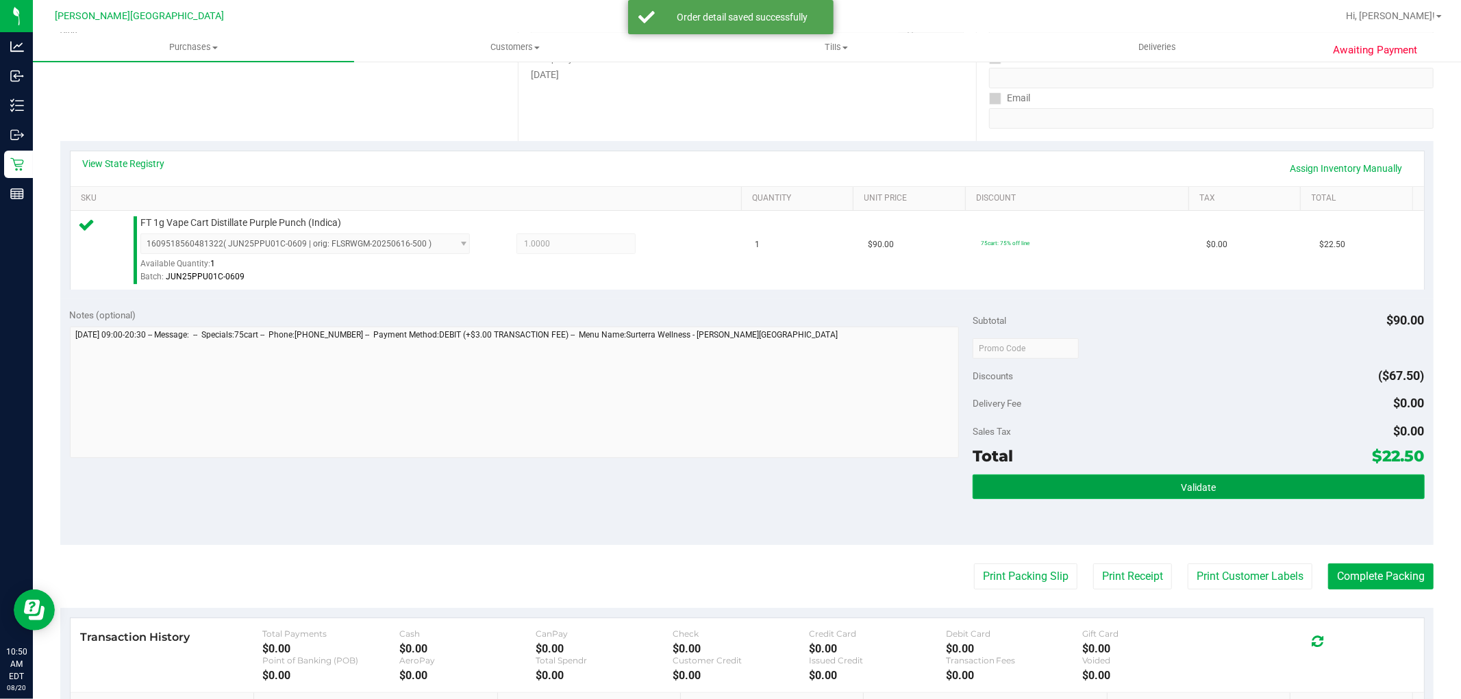
click at [1096, 478] on button "Validate" at bounding box center [1198, 487] width 451 height 25
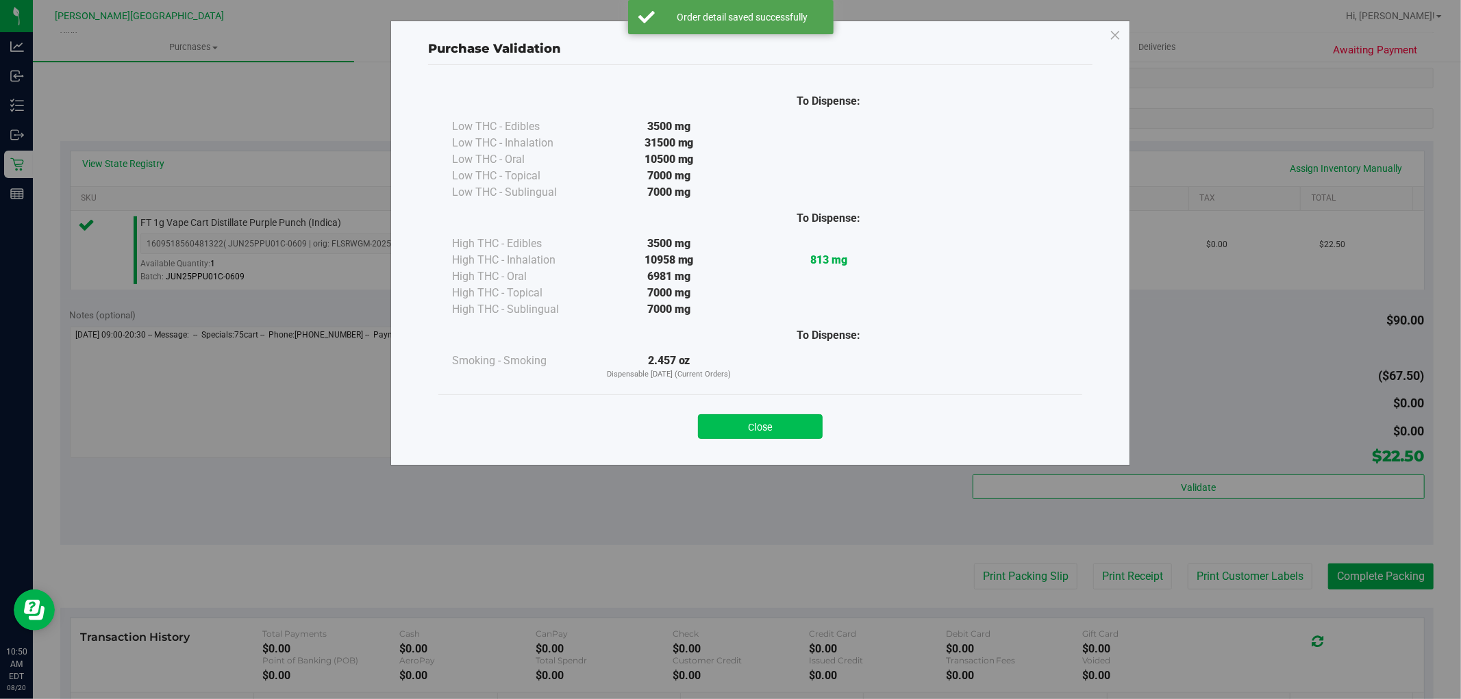
click at [770, 414] on div "Close" at bounding box center [760, 422] width 623 height 34
click at [776, 413] on div "Close" at bounding box center [760, 422] width 623 height 34
click at [720, 421] on button "Close" at bounding box center [760, 426] width 125 height 25
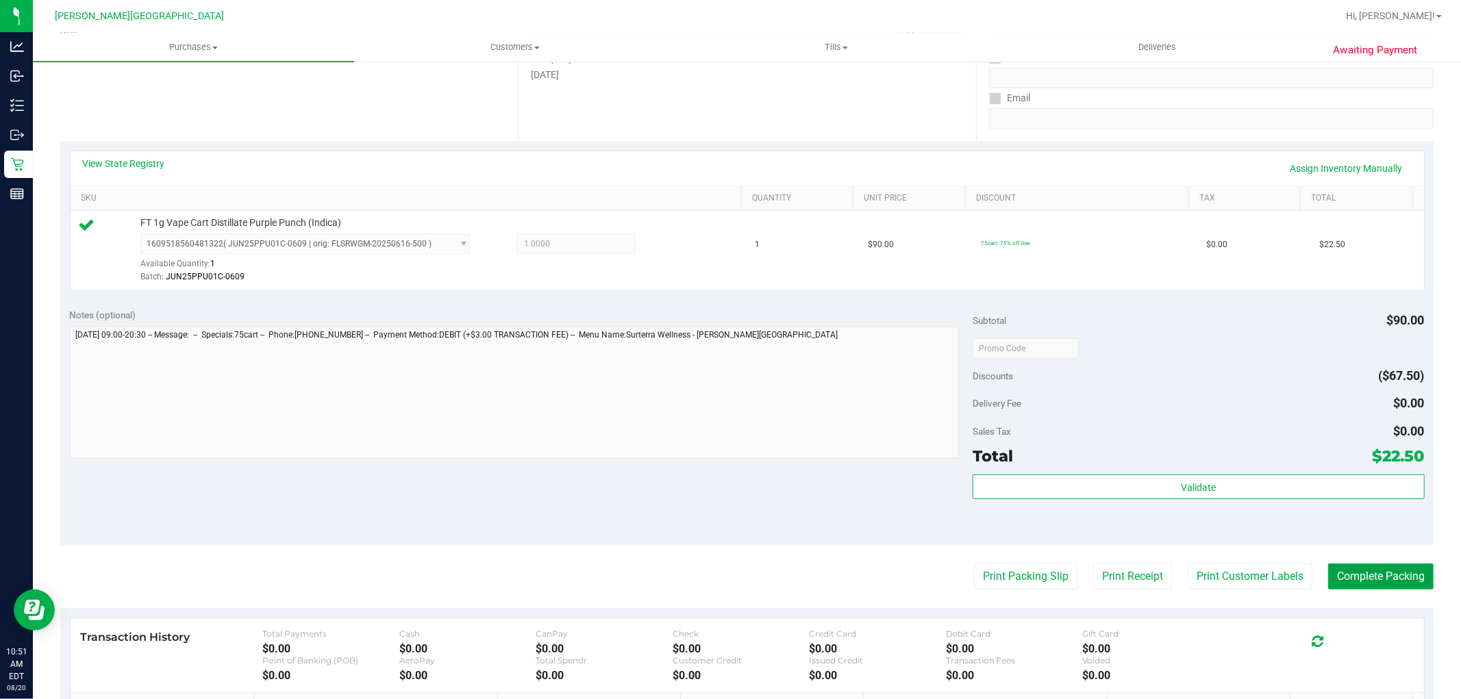
click at [1367, 583] on button "Complete Packing" at bounding box center [1380, 577] width 105 height 26
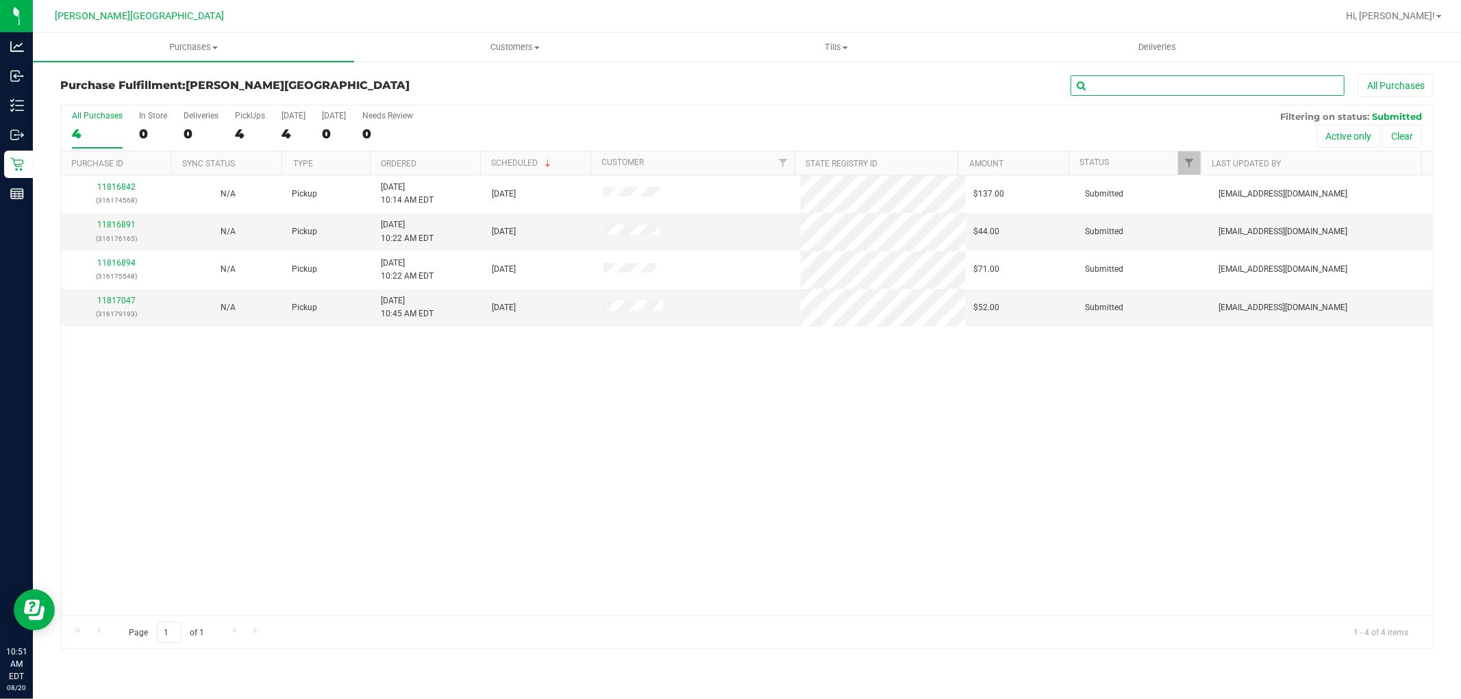
click at [1111, 89] on input "text" at bounding box center [1208, 85] width 274 height 21
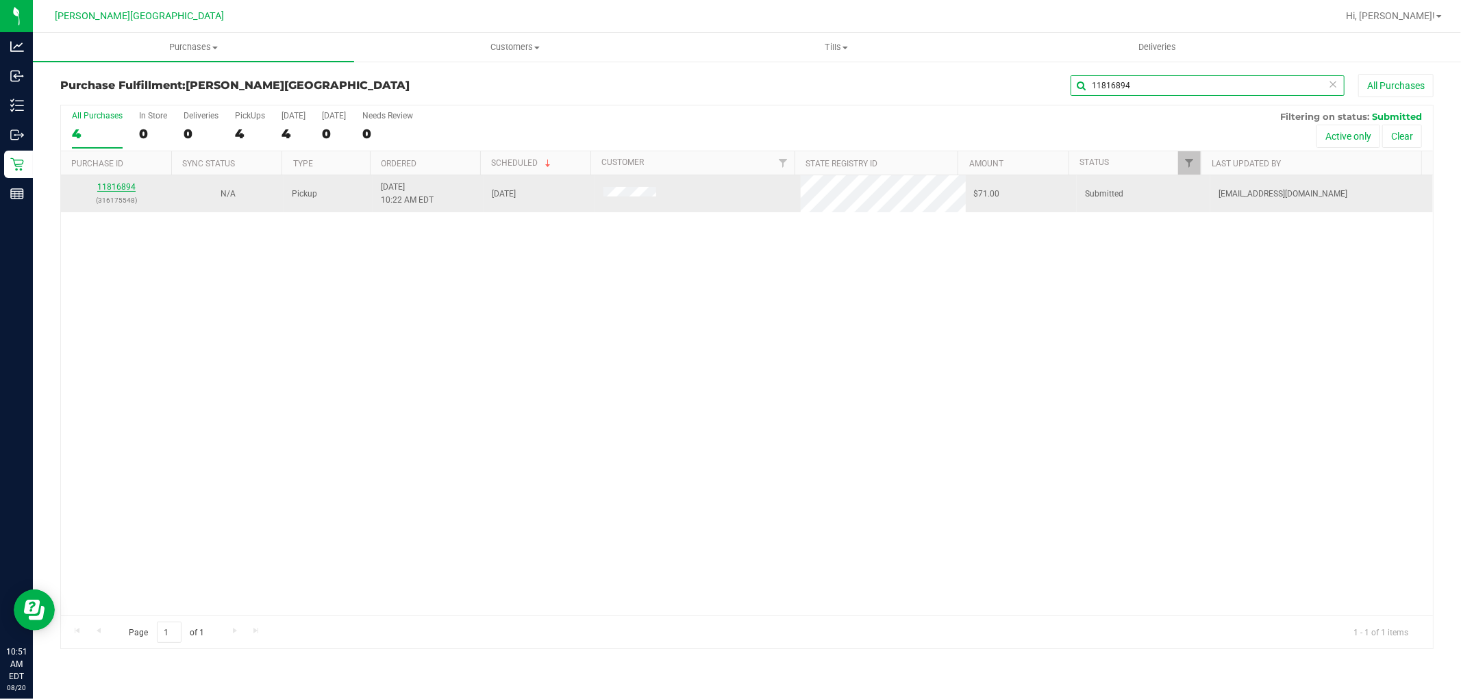
type input "11816894"
click at [125, 188] on link "11816894" at bounding box center [116, 187] width 38 height 10
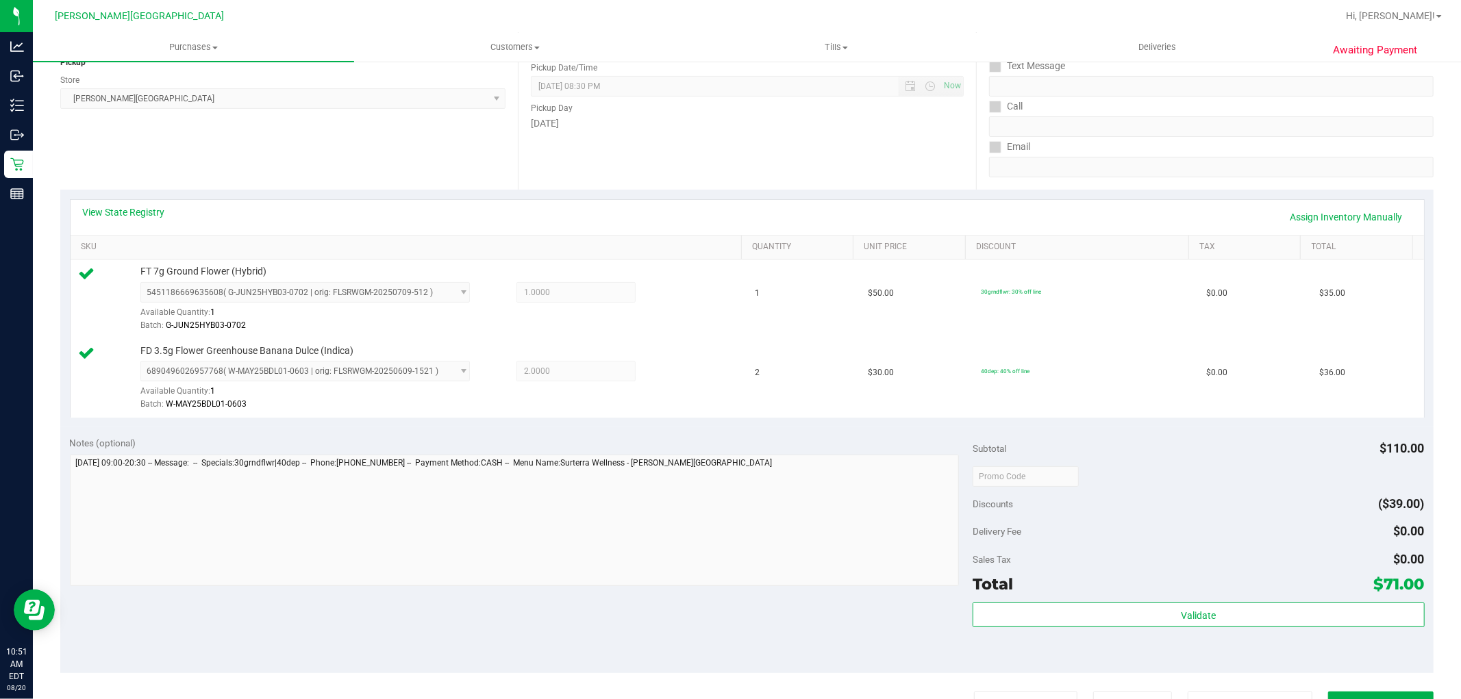
scroll to position [304, 0]
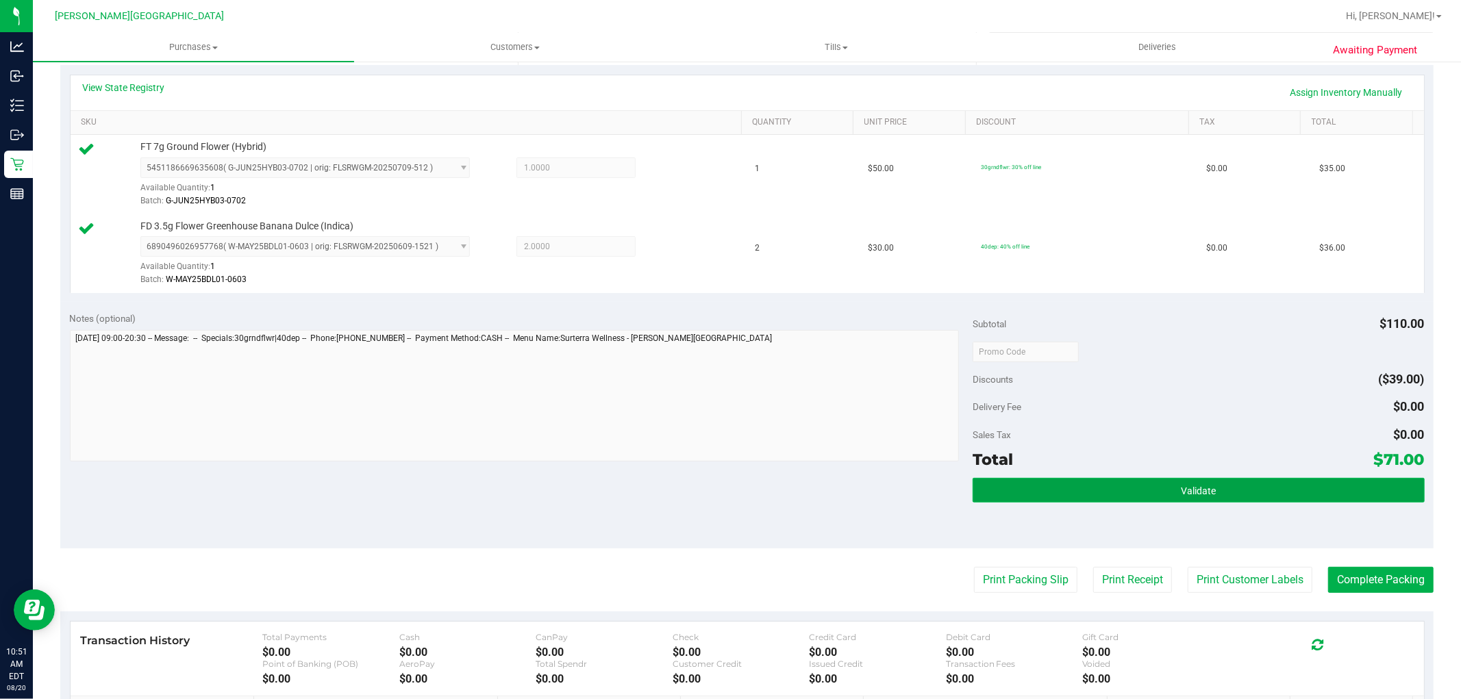
click at [1155, 498] on button "Validate" at bounding box center [1198, 490] width 451 height 25
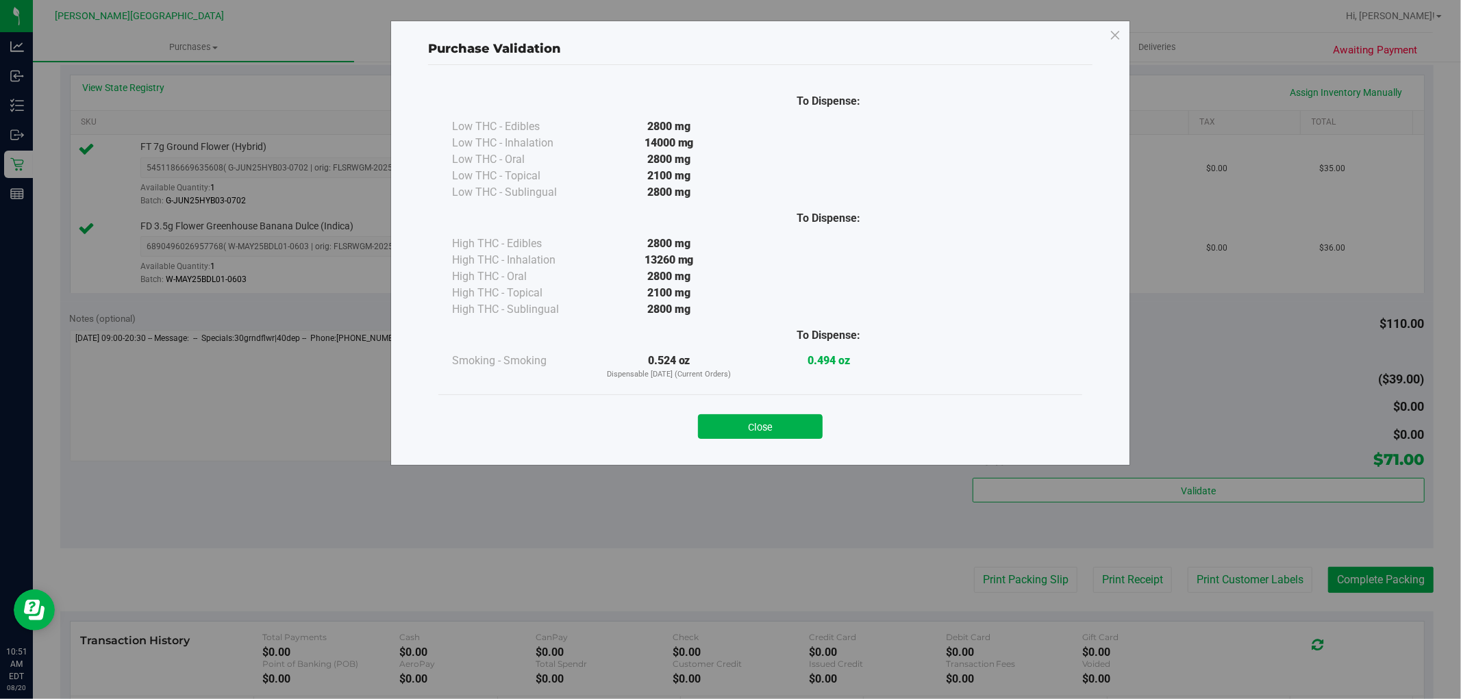
click at [809, 429] on button "Close" at bounding box center [760, 426] width 125 height 25
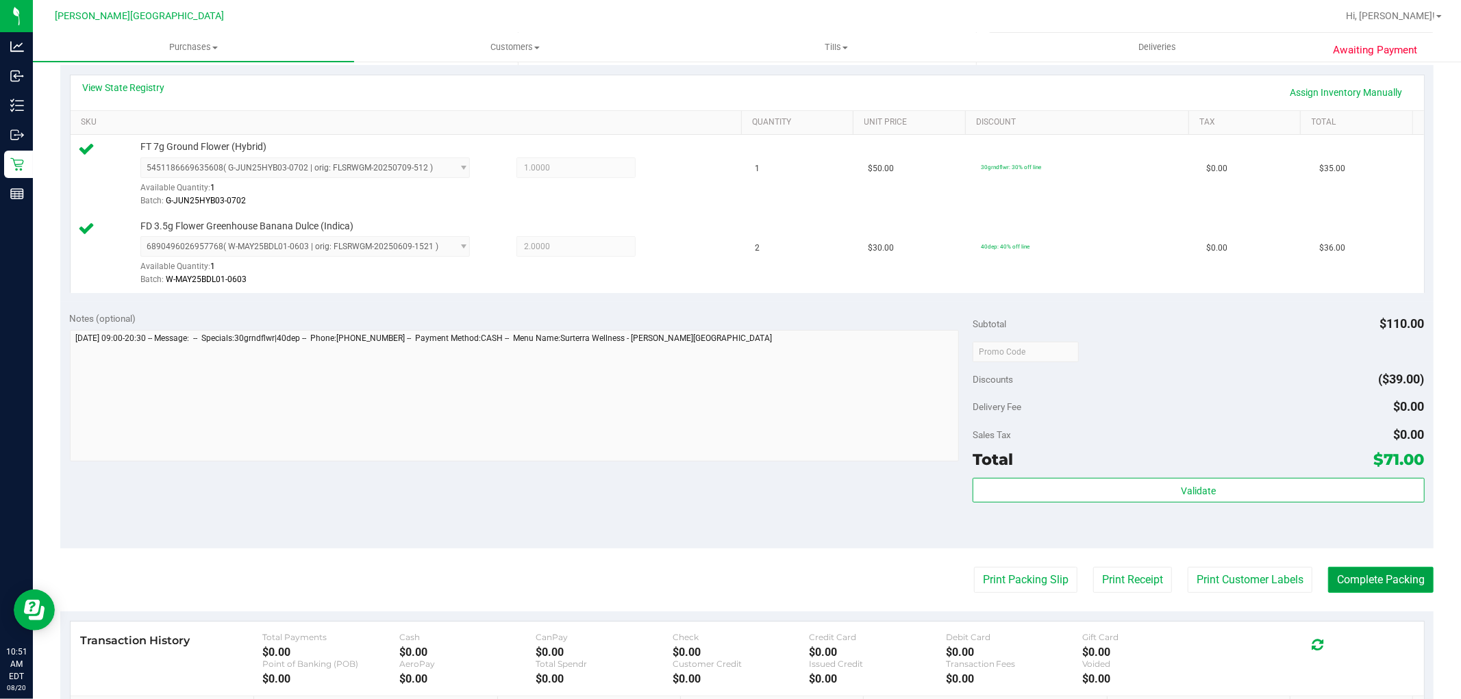
click at [1354, 579] on button "Complete Packing" at bounding box center [1380, 580] width 105 height 26
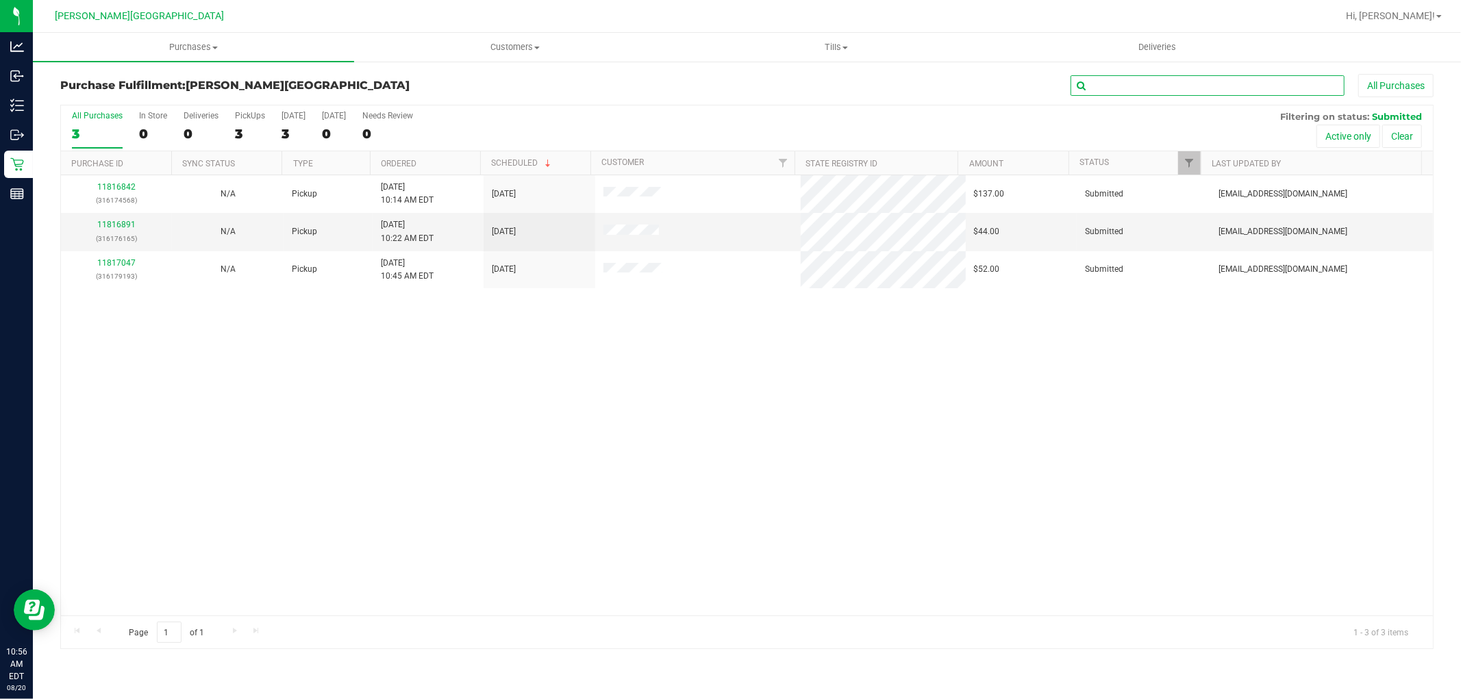
click at [1240, 89] on input "text" at bounding box center [1208, 85] width 274 height 21
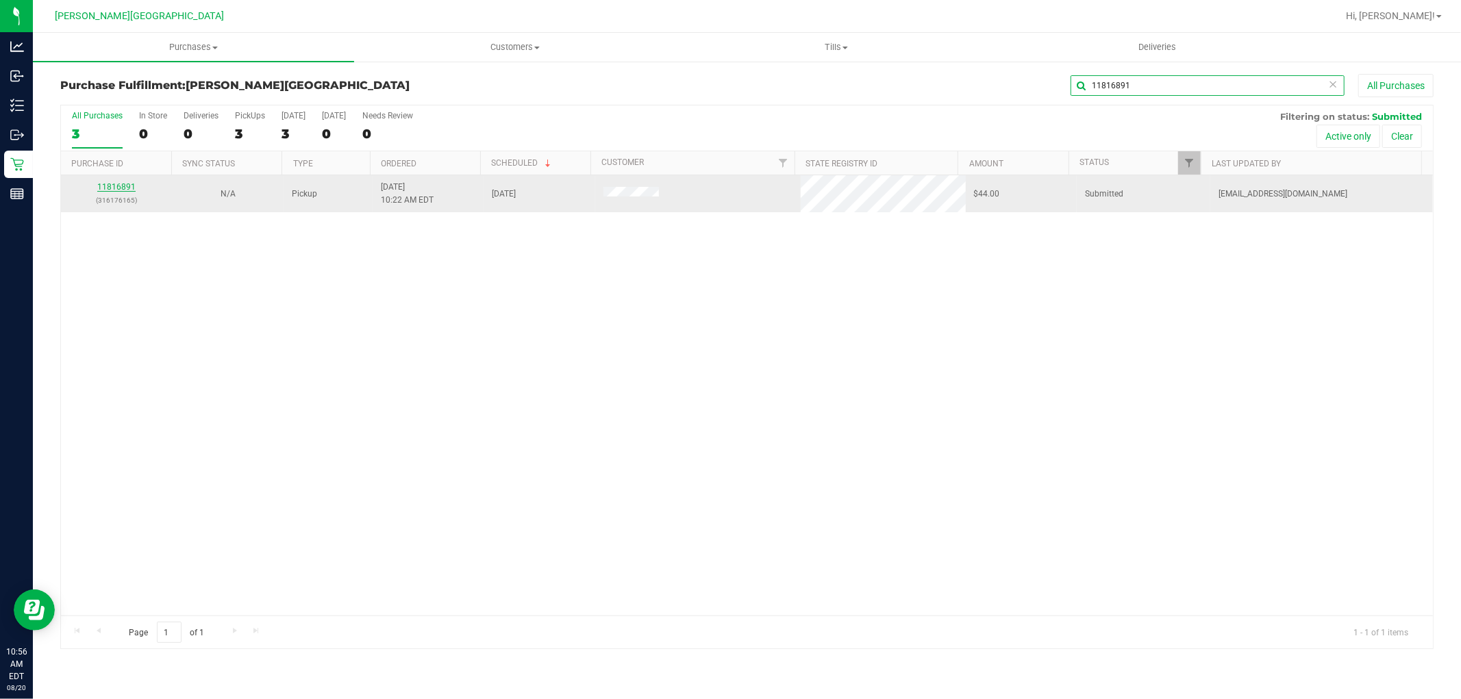
type input "11816891"
click at [125, 186] on link "11816891" at bounding box center [116, 187] width 38 height 10
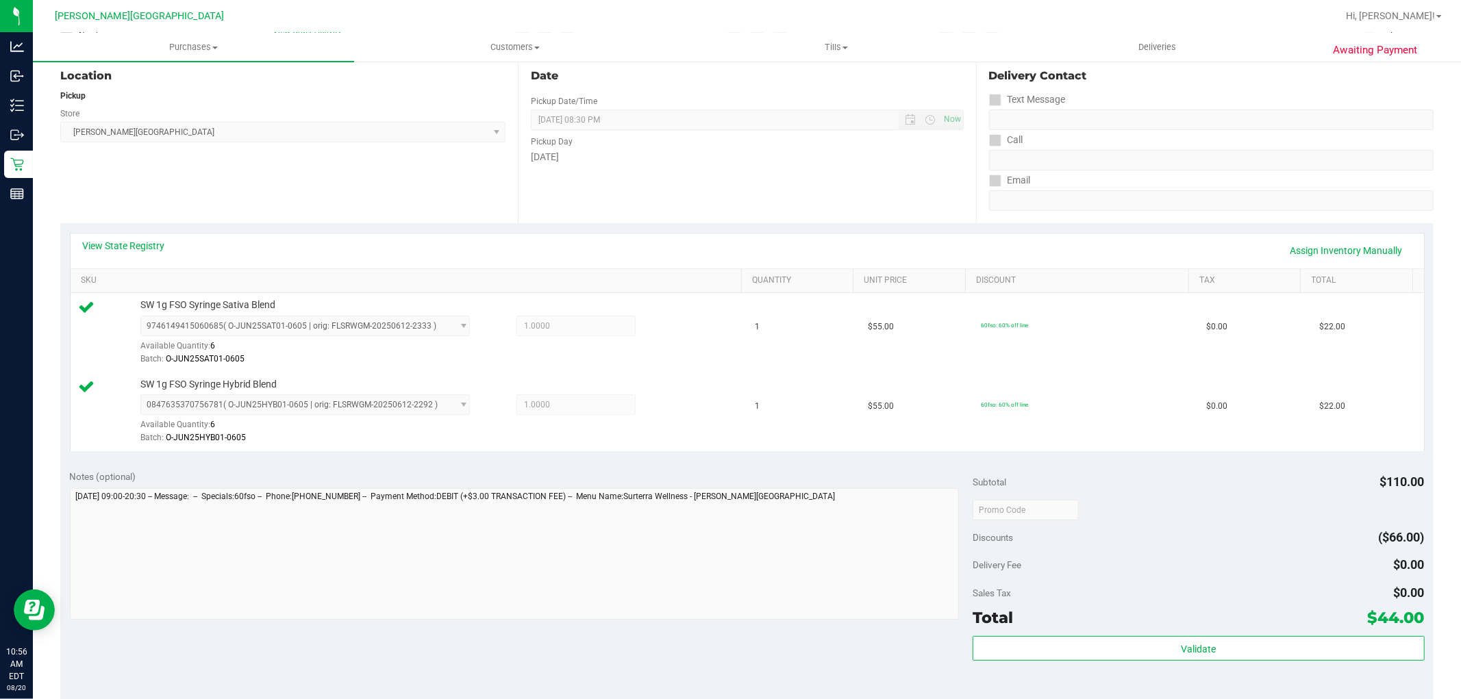
scroll to position [304, 0]
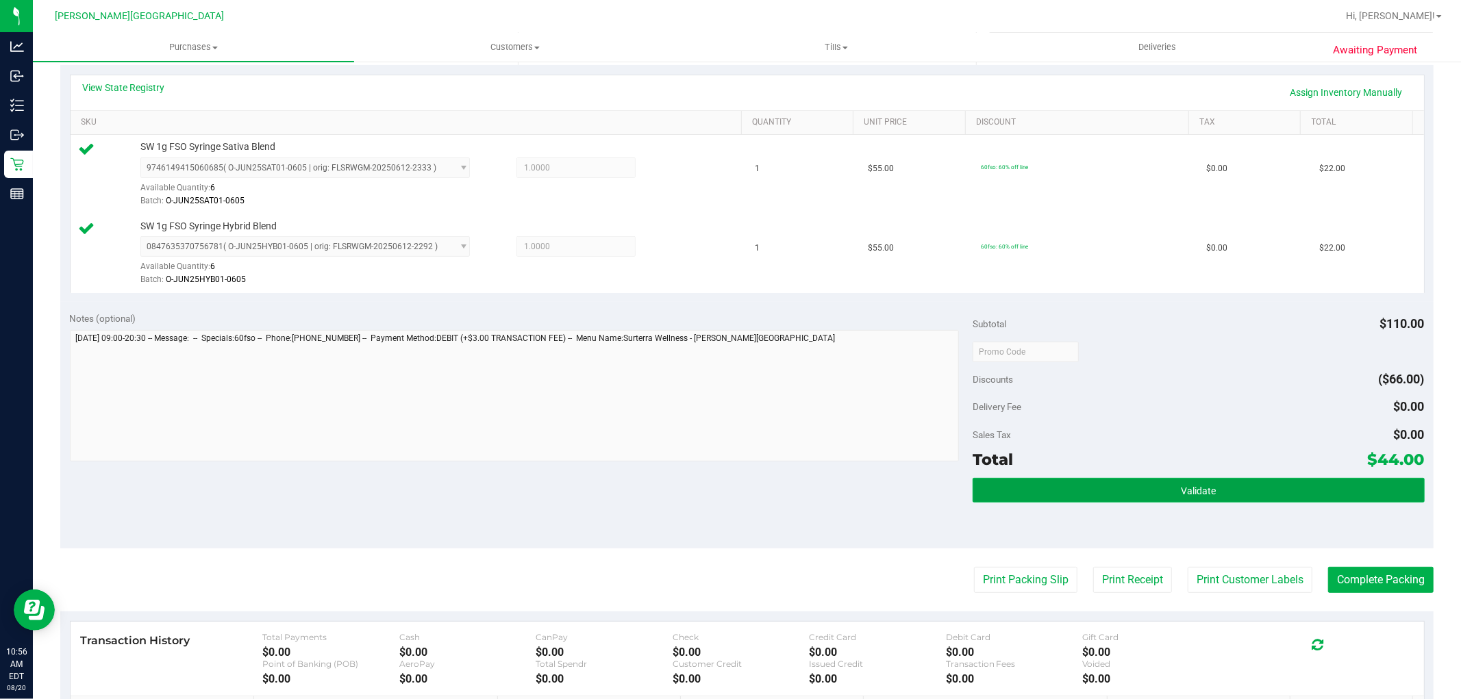
click at [1071, 491] on button "Validate" at bounding box center [1198, 490] width 451 height 25
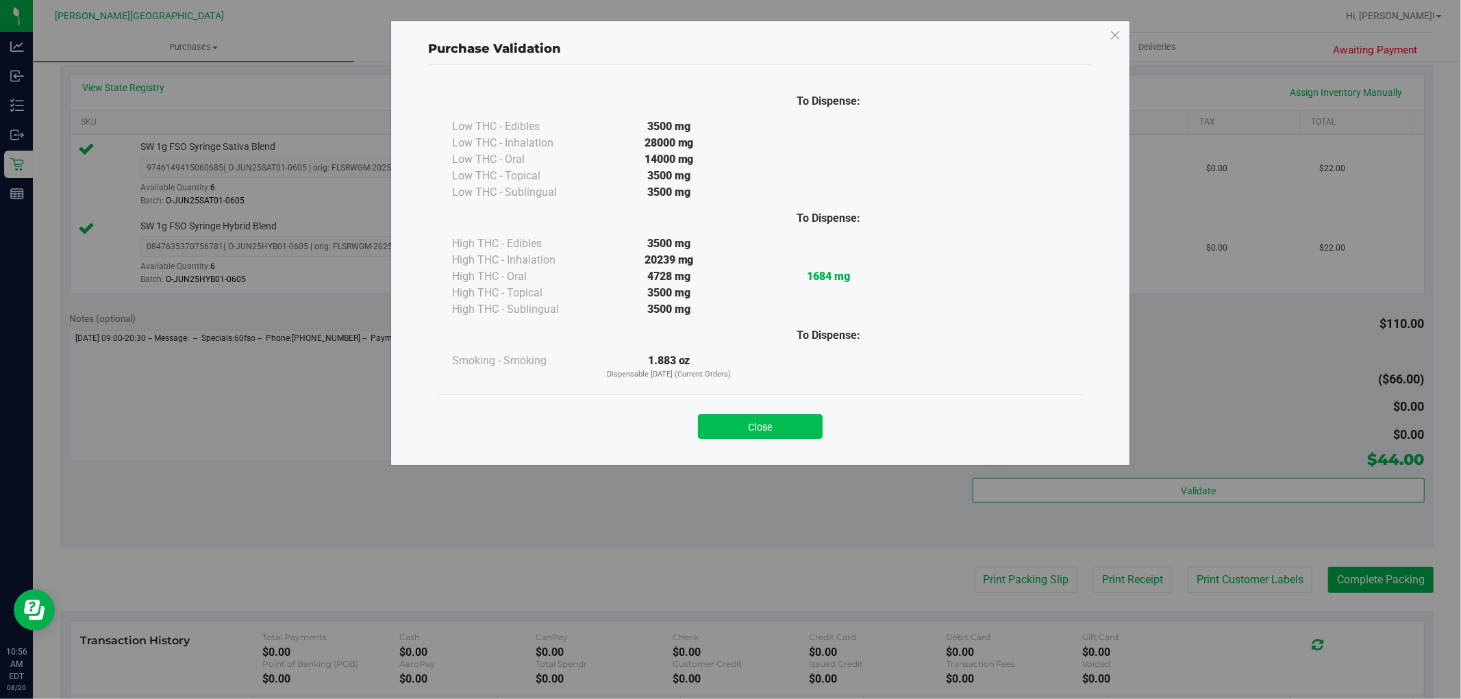
click at [745, 421] on button "Close" at bounding box center [760, 426] width 125 height 25
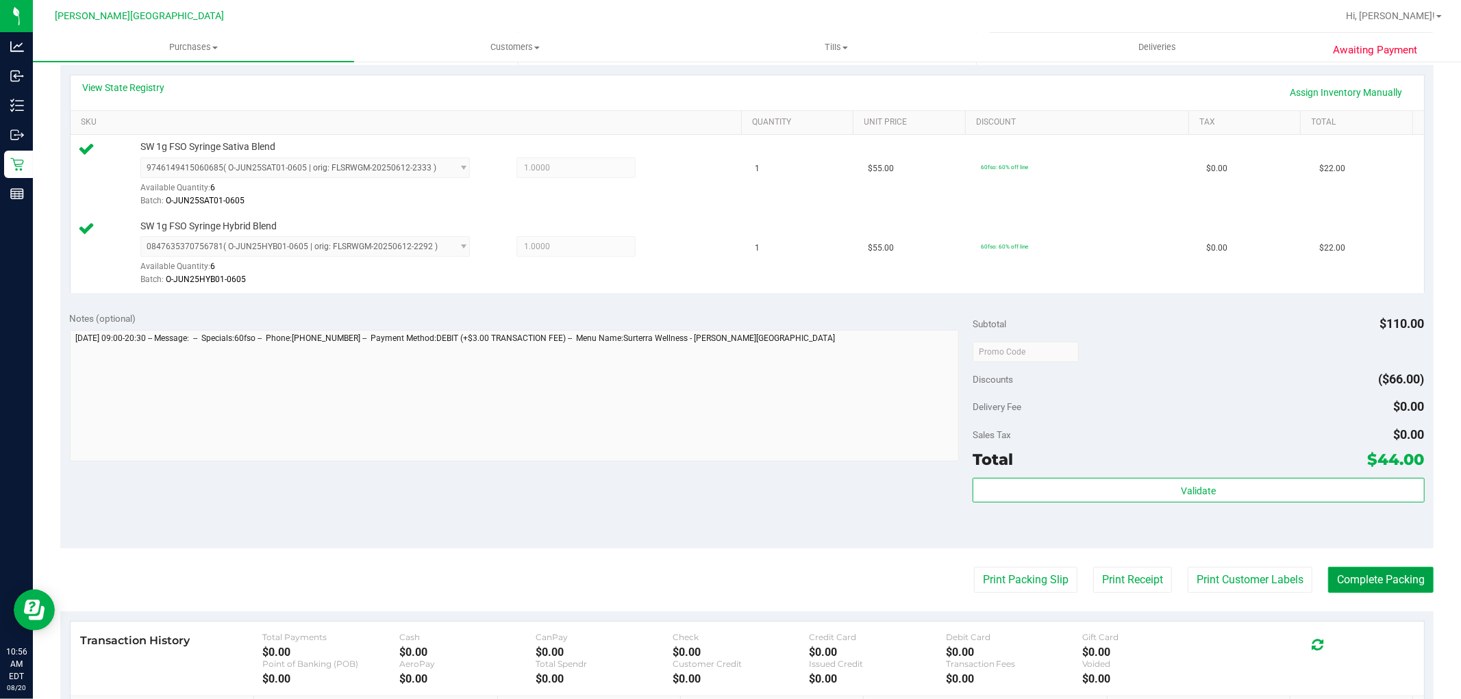
click at [1378, 584] on button "Complete Packing" at bounding box center [1380, 580] width 105 height 26
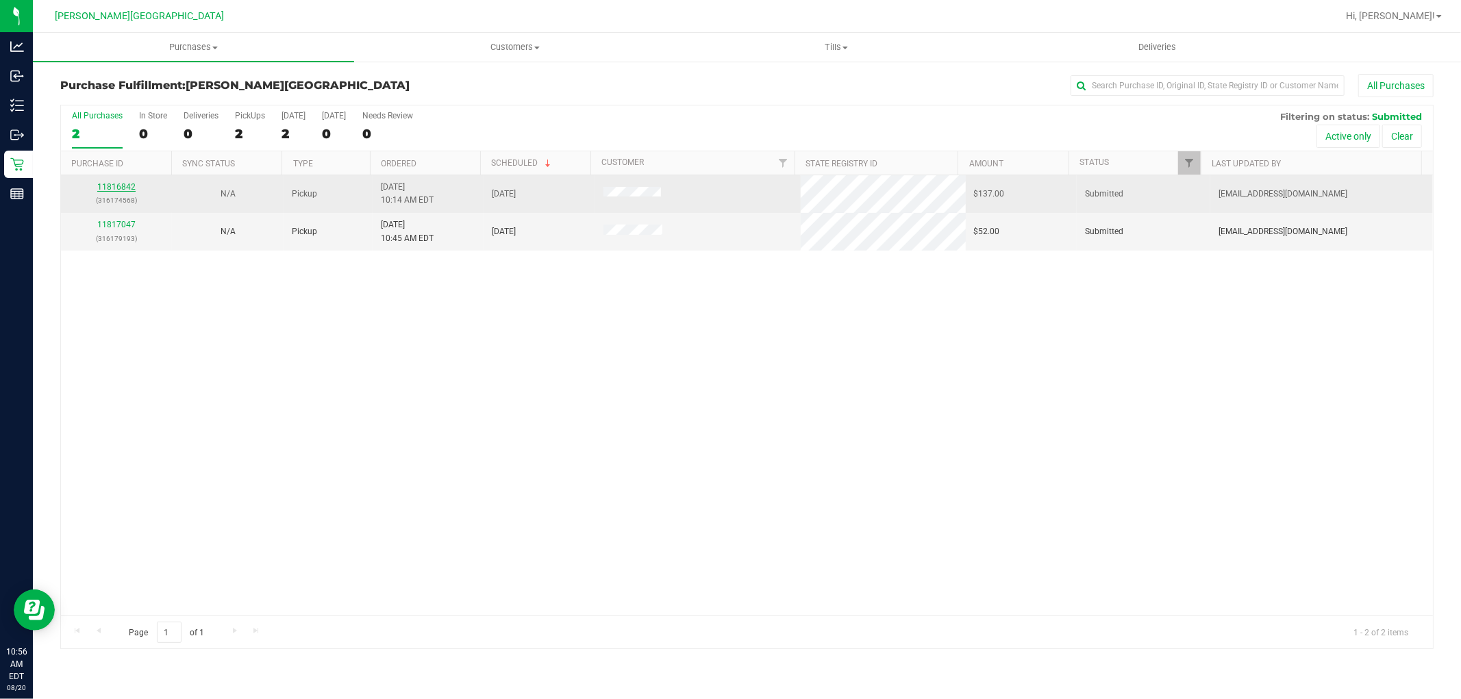
click at [131, 186] on link "11816842" at bounding box center [116, 187] width 38 height 10
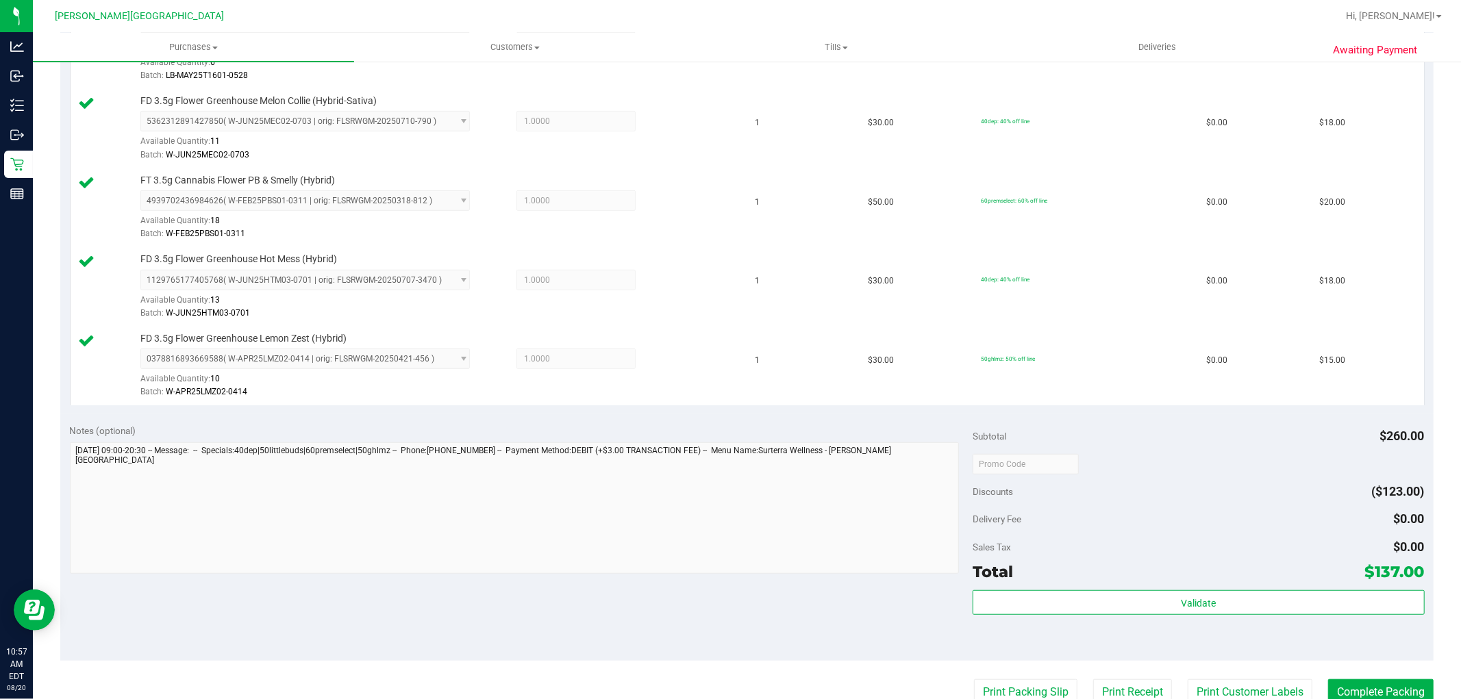
scroll to position [685, 0]
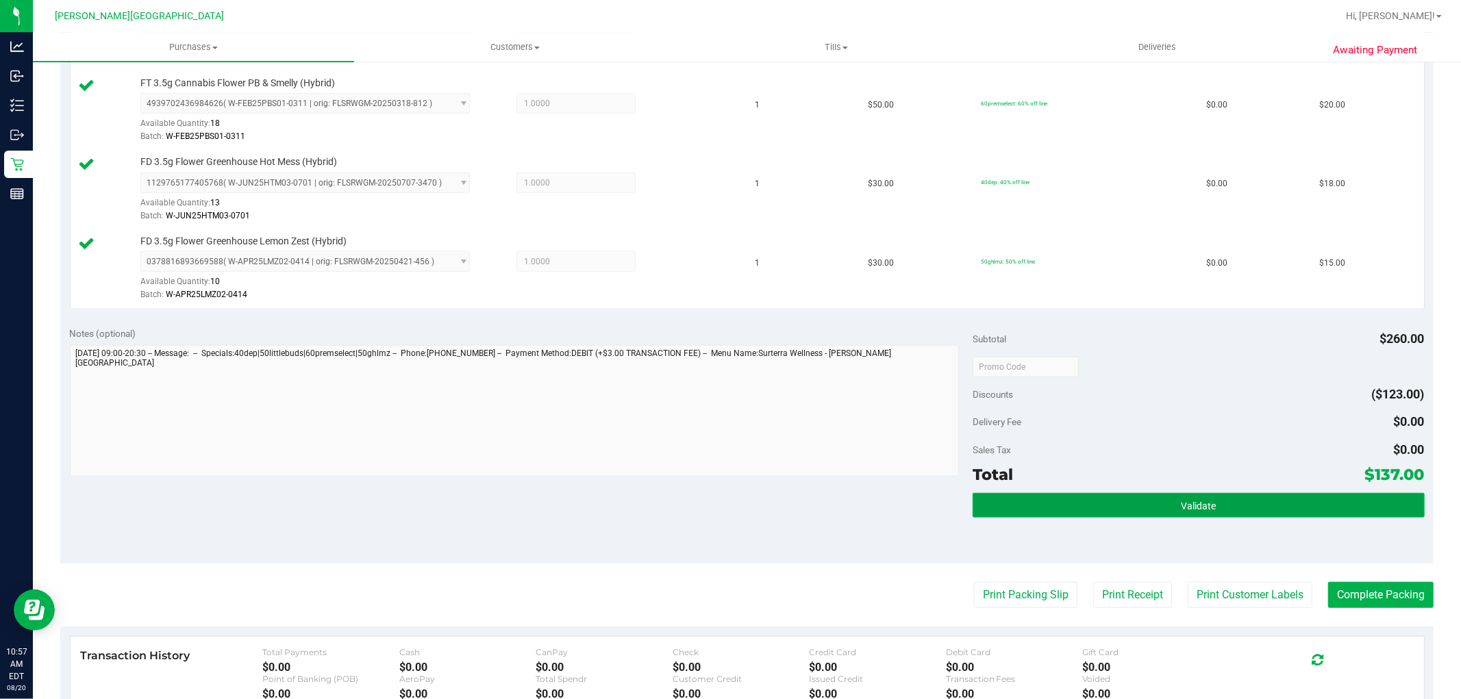
click at [1140, 506] on button "Validate" at bounding box center [1198, 505] width 451 height 25
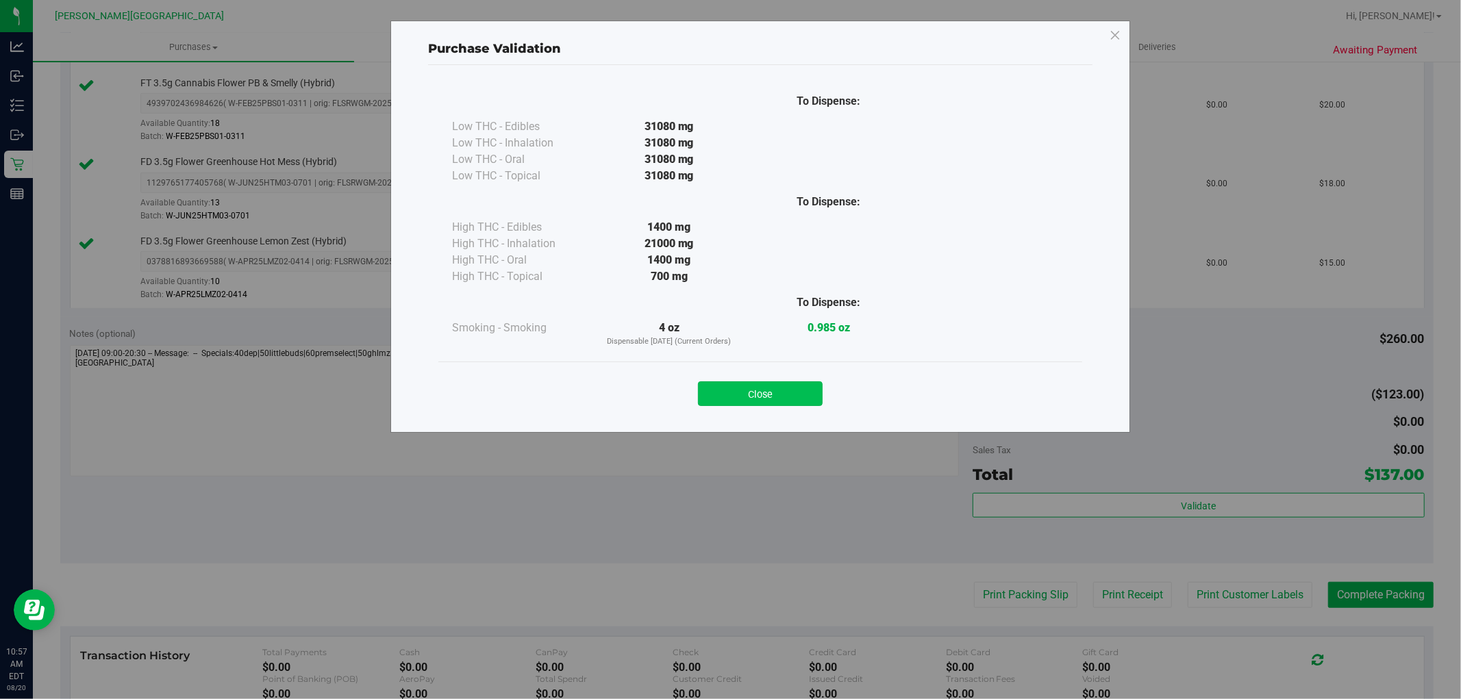
click at [783, 399] on button "Close" at bounding box center [760, 394] width 125 height 25
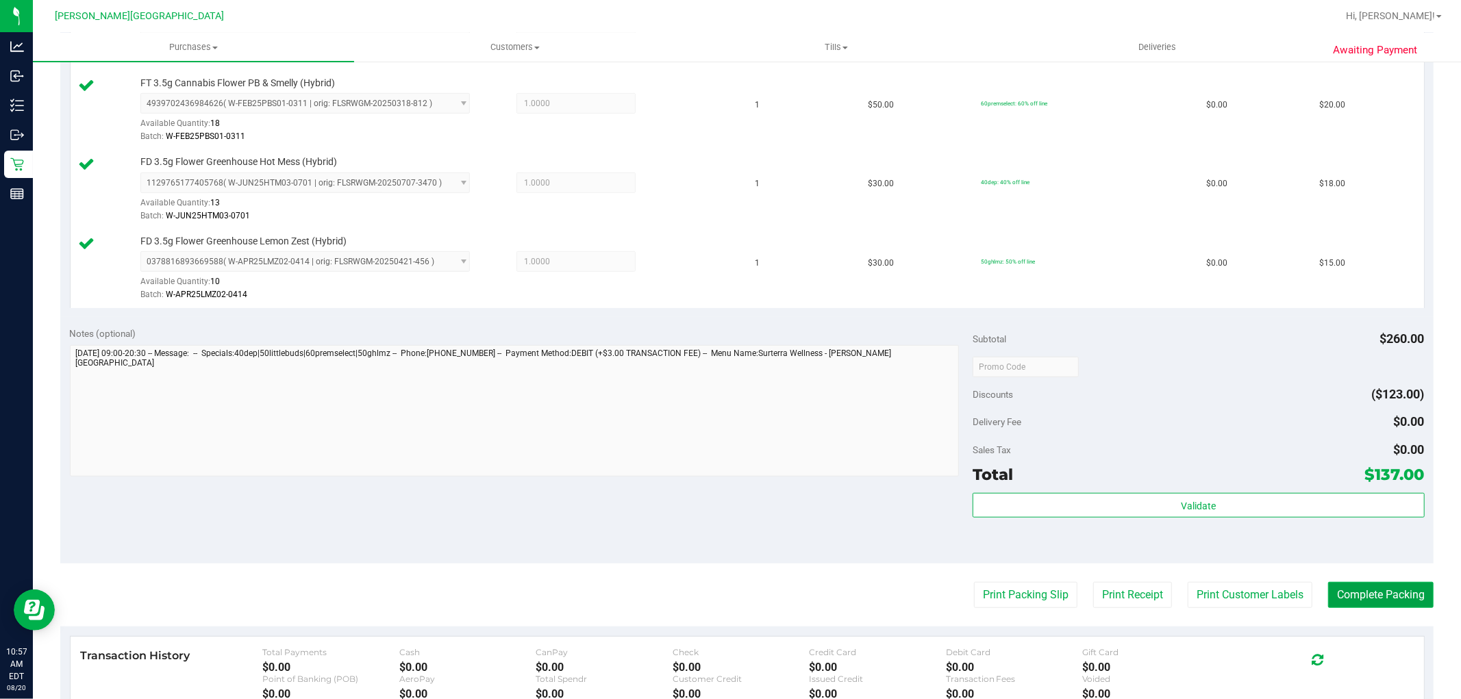
click at [1408, 606] on button "Complete Packing" at bounding box center [1380, 595] width 105 height 26
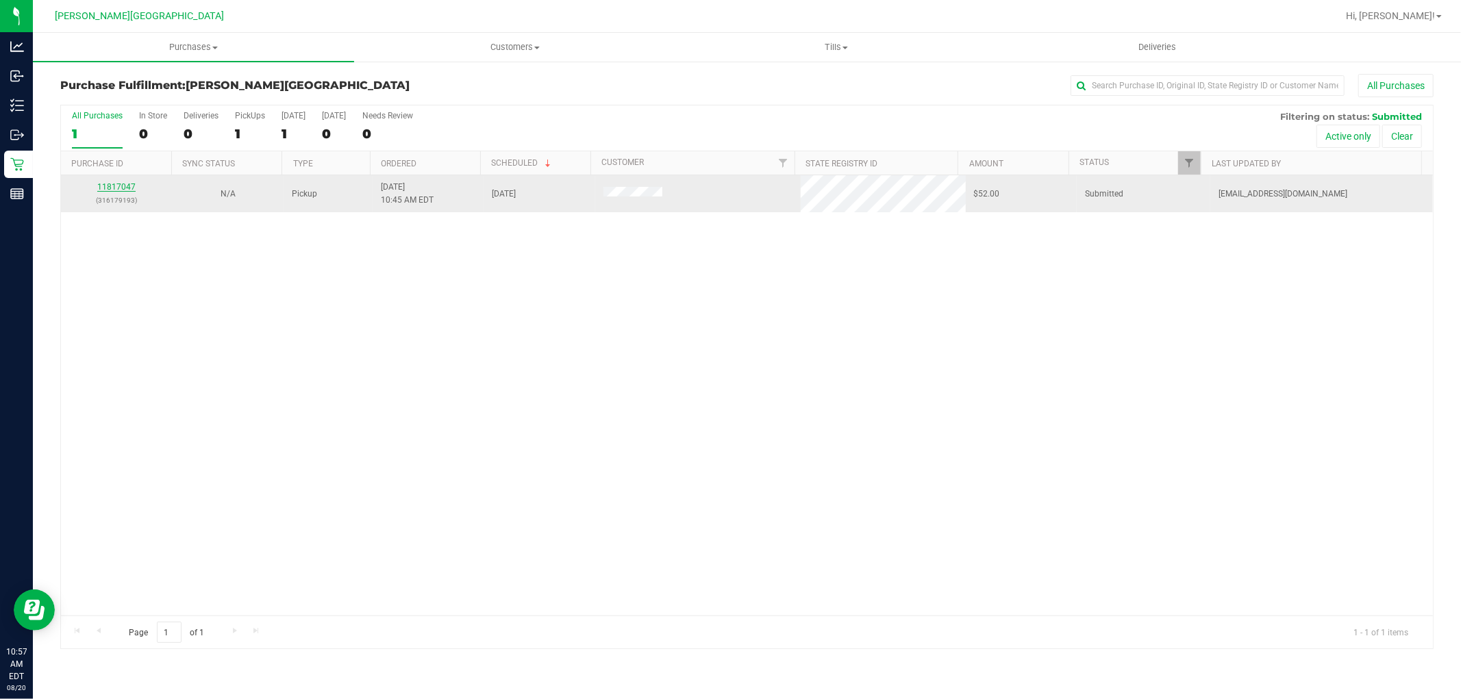
click at [128, 192] on link "11817047" at bounding box center [116, 187] width 38 height 10
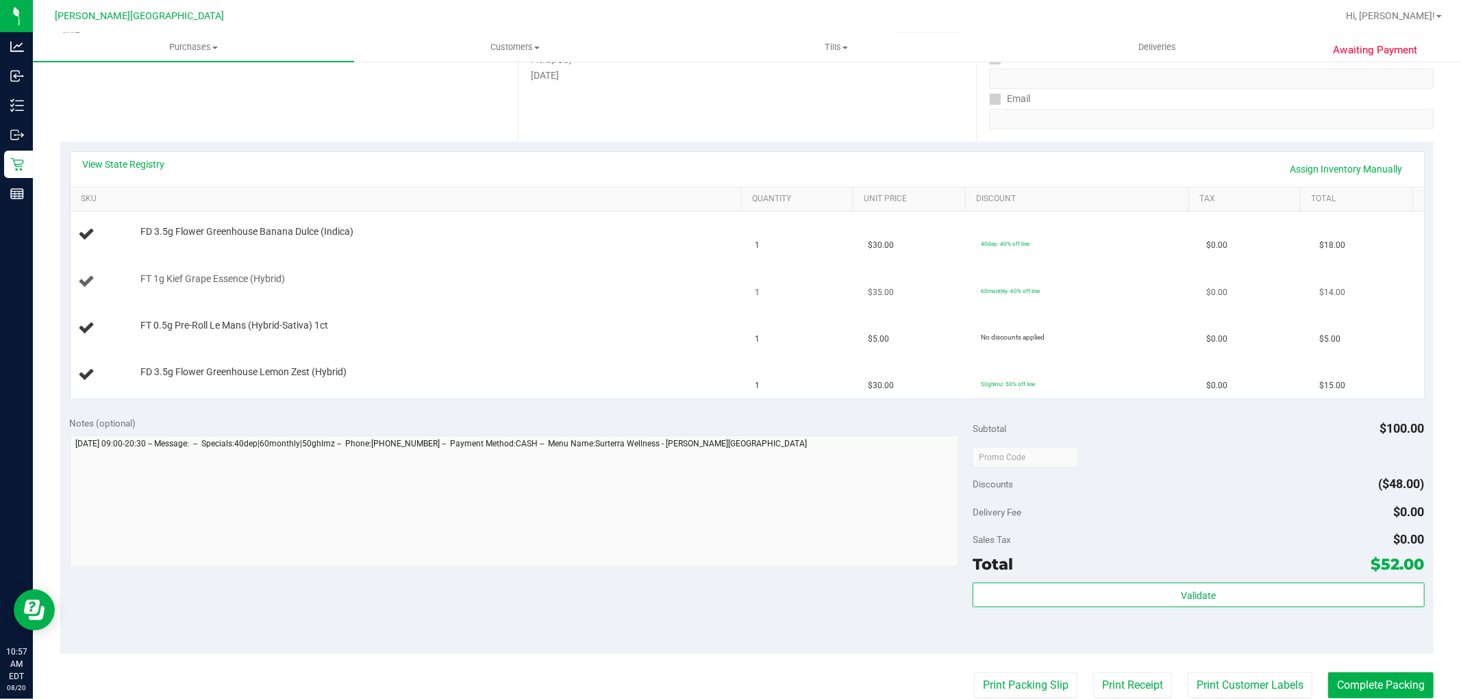
scroll to position [228, 0]
click at [1010, 687] on button "Print Packing Slip" at bounding box center [1025, 685] width 103 height 26
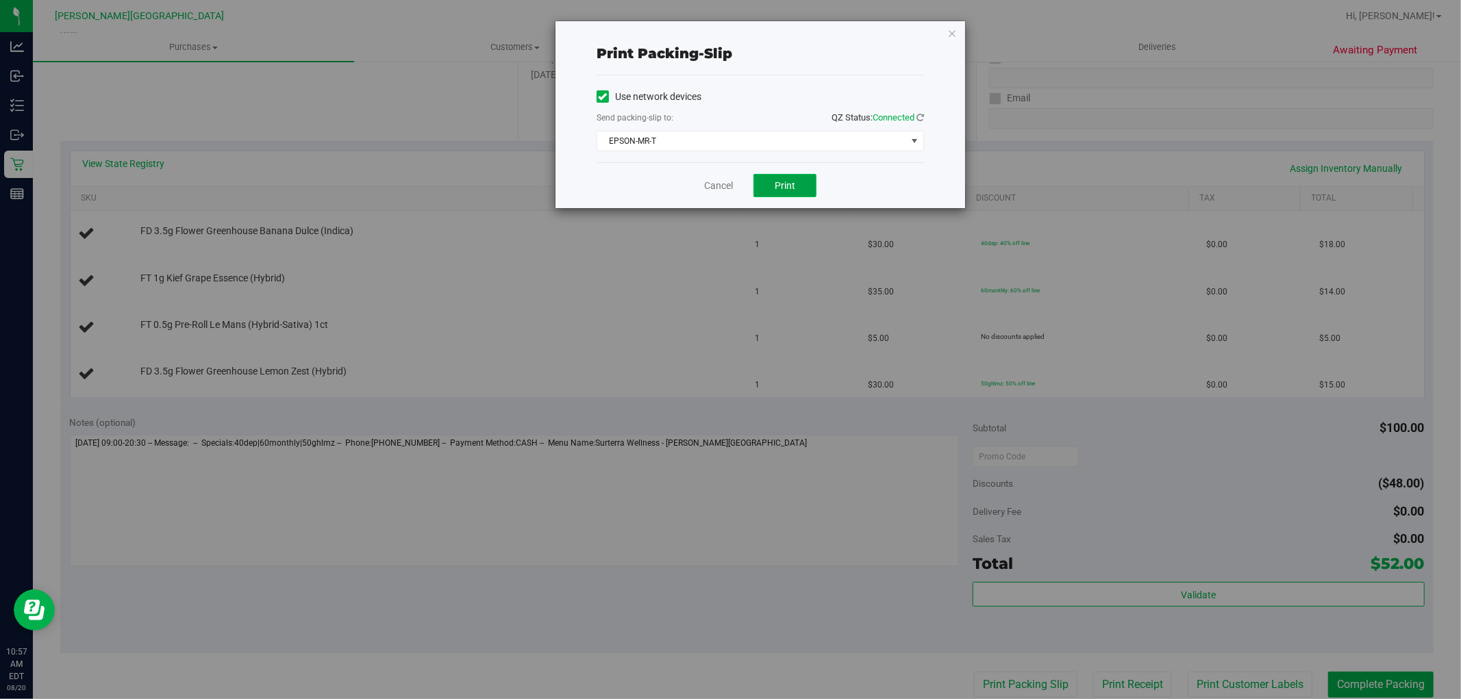
click at [786, 182] on span "Print" at bounding box center [785, 185] width 21 height 11
click at [721, 188] on link "Cancel" at bounding box center [718, 186] width 29 height 14
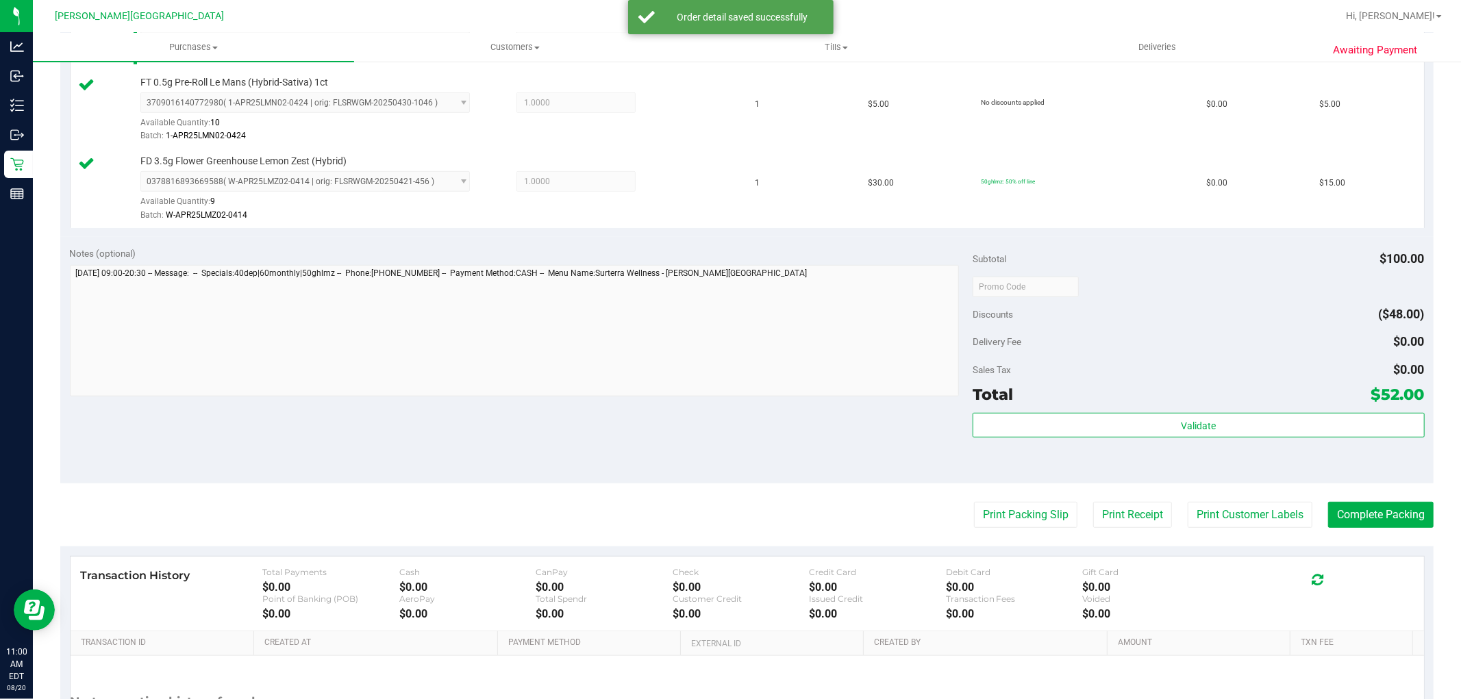
scroll to position [532, 0]
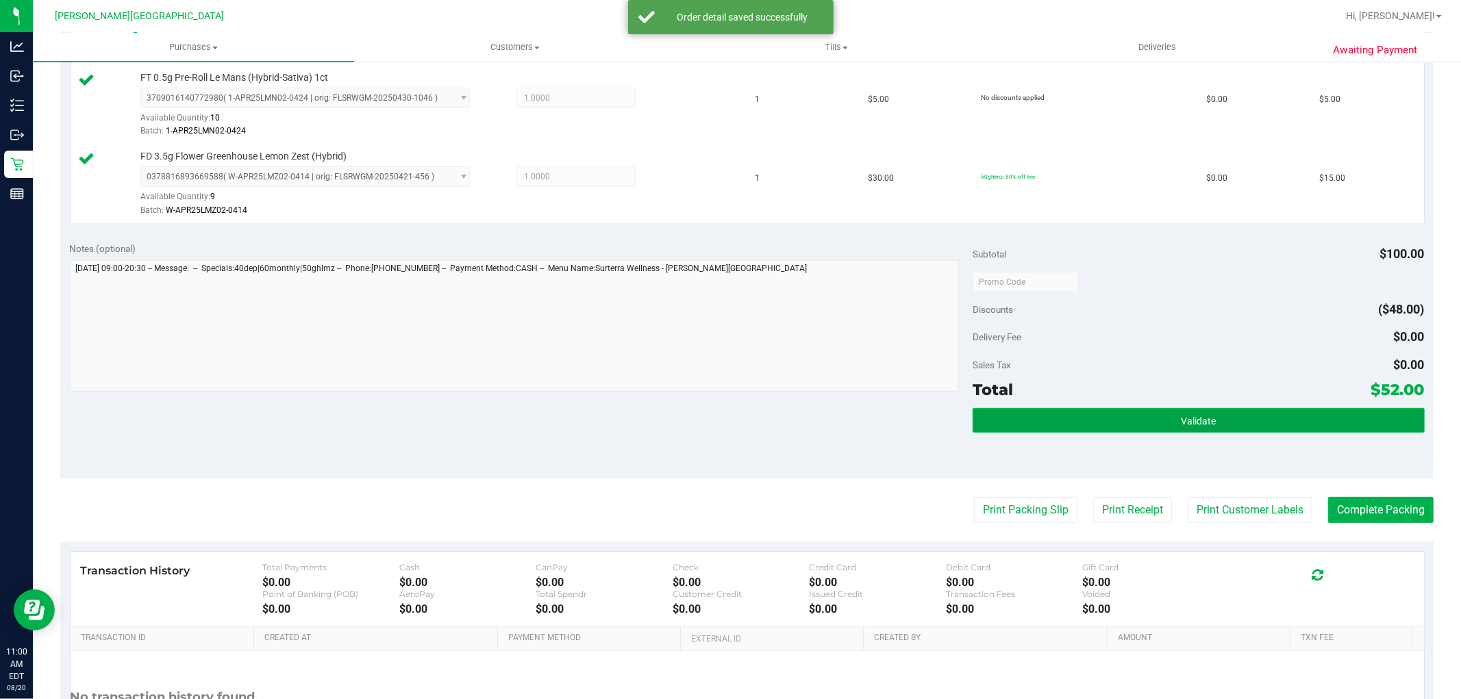
click at [1181, 418] on span "Validate" at bounding box center [1198, 421] width 35 height 11
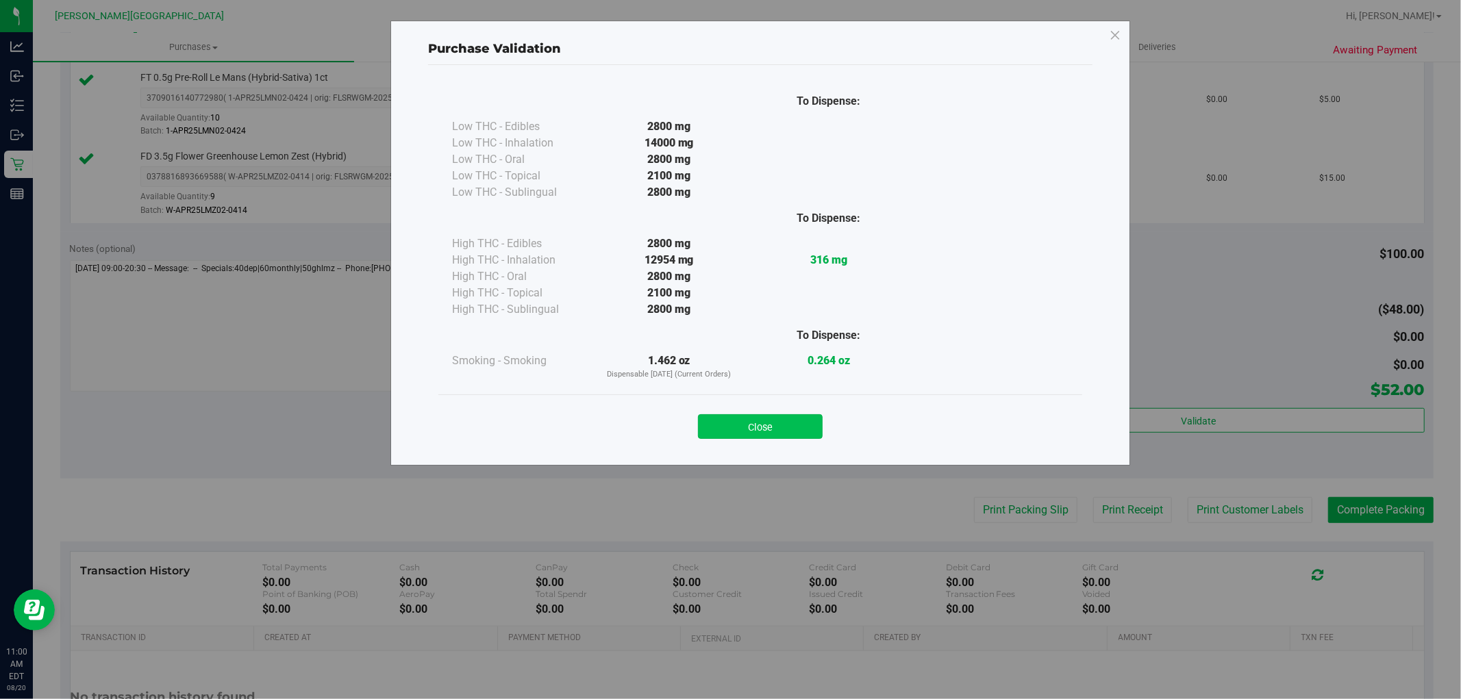
click at [735, 418] on button "Close" at bounding box center [760, 426] width 125 height 25
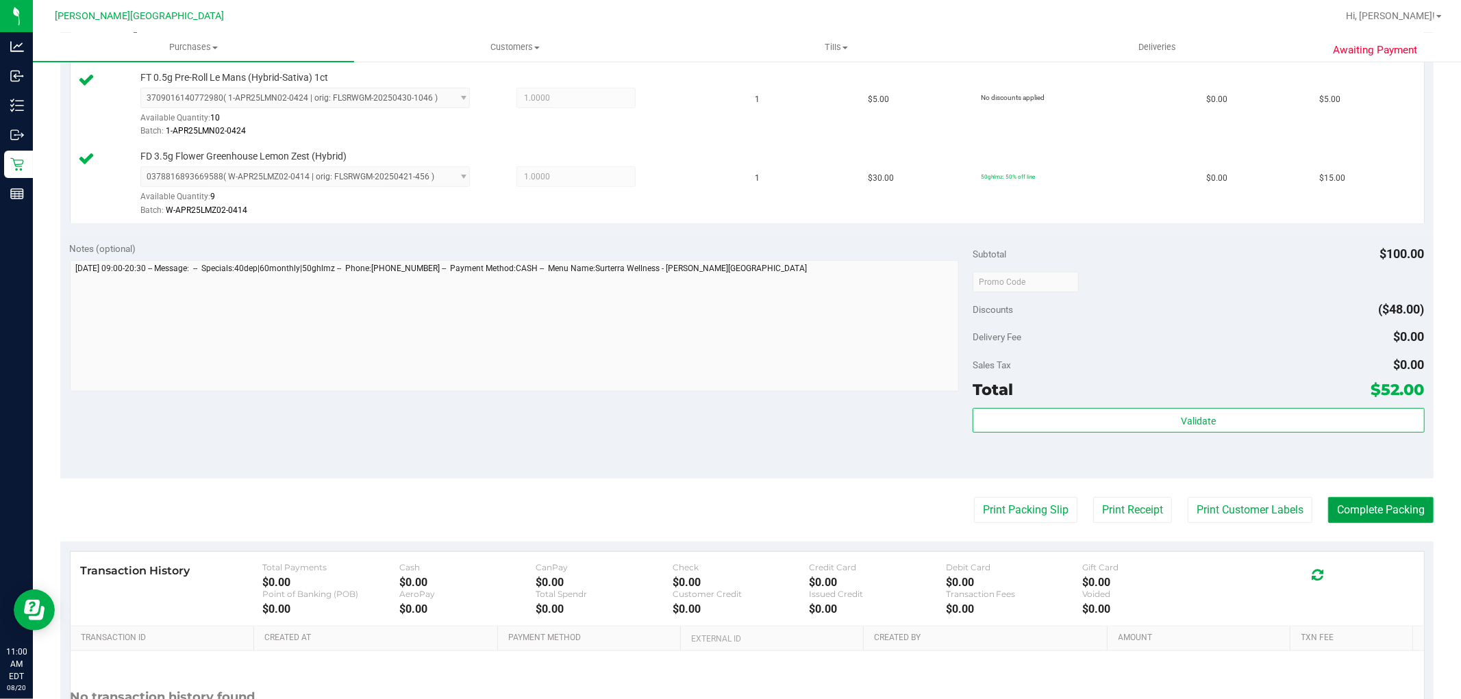
click at [1406, 510] on button "Complete Packing" at bounding box center [1380, 510] width 105 height 26
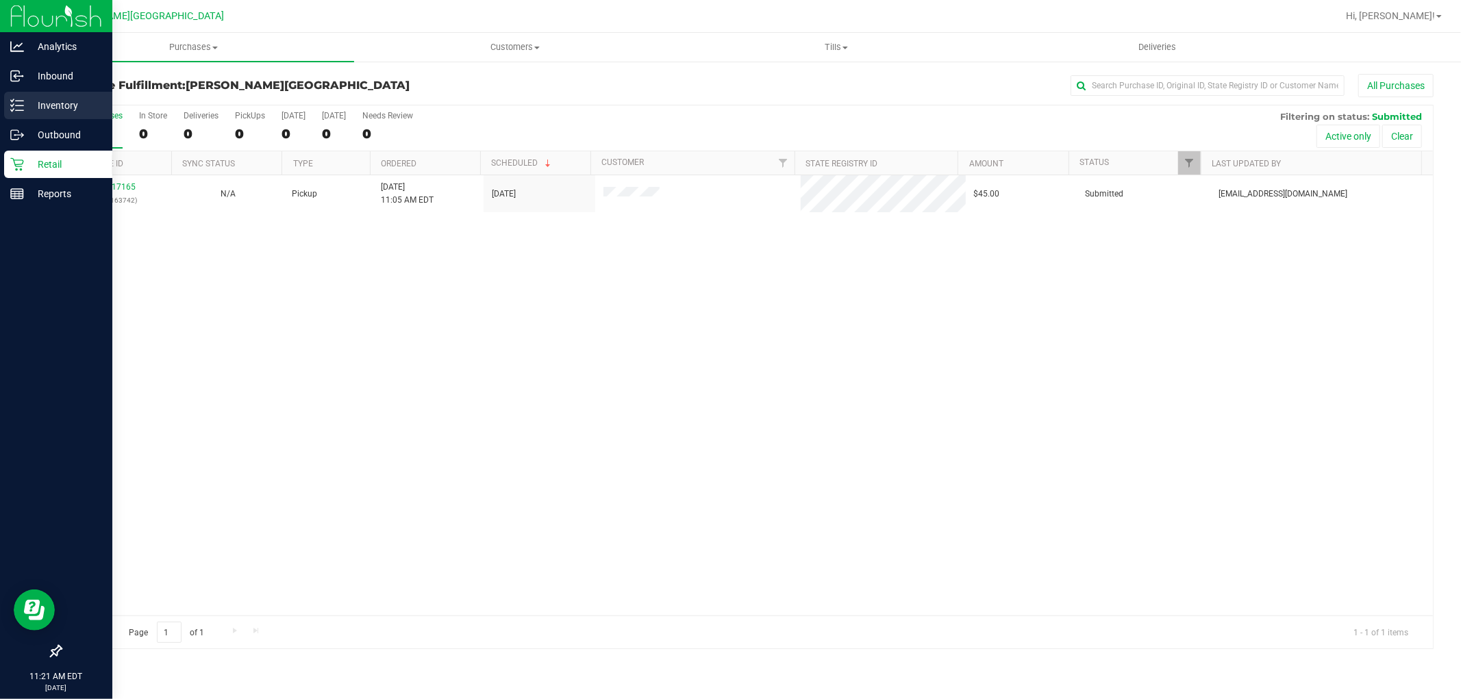
click at [57, 108] on p "Inventory" at bounding box center [65, 105] width 82 height 16
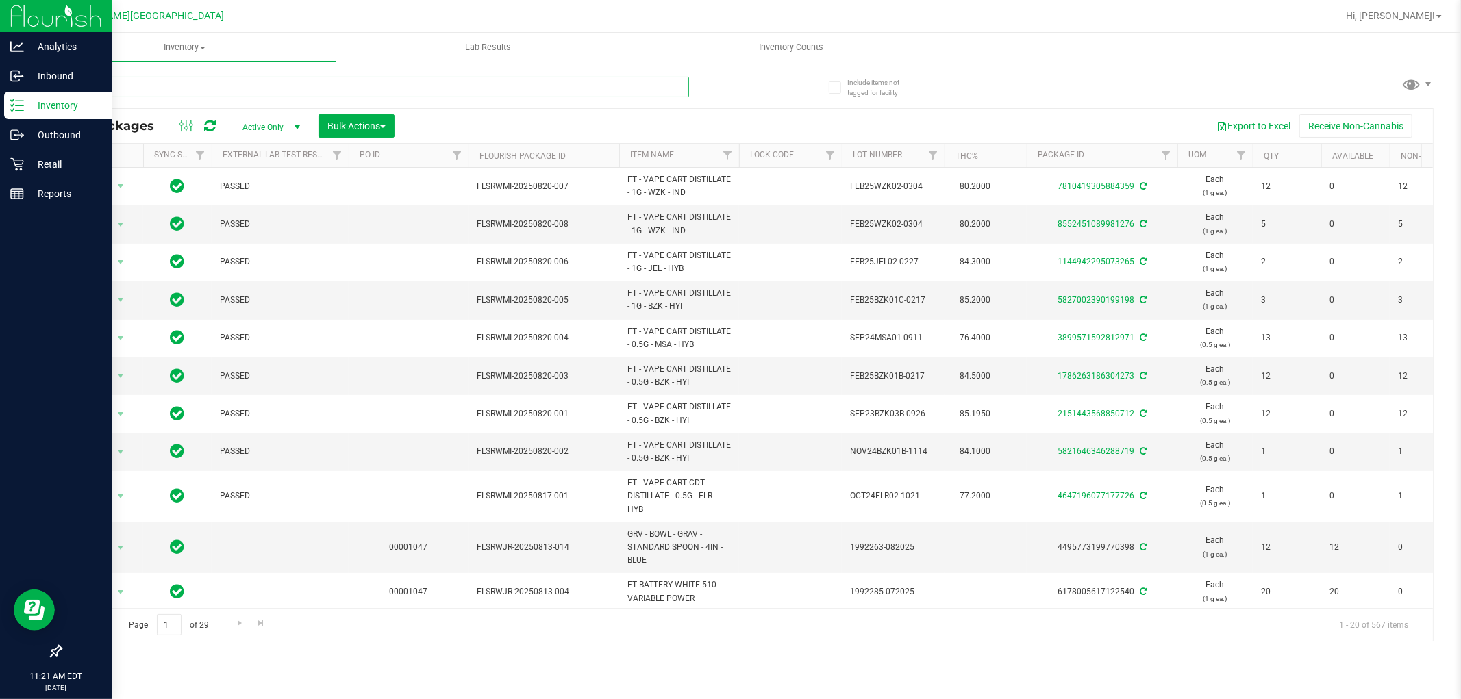
click at [207, 84] on input "text" at bounding box center [374, 87] width 629 height 21
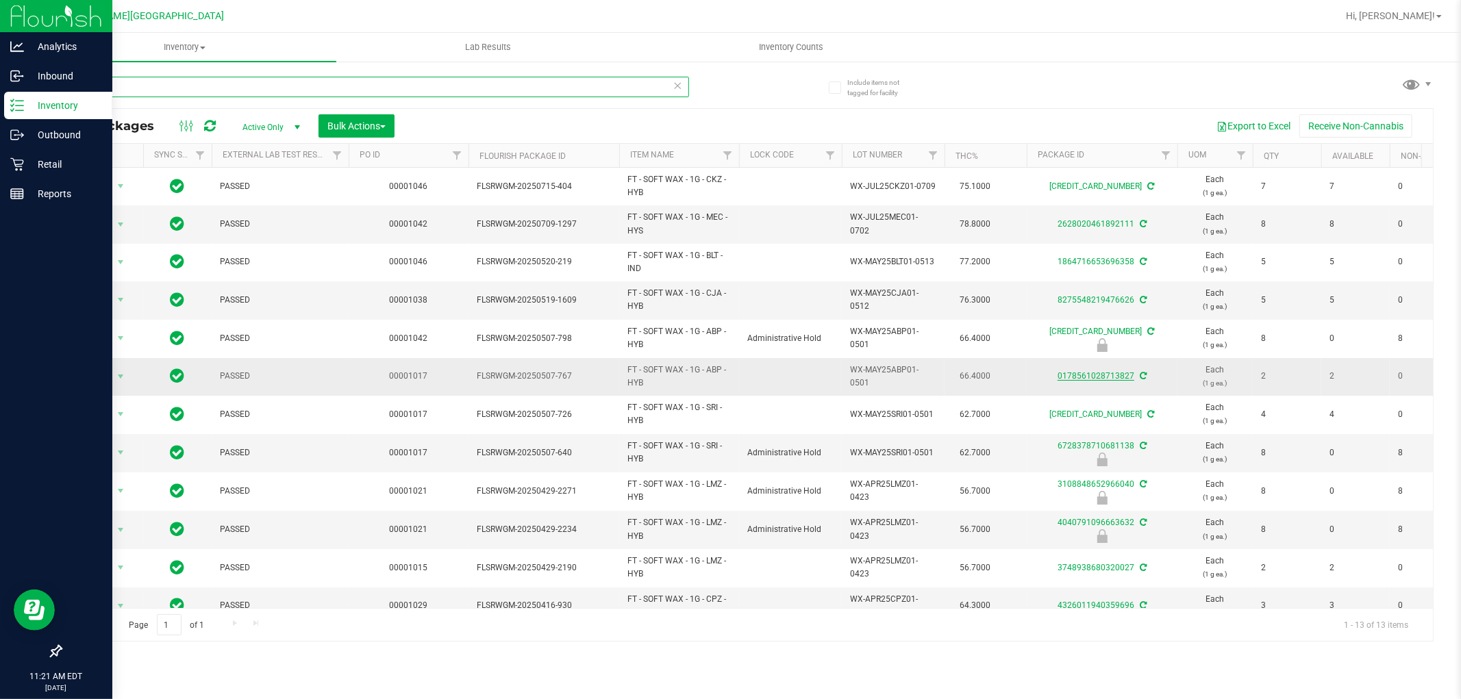
type input "wax"
click at [1072, 380] on link "0178561028713827" at bounding box center [1096, 376] width 77 height 10
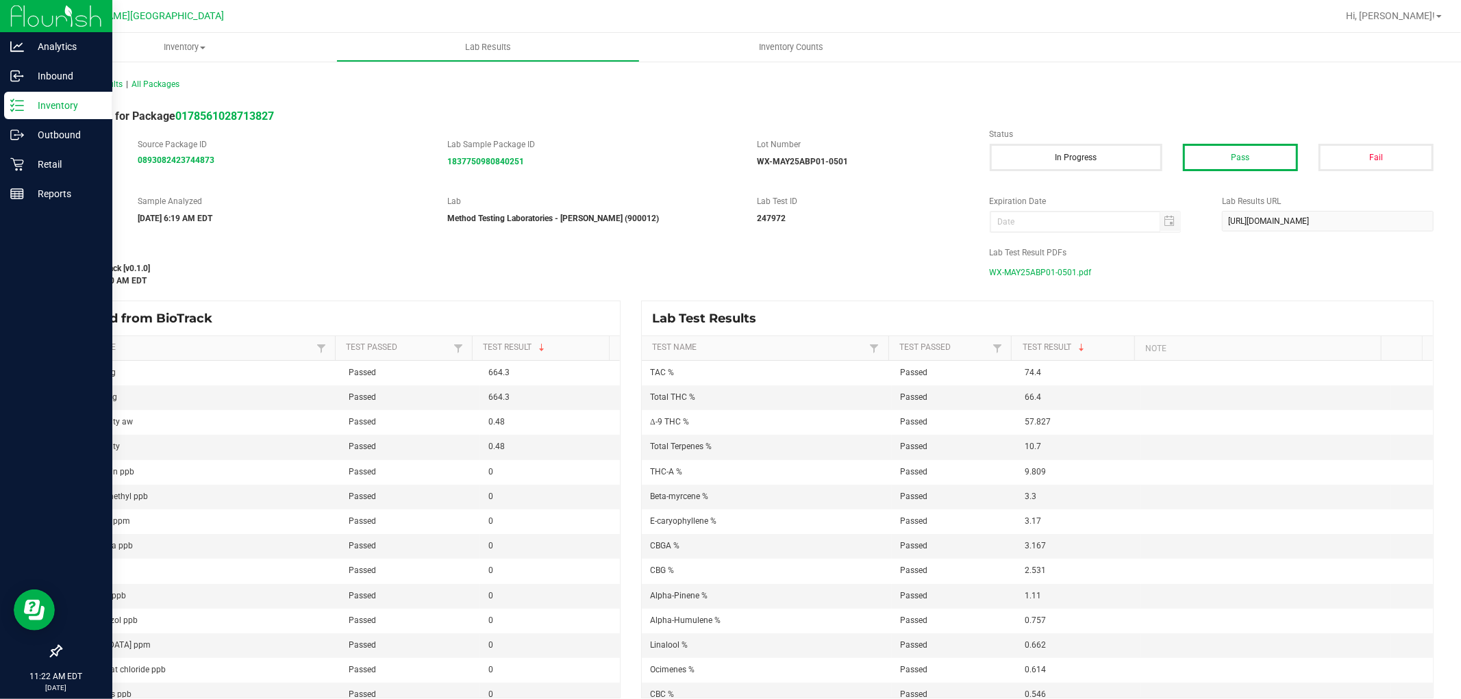
click at [1032, 274] on span "WX-MAY25ABP01-0501.pdf" at bounding box center [1041, 272] width 102 height 21
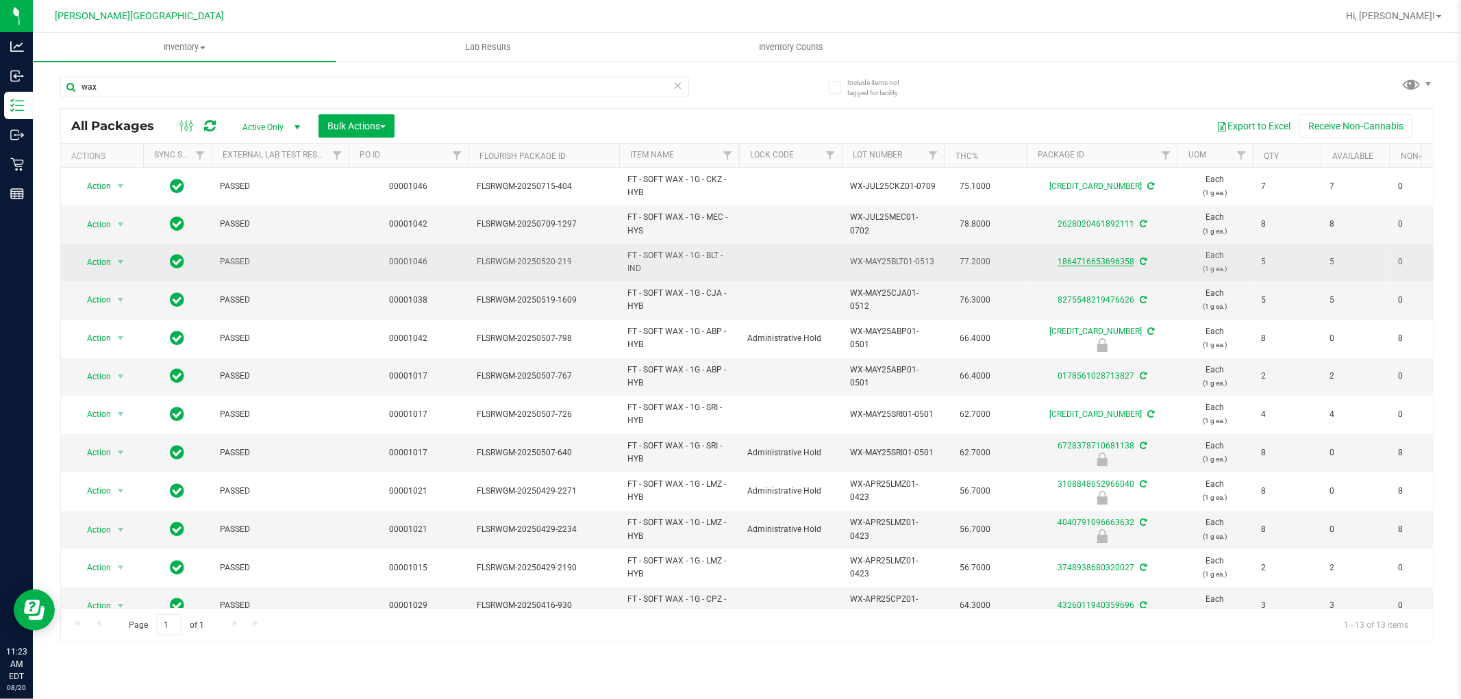
click at [1085, 261] on link "1864716653696358" at bounding box center [1096, 262] width 77 height 10
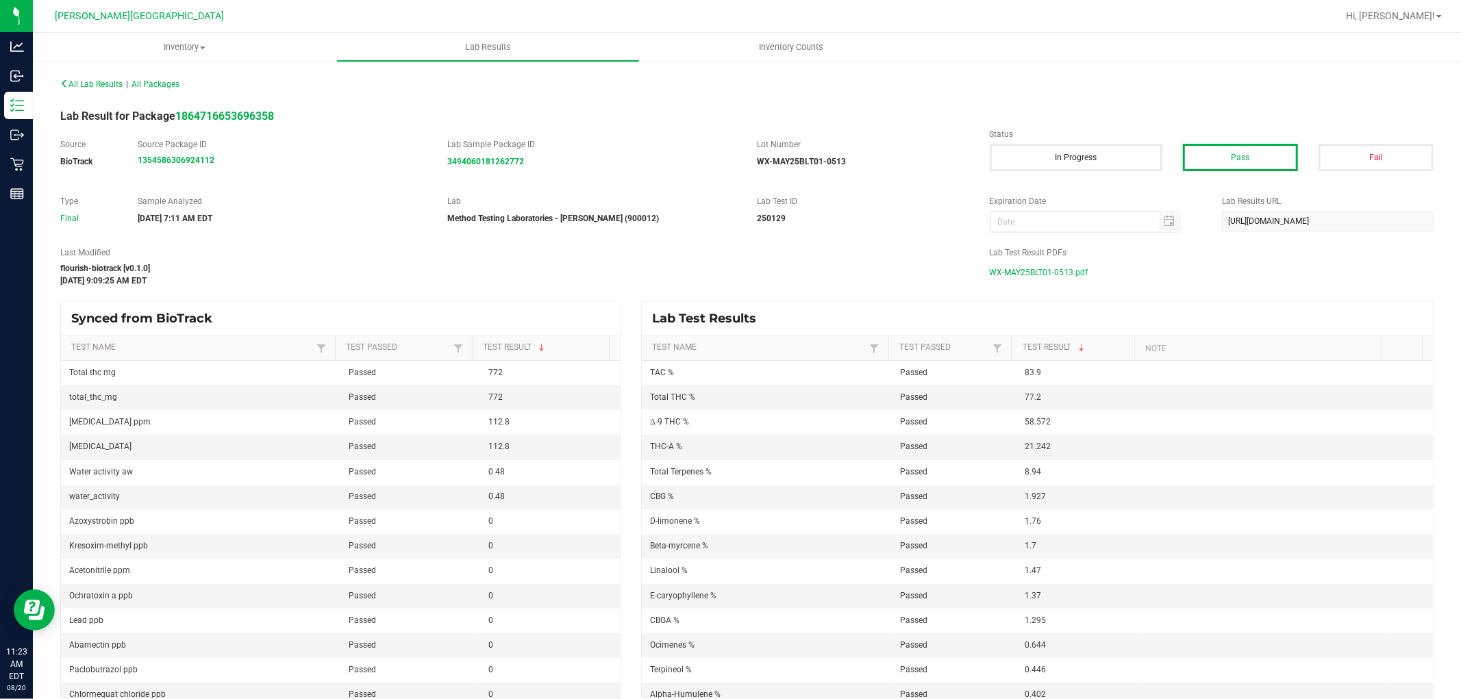
click at [1044, 271] on span "WX-MAY25BLT01-0513.pdf" at bounding box center [1039, 272] width 99 height 21
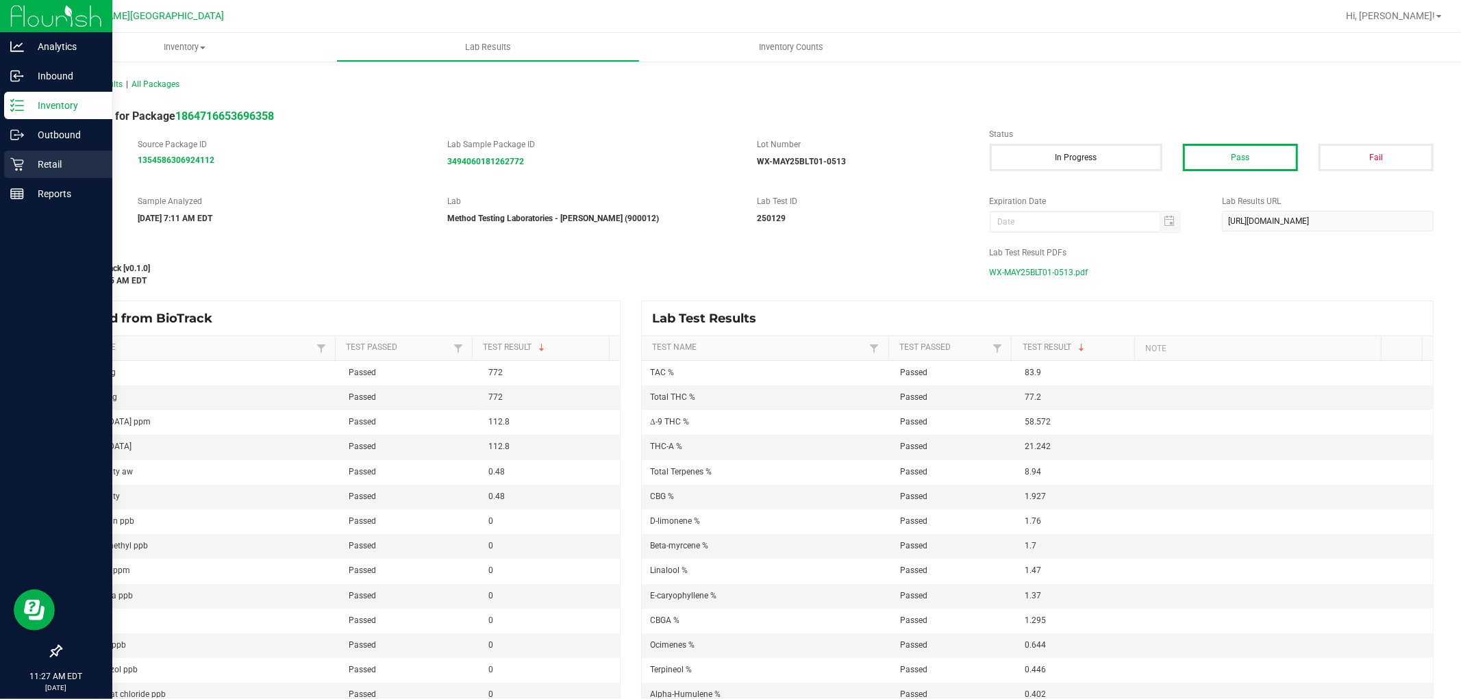
click at [16, 162] on icon at bounding box center [17, 165] width 14 height 14
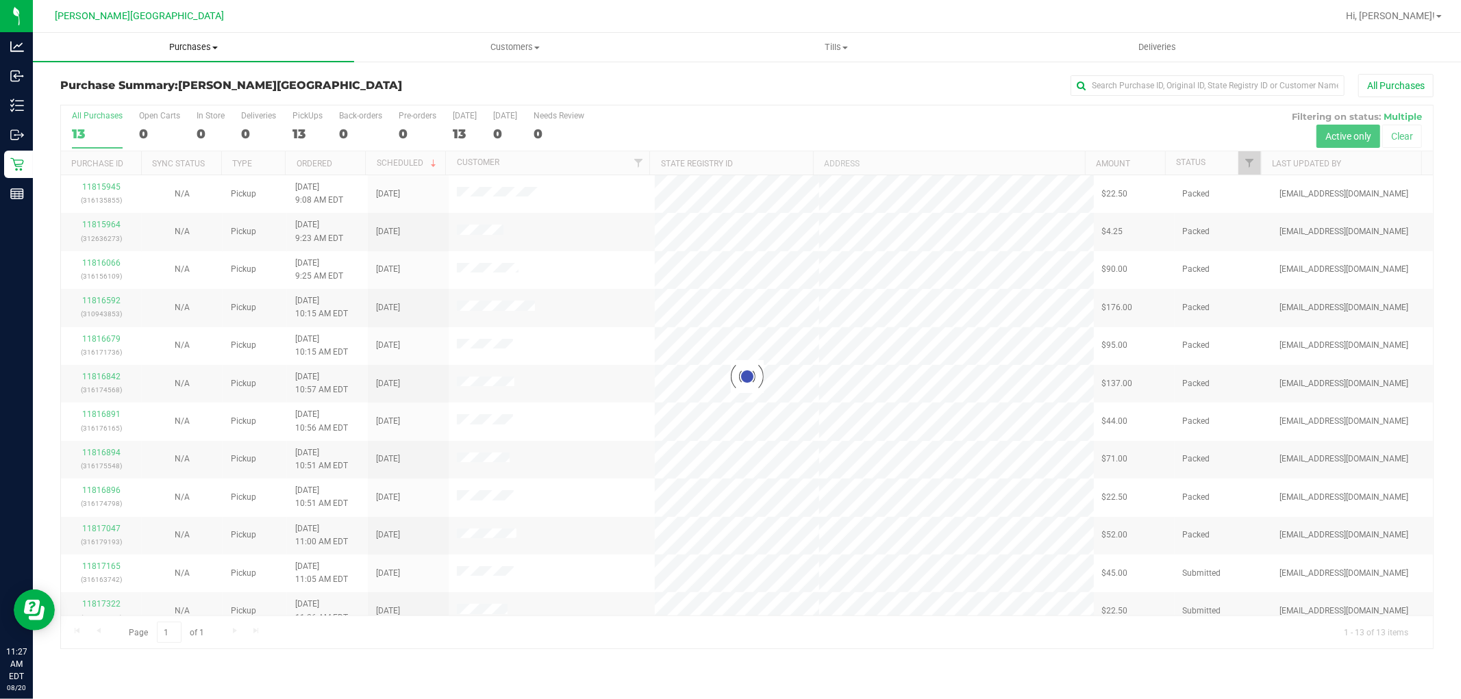
click at [205, 46] on span "Purchases" at bounding box center [193, 47] width 321 height 12
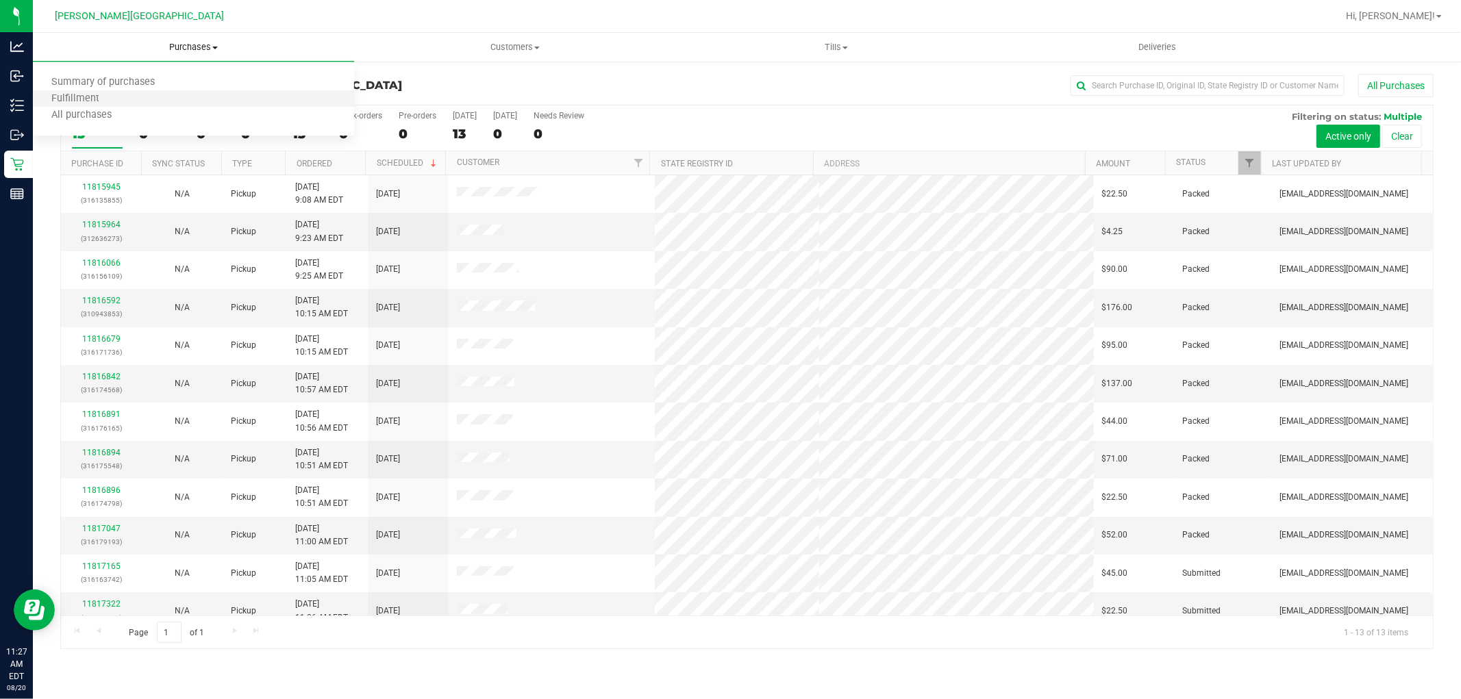
click at [158, 97] on li "Fulfillment" at bounding box center [193, 99] width 321 height 16
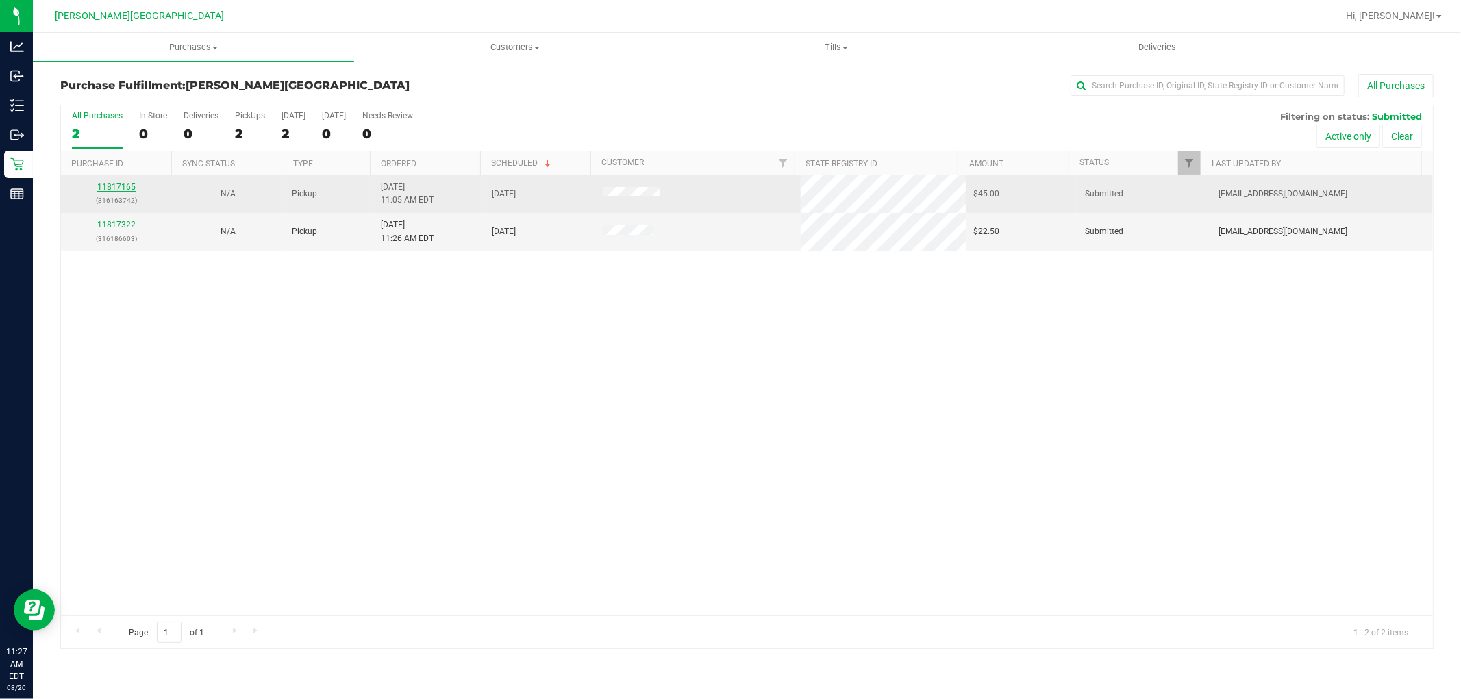
click at [127, 192] on link "11817165" at bounding box center [116, 187] width 38 height 10
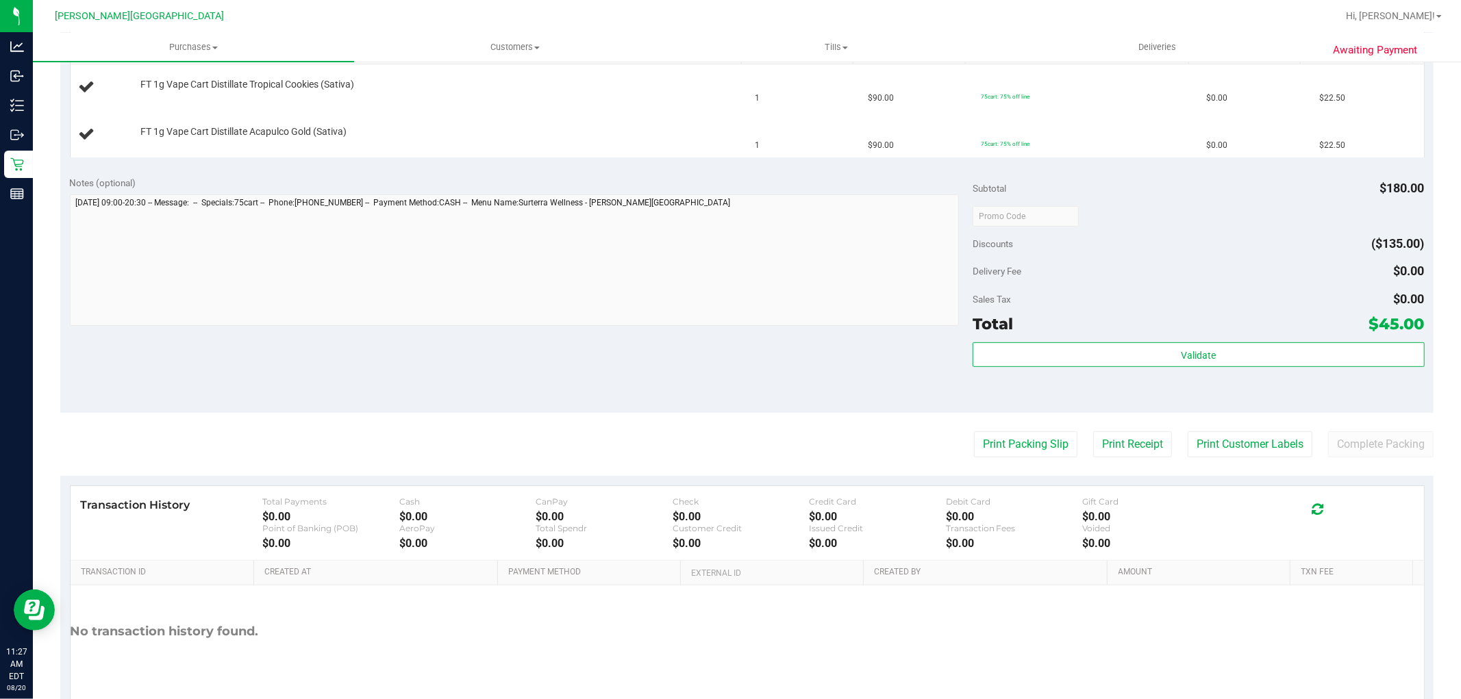
scroll to position [380, 0]
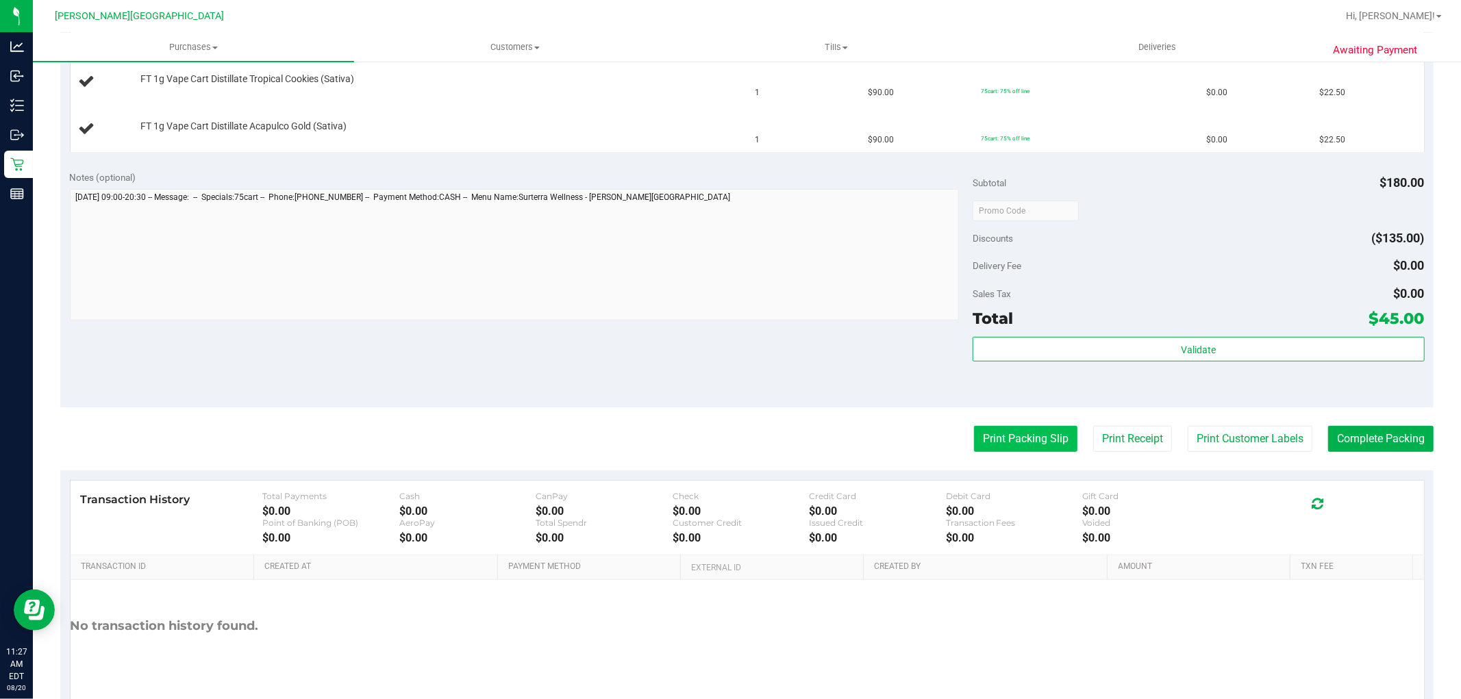
click at [1009, 442] on button "Print Packing Slip" at bounding box center [1025, 439] width 103 height 26
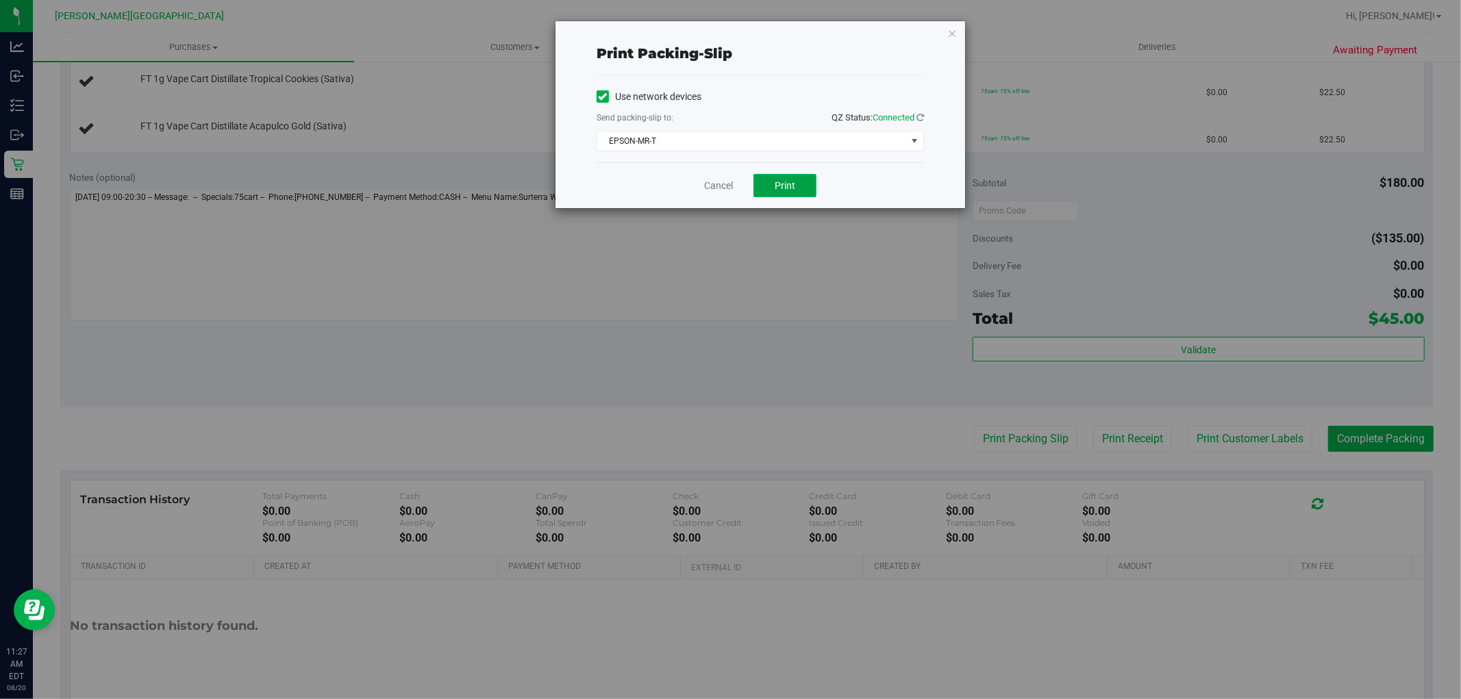
click at [798, 184] on button "Print" at bounding box center [784, 185] width 63 height 23
click at [953, 31] on icon "button" at bounding box center [952, 33] width 10 height 16
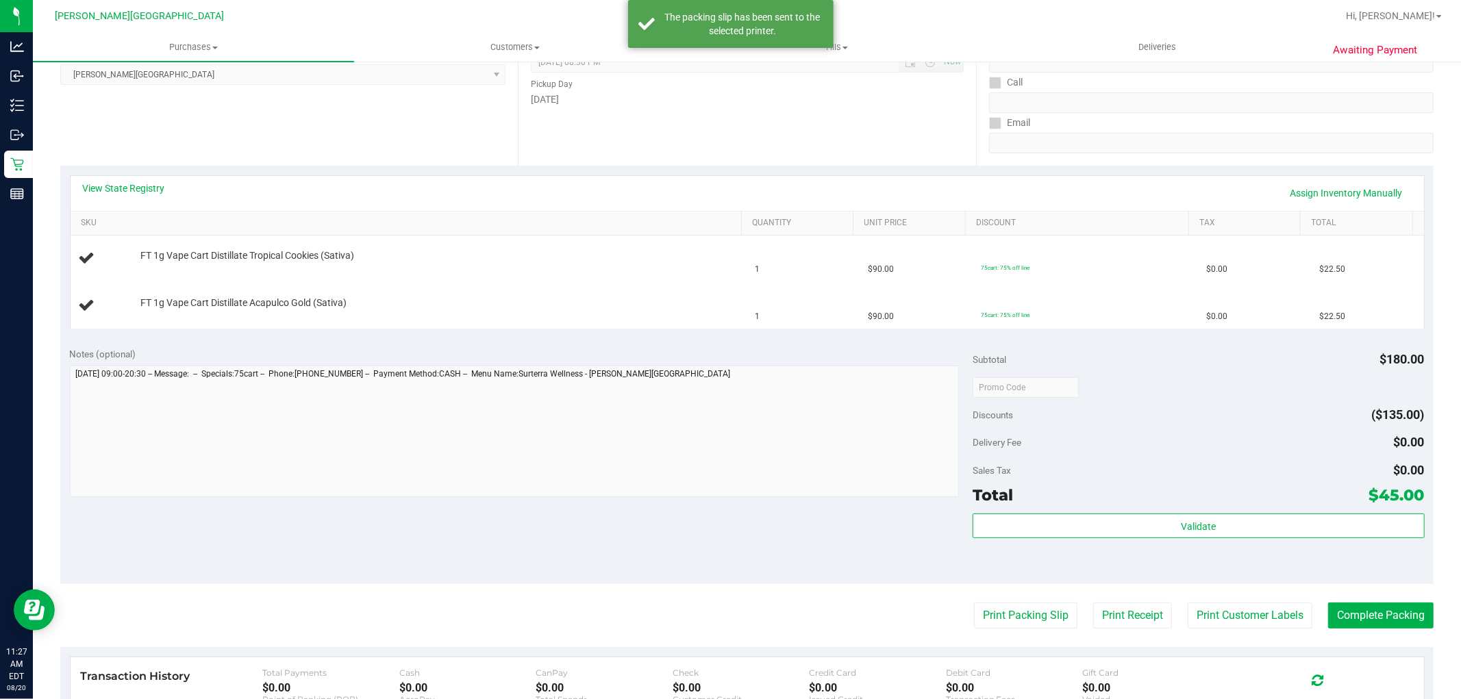
scroll to position [0, 0]
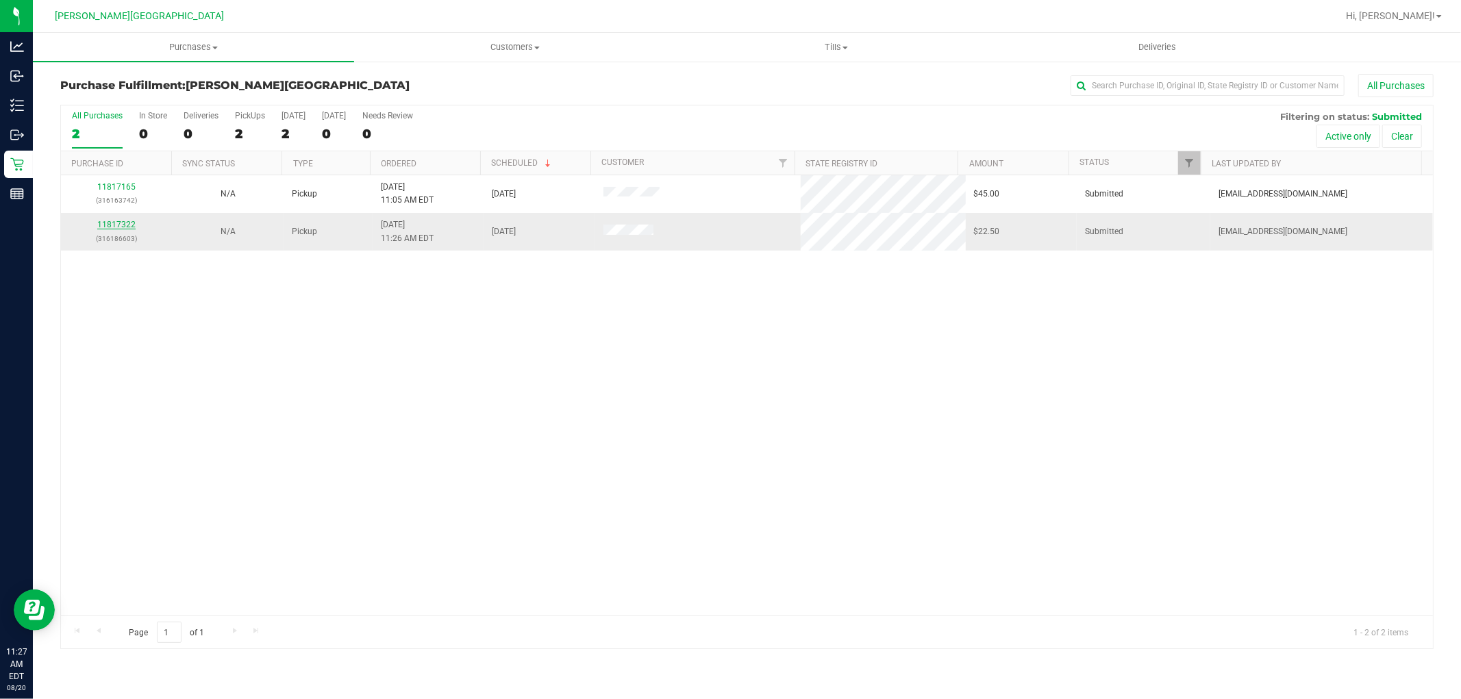
click at [110, 229] on link "11817322" at bounding box center [116, 225] width 38 height 10
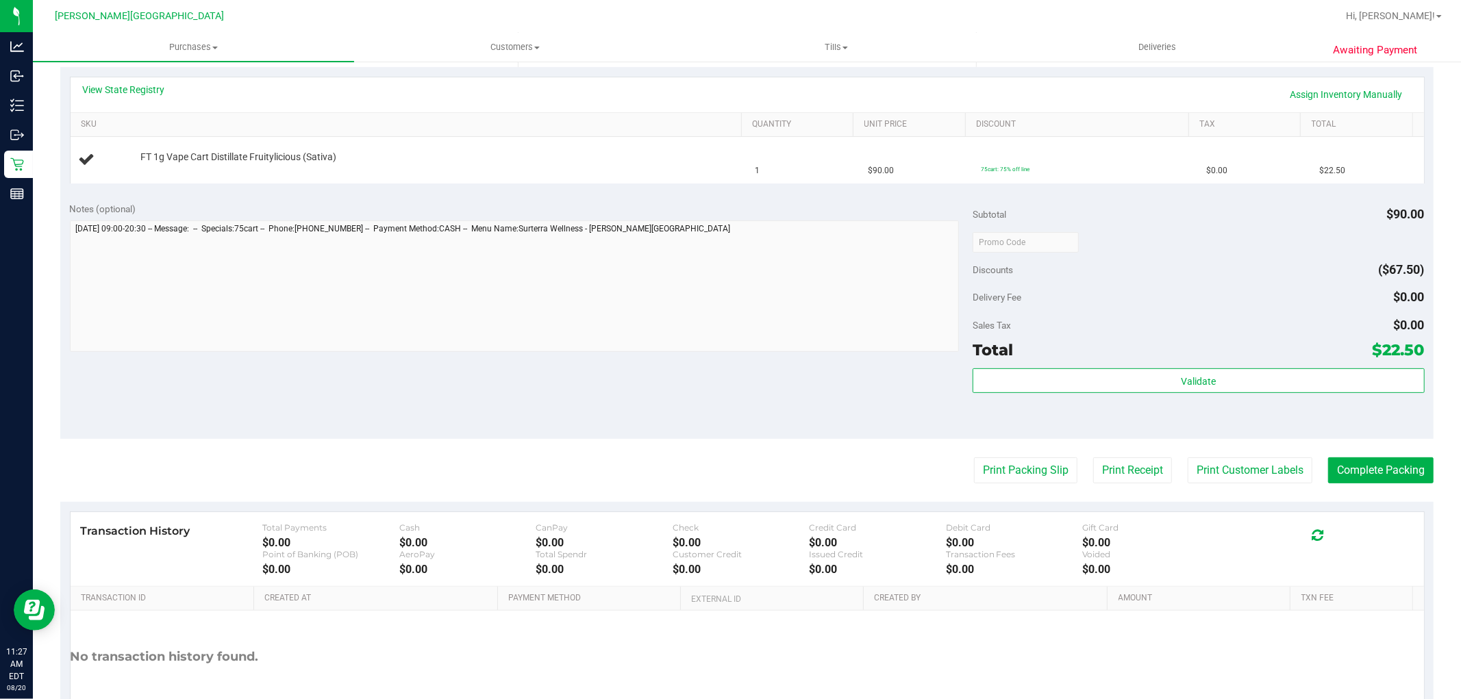
scroll to position [304, 0]
click at [1038, 468] on button "Print Packing Slip" at bounding box center [1025, 469] width 103 height 26
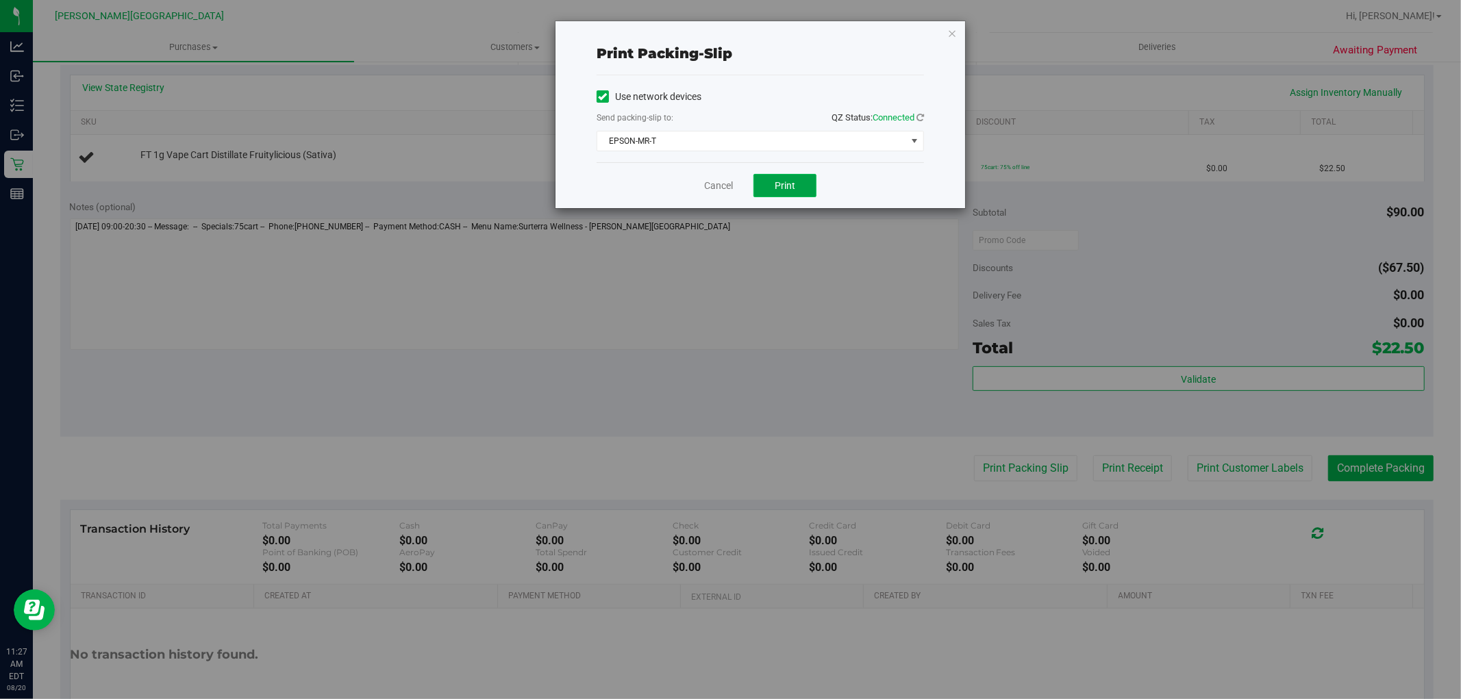
click at [799, 188] on button "Print" at bounding box center [784, 185] width 63 height 23
click at [953, 32] on icon "button" at bounding box center [952, 33] width 10 height 16
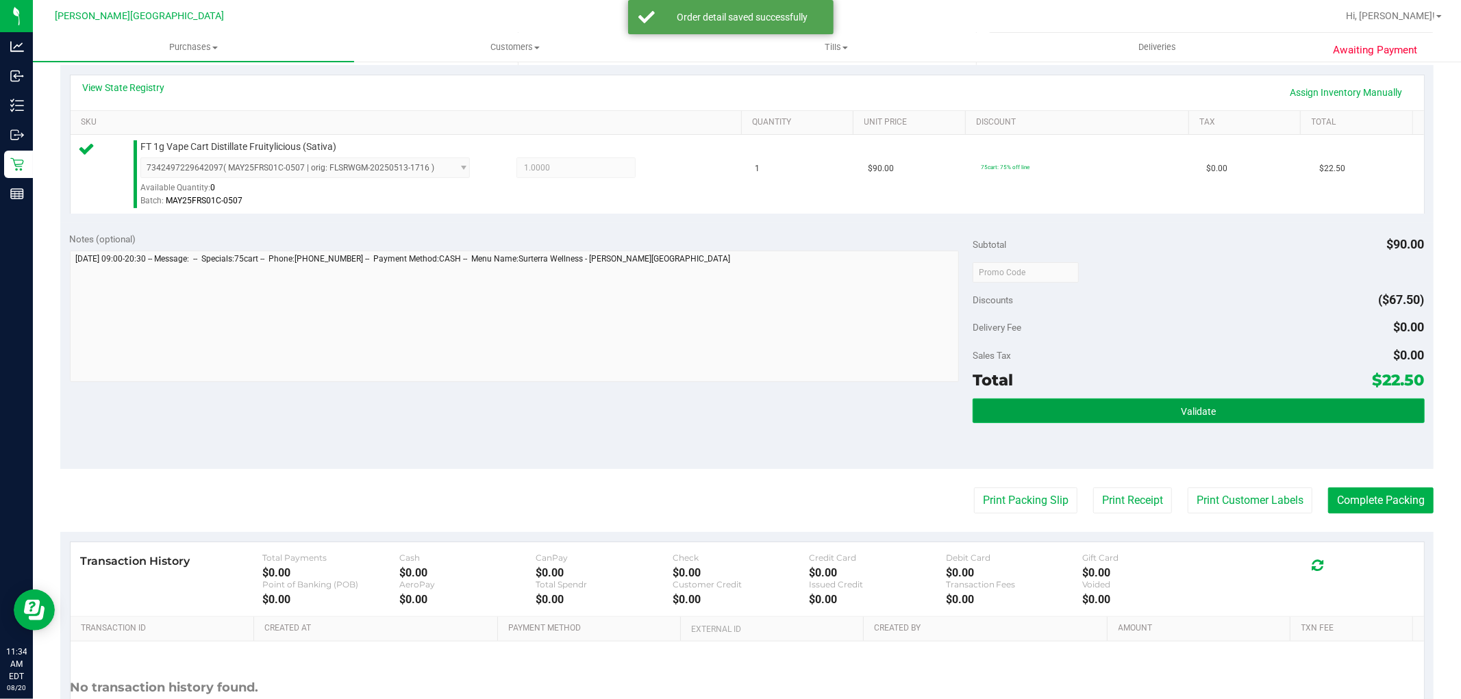
click at [1183, 414] on span "Validate" at bounding box center [1198, 411] width 35 height 11
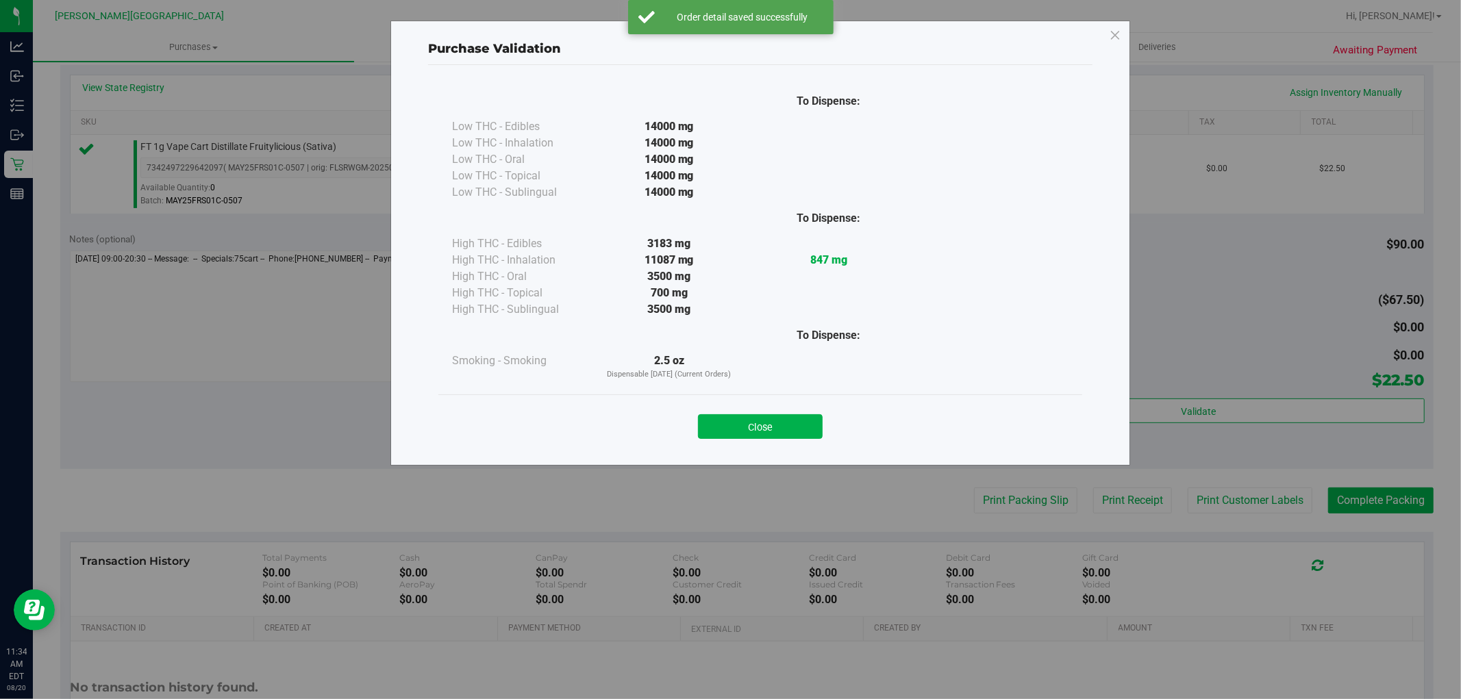
click at [819, 421] on button "Close" at bounding box center [760, 426] width 125 height 25
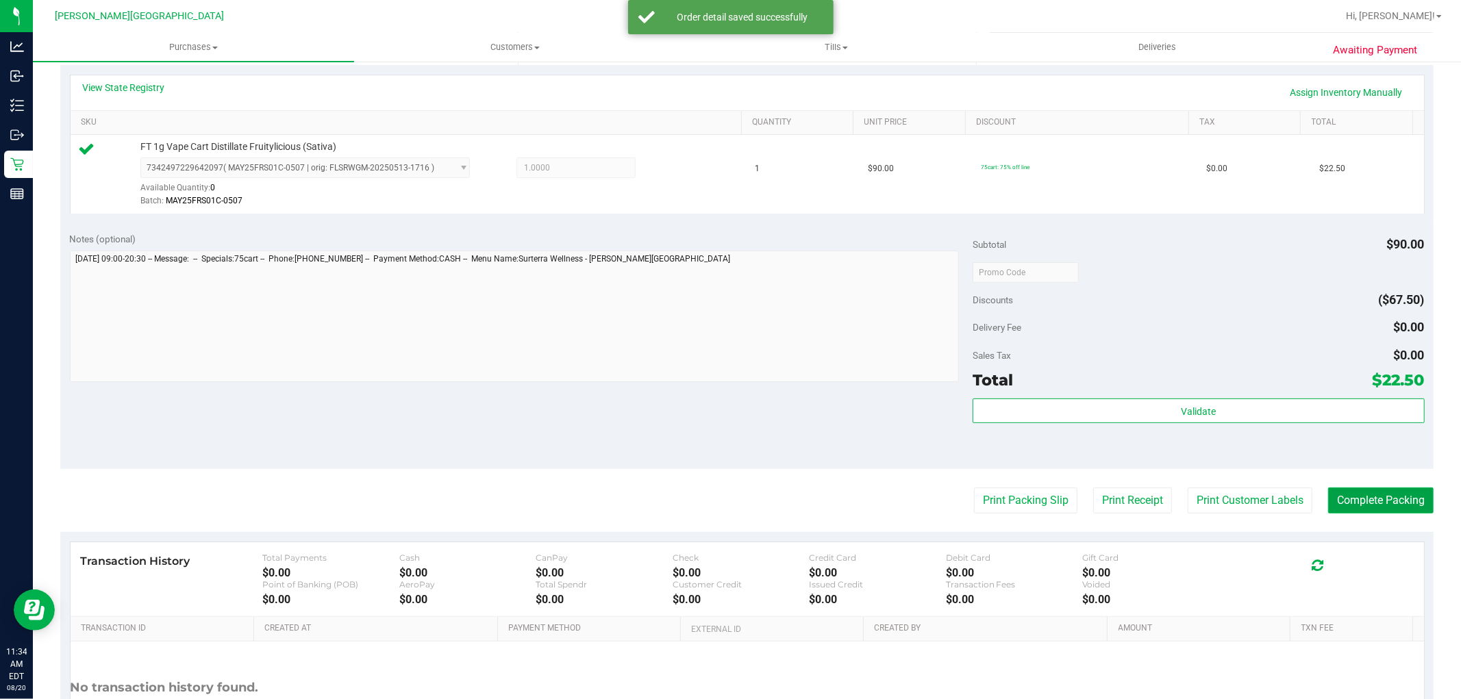
click at [1406, 510] on button "Complete Packing" at bounding box center [1380, 501] width 105 height 26
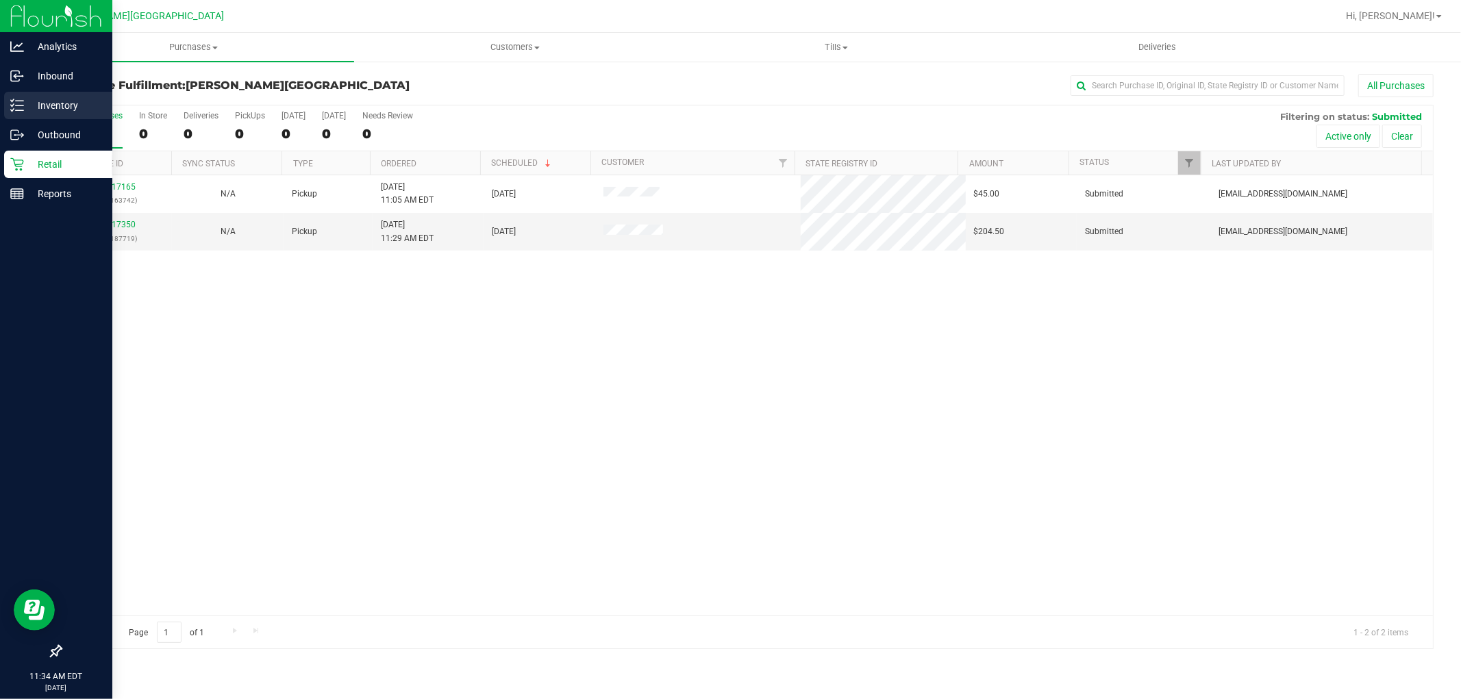
click at [22, 101] on icon at bounding box center [17, 106] width 14 height 14
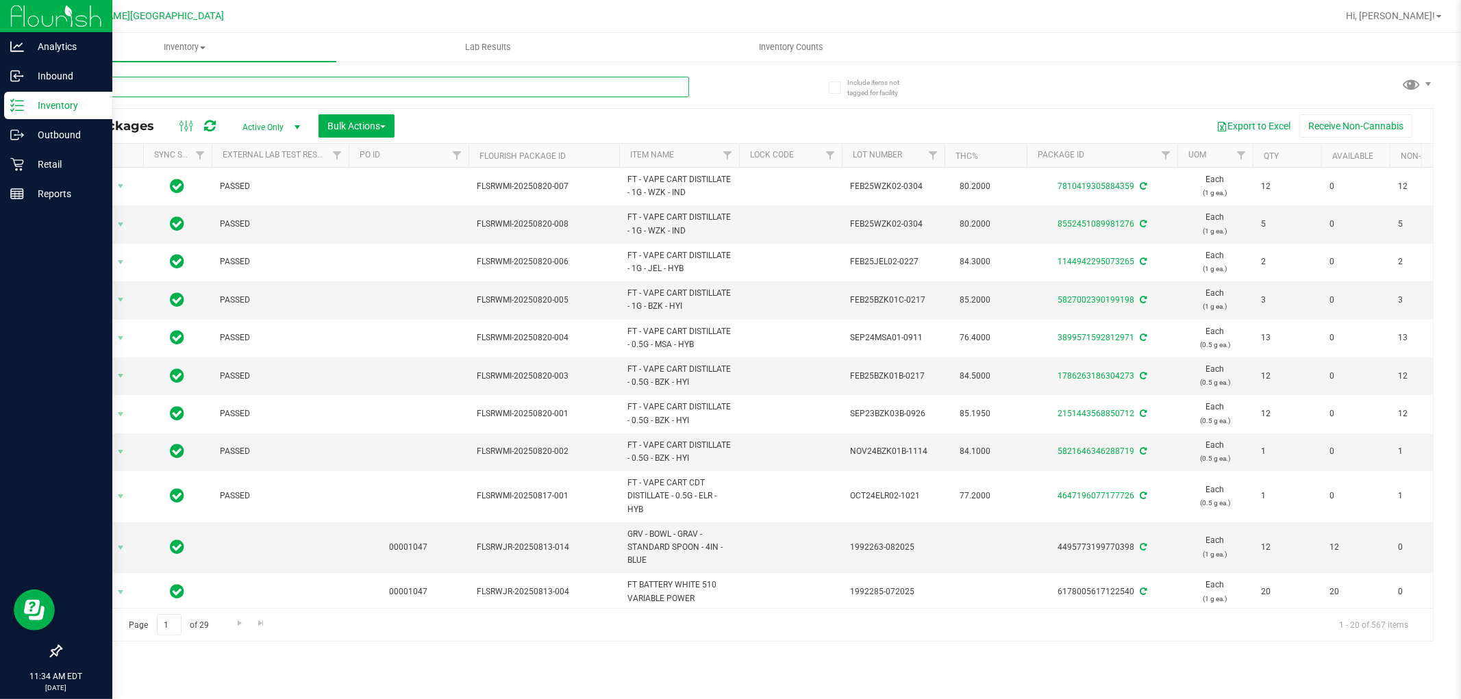
click at [163, 87] on input "text" at bounding box center [374, 87] width 629 height 21
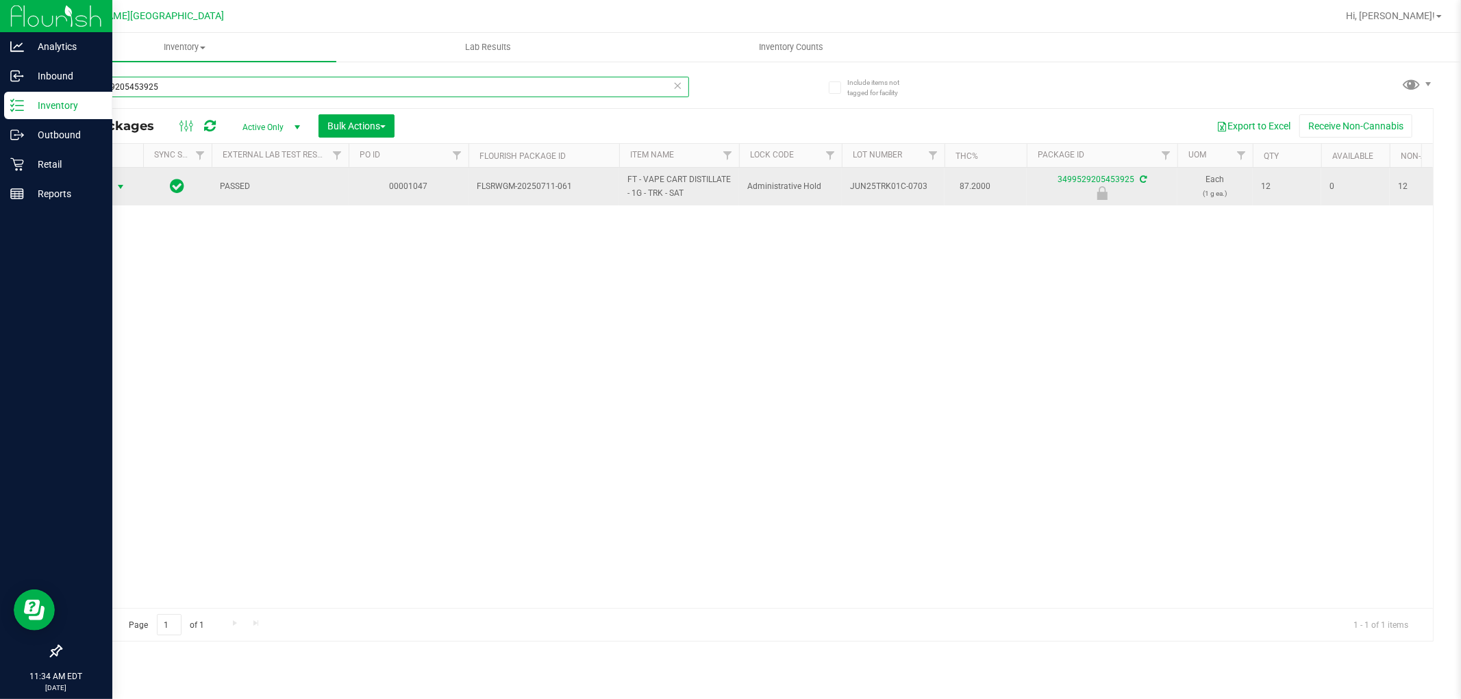
type input "3499529205453925"
click at [110, 187] on span "Action" at bounding box center [93, 186] width 37 height 19
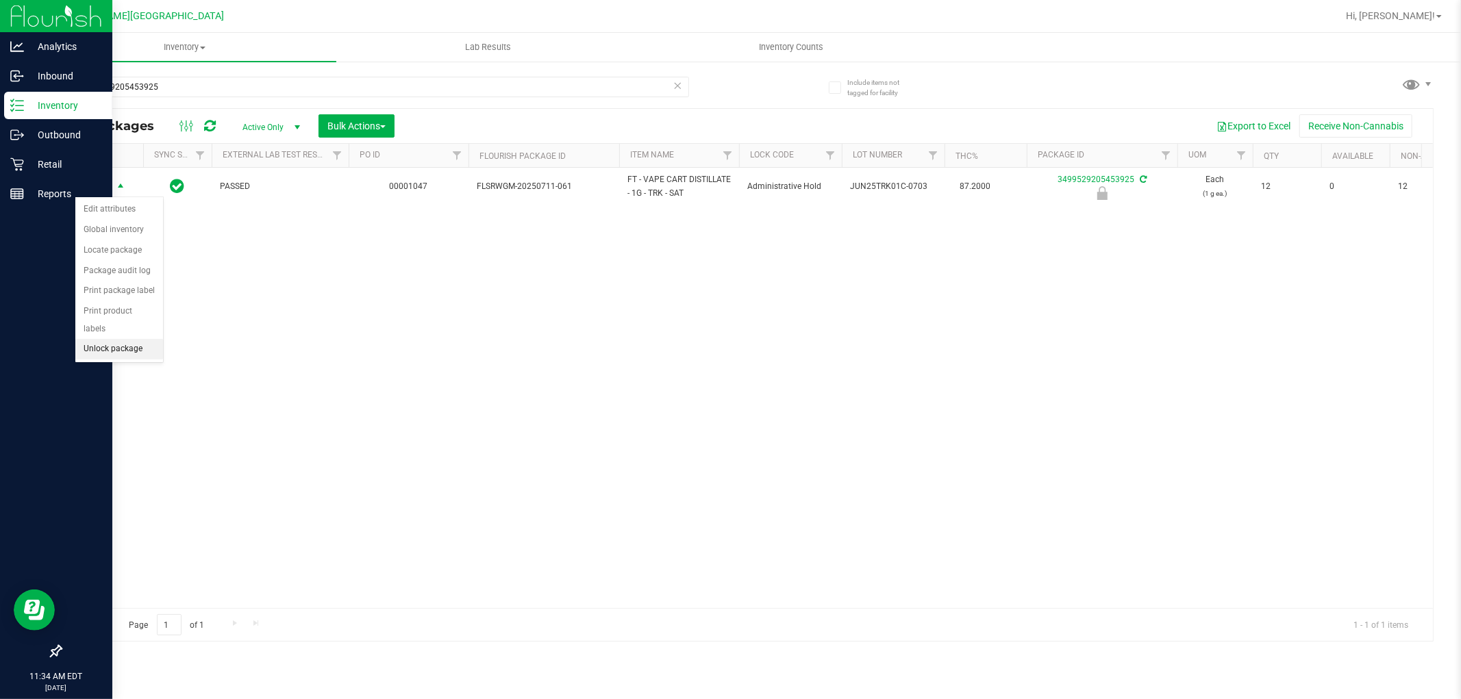
click at [119, 351] on li "Unlock package" at bounding box center [119, 349] width 88 height 21
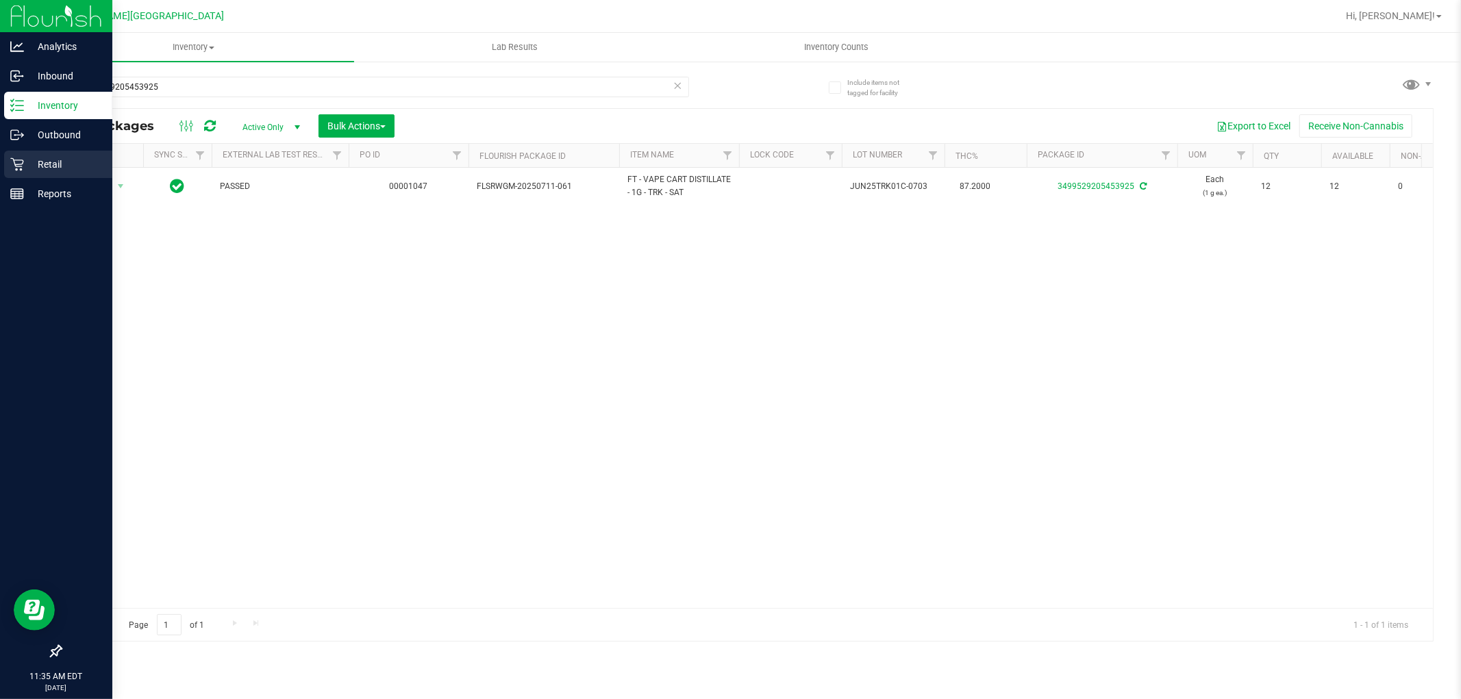
click at [18, 162] on icon at bounding box center [17, 165] width 14 height 14
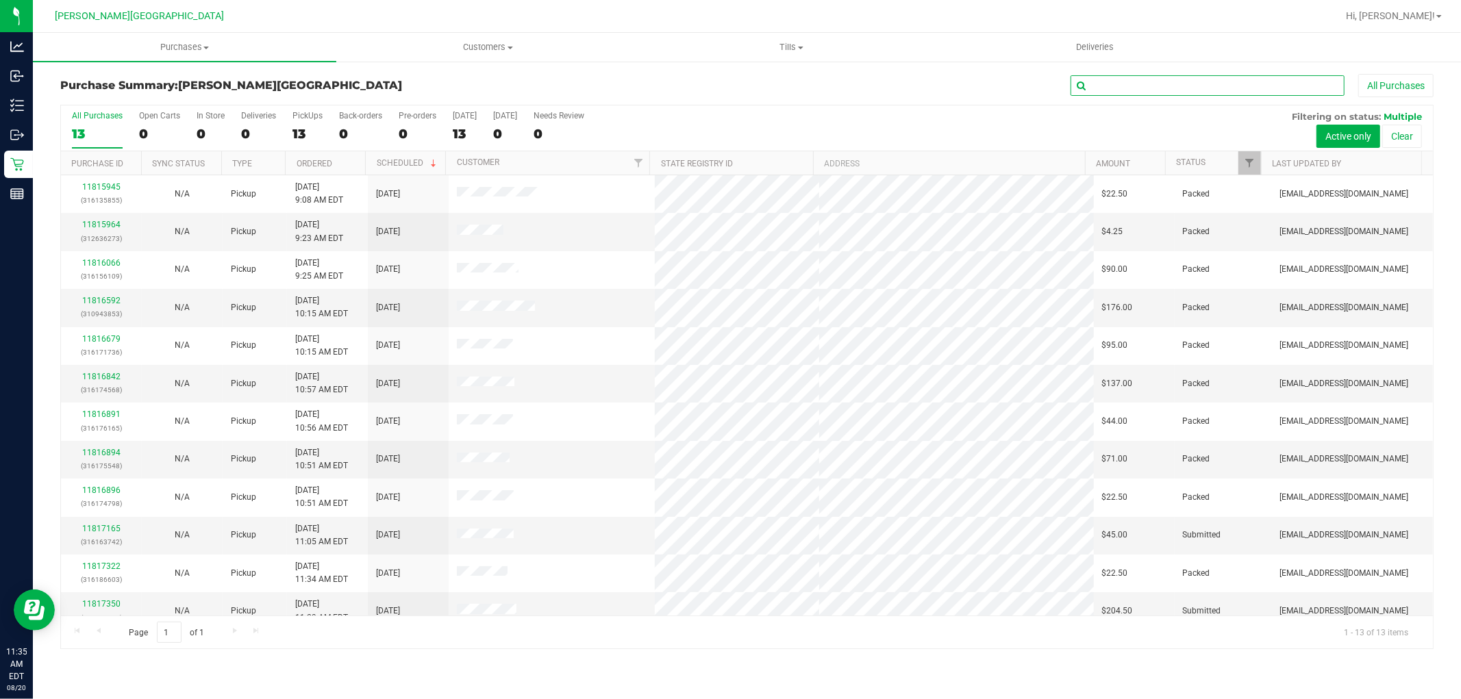
click at [1206, 84] on input "text" at bounding box center [1208, 85] width 274 height 21
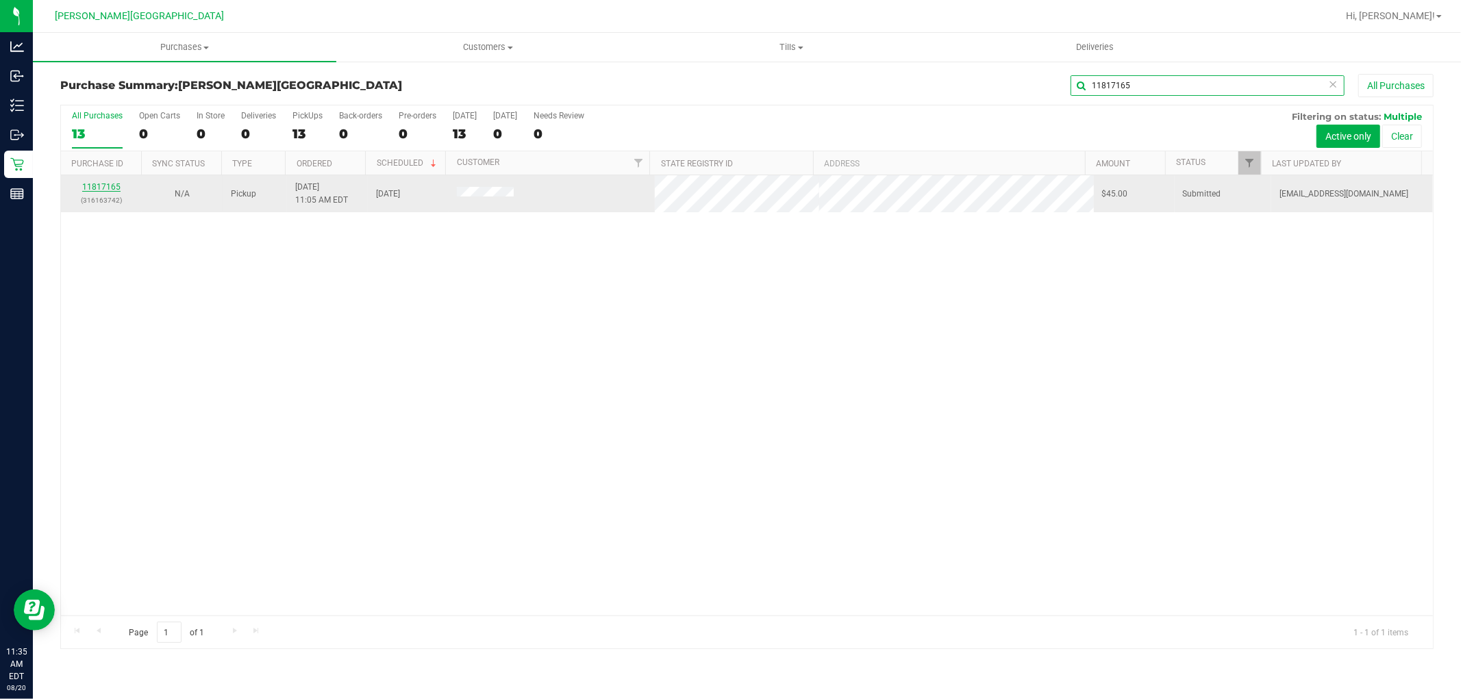
type input "11817165"
click at [111, 187] on link "11817165" at bounding box center [101, 187] width 38 height 10
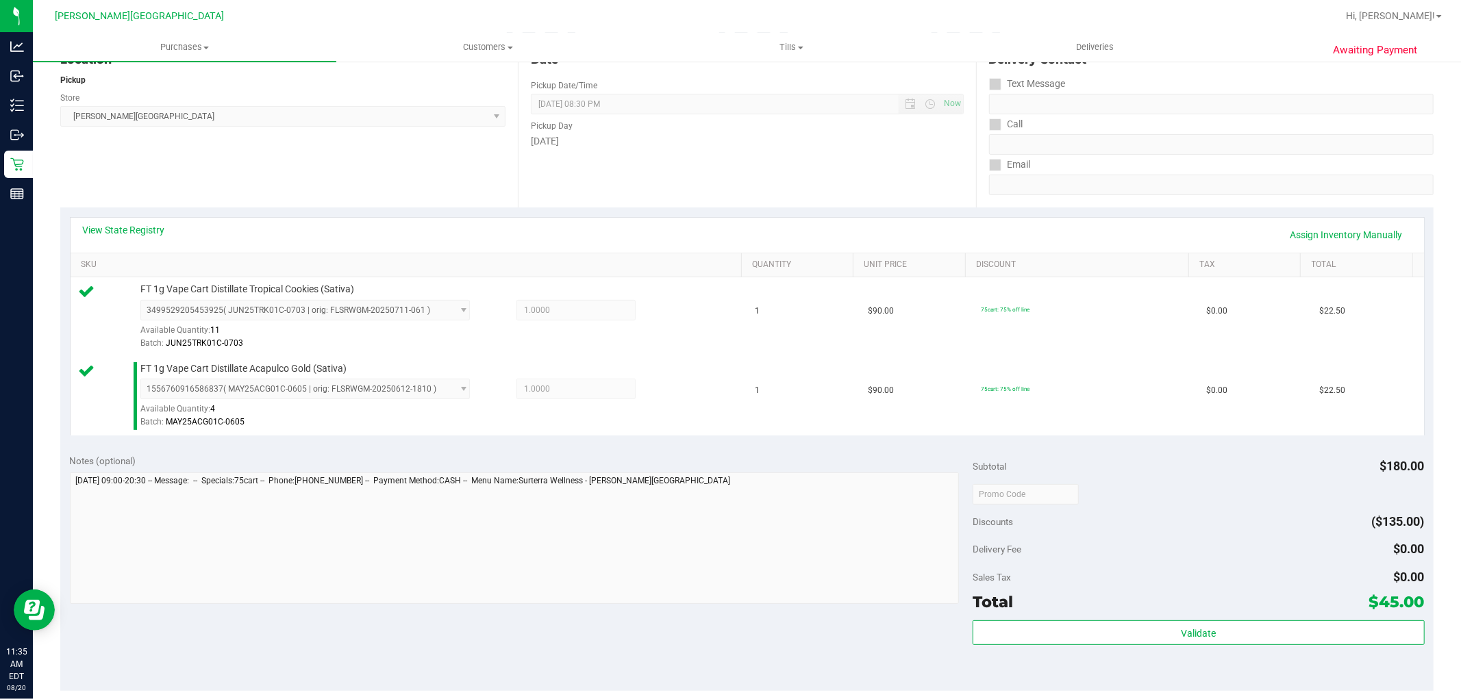
scroll to position [304, 0]
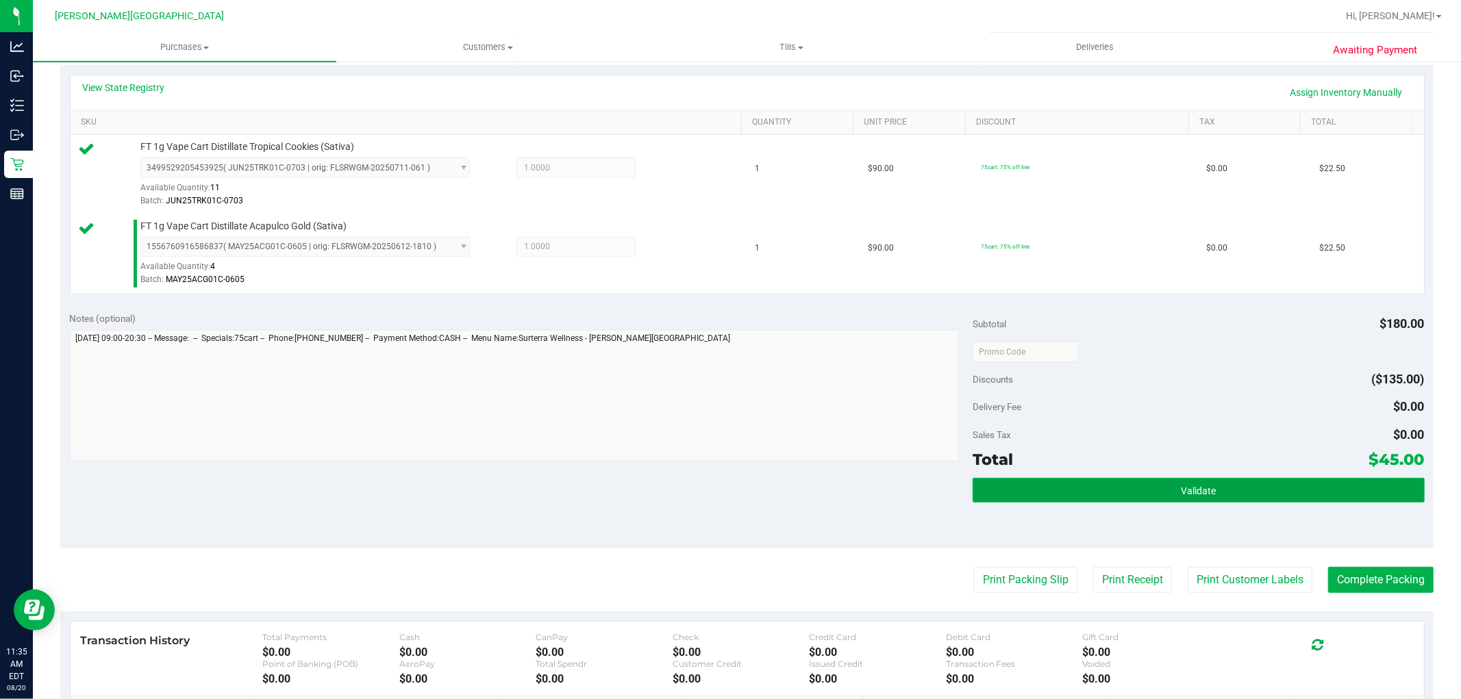
click at [1050, 492] on button "Validate" at bounding box center [1198, 490] width 451 height 25
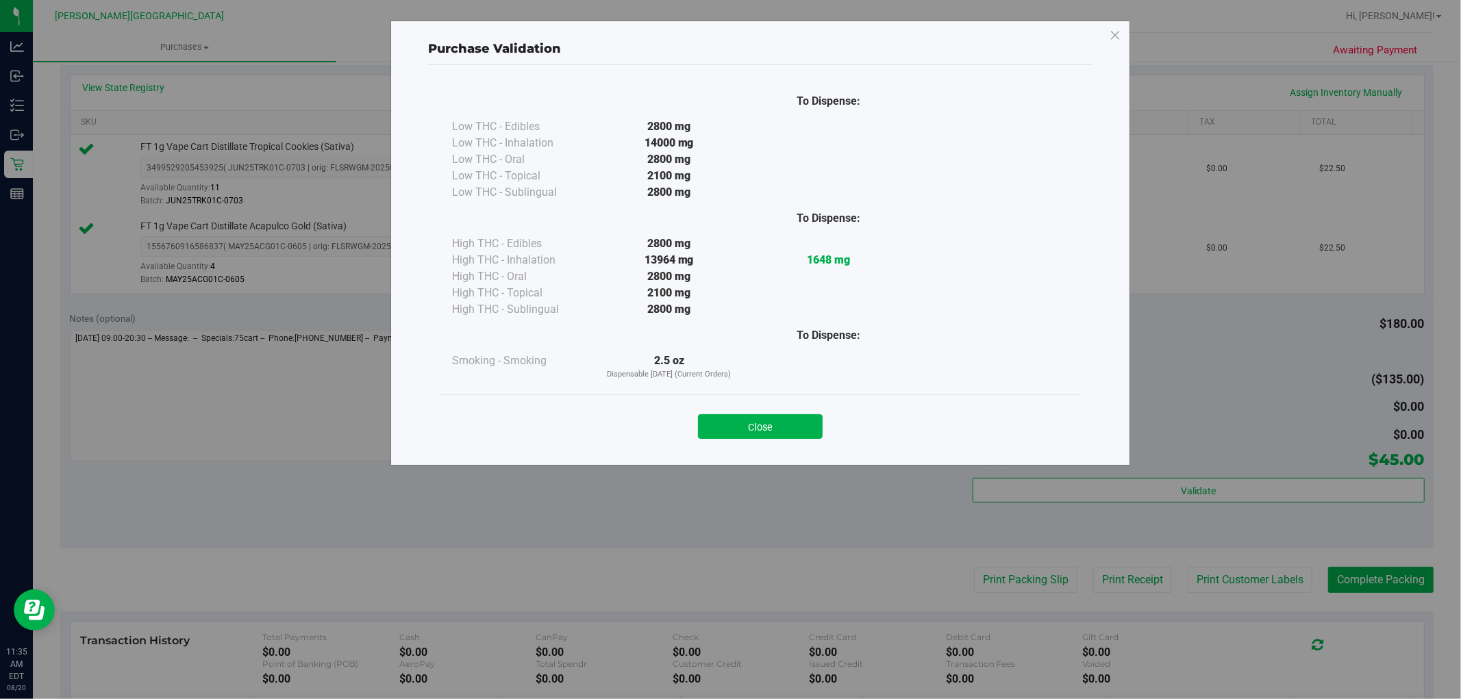
click at [788, 425] on button "Close" at bounding box center [760, 426] width 125 height 25
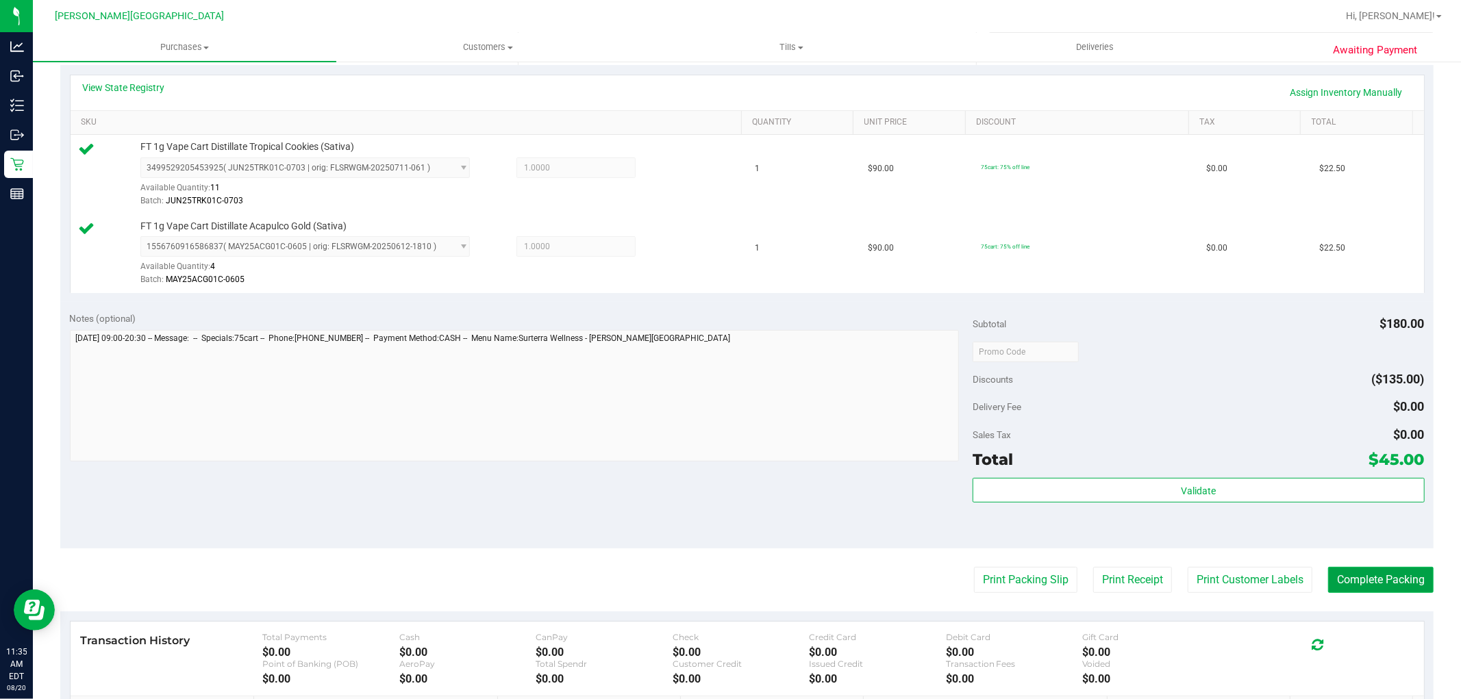
click at [1341, 581] on button "Complete Packing" at bounding box center [1380, 580] width 105 height 26
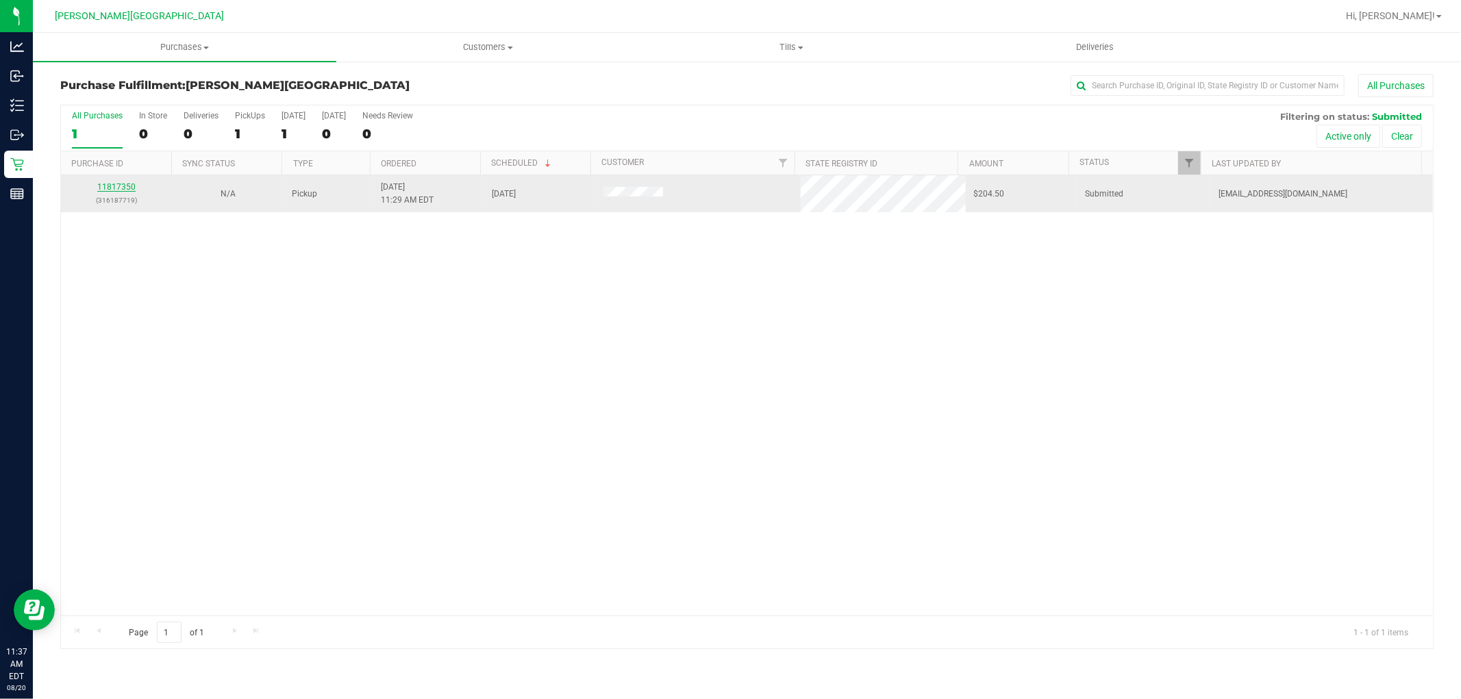
click at [124, 186] on link "11817350" at bounding box center [116, 187] width 38 height 10
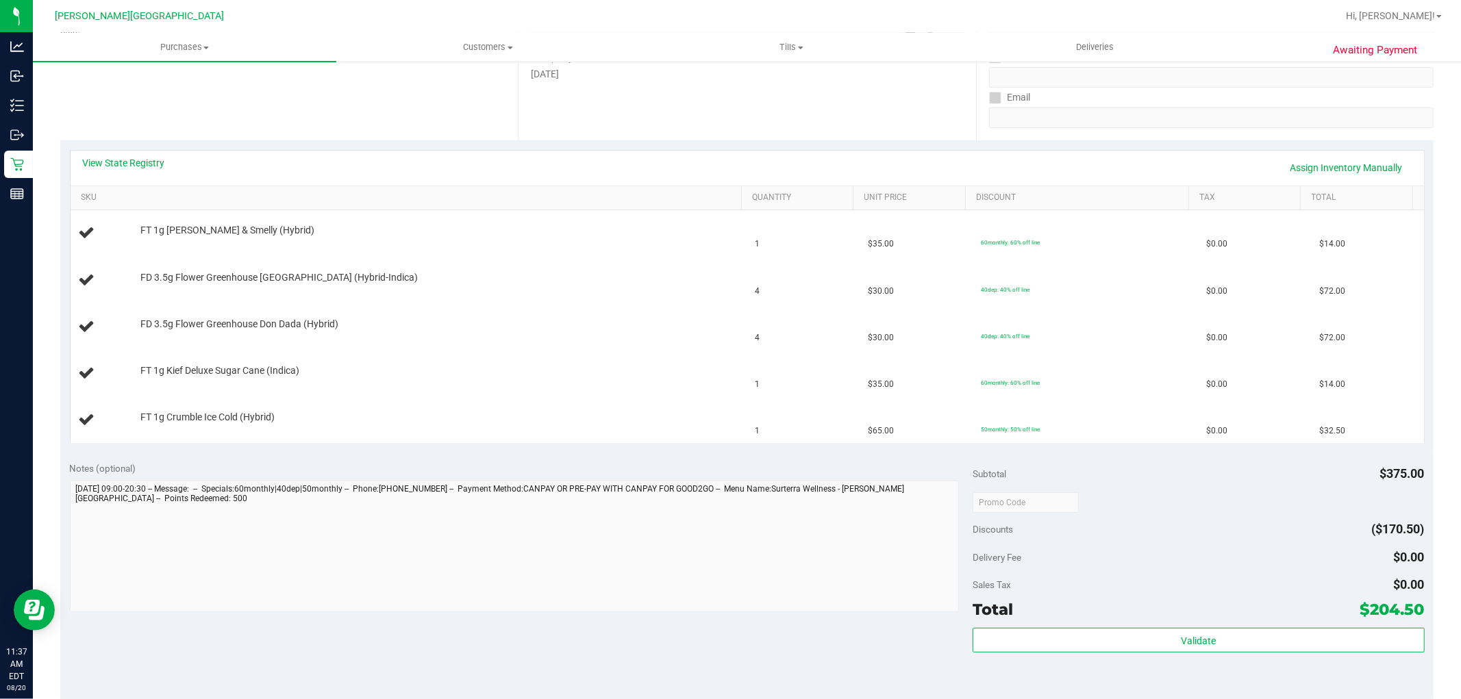
scroll to position [456, 0]
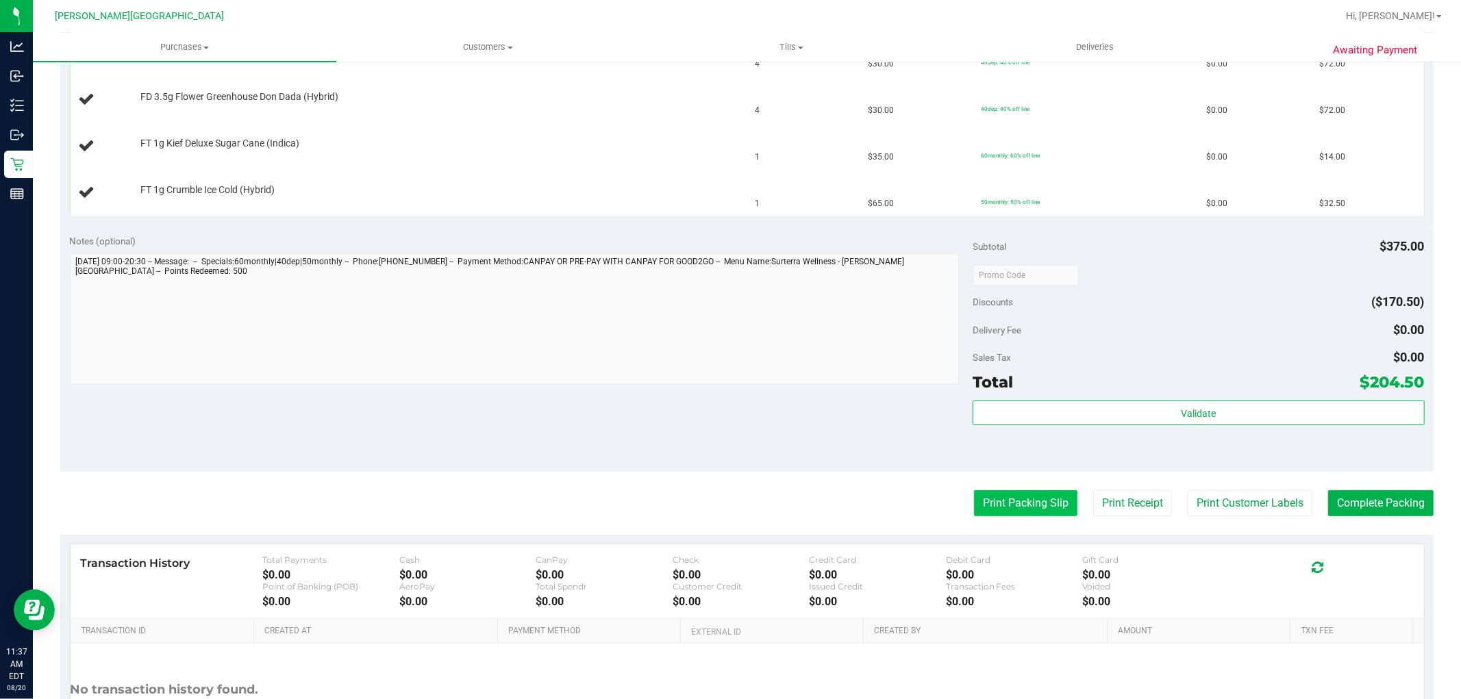
click at [1014, 503] on button "Print Packing Slip" at bounding box center [1025, 503] width 103 height 26
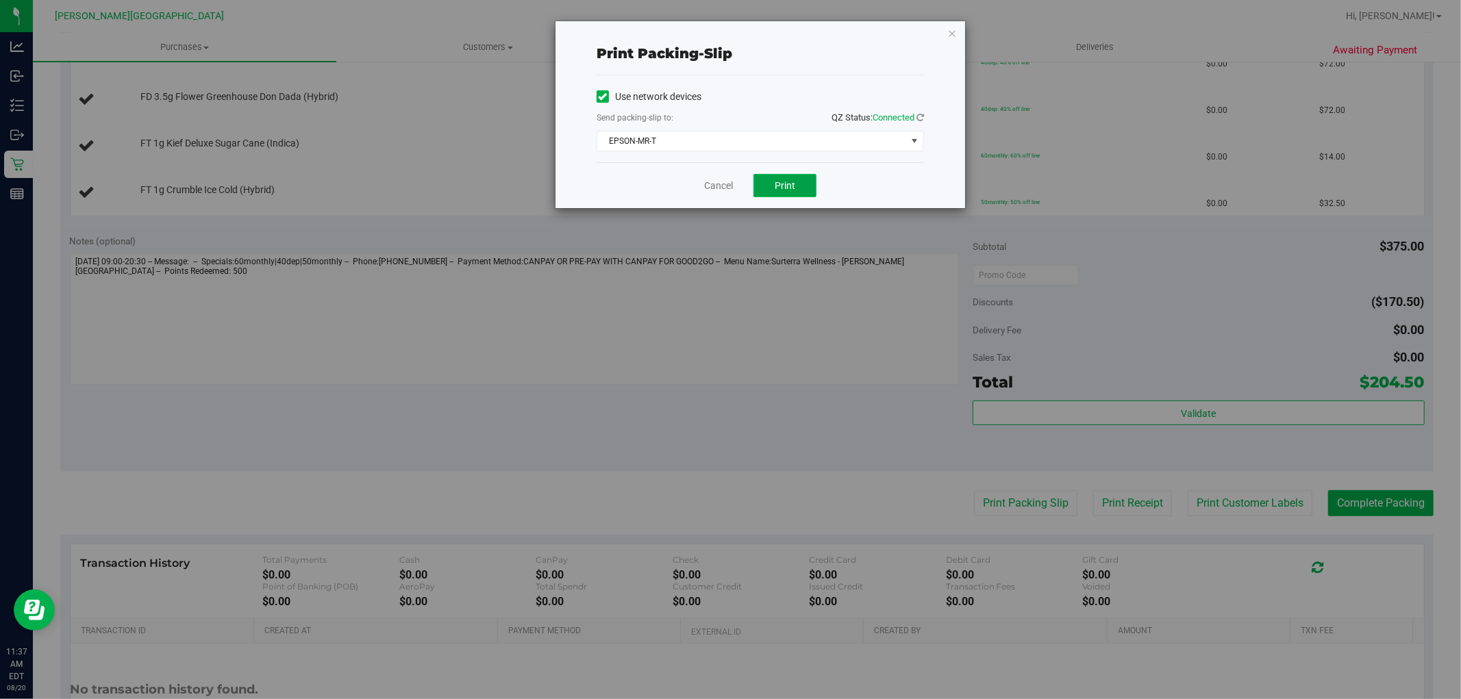
click at [792, 186] on span "Print" at bounding box center [785, 185] width 21 height 11
click at [956, 32] on icon "button" at bounding box center [952, 33] width 10 height 16
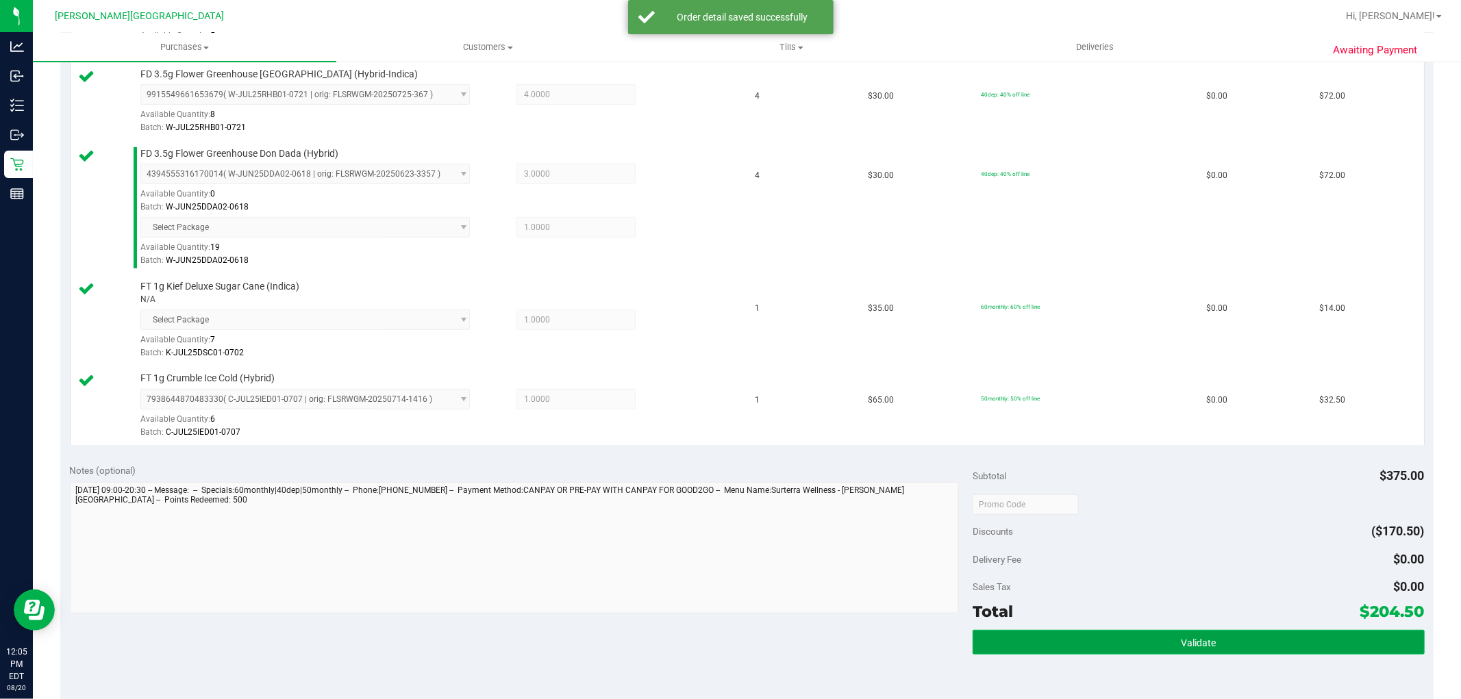
click at [1240, 652] on button "Validate" at bounding box center [1198, 642] width 451 height 25
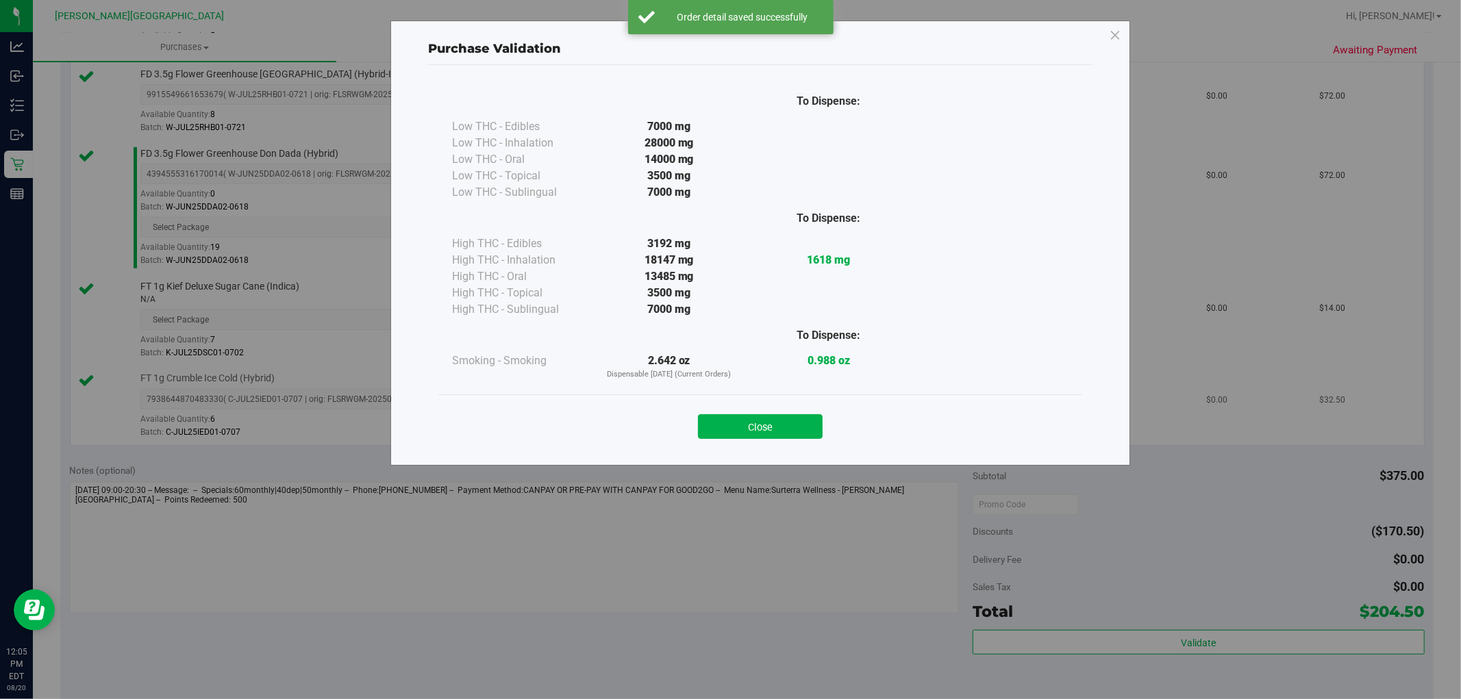
click at [771, 427] on button "Close" at bounding box center [760, 426] width 125 height 25
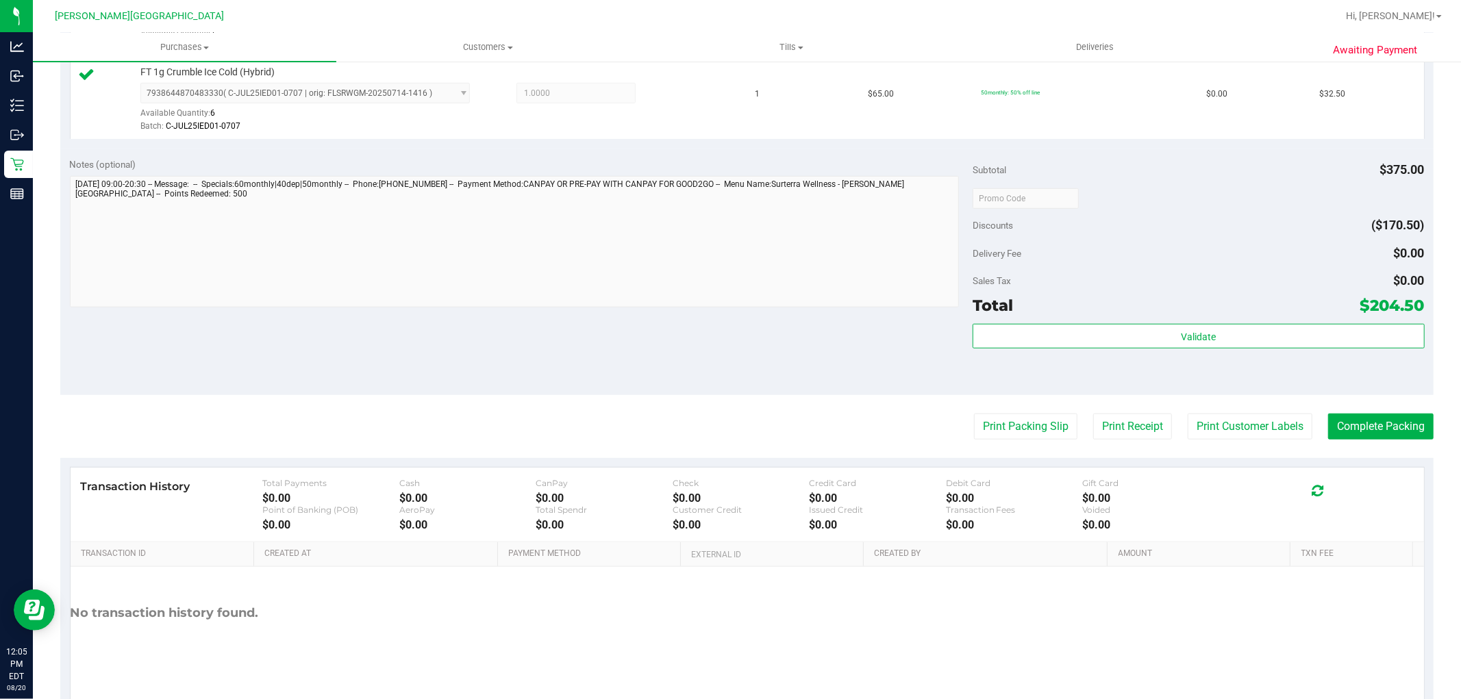
scroll to position [806, 0]
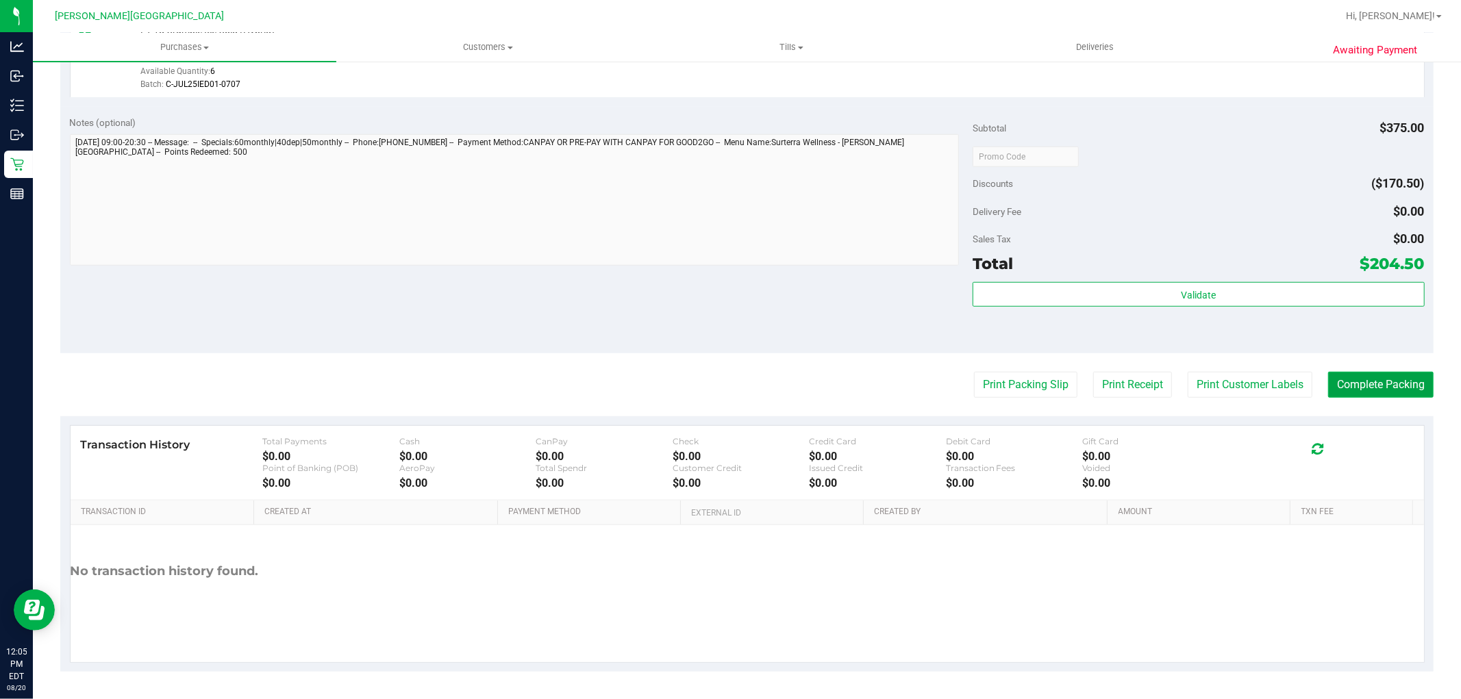
click at [1363, 379] on button "Complete Packing" at bounding box center [1380, 385] width 105 height 26
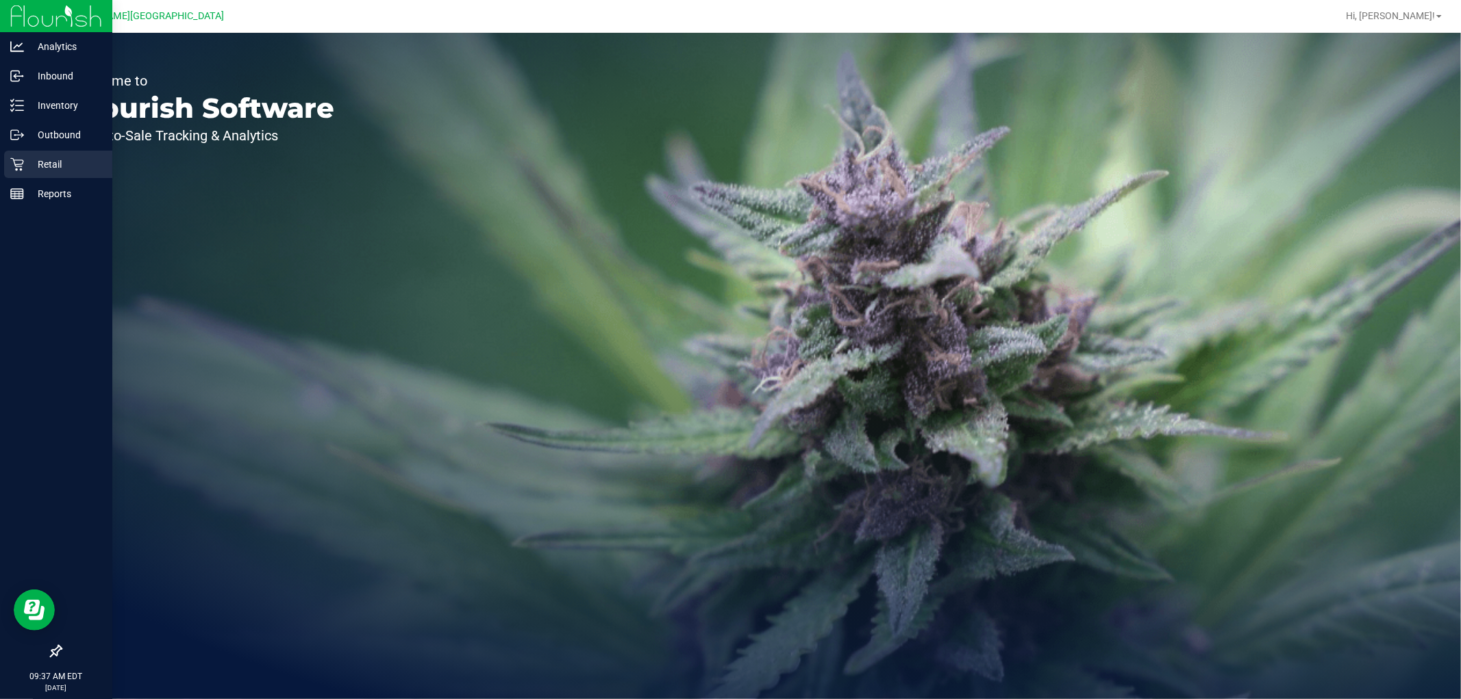
click at [55, 160] on p "Retail" at bounding box center [65, 164] width 82 height 16
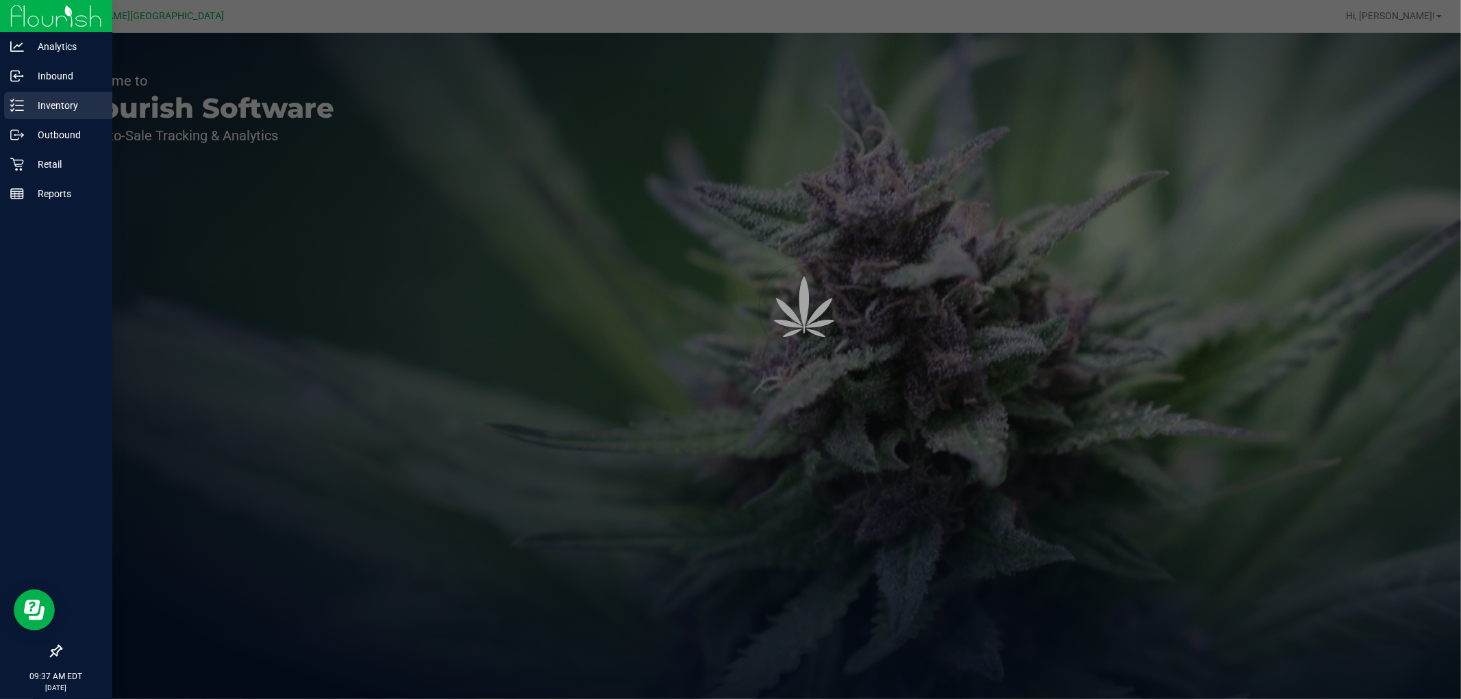
click at [51, 105] on p "Inventory" at bounding box center [65, 105] width 82 height 16
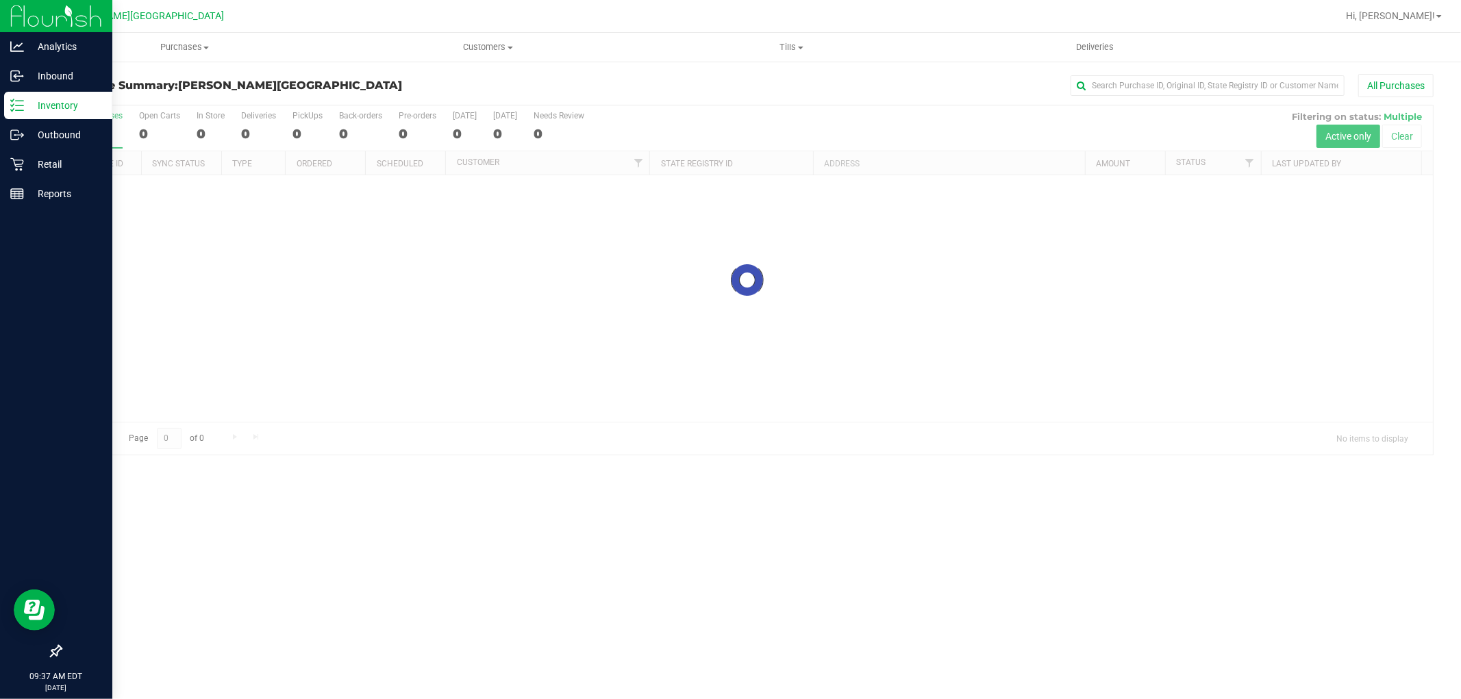
click at [49, 99] on p "Inventory" at bounding box center [65, 105] width 82 height 16
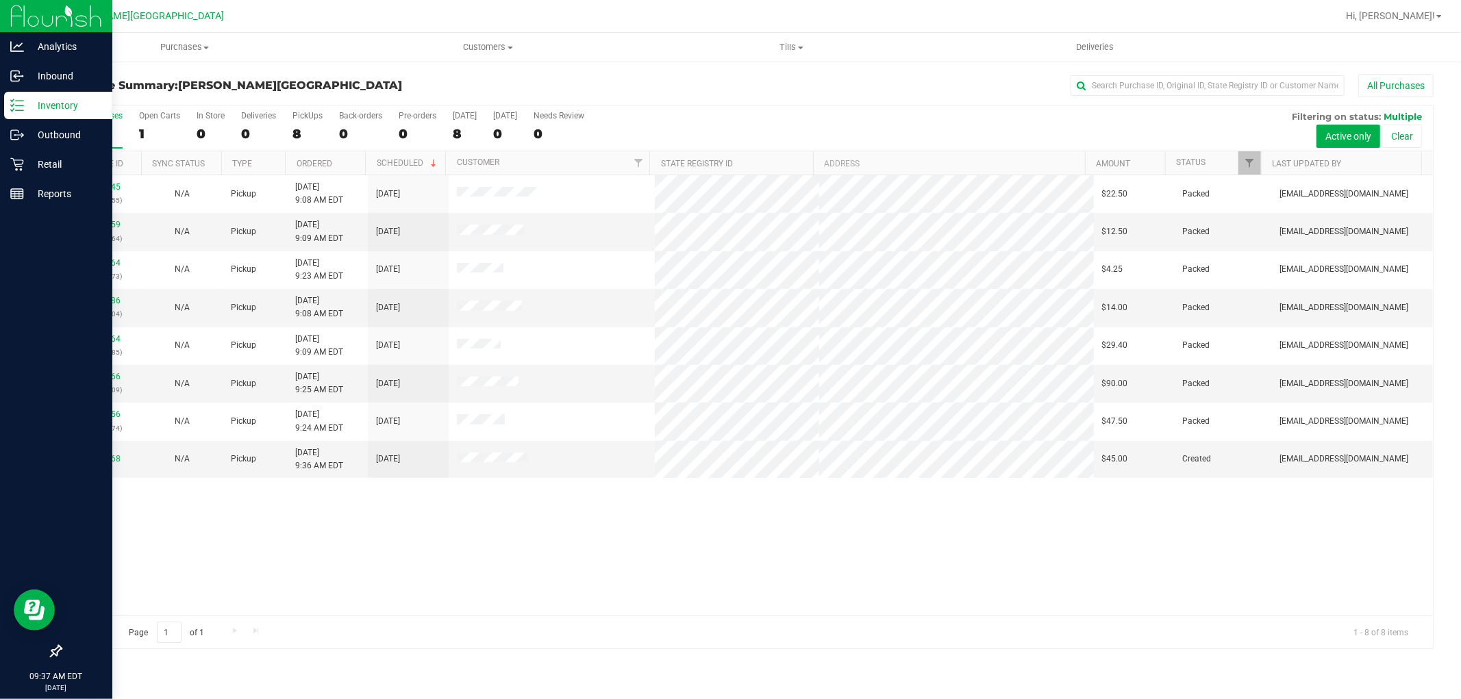
click at [19, 103] on icon at bounding box center [17, 106] width 14 height 14
click at [52, 165] on p "Retail" at bounding box center [65, 164] width 82 height 16
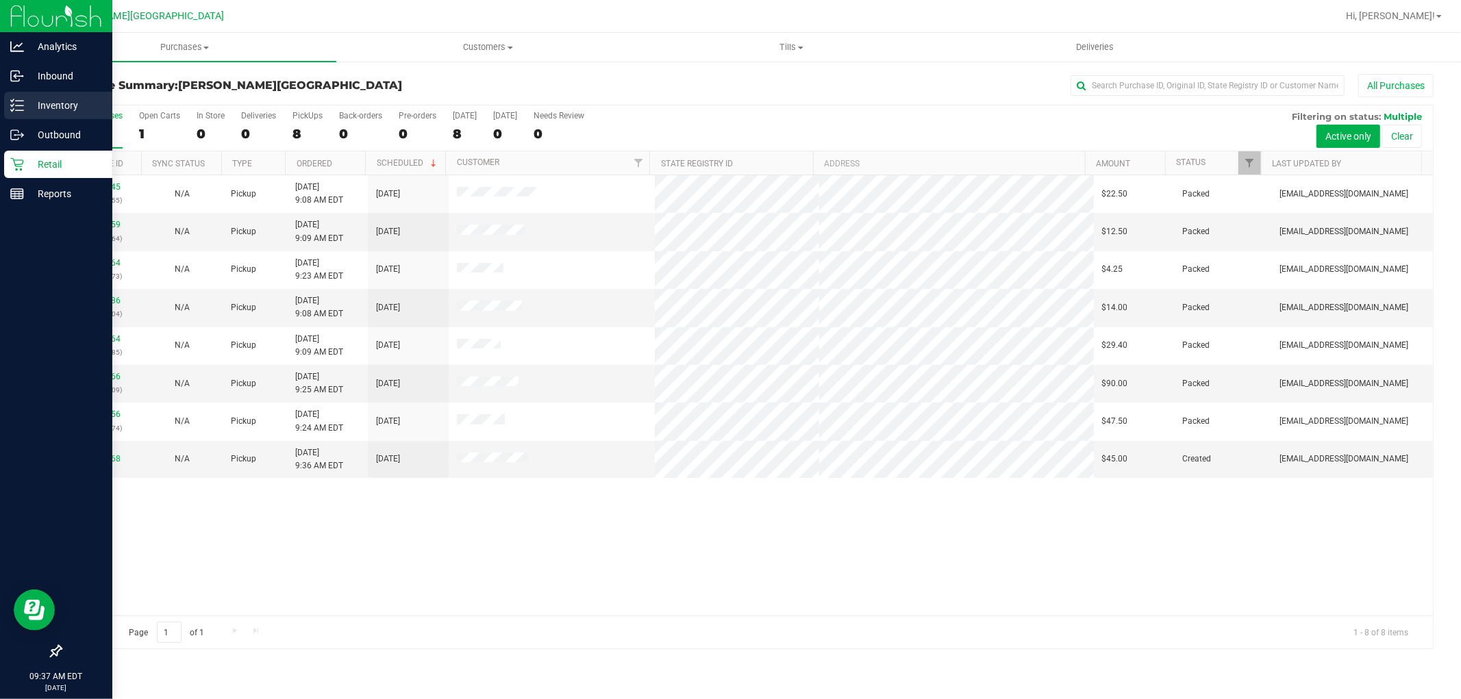
click at [45, 95] on div "Inventory" at bounding box center [58, 105] width 108 height 27
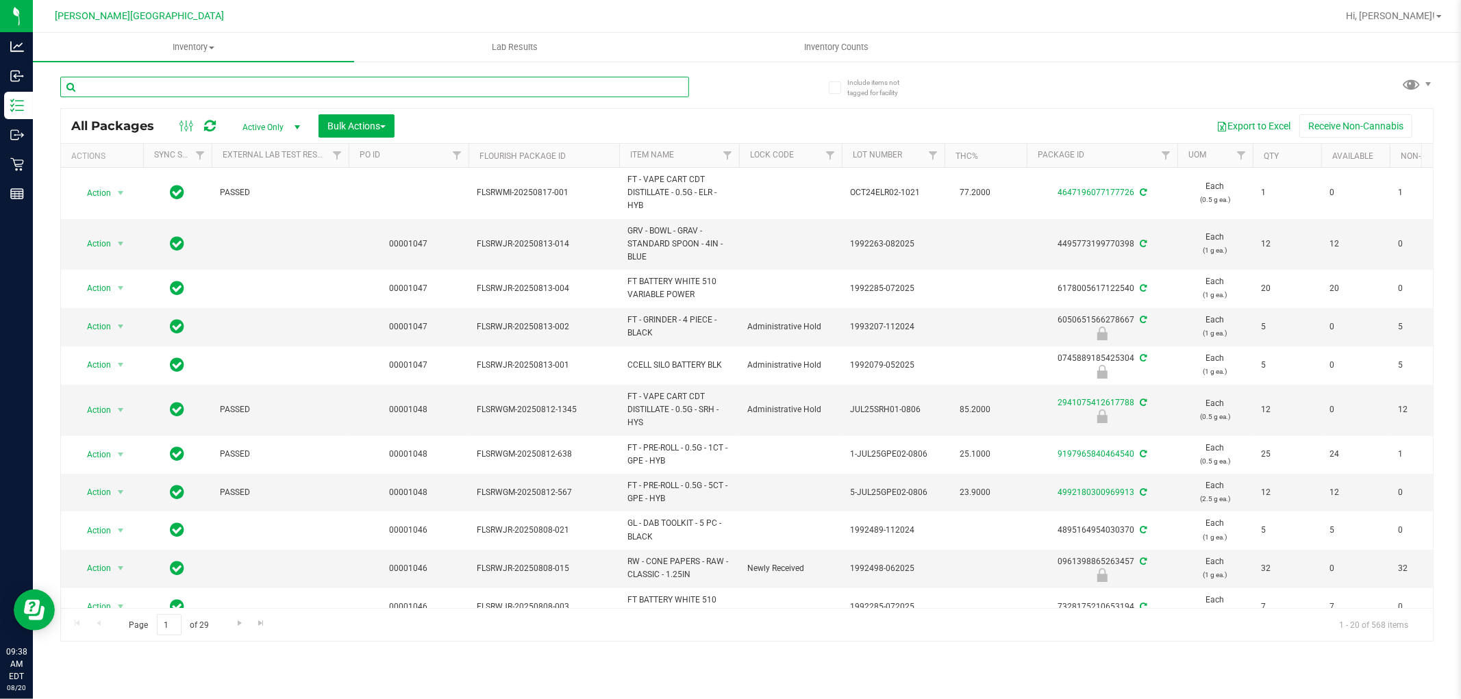
click at [318, 83] on input "text" at bounding box center [374, 87] width 629 height 21
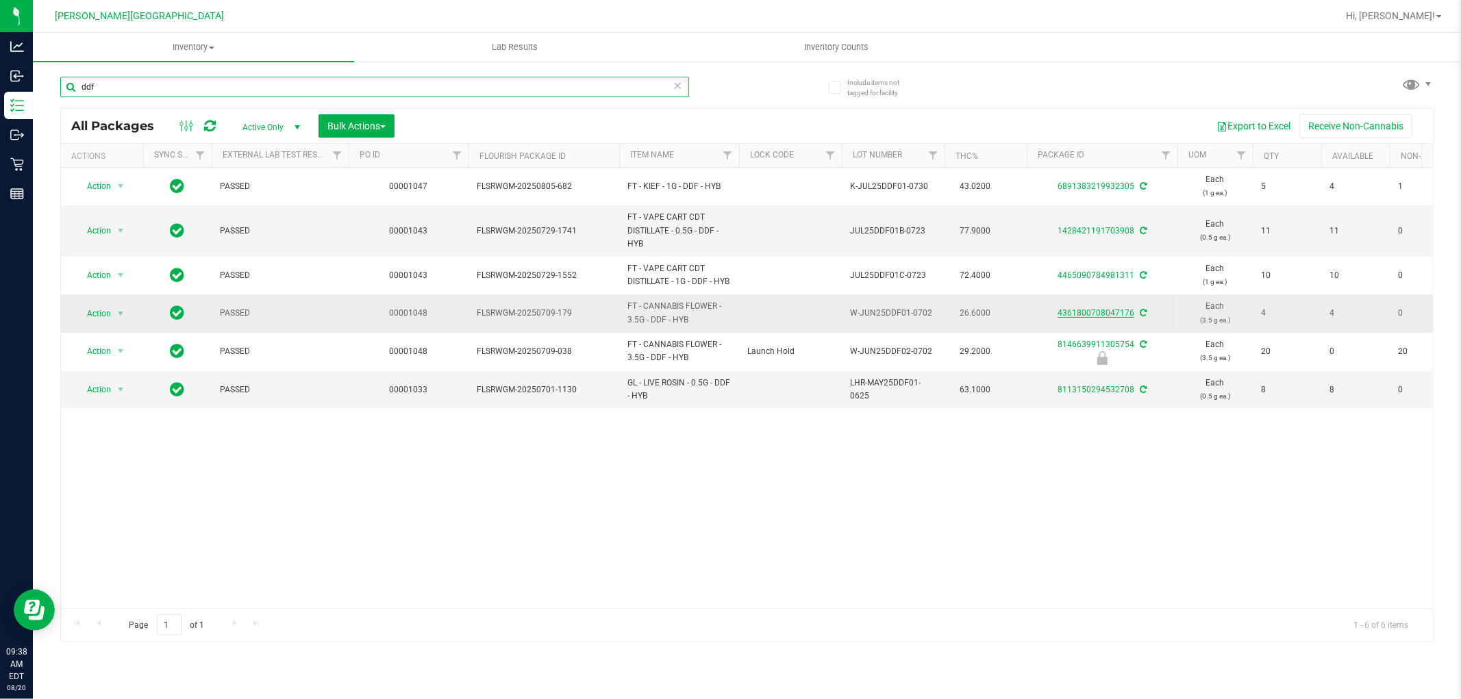
type input "ddf"
click at [1088, 313] on link "4361800708047176" at bounding box center [1096, 313] width 77 height 10
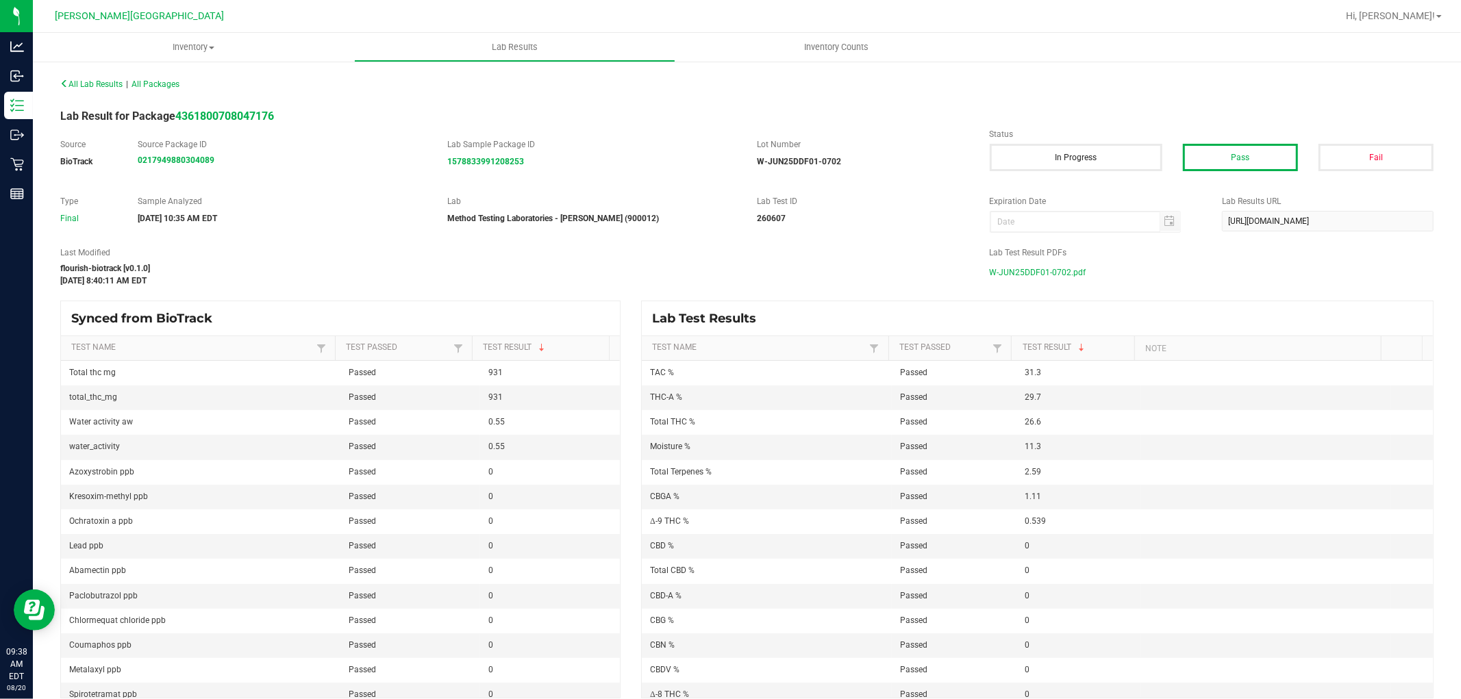
click at [1024, 272] on span "W-JUN25DDF01-0702.pdf" at bounding box center [1038, 272] width 97 height 21
click at [1236, 7] on div at bounding box center [791, 16] width 1092 height 27
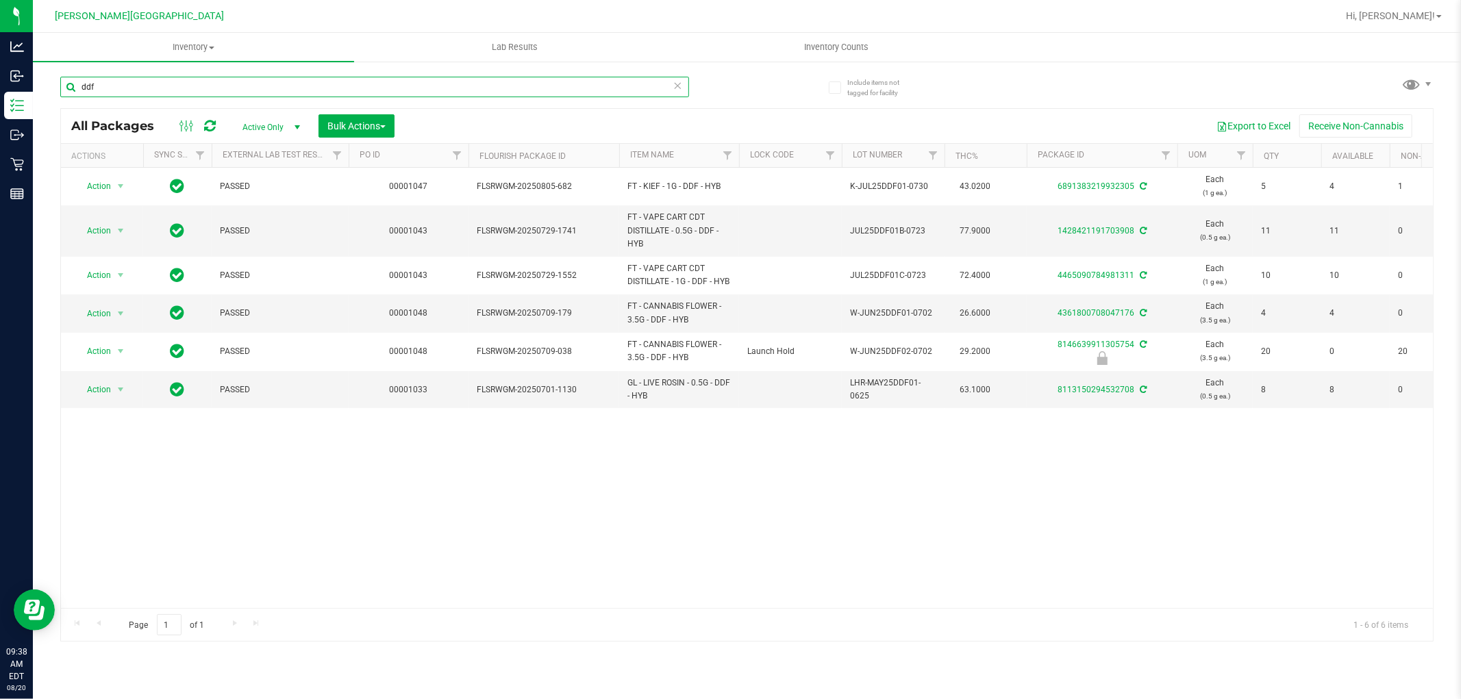
drag, startPoint x: 114, startPoint y: 92, endPoint x: 58, endPoint y: 92, distance: 56.2
click at [59, 92] on div "Include items not tagged for facility ddf All Packages Active Only Active Only …" at bounding box center [747, 269] width 1428 height 418
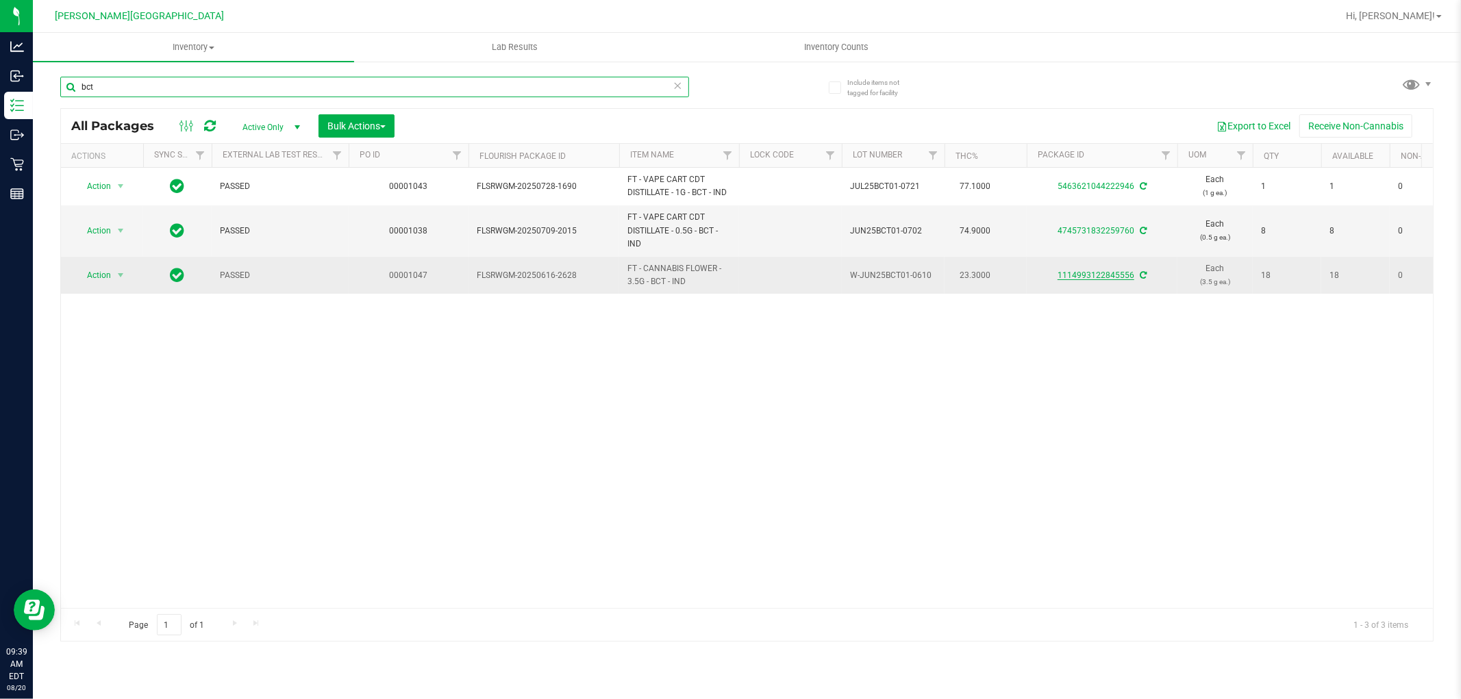
type input "bct"
click at [1129, 275] on link "1114993122845556" at bounding box center [1096, 276] width 77 height 10
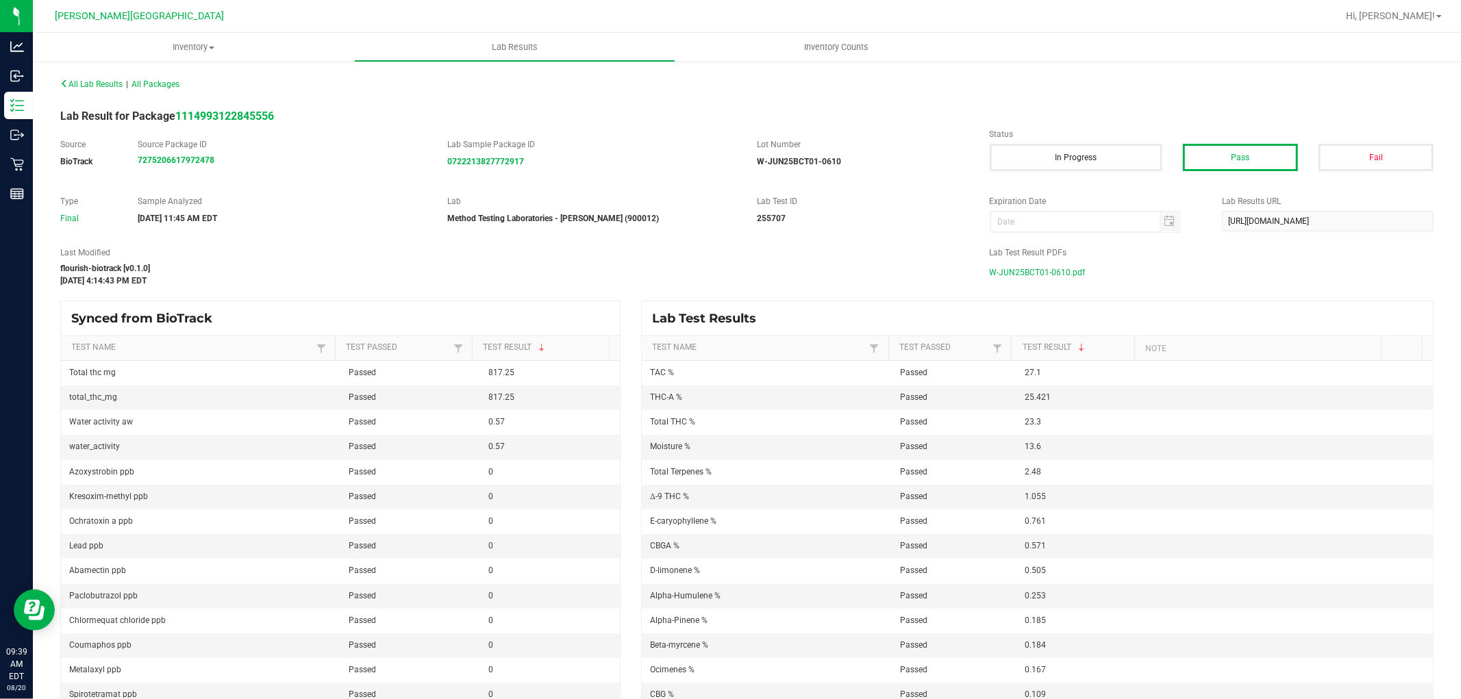
click at [1033, 269] on span "W-JUN25BCT01-0610.pdf" at bounding box center [1038, 272] width 96 height 21
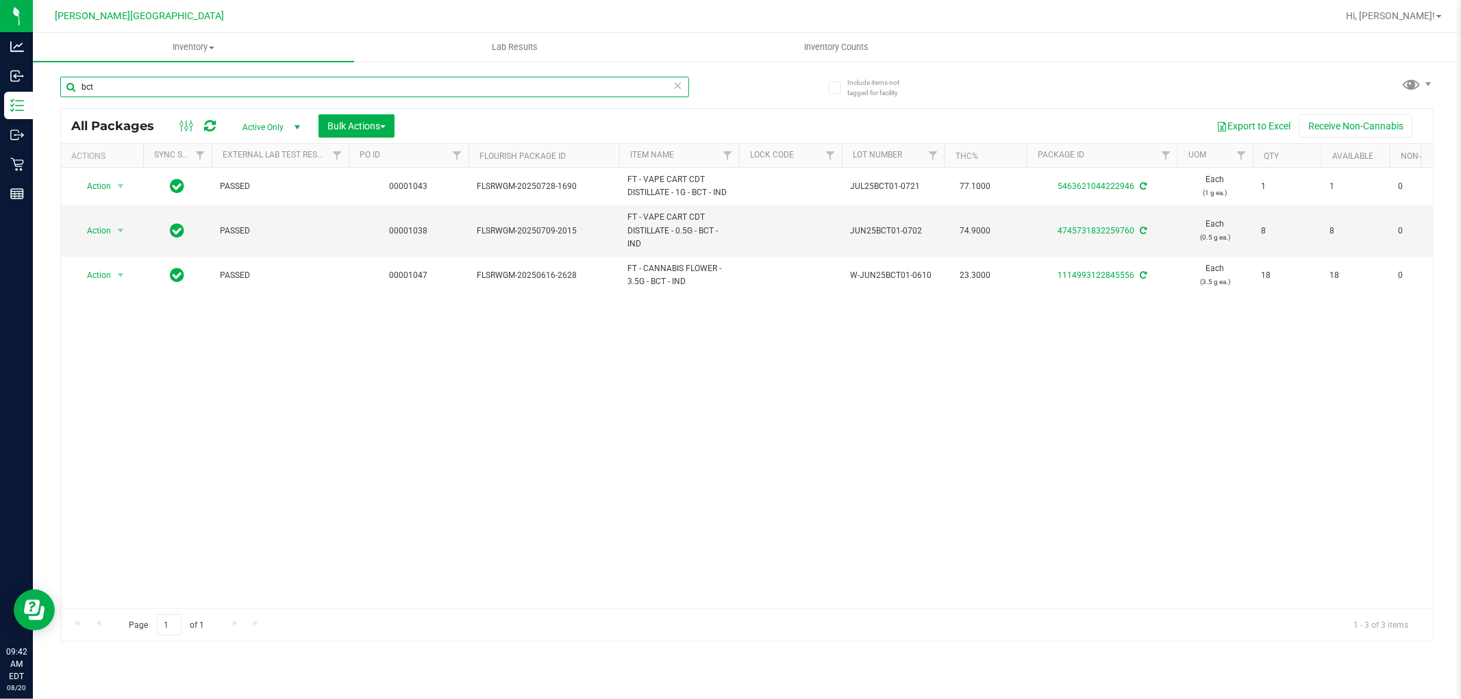
drag, startPoint x: 114, startPoint y: 83, endPoint x: 42, endPoint y: 91, distance: 71.7
click at [44, 91] on div "Include items not tagged for facility bct All Packages Active Only Active Only …" at bounding box center [747, 269] width 1428 height 418
type input "lmz"
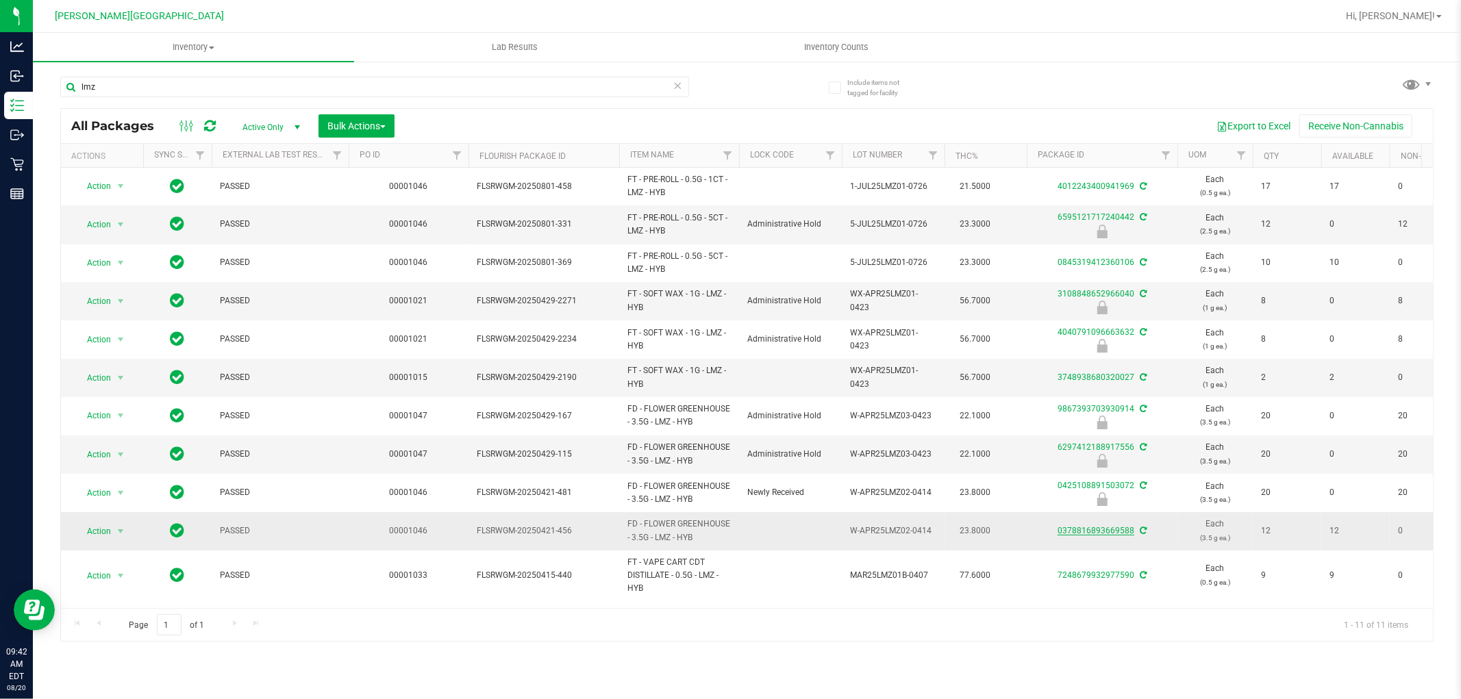
click at [1110, 532] on link "0378816893669588" at bounding box center [1096, 531] width 77 height 10
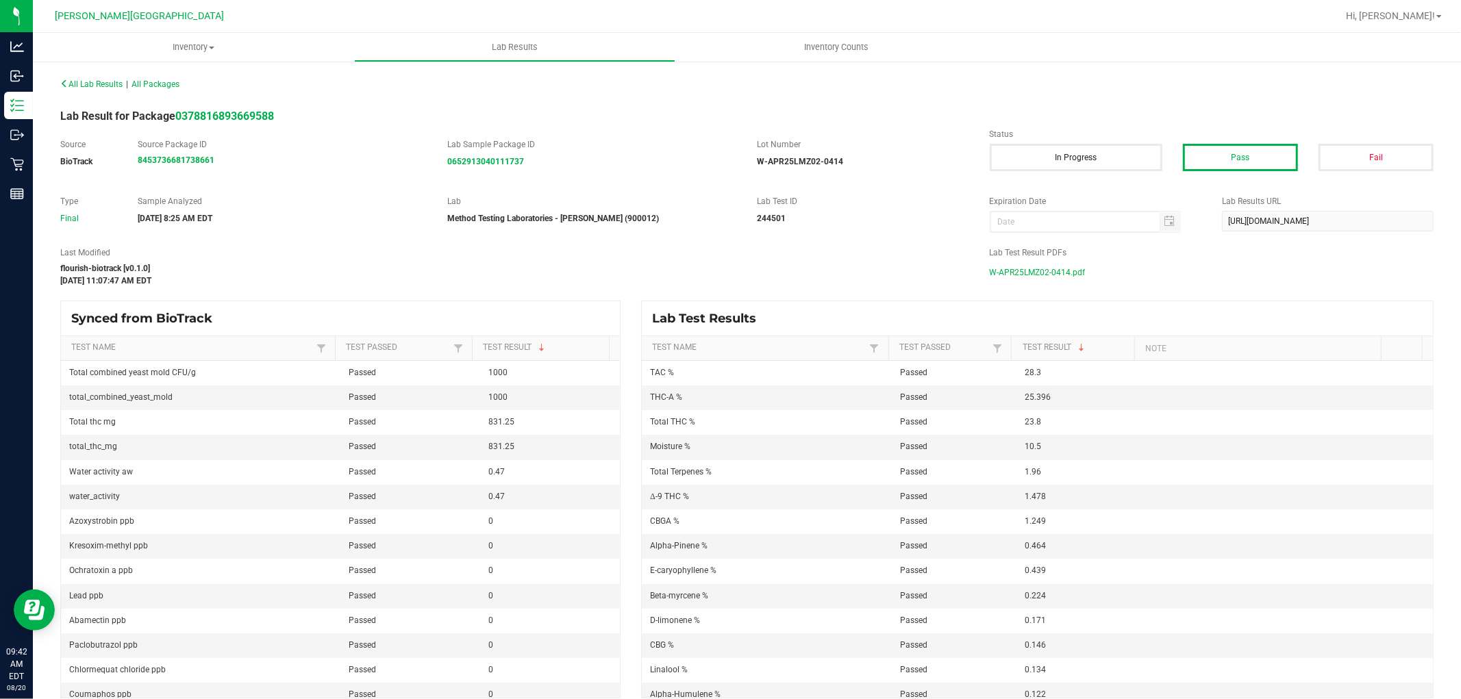
click at [1048, 272] on span "W-APR25LMZ02-0414.pdf" at bounding box center [1038, 272] width 96 height 21
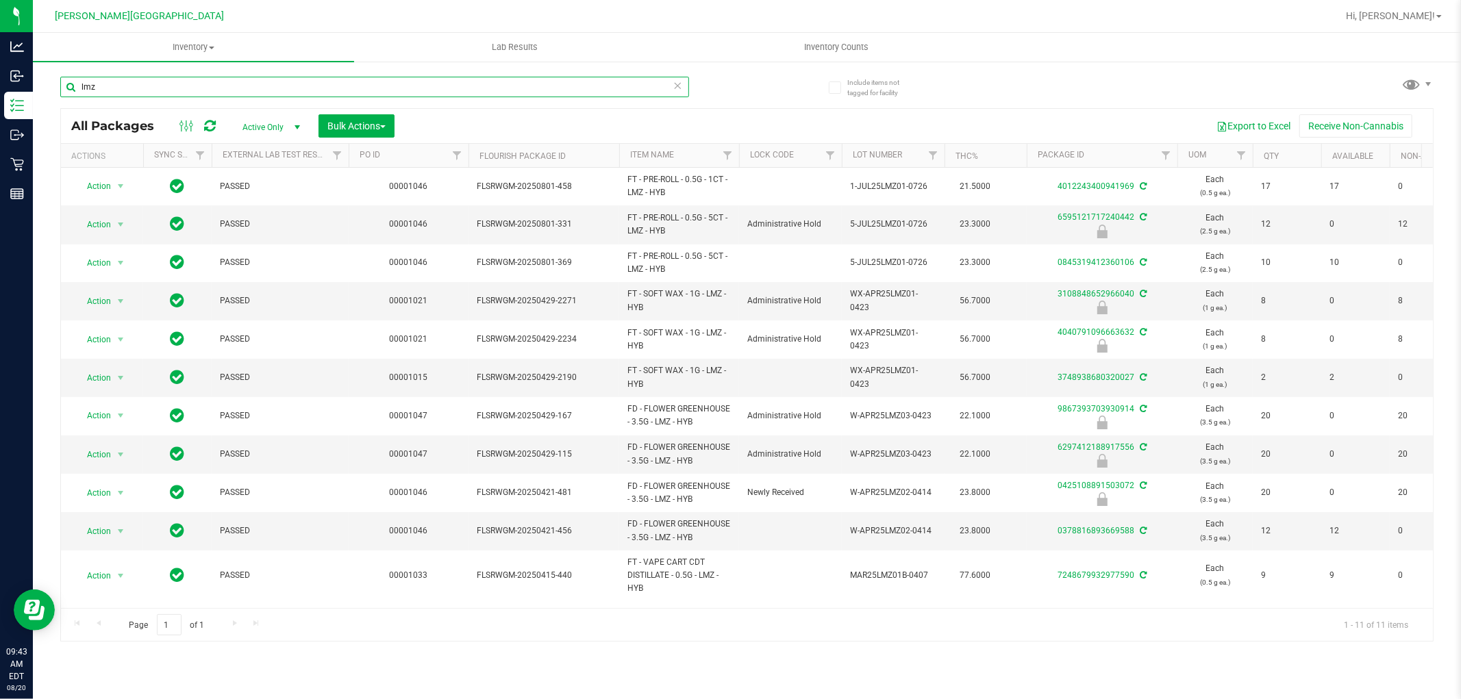
drag, startPoint x: 101, startPoint y: 90, endPoint x: 49, endPoint y: 90, distance: 52.1
click at [50, 90] on div "Include items not tagged for facility lmz All Packages Active Only Active Only …" at bounding box center [747, 269] width 1428 height 418
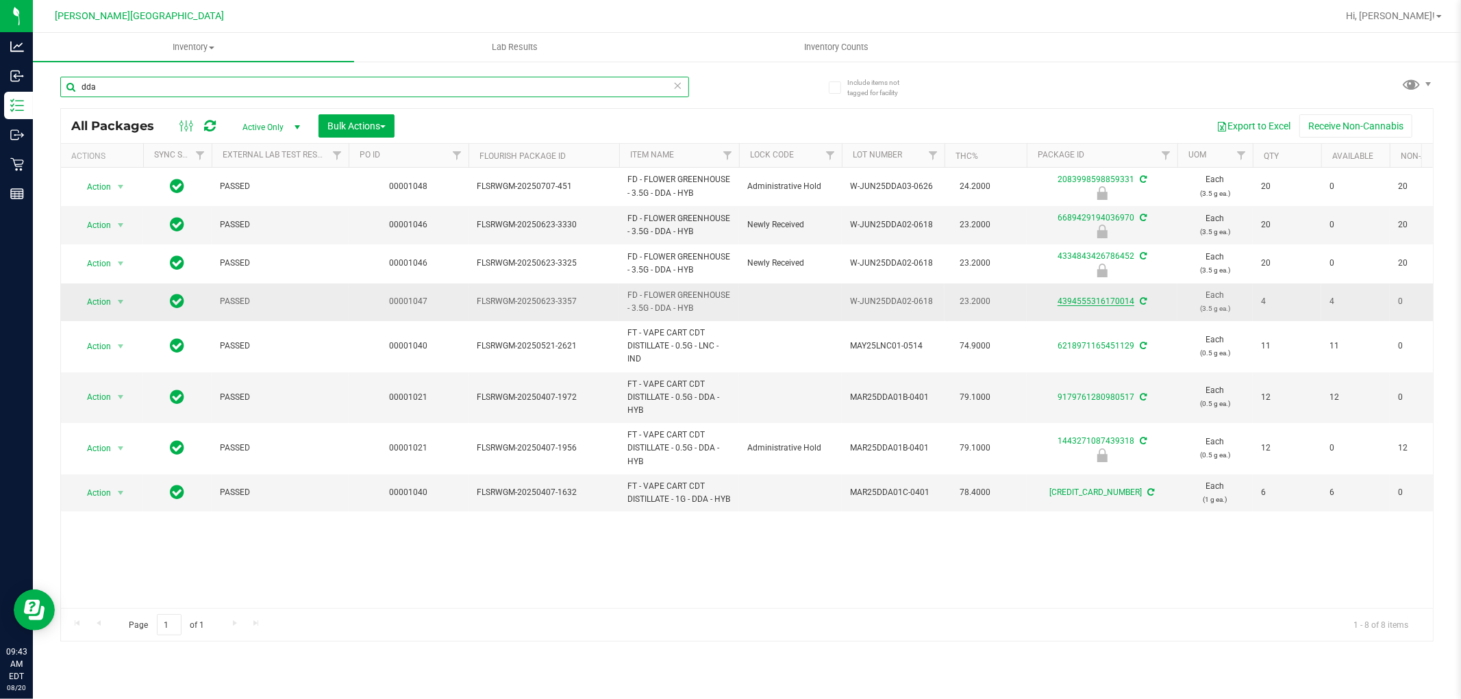
type input "dda"
click at [1073, 299] on link "4394555316170014" at bounding box center [1096, 302] width 77 height 10
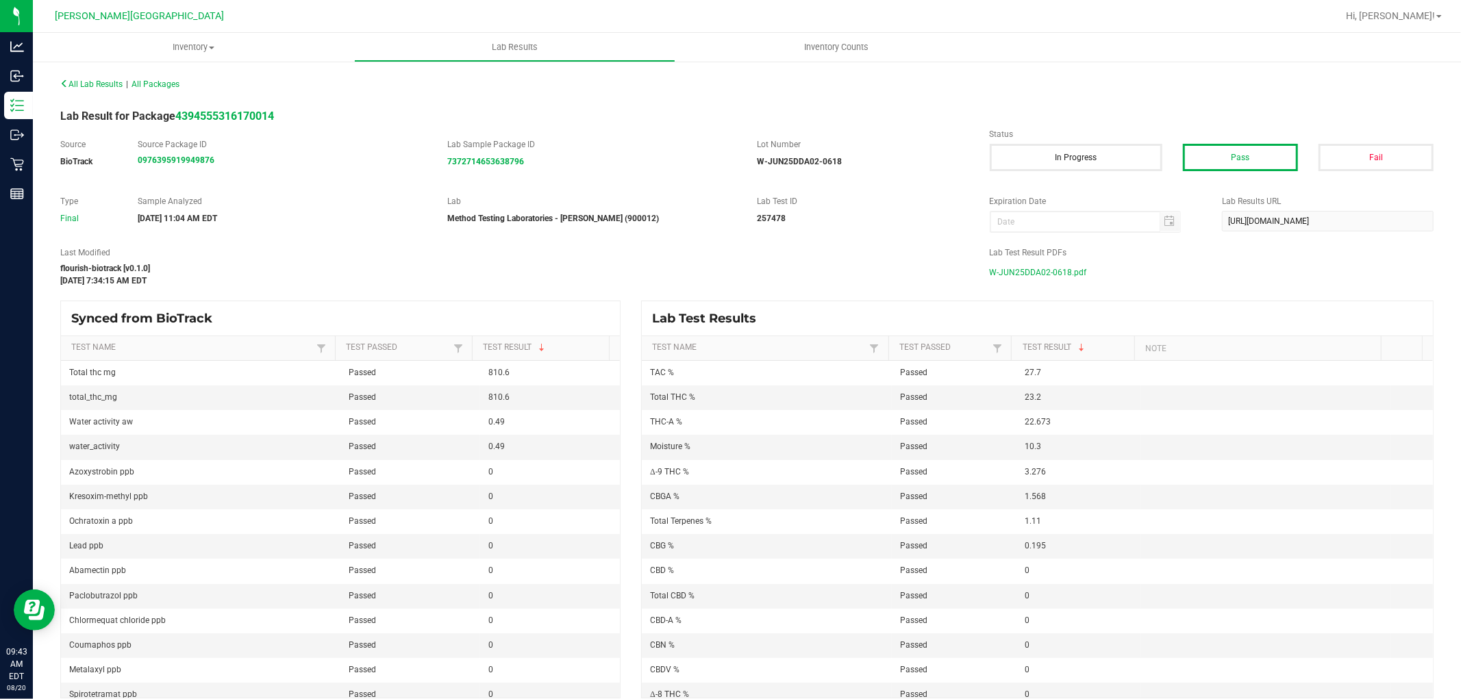
click at [1025, 273] on span "W-JUN25DDA02-0618.pdf" at bounding box center [1038, 272] width 97 height 21
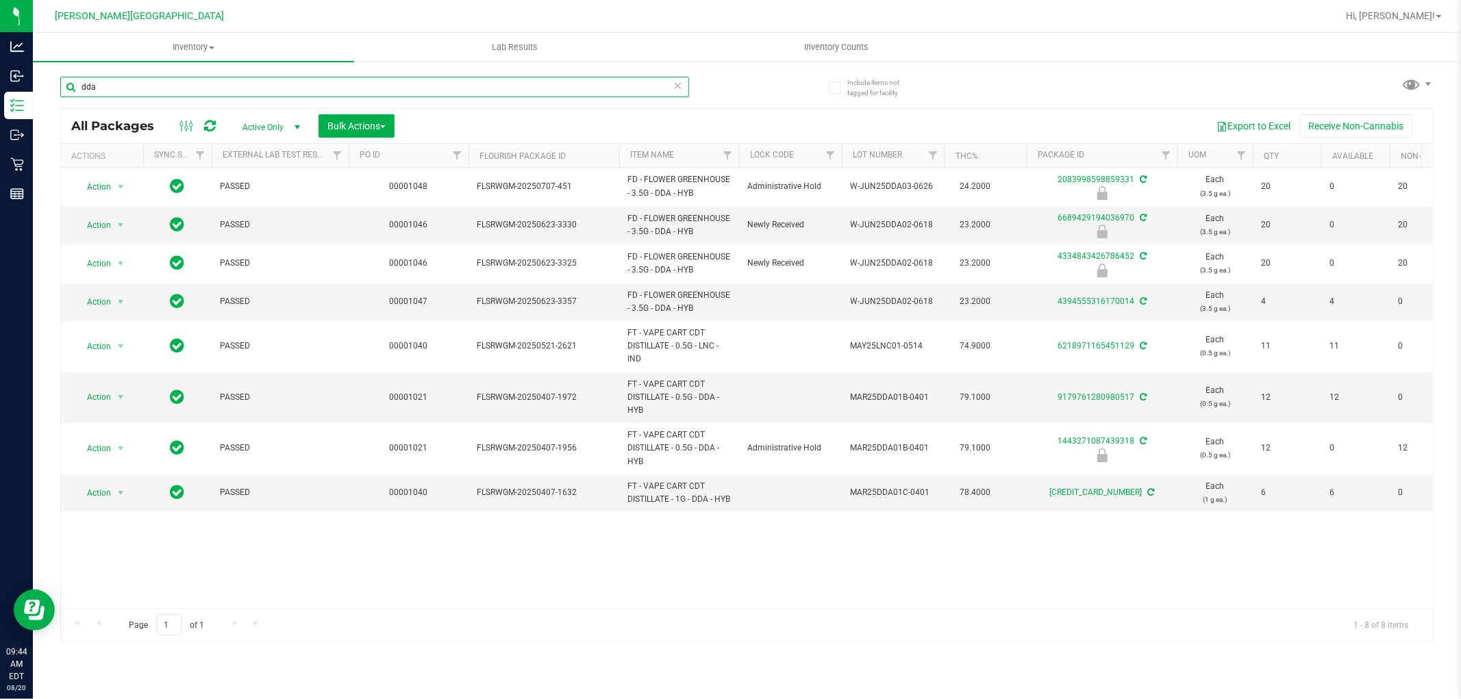
drag, startPoint x: 107, startPoint y: 91, endPoint x: 66, endPoint y: 92, distance: 40.4
click at [66, 92] on input "dda" at bounding box center [374, 87] width 629 height 21
type input "cakez"
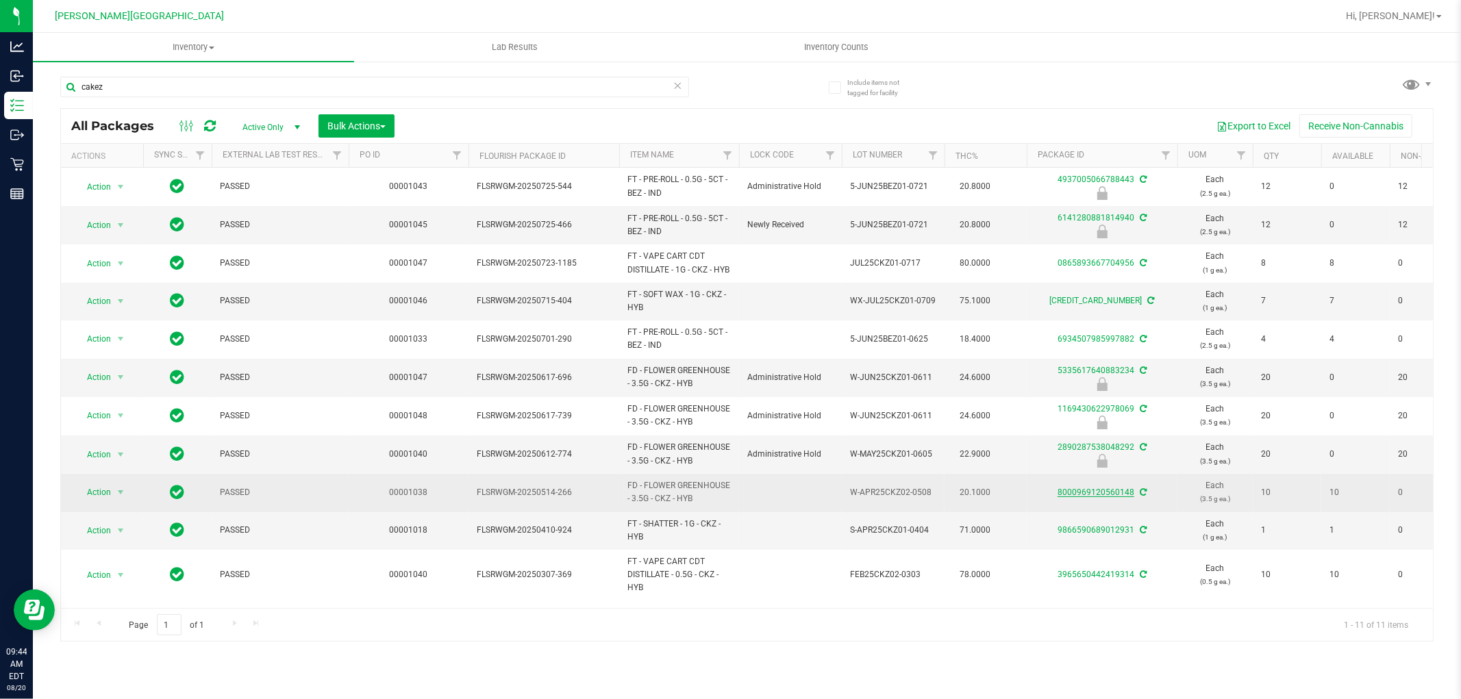
click at [1065, 493] on link "8000969120560148" at bounding box center [1096, 493] width 77 height 10
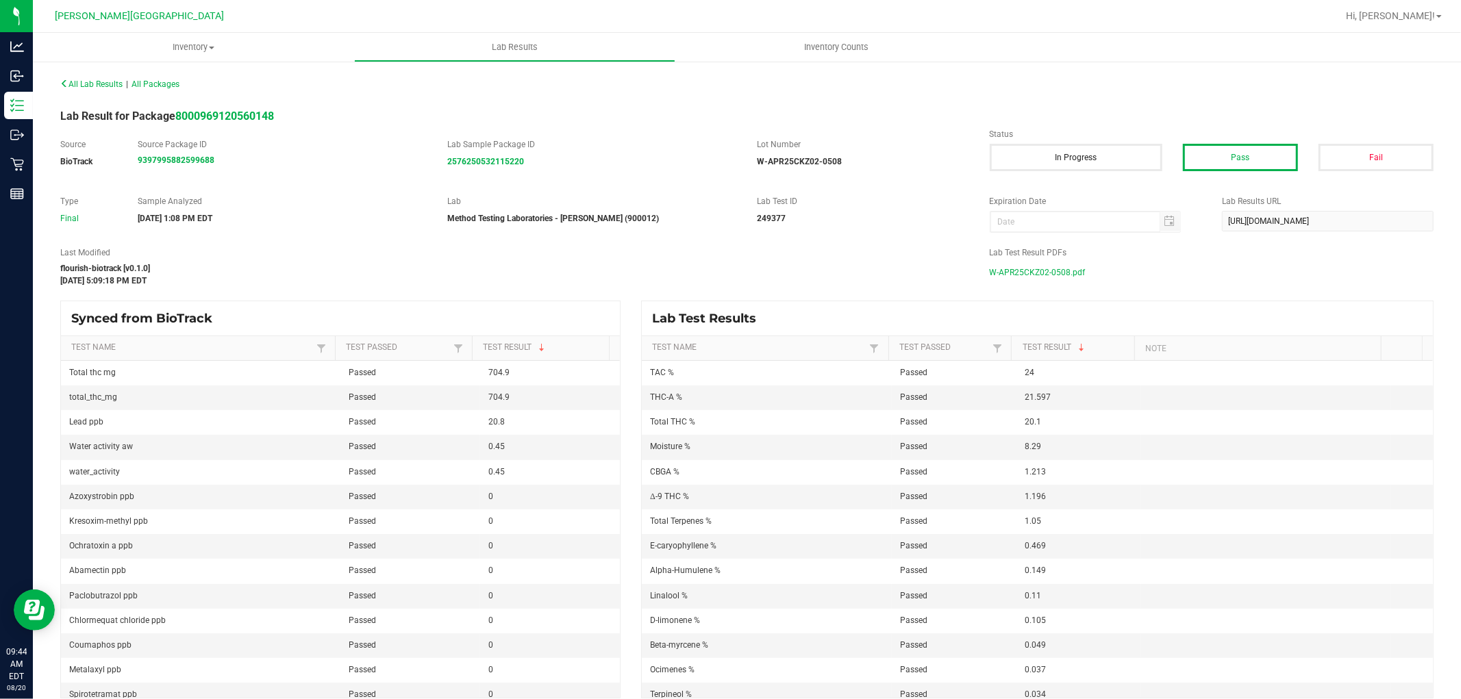
click at [1018, 275] on span "W-APR25CKZ02-0508.pdf" at bounding box center [1038, 272] width 96 height 21
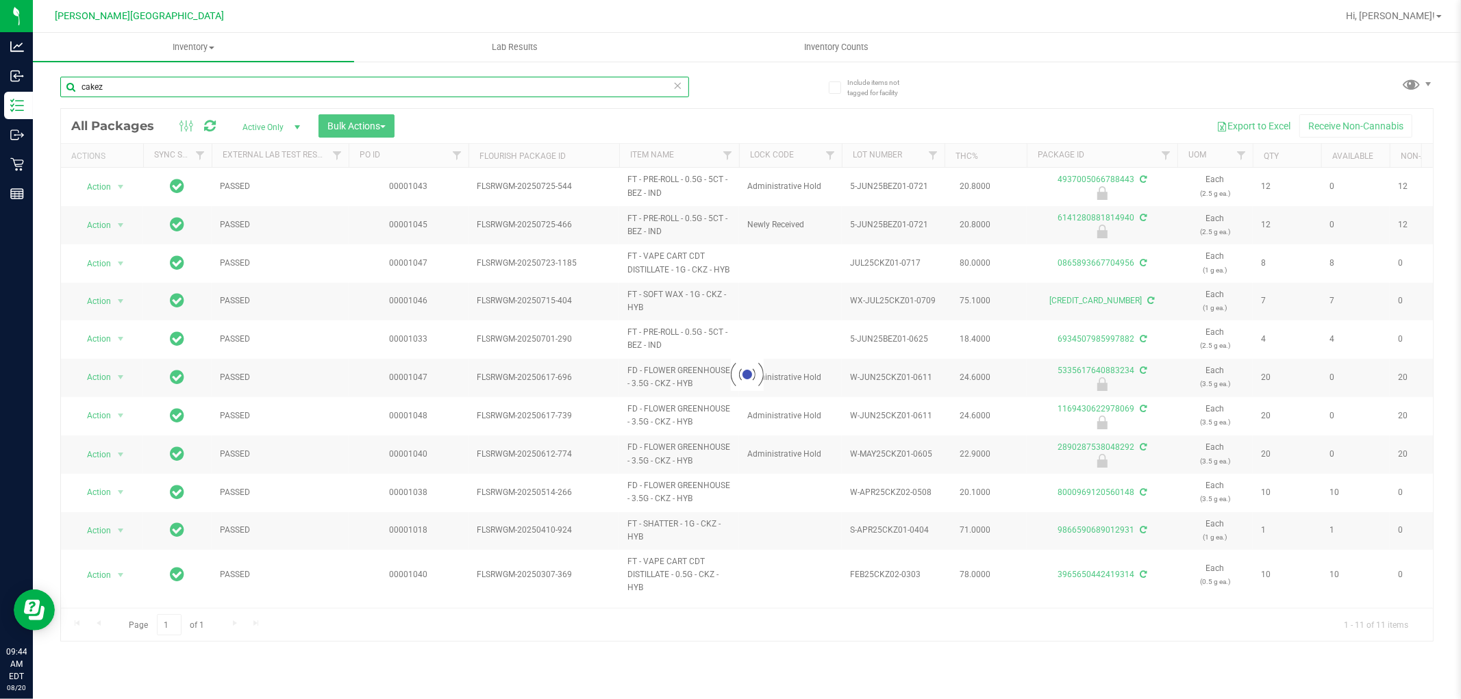
drag, startPoint x: 136, startPoint y: 85, endPoint x: 49, endPoint y: 92, distance: 87.3
click at [49, 92] on div "Include items not tagged for facility cakez Loading... All Packages Active Only…" at bounding box center [747, 269] width 1428 height 418
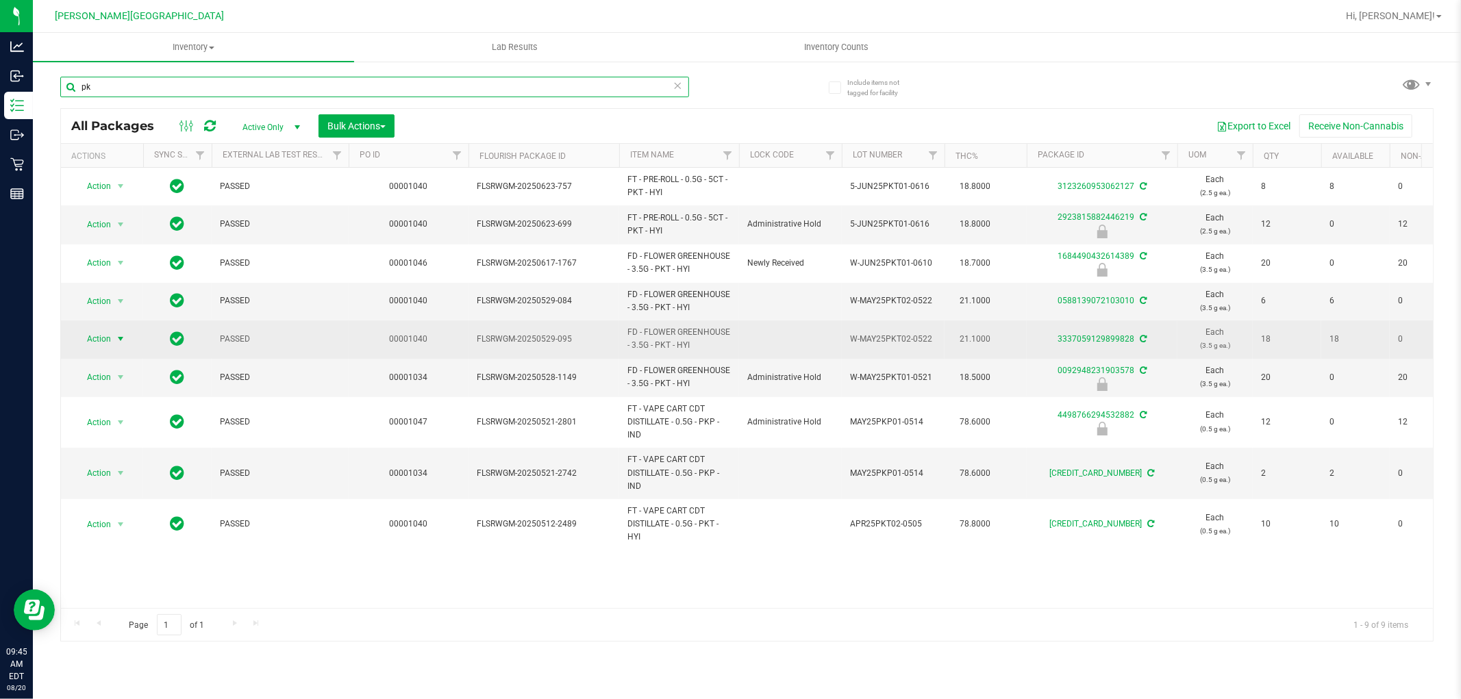
type input "pk"
click at [97, 336] on span "Action" at bounding box center [93, 338] width 37 height 19
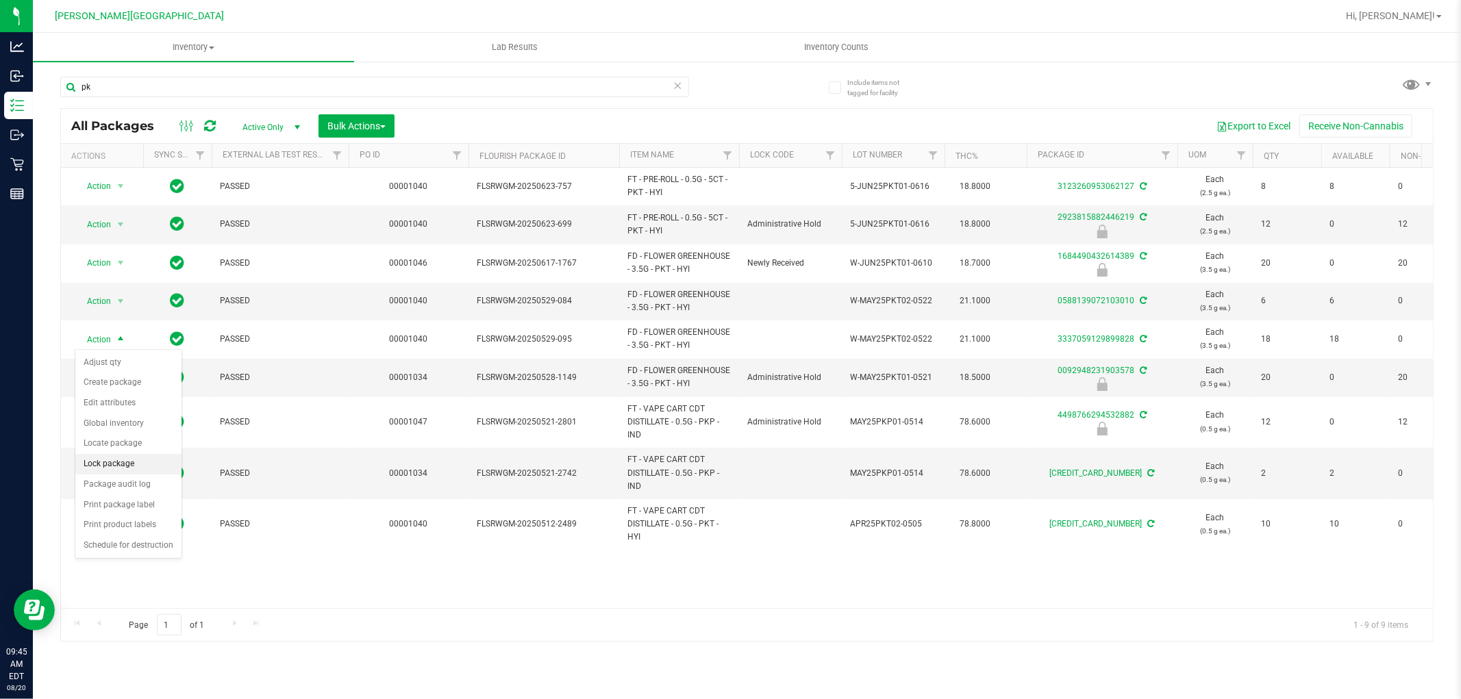
click at [117, 468] on li "Lock package" at bounding box center [128, 464] width 106 height 21
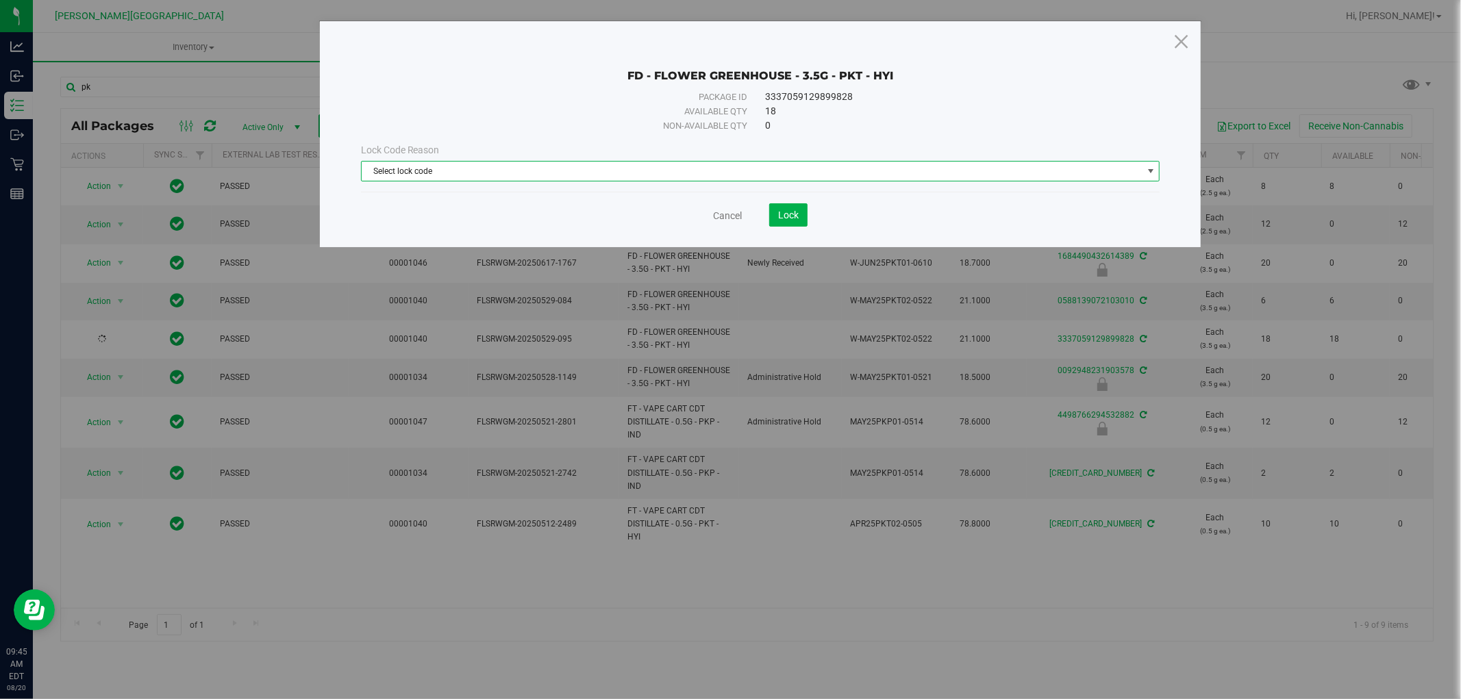
click at [510, 175] on span "Select lock code" at bounding box center [752, 171] width 781 height 19
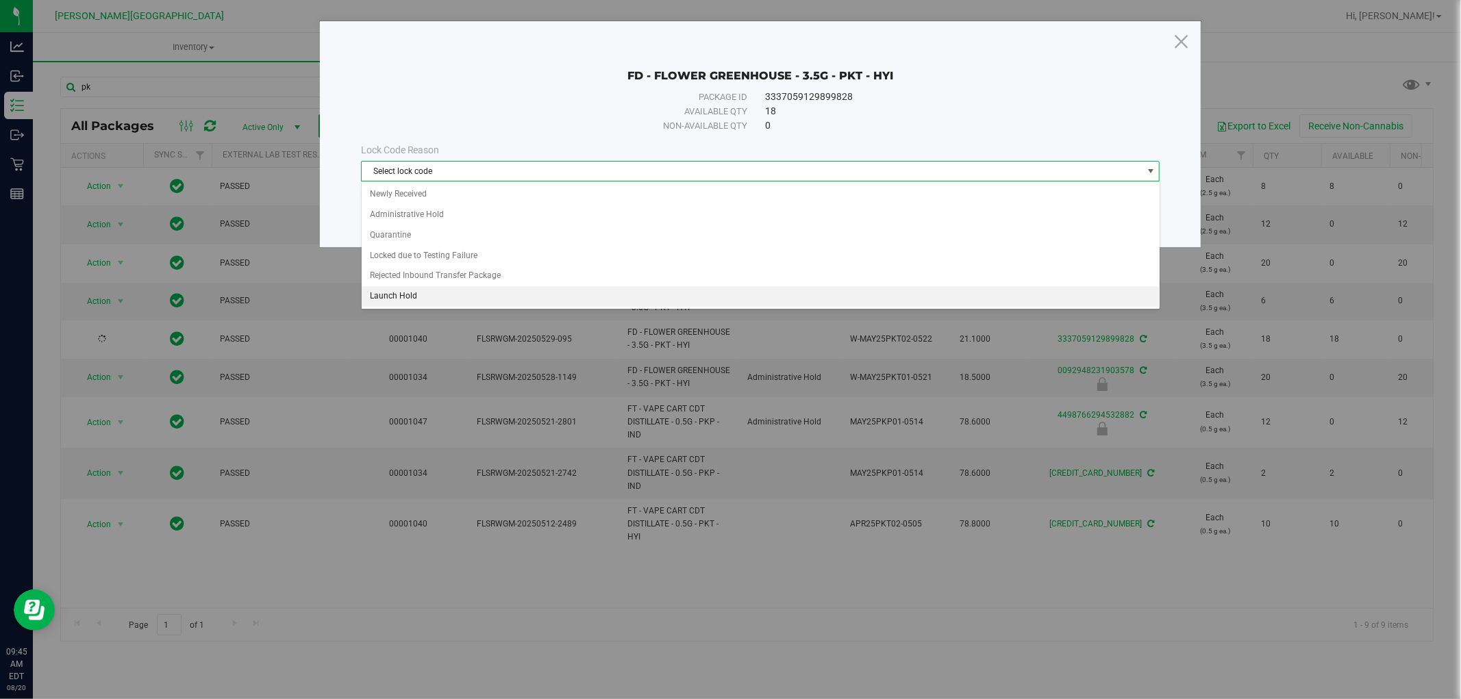
click at [399, 304] on li "Launch Hold" at bounding box center [761, 296] width 798 height 21
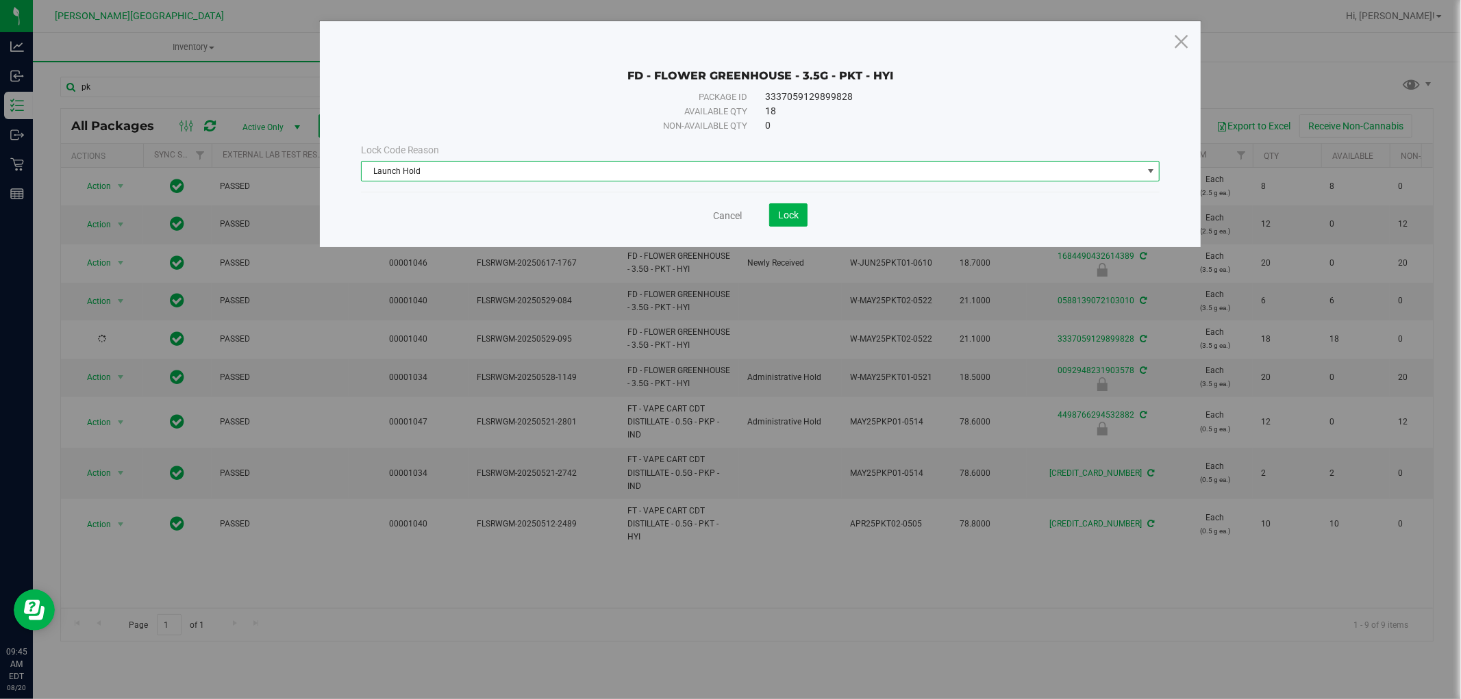
click at [420, 176] on span "Launch Hold" at bounding box center [752, 171] width 781 height 19
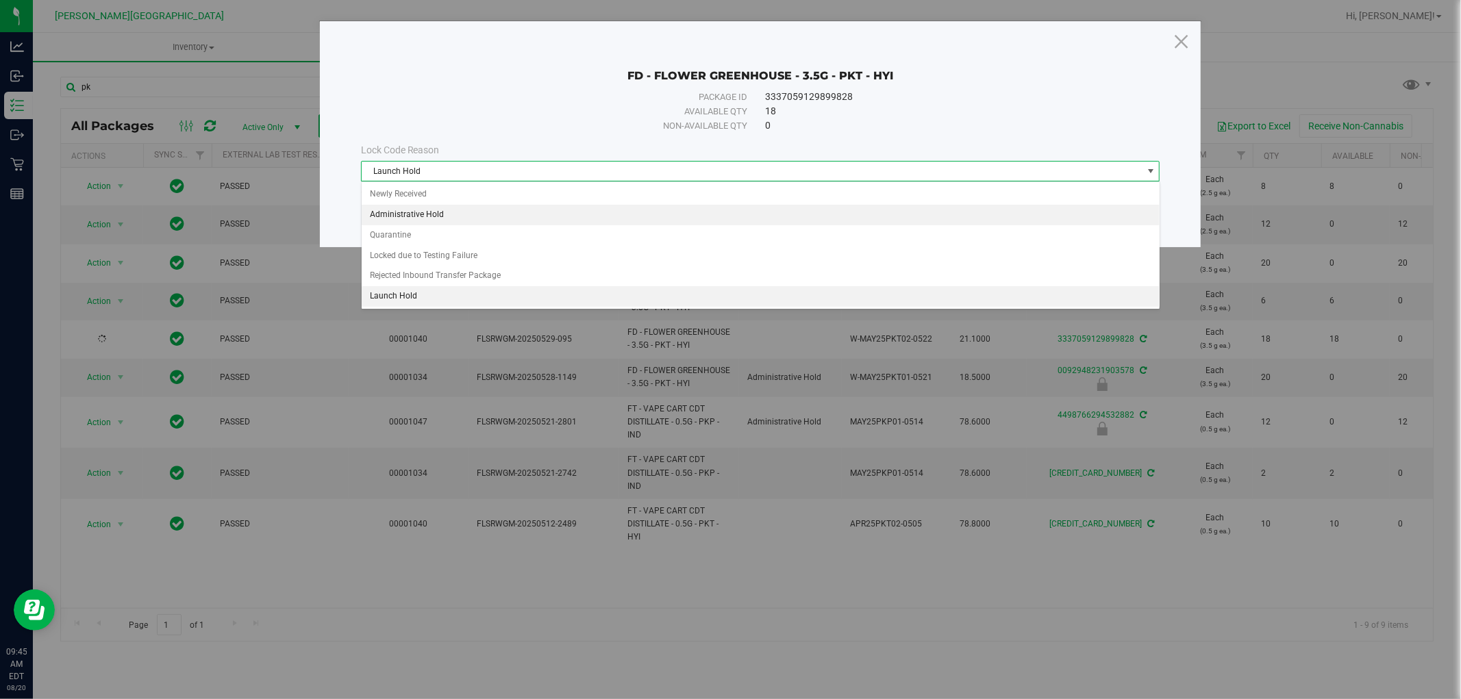
click at [439, 214] on li "Administrative Hold" at bounding box center [761, 215] width 798 height 21
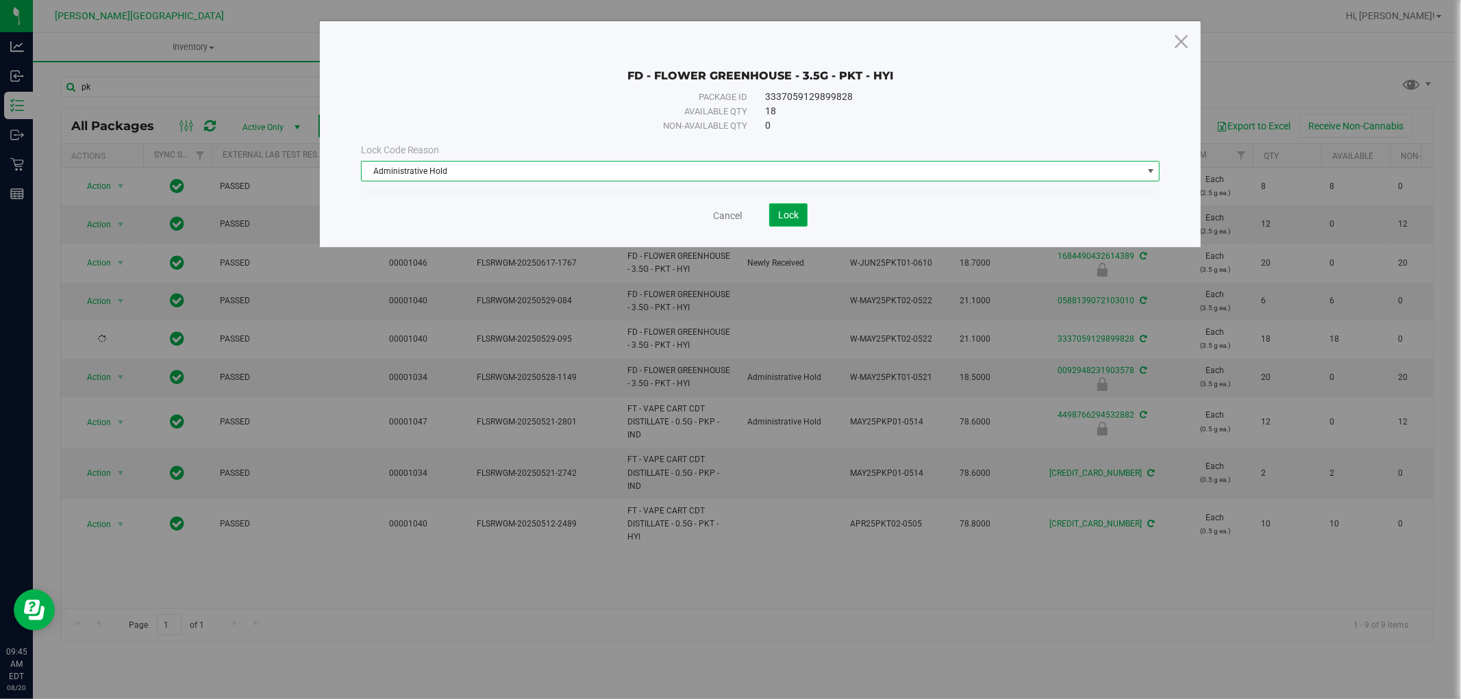
click at [788, 212] on span "Lock" at bounding box center [788, 215] width 21 height 11
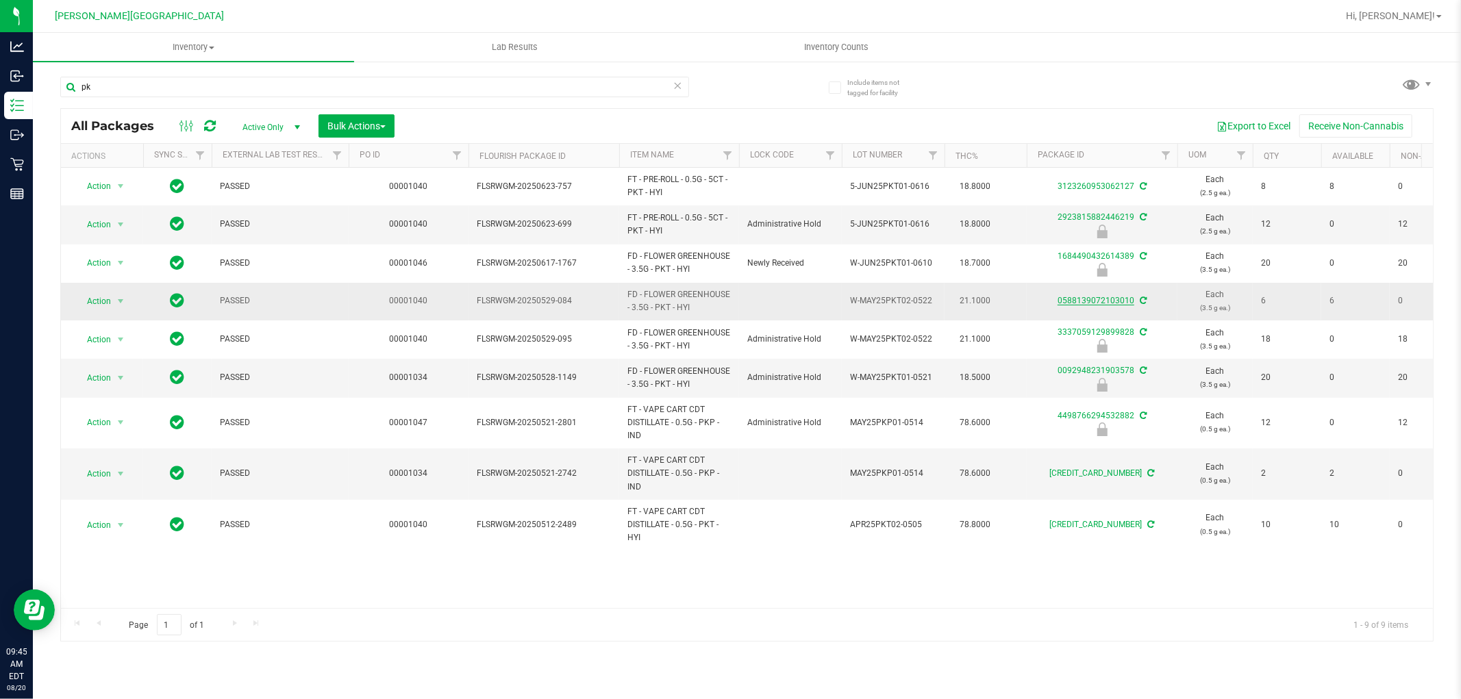
click at [1096, 301] on link "0588139072103010" at bounding box center [1096, 301] width 77 height 10
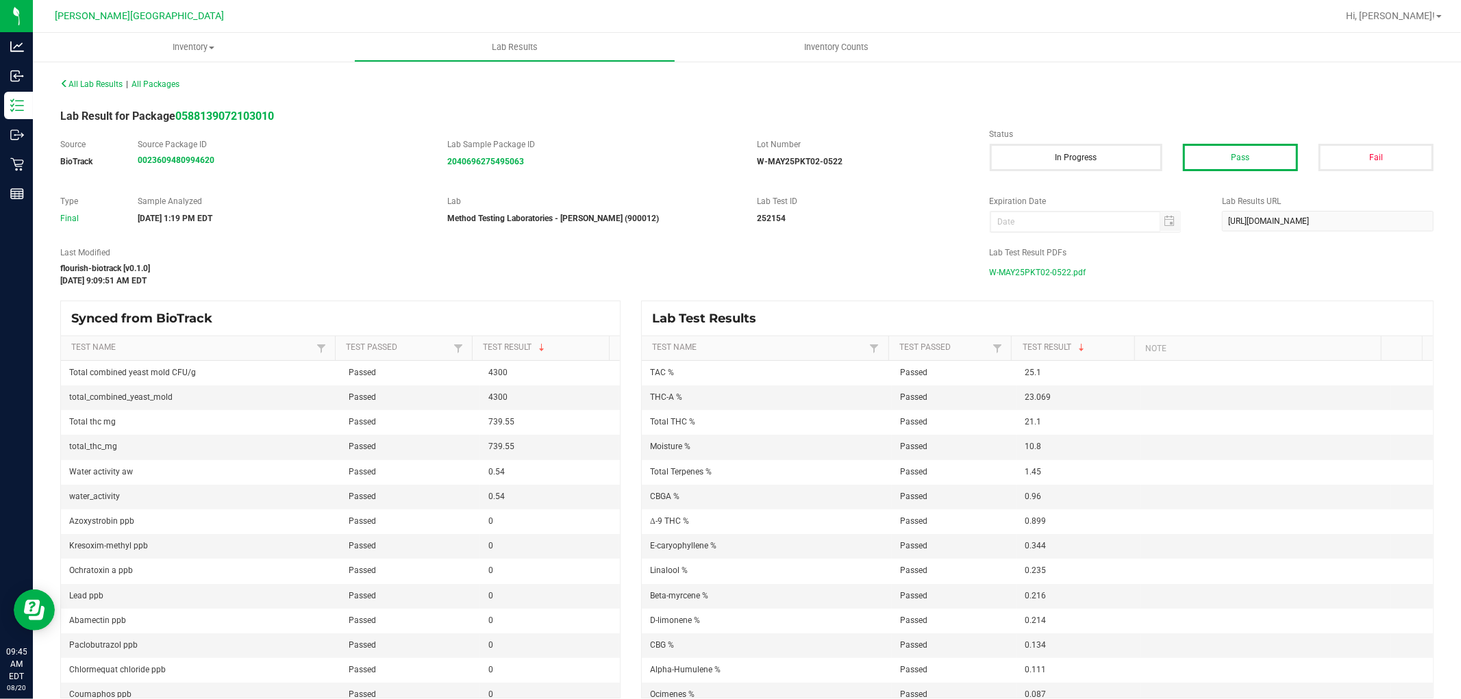
click at [1035, 276] on span "W-MAY25PKT02-0522.pdf" at bounding box center [1038, 272] width 97 height 21
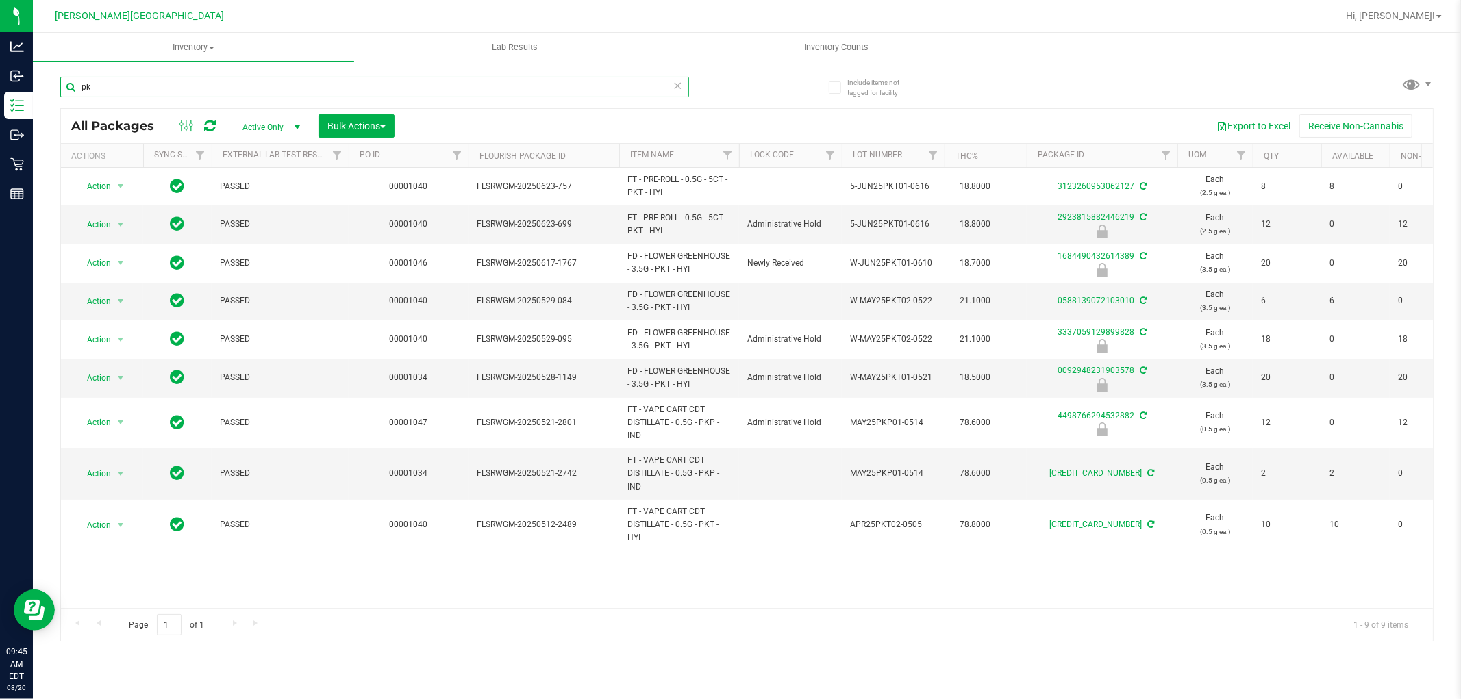
drag, startPoint x: 151, startPoint y: 86, endPoint x: 42, endPoint y: 101, distance: 110.6
click at [43, 101] on div "Include items not tagged for facility pk All Packages Active Only Active Only L…" at bounding box center [747, 269] width 1428 height 418
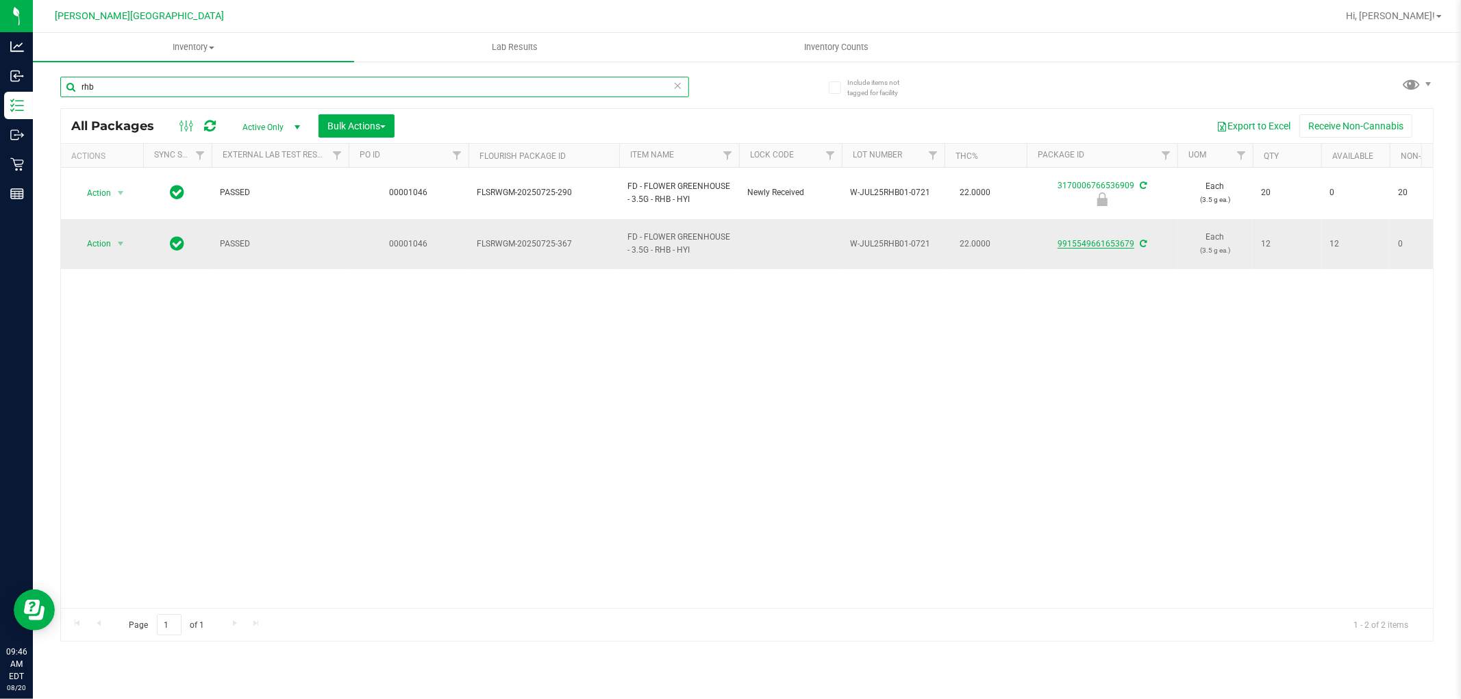
type input "rhb"
click at [1100, 239] on link "9915549661653679" at bounding box center [1096, 244] width 77 height 10
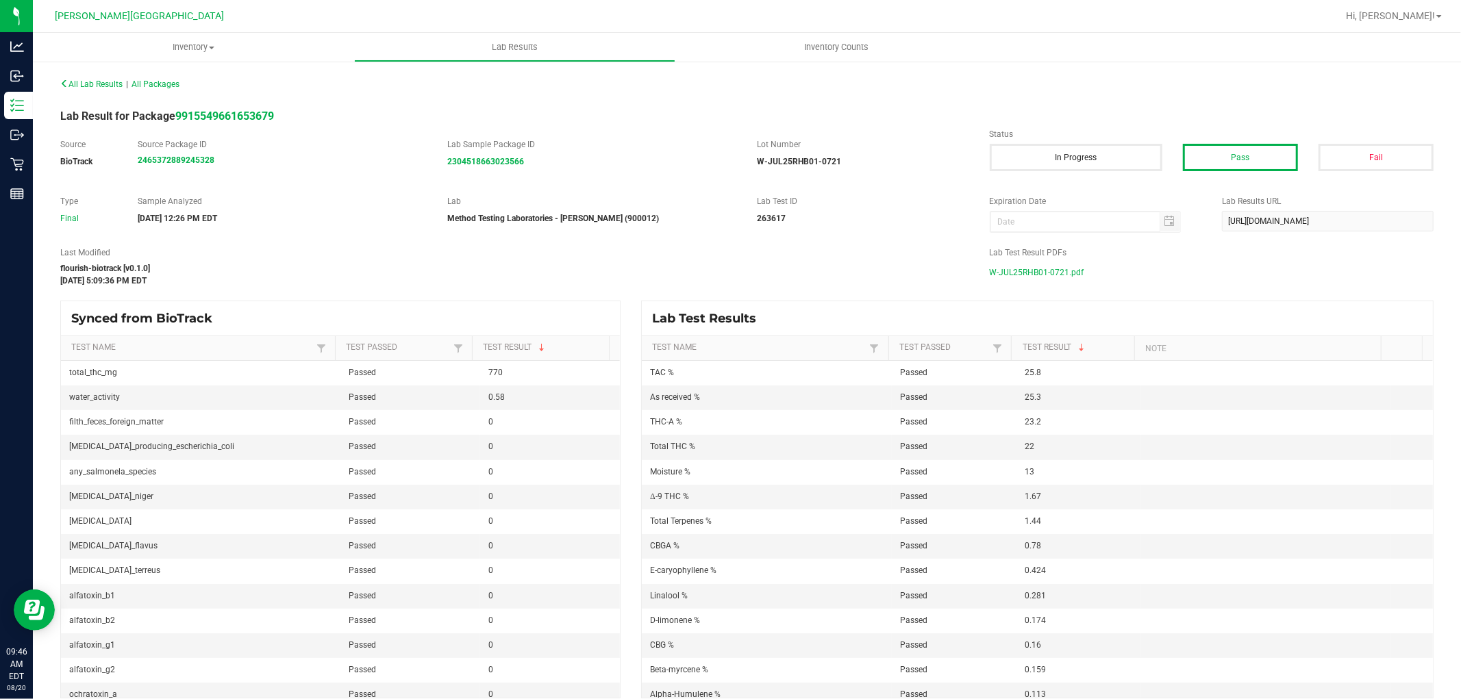
click at [1035, 278] on span "W-JUL25RHB01-0721.pdf" at bounding box center [1037, 272] width 95 height 21
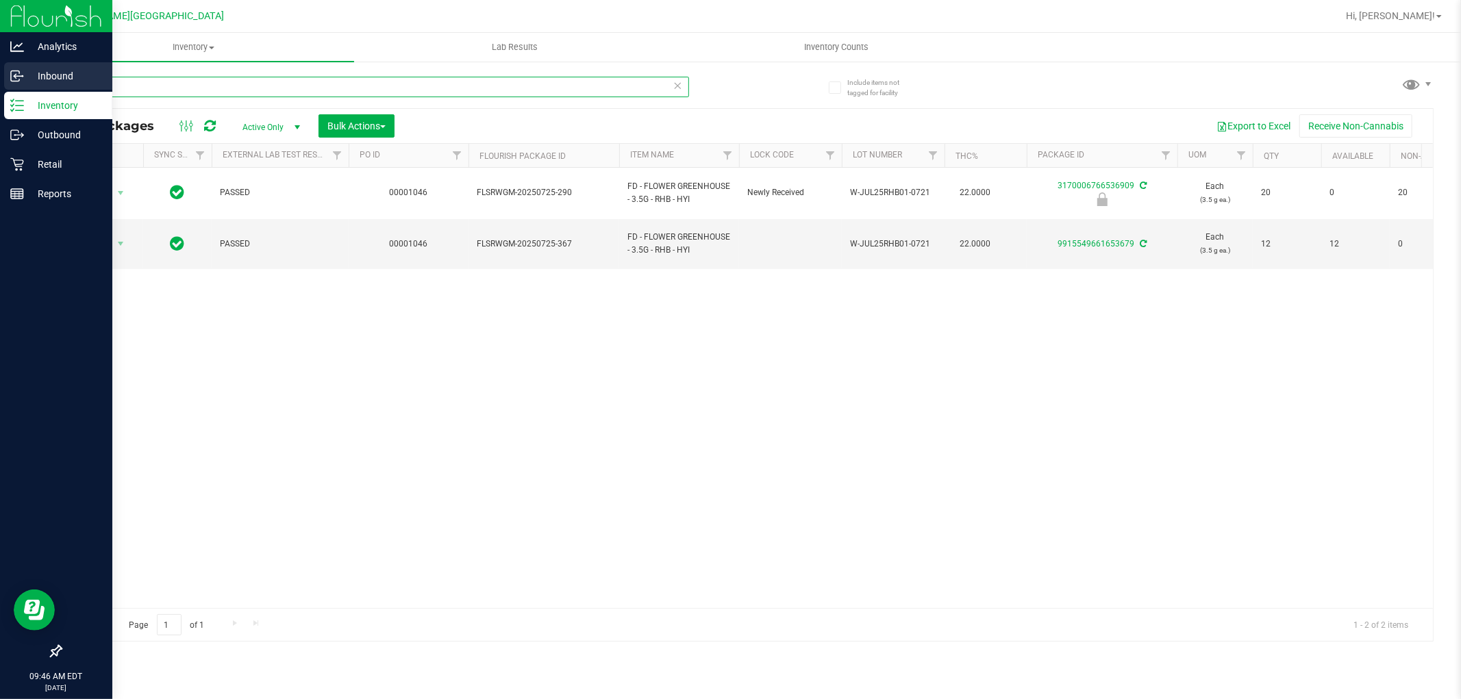
drag, startPoint x: 165, startPoint y: 90, endPoint x: 0, endPoint y: 79, distance: 165.4
click at [0, 88] on div "Analytics Inbound Inventory Outbound Retail Reports 09:46 AM EDT 08/20/2025 08/…" at bounding box center [730, 349] width 1461 height 699
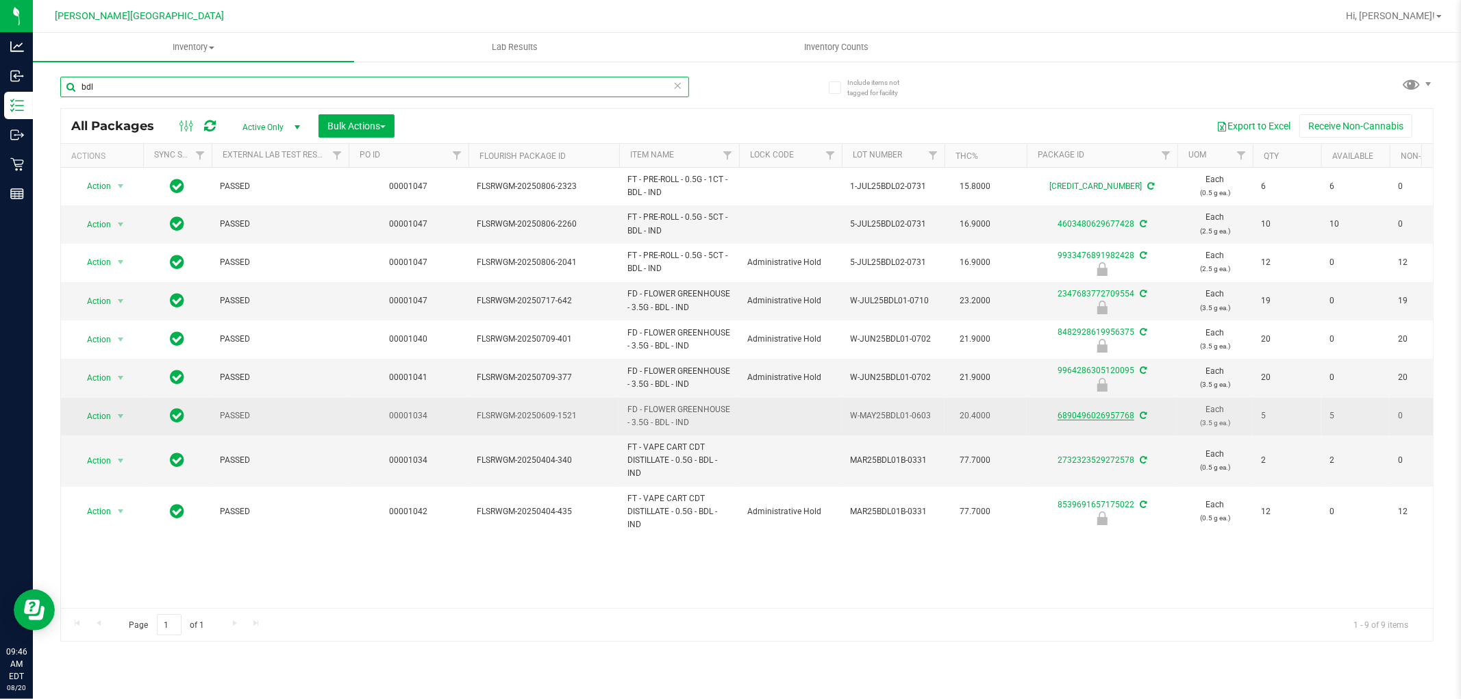
type input "bdl"
click at [1073, 414] on link "6890496026957768" at bounding box center [1096, 416] width 77 height 10
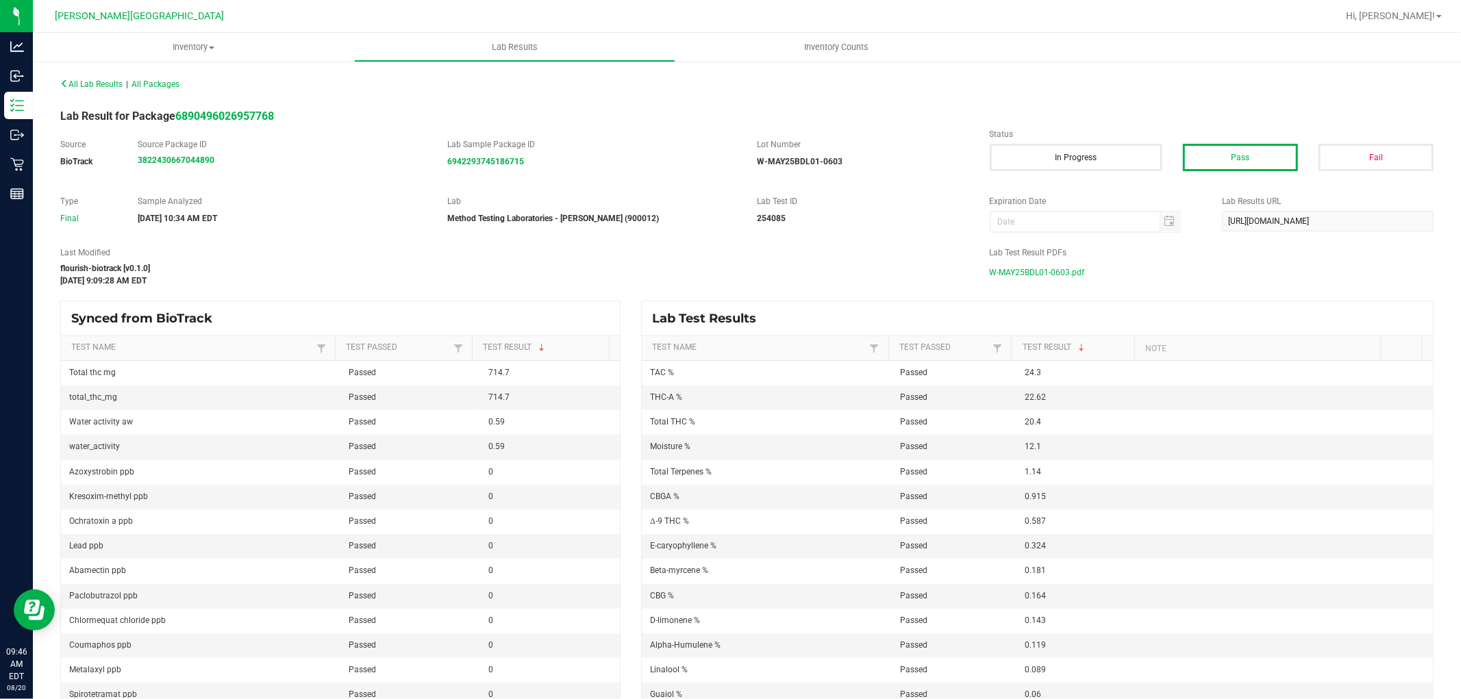
click at [1038, 269] on span "W-MAY25BDL01-0603.pdf" at bounding box center [1037, 272] width 95 height 21
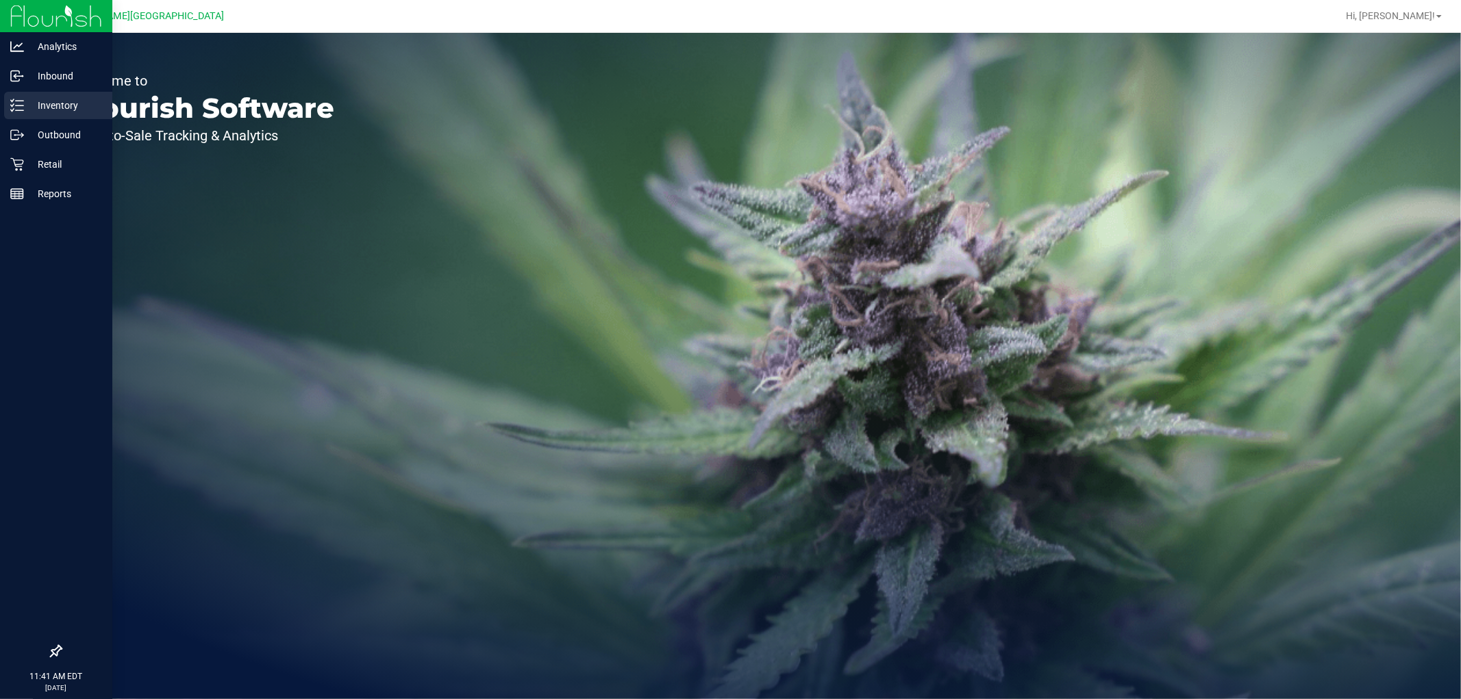
click at [29, 101] on p "Inventory" at bounding box center [65, 105] width 82 height 16
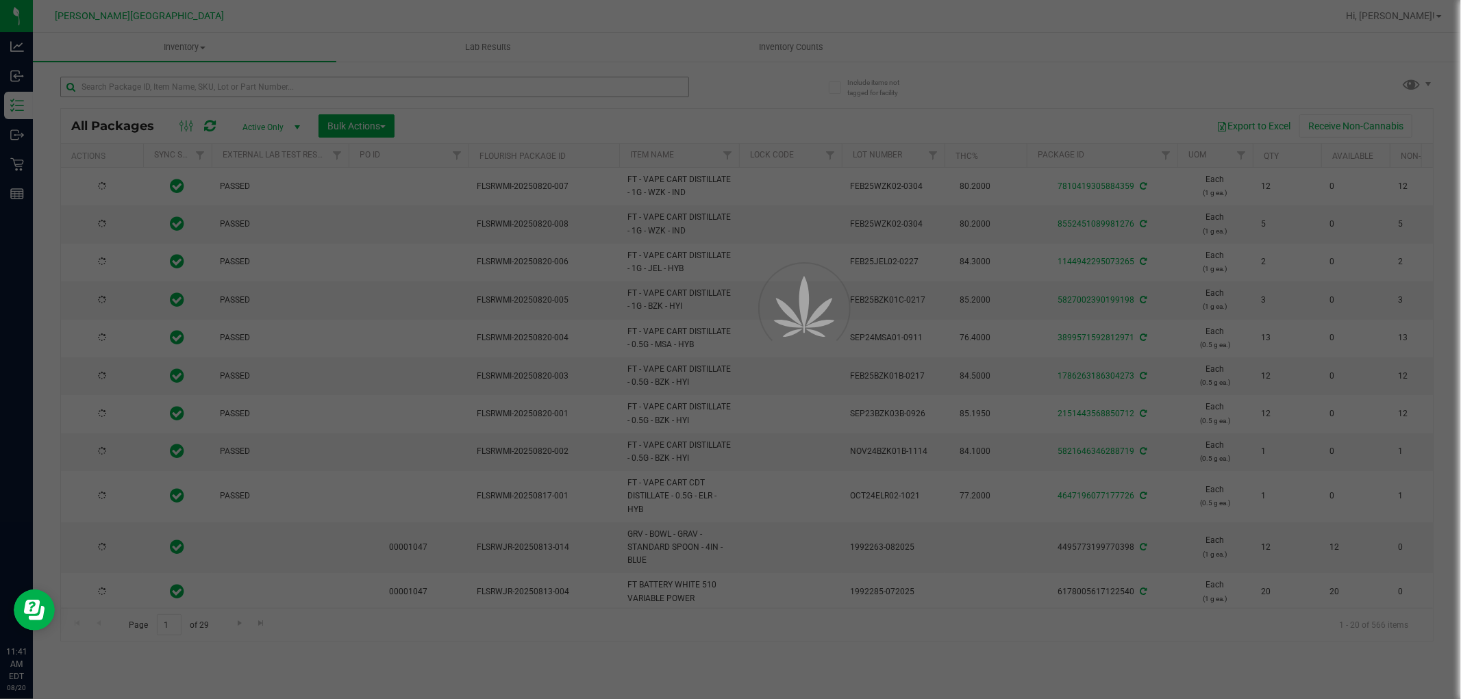
click at [302, 92] on div at bounding box center [730, 349] width 1461 height 699
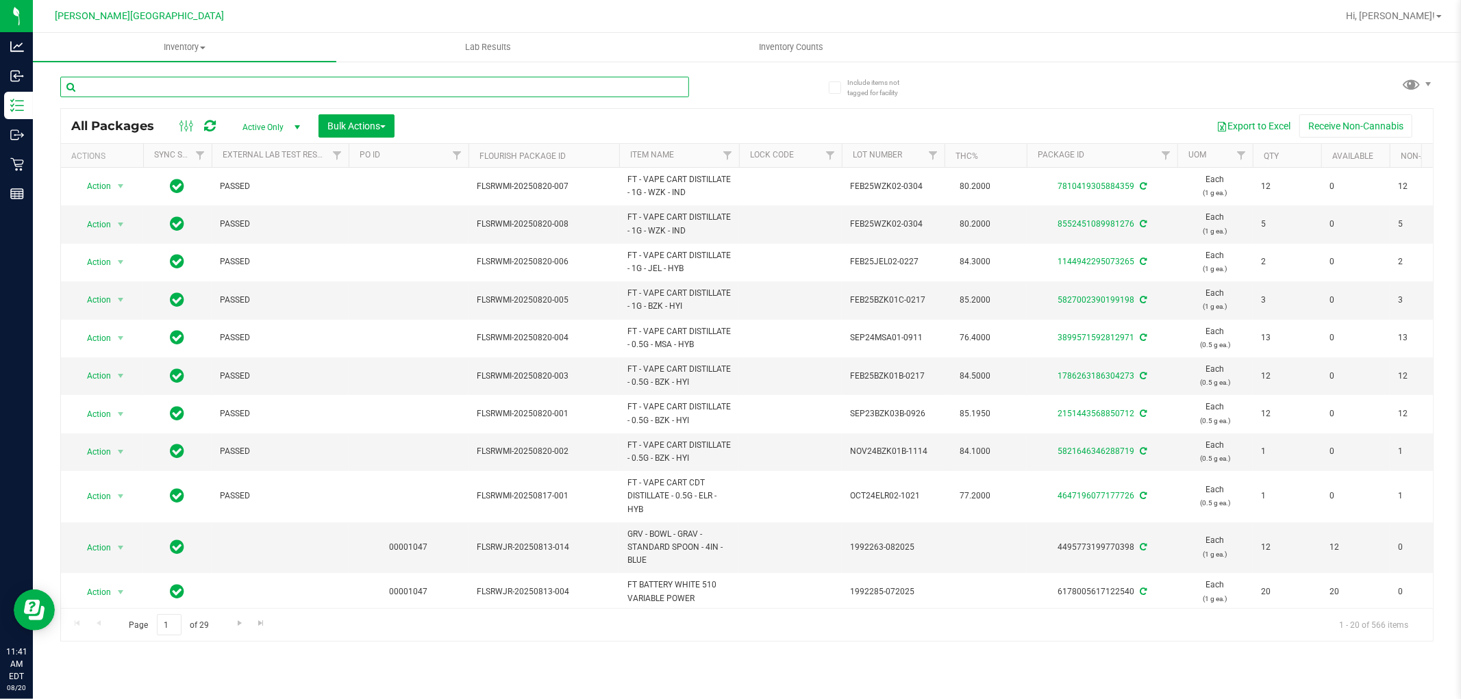
click at [299, 92] on input "text" at bounding box center [374, 87] width 629 height 21
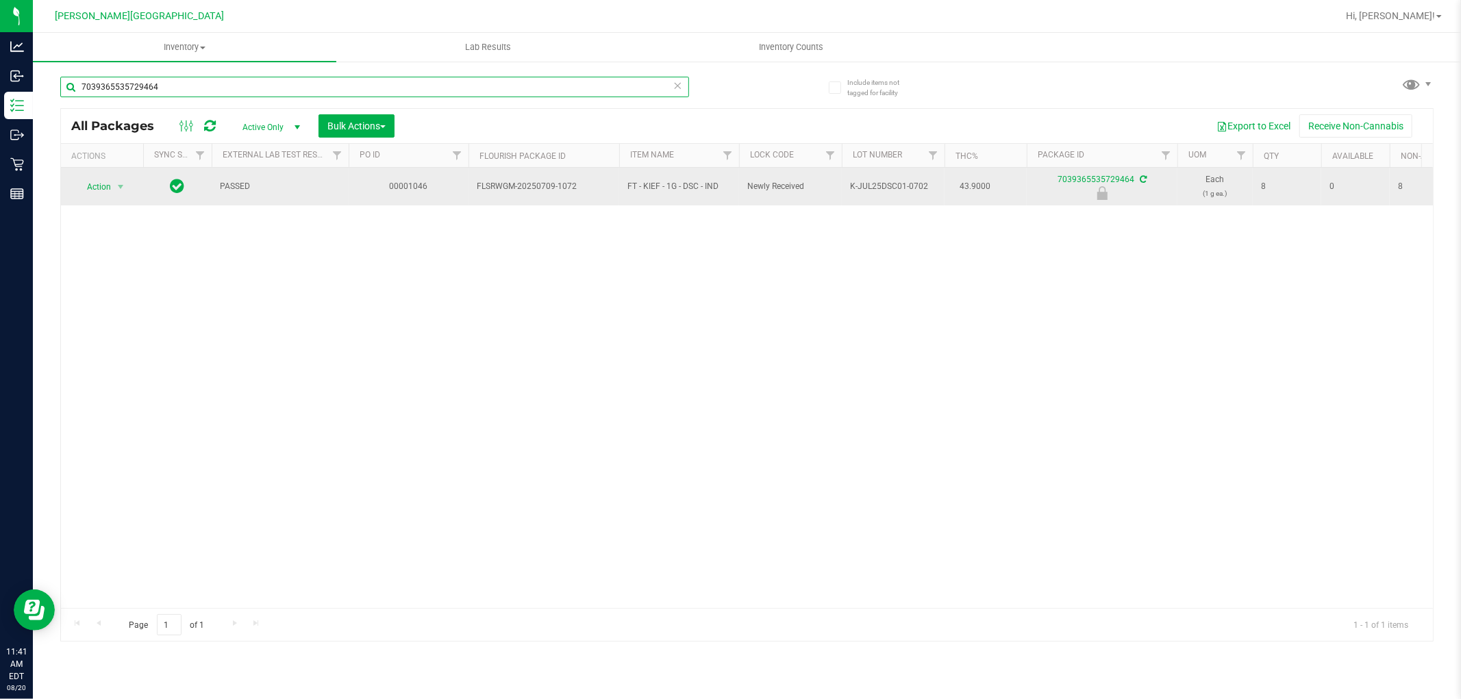
type input "7039365535729464"
click at [124, 181] on span "select" at bounding box center [120, 186] width 17 height 19
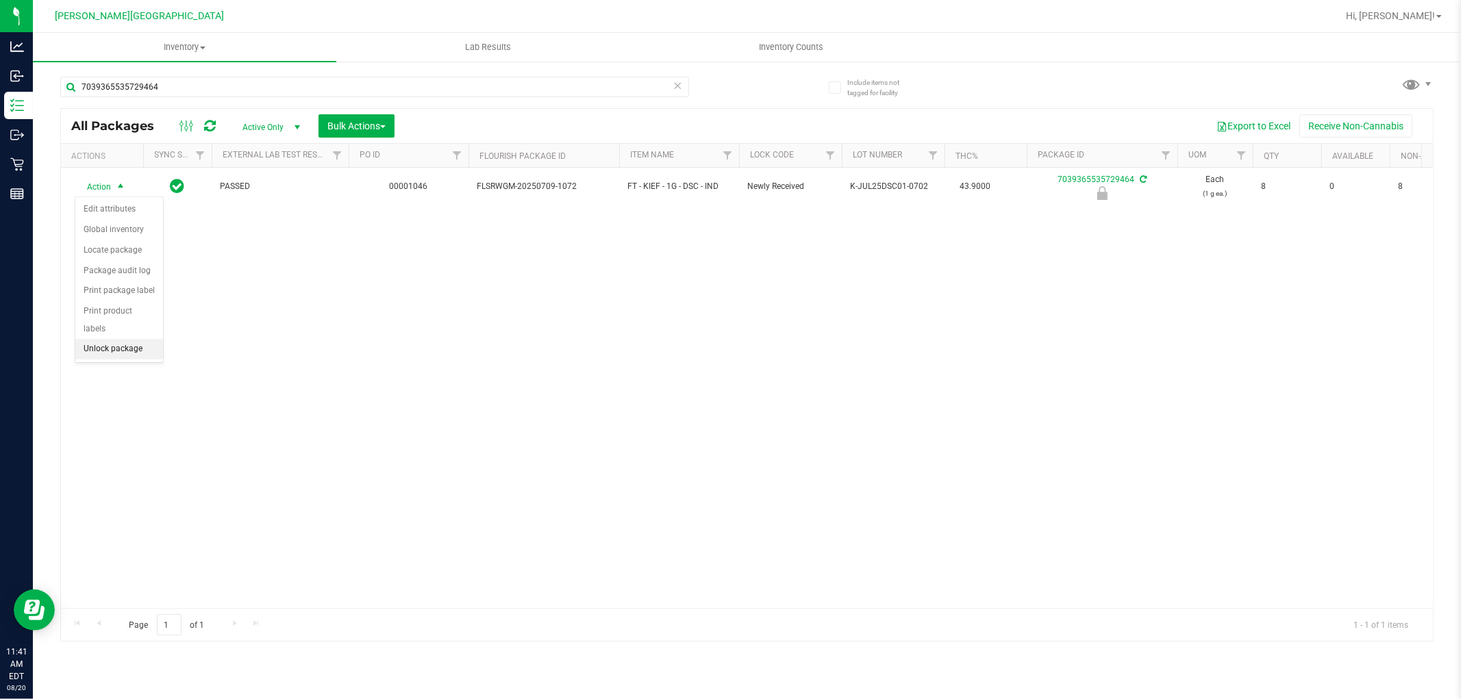
click at [110, 348] on li "Unlock package" at bounding box center [119, 349] width 88 height 21
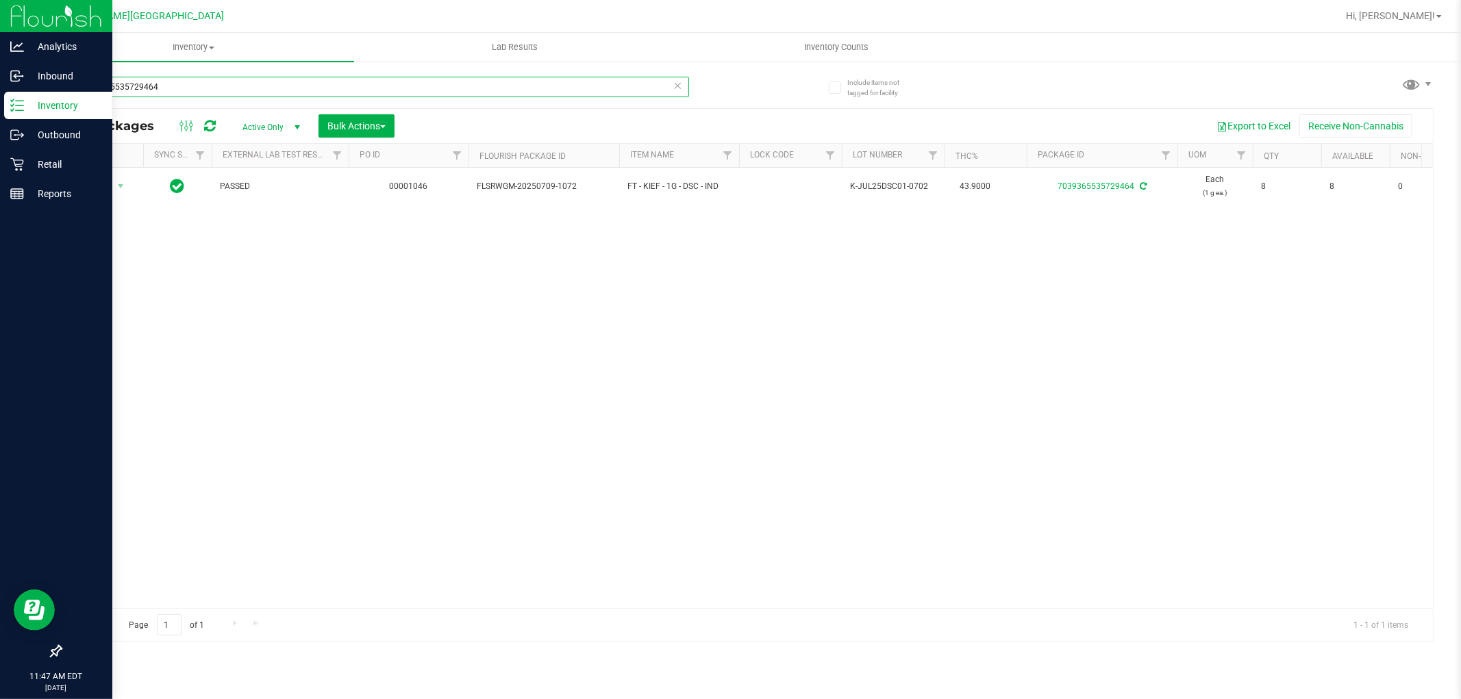
drag, startPoint x: 94, startPoint y: 93, endPoint x: 0, endPoint y: 101, distance: 94.2
click at [0, 101] on div "Analytics Inbound Inventory Outbound Retail Reports 11:47 AM EDT [DATE] 08/20 […" at bounding box center [730, 349] width 1461 height 699
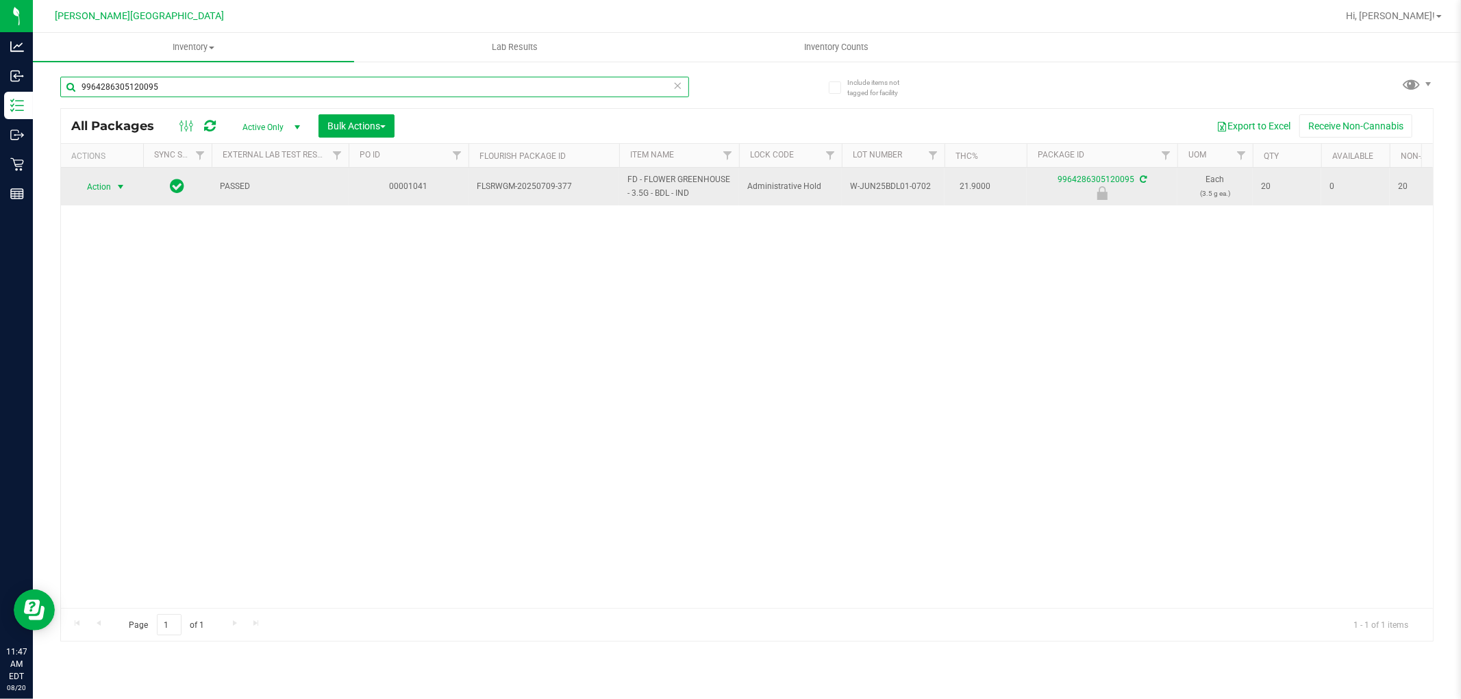
type input "9964286305120095"
click at [113, 190] on span "select" at bounding box center [120, 186] width 17 height 19
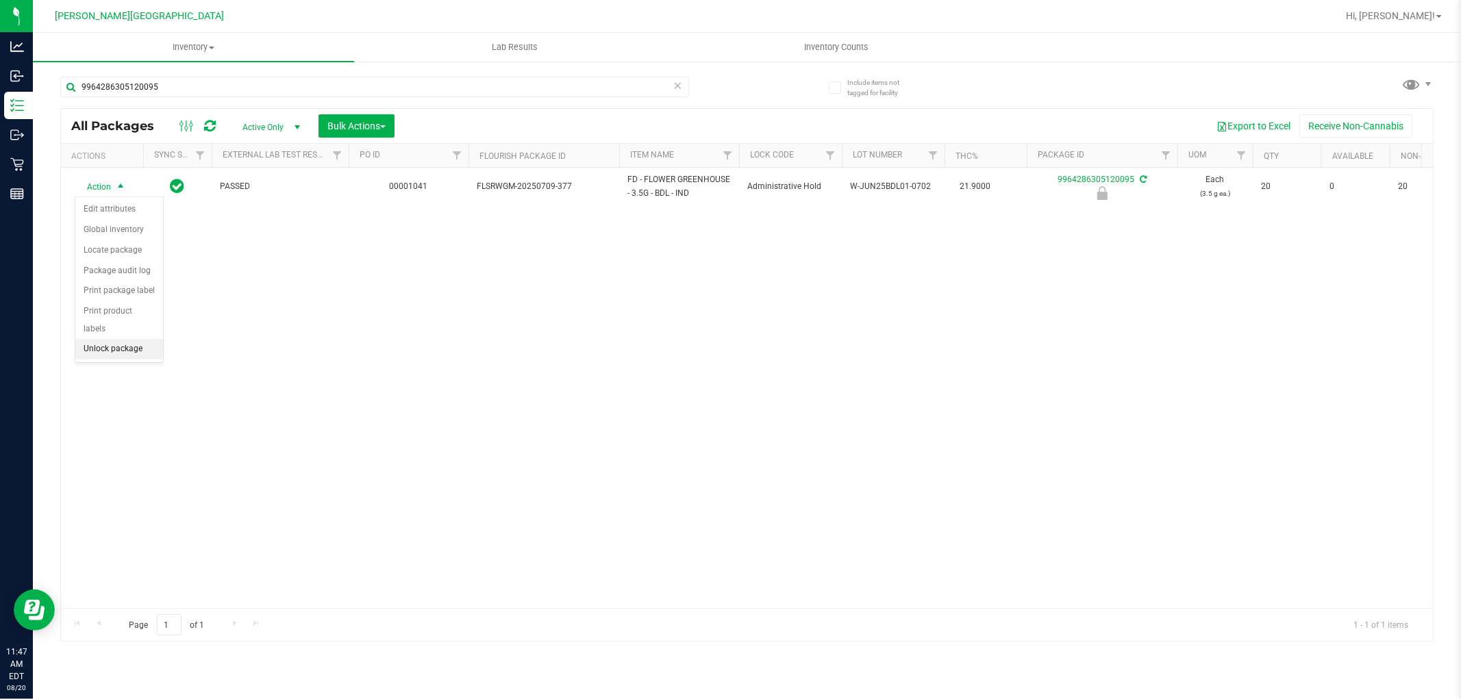
click at [97, 346] on li "Unlock package" at bounding box center [119, 349] width 88 height 21
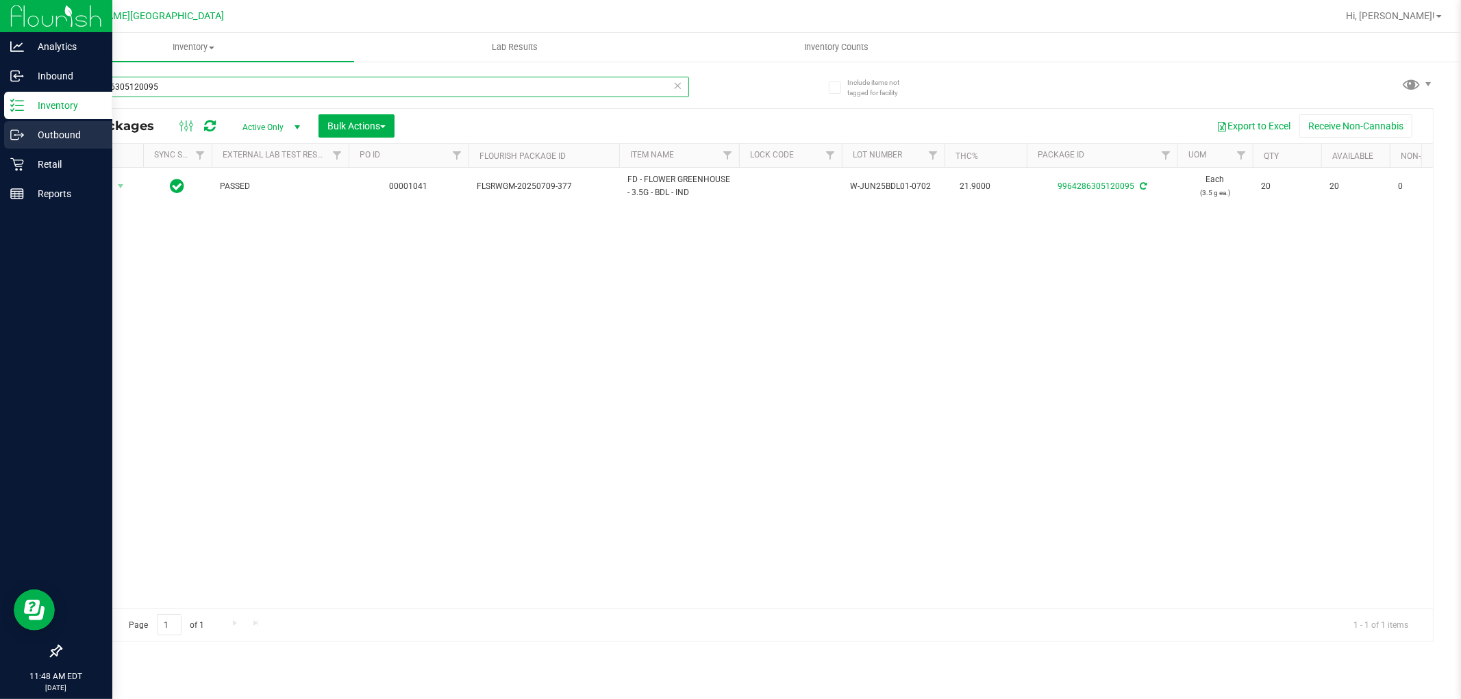
drag, startPoint x: 229, startPoint y: 77, endPoint x: 0, endPoint y: 138, distance: 236.6
click at [0, 138] on div "Analytics Inbound Inventory Outbound Retail Reports 11:48 AM EDT [DATE] 08/20 […" at bounding box center [730, 349] width 1461 height 699
type input "bdl"
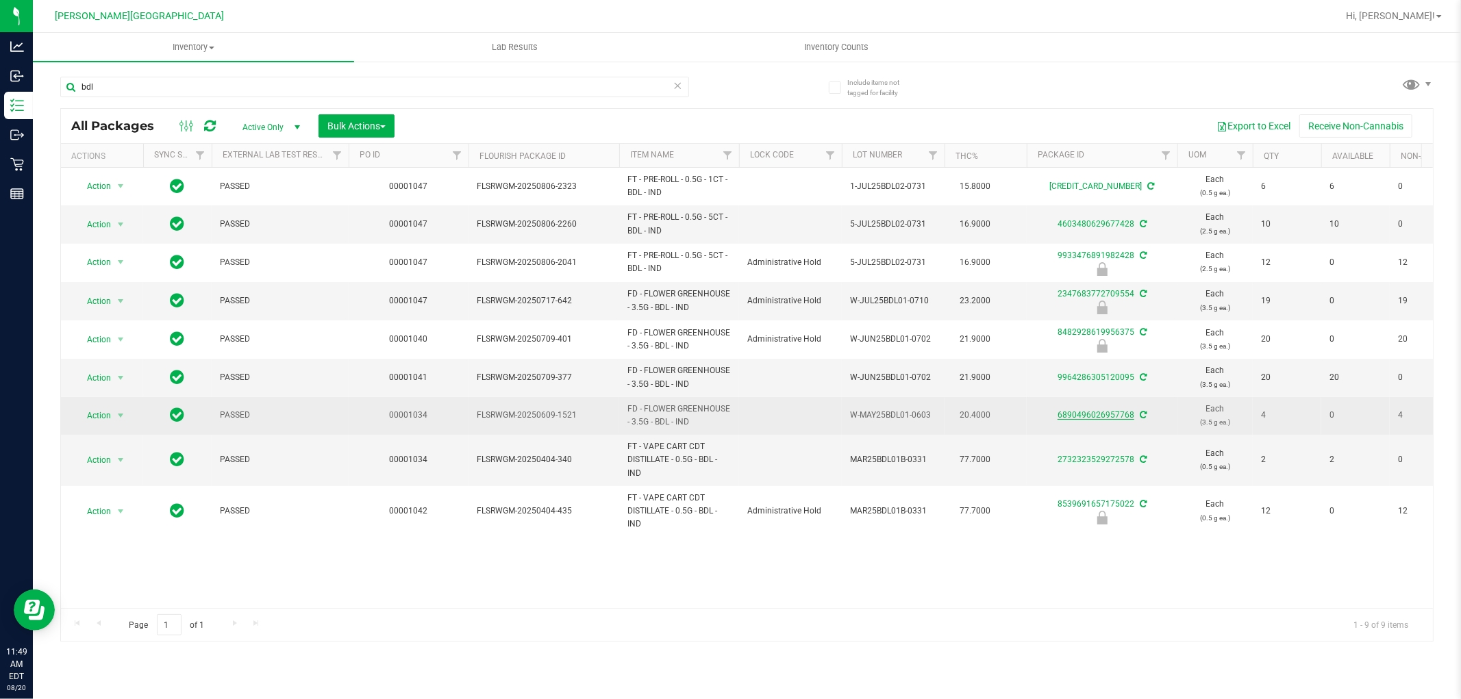
click at [1113, 415] on link "6890496026957768" at bounding box center [1096, 415] width 77 height 10
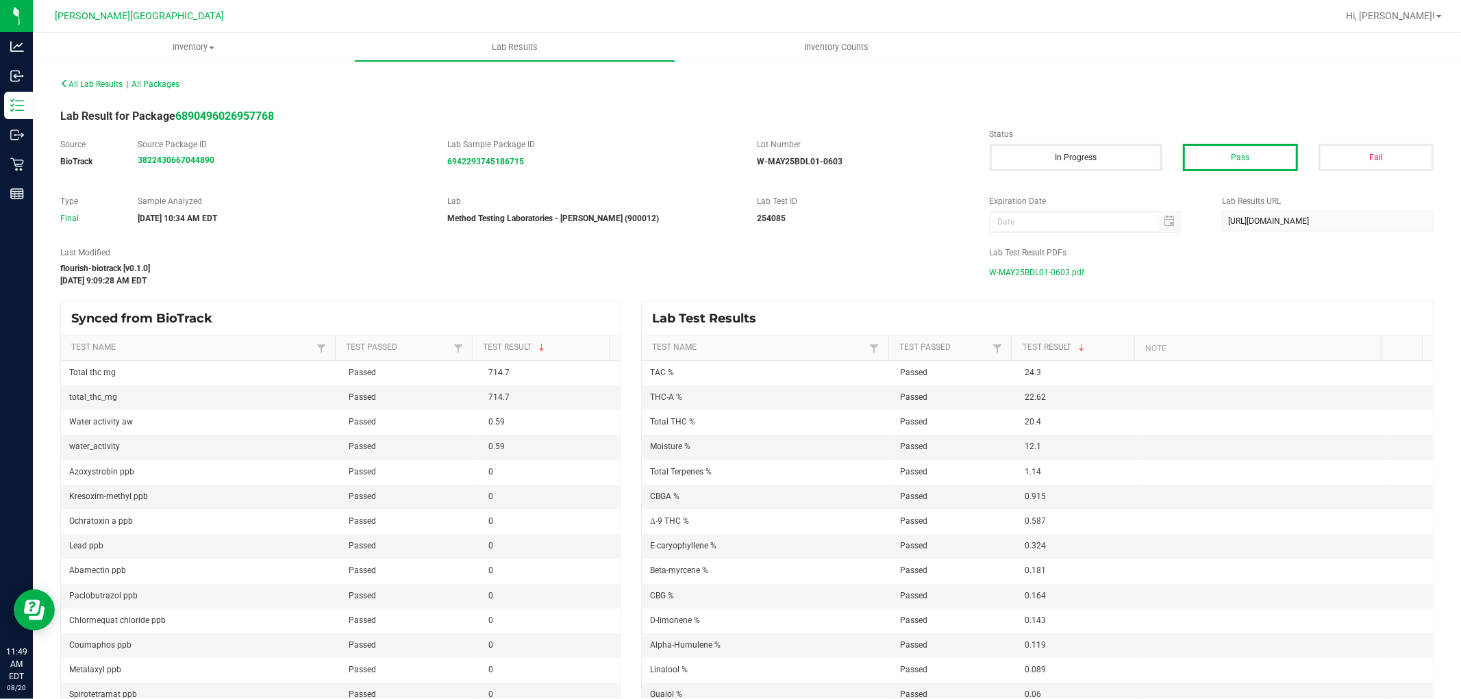
click at [1029, 275] on span "W-MAY25BDL01-0603.pdf" at bounding box center [1037, 272] width 95 height 21
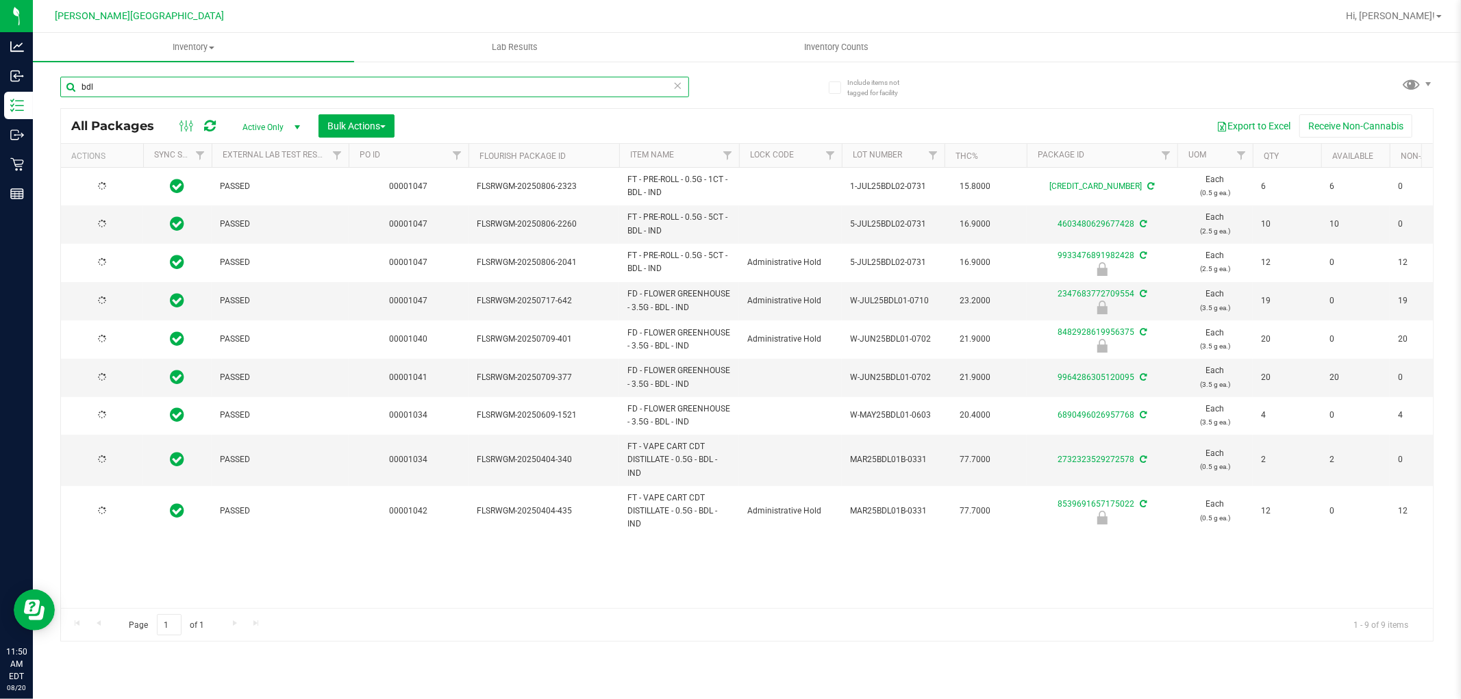
click at [167, 92] on input "bdl" at bounding box center [374, 87] width 629 height 21
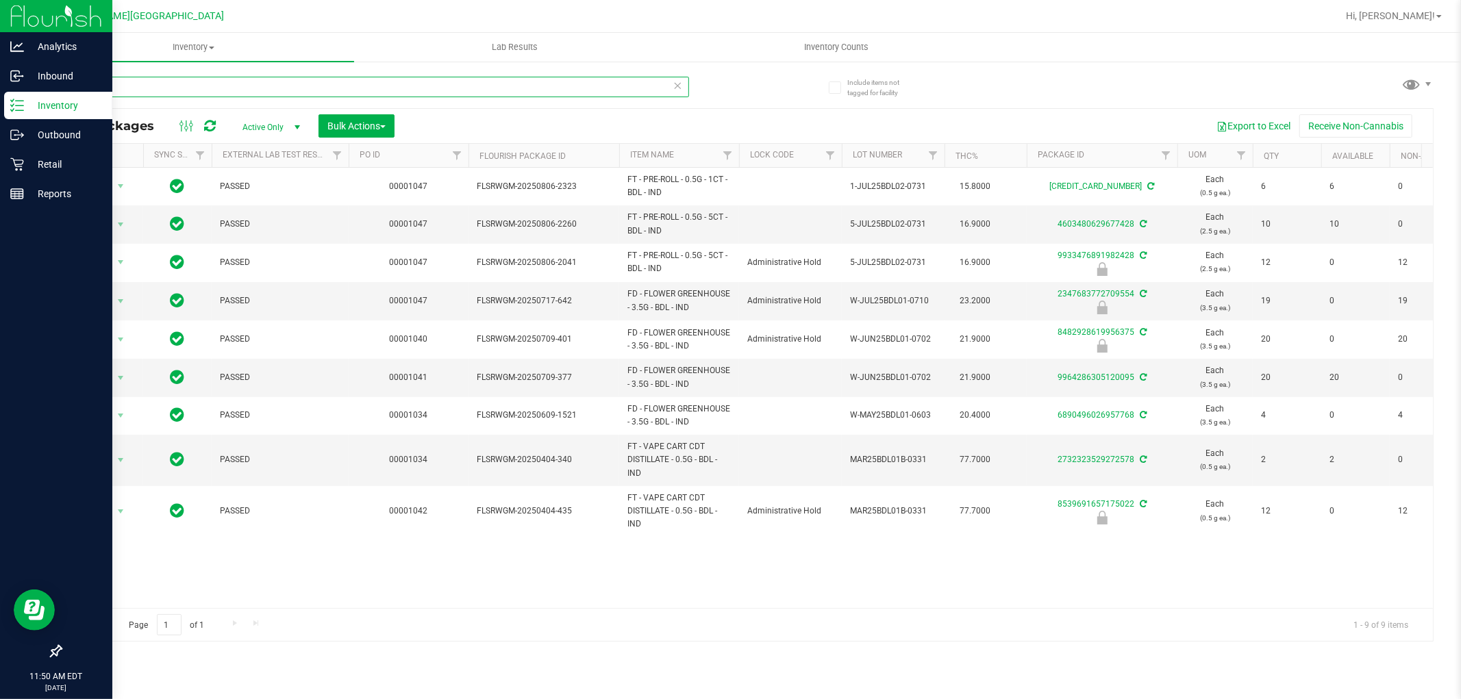
drag, startPoint x: 163, startPoint y: 92, endPoint x: 0, endPoint y: 101, distance: 163.3
click at [0, 101] on div "Analytics Inbound Inventory Outbound Retail Reports 11:50 AM EDT 08/20/2025 08/…" at bounding box center [730, 349] width 1461 height 699
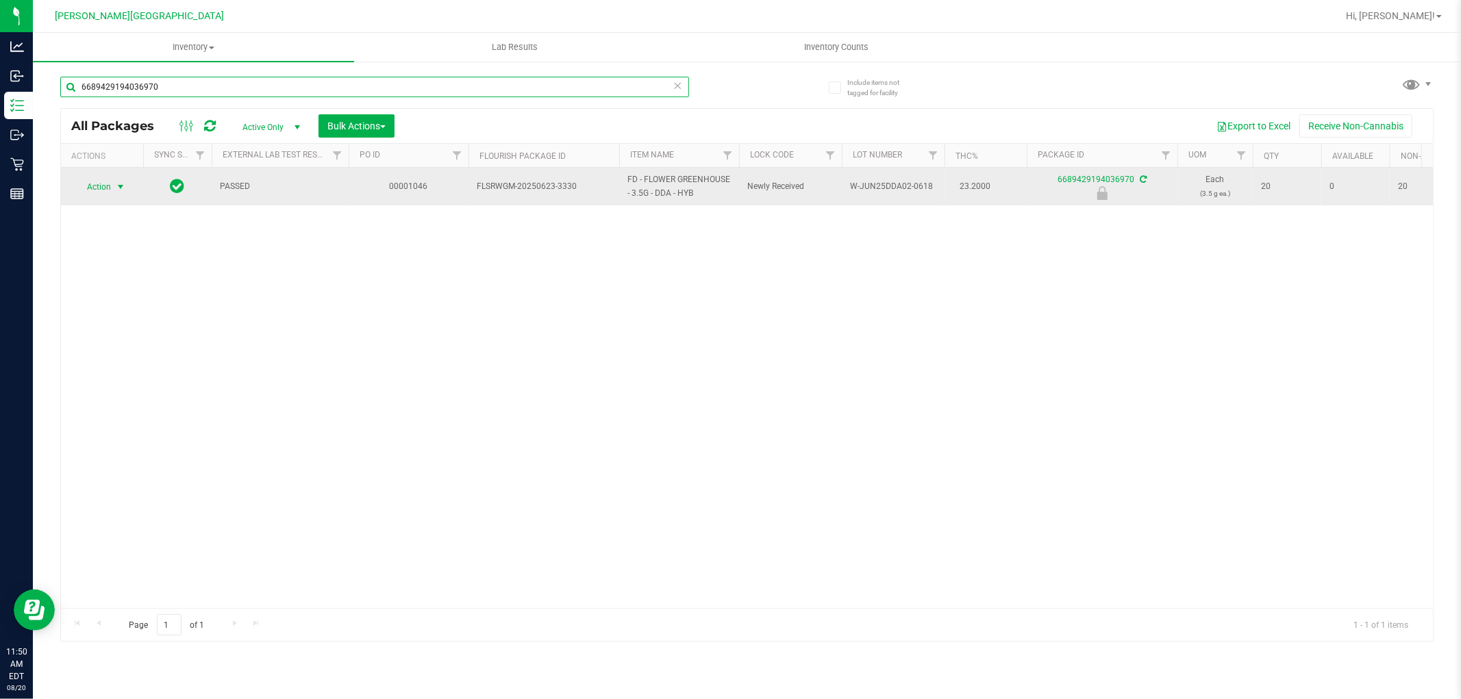
type input "6689429194036970"
click at [110, 187] on span "Action" at bounding box center [93, 186] width 37 height 19
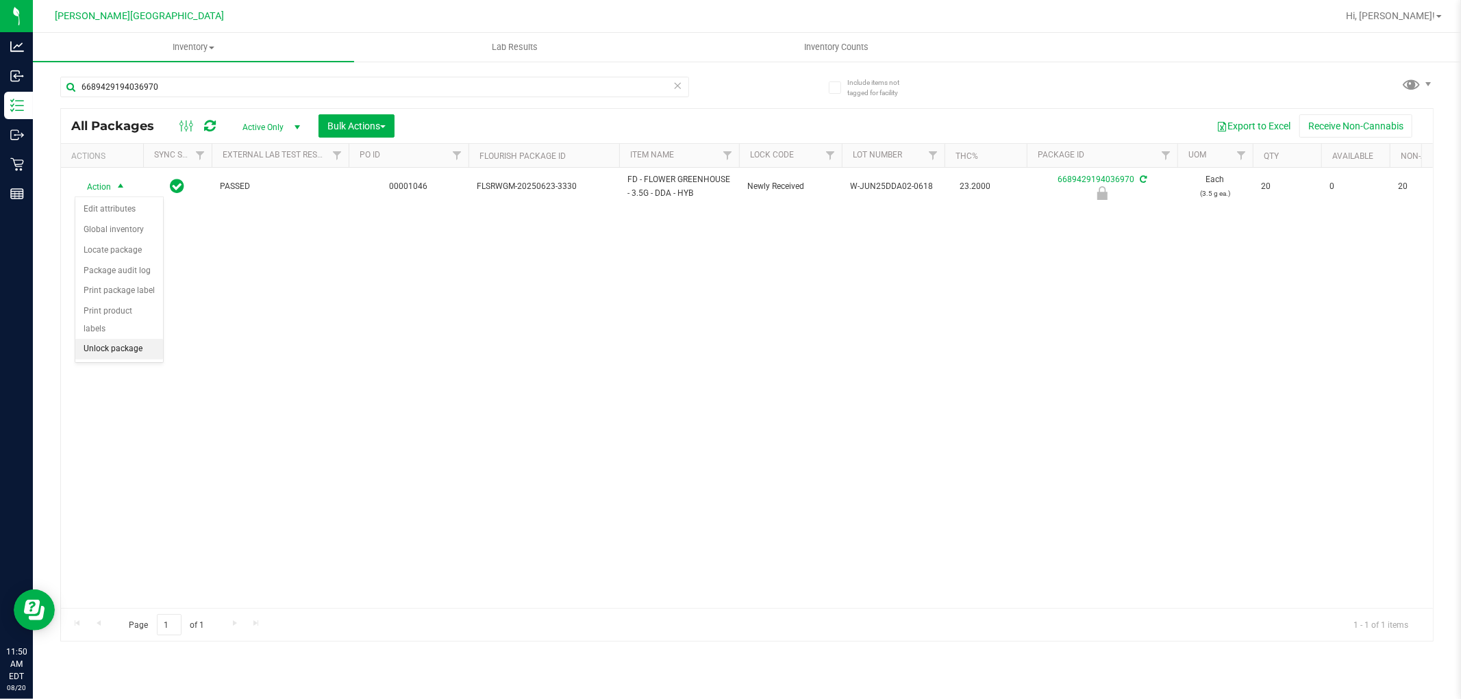
click at [119, 351] on li "Unlock package" at bounding box center [119, 349] width 88 height 21
